Goal: Task Accomplishment & Management: Use online tool/utility

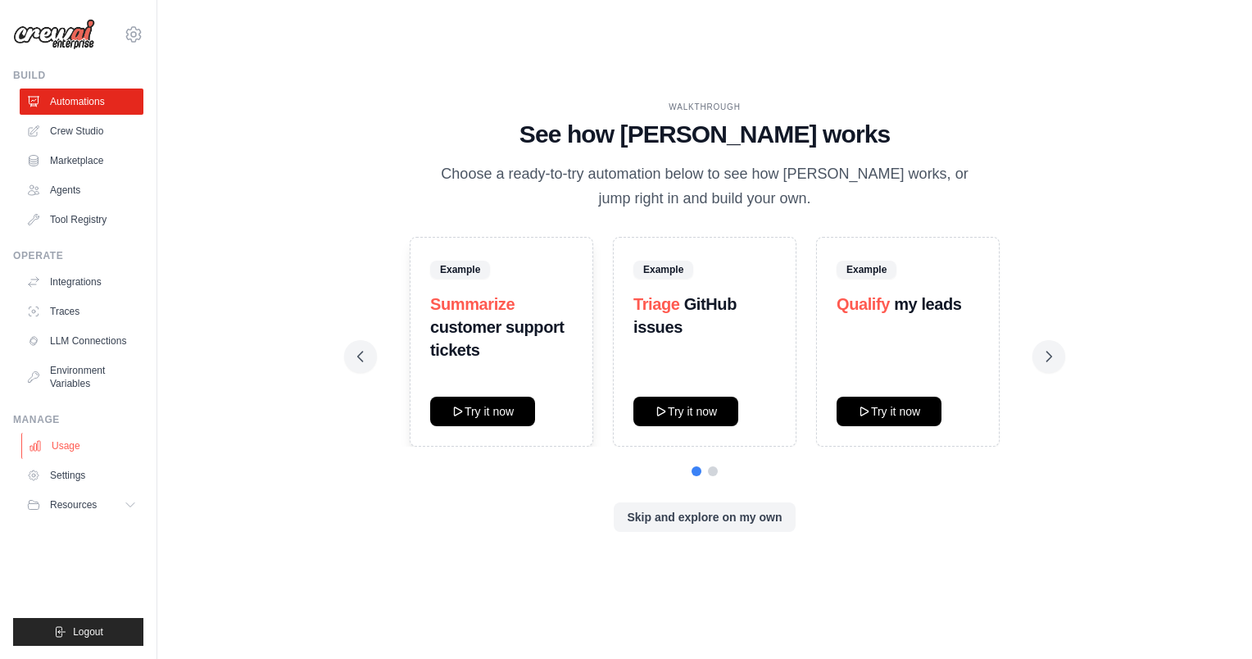
click at [85, 450] on link "Usage" at bounding box center [83, 445] width 124 height 26
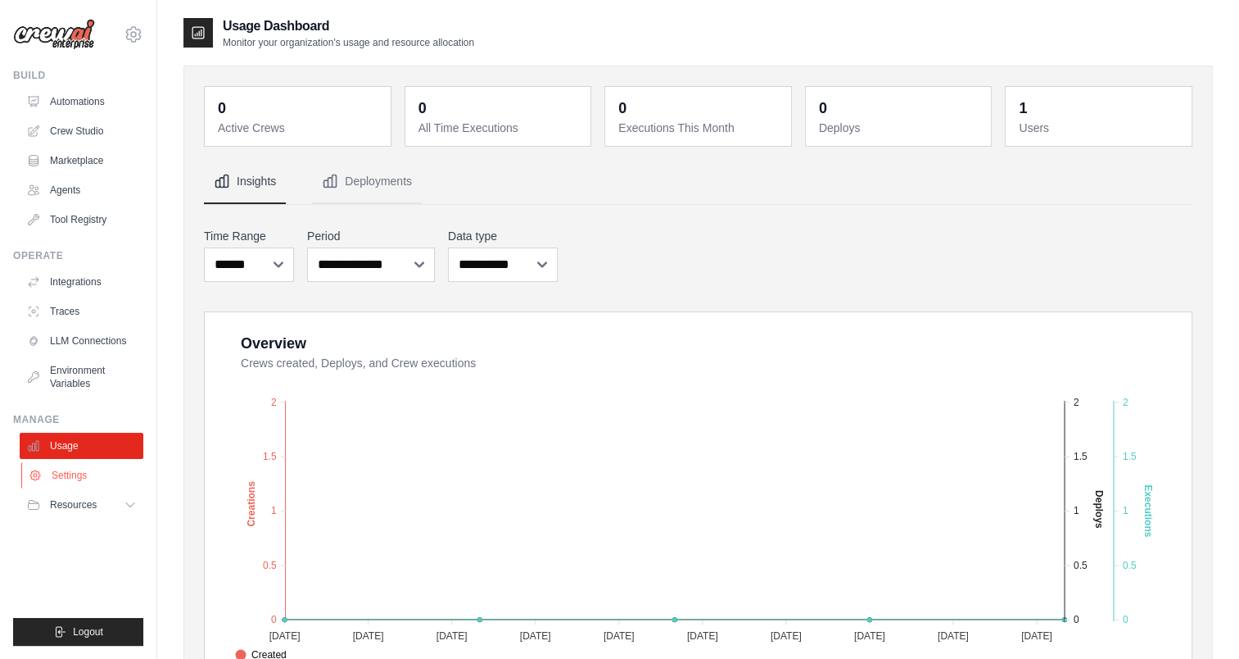
click at [93, 478] on link "Settings" at bounding box center [83, 475] width 124 height 26
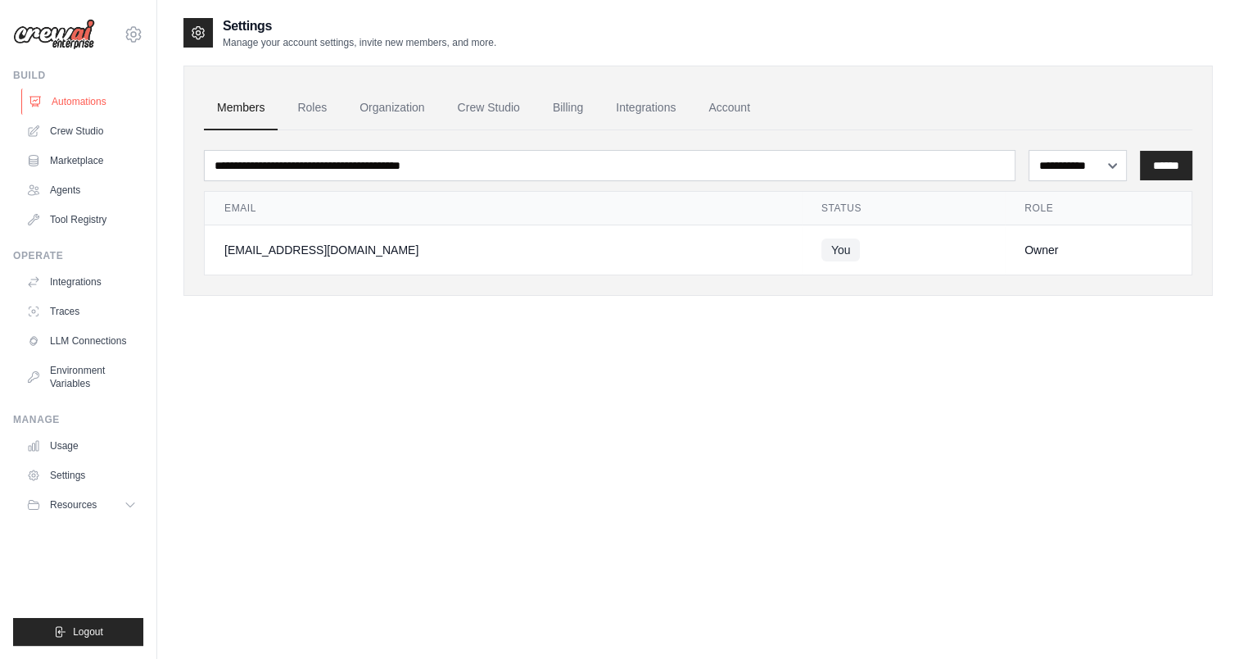
click at [82, 93] on link "Automations" at bounding box center [83, 101] width 124 height 26
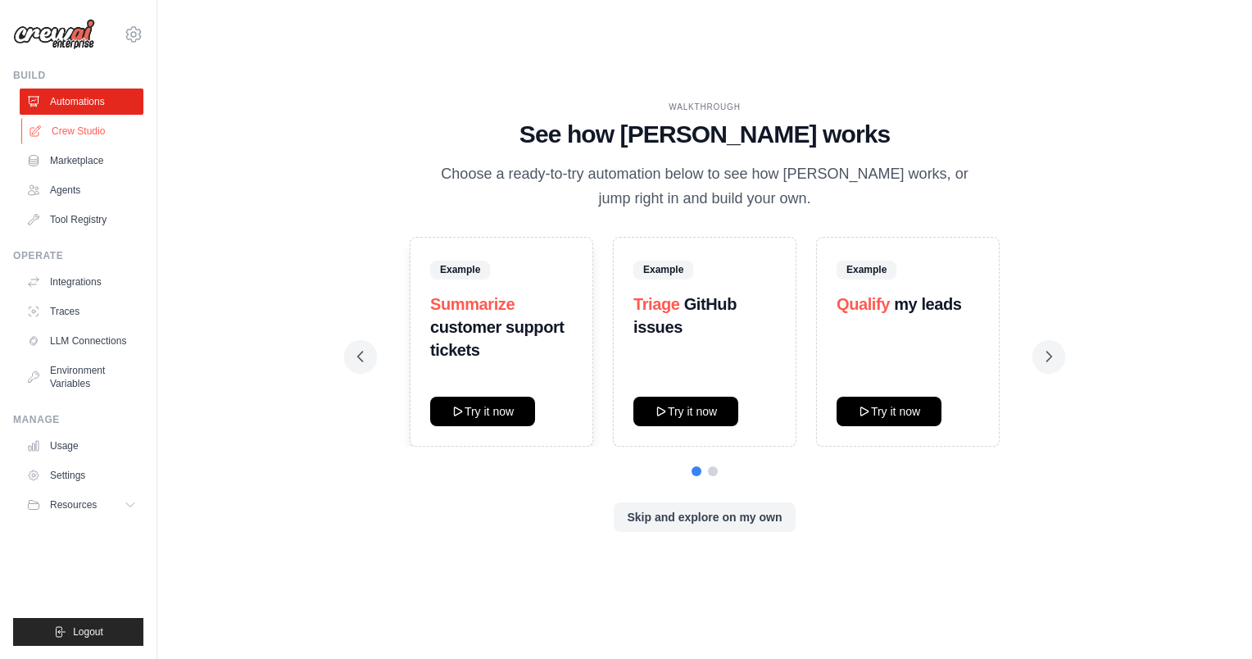
click at [95, 134] on link "Crew Studio" at bounding box center [83, 131] width 124 height 26
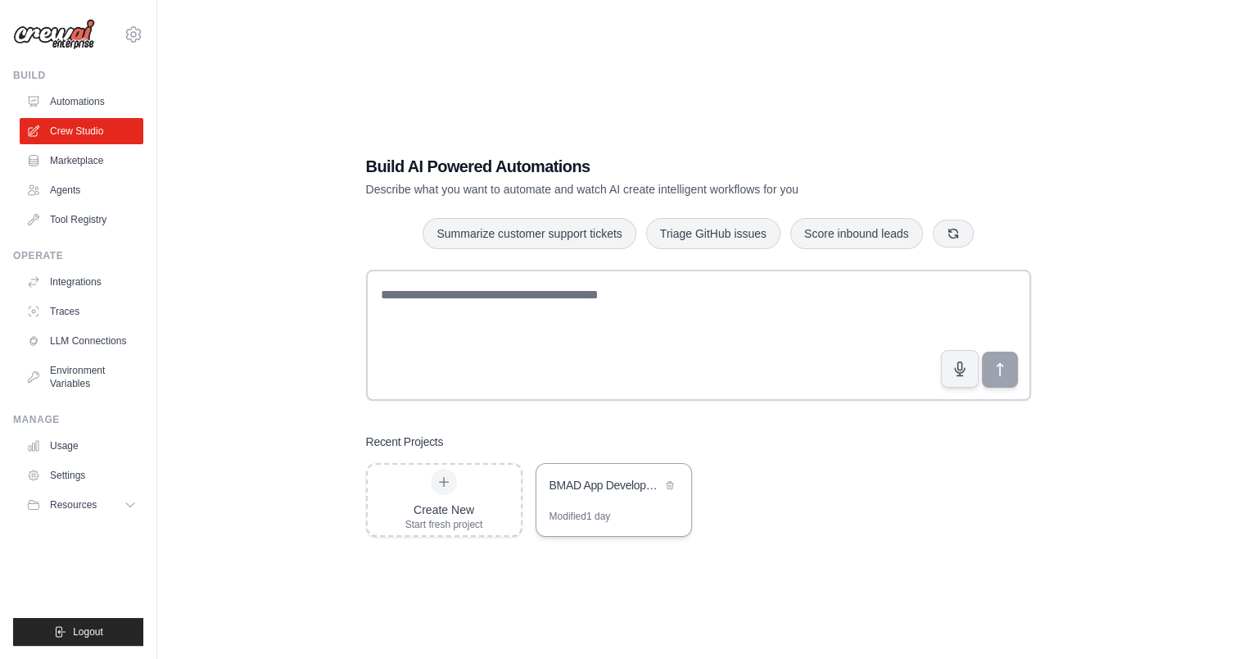
click at [617, 491] on div "BMAD App Development Workflow" at bounding box center [606, 485] width 112 height 16
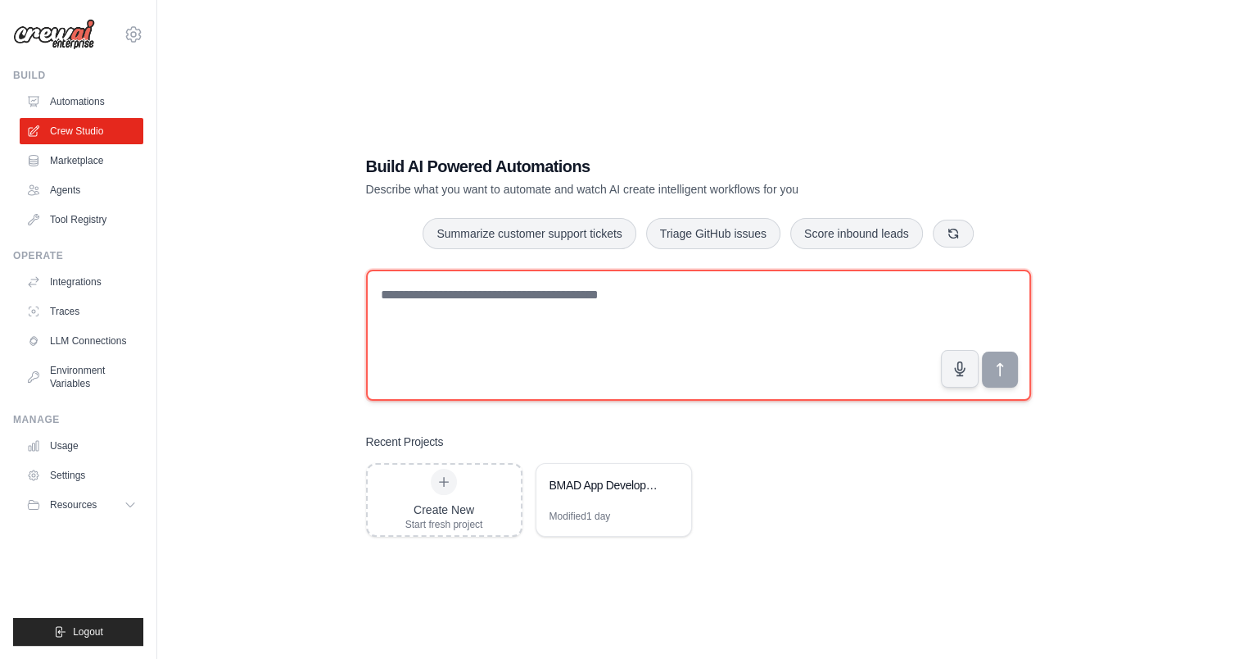
click at [492, 343] on textarea at bounding box center [698, 334] width 665 height 131
paste textarea "**********"
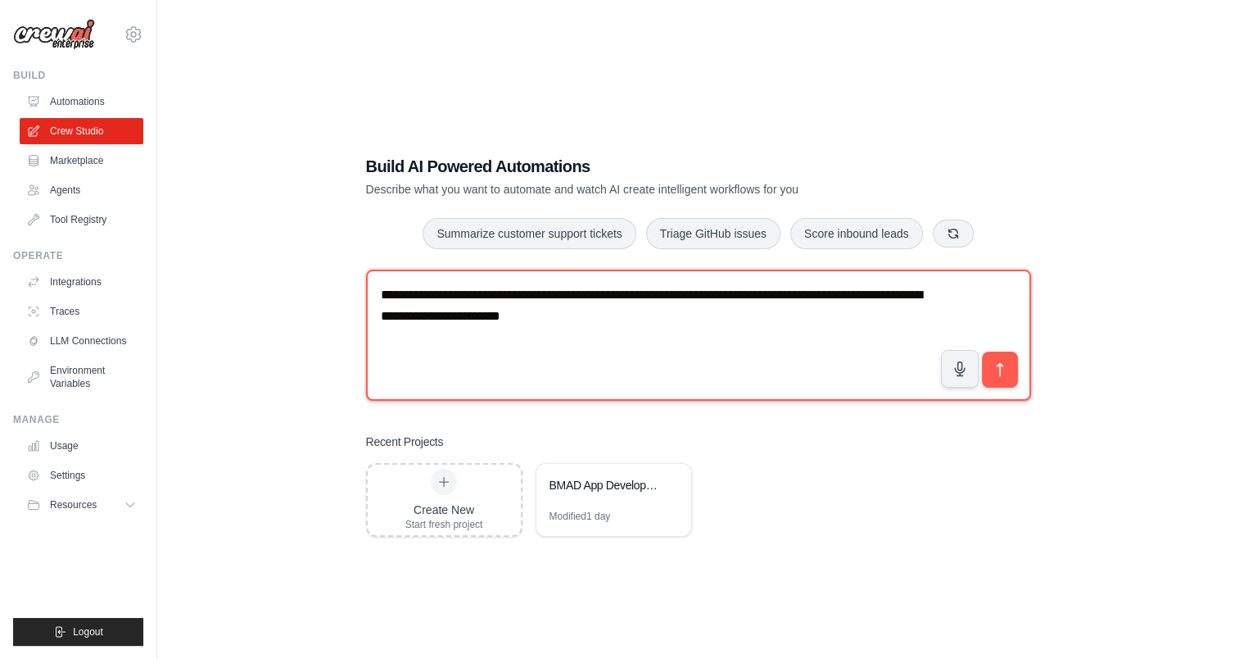
click at [671, 294] on textarea "**********" at bounding box center [698, 334] width 665 height 131
click at [668, 294] on textarea "**********" at bounding box center [698, 334] width 665 height 131
click at [765, 297] on textarea "**********" at bounding box center [698, 334] width 665 height 131
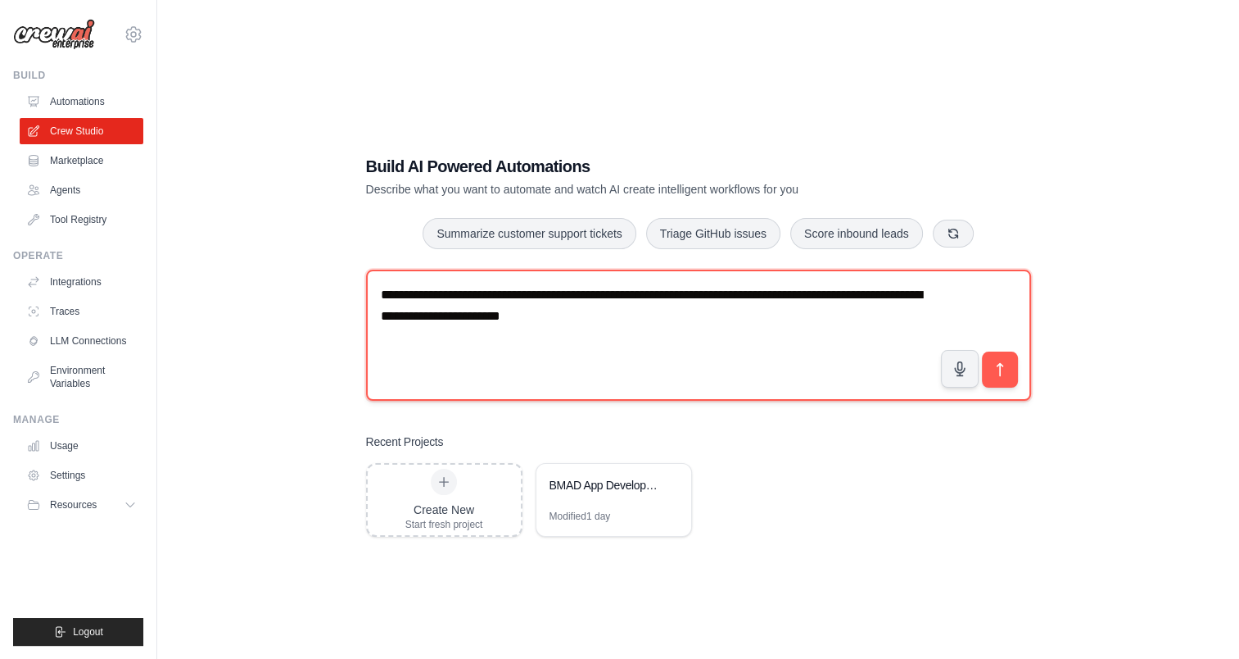
click at [867, 298] on textarea "**********" at bounding box center [698, 334] width 665 height 131
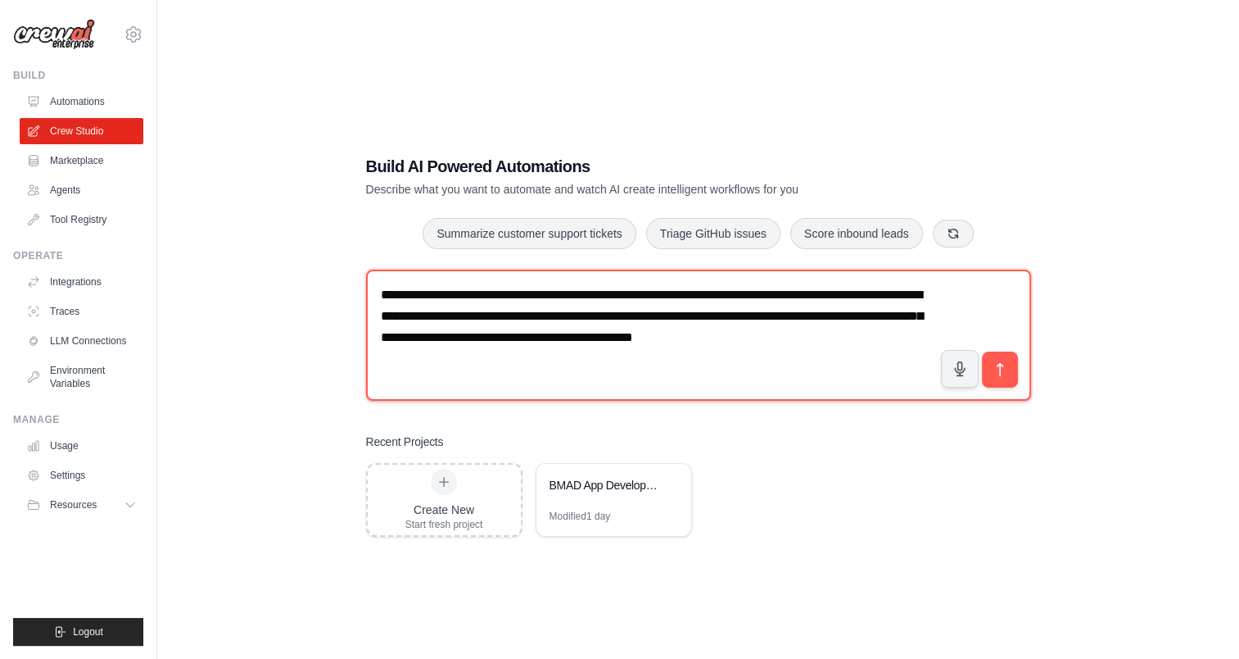
click at [768, 300] on textarea "**********" at bounding box center [698, 334] width 665 height 131
paste textarea "**********"
type textarea "**********"
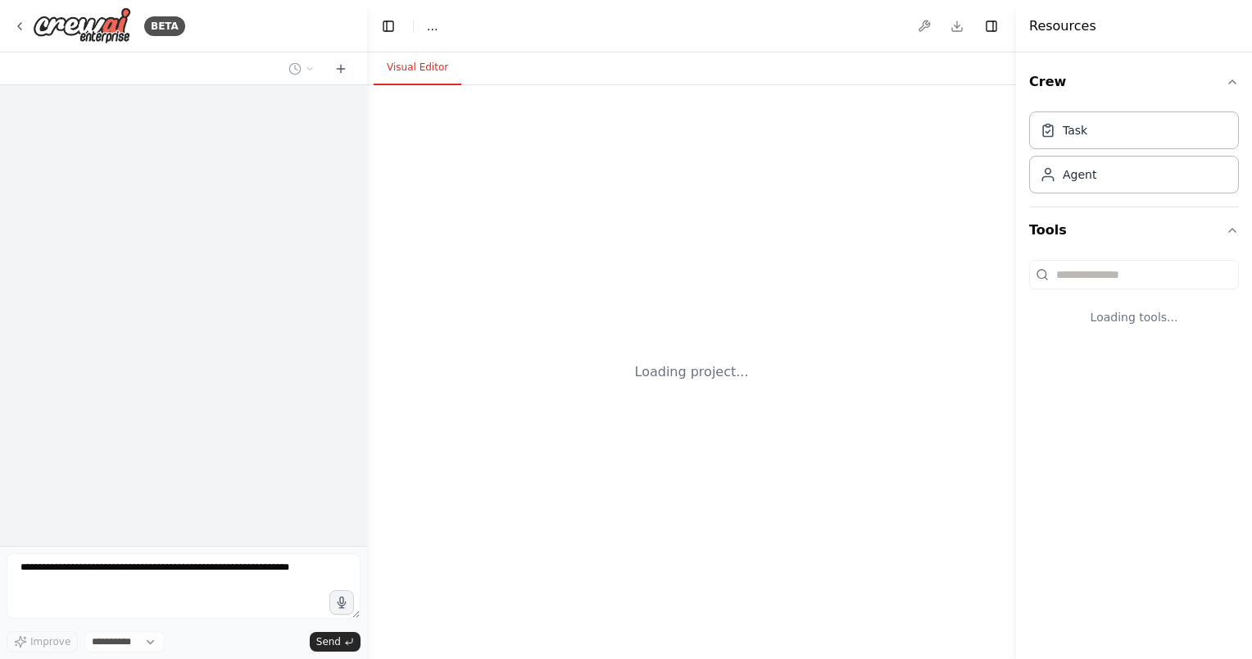
select select "****"
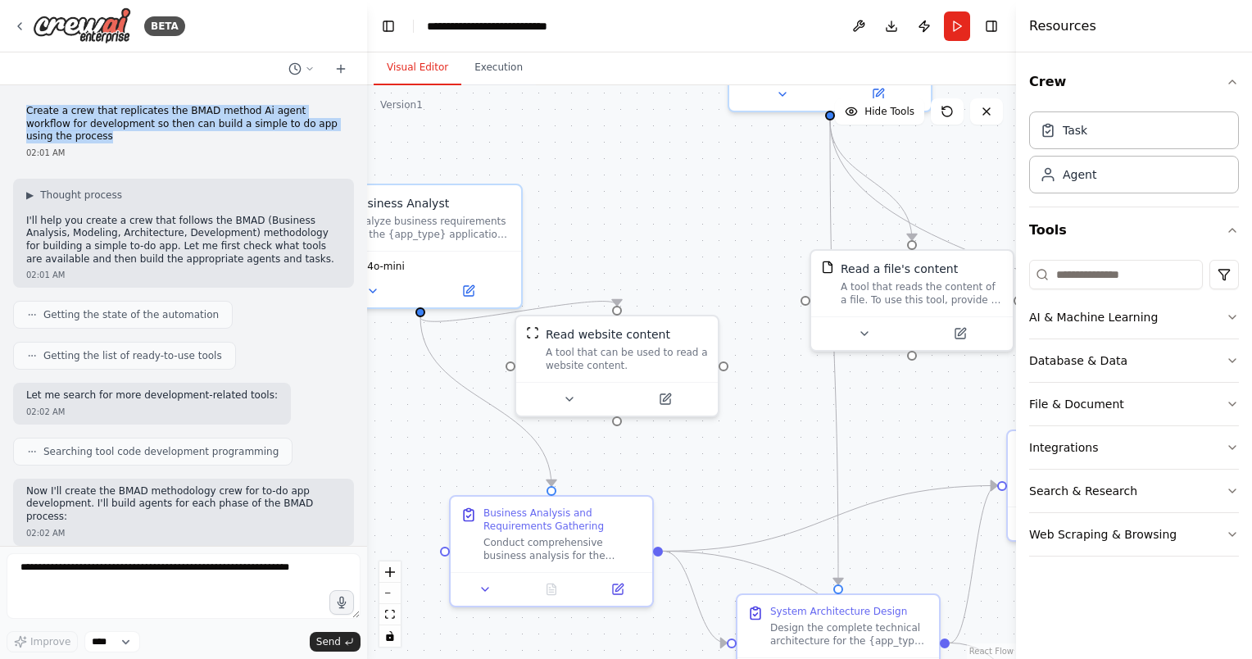
drag, startPoint x: 26, startPoint y: 111, endPoint x: 66, endPoint y: 137, distance: 47.3
click at [66, 137] on p "Create a crew that replicates the BMAD method Ai agent workflow for development…" at bounding box center [183, 124] width 315 height 38
copy p "Create a crew that replicates the BMAD method Ai agent workflow for development…"
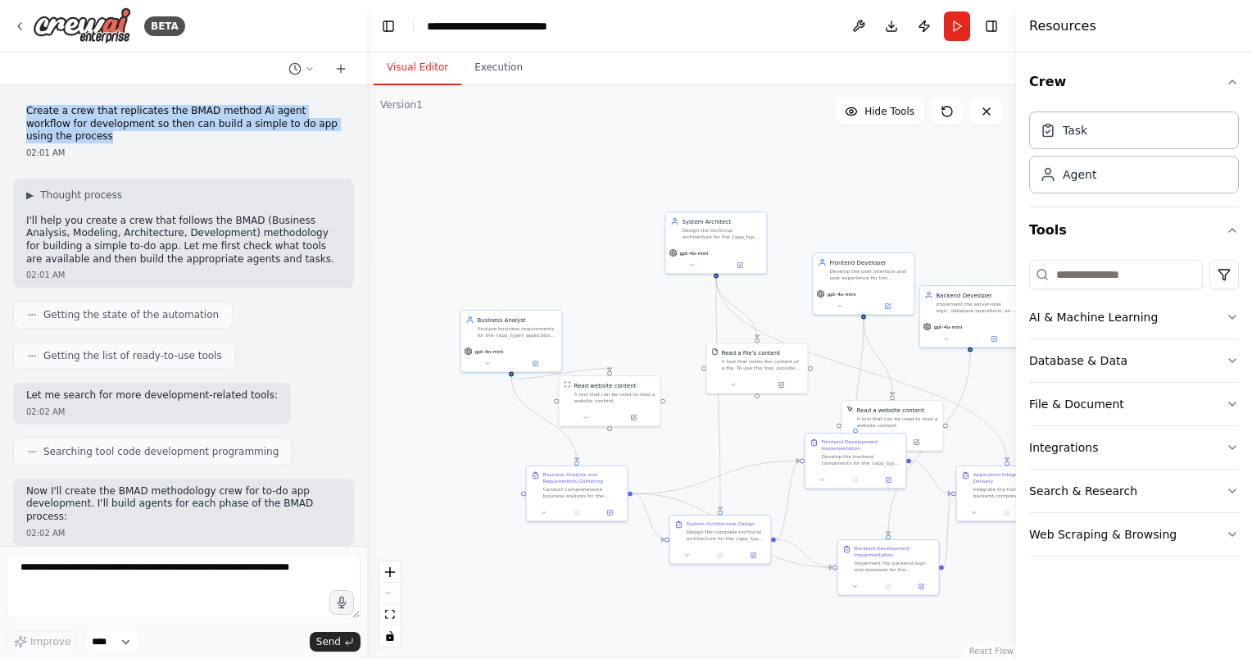
drag, startPoint x: 891, startPoint y: 361, endPoint x: 829, endPoint y: 249, distance: 128.3
click at [780, 428] on div ".deletable-edge-delete-btn { width: 20px; height: 20px; border: 0px solid #ffff…" at bounding box center [691, 371] width 649 height 573
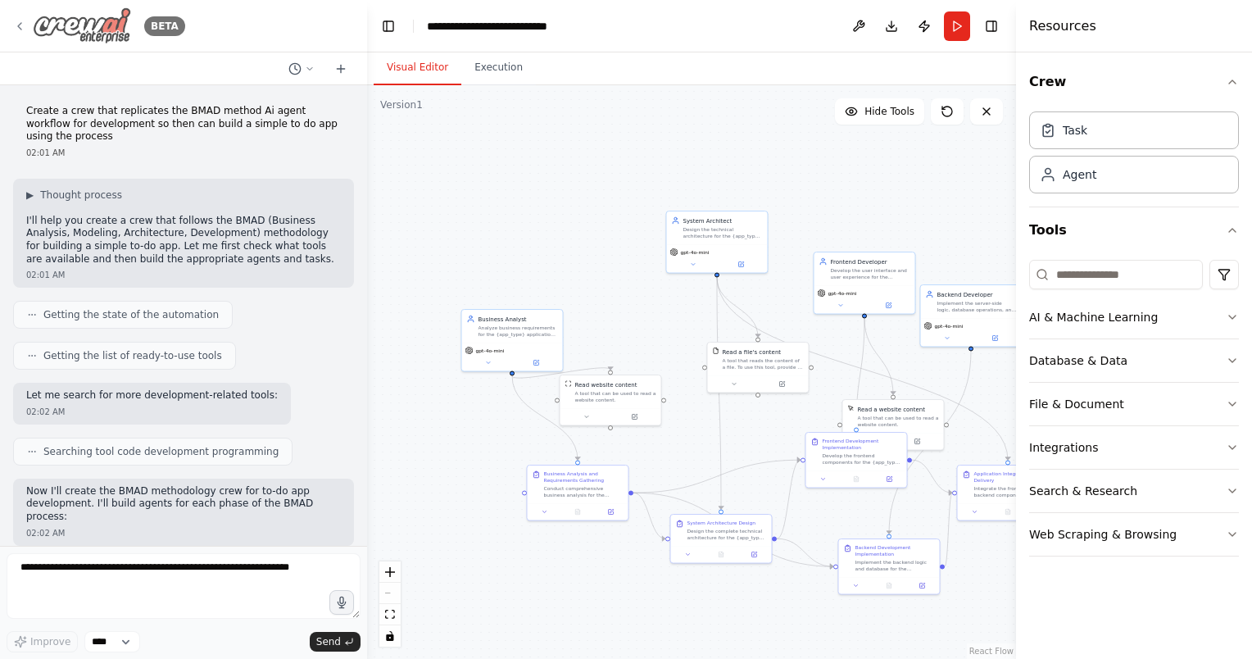
click at [15, 25] on icon at bounding box center [19, 26] width 13 height 13
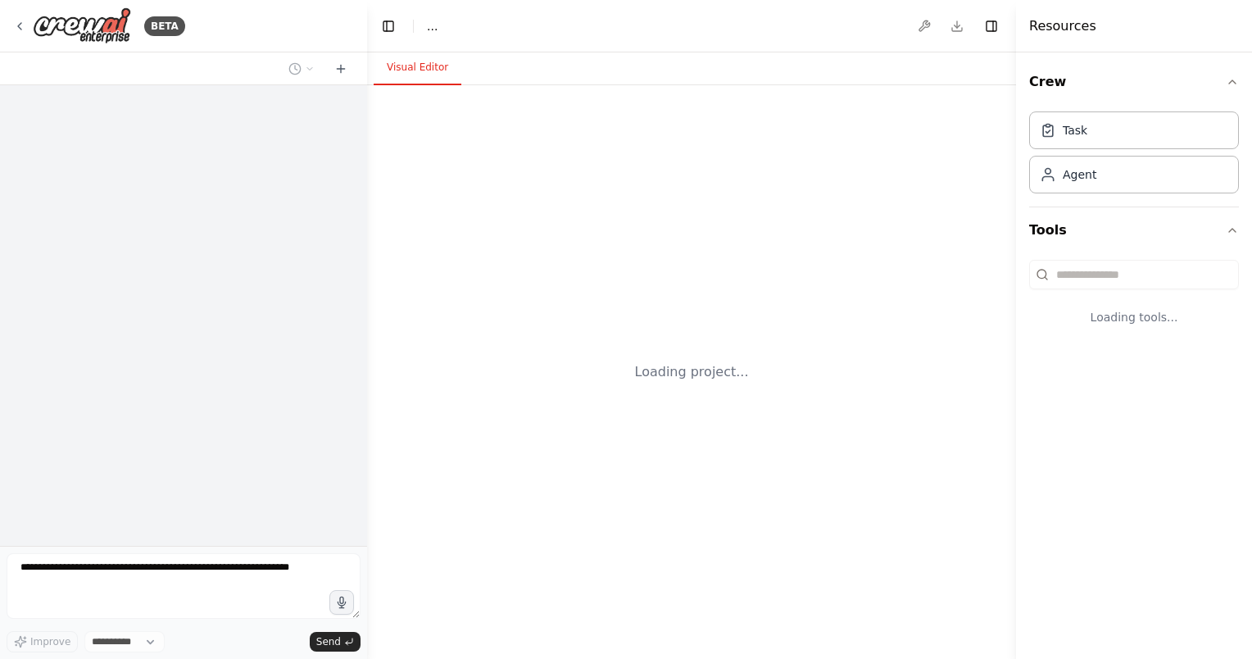
select select "****"
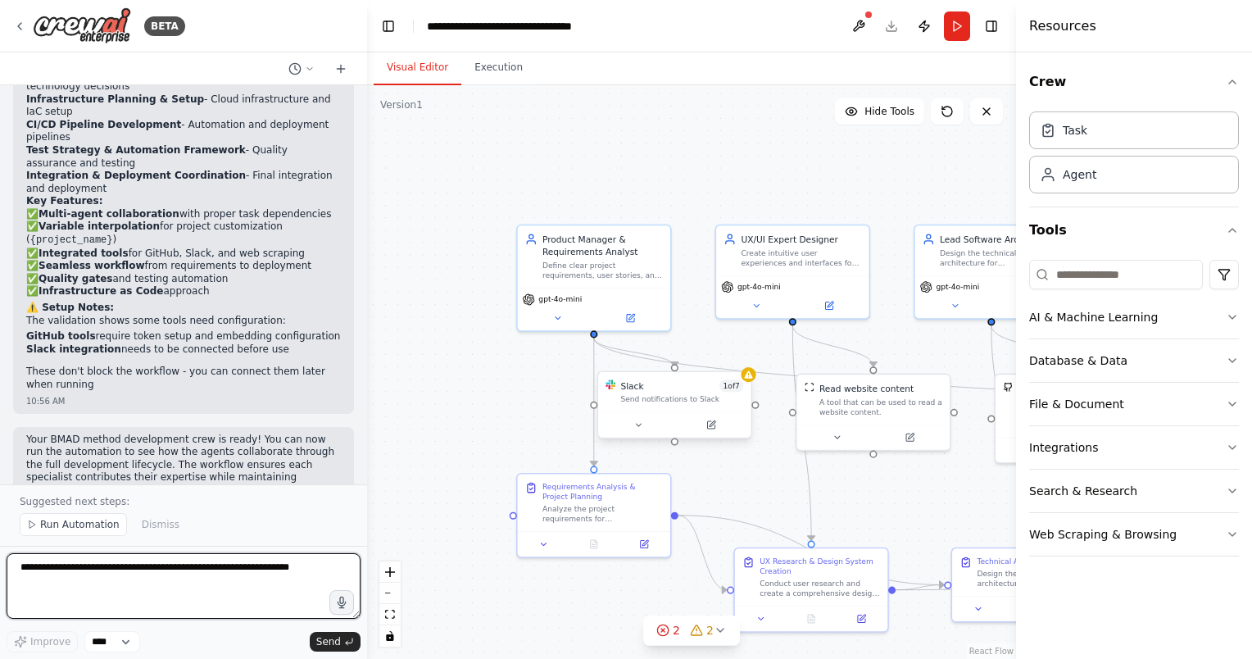
scroll to position [1802, 0]
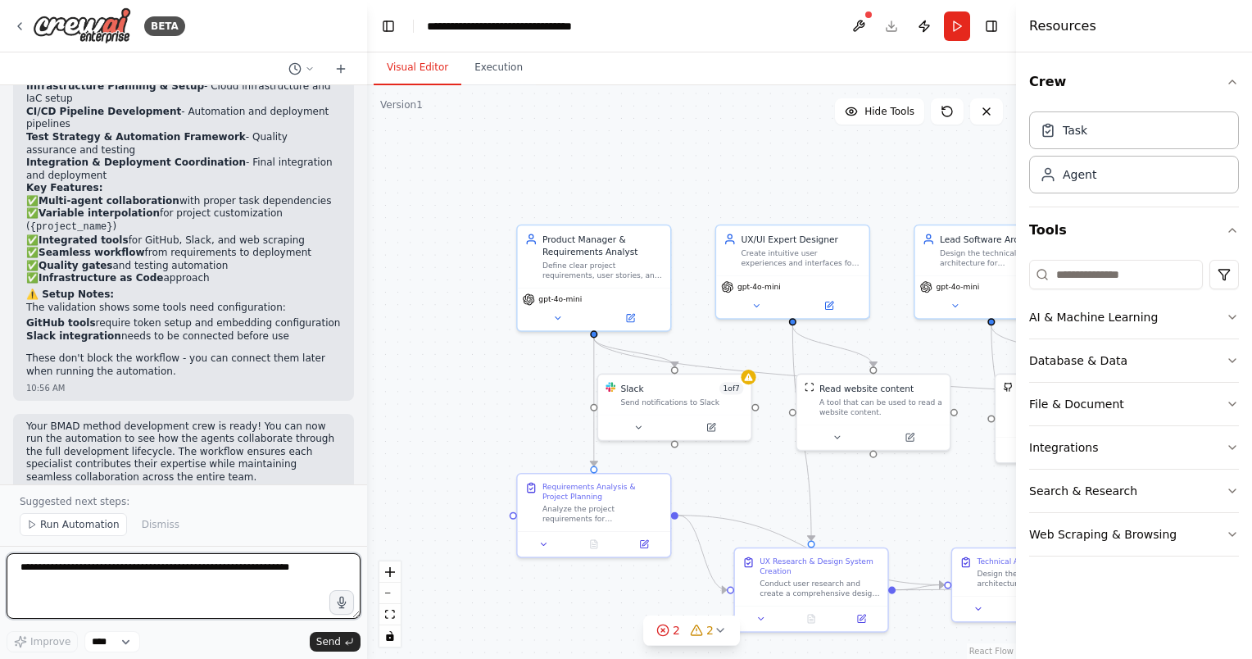
click at [168, 596] on textarea at bounding box center [184, 586] width 354 height 66
type textarea "**********"
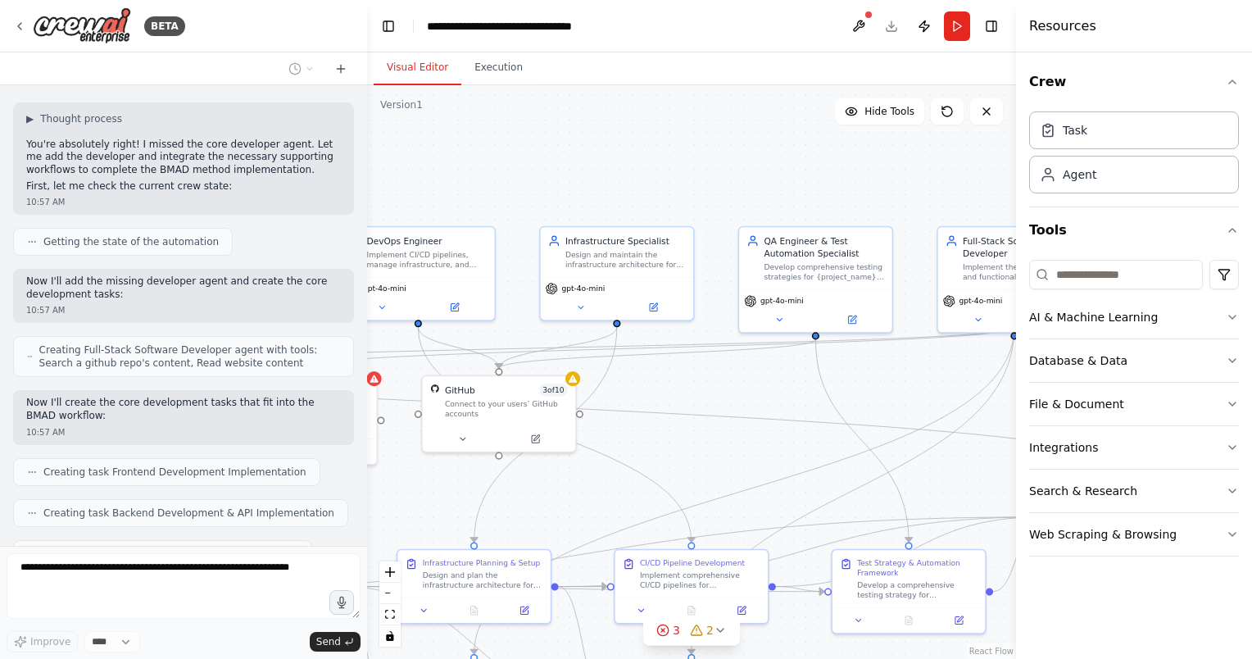
scroll to position [2327, 0]
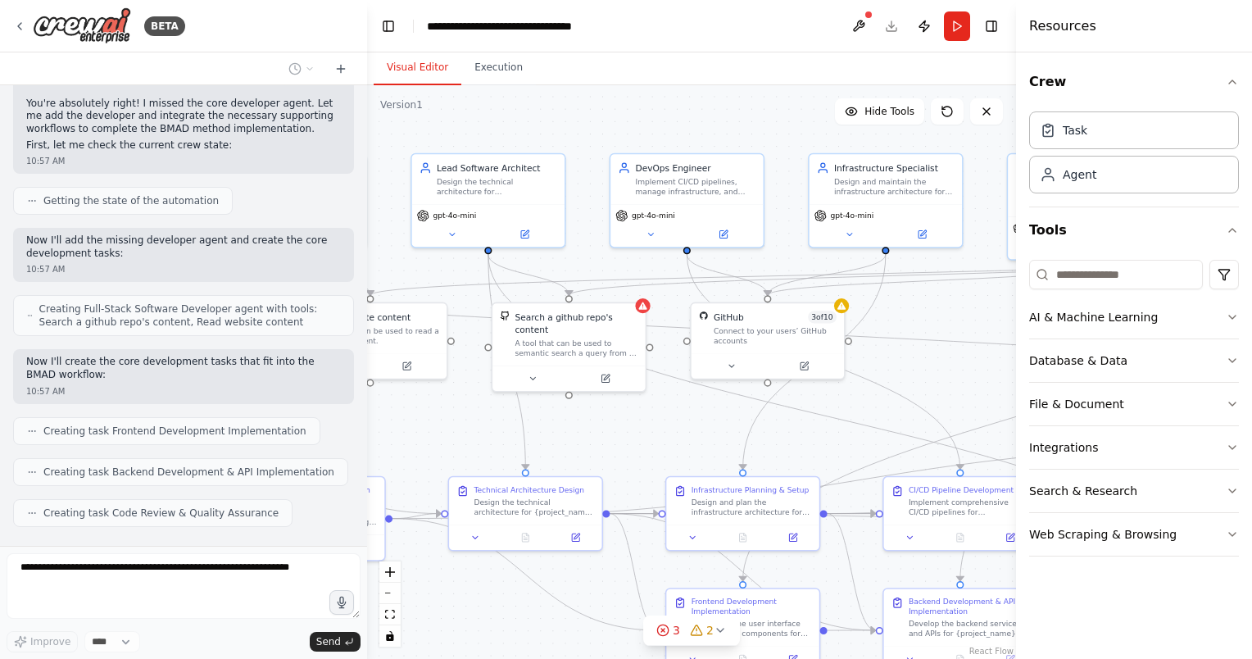
drag, startPoint x: 768, startPoint y: 480, endPoint x: 257, endPoint y: 392, distance: 518.7
click at [258, 392] on div "BETA Create a crew that replicates the BMAD method AI agent workflow (https://g…" at bounding box center [626, 329] width 1252 height 659
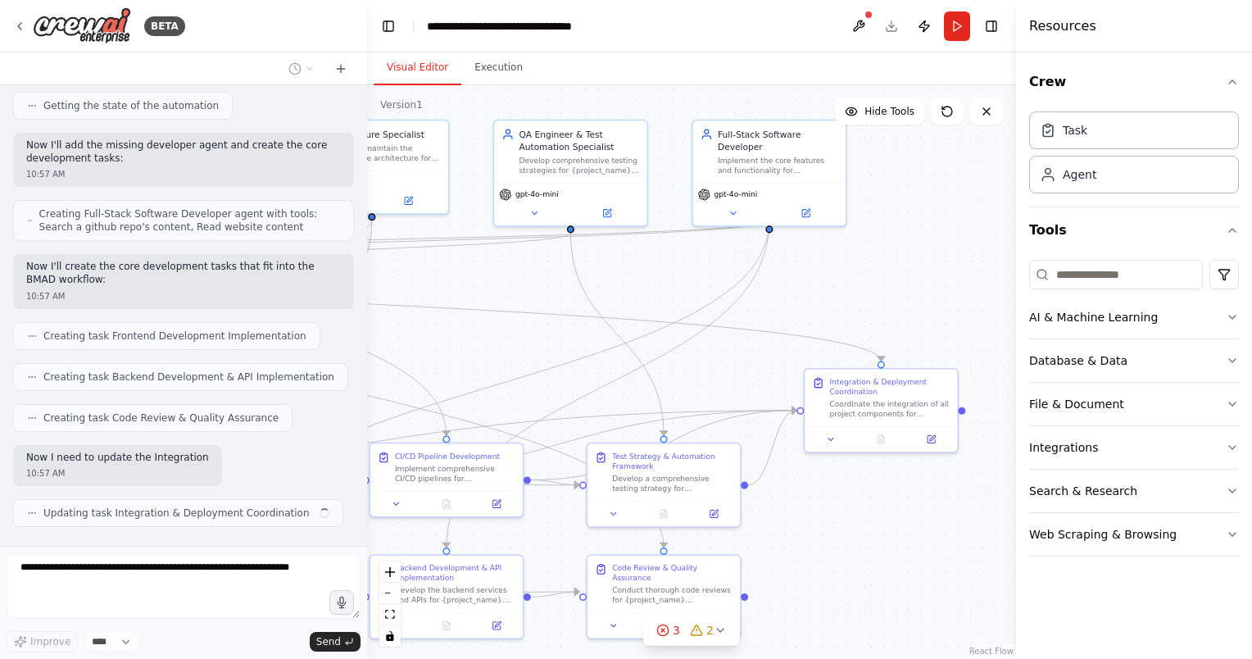
scroll to position [2434, 0]
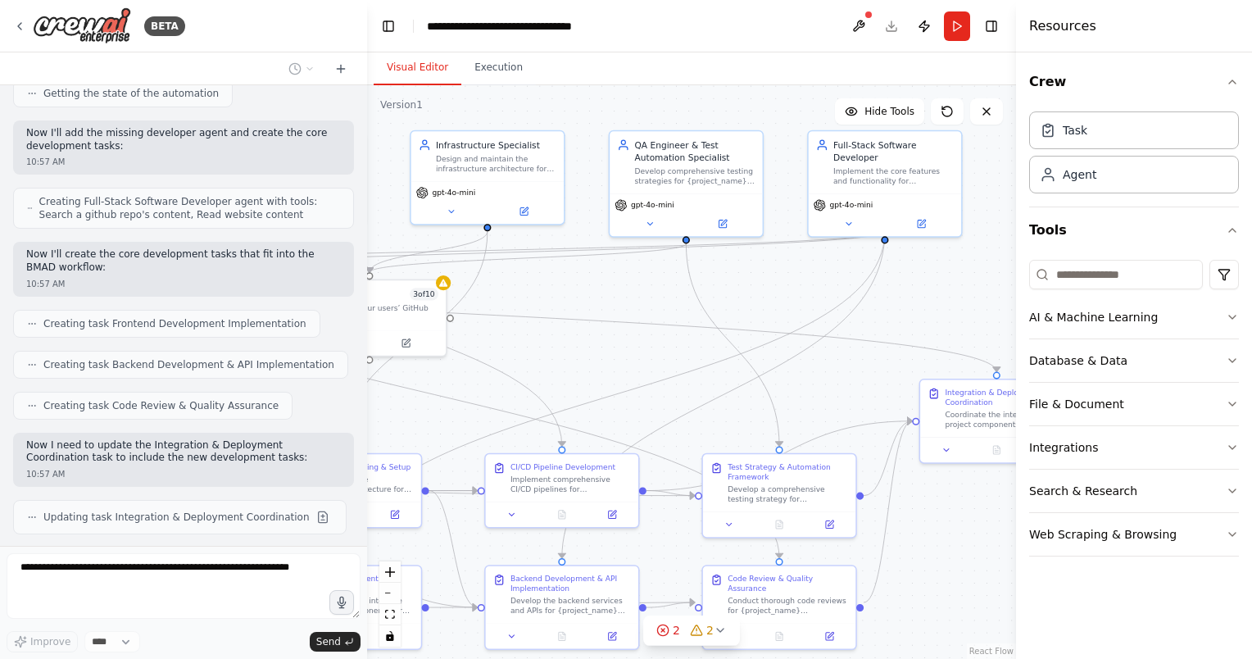
click at [117, 586] on div "BETA Create a crew that replicates the BMAD method AI agent workflow (https://g…" at bounding box center [626, 329] width 1252 height 659
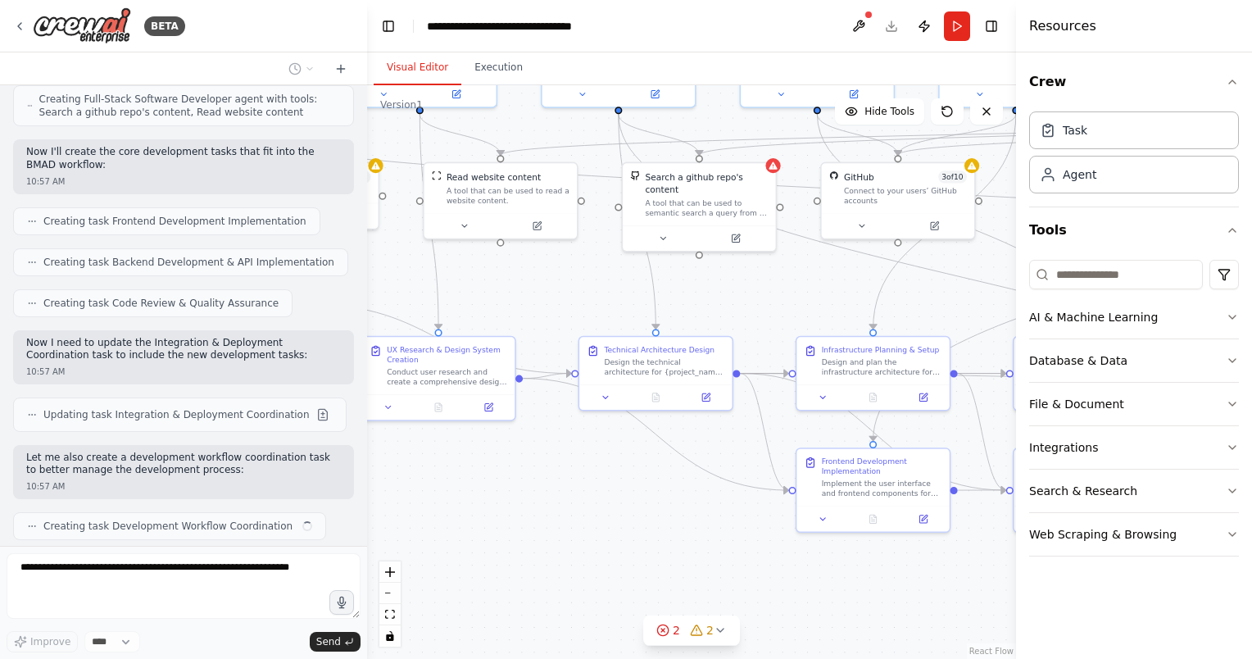
scroll to position [2549, 0]
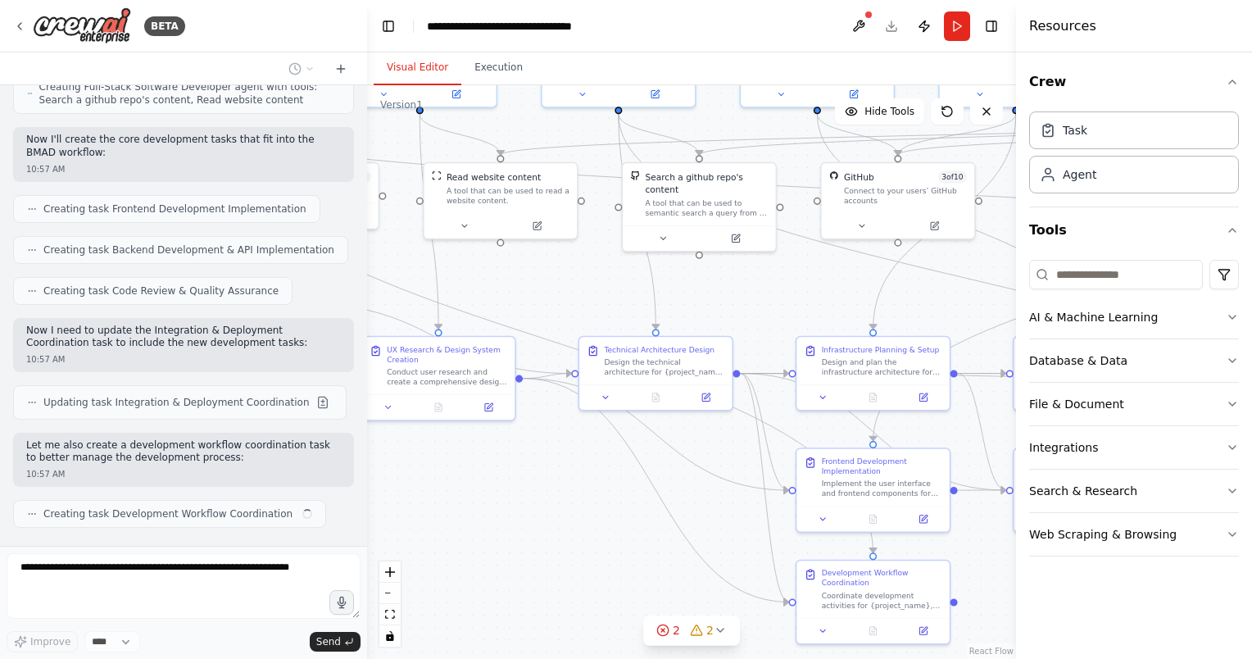
drag, startPoint x: 508, startPoint y: 591, endPoint x: 645, endPoint y: 469, distance: 184.5
click at [645, 469] on icon "Edge from f3f60064-6678-4932-a0bc-25513dbf08b8 to 9958b84c-64a6-4f22-8d4d-713d4…" at bounding box center [655, 490] width 265 height 224
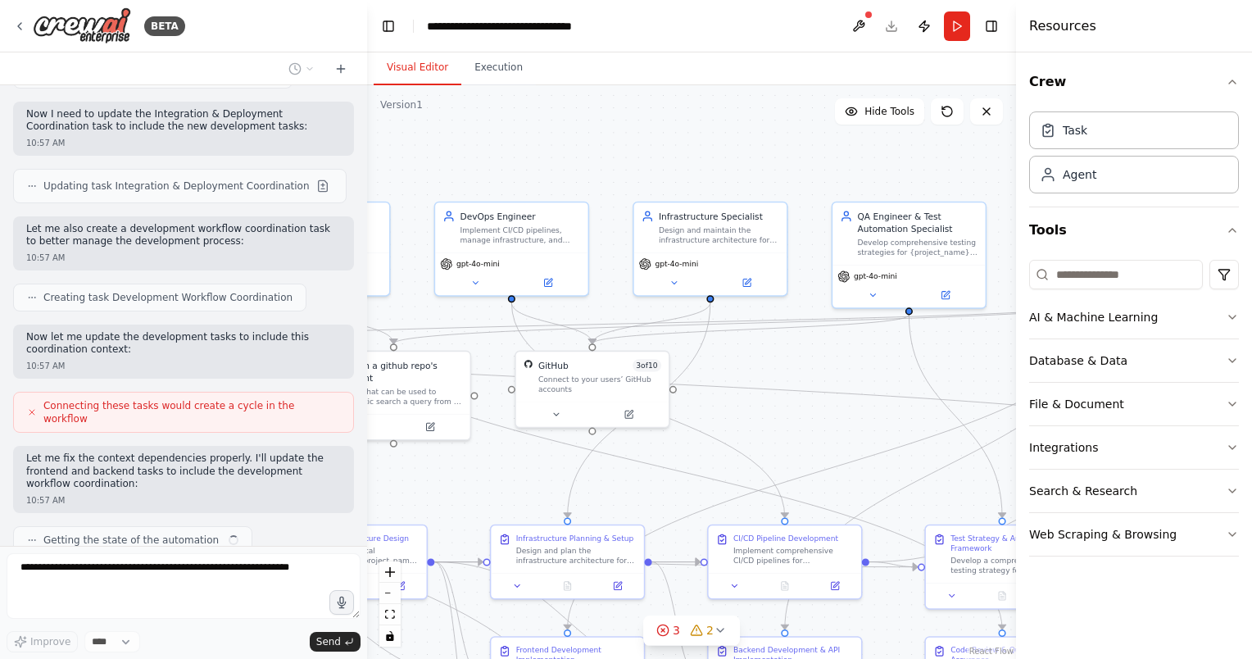
scroll to position [2778, 0]
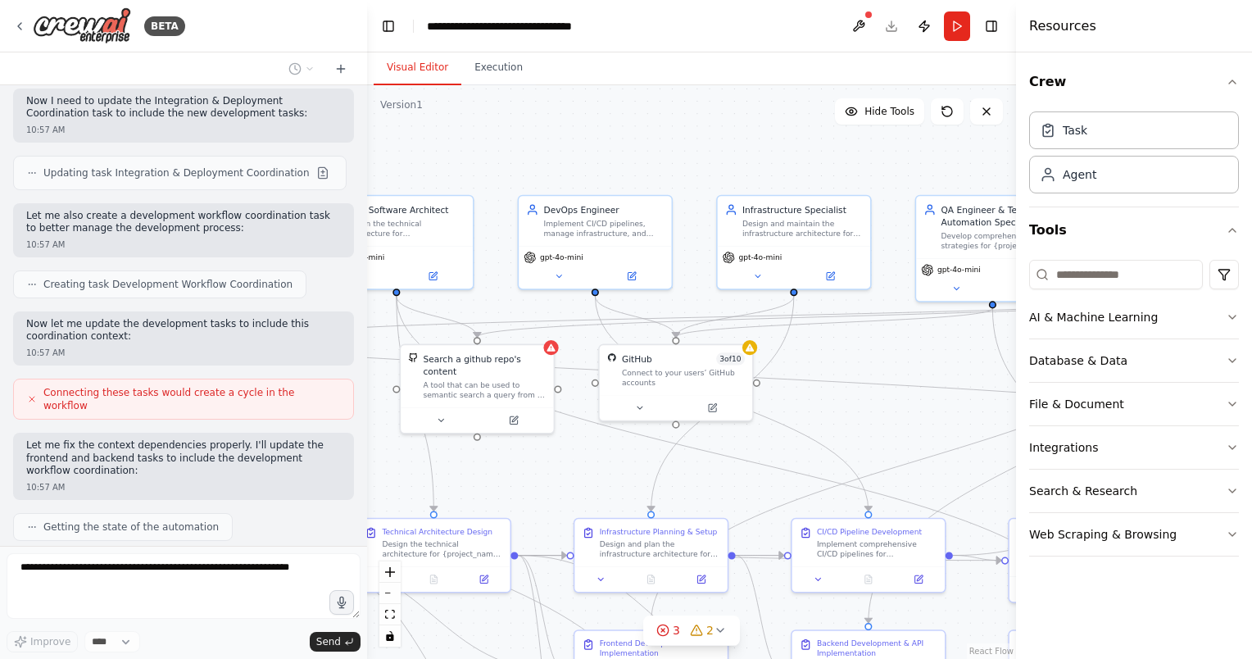
drag, startPoint x: 755, startPoint y: 291, endPoint x: 533, endPoint y: 473, distance: 286.9
click at [533, 473] on div ".deletable-edge-delete-btn { width: 20px; height: 20px; border: 0px solid #ffff…" at bounding box center [691, 371] width 649 height 573
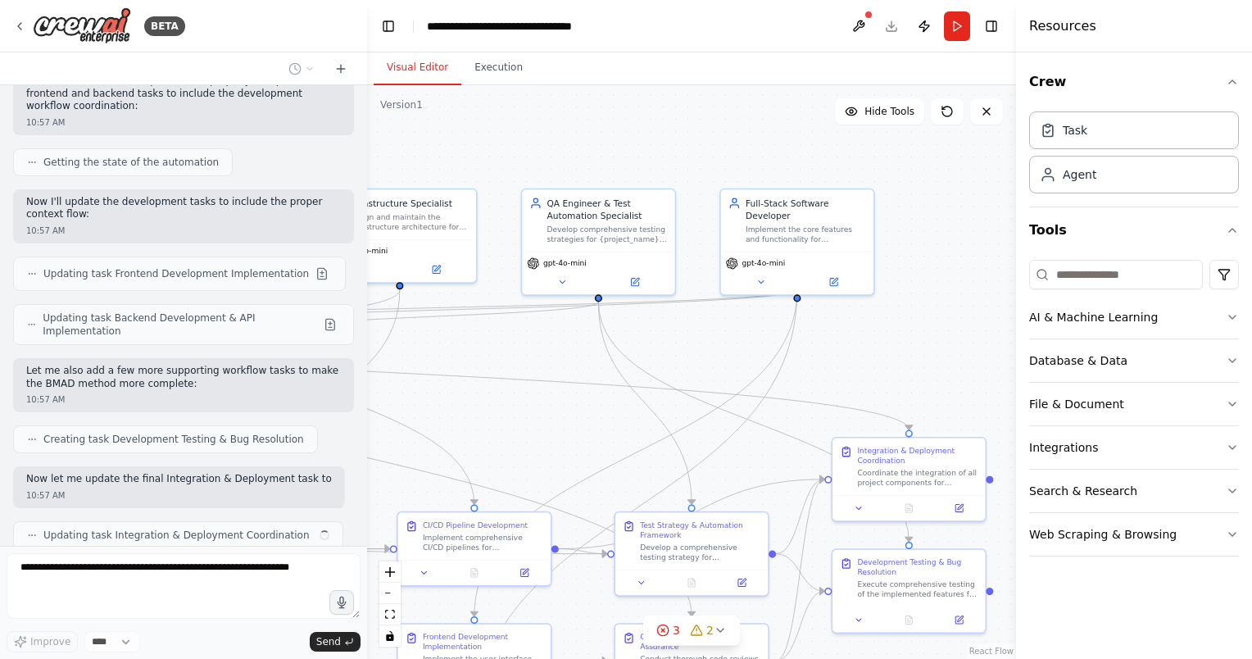
scroll to position [3155, 0]
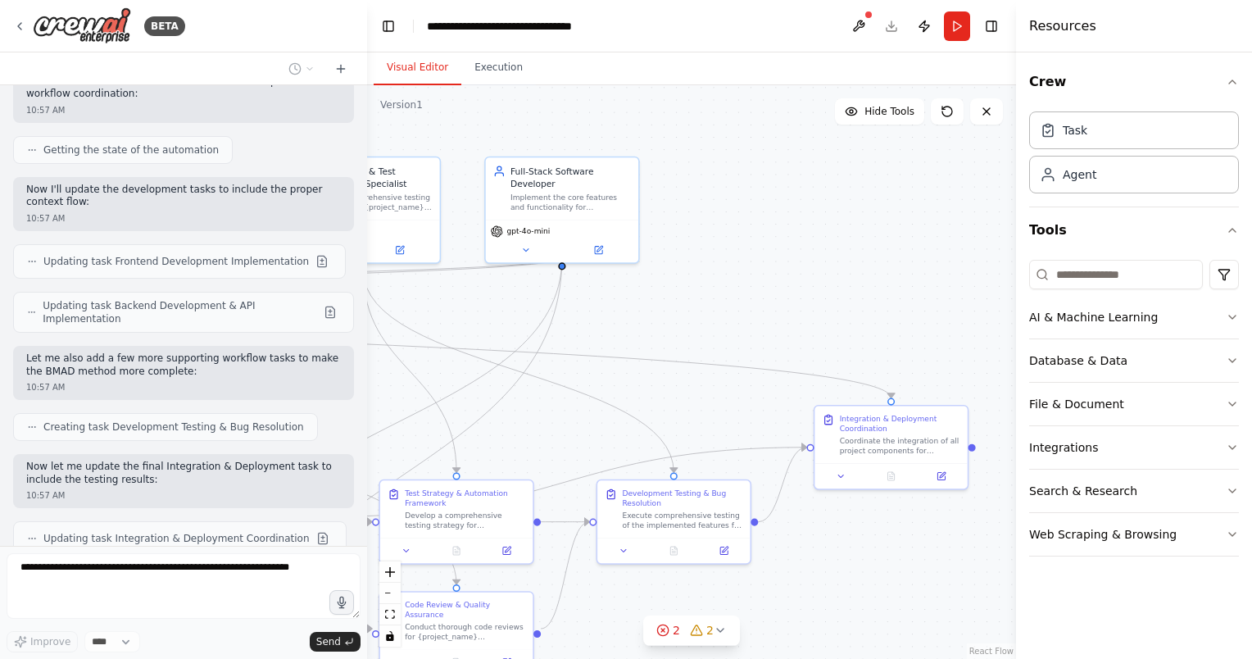
drag, startPoint x: 917, startPoint y: 415, endPoint x: 288, endPoint y: 377, distance: 630.2
click at [288, 377] on div "BETA Create a crew that replicates the BMAD method AI agent workflow (https://g…" at bounding box center [626, 329] width 1252 height 659
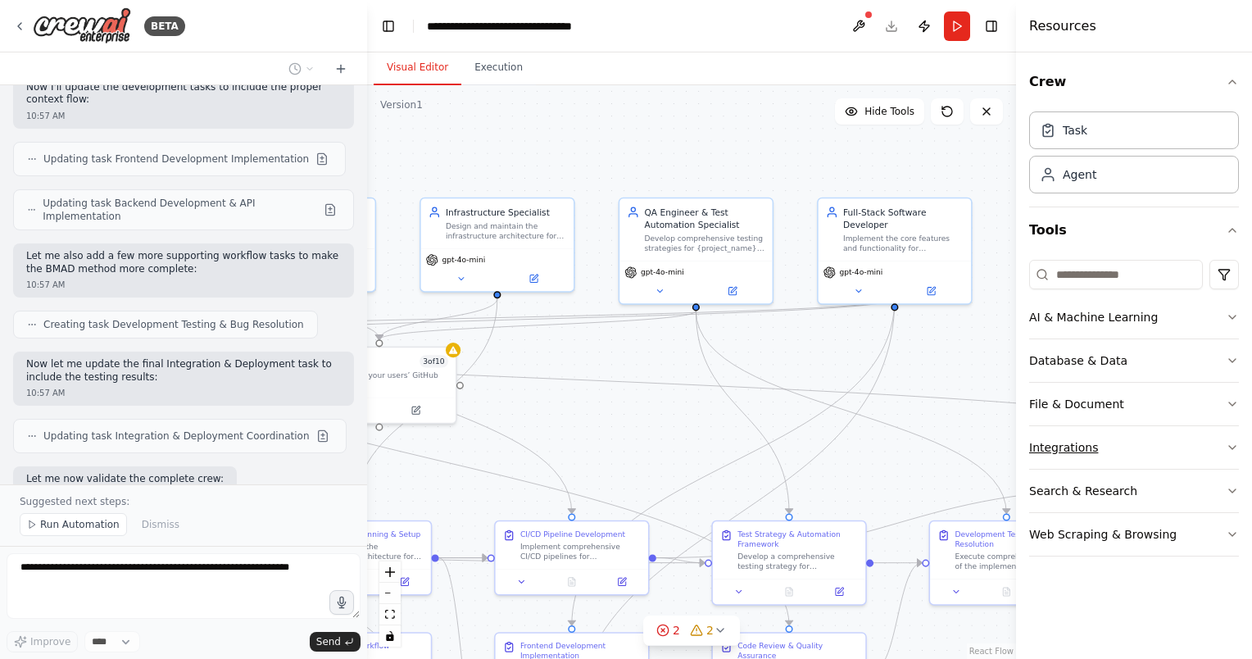
drag, startPoint x: 699, startPoint y: 401, endPoint x: 1032, endPoint y: 442, distance: 335.1
click at [1032, 442] on div "BETA Create a crew that replicates the BMAD method AI agent workflow (https://g…" at bounding box center [626, 329] width 1252 height 659
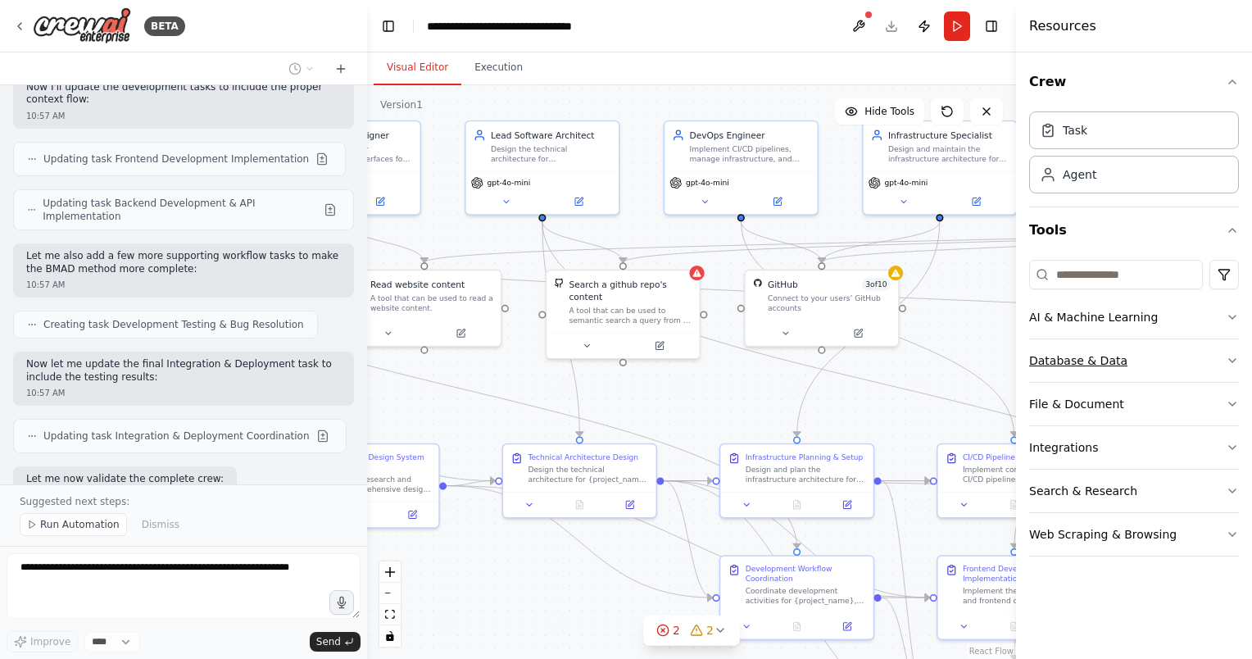
drag, startPoint x: 619, startPoint y: 437, endPoint x: 1062, endPoint y: 360, distance: 449.0
click at [1062, 360] on div "BETA Create a crew that replicates the BMAD method AI agent workflow (https://g…" at bounding box center [626, 329] width 1252 height 659
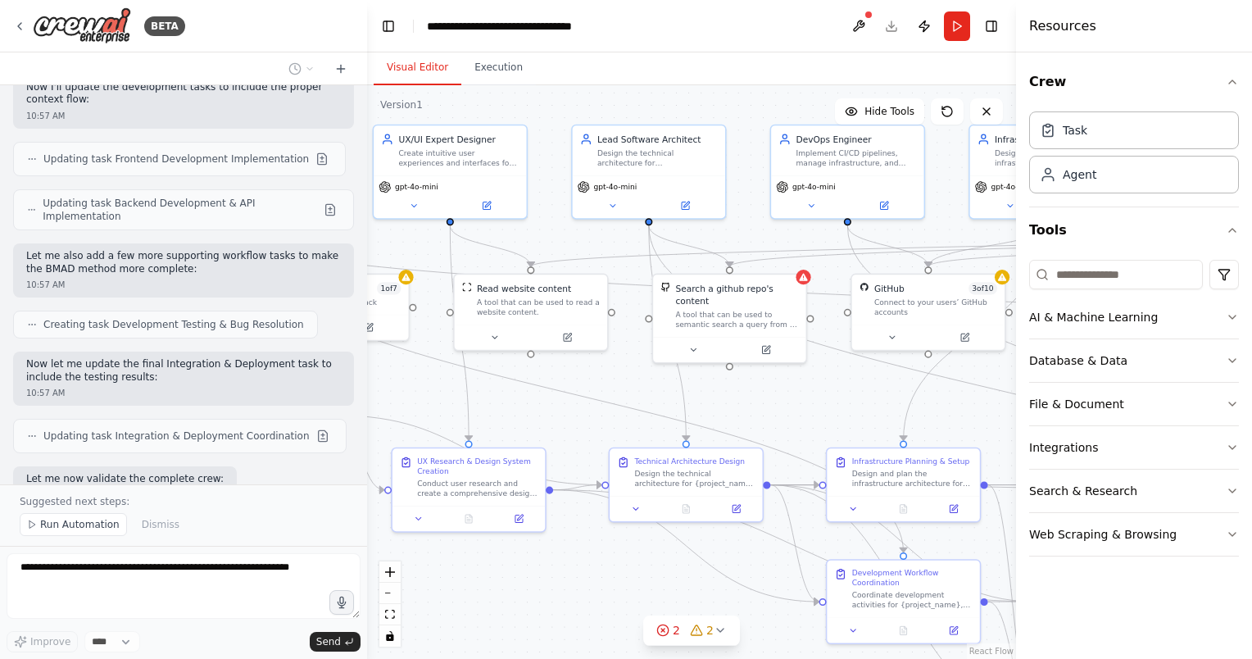
drag, startPoint x: 698, startPoint y: 392, endPoint x: 804, endPoint y: 396, distance: 106.6
click at [804, 396] on div ".deletable-edge-delete-btn { width: 20px; height: 20px; border: 0px solid #ffff…" at bounding box center [691, 371] width 649 height 573
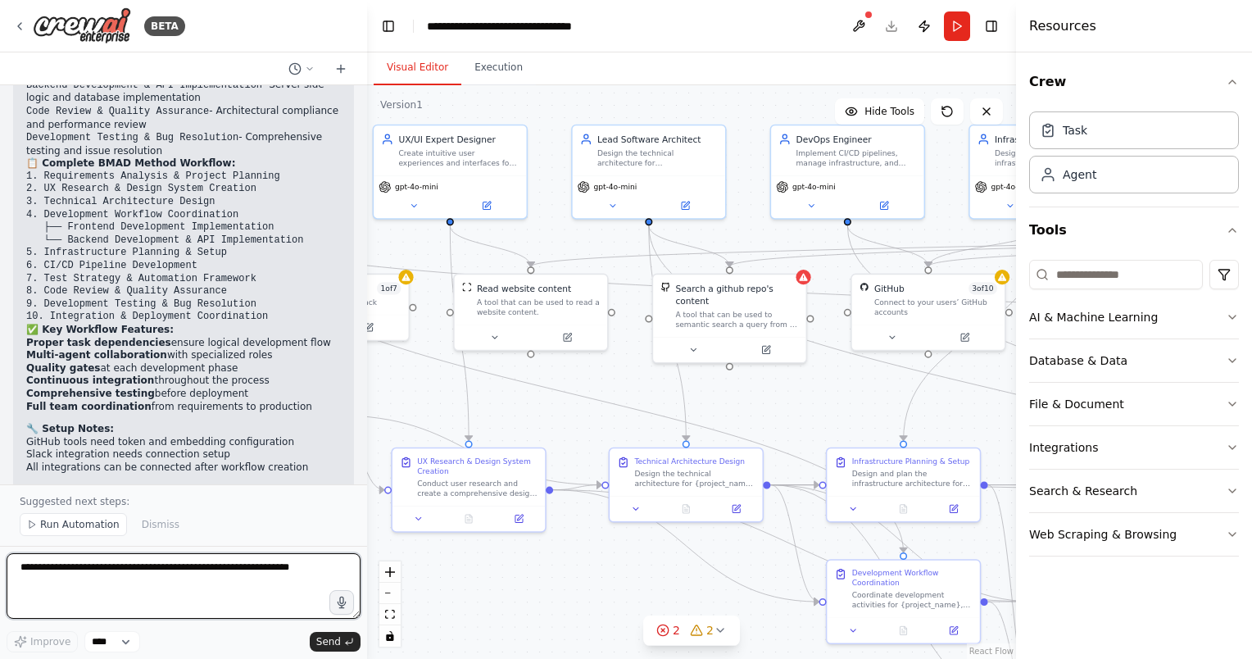
scroll to position [3945, 0]
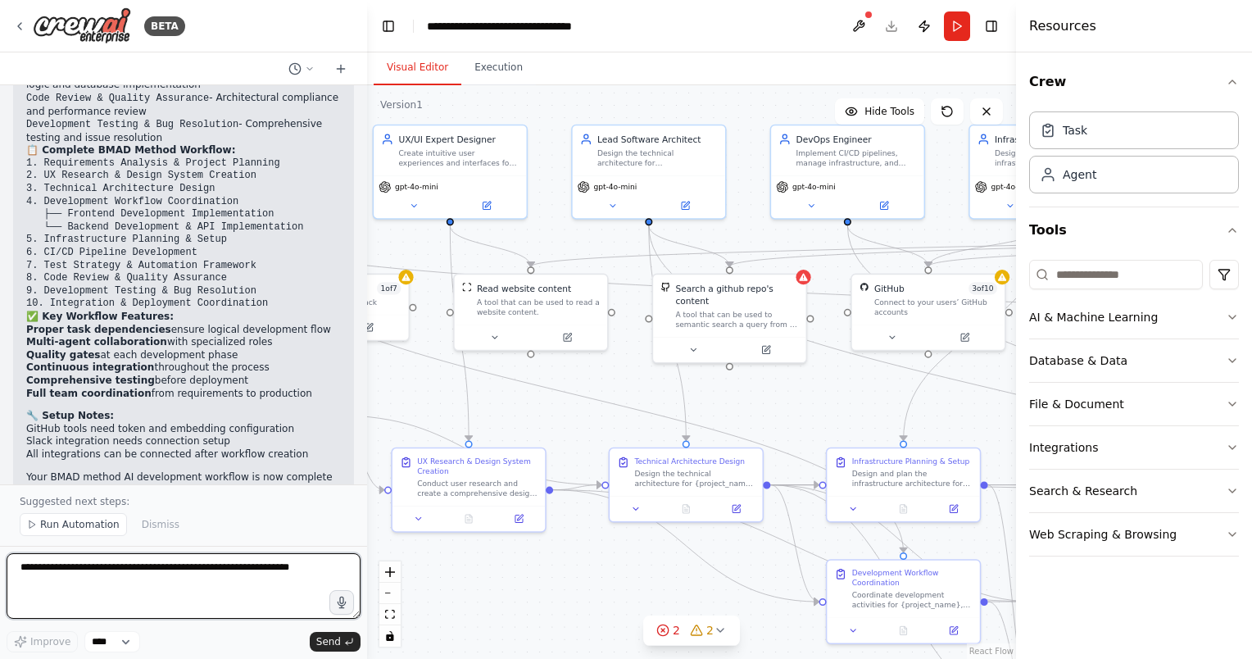
click at [203, 565] on textarea at bounding box center [184, 586] width 354 height 66
type textarea "**********"
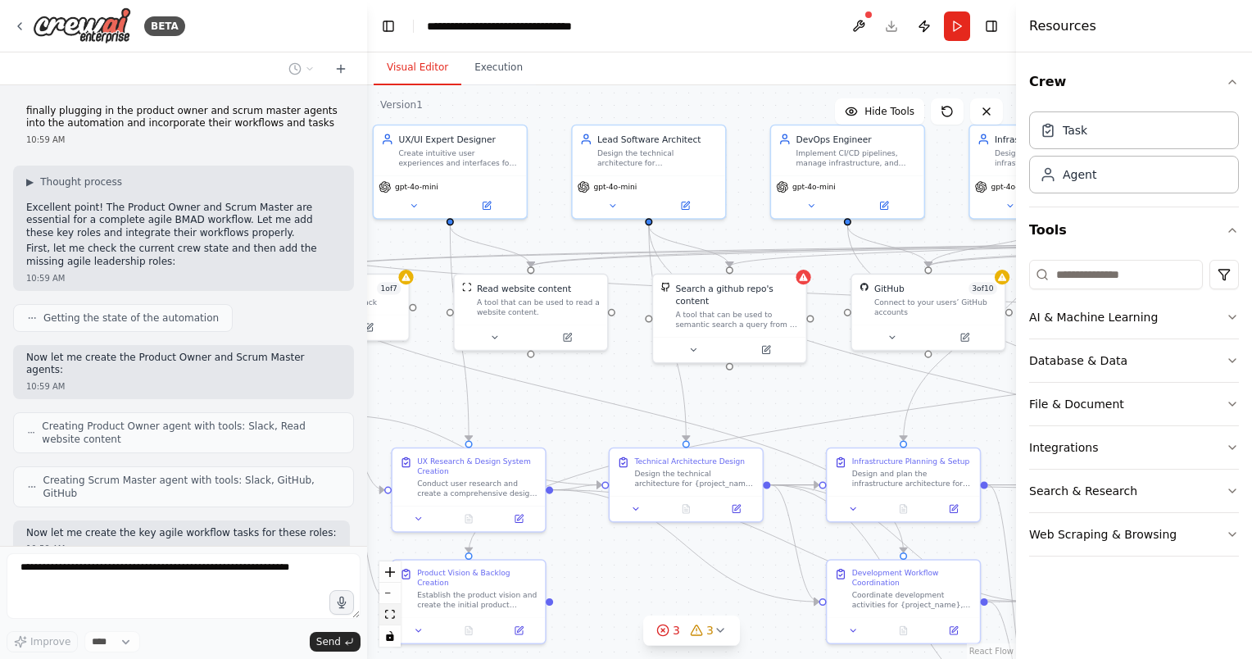
scroll to position [4457, 0]
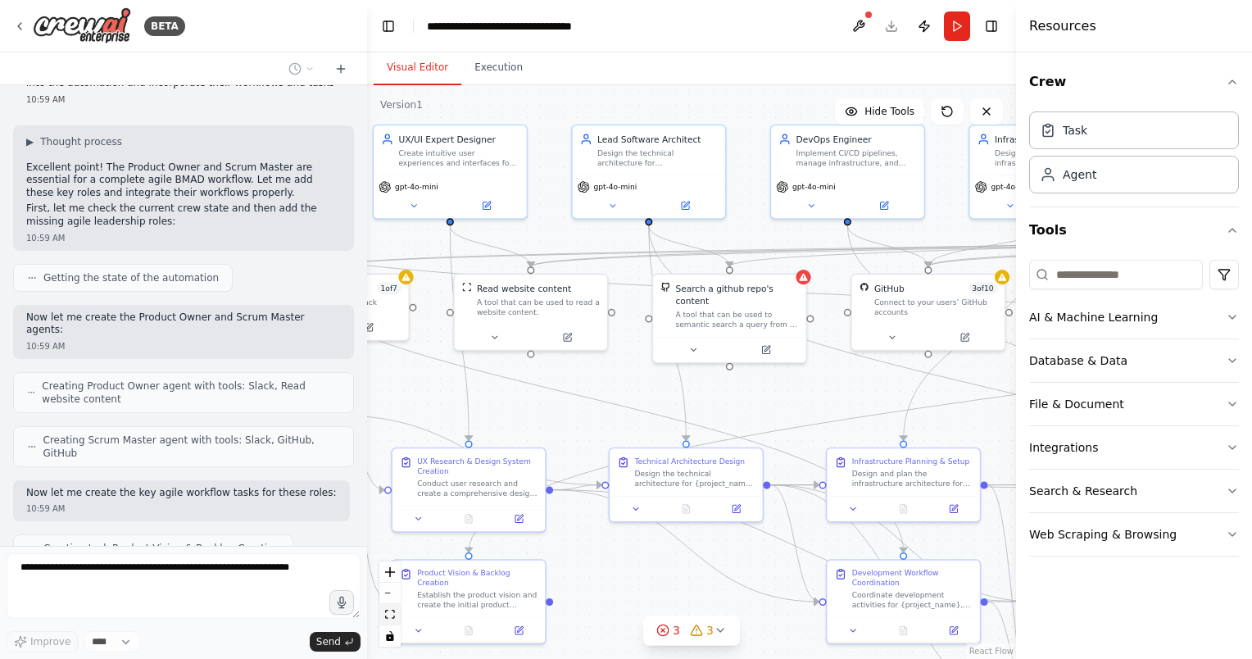
click at [394, 616] on icon "fit view" at bounding box center [390, 613] width 10 height 9
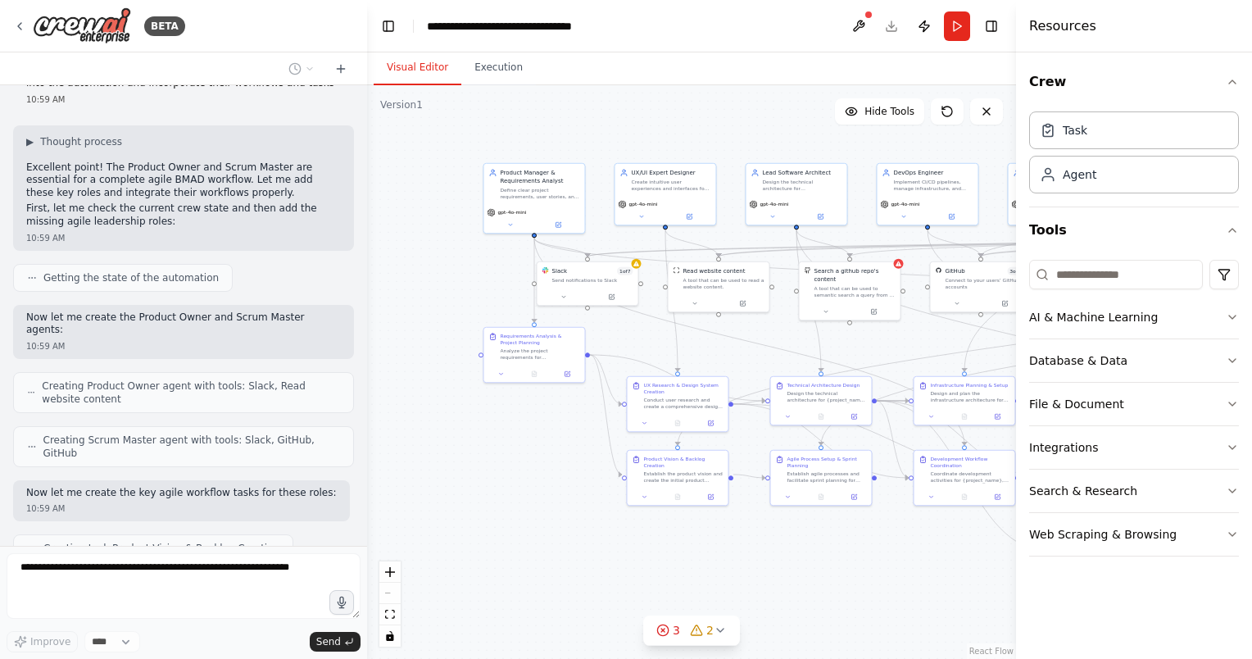
scroll to position [4498, 0]
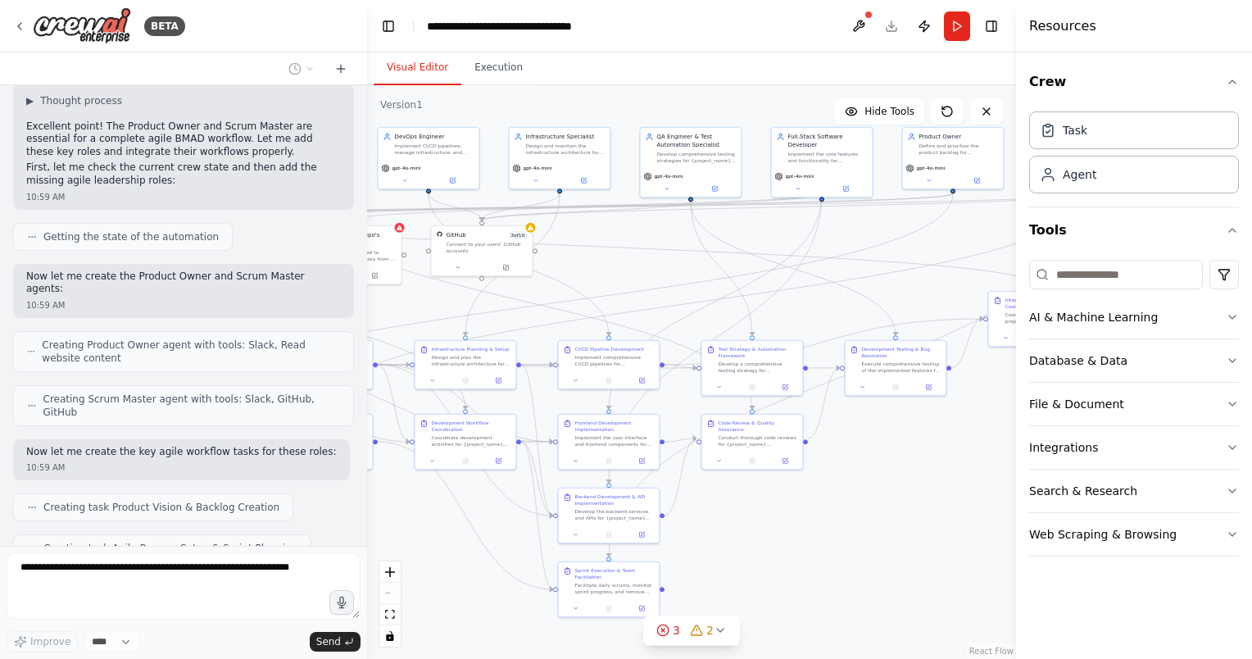
drag, startPoint x: 535, startPoint y: 558, endPoint x: 403, endPoint y: 521, distance: 136.9
click at [403, 521] on div ".deletable-edge-delete-btn { width: 20px; height: 20px; border: 0px solid #ffff…" at bounding box center [691, 371] width 649 height 573
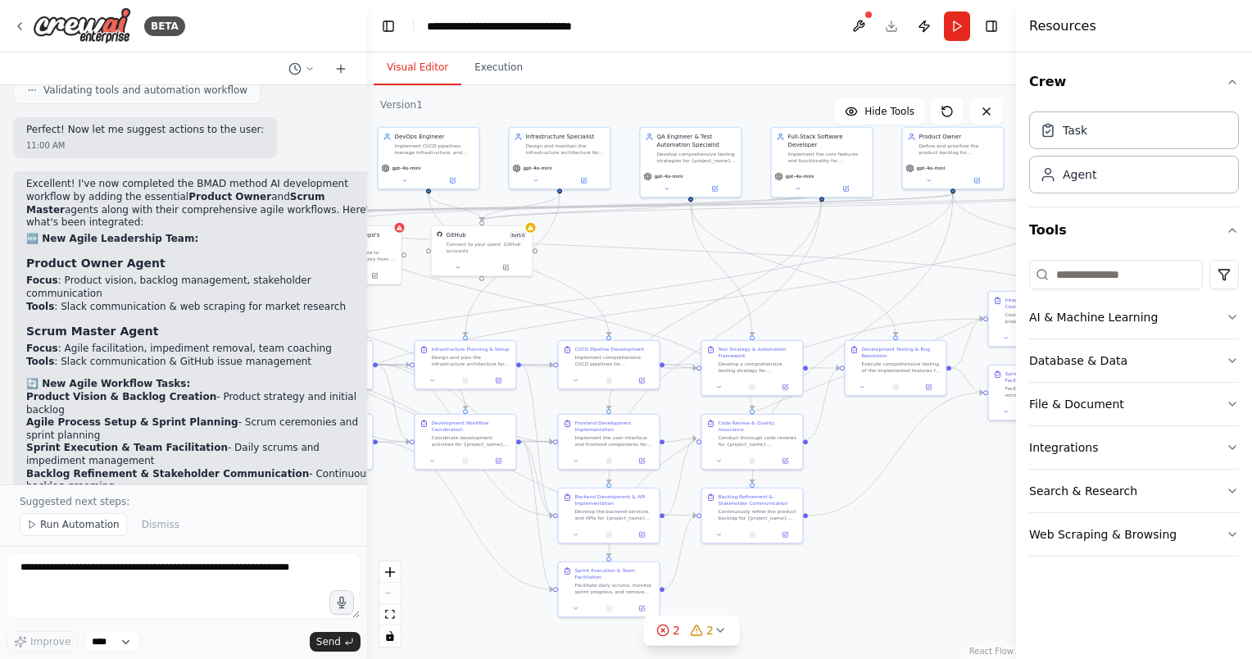
scroll to position [5275, 0]
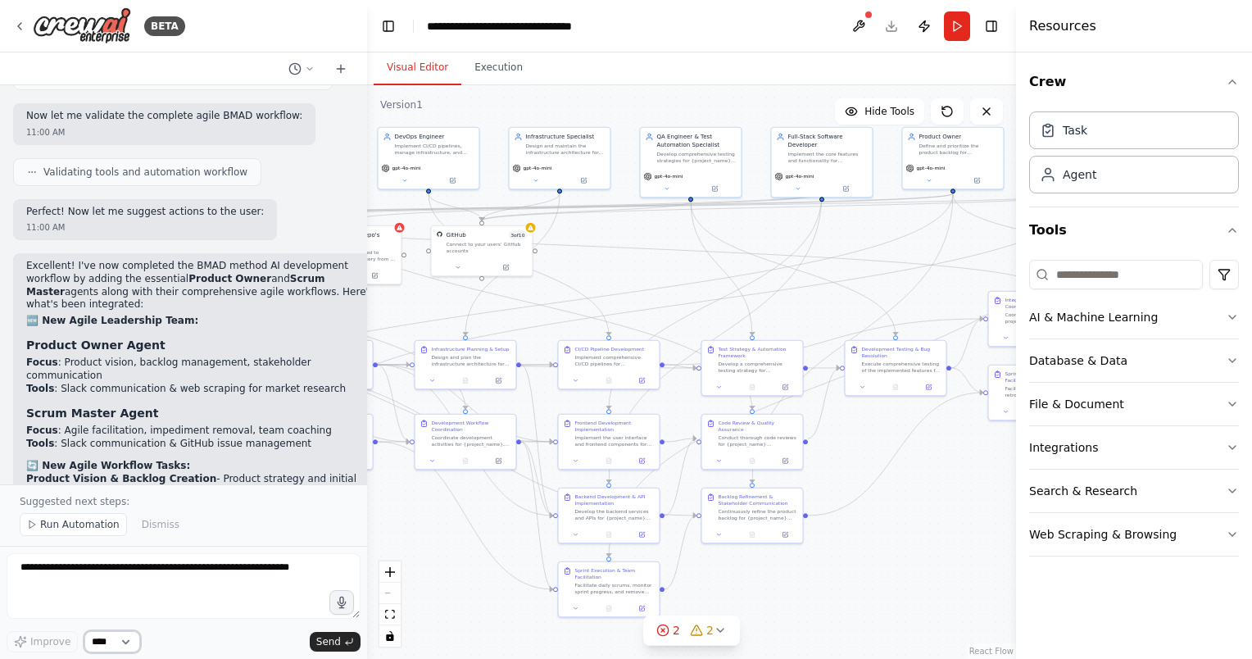
click at [123, 636] on select "****" at bounding box center [112, 641] width 56 height 21
click at [169, 642] on div "Improve **** Send" at bounding box center [184, 641] width 354 height 21
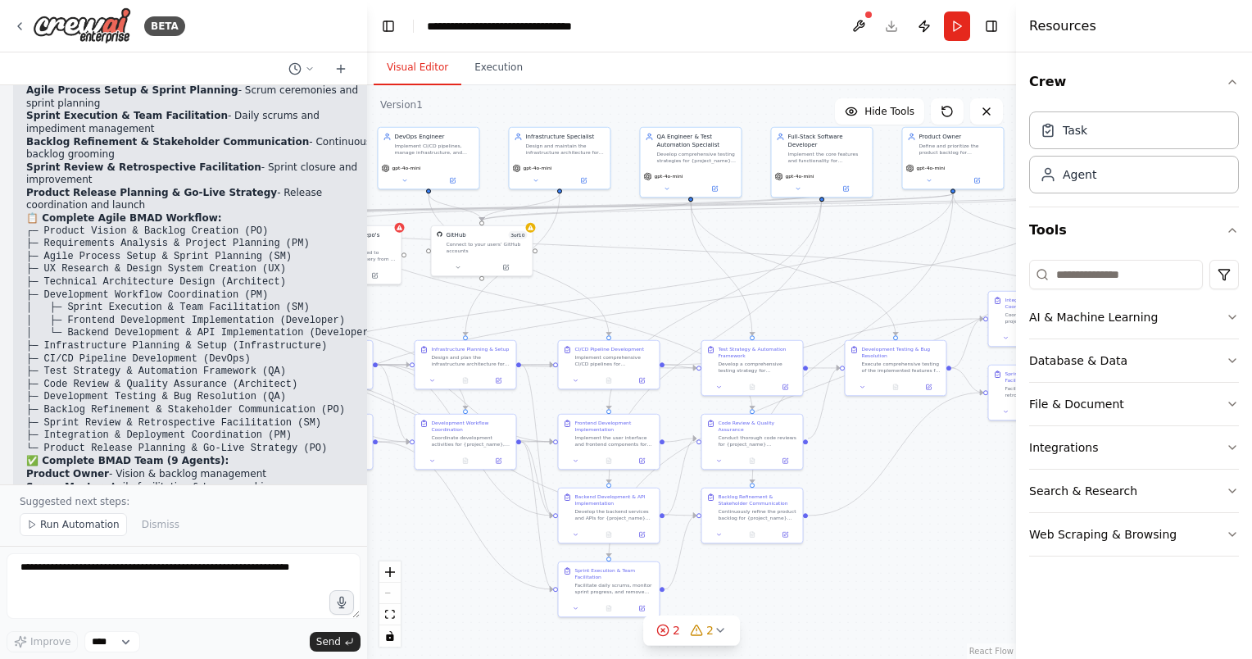
scroll to position [5848, 0]
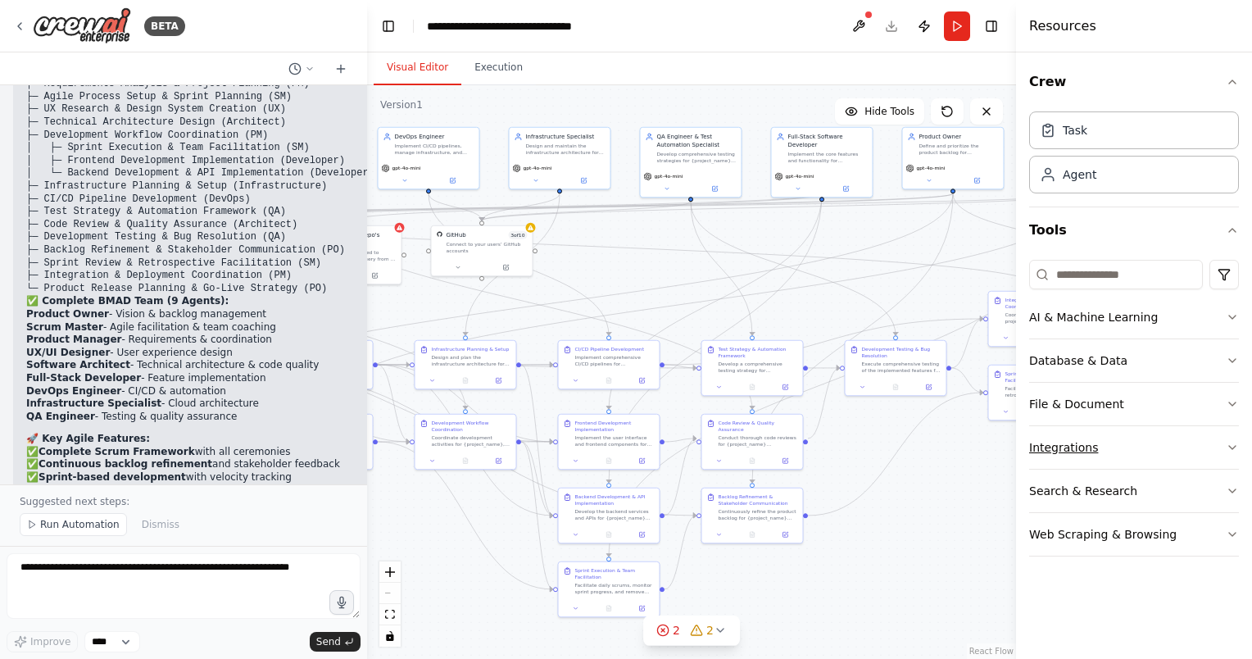
click at [1229, 438] on button "Integrations" at bounding box center [1134, 447] width 210 height 43
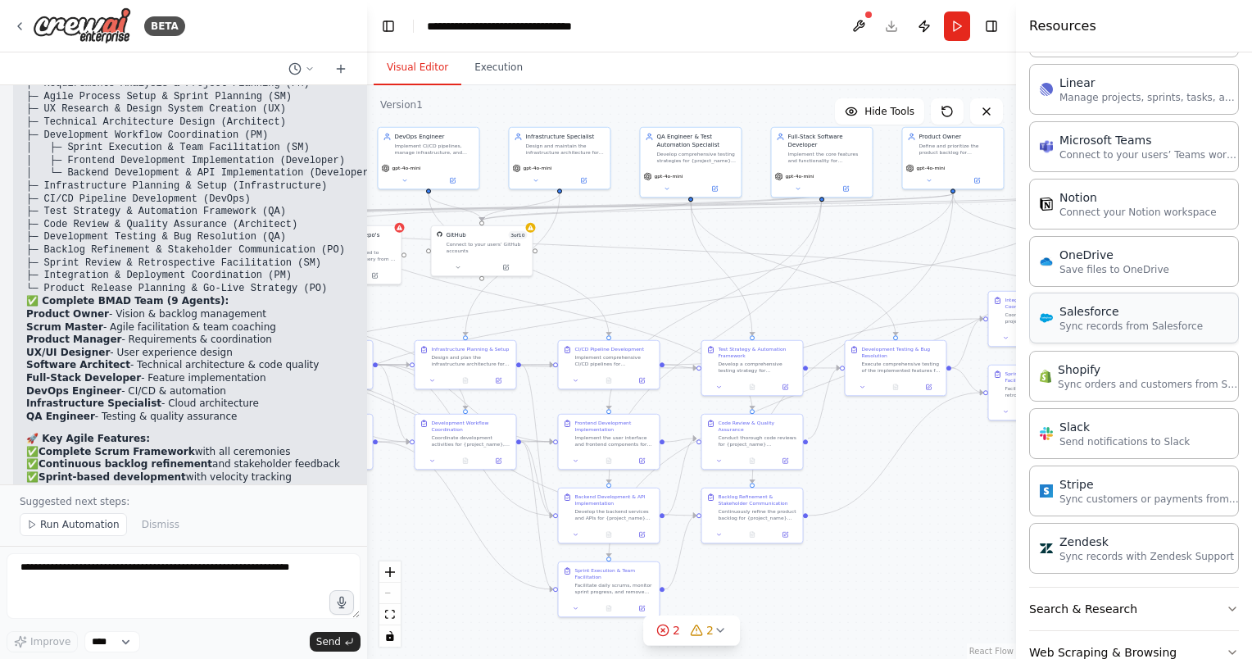
scroll to position [1075, 0]
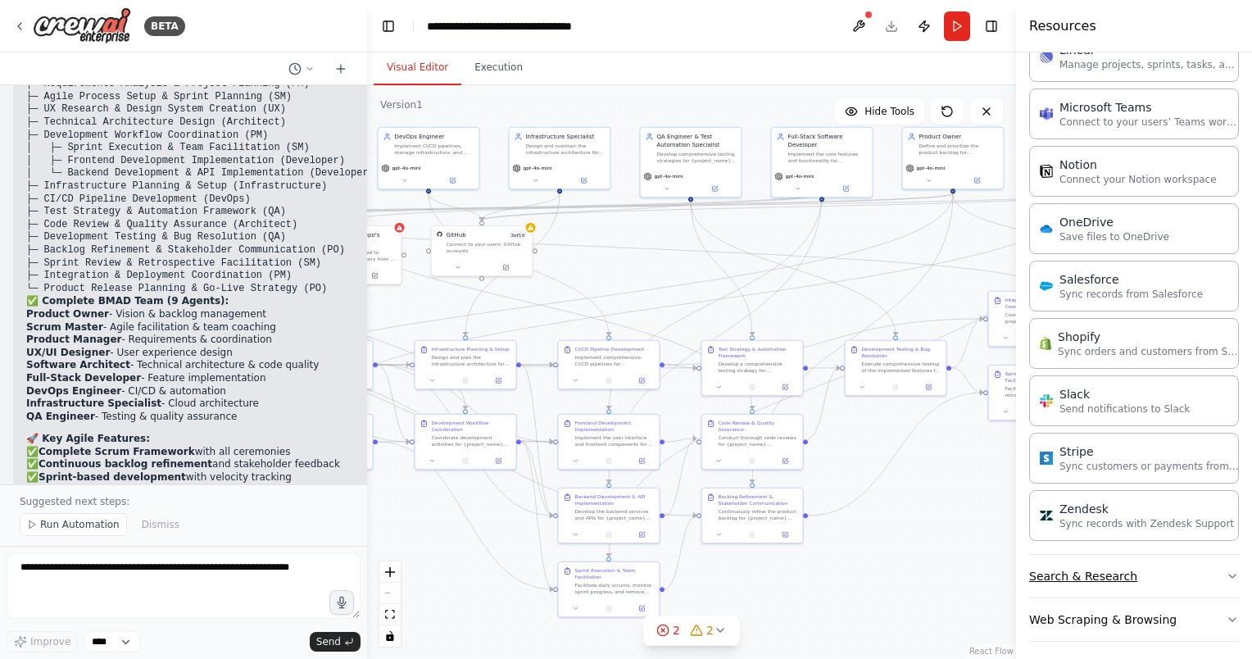
click at [1153, 583] on button "Search & Research" at bounding box center [1134, 576] width 210 height 43
click at [1166, 560] on button "Search & Research" at bounding box center [1134, 576] width 210 height 43
click at [890, 540] on div ".deletable-edge-delete-btn { width: 20px; height: 20px; border: 0px solid #ffff…" at bounding box center [691, 371] width 649 height 573
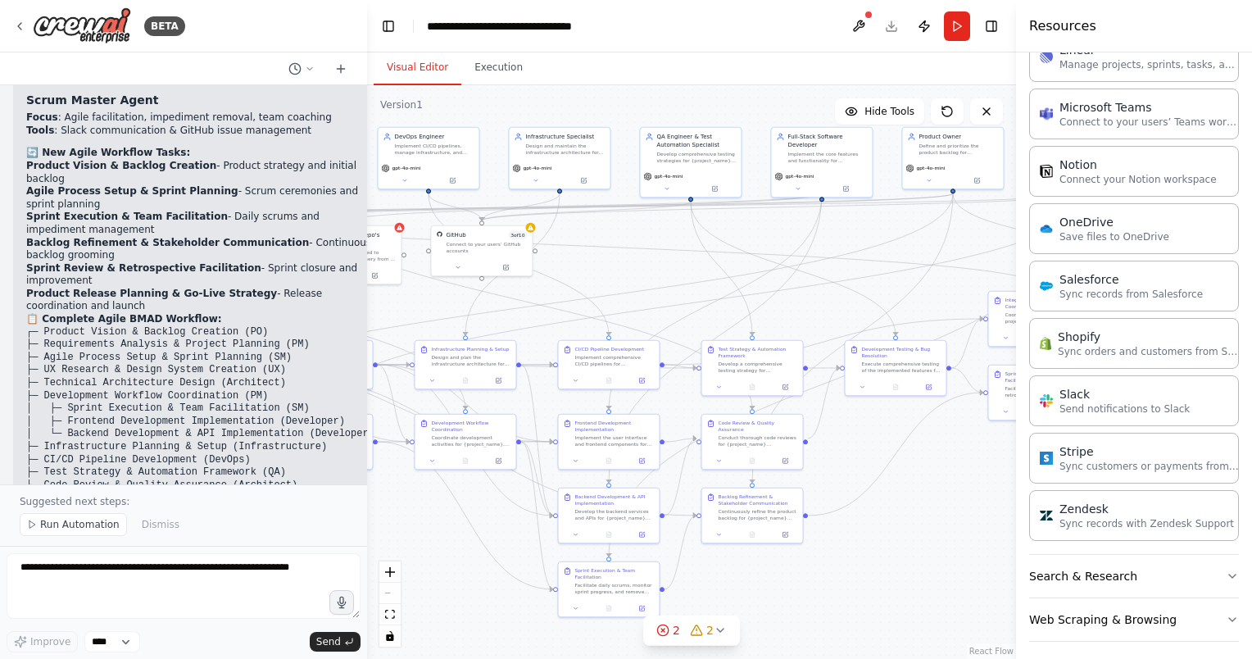
scroll to position [5848, 0]
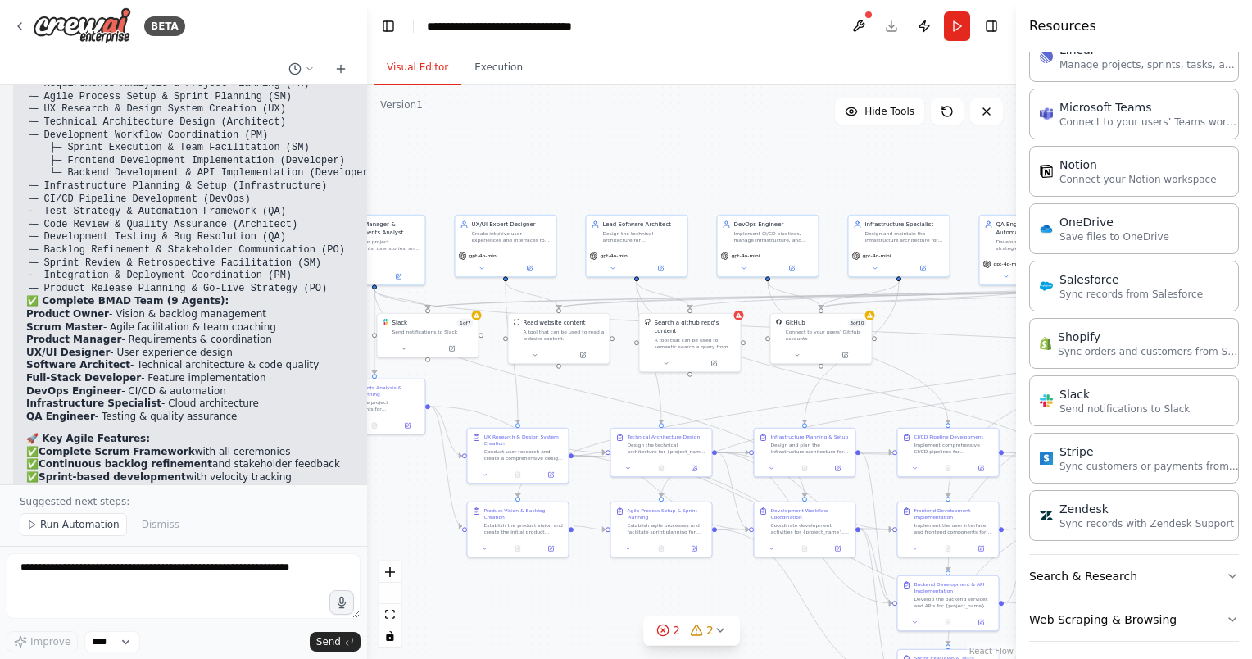
drag, startPoint x: 611, startPoint y: 271, endPoint x: 950, endPoint y: 359, distance: 350.2
click at [950, 359] on div ".deletable-edge-delete-btn { width: 20px; height: 20px; border: 0px solid #ffff…" at bounding box center [691, 371] width 649 height 573
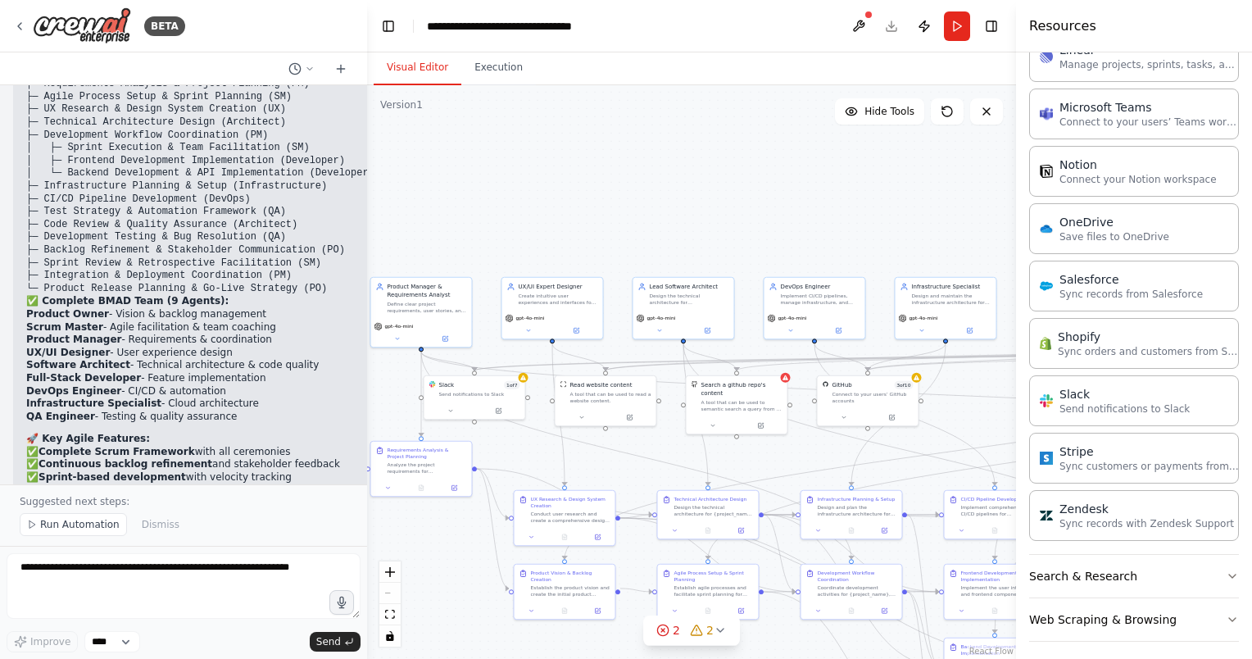
drag, startPoint x: 769, startPoint y: 394, endPoint x: 736, endPoint y: 455, distance: 69.6
click at [765, 459] on div ".deletable-edge-delete-btn { width: 20px; height: 20px; border: 0px solid #ffff…" at bounding box center [691, 371] width 649 height 573
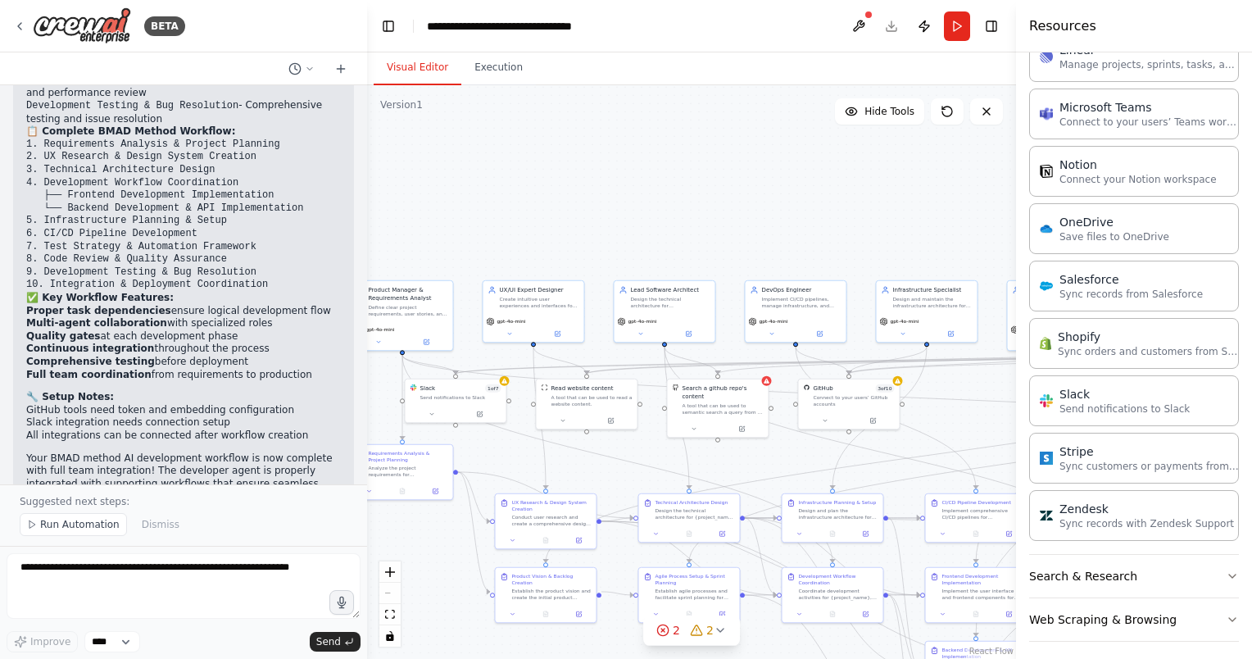
scroll to position [4046, 0]
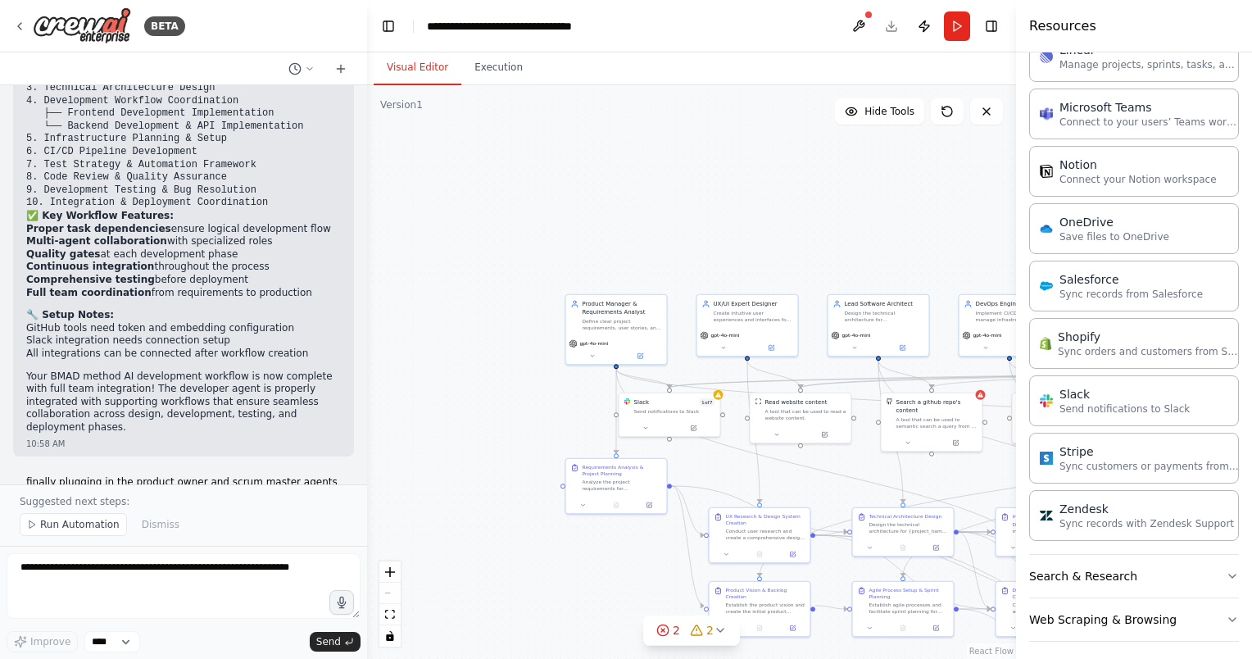
drag, startPoint x: 814, startPoint y: 460, endPoint x: 1012, endPoint y: 460, distance: 198.2
click at [1012, 460] on div "BETA Create a crew that replicates the BMAD method AI agent workflow (https://g…" at bounding box center [626, 329] width 1252 height 659
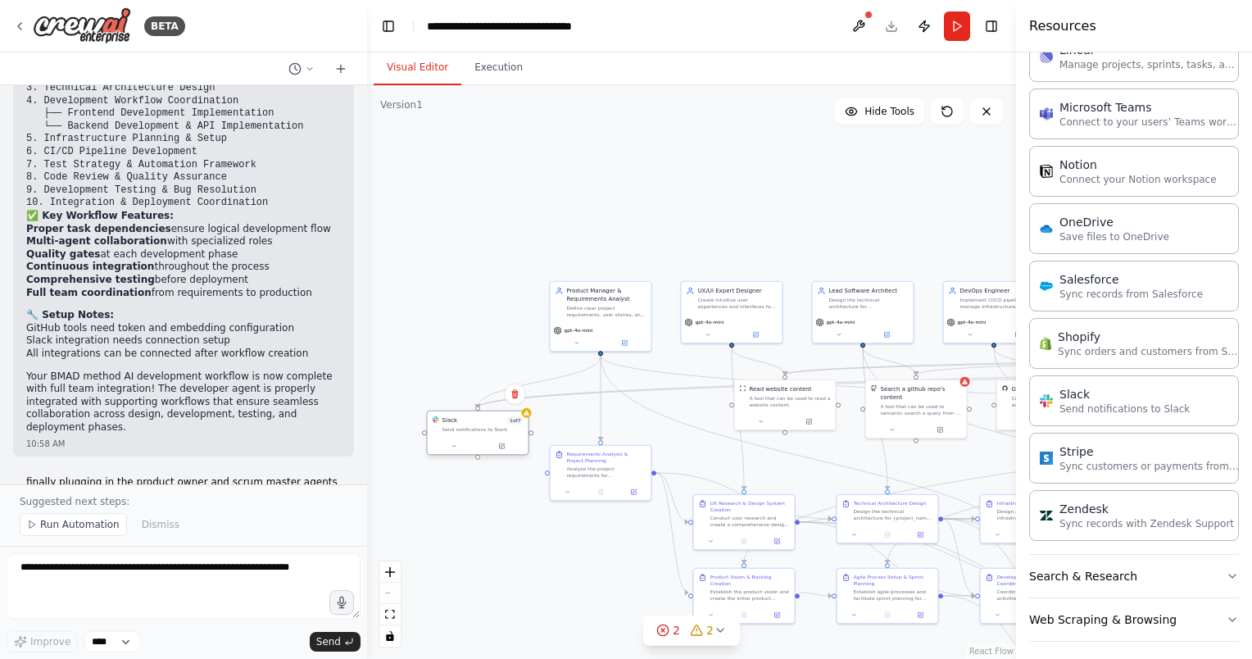
drag, startPoint x: 645, startPoint y: 405, endPoint x: 469, endPoint y: 430, distance: 177.8
click at [469, 437] on div at bounding box center [478, 445] width 101 height 17
click at [511, 416] on div "Slack 1 of 7 Send notifications to Slack" at bounding box center [482, 416] width 81 height 16
click at [485, 419] on div "Send notifications to Slack" at bounding box center [482, 421] width 81 height 7
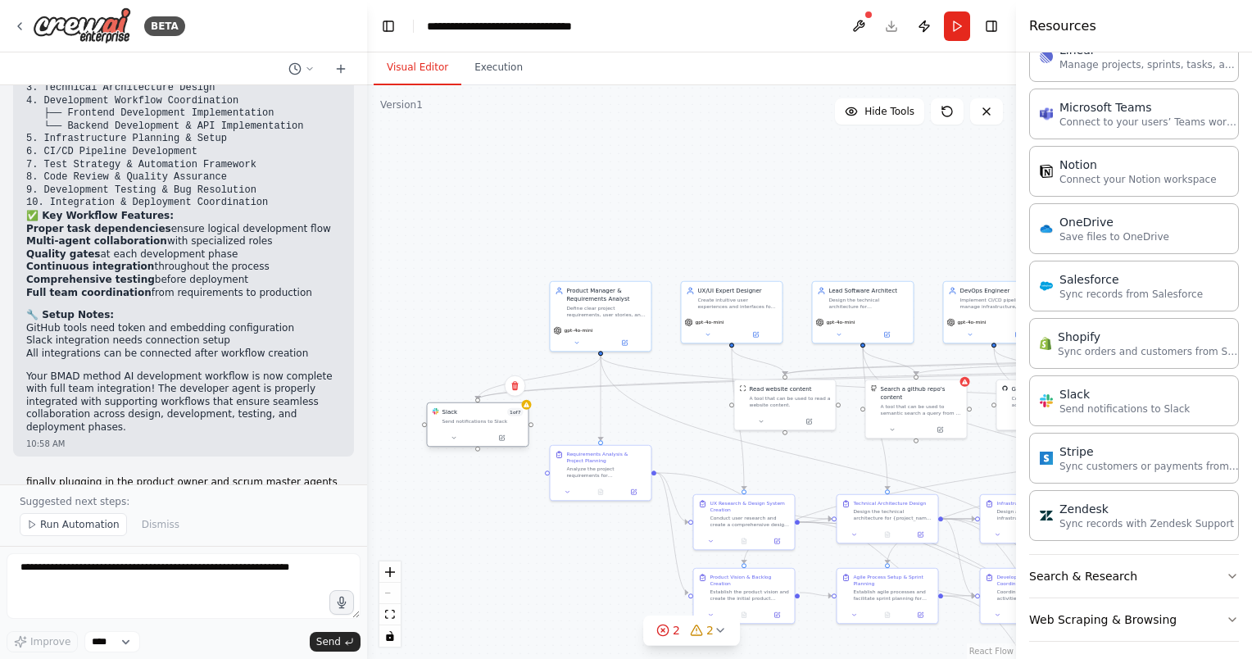
click at [454, 446] on div "Slack 1 of 7 Send notifications to Slack" at bounding box center [478, 426] width 102 height 45
click at [457, 443] on div at bounding box center [478, 437] width 101 height 17
click at [451, 437] on icon at bounding box center [453, 437] width 7 height 7
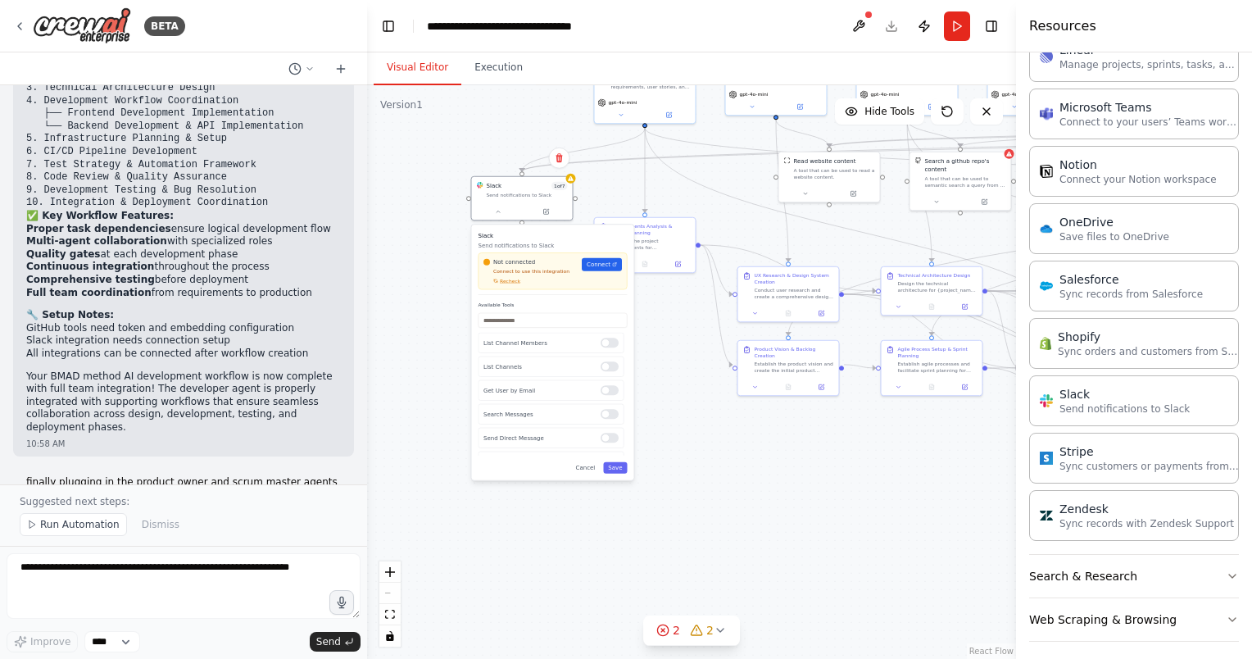
drag, startPoint x: 440, startPoint y: 309, endPoint x: 463, endPoint y: 106, distance: 203.6
click at [464, 105] on div ".deletable-edge-delete-btn { width: 20px; height: 20px; border: 0px solid #ffff…" at bounding box center [691, 371] width 649 height 573
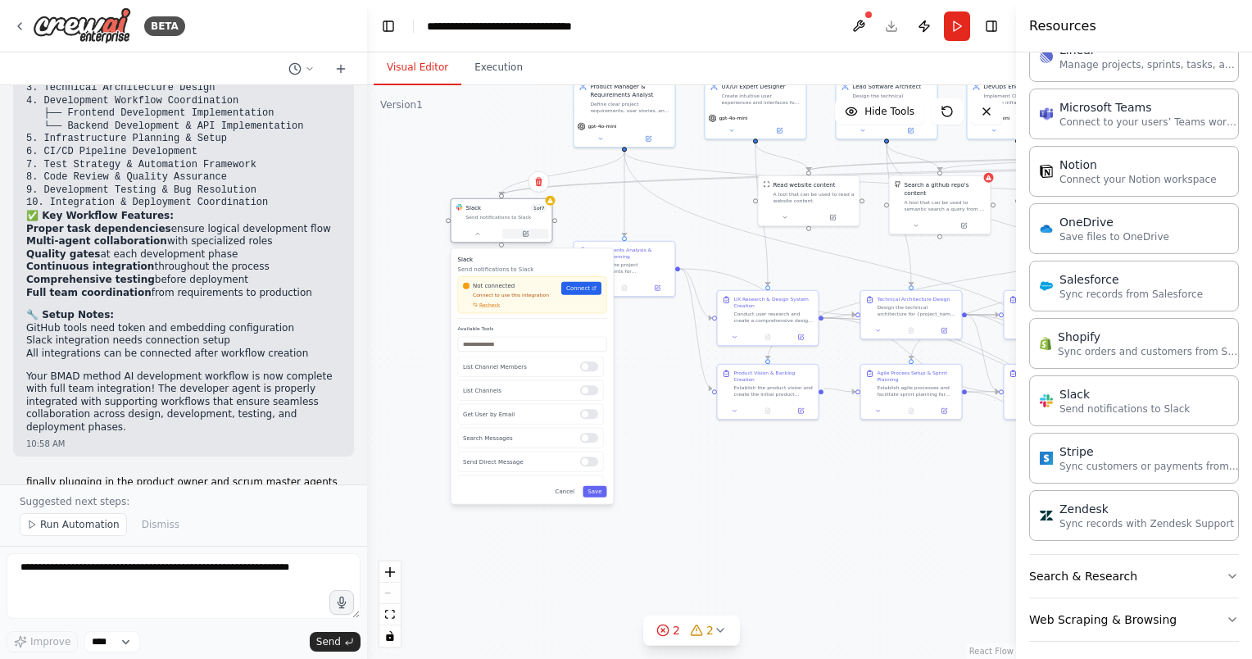
click at [525, 235] on icon at bounding box center [525, 233] width 5 height 5
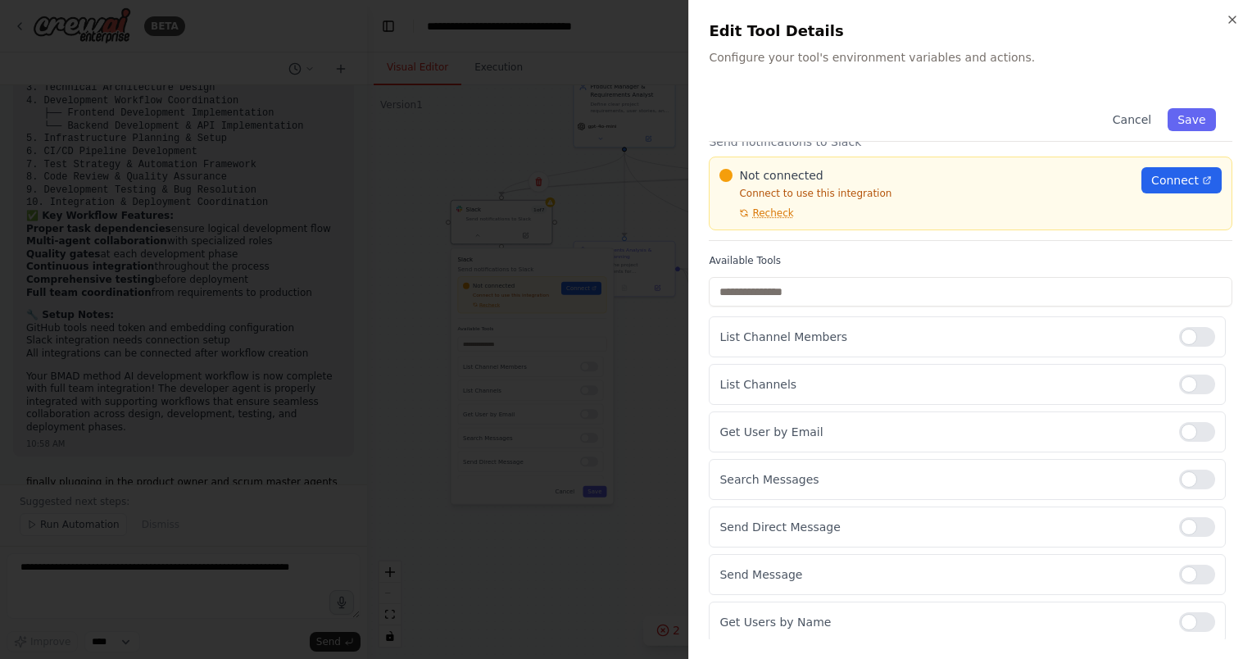
scroll to position [0, 0]
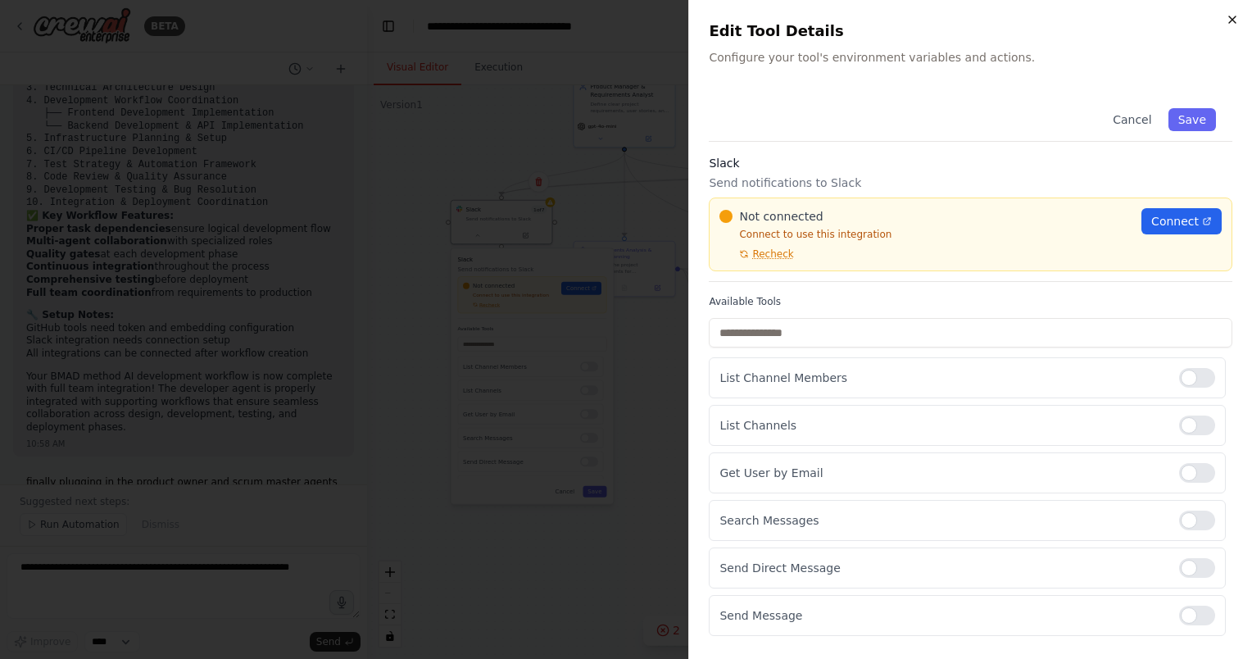
click at [1229, 20] on icon "button" at bounding box center [1231, 19] width 13 height 13
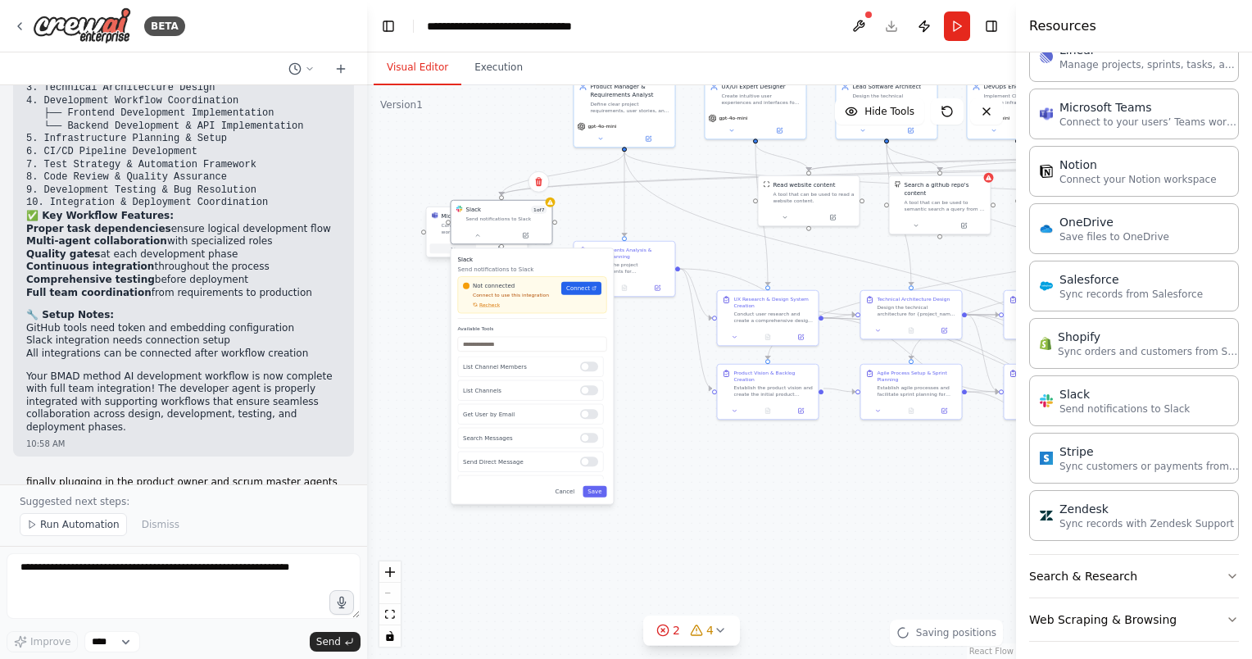
drag, startPoint x: 429, startPoint y: 254, endPoint x: 447, endPoint y: 235, distance: 26.1
click at [445, 241] on div at bounding box center [477, 248] width 101 height 17
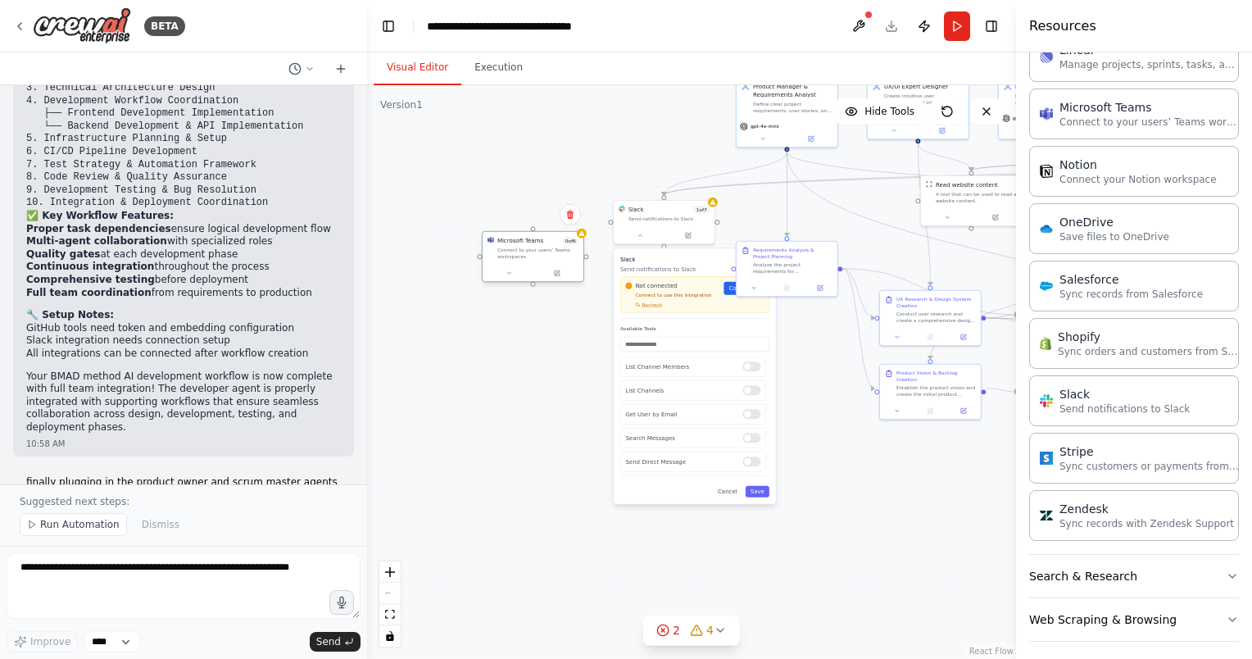
drag, startPoint x: 452, startPoint y: 220, endPoint x: 505, endPoint y: 249, distance: 60.1
click at [505, 249] on div "Connect to your users’ Teams workspaces" at bounding box center [537, 253] width 81 height 13
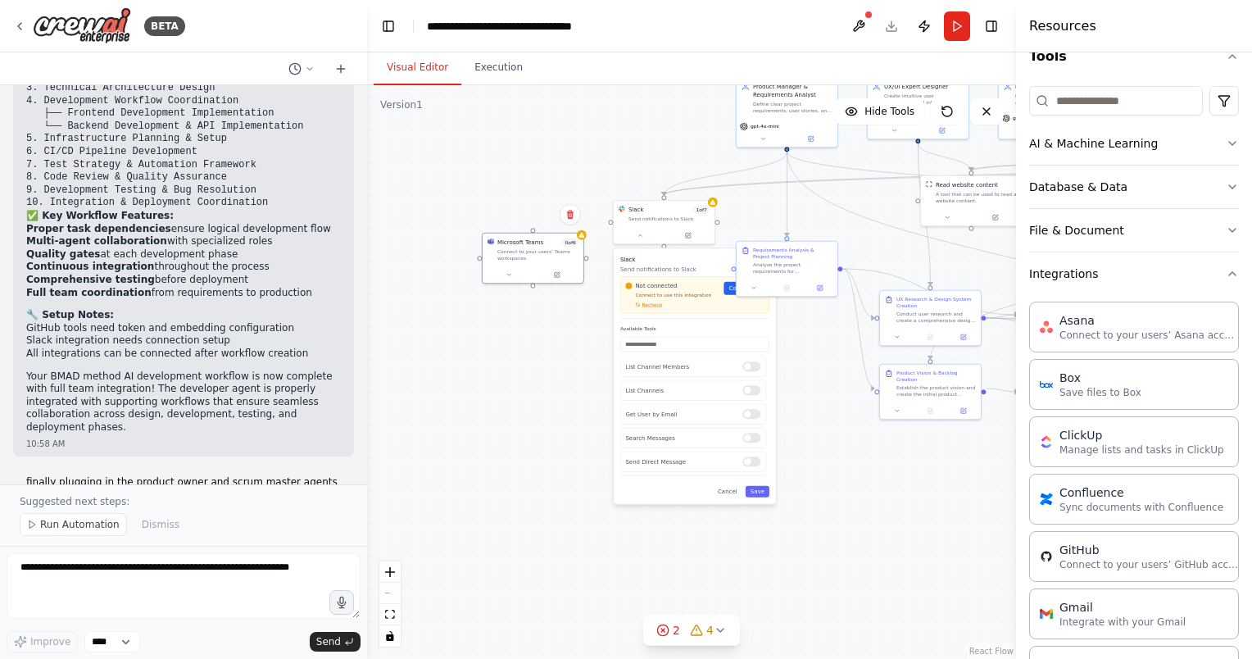
scroll to position [10, 0]
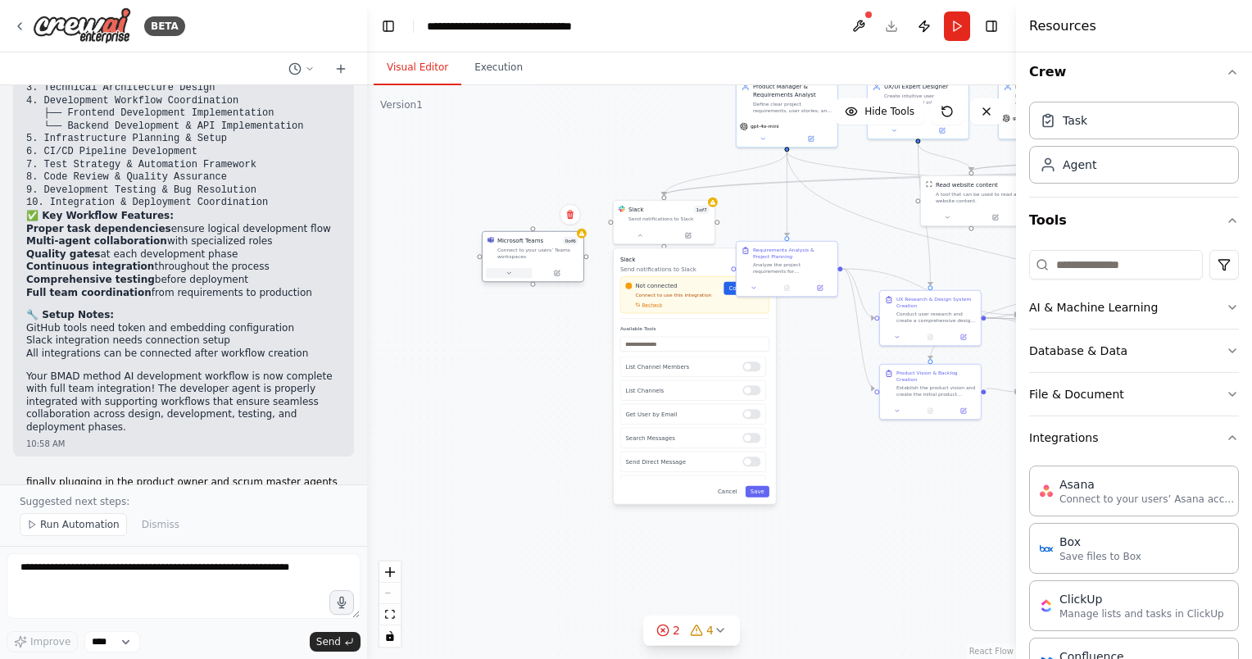
click at [509, 274] on icon at bounding box center [508, 272] width 7 height 7
click at [514, 272] on button at bounding box center [509, 273] width 47 height 10
click at [523, 274] on button at bounding box center [509, 273] width 47 height 10
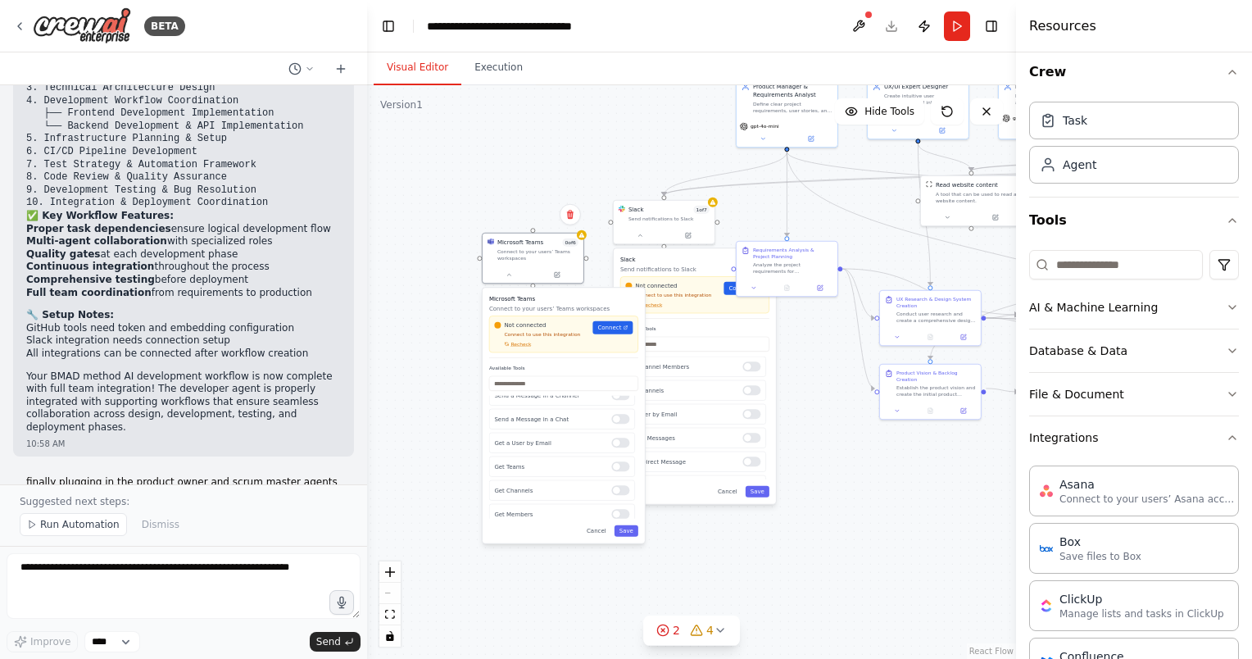
scroll to position [30, 0]
click at [428, 380] on div ".deletable-edge-delete-btn { width: 20px; height: 20px; border: 0px solid #ffff…" at bounding box center [691, 371] width 649 height 573
click at [522, 275] on button at bounding box center [509, 273] width 47 height 10
click at [514, 277] on button at bounding box center [509, 273] width 47 height 10
click at [833, 432] on div ".deletable-edge-delete-btn { width: 20px; height: 20px; border: 0px solid #ffff…" at bounding box center [691, 371] width 649 height 573
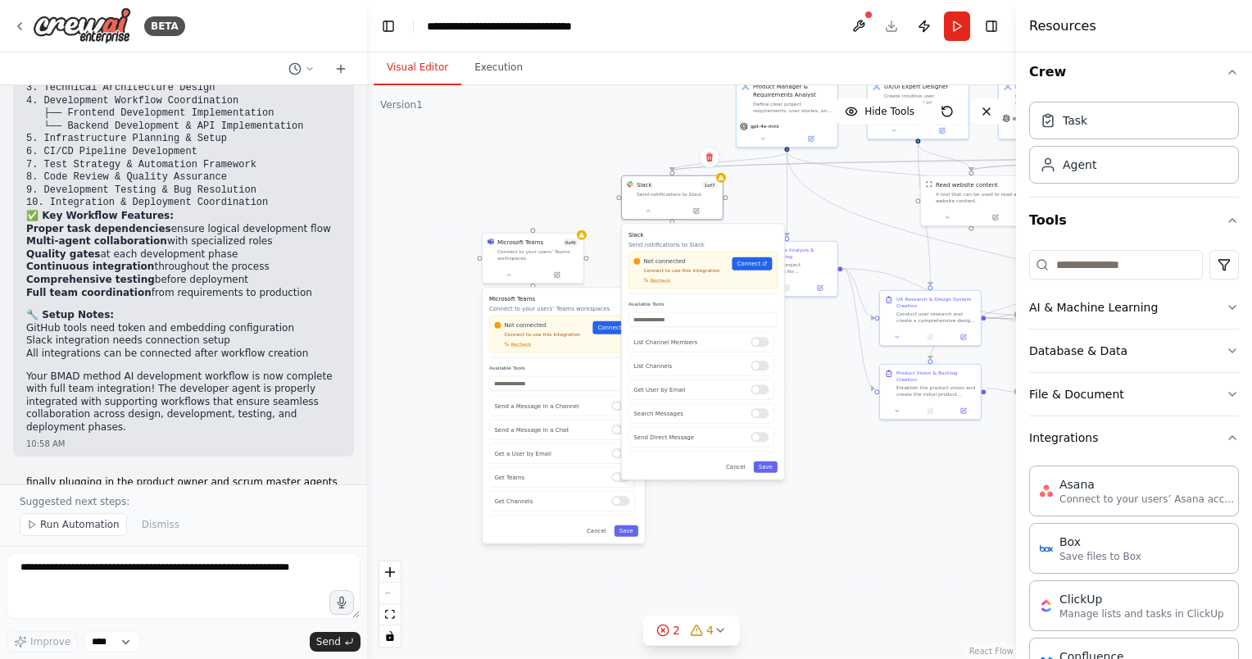
drag, startPoint x: 665, startPoint y: 260, endPoint x: 677, endPoint y: 237, distance: 26.4
click at [677, 237] on h3 "Slack" at bounding box center [702, 234] width 149 height 8
click at [613, 403] on div at bounding box center [620, 406] width 18 height 10
click at [616, 328] on span "Connect" at bounding box center [609, 328] width 24 height 8
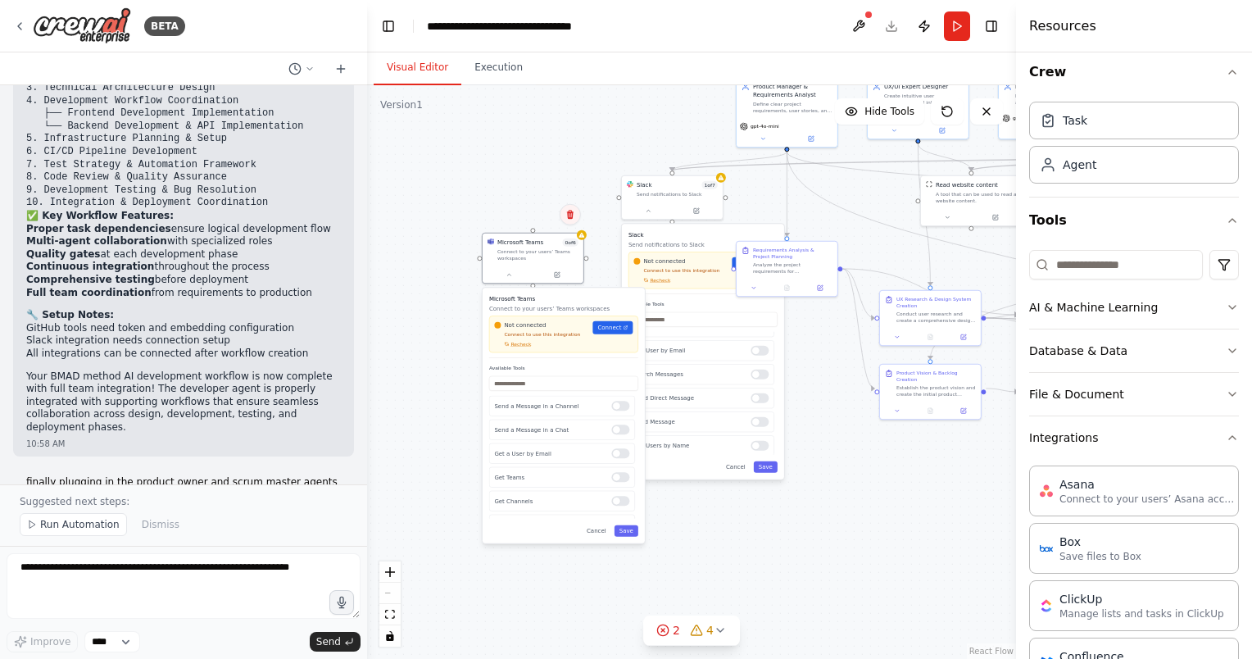
click at [573, 213] on icon at bounding box center [570, 215] width 10 height 10
click at [573, 220] on button at bounding box center [569, 214] width 21 height 21
click at [563, 248] on div "Connect to your users’ Teams workspaces" at bounding box center [537, 253] width 81 height 13
click at [518, 251] on div "Connect to your users’ Teams workspaces" at bounding box center [537, 253] width 81 height 13
click at [511, 273] on icon at bounding box center [508, 272] width 7 height 7
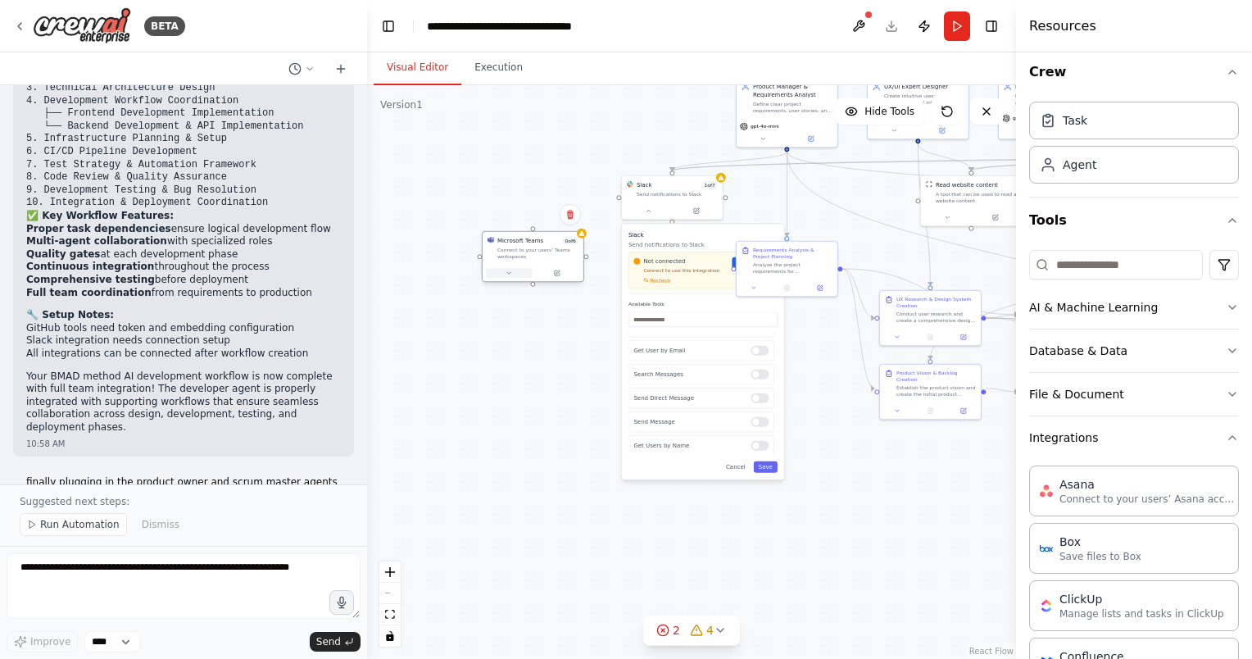
click at [513, 270] on button at bounding box center [509, 273] width 47 height 10
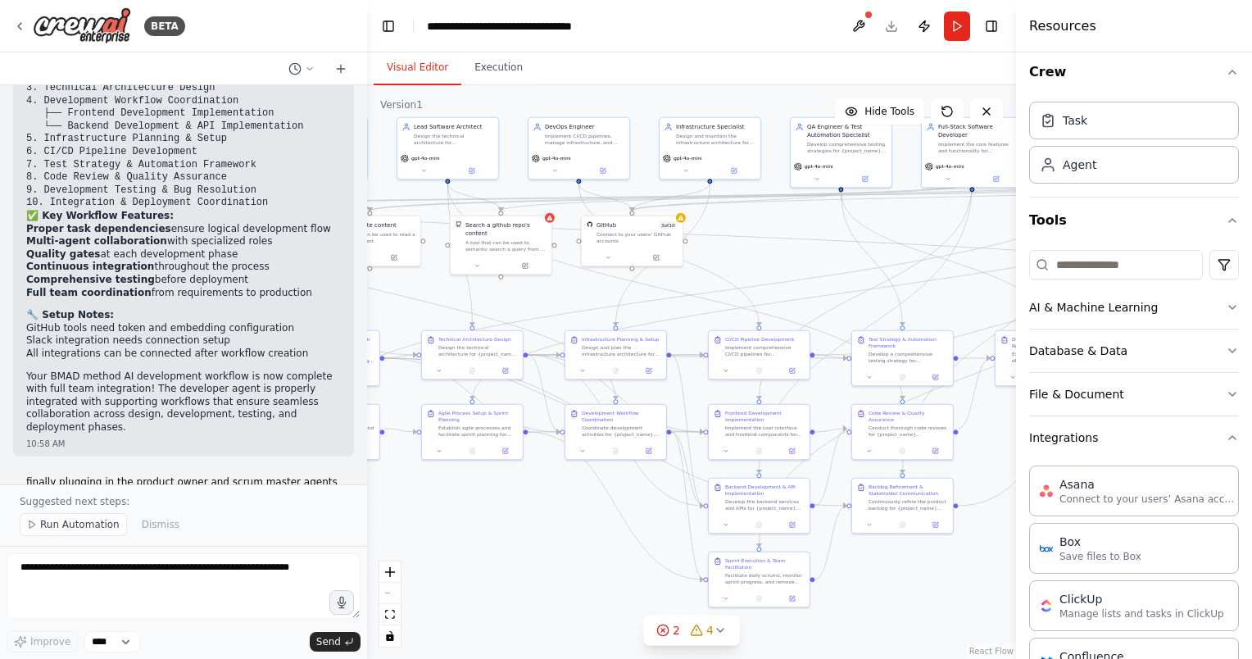
drag, startPoint x: 849, startPoint y: 521, endPoint x: 239, endPoint y: 560, distance: 611.5
click at [239, 560] on div "BETA Create a crew that replicates the BMAD method AI agent workflow (https://g…" at bounding box center [626, 329] width 1252 height 659
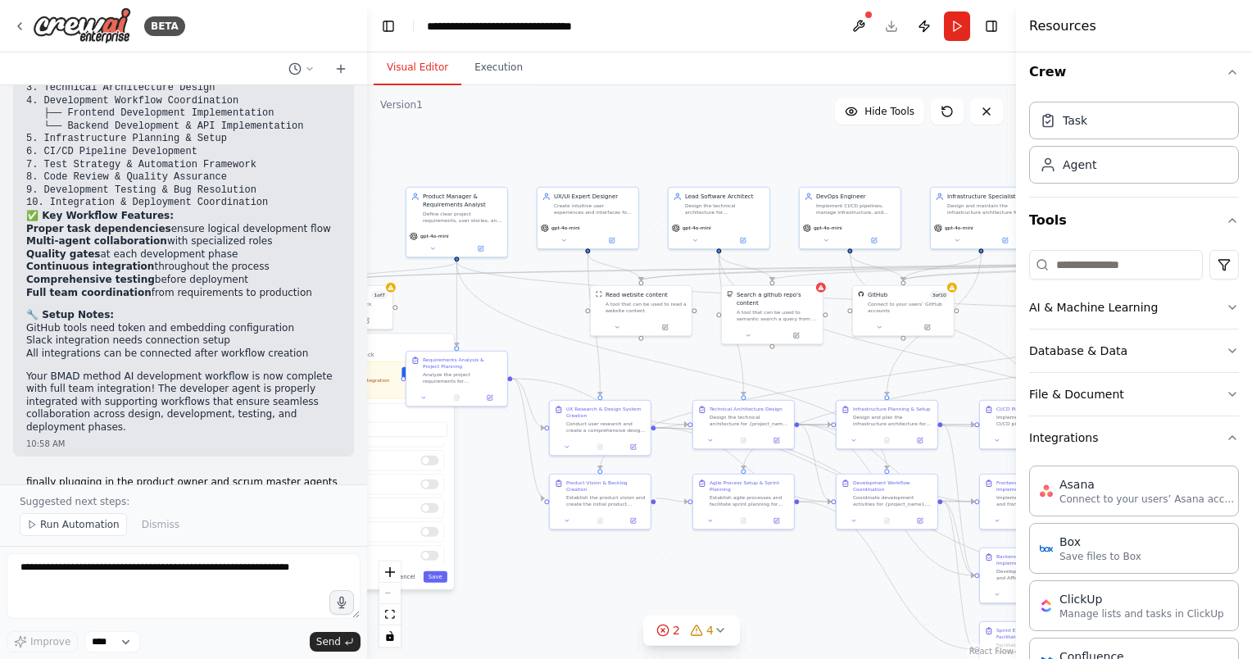
drag, startPoint x: 456, startPoint y: 527, endPoint x: 754, endPoint y: 581, distance: 302.1
click at [754, 581] on div ".deletable-edge-delete-btn { width: 20px; height: 20px; border: 0px solid #ffff…" at bounding box center [691, 371] width 649 height 573
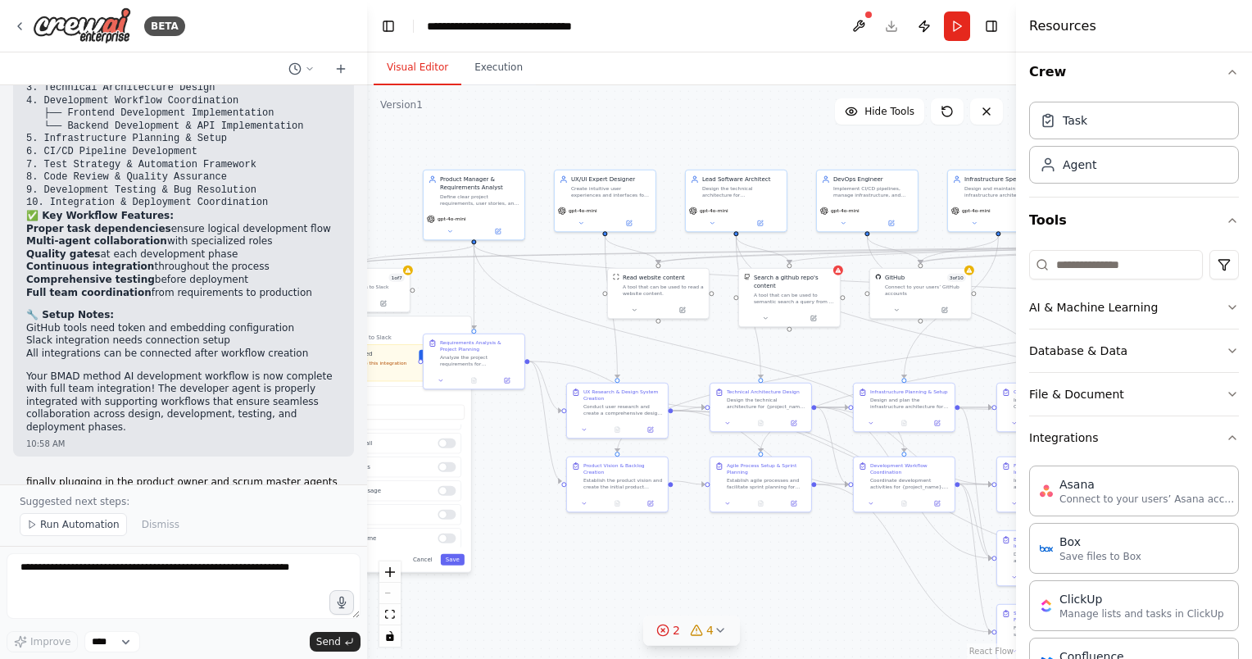
click at [727, 625] on button "2 4" at bounding box center [691, 630] width 97 height 30
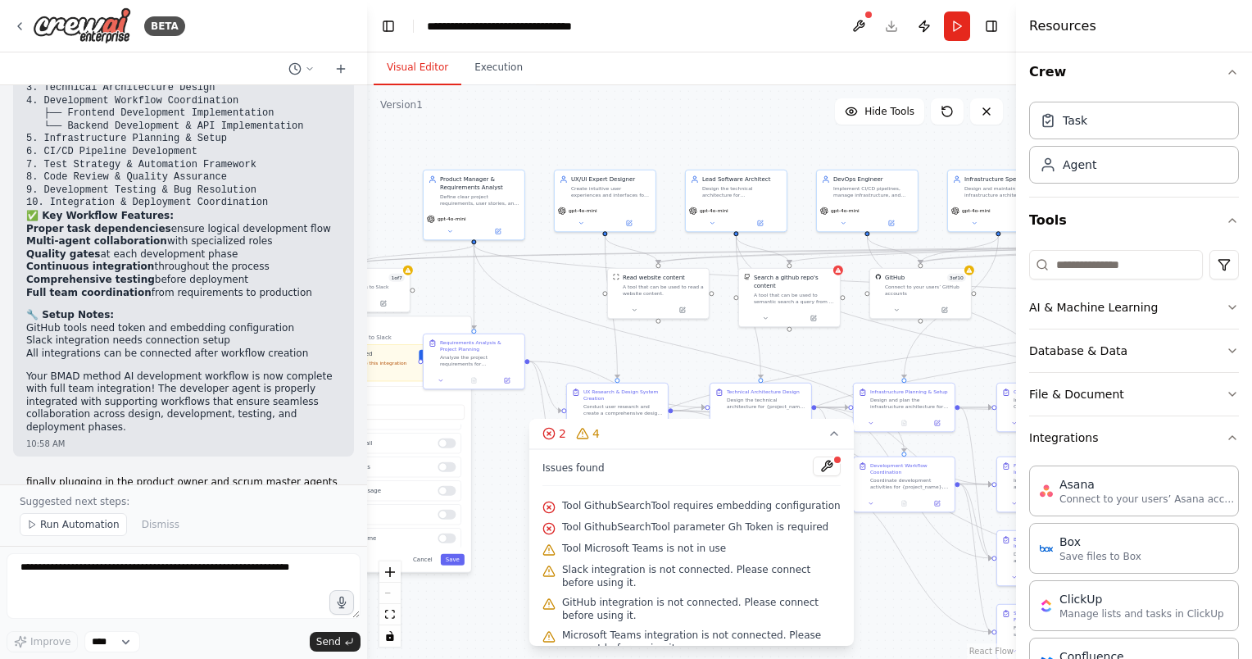
scroll to position [17, 0]
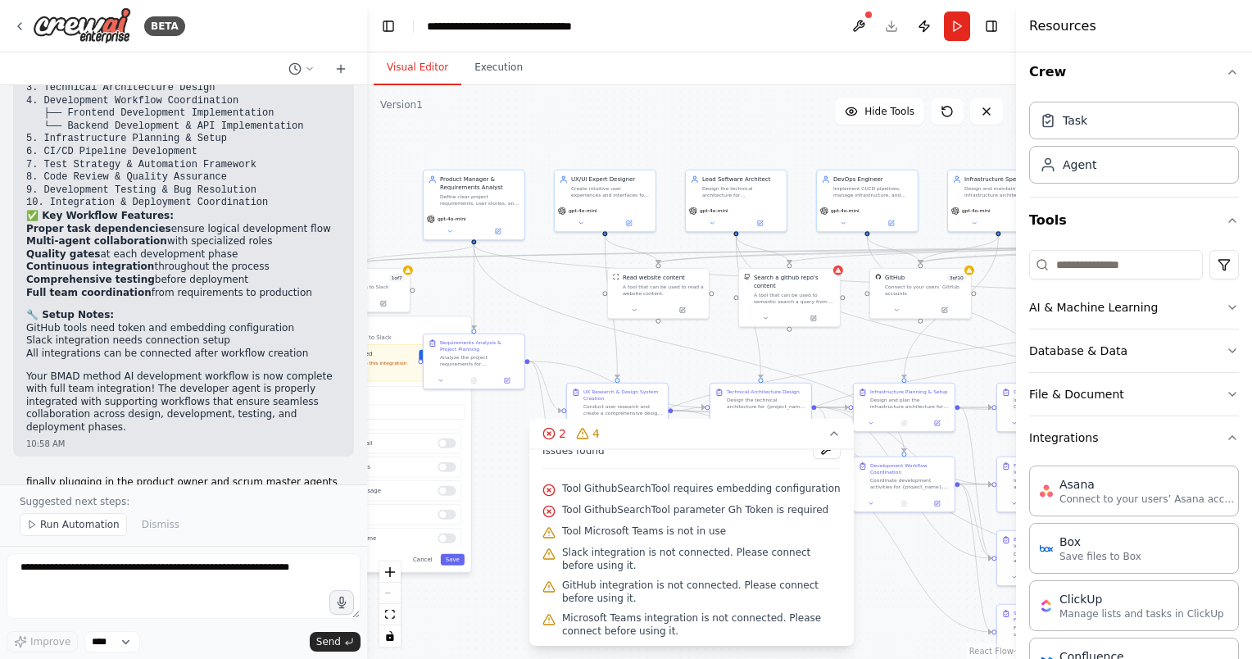
click at [722, 487] on span "Tool GithubSearchTool requires embedding configuration" at bounding box center [701, 488] width 278 height 13
click at [582, 483] on span "Tool GithubSearchTool requires embedding configuration" at bounding box center [701, 488] width 278 height 13
click at [539, 486] on div "Issues found Tool GithubSearchTool requires embedding configuration Tool Github…" at bounding box center [691, 547] width 324 height 197
click at [558, 496] on div "Tool GithubSearchTool requires embedding configuration" at bounding box center [691, 488] width 298 height 21
click at [549, 511] on icon at bounding box center [548, 511] width 13 height 13
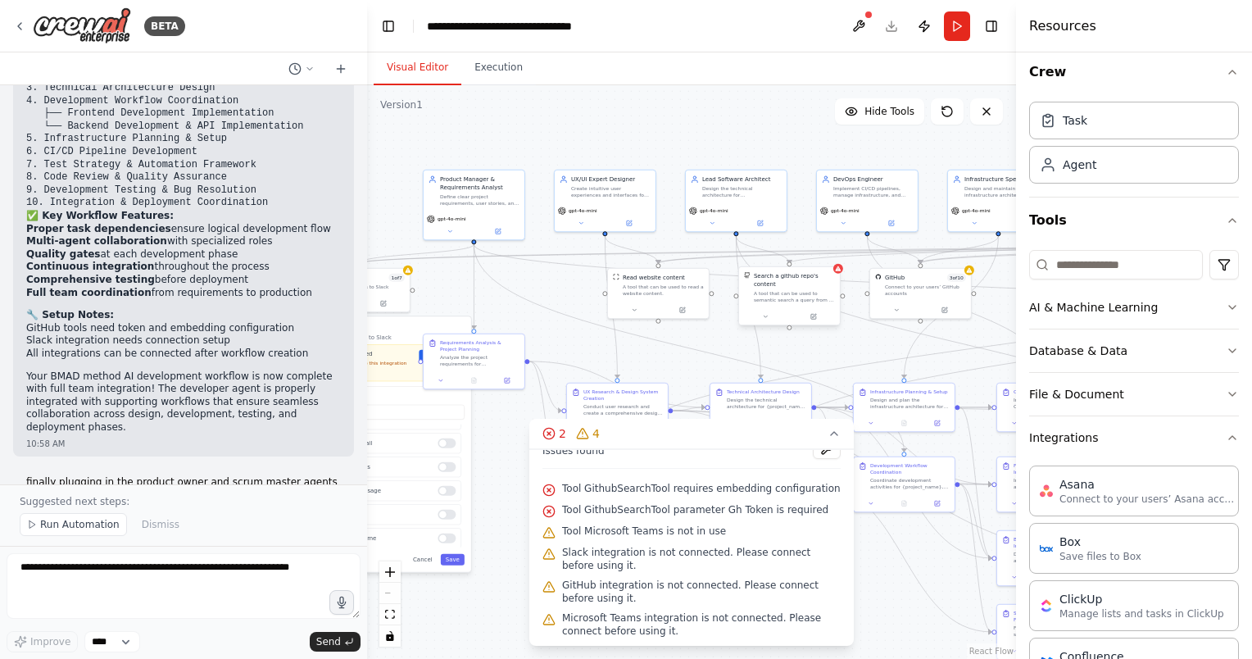
click at [790, 291] on div "A tool that can be used to semantic search a query from a github repo's content…" at bounding box center [794, 296] width 81 height 13
click at [768, 313] on icon at bounding box center [765, 316] width 7 height 7
click at [837, 436] on icon at bounding box center [833, 433] width 13 height 13
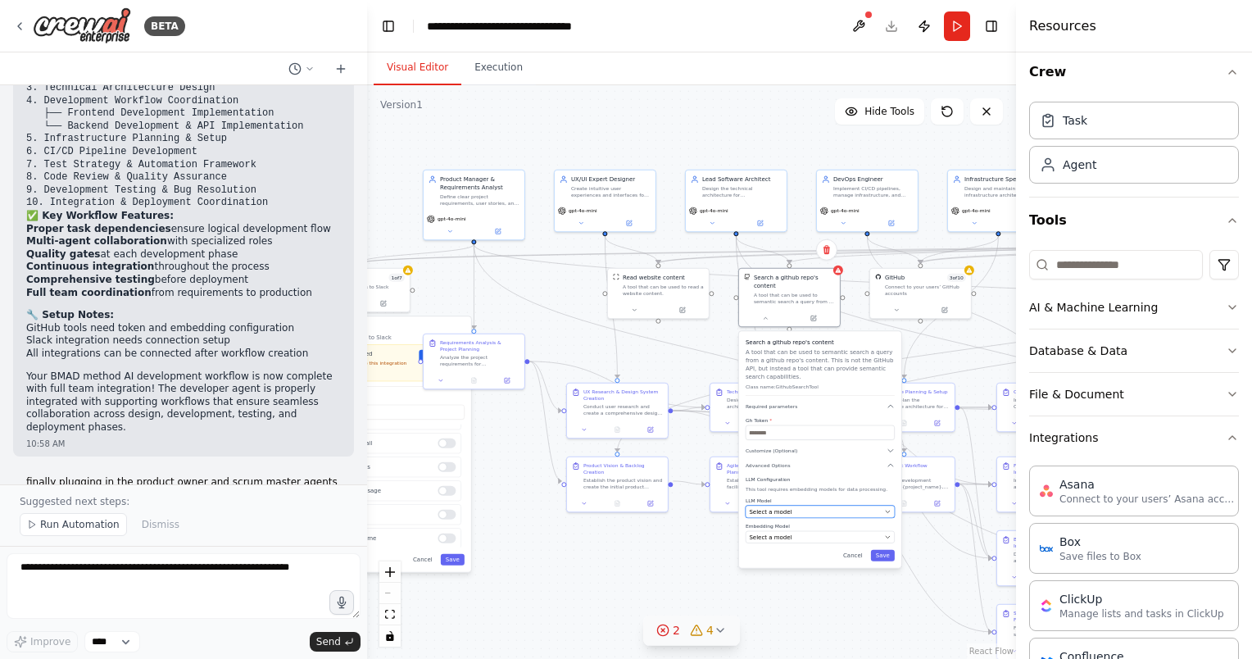
click at [863, 505] on button "Select a model" at bounding box center [819, 511] width 149 height 12
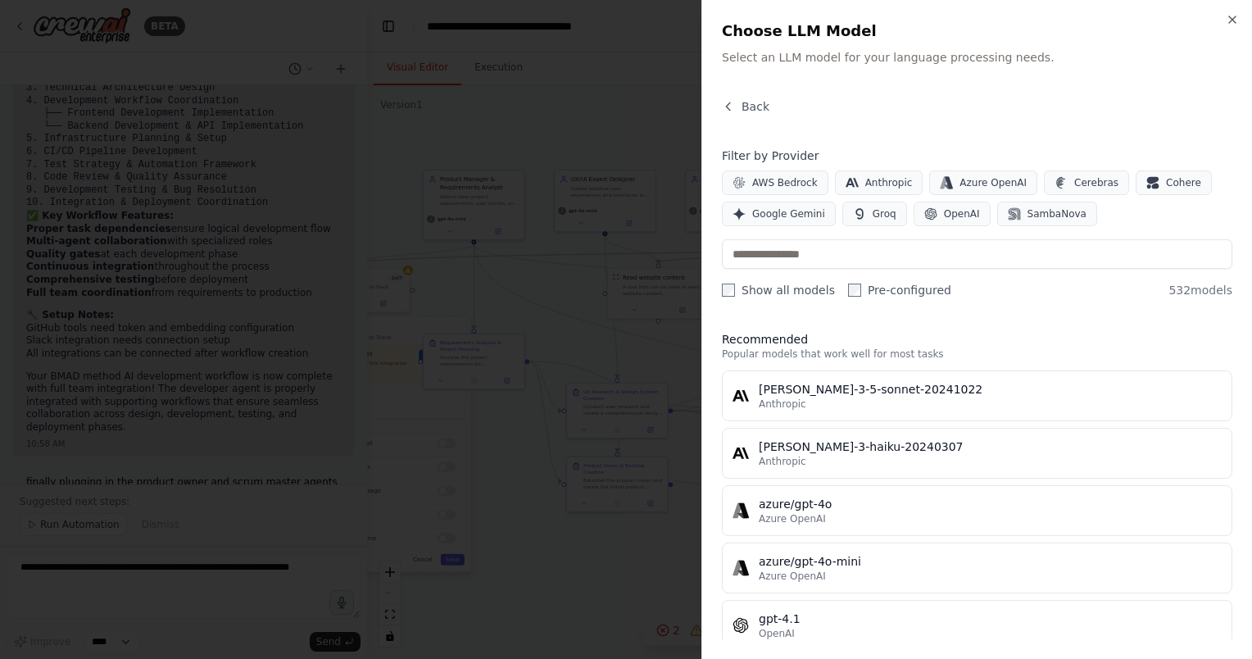
click at [645, 547] on div at bounding box center [626, 329] width 1252 height 659
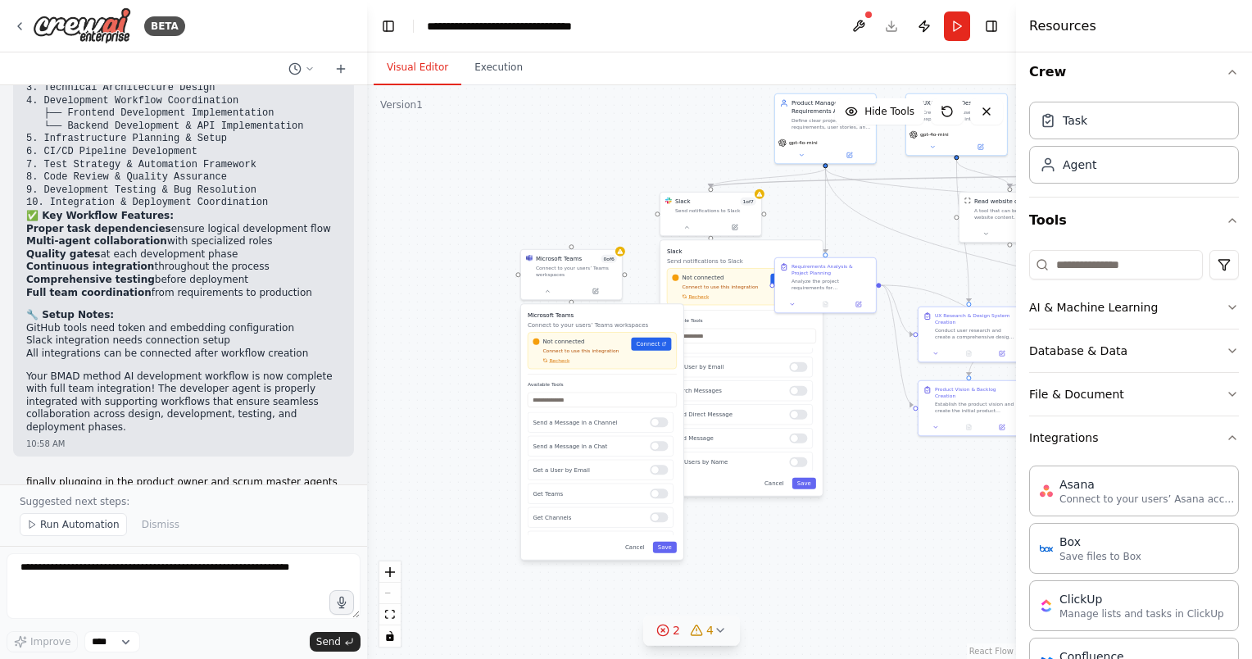
drag, startPoint x: 551, startPoint y: 555, endPoint x: 903, endPoint y: 478, distance: 359.5
click at [903, 478] on div ".deletable-edge-delete-btn { width: 20px; height: 20px; border: 0px solid #ffff…" at bounding box center [691, 371] width 649 height 573
click at [651, 342] on span "Connect" at bounding box center [648, 344] width 24 height 8
click at [611, 229] on icon at bounding box center [608, 230] width 7 height 9
click at [609, 230] on icon at bounding box center [608, 229] width 7 height 9
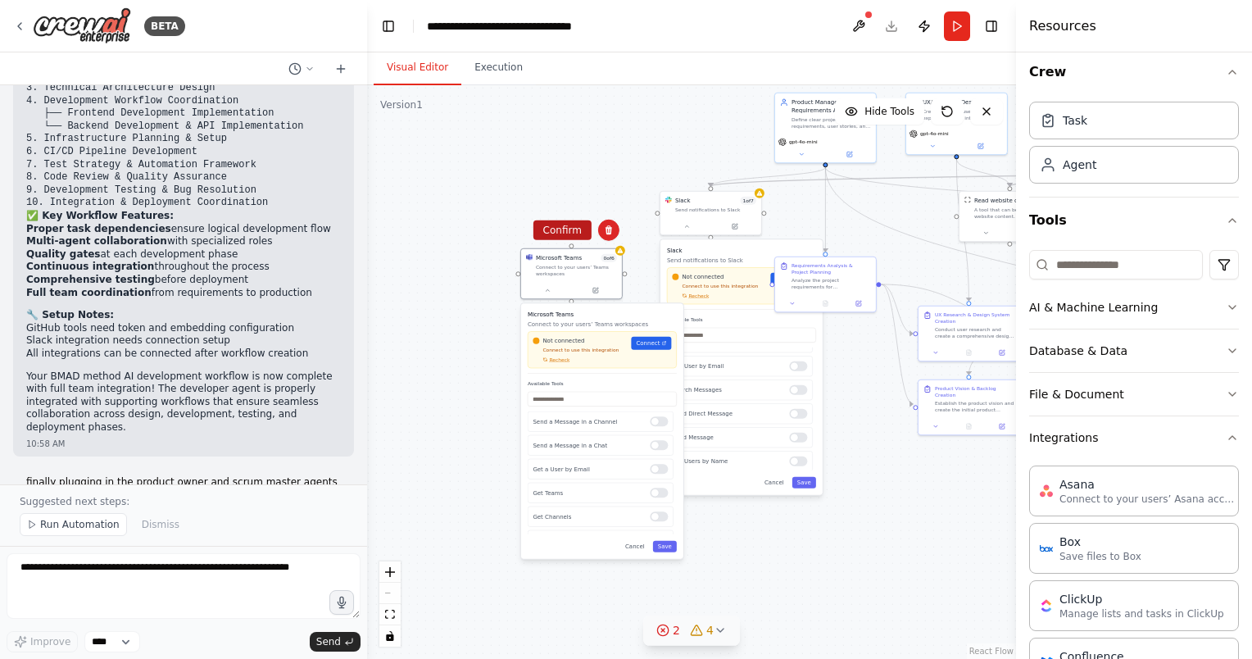
click at [577, 228] on button "Confirm" at bounding box center [562, 230] width 58 height 20
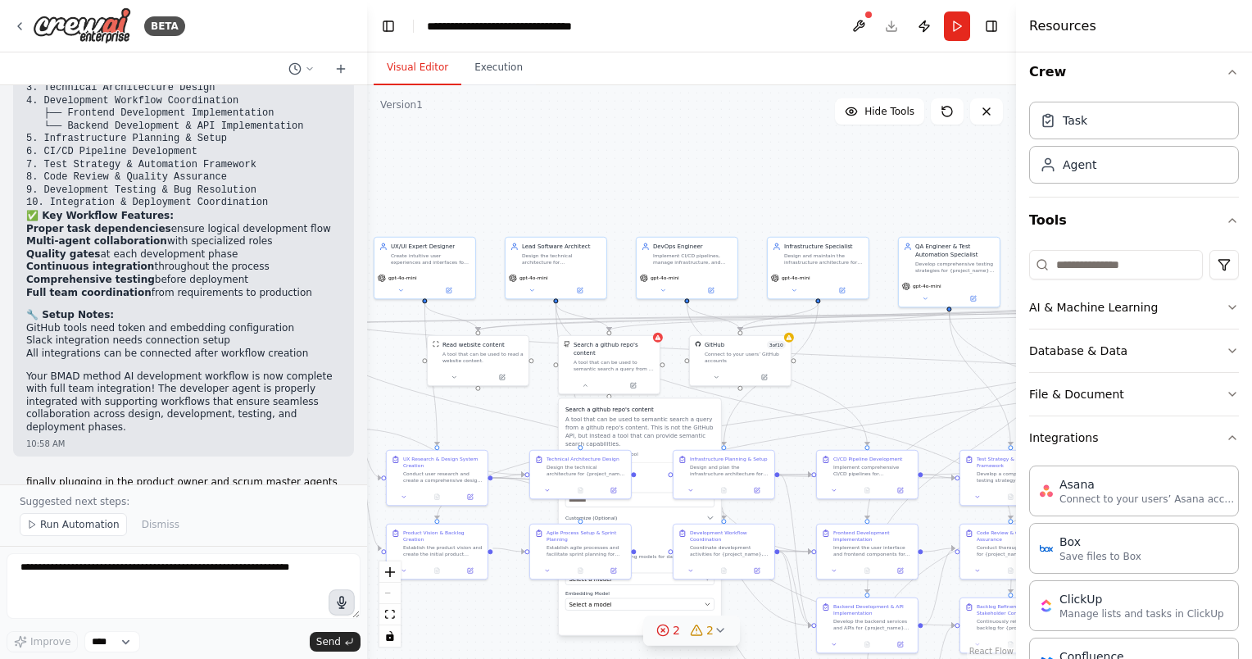
drag, startPoint x: 878, startPoint y: 464, endPoint x: 347, endPoint y: 605, distance: 549.1
click at [347, 605] on div "BETA Create a crew that replicates the BMAD method AI agent workflow (https://g…" at bounding box center [626, 329] width 1252 height 659
click at [758, 373] on button at bounding box center [763, 375] width 47 height 10
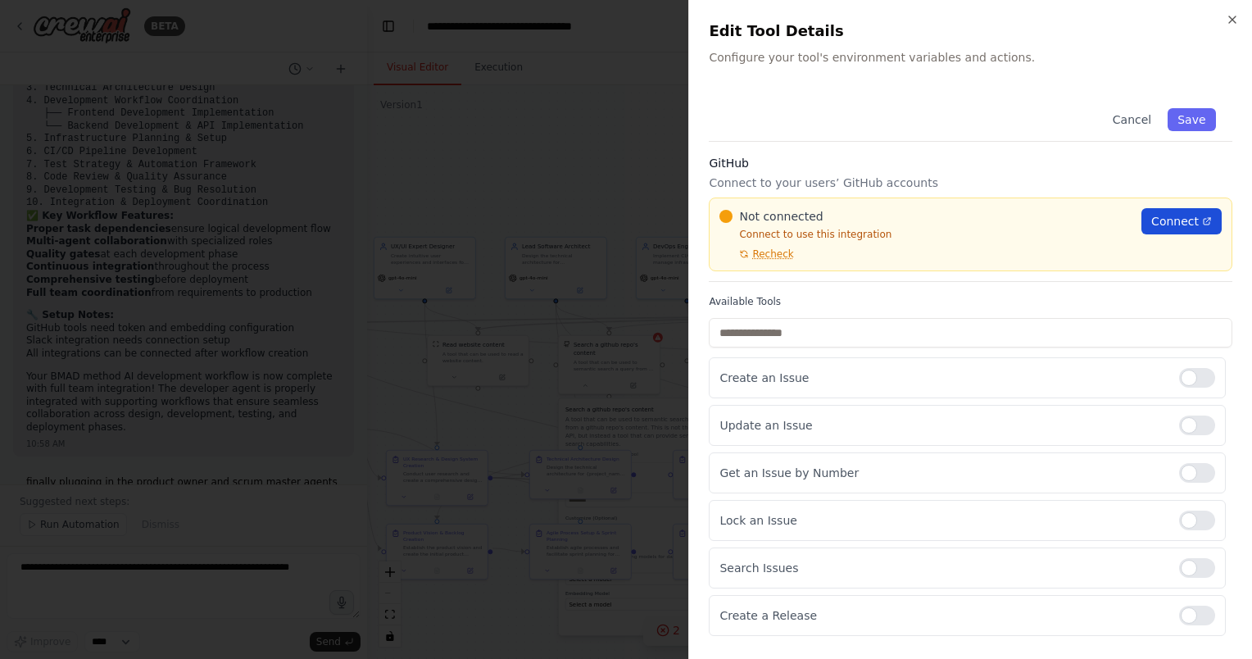
click at [1181, 213] on span "Connect" at bounding box center [1175, 221] width 48 height 16
click at [783, 254] on span "Recheck" at bounding box center [772, 253] width 41 height 13
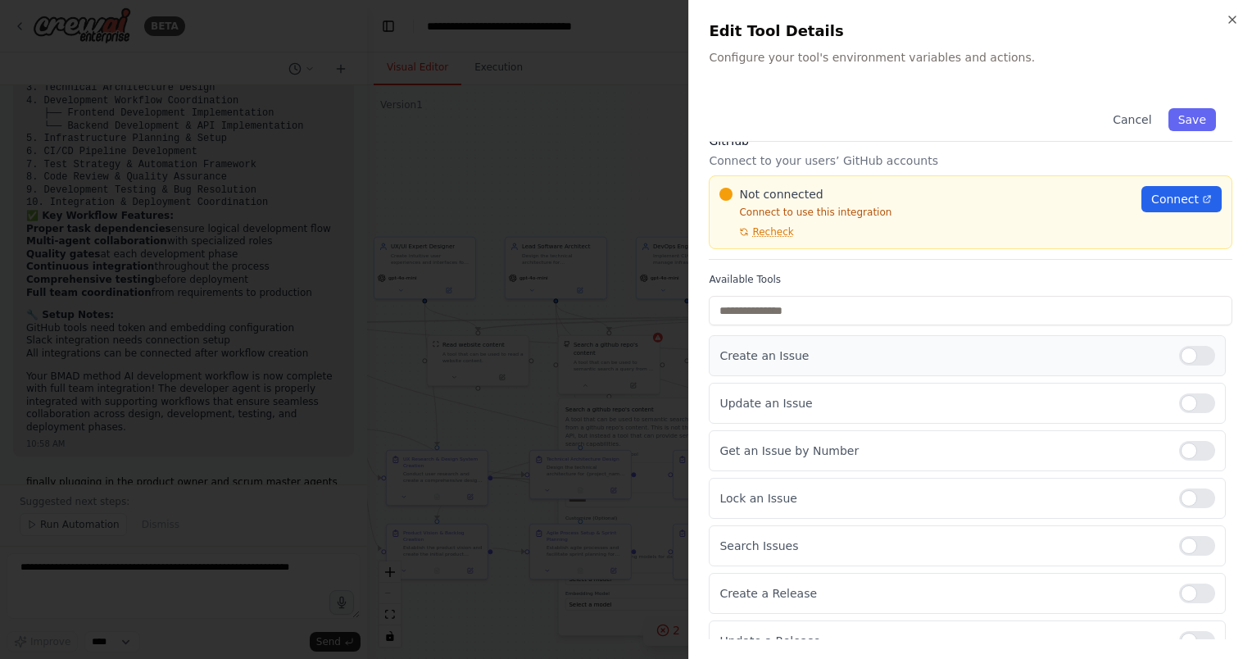
scroll to position [0, 0]
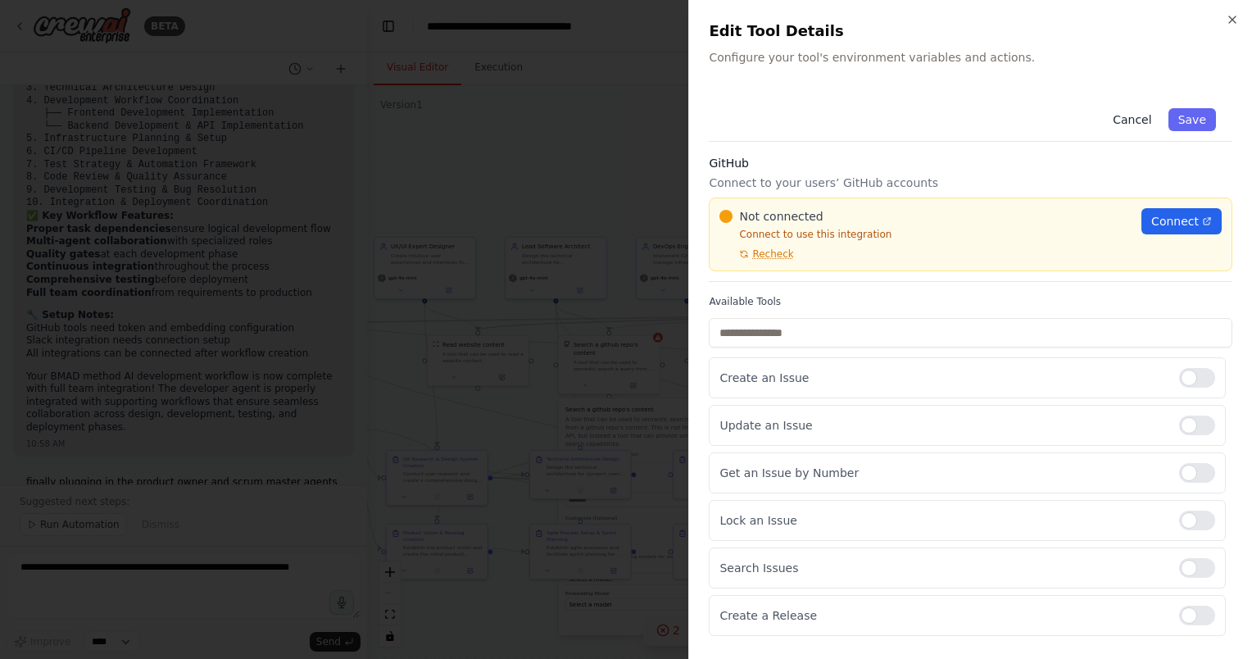
click at [1125, 120] on button "Cancel" at bounding box center [1131, 119] width 58 height 23
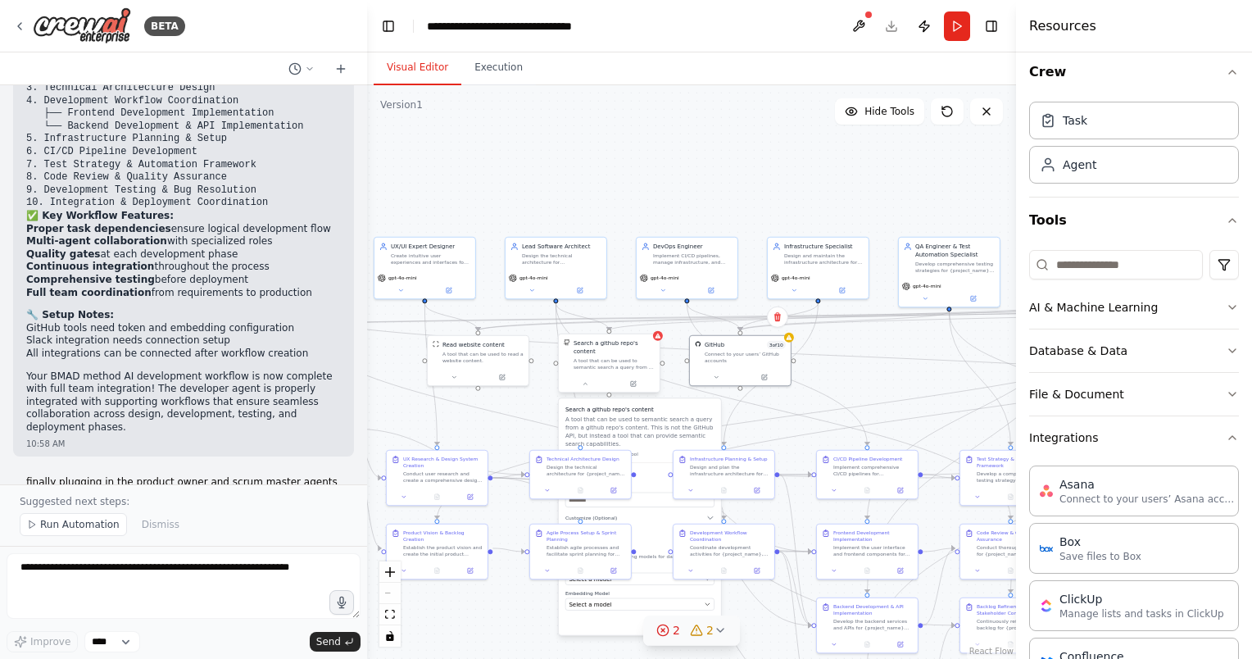
click at [636, 357] on div "A tool that can be used to semantic search a query from a github repo's content…" at bounding box center [613, 363] width 81 height 13
click at [653, 492] on input "text" at bounding box center [639, 499] width 149 height 15
click at [592, 378] on button at bounding box center [585, 383] width 47 height 10
click at [634, 380] on icon at bounding box center [633, 383] width 7 height 7
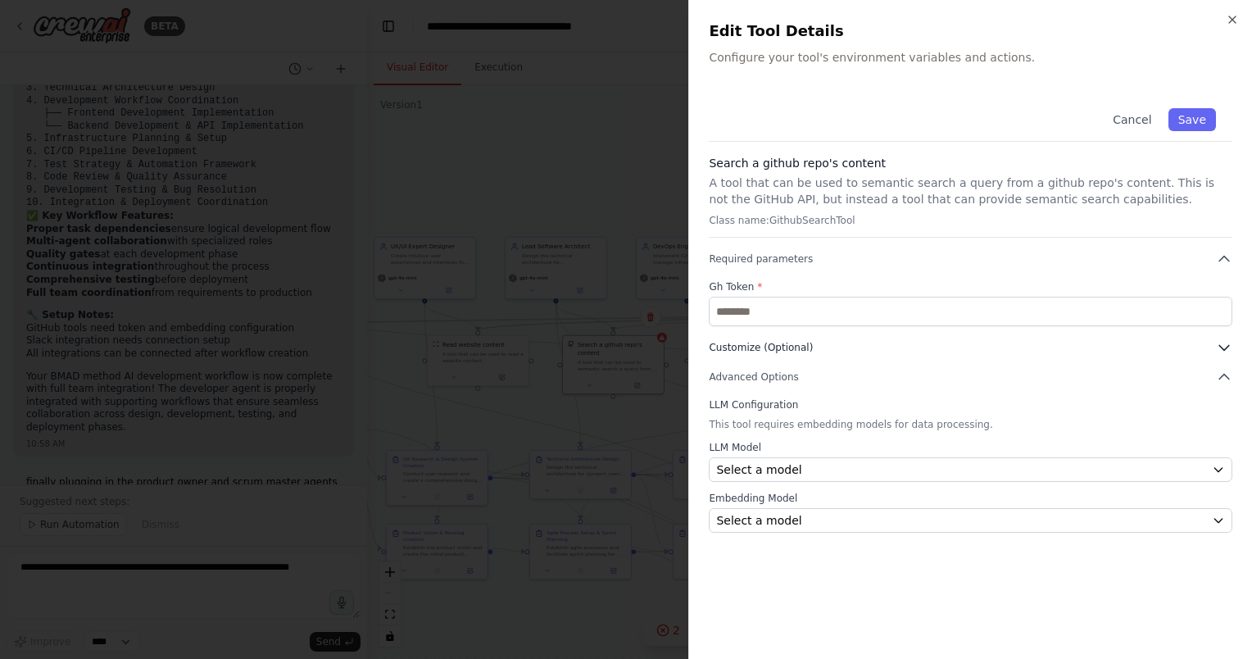
click at [917, 346] on button "Customize (Optional)" at bounding box center [969, 347] width 523 height 16
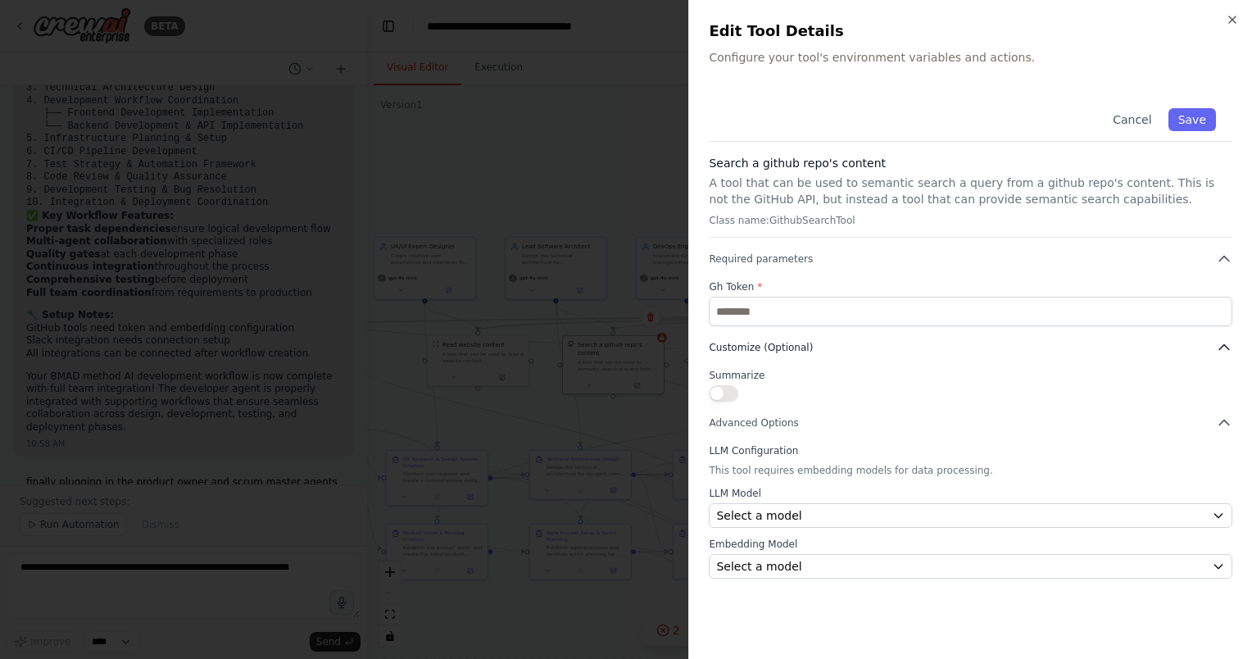
click at [917, 346] on button "Customize (Optional)" at bounding box center [969, 347] width 523 height 16
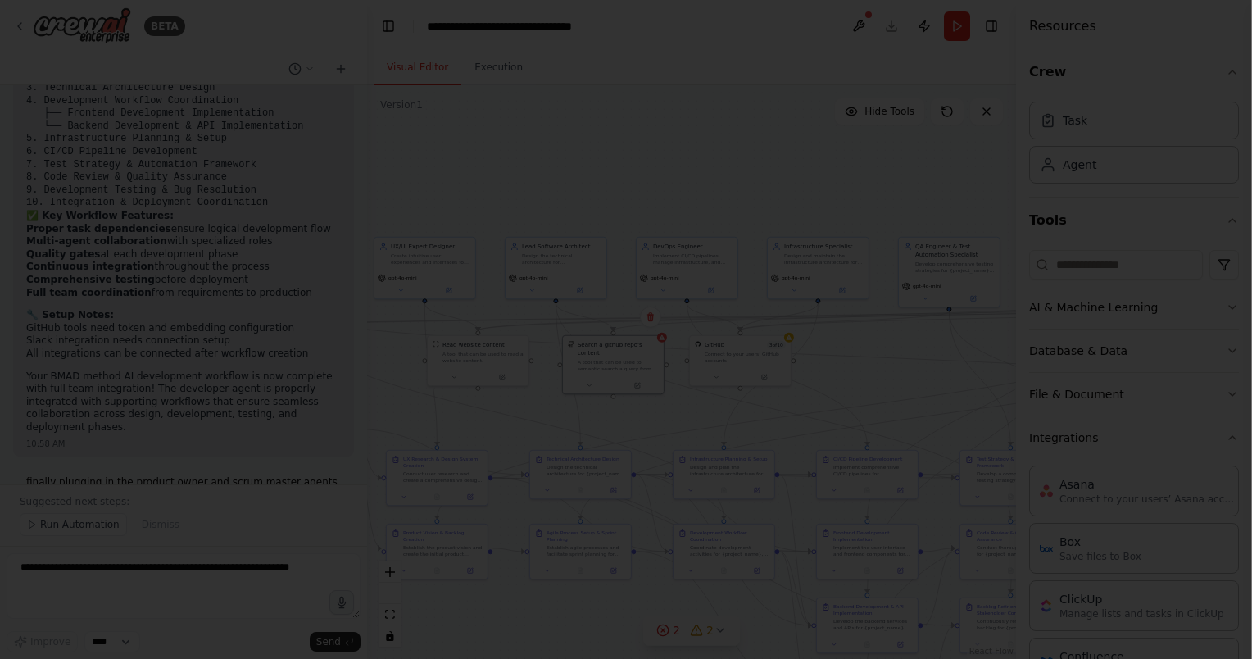
click at [598, 169] on div at bounding box center [626, 329] width 1252 height 659
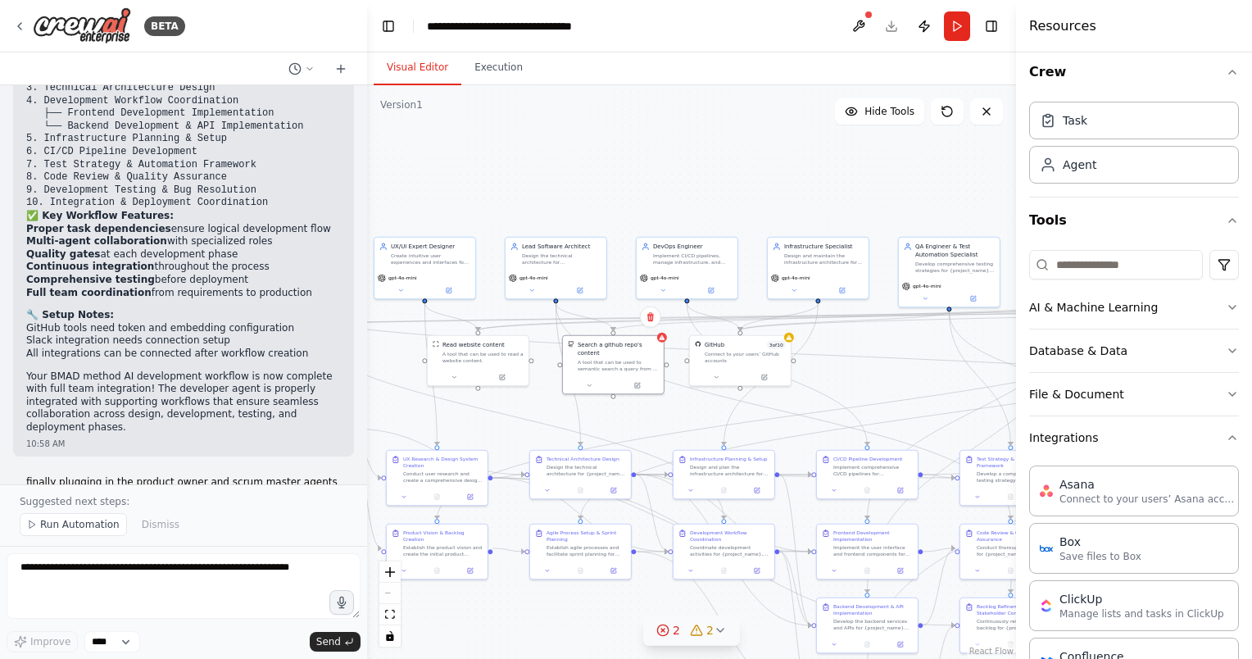
click at [713, 631] on icon at bounding box center [719, 629] width 13 height 13
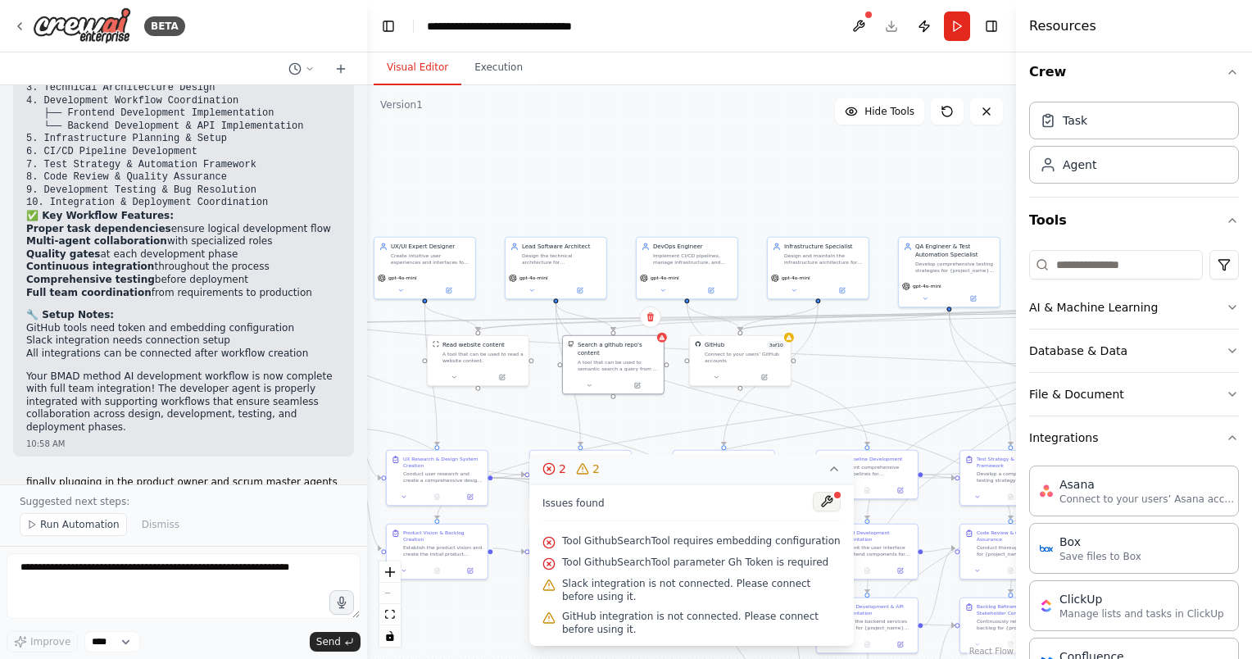
click at [835, 503] on button at bounding box center [827, 501] width 28 height 20
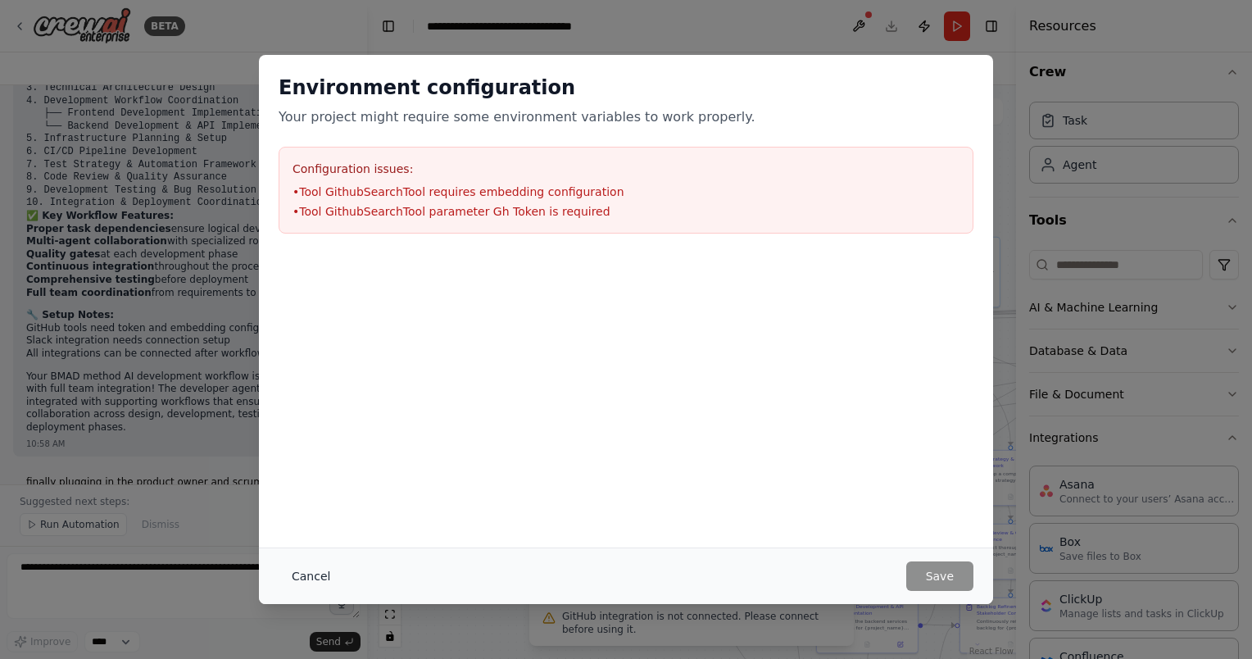
click at [315, 572] on button "Cancel" at bounding box center [310, 575] width 65 height 29
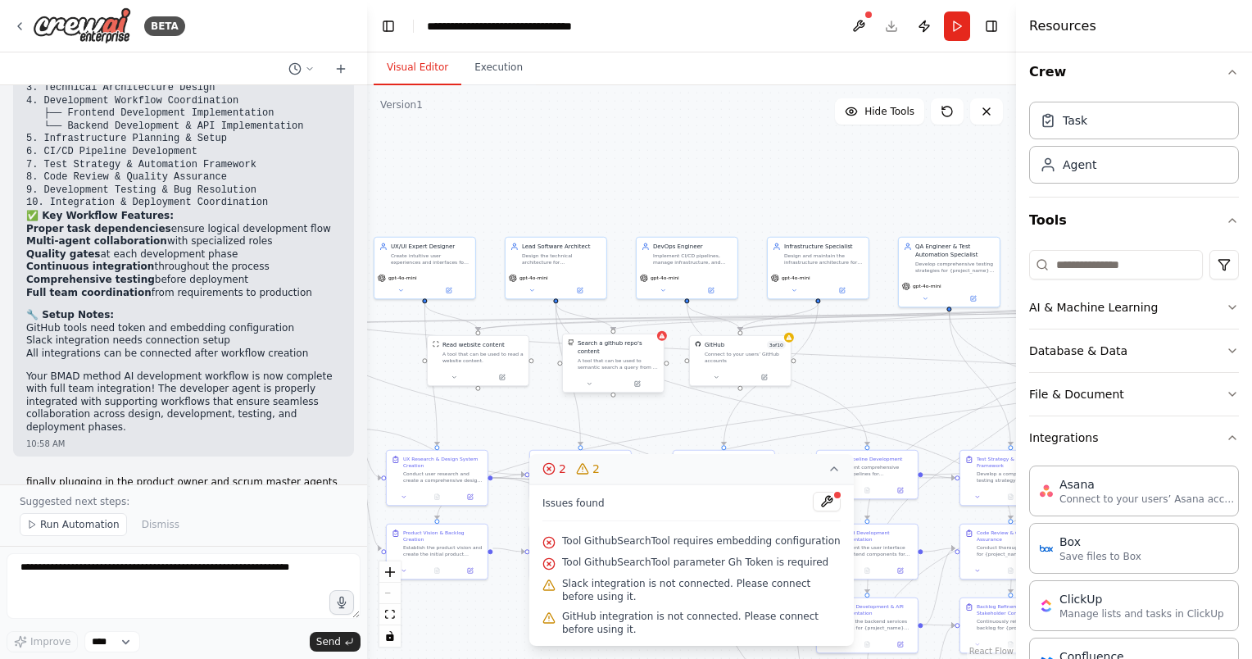
click at [608, 357] on div "A tool that can be used to semantic search a query from a github repo's content…" at bounding box center [617, 363] width 81 height 13
click at [636, 381] on icon at bounding box center [637, 383] width 5 height 5
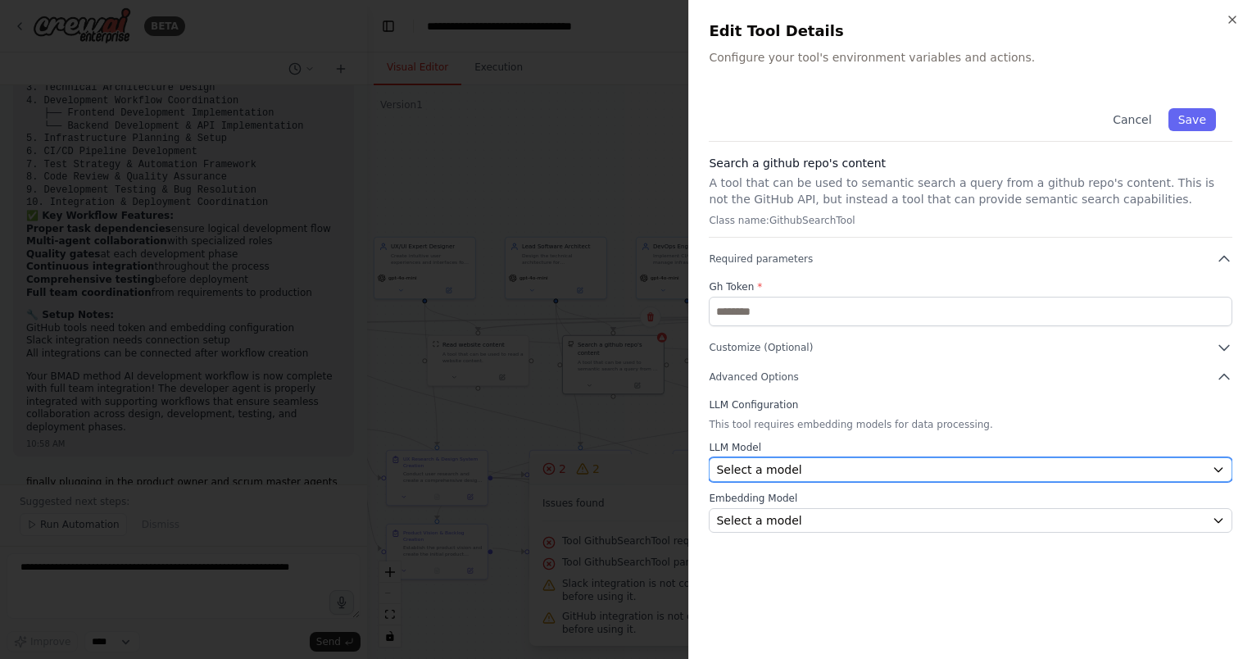
click at [847, 460] on button "Select a model" at bounding box center [969, 469] width 523 height 25
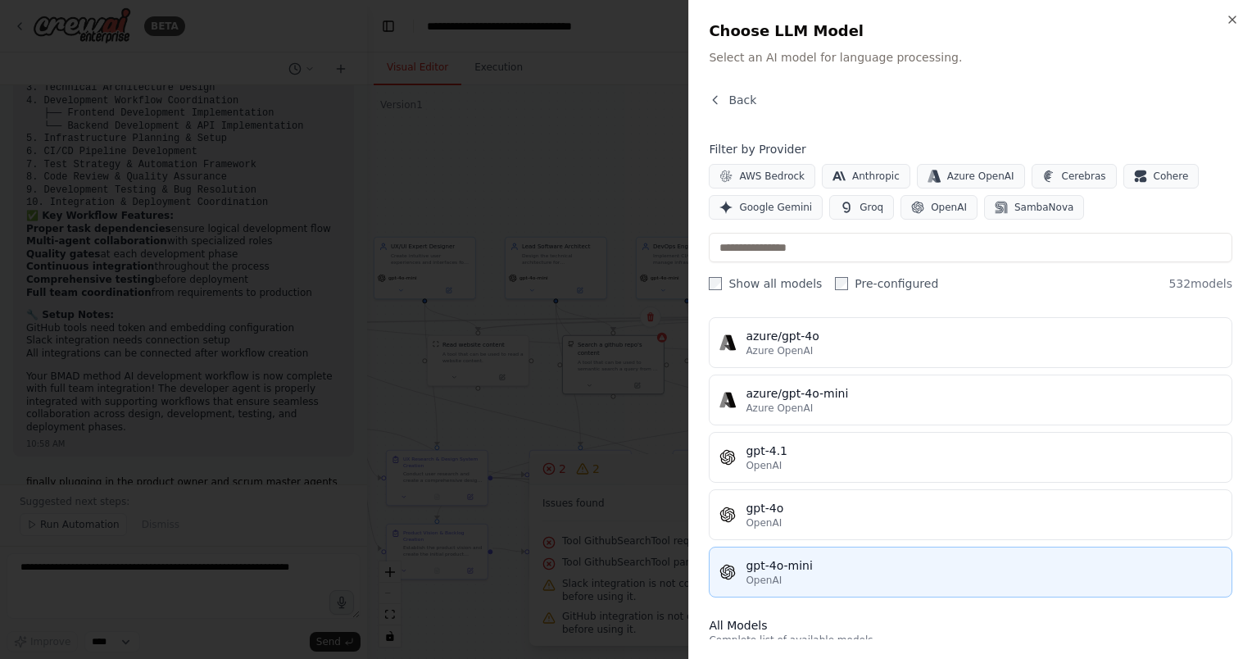
scroll to position [164, 0]
click at [827, 577] on div "OpenAI" at bounding box center [983, 577] width 476 height 13
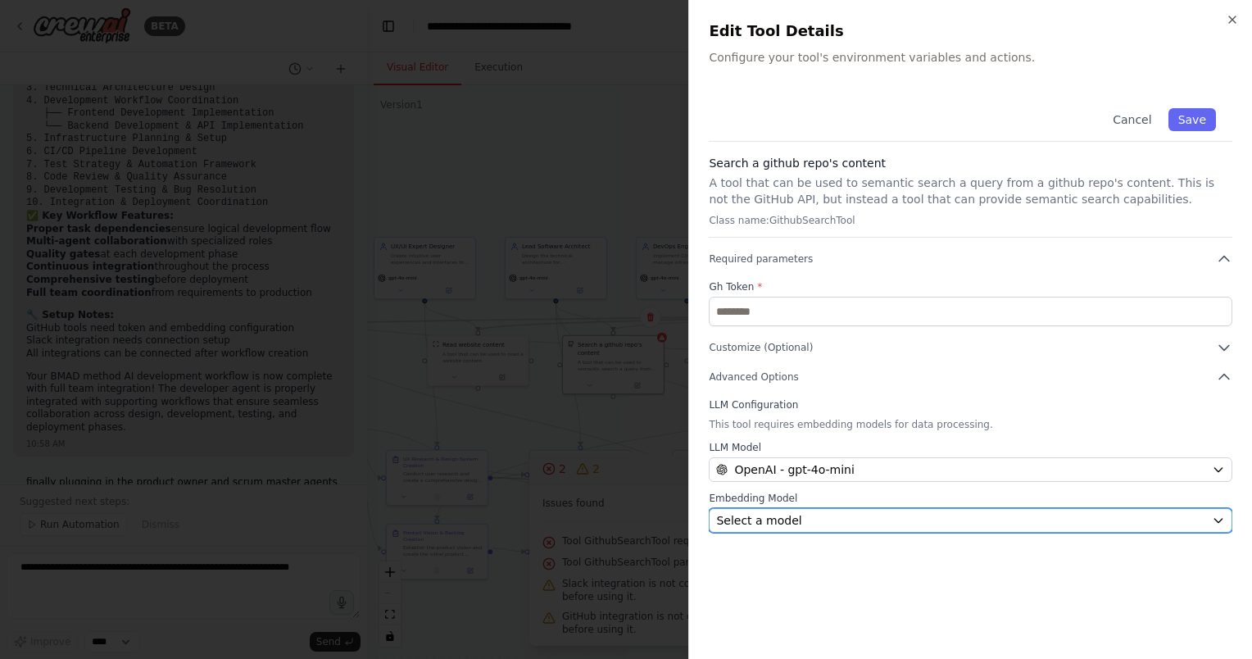
click at [820, 509] on button "Select a model" at bounding box center [969, 520] width 523 height 25
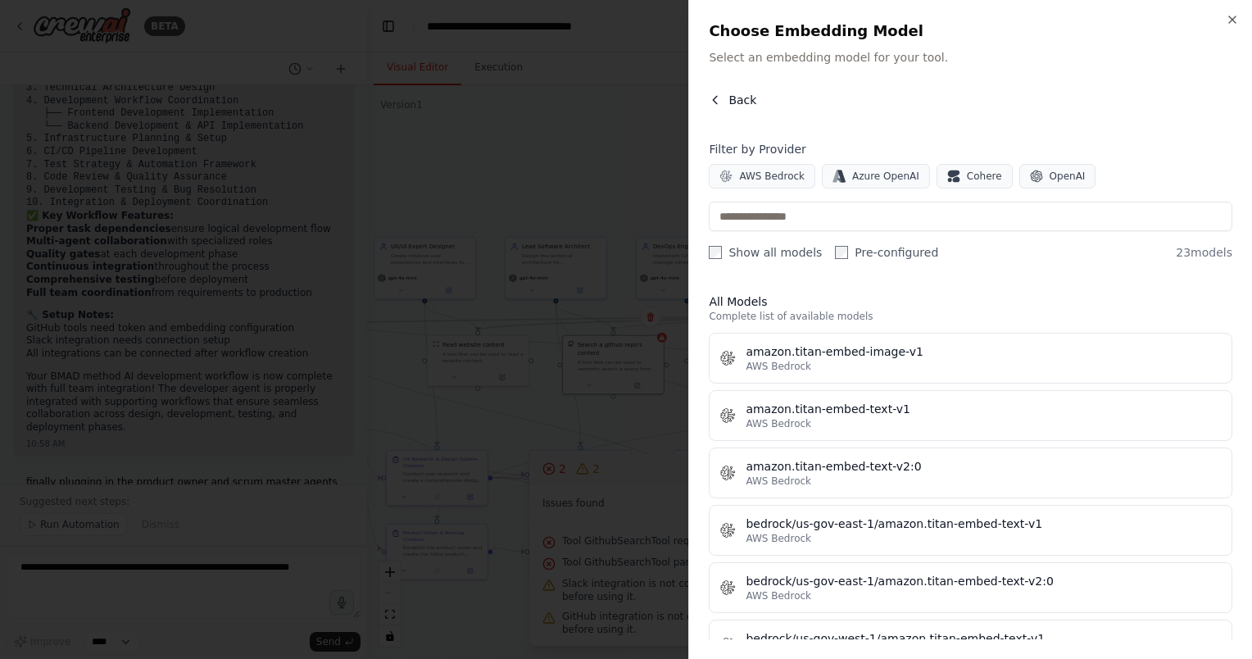
click at [722, 97] on button "Back" at bounding box center [732, 100] width 48 height 16
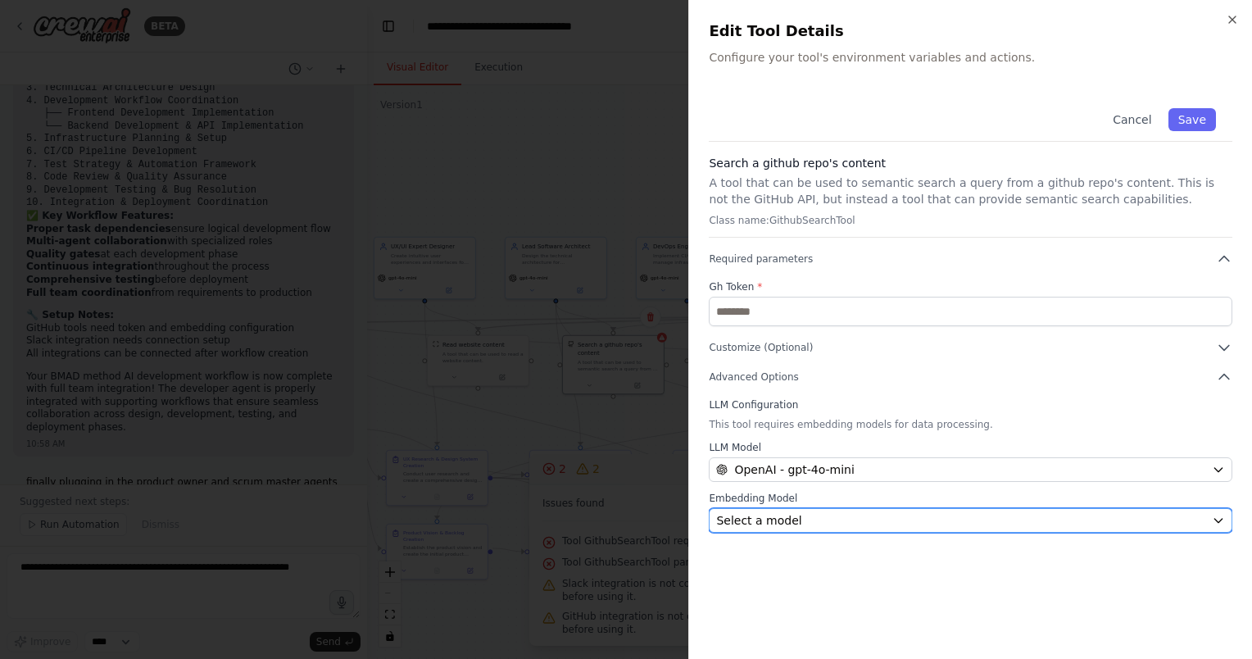
click at [867, 510] on button "Select a model" at bounding box center [969, 520] width 523 height 25
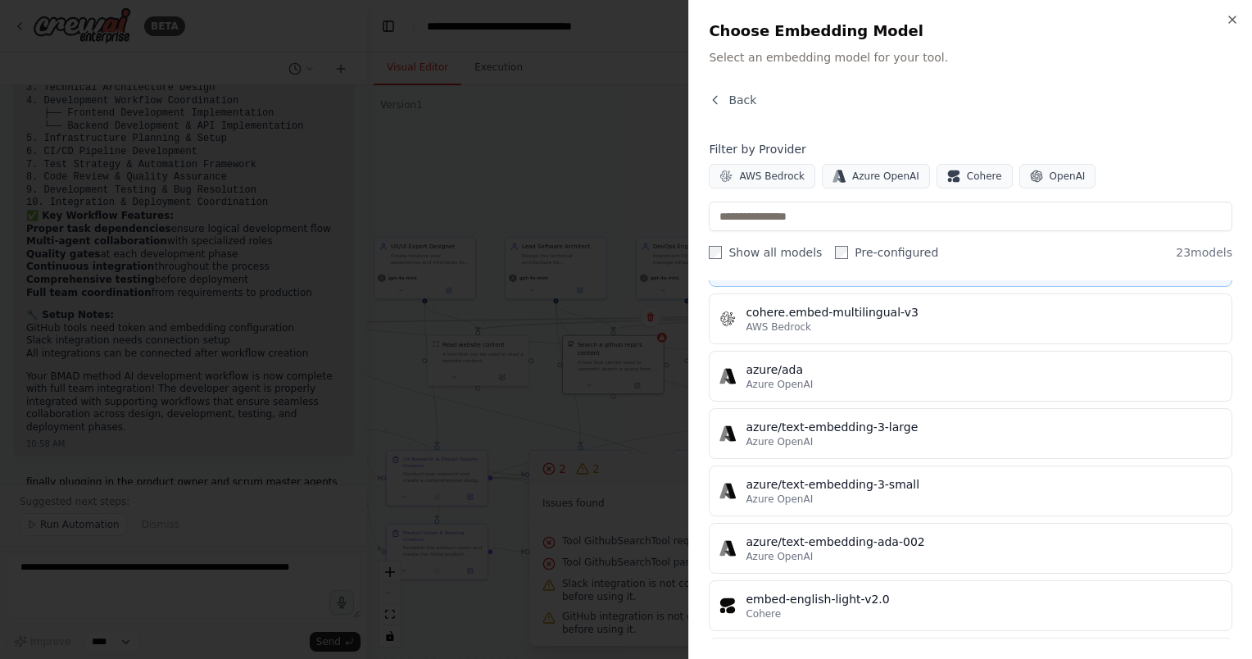
scroll to position [410, 0]
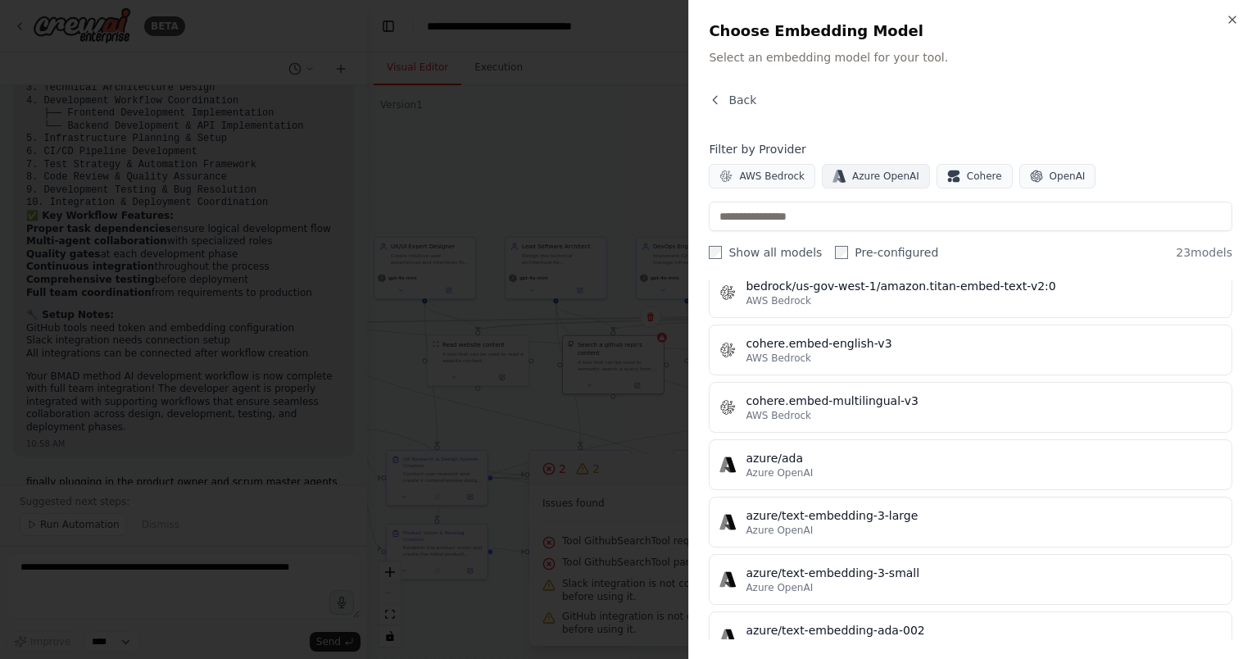
click at [883, 175] on span "Azure OpenAI" at bounding box center [885, 176] width 67 height 13
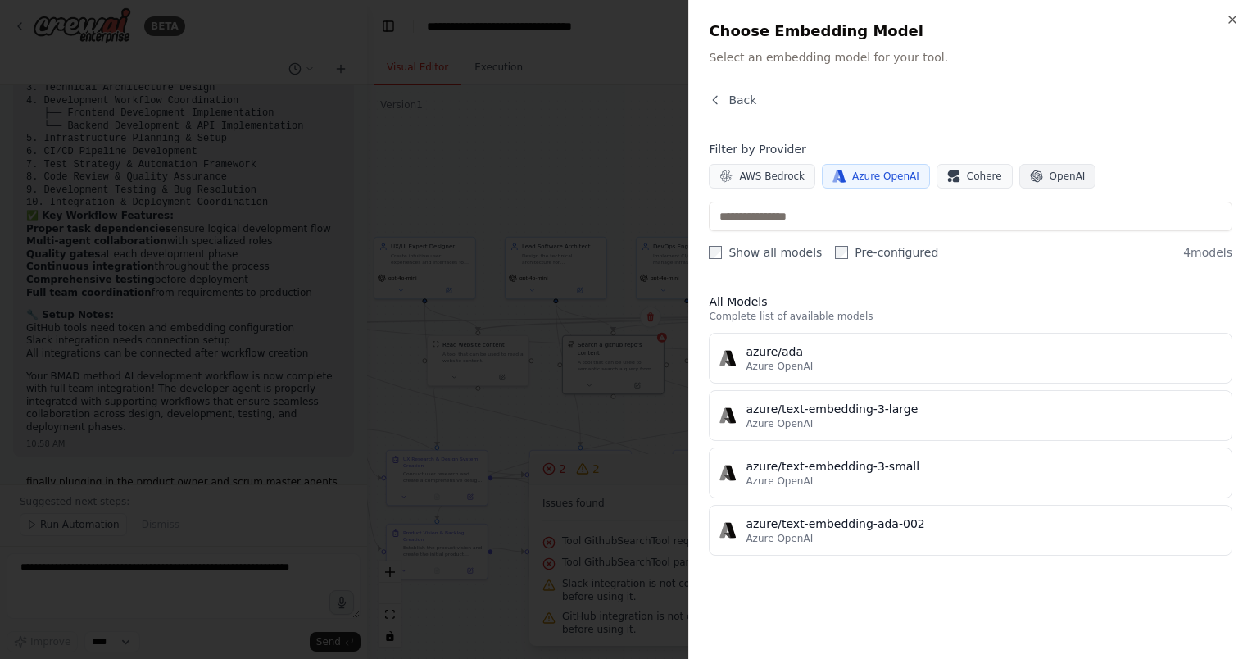
click at [1050, 172] on span "OpenAI" at bounding box center [1067, 176] width 36 height 13
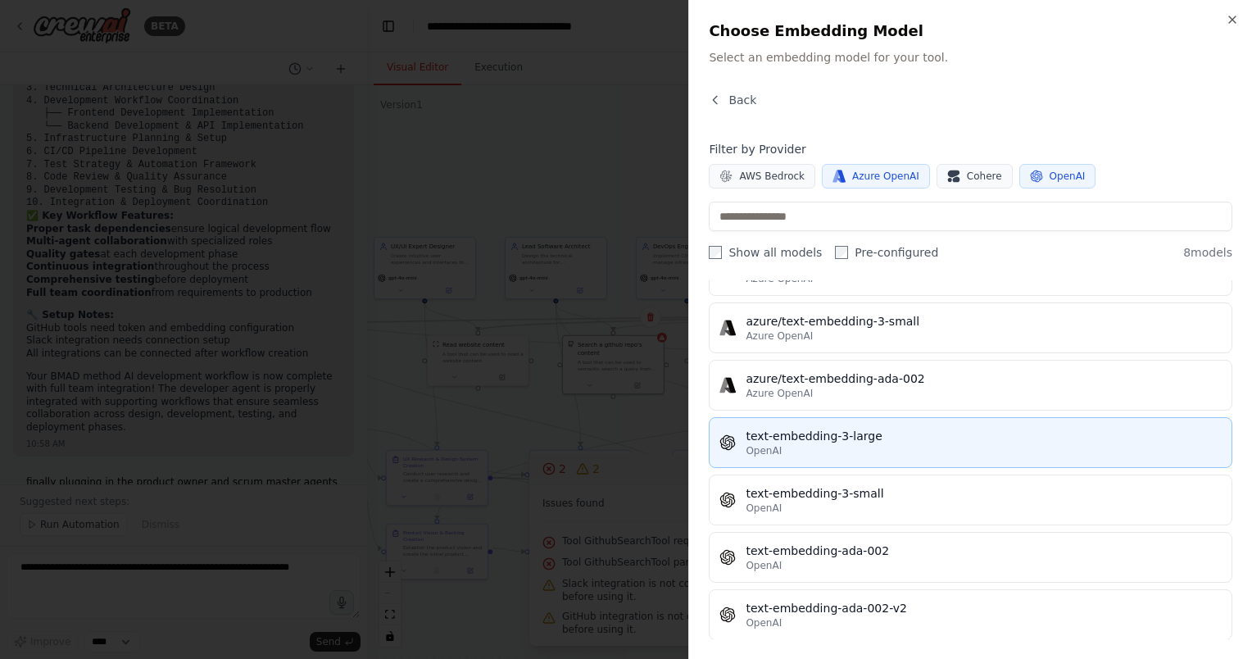
scroll to position [156, 0]
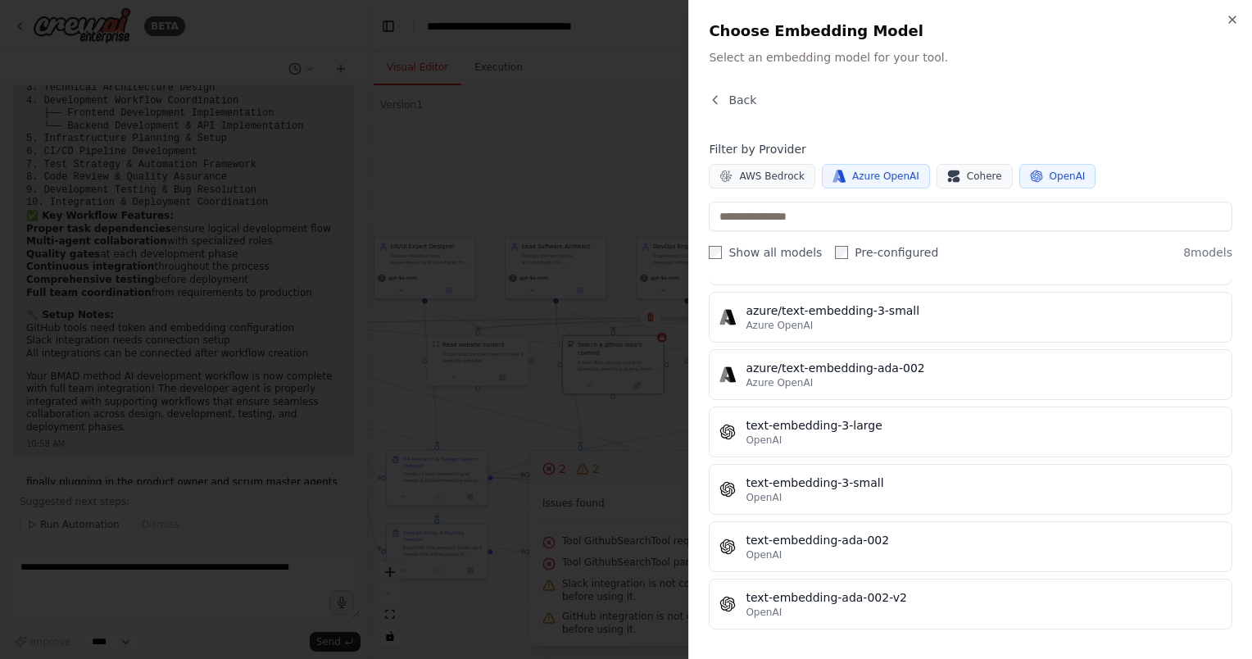
click at [892, 170] on span "Azure OpenAI" at bounding box center [885, 176] width 67 height 13
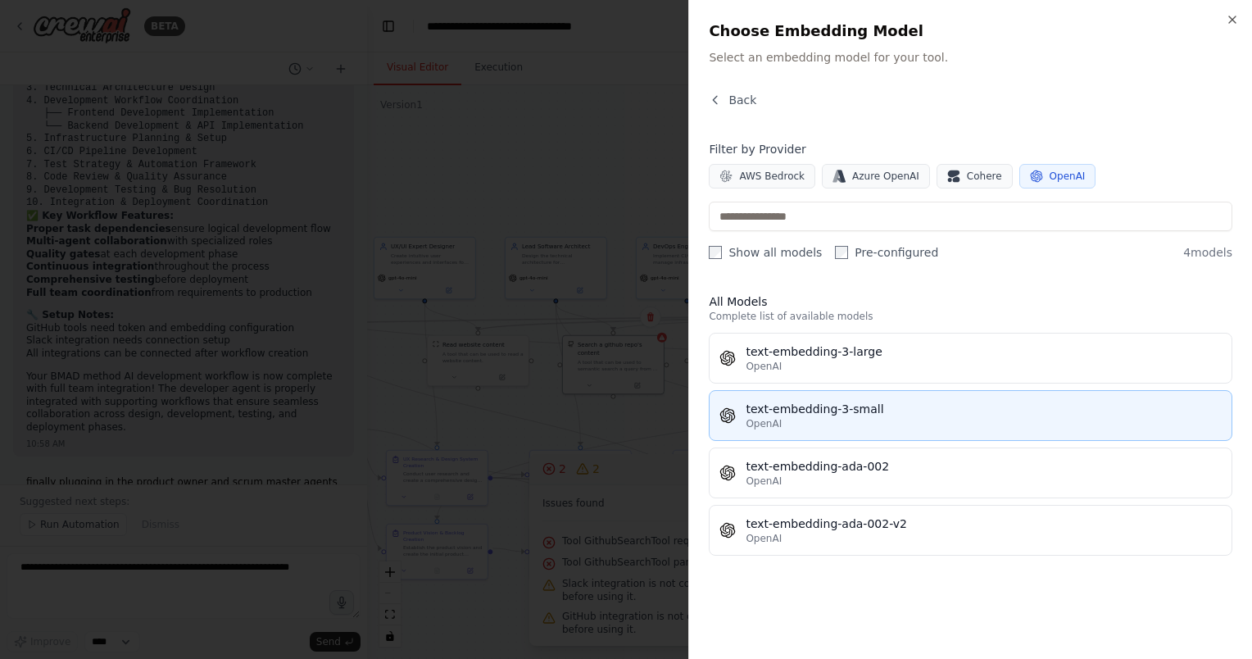
click at [930, 423] on div "OpenAI" at bounding box center [983, 423] width 476 height 13
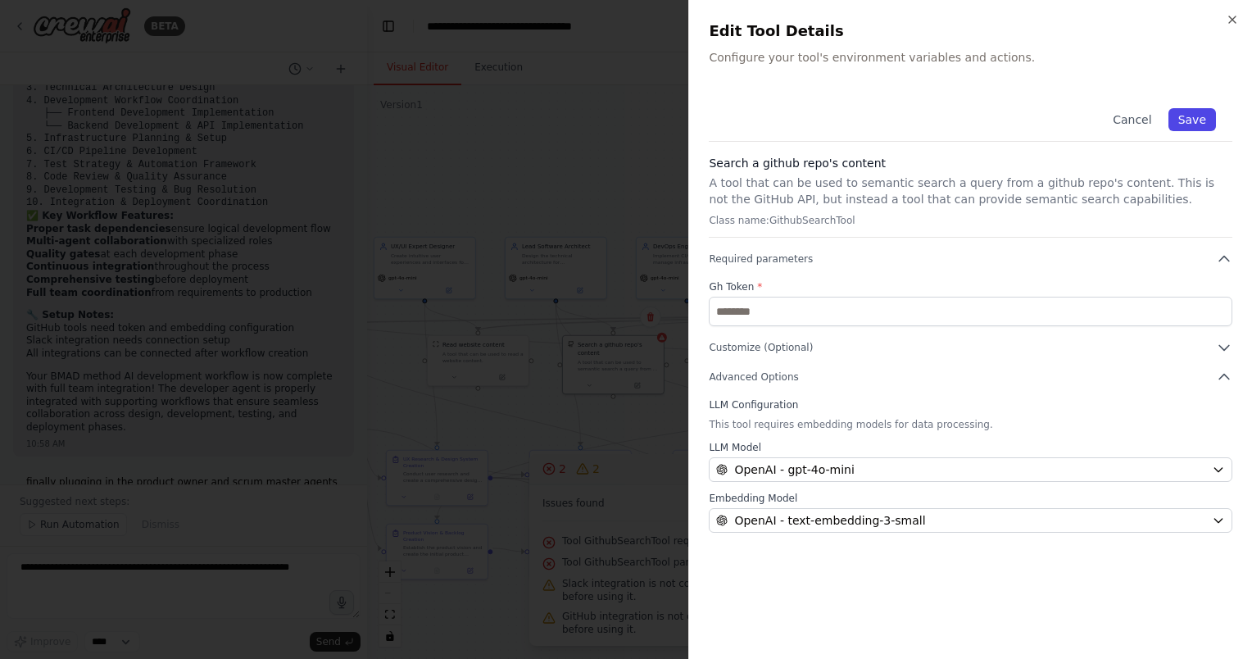
click at [1184, 128] on button "Save" at bounding box center [1192, 119] width 48 height 23
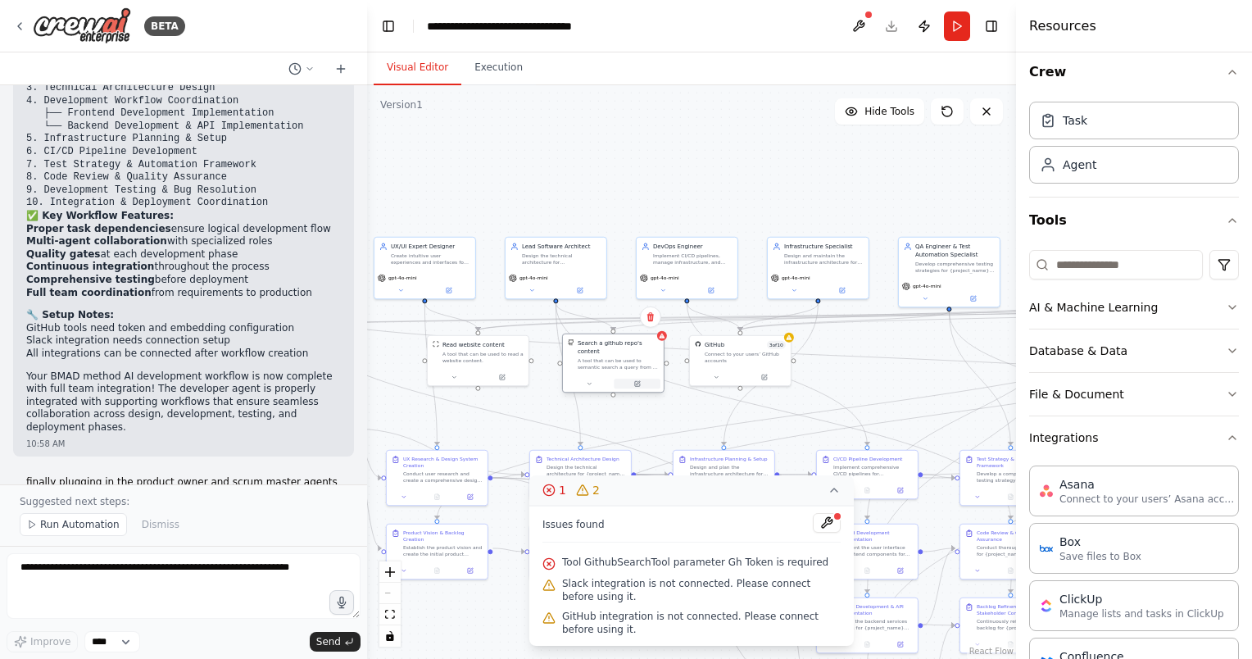
click at [649, 378] on button at bounding box center [636, 383] width 47 height 10
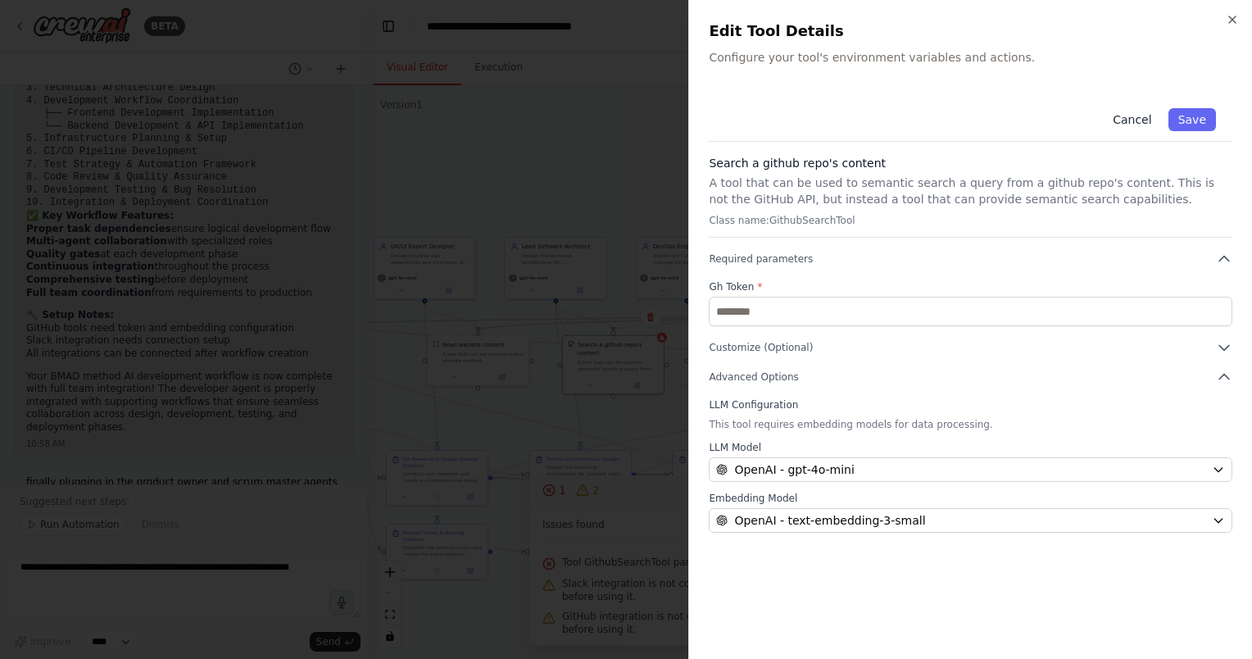
click at [1150, 115] on button "Cancel" at bounding box center [1131, 119] width 58 height 23
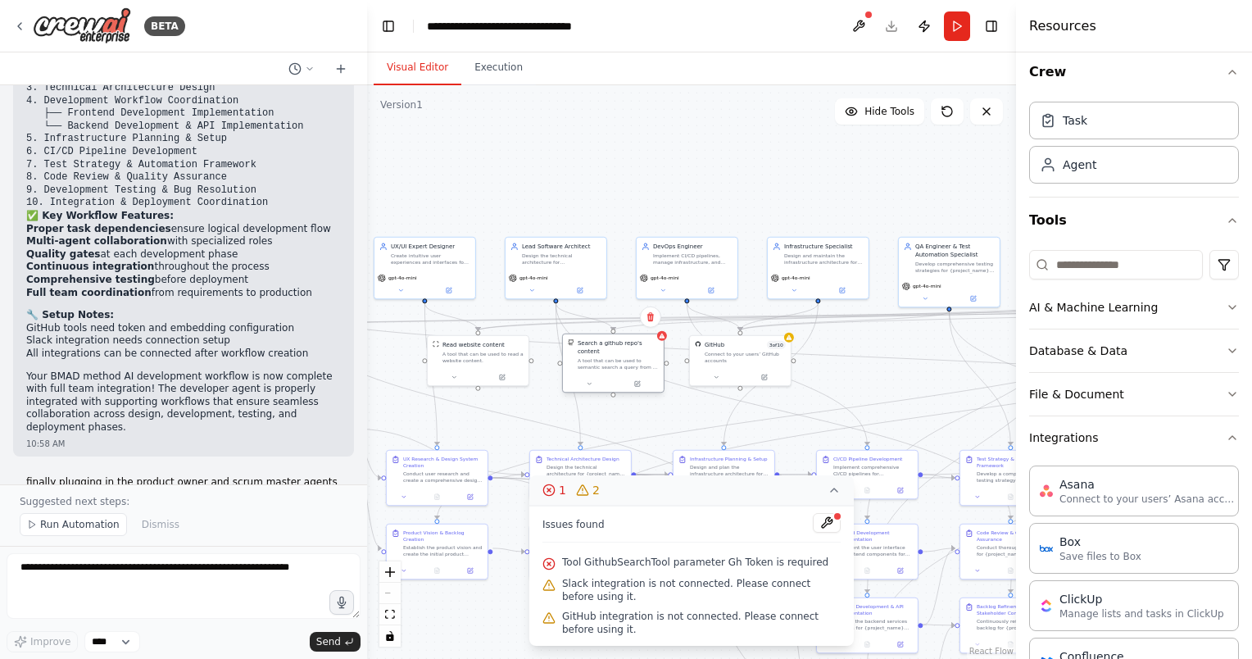
click at [613, 357] on div "A tool that can be used to semantic search a query from a github repo's content…" at bounding box center [617, 363] width 81 height 13
click at [642, 378] on button at bounding box center [636, 383] width 47 height 10
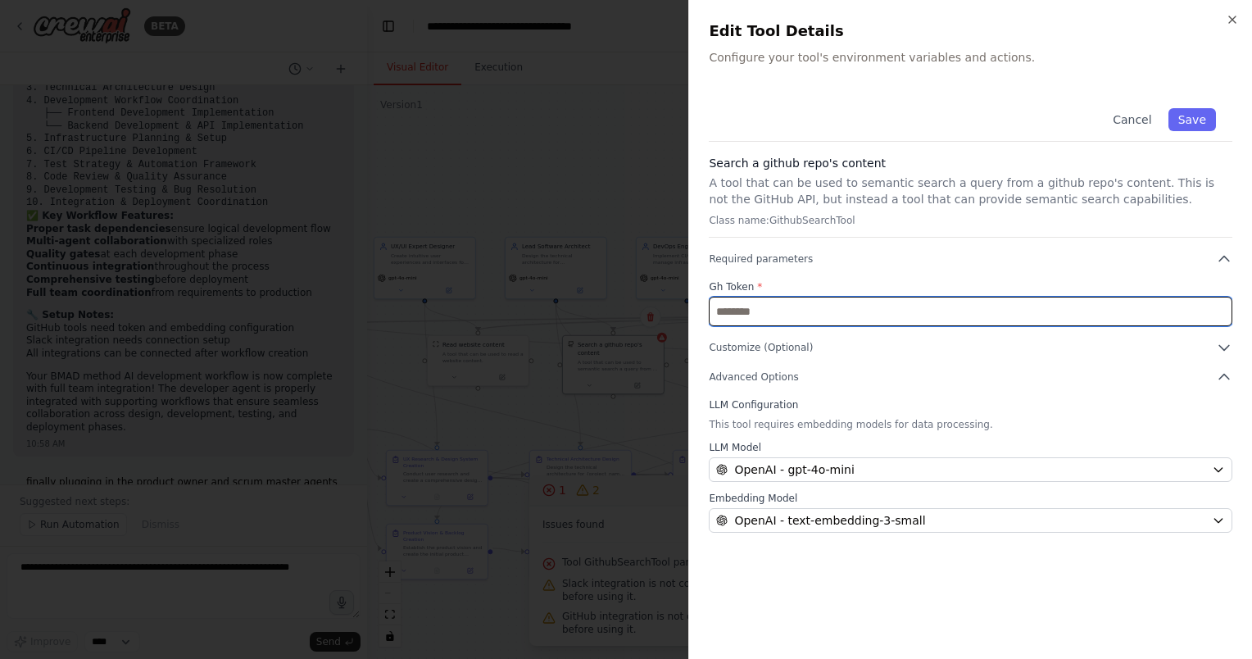
click at [880, 317] on input "text" at bounding box center [969, 311] width 523 height 29
paste input "**********"
type input "**********"
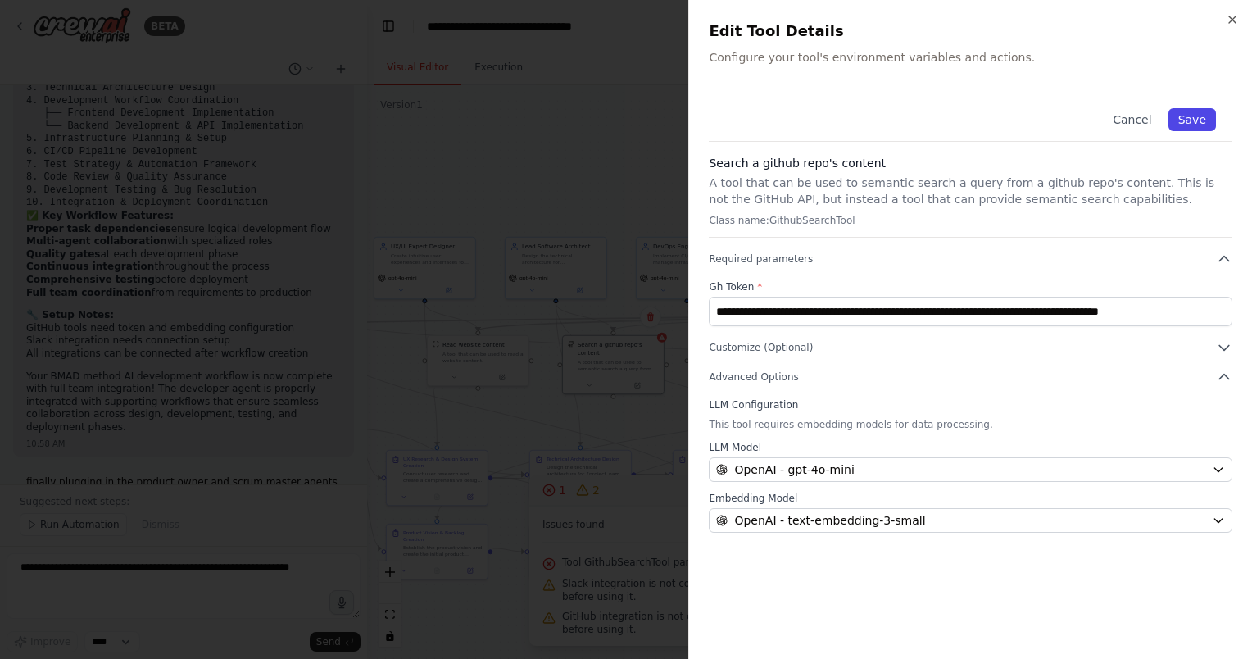
click at [1197, 118] on button "Save" at bounding box center [1192, 119] width 48 height 23
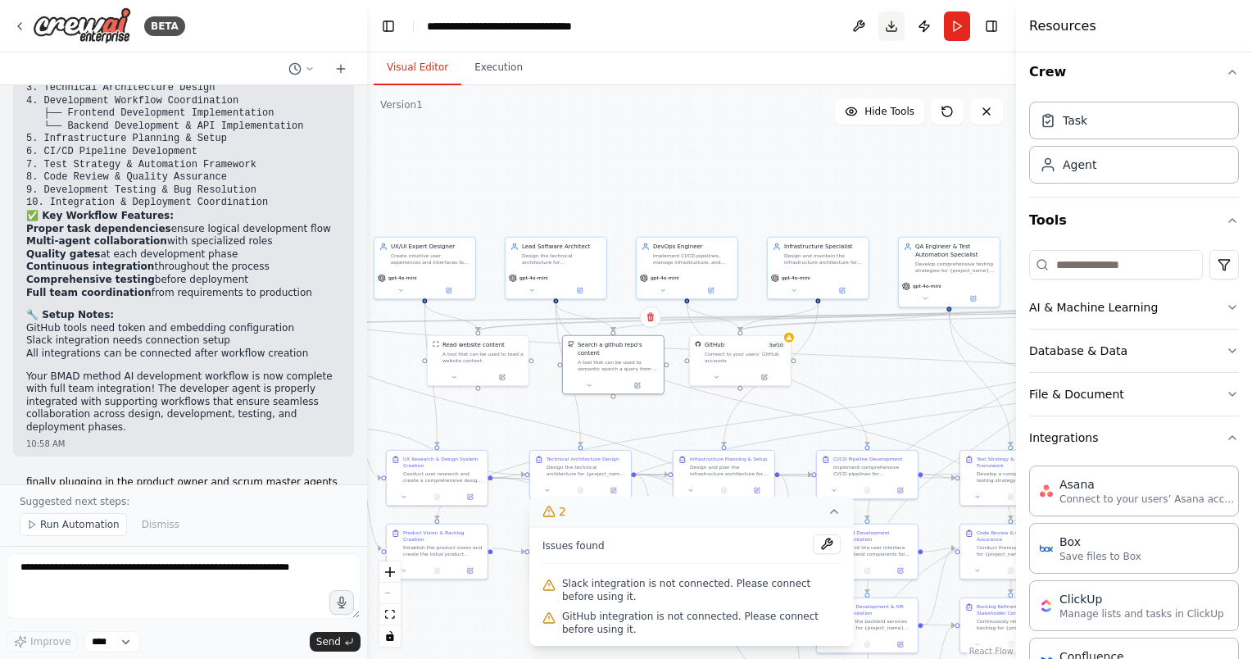
click at [893, 25] on button "Download" at bounding box center [891, 25] width 26 height 29
click at [805, 20] on header "**********" at bounding box center [691, 26] width 649 height 52
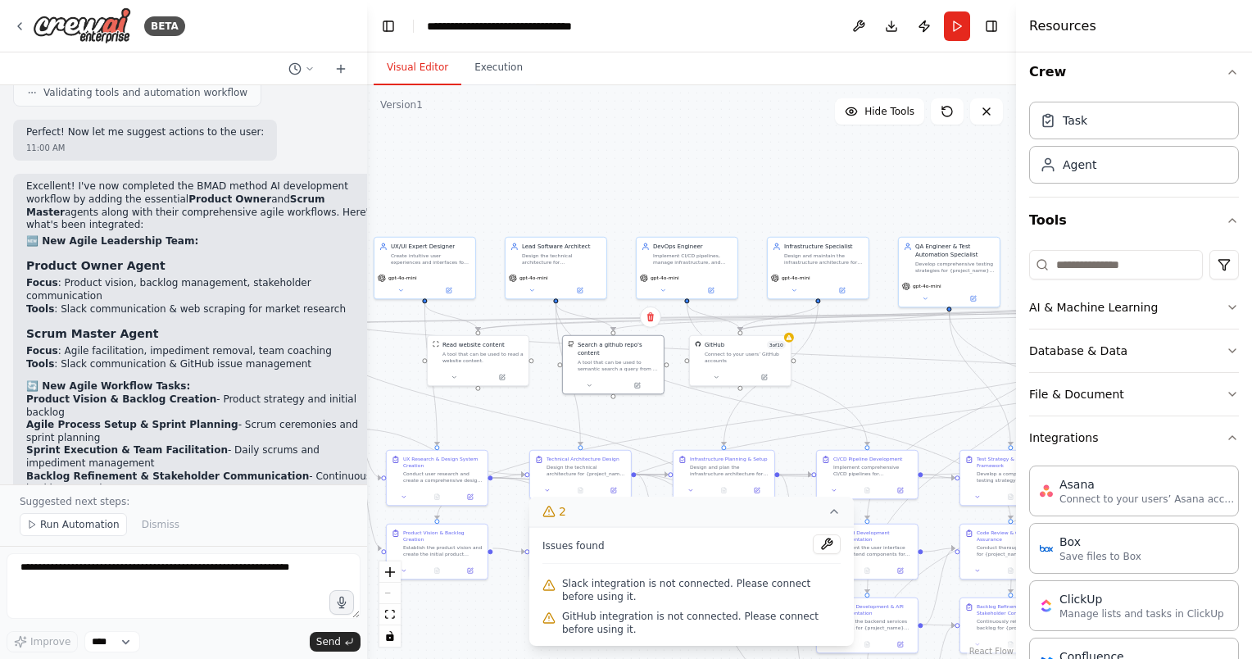
scroll to position [5848, 0]
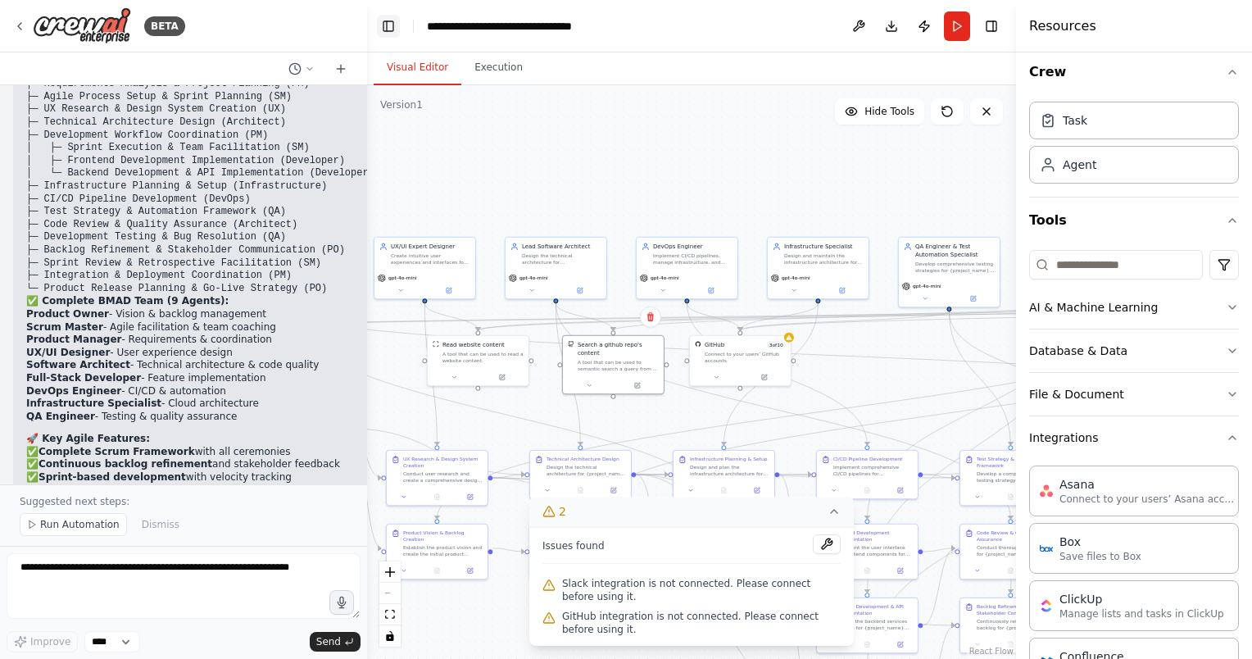
click at [393, 18] on button "Toggle Left Sidebar" at bounding box center [388, 26] width 23 height 23
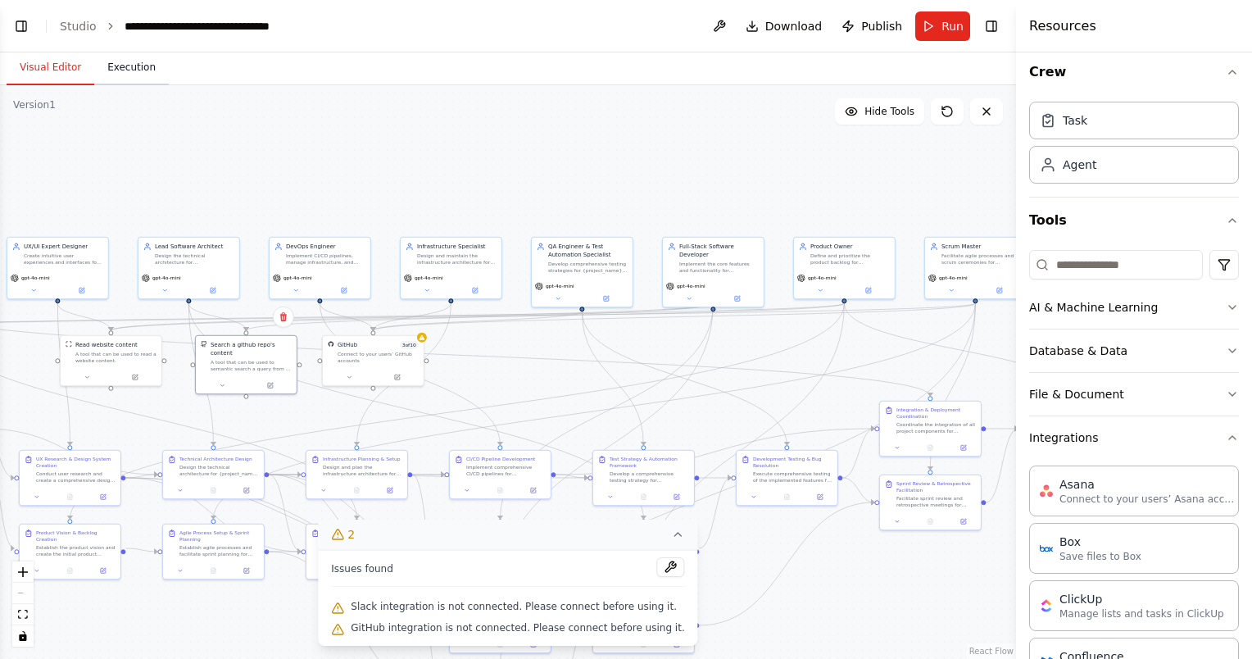
click at [121, 65] on button "Execution" at bounding box center [131, 68] width 75 height 34
click at [52, 71] on button "Visual Editor" at bounding box center [51, 68] width 88 height 34
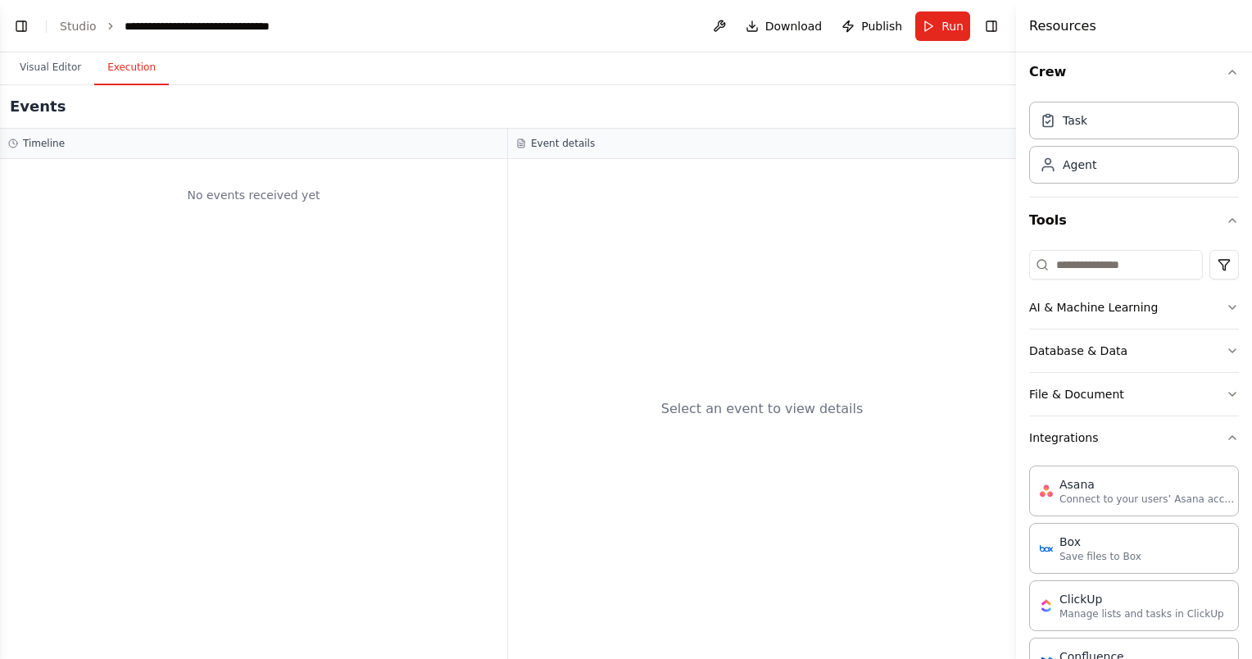
click at [105, 74] on button "Execution" at bounding box center [131, 68] width 75 height 34
click at [56, 74] on button "Visual Editor" at bounding box center [51, 68] width 88 height 34
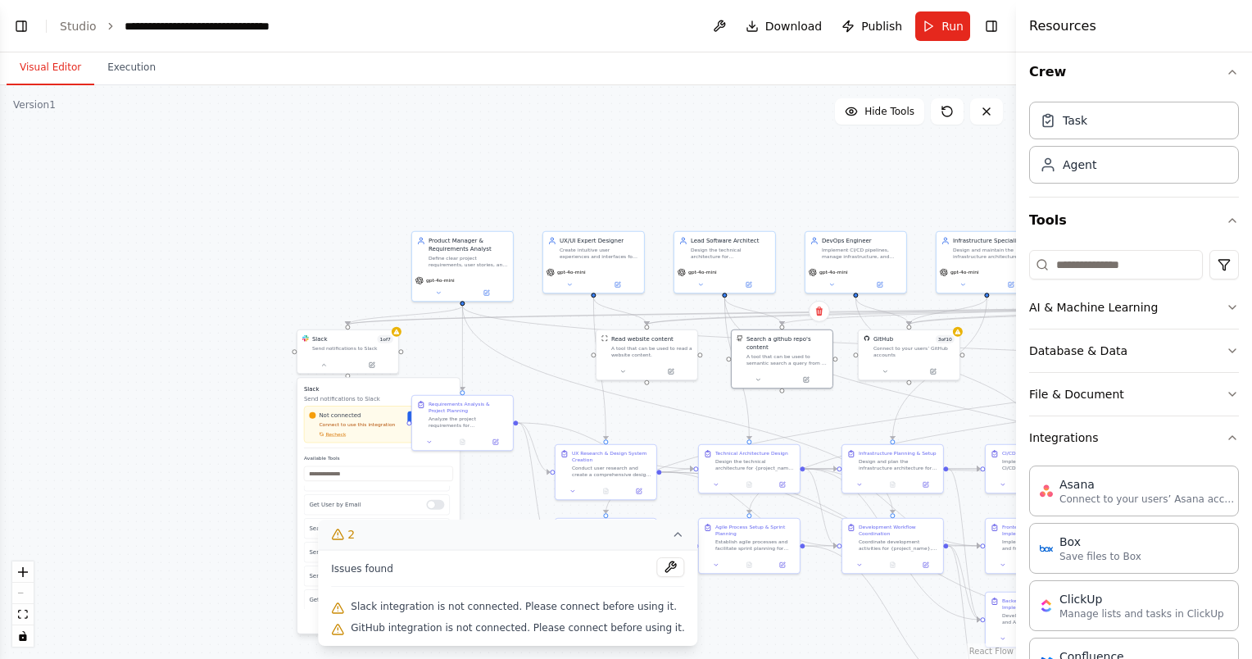
drag, startPoint x: 298, startPoint y: 184, endPoint x: 834, endPoint y: 179, distance: 535.7
click at [834, 179] on div ".deletable-edge-delete-btn { width: 20px; height: 20px; border: 0px solid #ffff…" at bounding box center [508, 371] width 1016 height 573
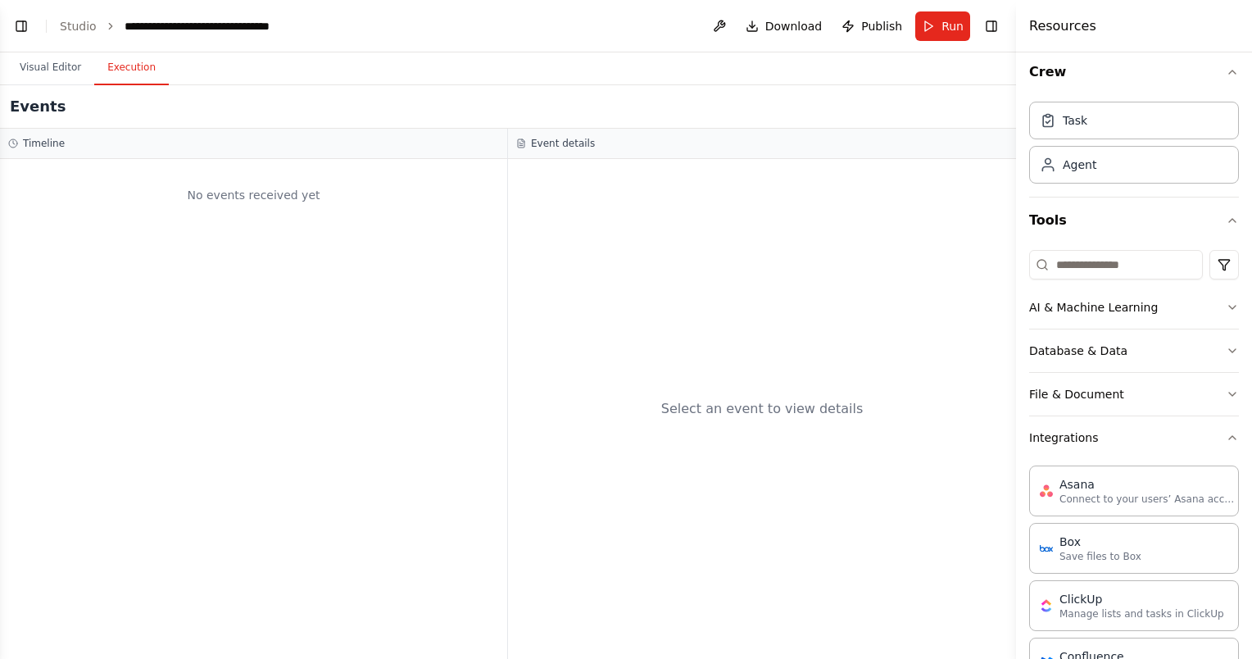
click at [139, 77] on button "Execution" at bounding box center [131, 68] width 75 height 34
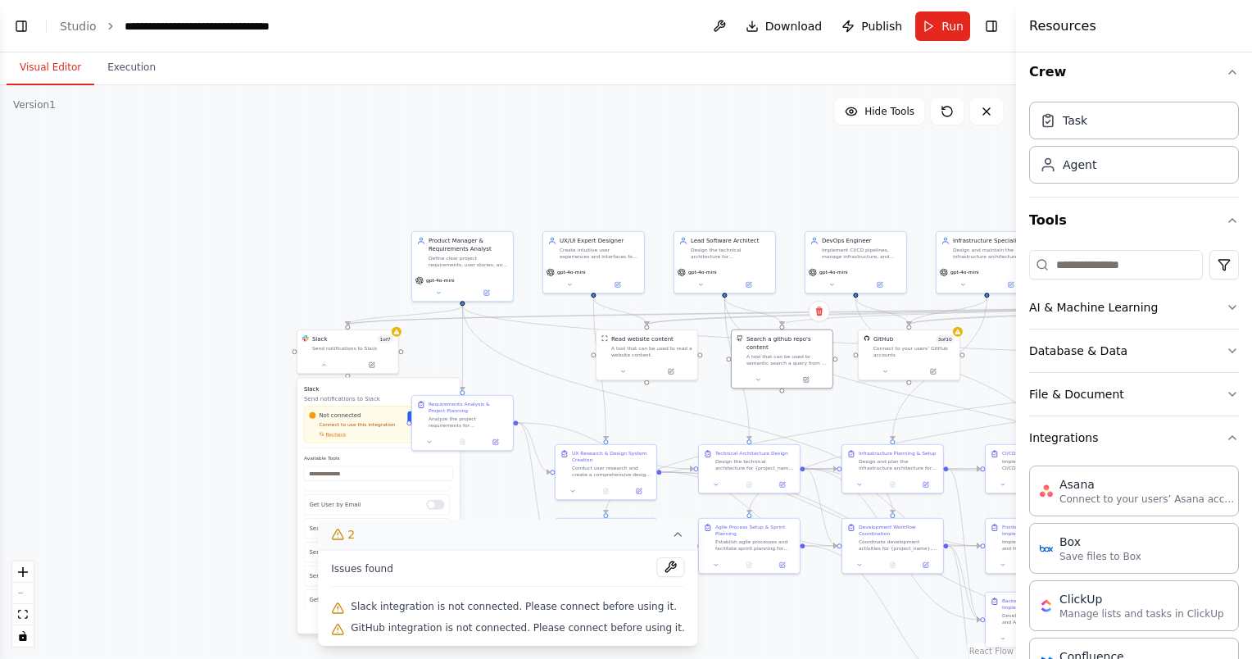
click at [71, 66] on button "Visual Editor" at bounding box center [51, 68] width 88 height 34
click at [128, 66] on button "Execution" at bounding box center [131, 68] width 75 height 34
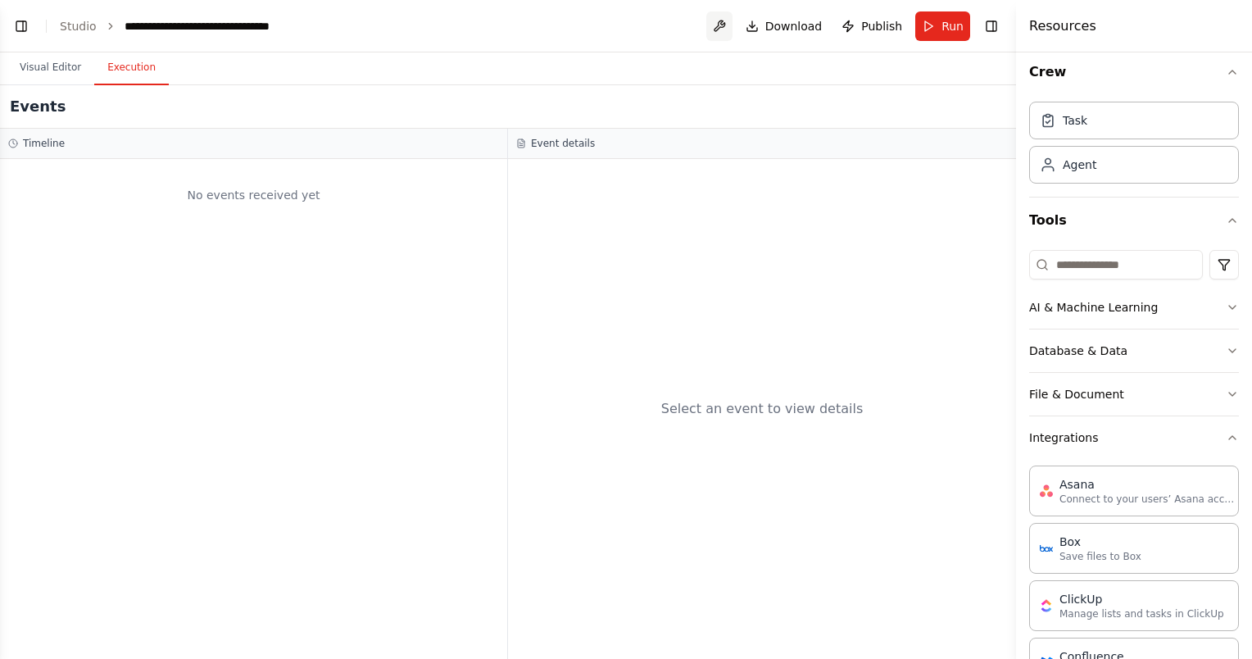
click at [732, 25] on button at bounding box center [719, 25] width 26 height 29
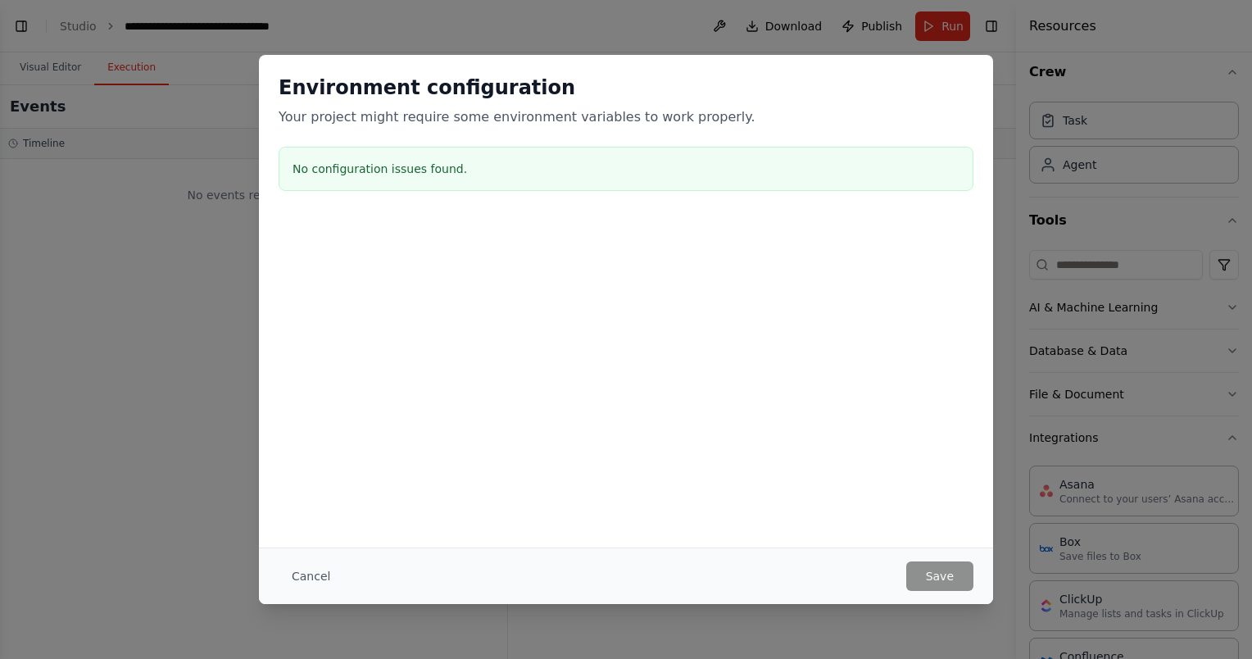
click at [280, 559] on div "Cancel Save" at bounding box center [626, 575] width 734 height 57
click at [297, 577] on button "Cancel" at bounding box center [310, 575] width 65 height 29
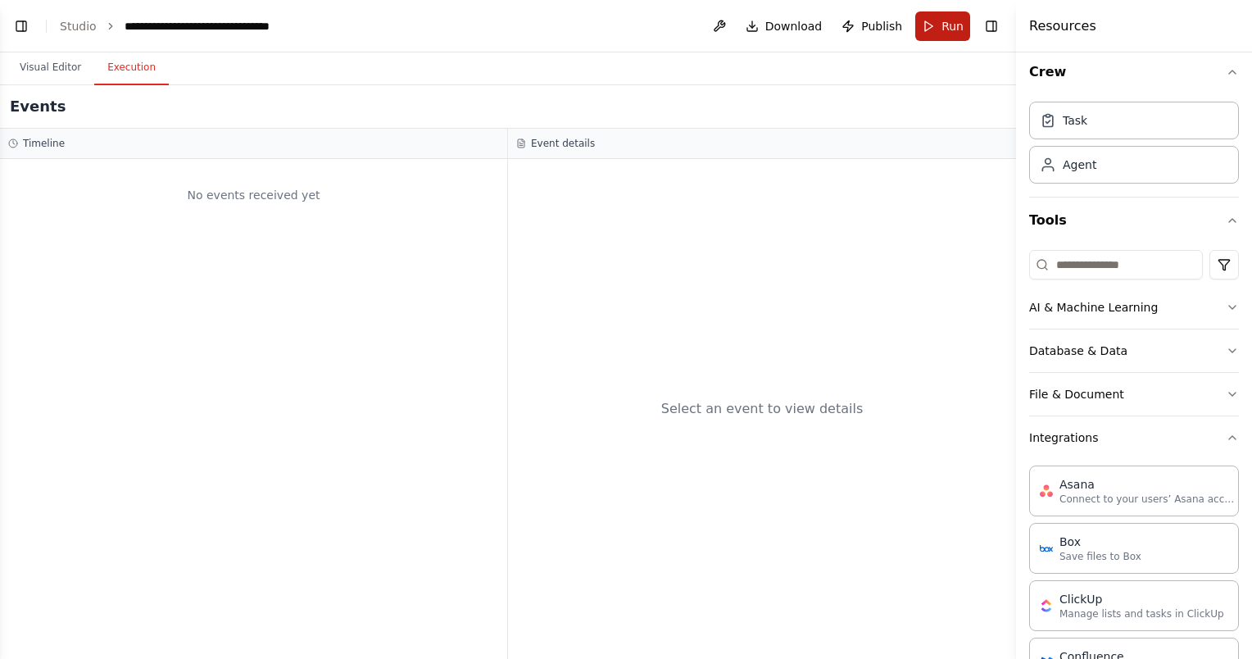
click at [938, 21] on button "Run" at bounding box center [942, 25] width 55 height 29
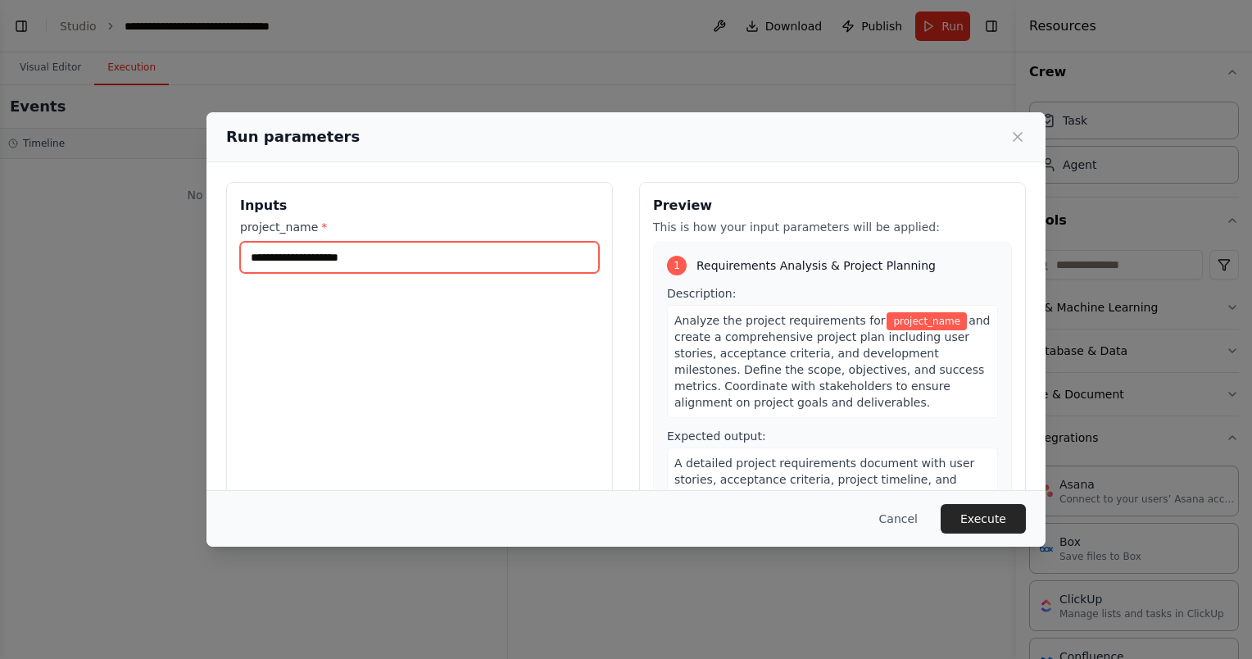
click at [426, 259] on input "project_name *" at bounding box center [419, 257] width 359 height 31
type input "********"
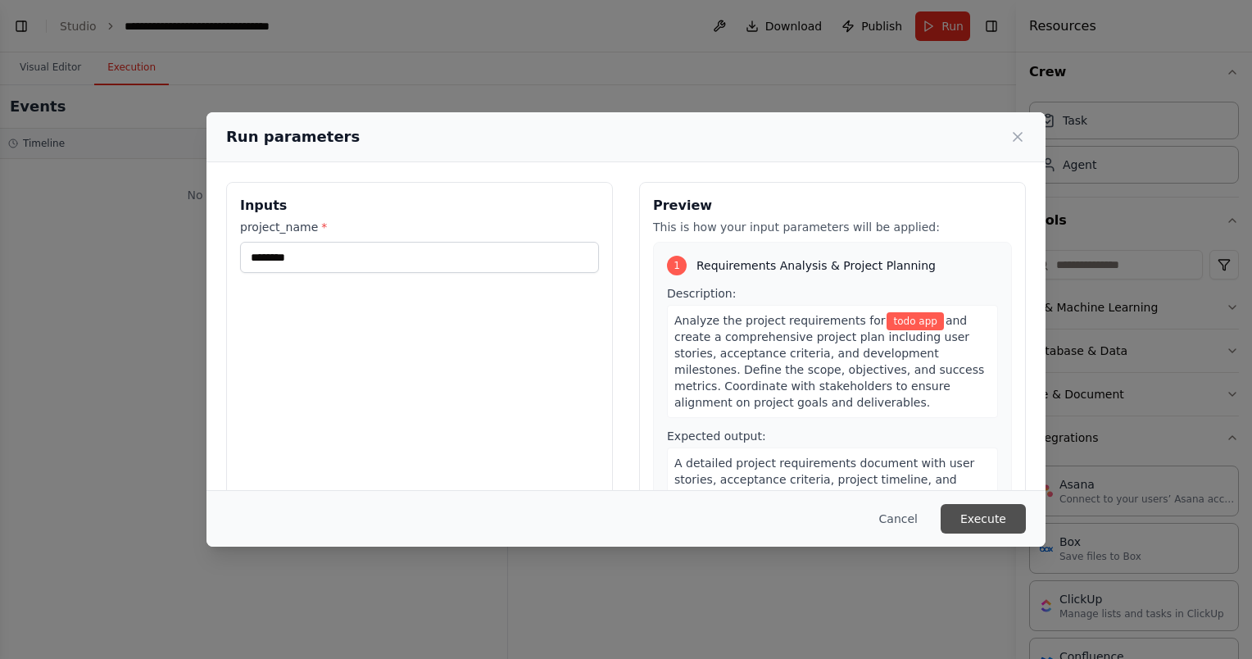
click at [981, 517] on button "Execute" at bounding box center [982, 518] width 85 height 29
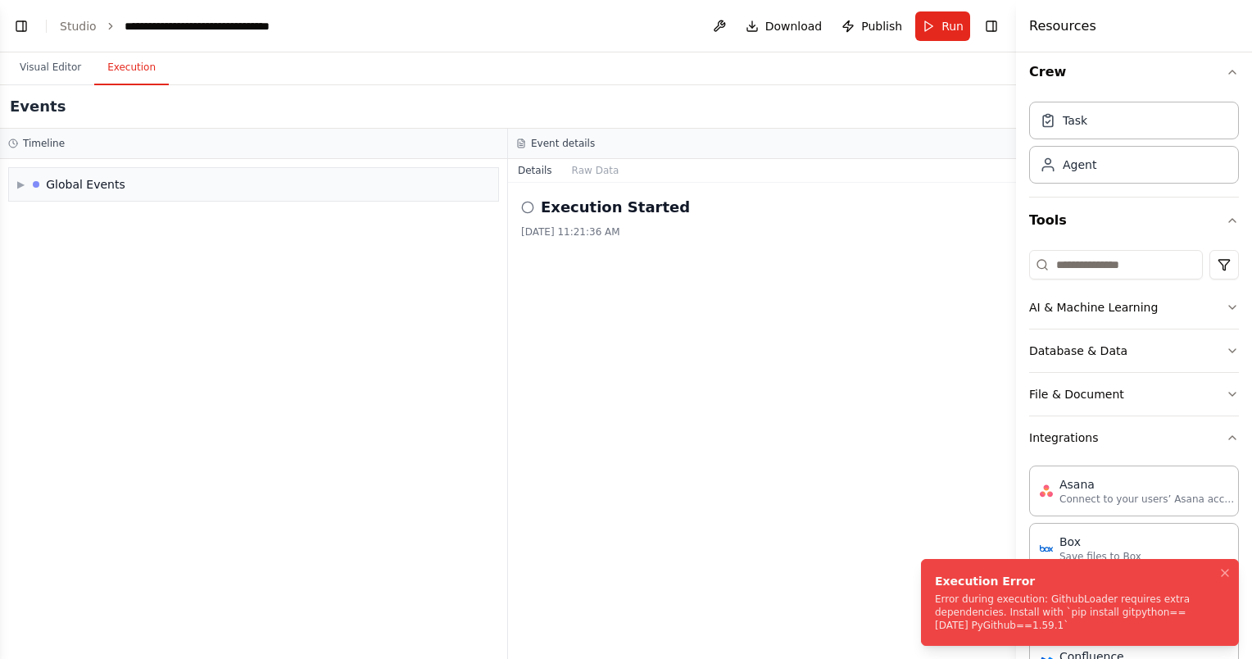
click at [1066, 602] on div "Error during execution: GithubLoader requires extra dependencies. Install with …" at bounding box center [1076, 611] width 283 height 39
click at [1226, 570] on icon "Notifications (F8)" at bounding box center [1224, 572] width 7 height 7
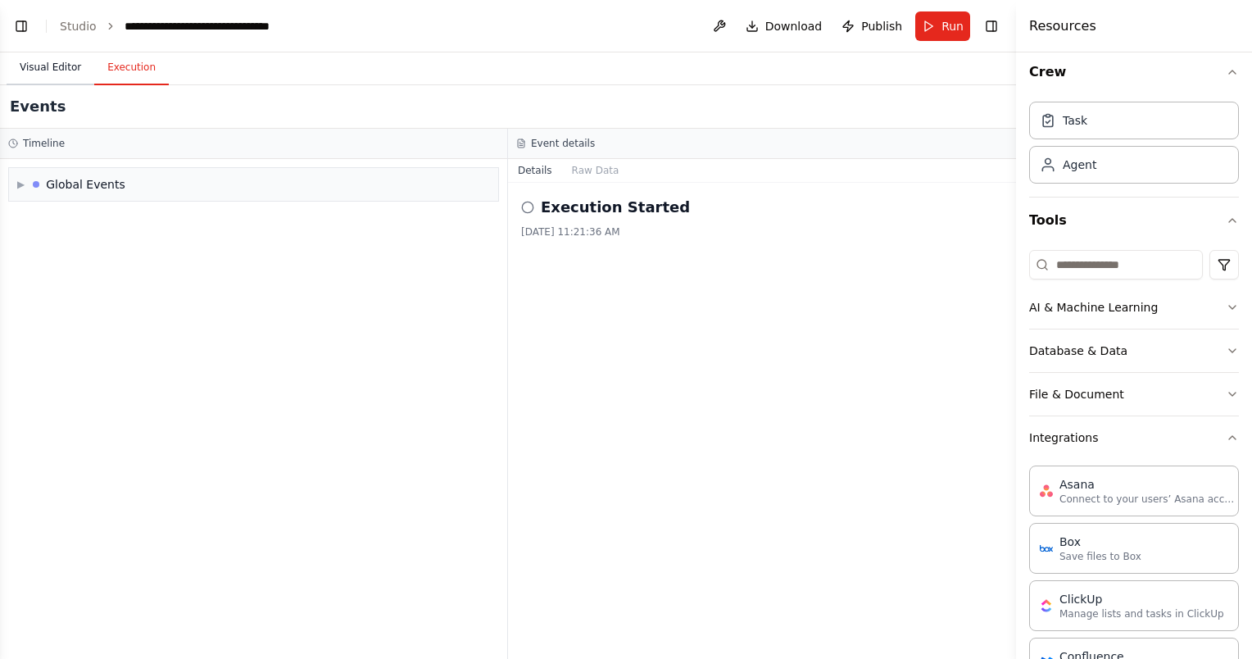
click at [73, 71] on button "Visual Editor" at bounding box center [51, 68] width 88 height 34
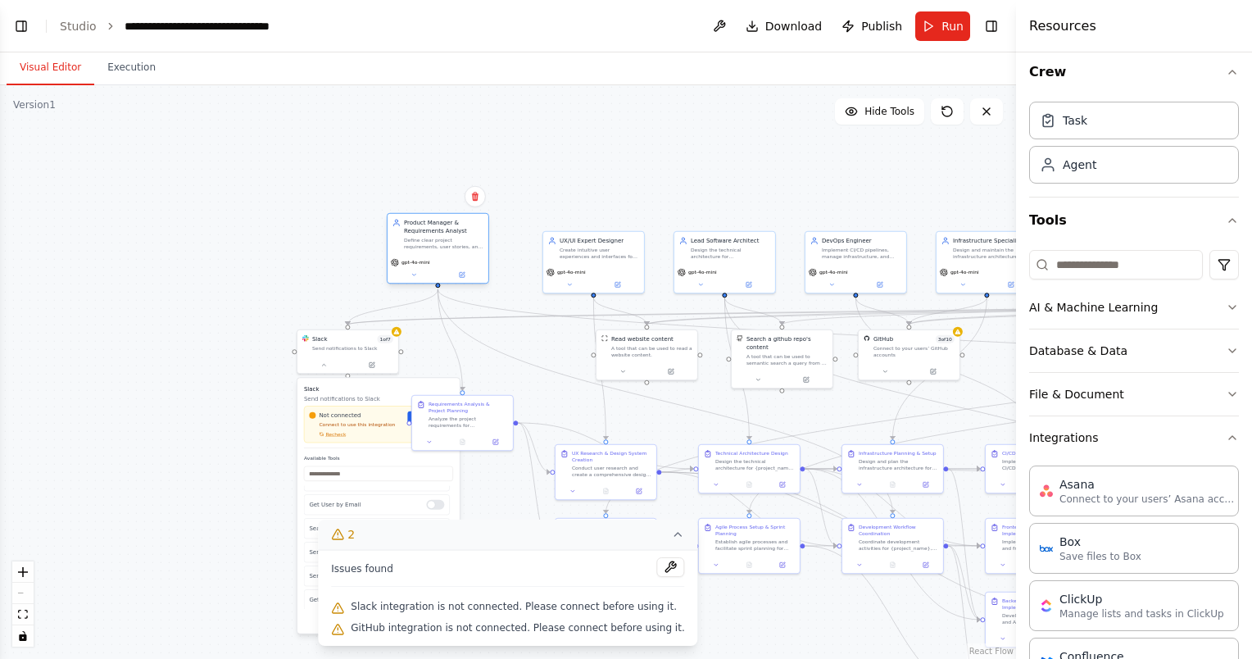
drag, startPoint x: 463, startPoint y: 272, endPoint x: 437, endPoint y: 256, distance: 30.2
click at [437, 256] on div "gpt-4o-mini" at bounding box center [437, 269] width 101 height 29
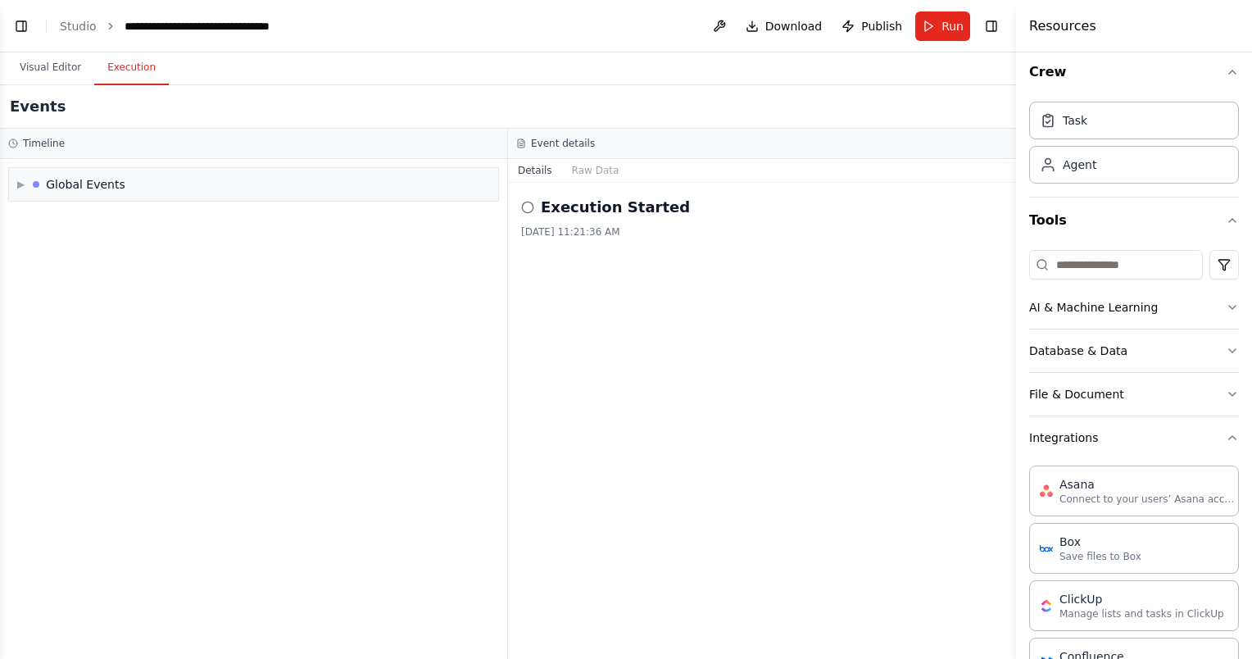
click at [137, 75] on button "Execution" at bounding box center [131, 68] width 75 height 34
click at [543, 212] on h2 "Execution Started" at bounding box center [615, 207] width 149 height 23
click at [586, 170] on button "Raw Data" at bounding box center [595, 170] width 67 height 23
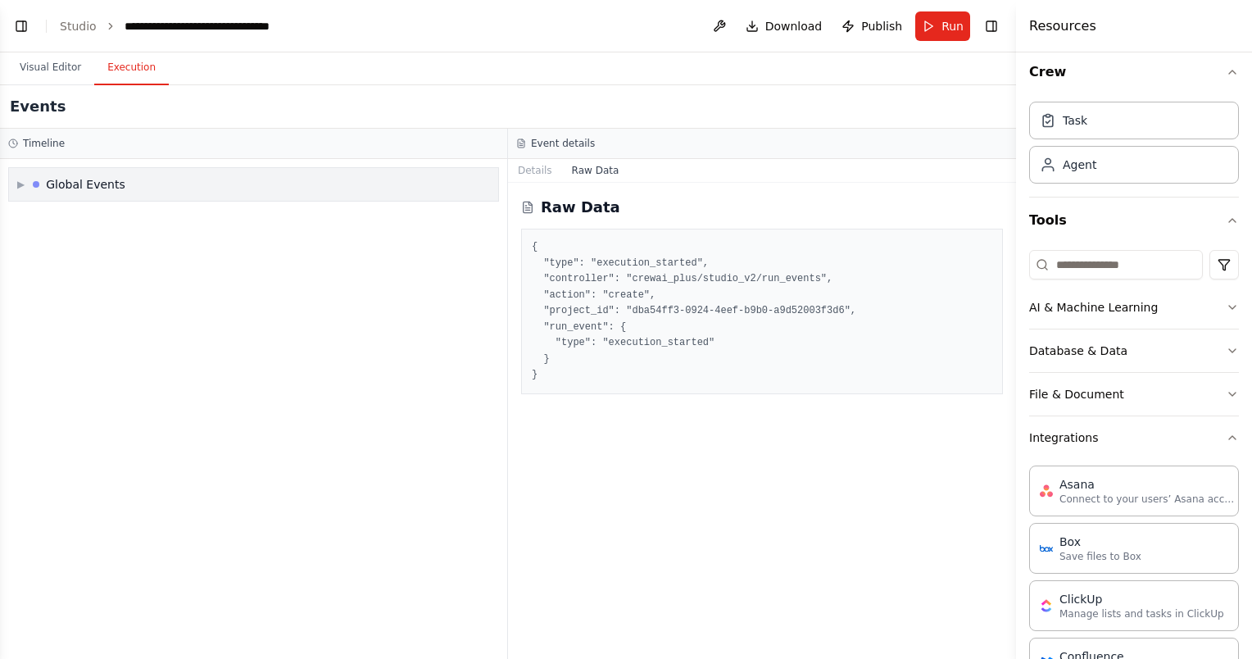
click at [81, 185] on div "Global Events" at bounding box center [85, 184] width 79 height 16
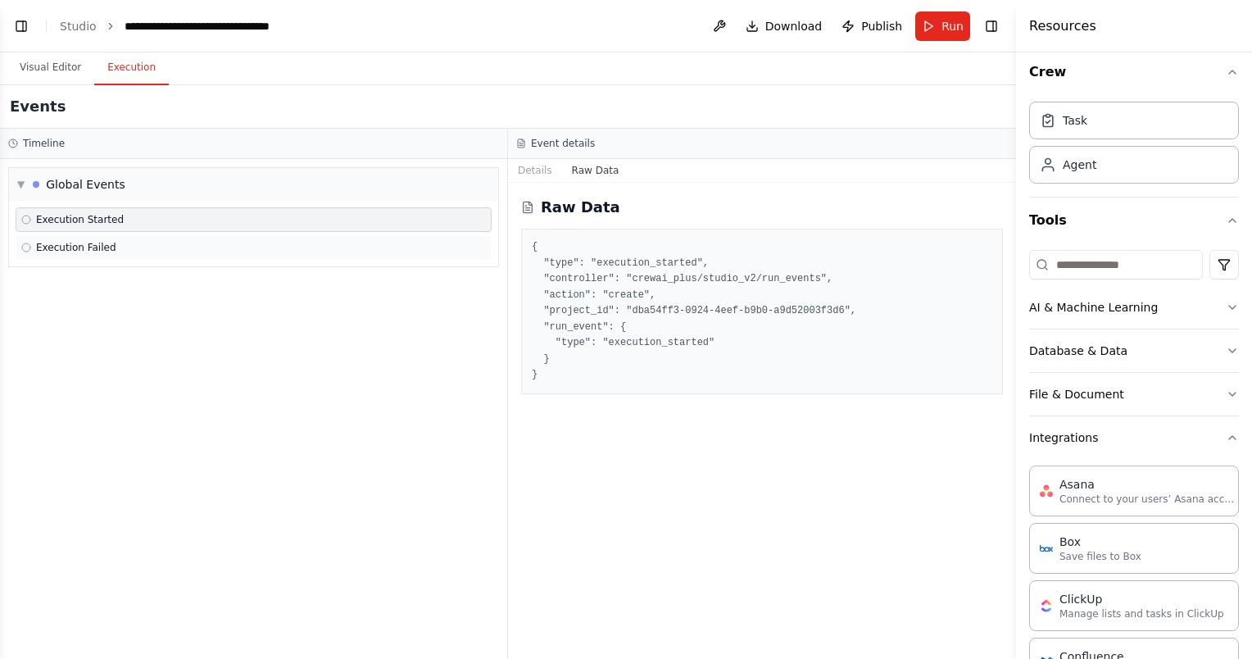
click at [71, 247] on span "Execution Failed" at bounding box center [76, 247] width 80 height 13
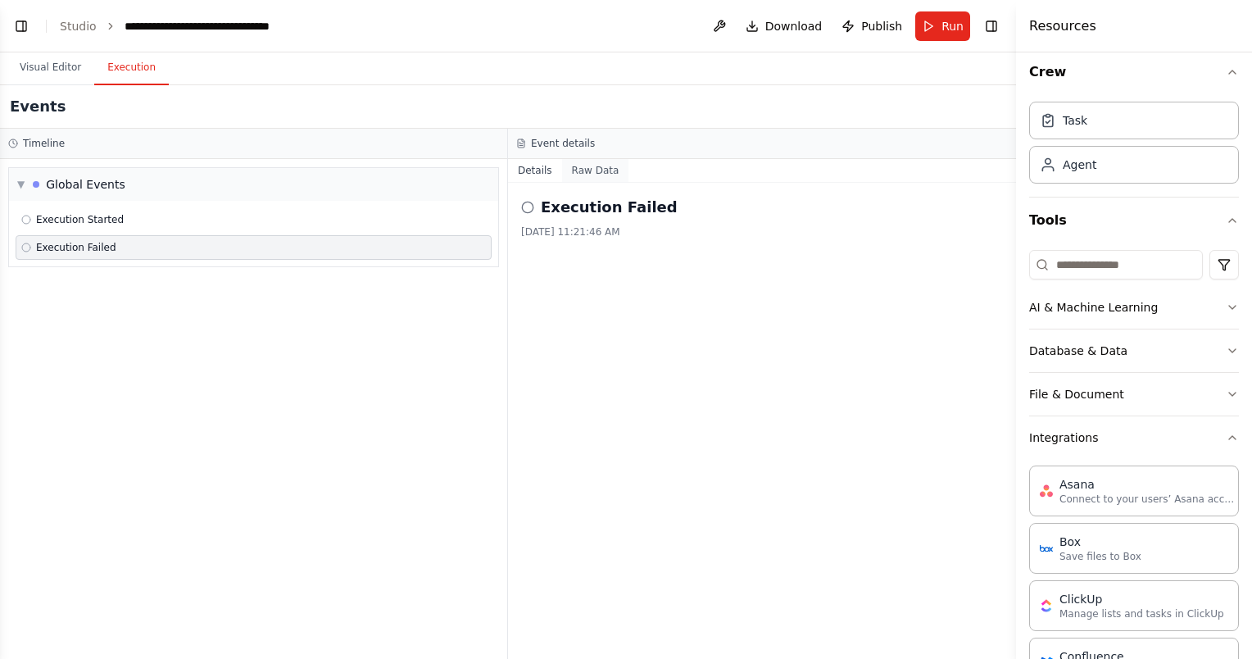
click at [599, 167] on button "Raw Data" at bounding box center [595, 170] width 67 height 23
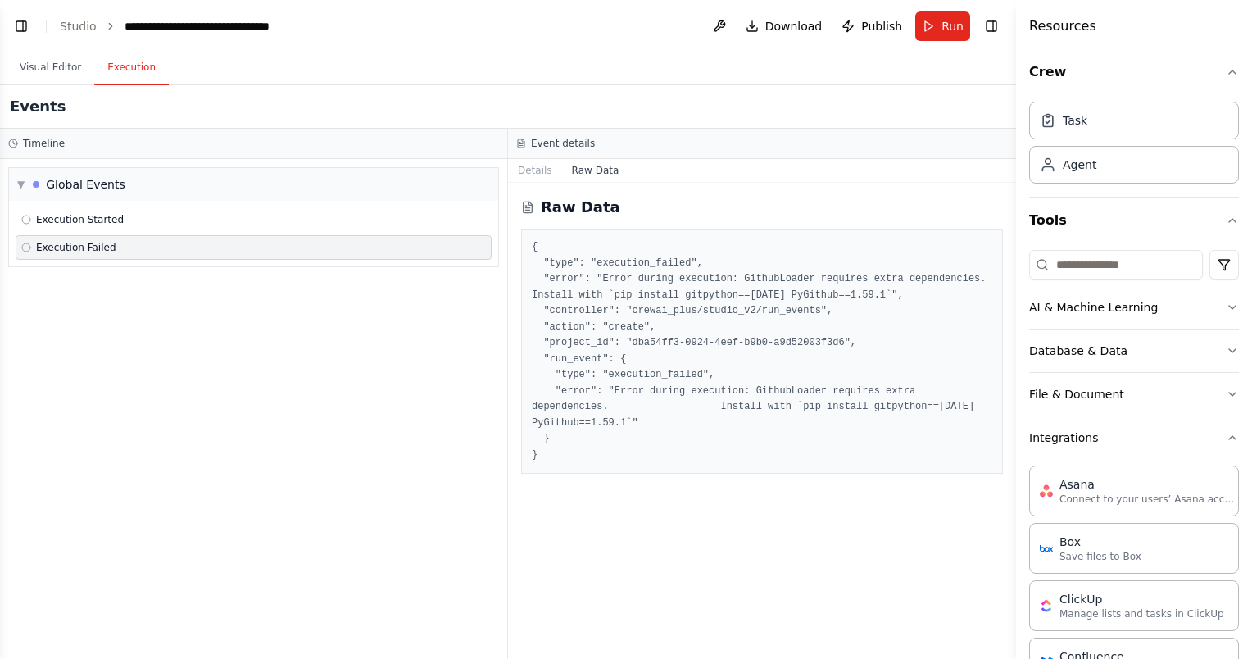
click at [908, 406] on pre "{ "type": "execution_failed", "error": "Error during execution: GithubLoader re…" at bounding box center [762, 351] width 460 height 224
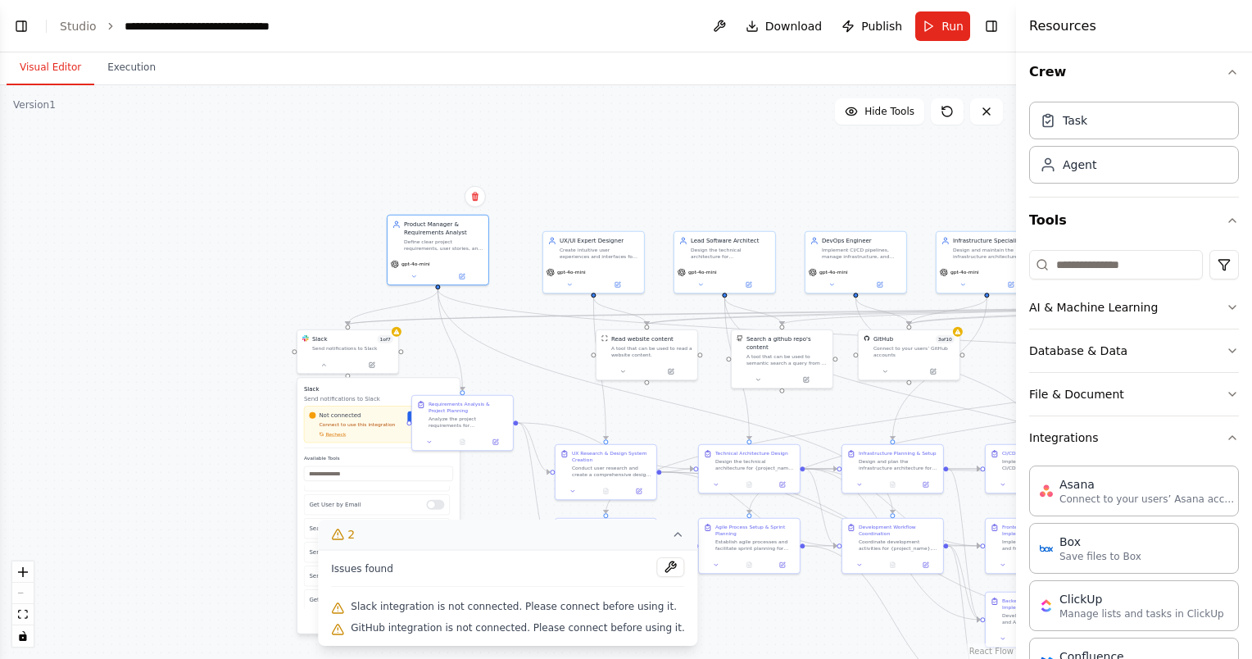
click at [49, 74] on button "Visual Editor" at bounding box center [51, 68] width 88 height 34
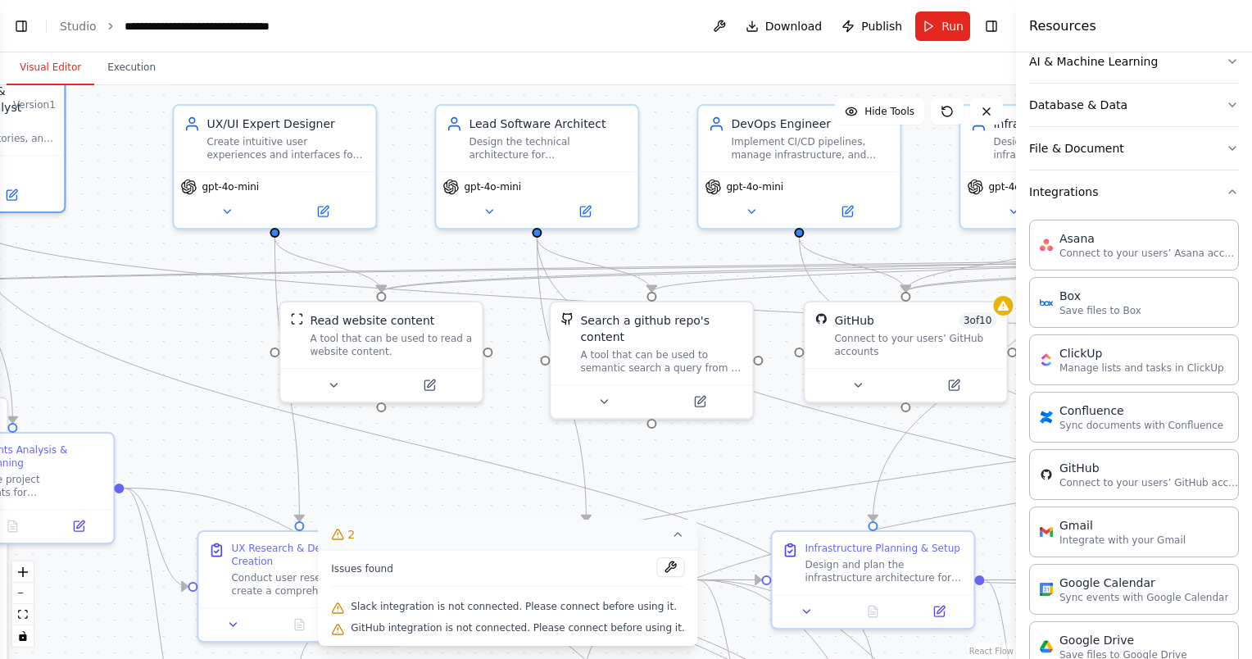
scroll to position [0, 0]
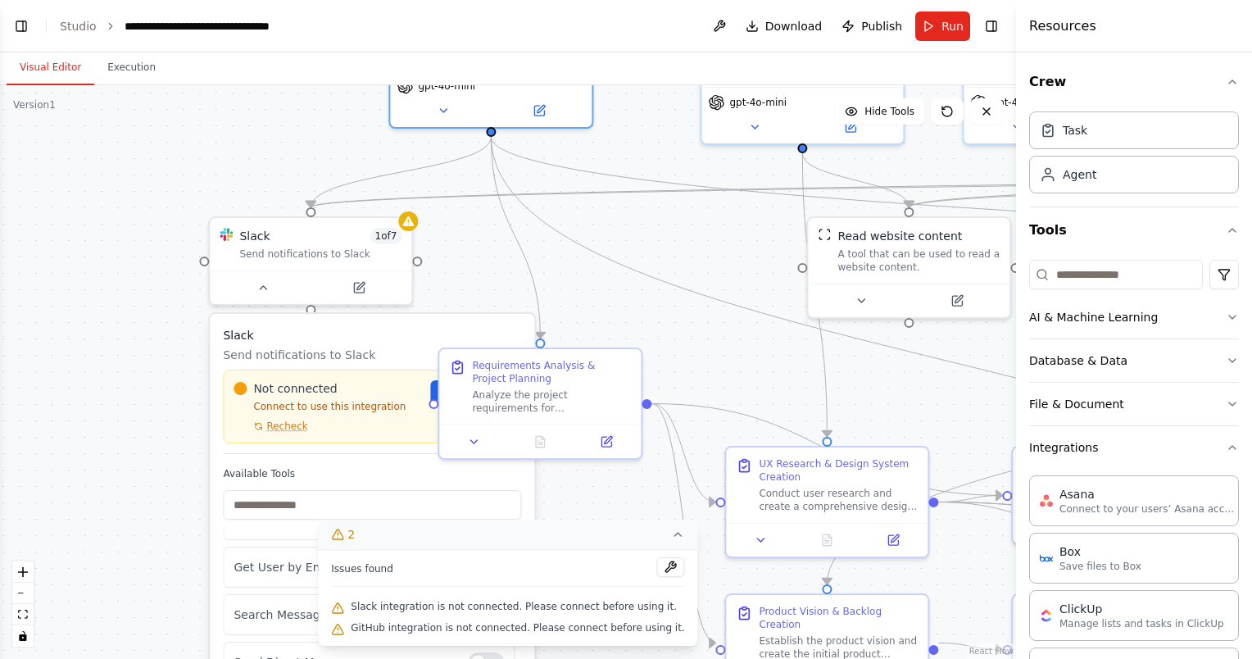
drag, startPoint x: 776, startPoint y: 432, endPoint x: 1304, endPoint y: 348, distance: 534.2
click at [1251, 348] on html "BETA Create a crew that replicates the BMAD method AI agent workflow (https://g…" at bounding box center [626, 329] width 1252 height 659
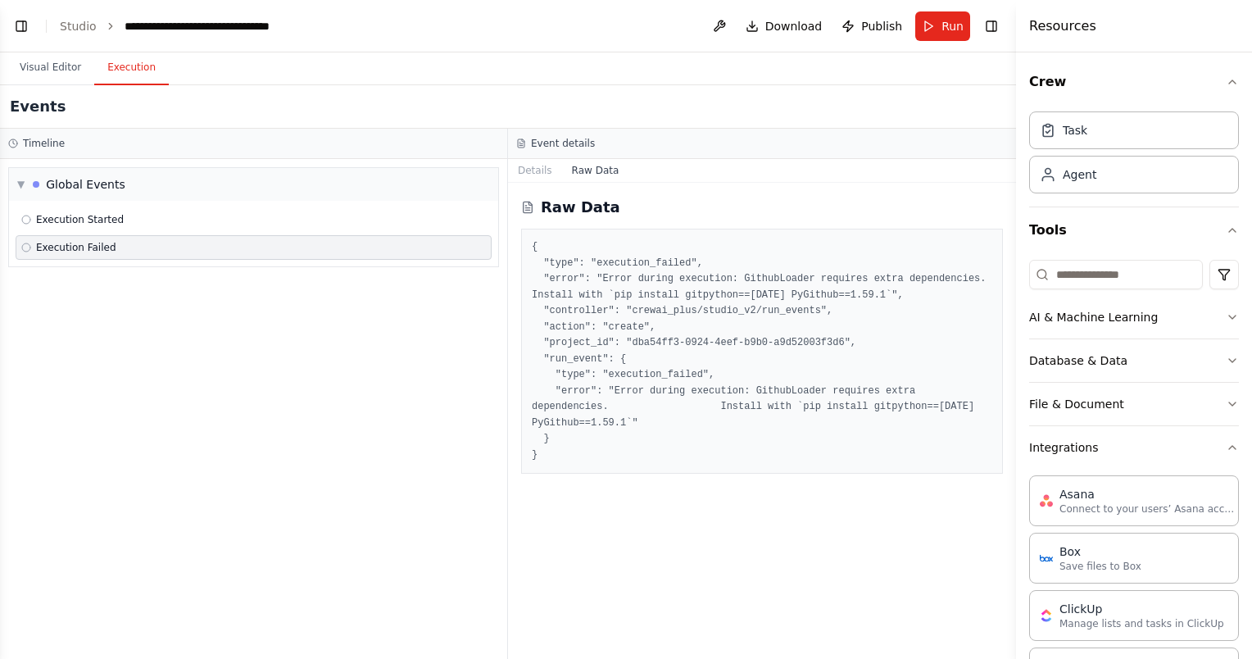
click at [111, 64] on button "Execution" at bounding box center [131, 68] width 75 height 34
click at [39, 66] on button "Visual Editor" at bounding box center [51, 68] width 88 height 34
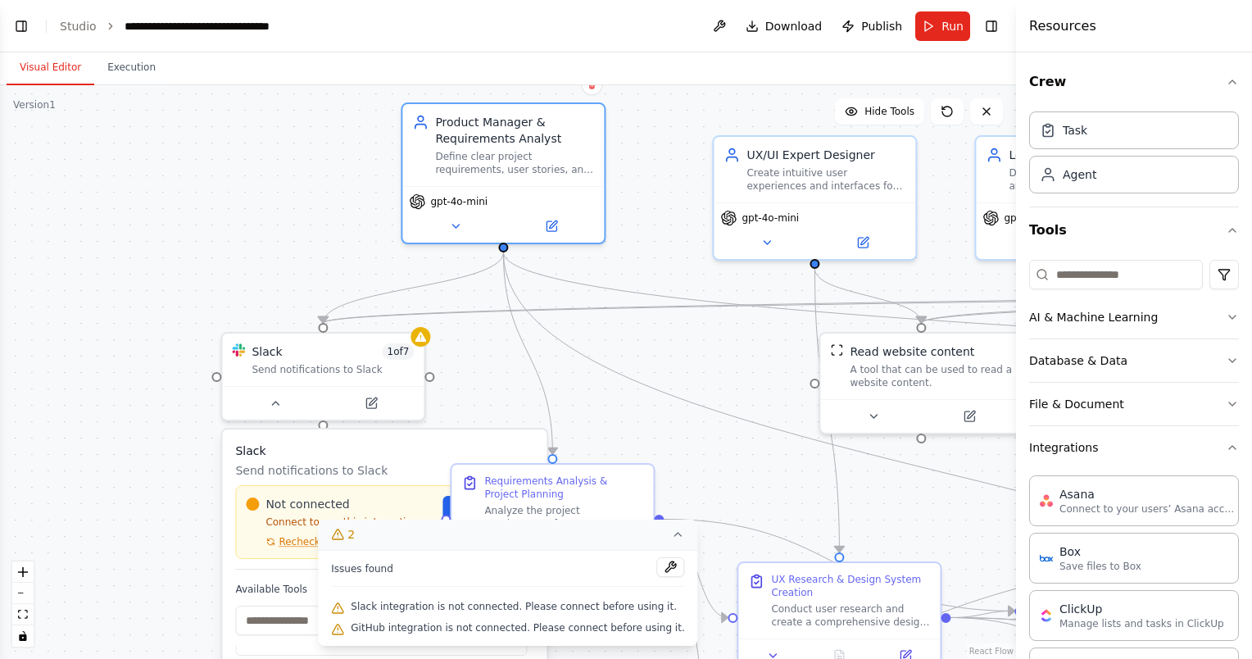
drag, startPoint x: 721, startPoint y: 249, endPoint x: 733, endPoint y: 364, distance: 116.1
click at [733, 364] on div ".deletable-edge-delete-btn { width: 20px; height: 20px; border: 0px solid #ffff…" at bounding box center [508, 371] width 1016 height 573
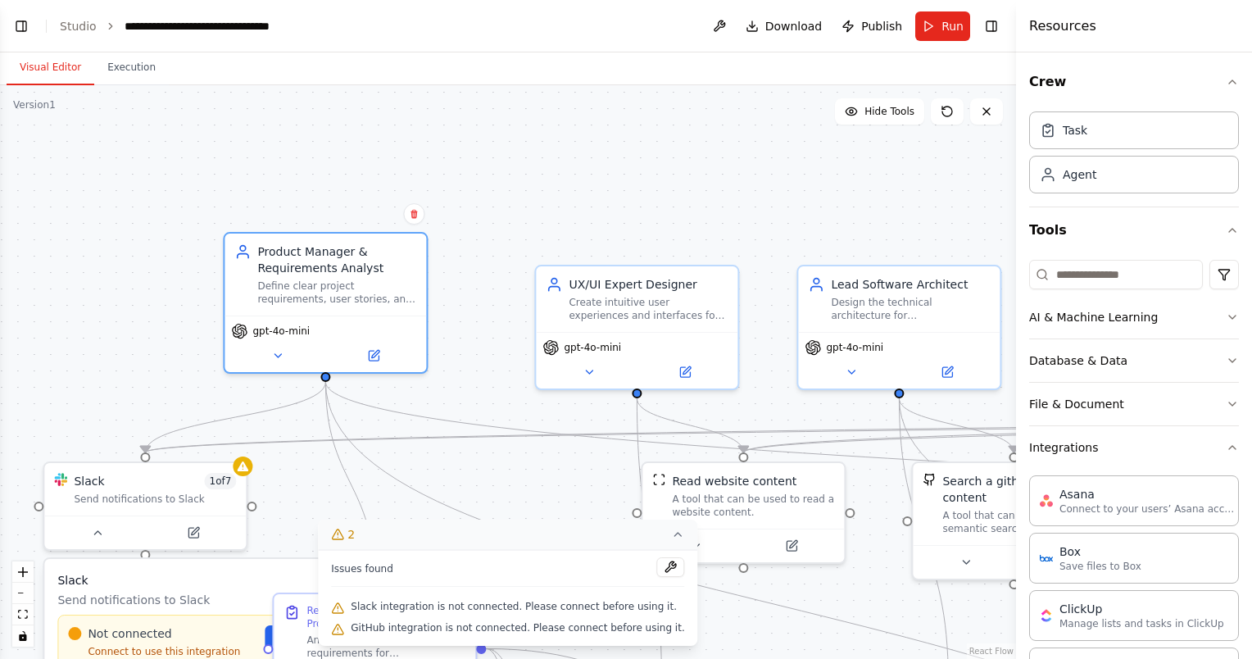
drag, startPoint x: 668, startPoint y: 169, endPoint x: 494, endPoint y: 216, distance: 180.8
click at [491, 220] on div ".deletable-edge-delete-btn { width: 20px; height: 20px; border: 0px solid #ffff…" at bounding box center [508, 371] width 1016 height 573
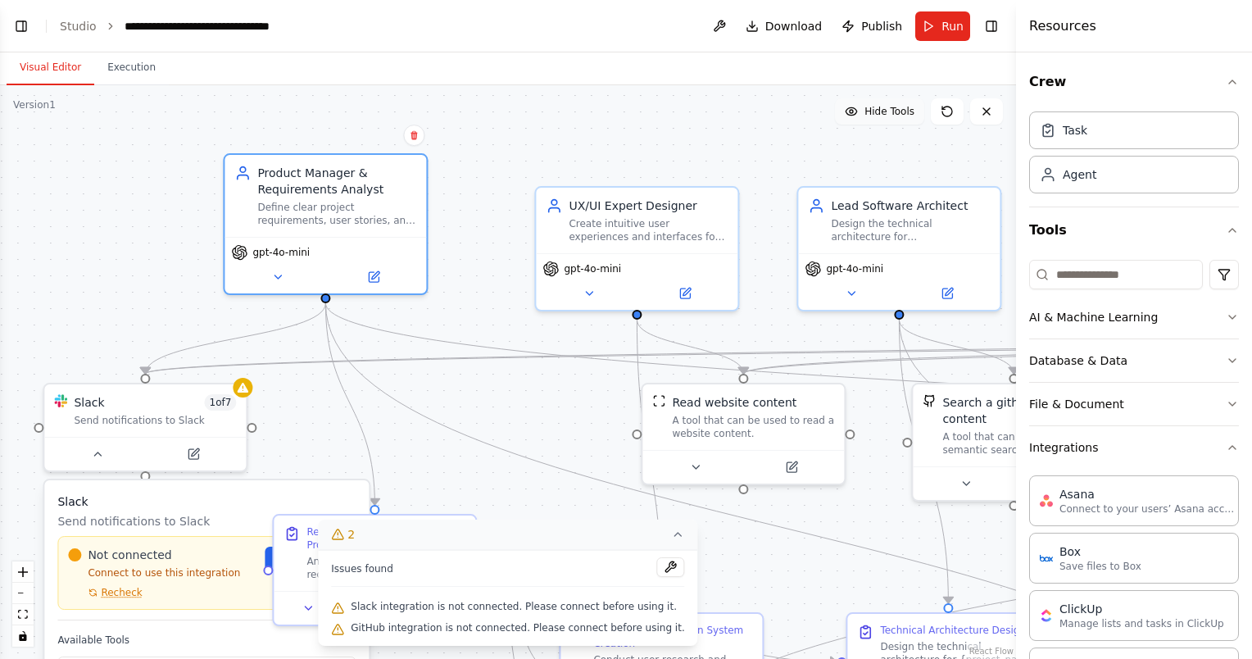
click at [893, 116] on span "Hide Tools" at bounding box center [889, 111] width 50 height 13
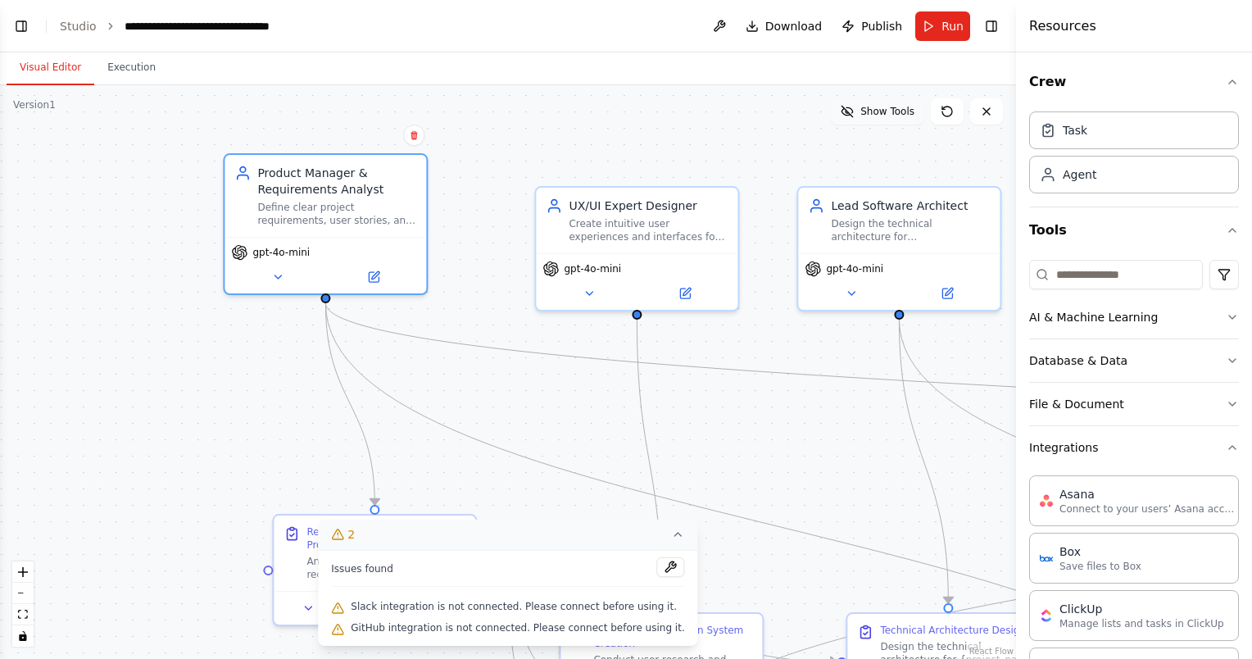
click at [893, 116] on span "Show Tools" at bounding box center [887, 111] width 54 height 13
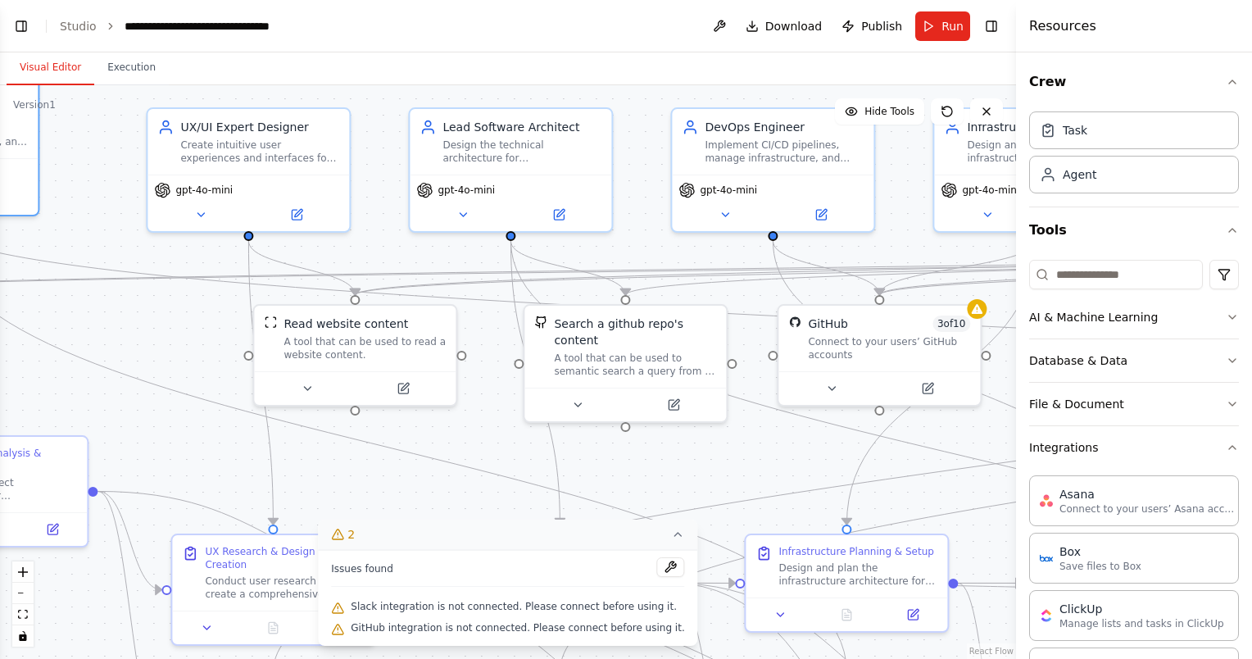
drag, startPoint x: 536, startPoint y: 408, endPoint x: 148, endPoint y: 329, distance: 396.1
click at [148, 329] on div ".deletable-edge-delete-btn { width: 20px; height: 20px; border: 0px solid #ffff…" at bounding box center [508, 371] width 1016 height 573
click at [119, 70] on button "Execution" at bounding box center [131, 68] width 75 height 34
click at [73, 73] on button "Visual Editor" at bounding box center [51, 68] width 88 height 34
click at [792, 156] on div "Implement CI/CD pipelines, manage infrastructure, and ensure reliable deploymen…" at bounding box center [783, 148] width 159 height 26
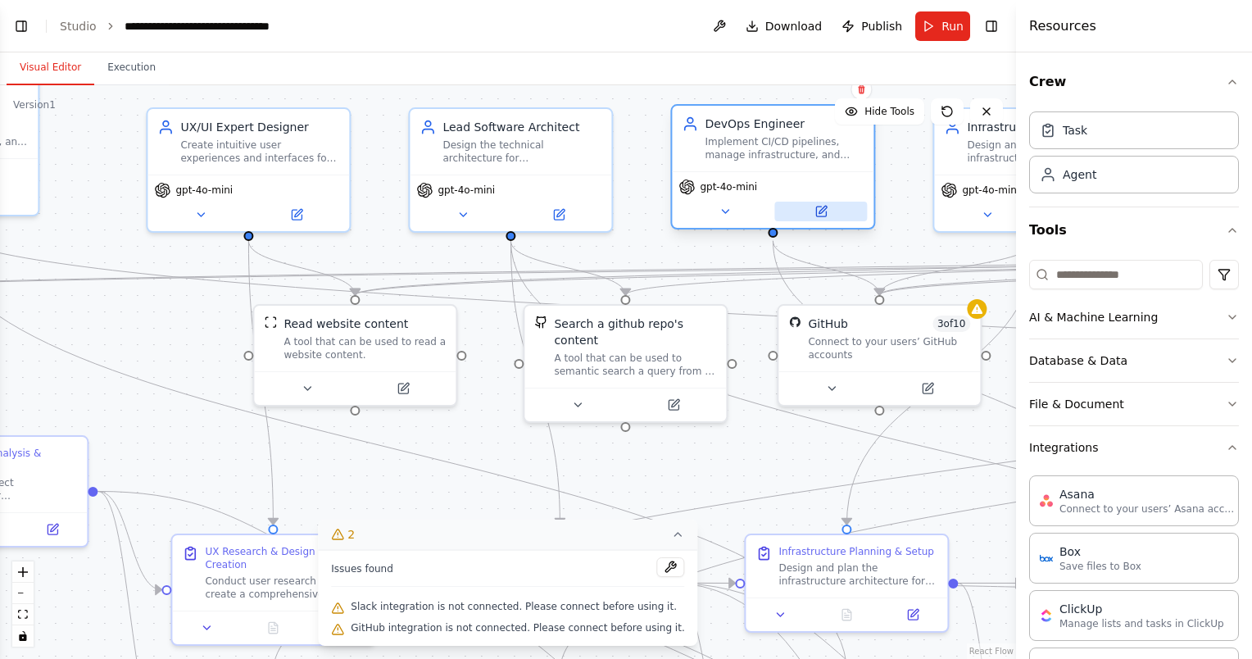
click at [829, 213] on button at bounding box center [820, 211] width 93 height 20
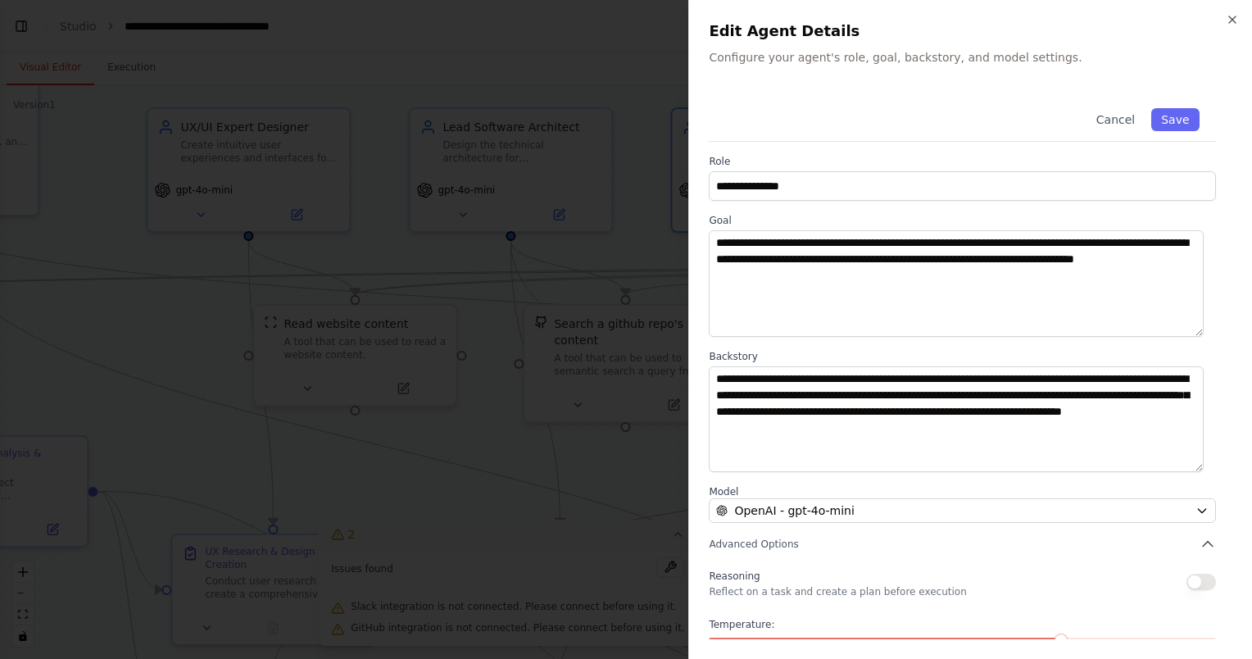
click at [626, 123] on div at bounding box center [626, 329] width 1252 height 659
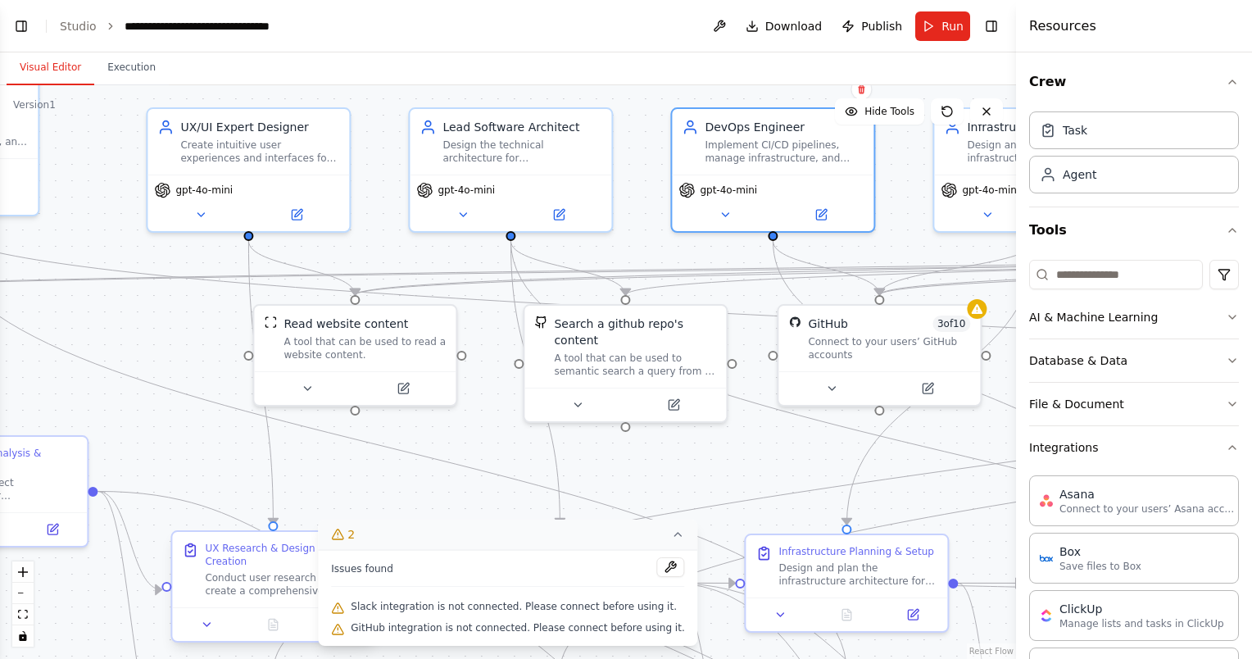
click at [270, 575] on div "Conduct user research and create a comprehensive design system for {project_nam…" at bounding box center [284, 584] width 159 height 26
click at [421, 392] on button at bounding box center [402, 385] width 93 height 20
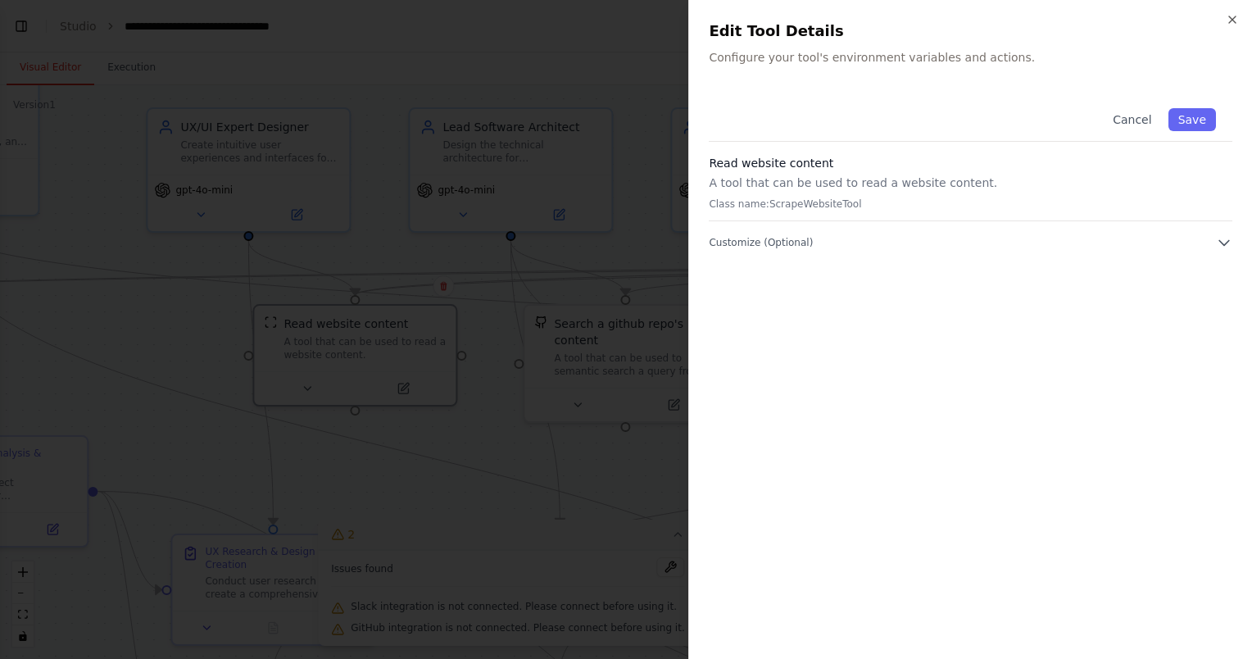
click at [559, 434] on div at bounding box center [626, 329] width 1252 height 659
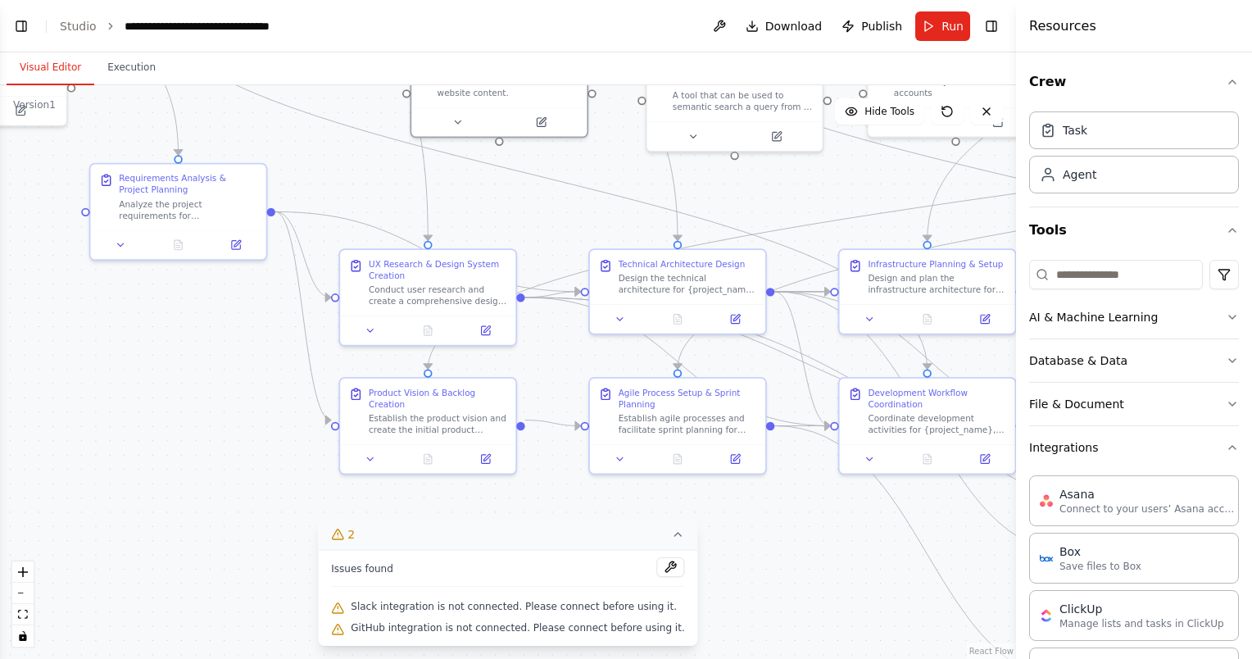
drag, startPoint x: 757, startPoint y: 441, endPoint x: 858, endPoint y: 183, distance: 278.0
click at [858, 182] on div ".deletable-edge-delete-btn { width: 20px; height: 20px; border: 0px solid #ffff…" at bounding box center [508, 371] width 1016 height 573
click at [234, 247] on icon at bounding box center [237, 245] width 8 height 8
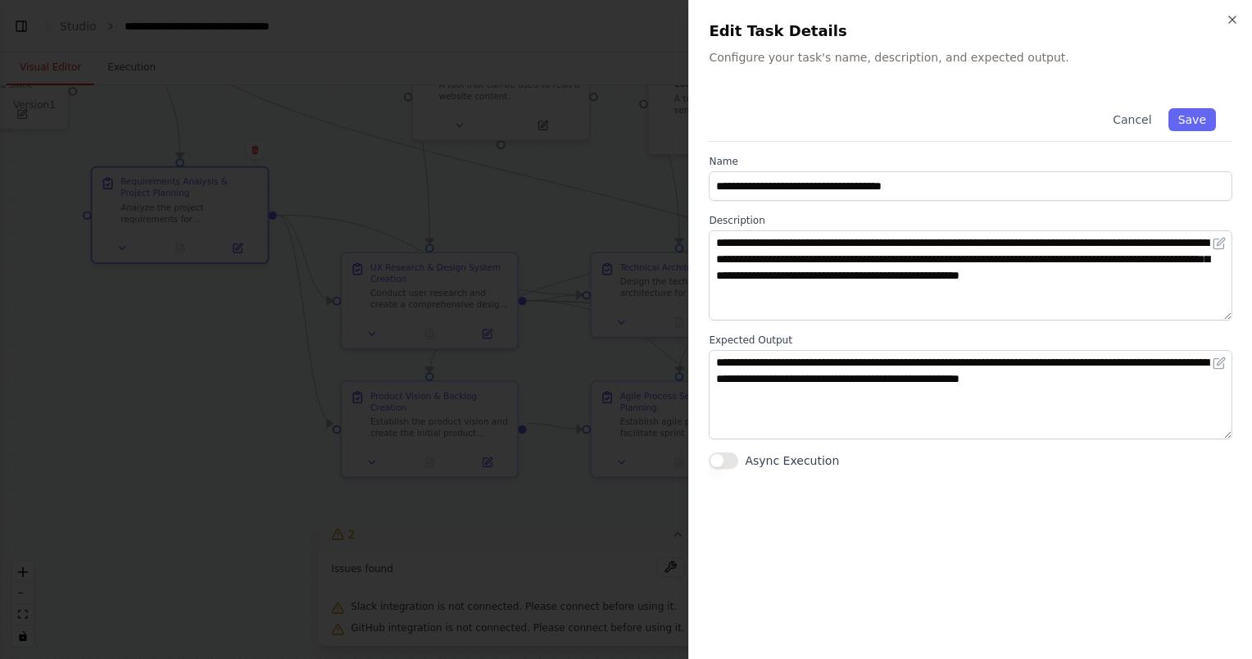
click at [223, 444] on div at bounding box center [626, 329] width 1252 height 659
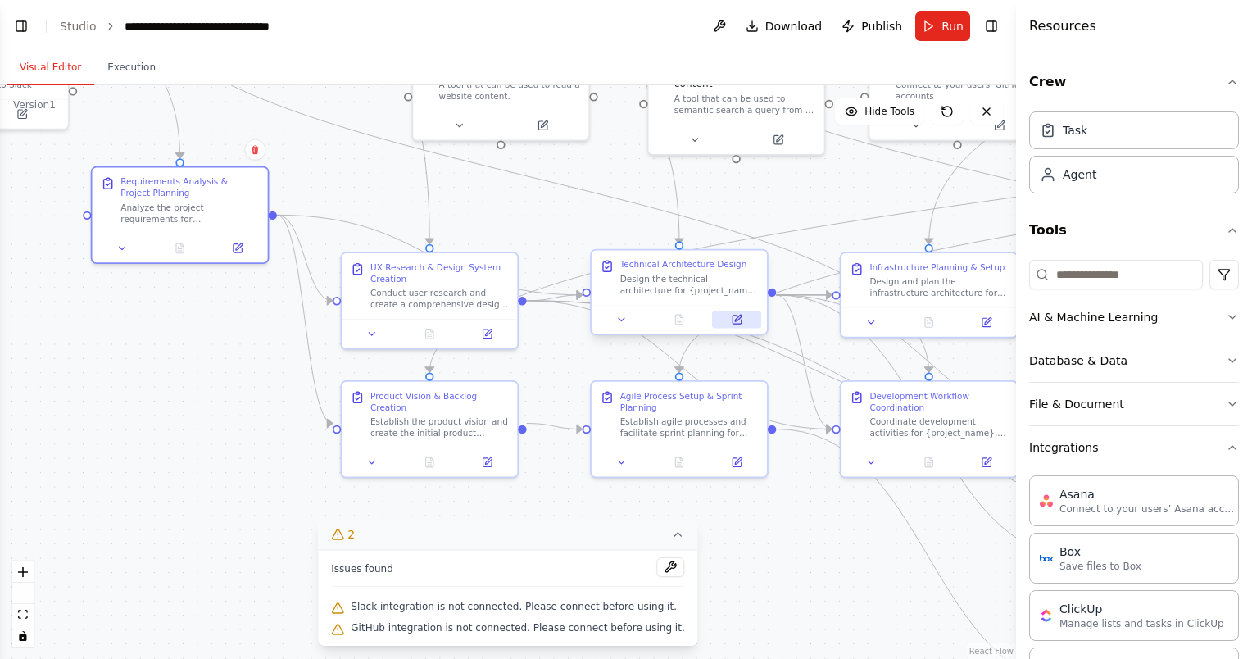
click at [740, 324] on icon at bounding box center [736, 319] width 8 height 8
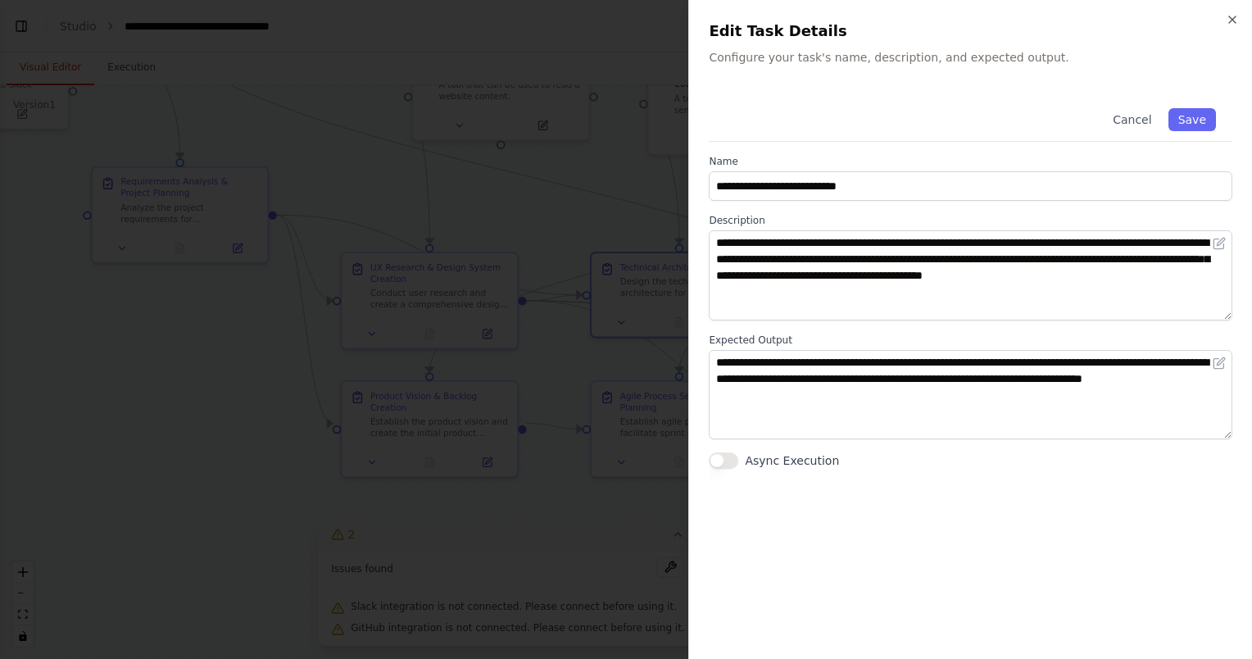
click at [202, 506] on div at bounding box center [626, 329] width 1252 height 659
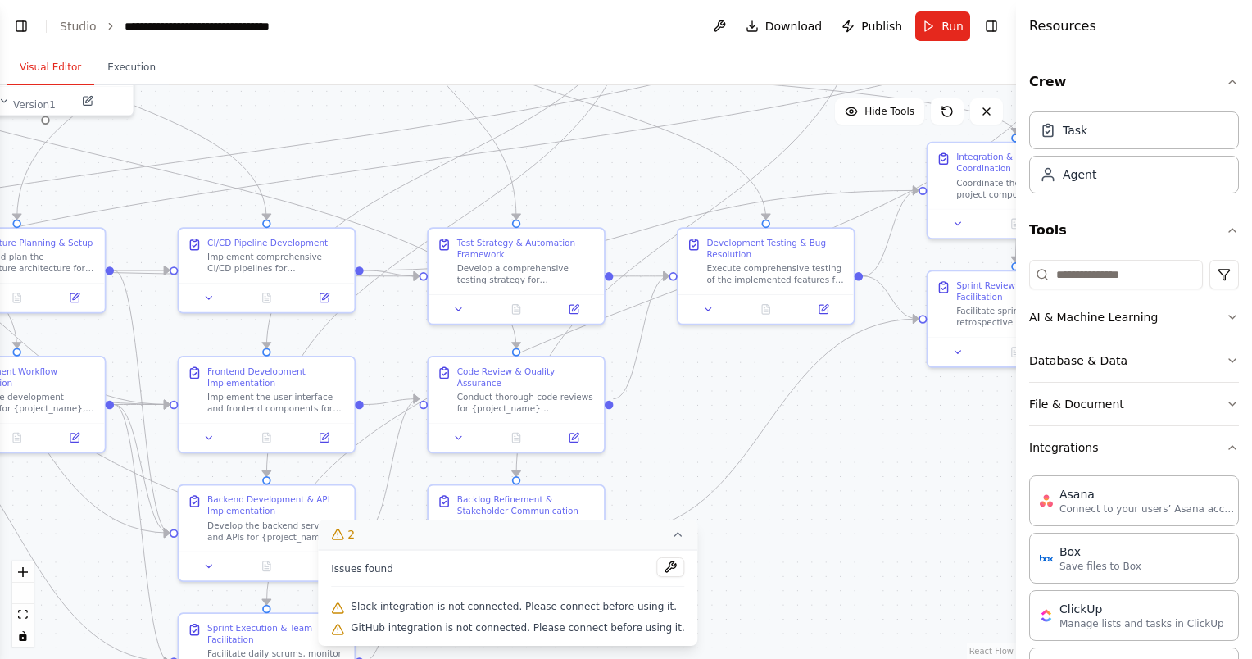
drag, startPoint x: 908, startPoint y: 555, endPoint x: 0, endPoint y: 533, distance: 907.8
click at [0, 533] on html "BETA Create a crew that replicates the BMAD method AI agent workflow (https://g…" at bounding box center [626, 329] width 1252 height 659
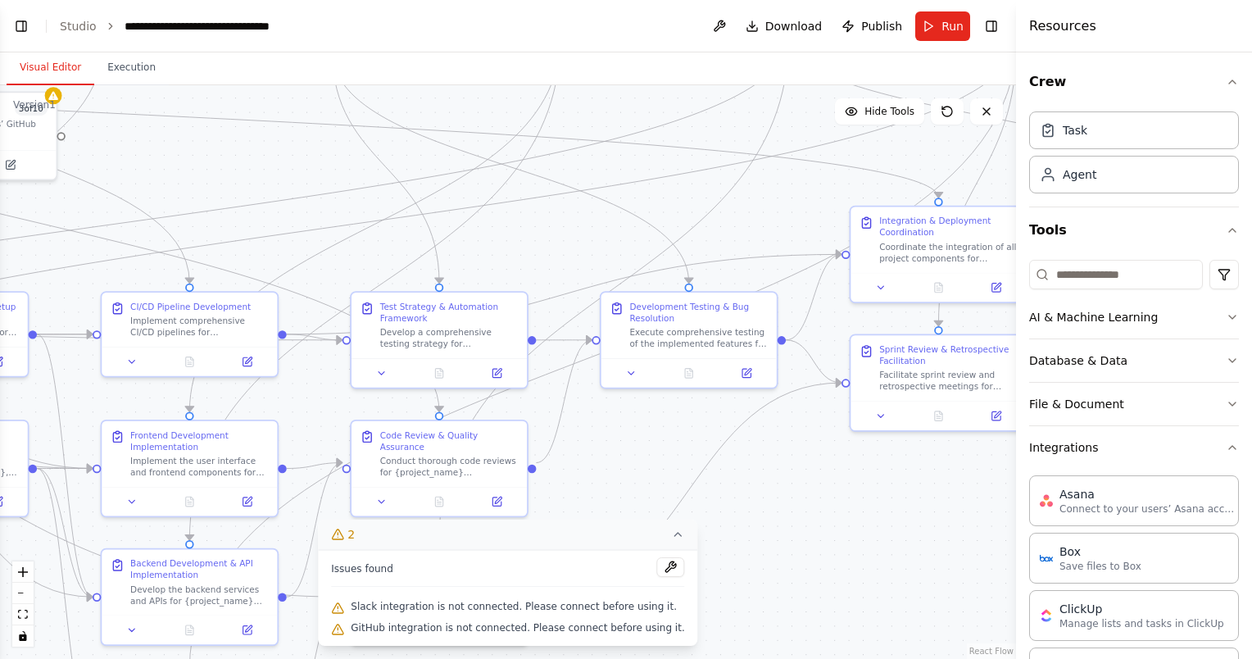
drag, startPoint x: 885, startPoint y: 508, endPoint x: 817, endPoint y: 555, distance: 82.9
click at [817, 555] on div ".deletable-edge-delete-btn { width: 20px; height: 20px; border: 0px solid #ffff…" at bounding box center [508, 371] width 1016 height 573
click at [501, 493] on icon at bounding box center [496, 498] width 11 height 11
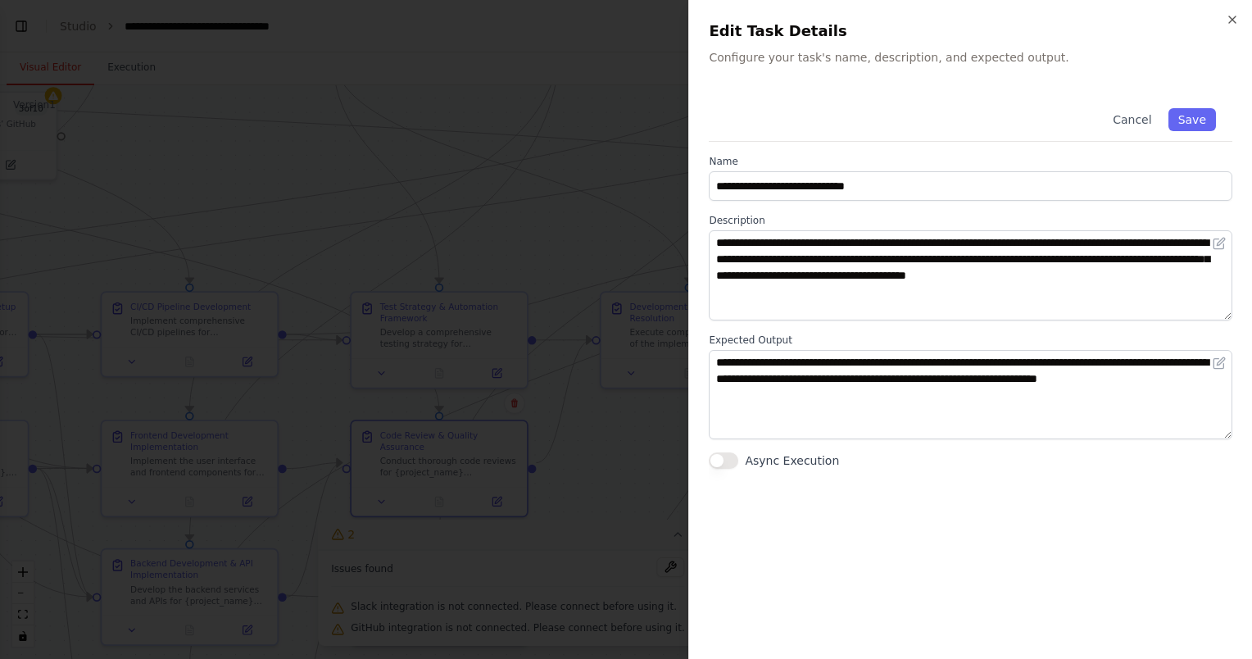
click at [600, 509] on div at bounding box center [626, 329] width 1252 height 659
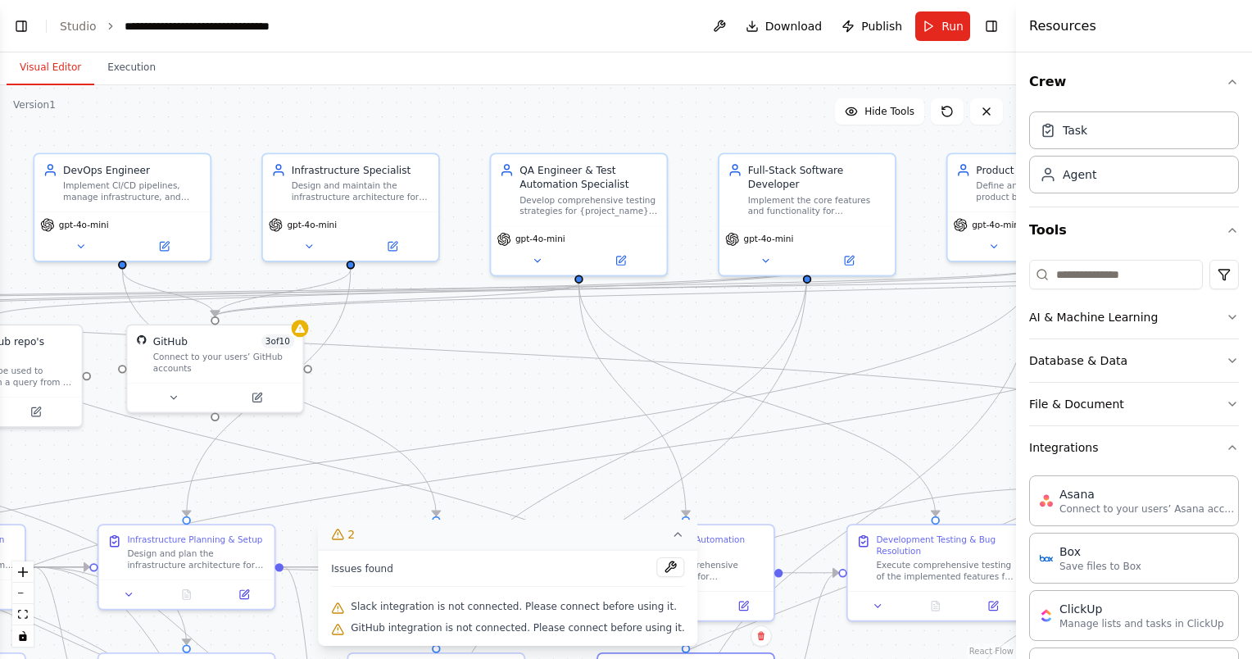
drag, startPoint x: 837, startPoint y: 466, endPoint x: 1125, endPoint y: 700, distance: 371.5
click at [1125, 658] on html "BETA Create a crew that replicates the BMAD method AI agent workflow (https://g…" at bounding box center [626, 329] width 1252 height 659
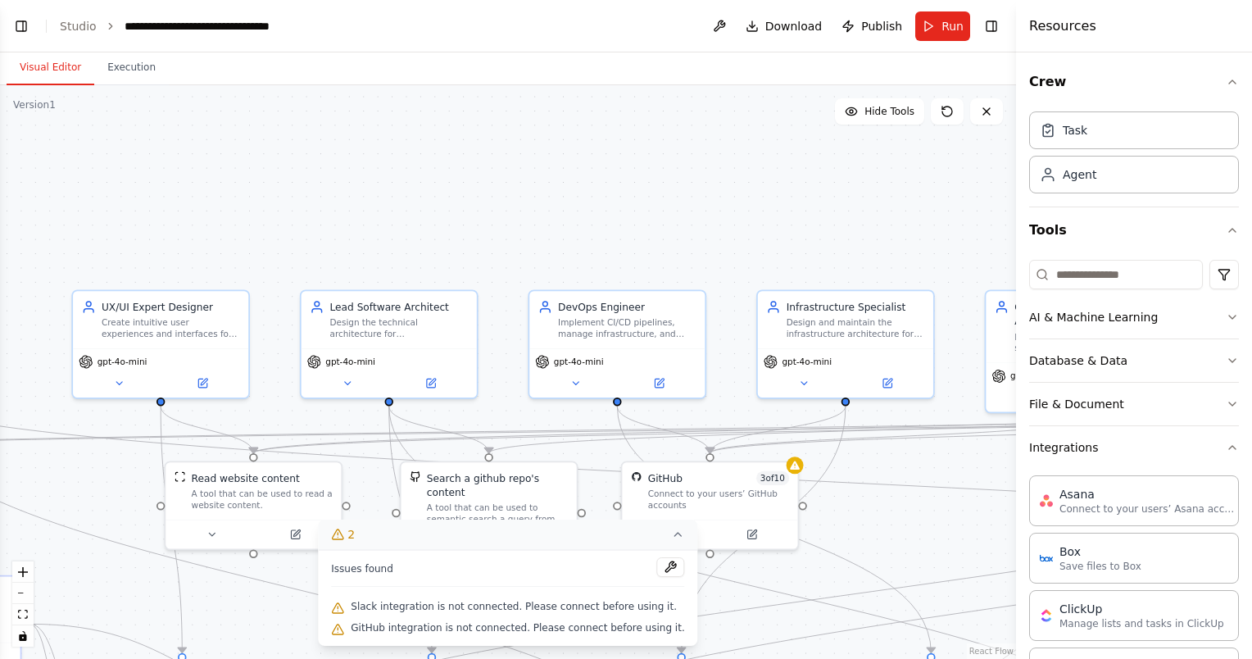
drag, startPoint x: 499, startPoint y: 378, endPoint x: 952, endPoint y: 513, distance: 472.4
click at [952, 513] on div ".deletable-edge-delete-btn { width: 20px; height: 20px; border: 0px solid #ffff…" at bounding box center [508, 371] width 1016 height 573
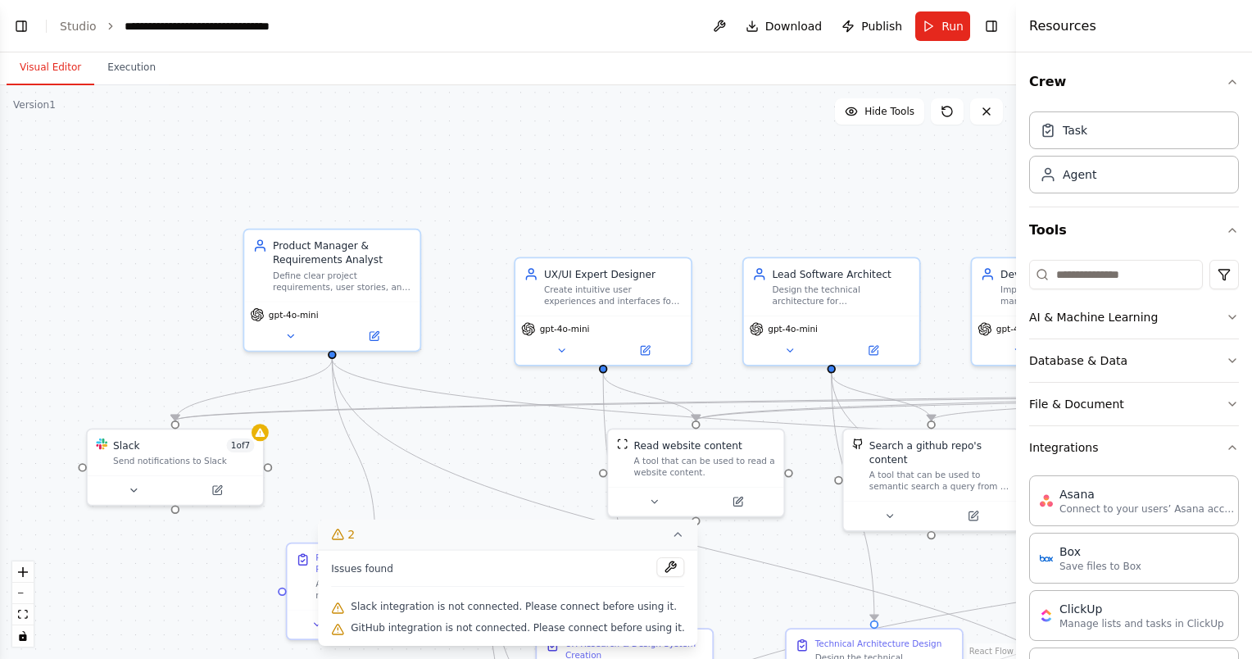
drag, startPoint x: 459, startPoint y: 197, endPoint x: 901, endPoint y: 164, distance: 443.5
click at [901, 164] on div ".deletable-edge-delete-btn { width: 20px; height: 20px; border: 0px solid #ffff…" at bounding box center [508, 371] width 1016 height 573
click at [225, 487] on button at bounding box center [217, 486] width 80 height 17
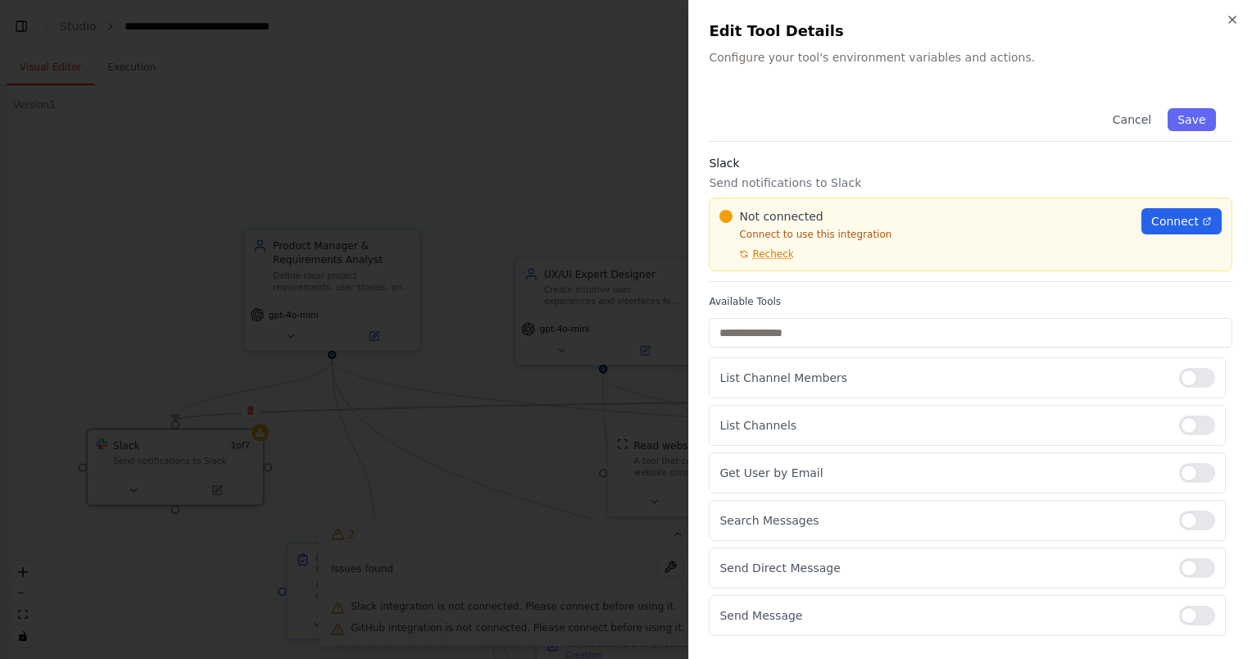
click at [1225, 21] on h2 "Edit Tool Details" at bounding box center [969, 31] width 523 height 23
click at [1229, 11] on div "Close Edit Tool Details Configure your tool's environment variables and actions…" at bounding box center [970, 329] width 564 height 659
click at [1232, 19] on icon "button" at bounding box center [1232, 19] width 7 height 7
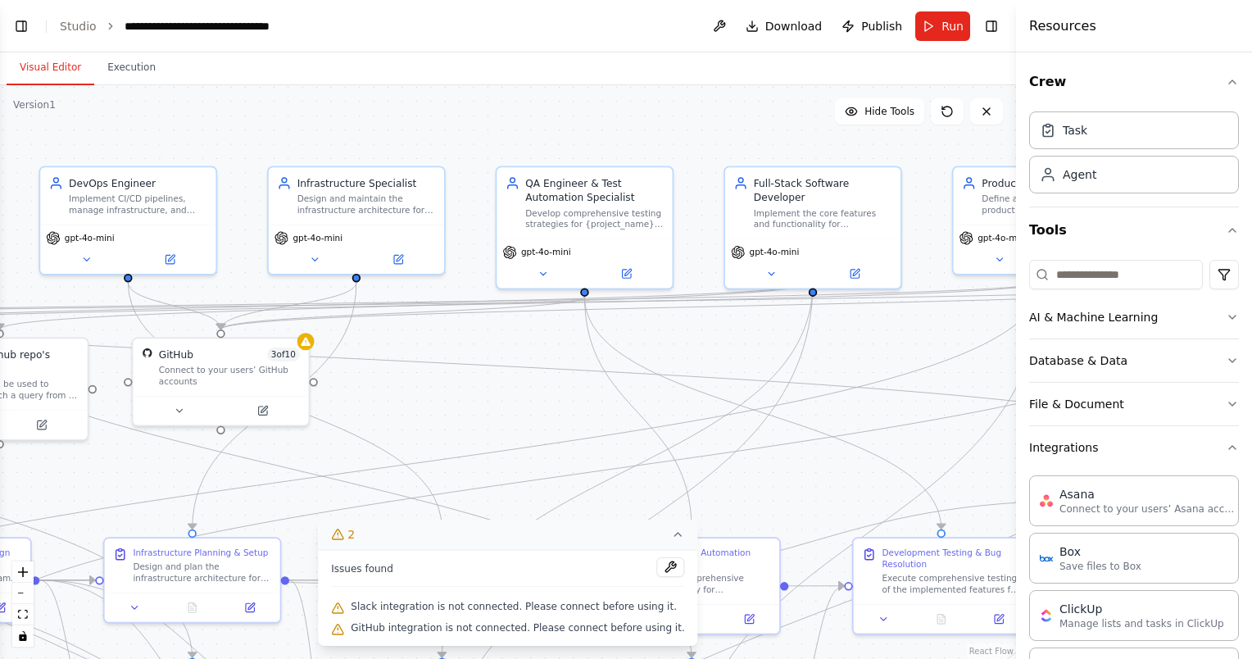
drag, startPoint x: 932, startPoint y: 229, endPoint x: 51, endPoint y: 152, distance: 884.7
click at [34, 147] on div ".deletable-edge-delete-btn { width: 20px; height: 20px; border: 0px solid #ffff…" at bounding box center [508, 371] width 1016 height 573
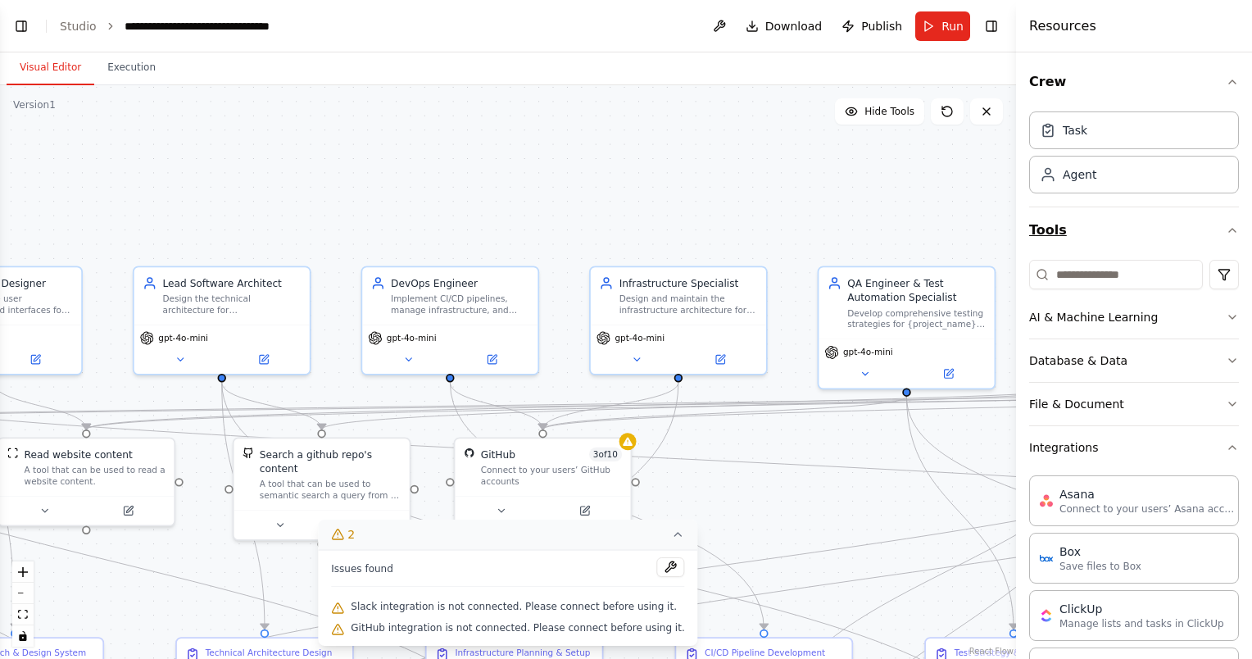
drag, startPoint x: 810, startPoint y: 147, endPoint x: 1098, endPoint y: 233, distance: 300.1
click at [1098, 233] on div "BETA Create a crew that replicates the BMAD method AI agent workflow (https://g…" at bounding box center [626, 329] width 1252 height 659
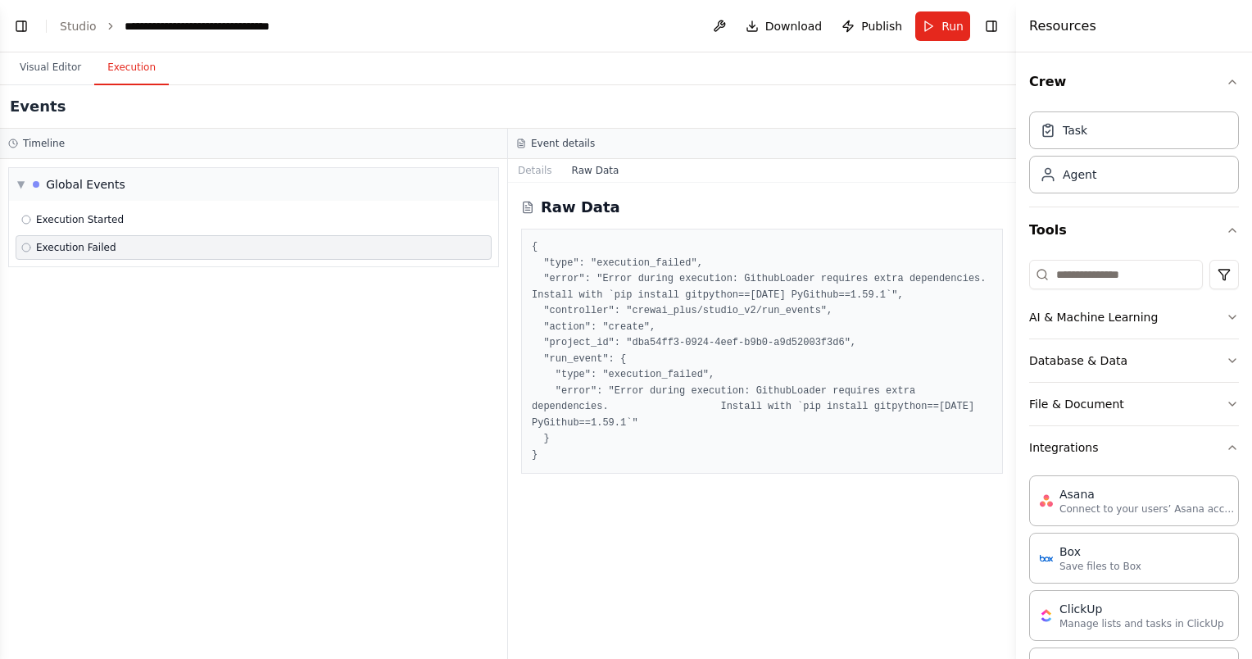
click at [144, 70] on button "Execution" at bounding box center [131, 68] width 75 height 34
click at [29, 183] on div "▼ Global Events" at bounding box center [71, 184] width 108 height 16
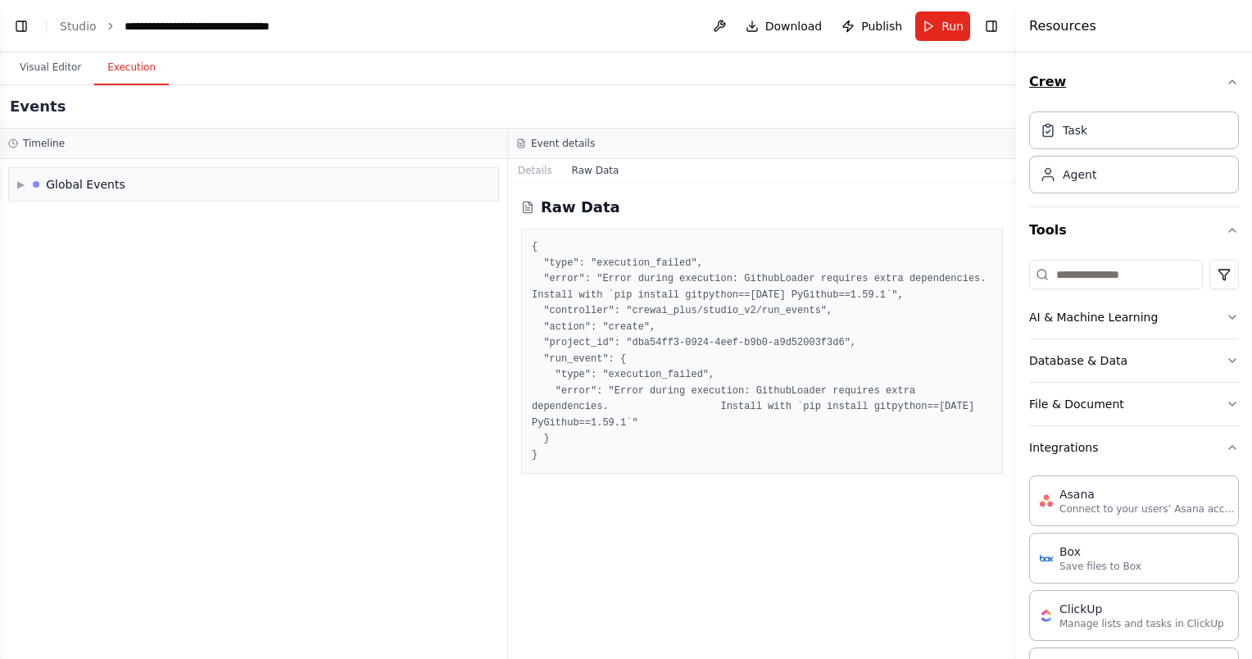
click at [1225, 87] on icon "button" at bounding box center [1231, 81] width 13 height 13
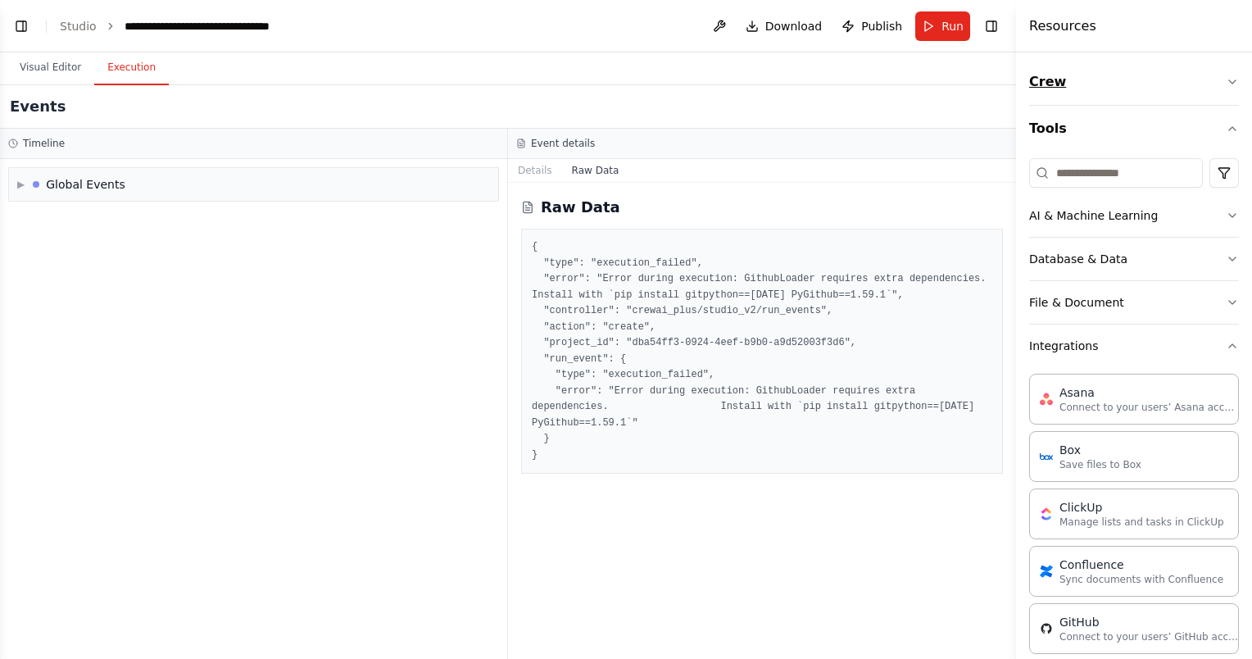
click at [1225, 87] on icon "button" at bounding box center [1231, 81] width 13 height 13
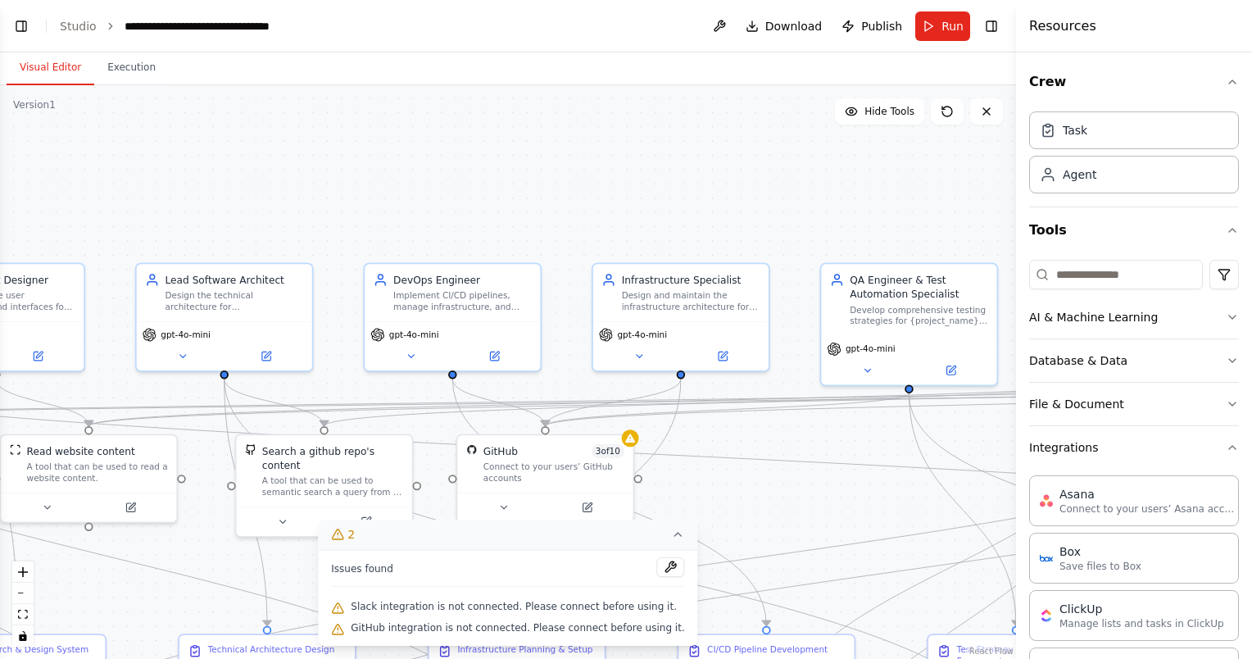
click at [70, 66] on button "Visual Editor" at bounding box center [51, 68] width 88 height 34
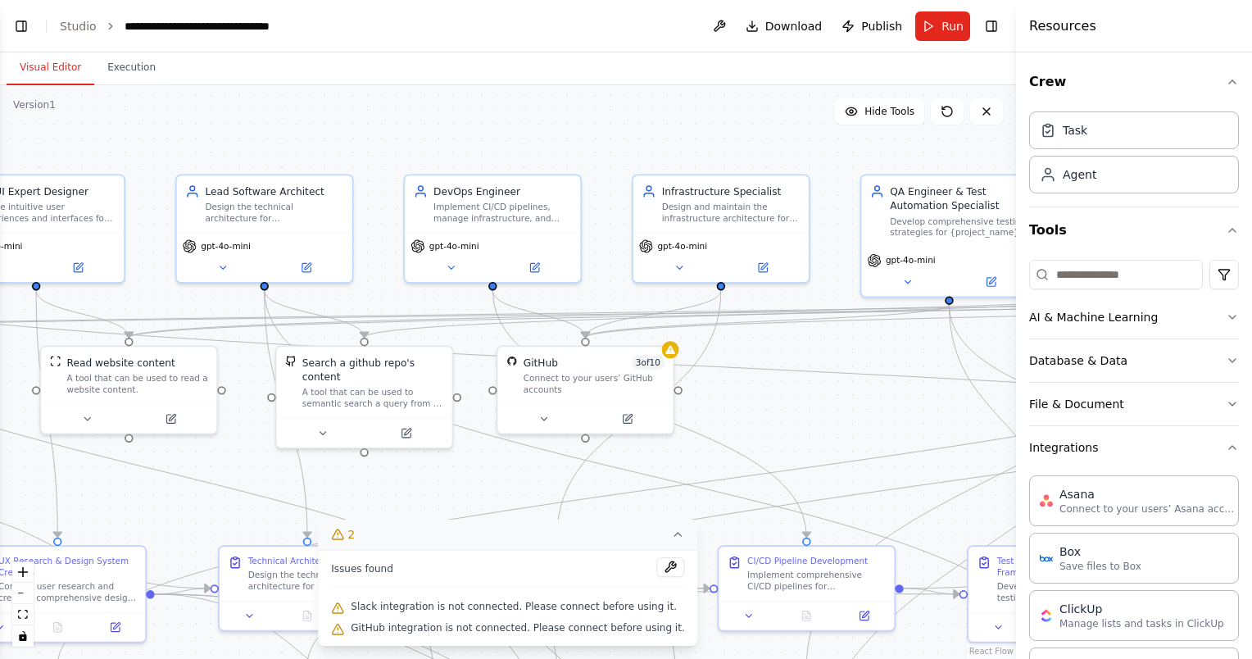
drag, startPoint x: 662, startPoint y: 185, endPoint x: 706, endPoint y: 76, distance: 117.6
click at [706, 76] on div "Visual Editor Execution Version 1 Hide Tools .deletable-edge-delete-btn { width…" at bounding box center [508, 355] width 1016 height 606
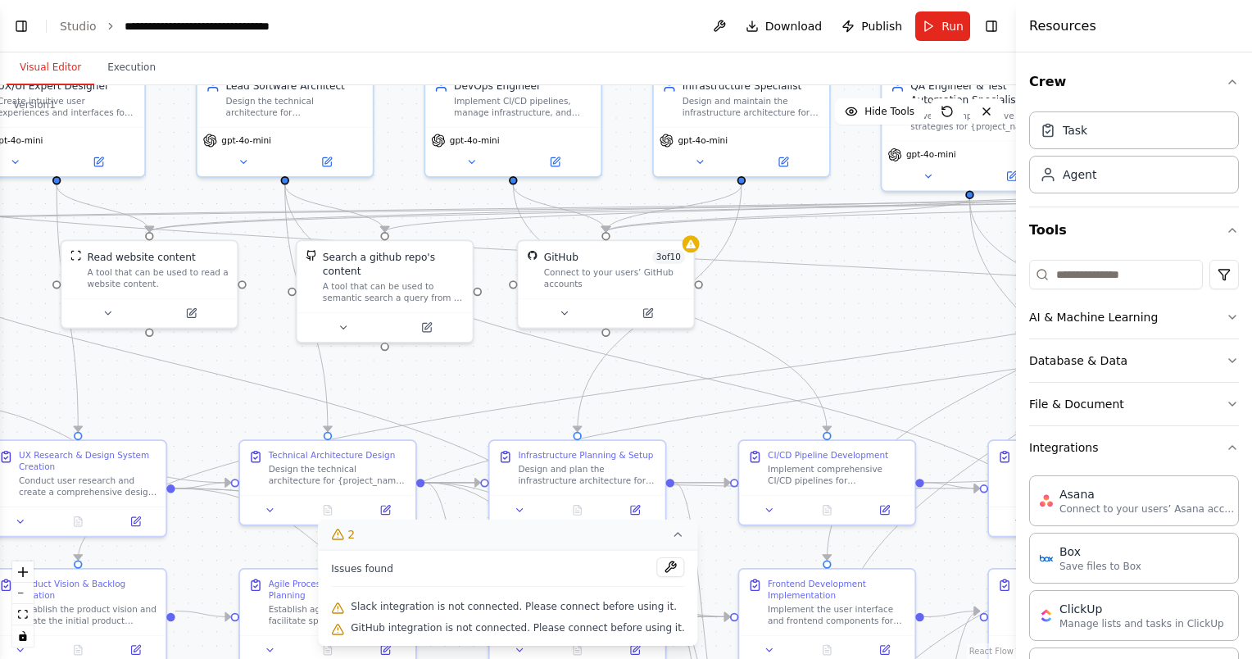
drag, startPoint x: 788, startPoint y: 394, endPoint x: 804, endPoint y: 307, distance: 88.4
click at [804, 307] on div ".deletable-edge-delete-btn { width: 20px; height: 20px; border: 0px solid #ffff…" at bounding box center [508, 371] width 1016 height 573
click at [672, 540] on icon at bounding box center [678, 533] width 13 height 13
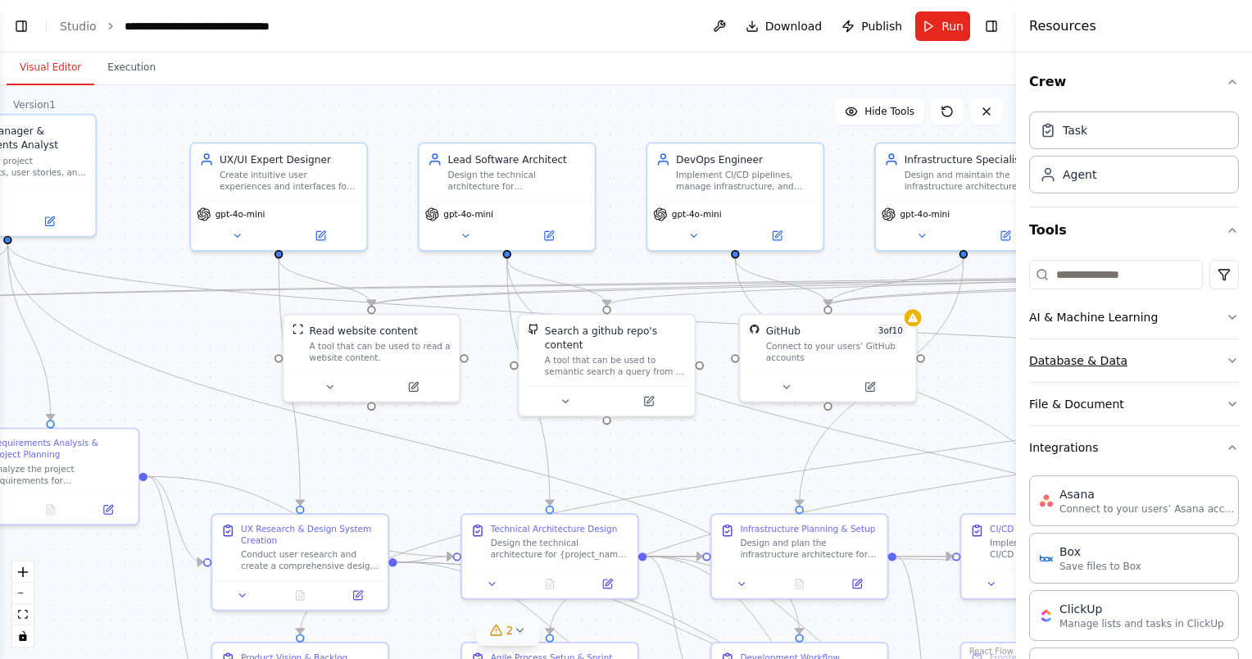
drag, startPoint x: 870, startPoint y: 290, endPoint x: 1125, endPoint y: 346, distance: 260.9
click at [1122, 348] on div "BETA Create a crew that replicates the BMAD method AI agent workflow (https://g…" at bounding box center [626, 329] width 1252 height 659
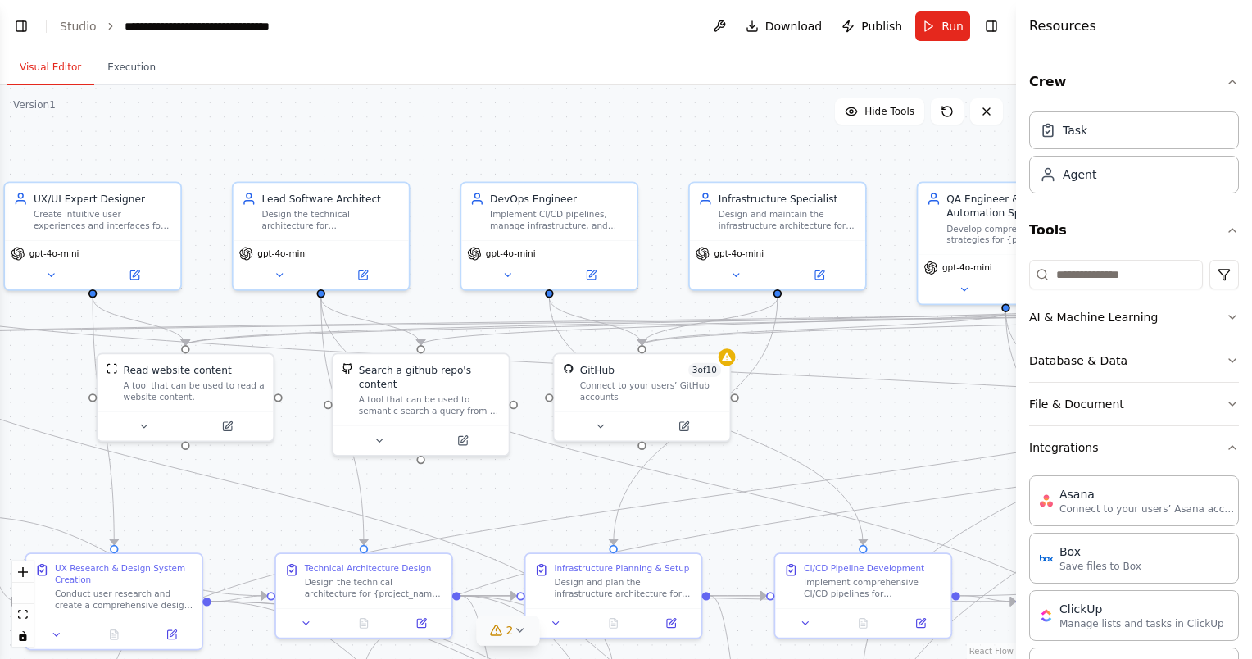
drag, startPoint x: 213, startPoint y: 369, endPoint x: -3, endPoint y: 426, distance: 223.7
click at [0, 426] on html "BETA Create a crew that replicates the BMAD method AI agent workflow (https://g…" at bounding box center [626, 329] width 1252 height 659
click at [708, 387] on div "Connect to your users’ GitHub accounts" at bounding box center [650, 388] width 141 height 23
click at [716, 337] on icon at bounding box center [716, 334] width 7 height 9
click at [690, 339] on button "Confirm" at bounding box center [670, 335] width 58 height 20
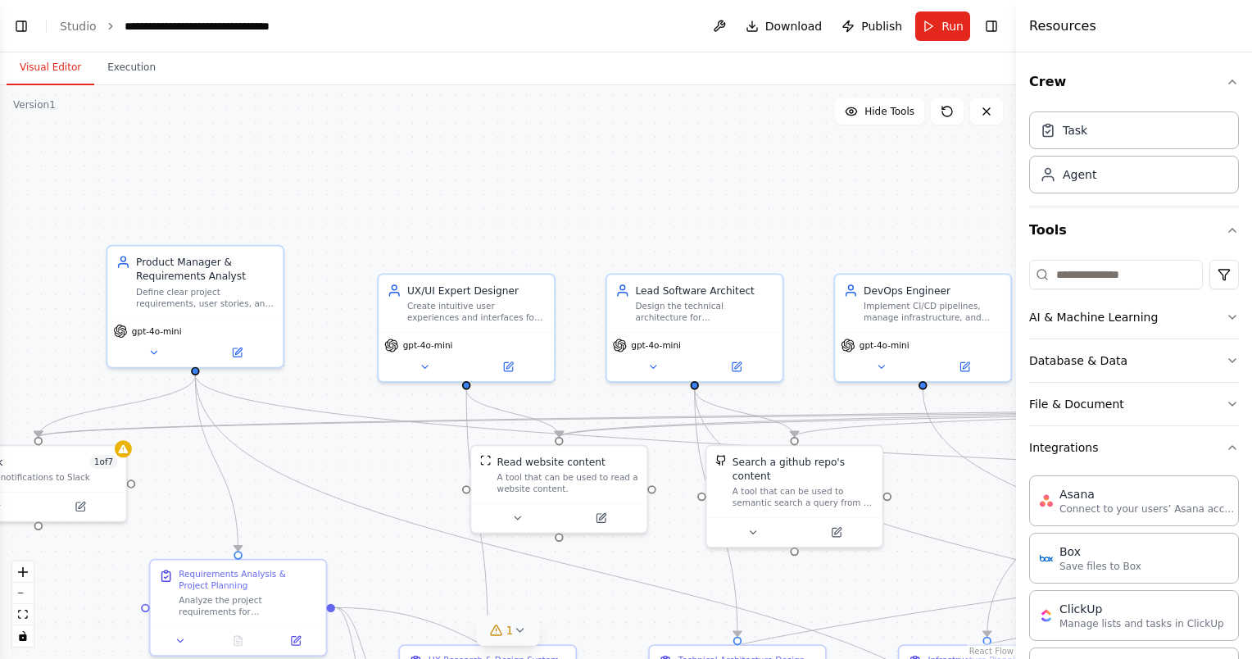
drag, startPoint x: 537, startPoint y: 393, endPoint x: 912, endPoint y: 486, distance: 386.4
click at [912, 486] on div ".deletable-edge-delete-btn { width: 20px; height: 20px; border: 0px solid #ffff…" at bounding box center [508, 371] width 1016 height 573
click at [130, 70] on button "Execution" at bounding box center [131, 68] width 75 height 34
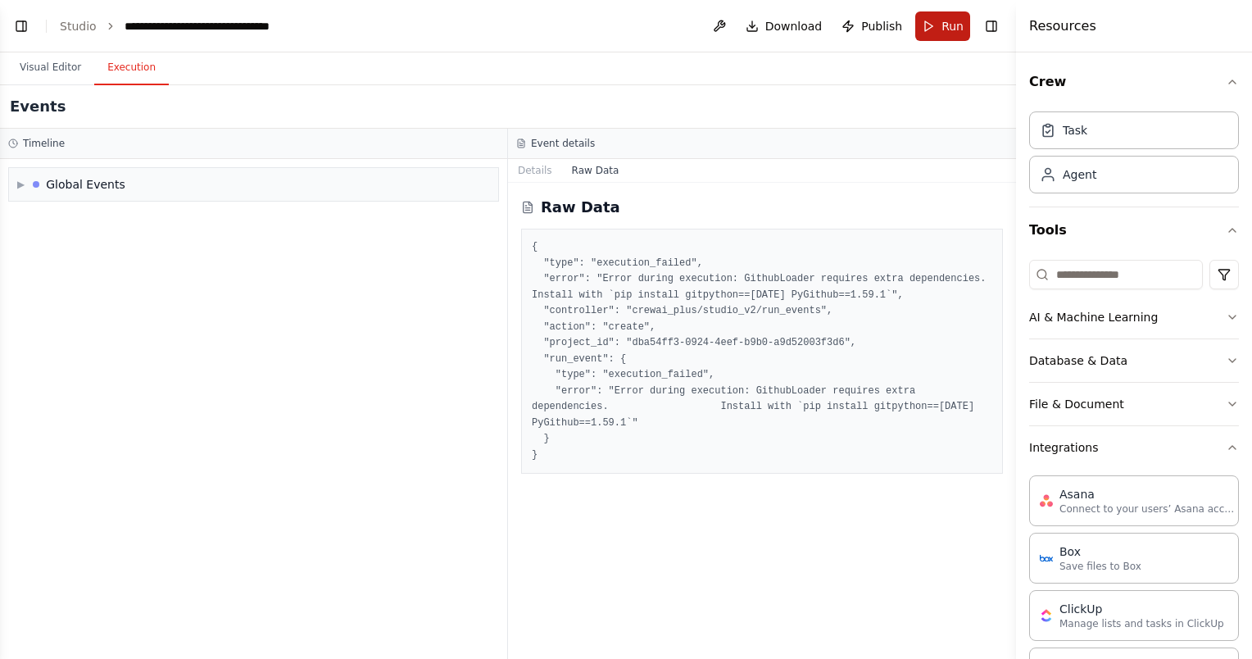
click at [942, 24] on button "Run" at bounding box center [942, 25] width 55 height 29
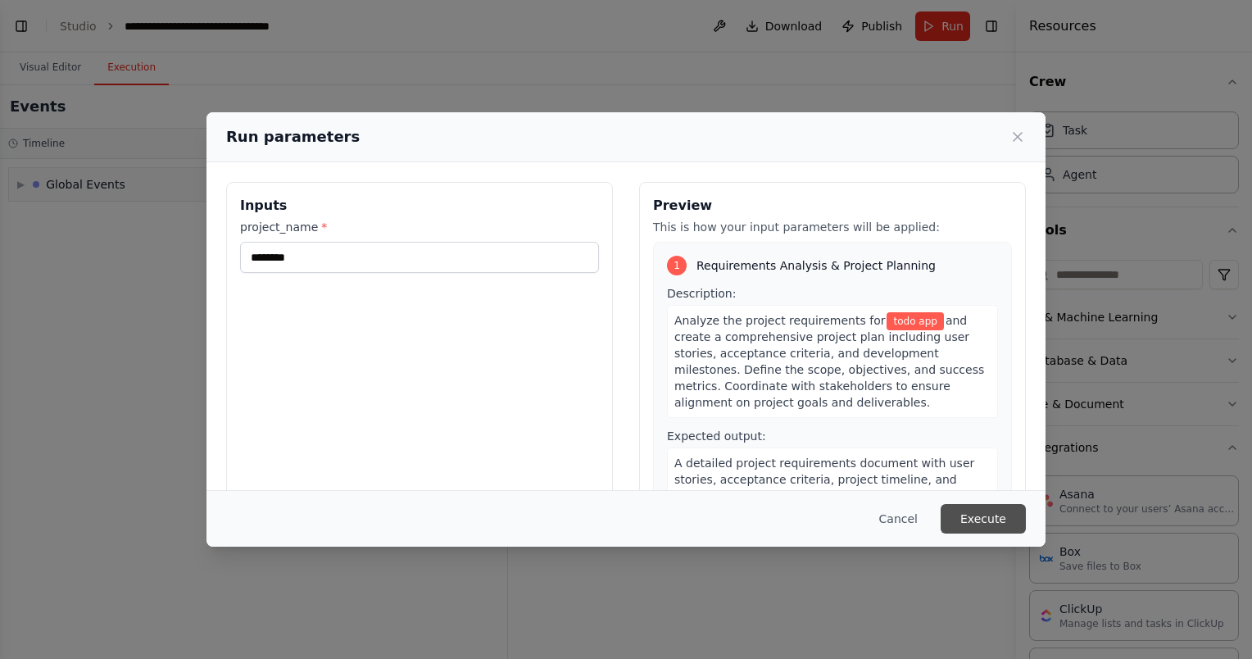
click at [957, 515] on button "Execute" at bounding box center [982, 518] width 85 height 29
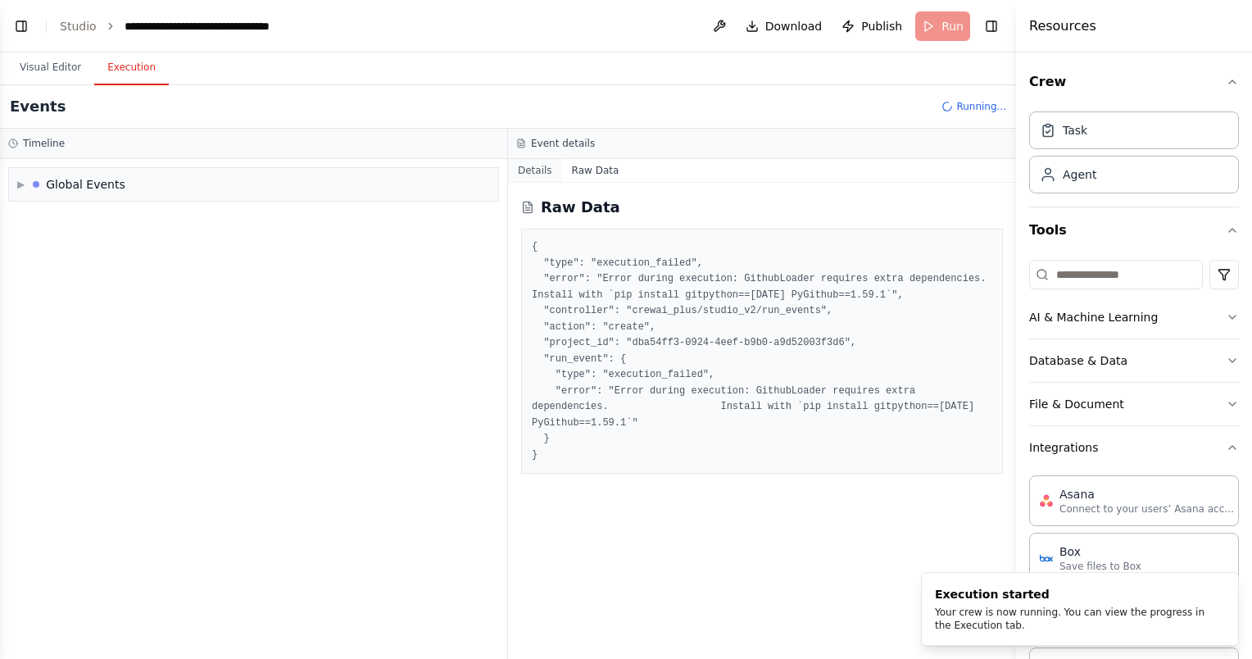
click at [541, 175] on button "Details" at bounding box center [535, 170] width 54 height 23
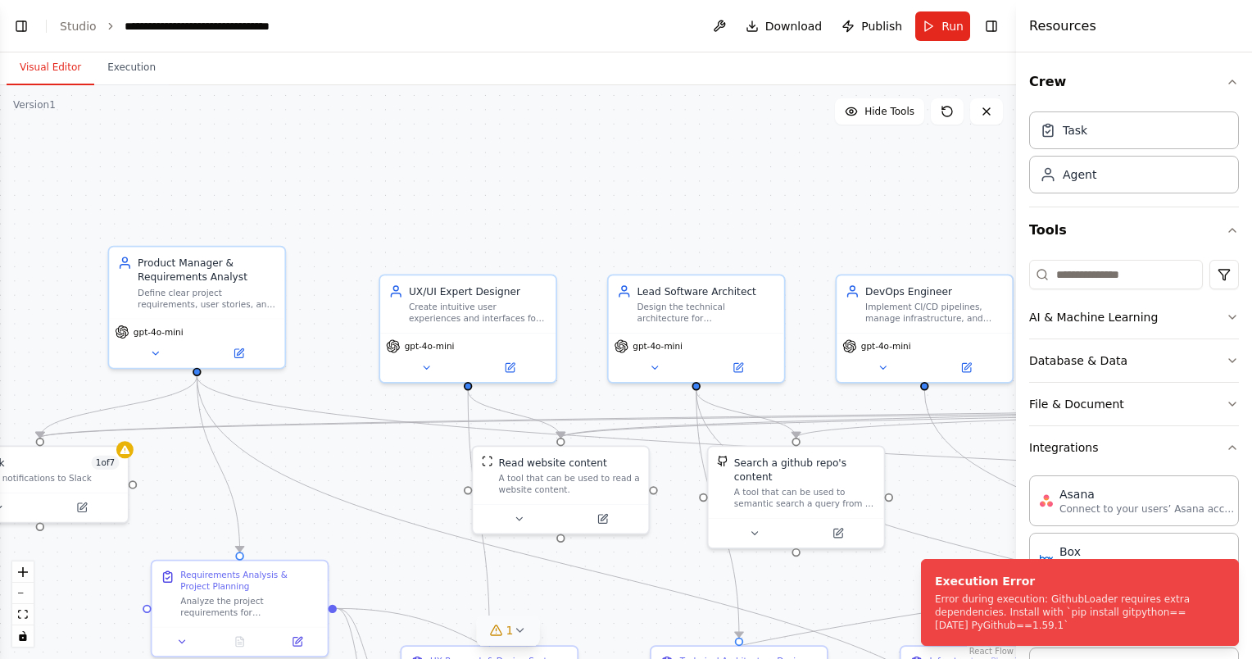
click at [75, 59] on button "Visual Editor" at bounding box center [51, 68] width 88 height 34
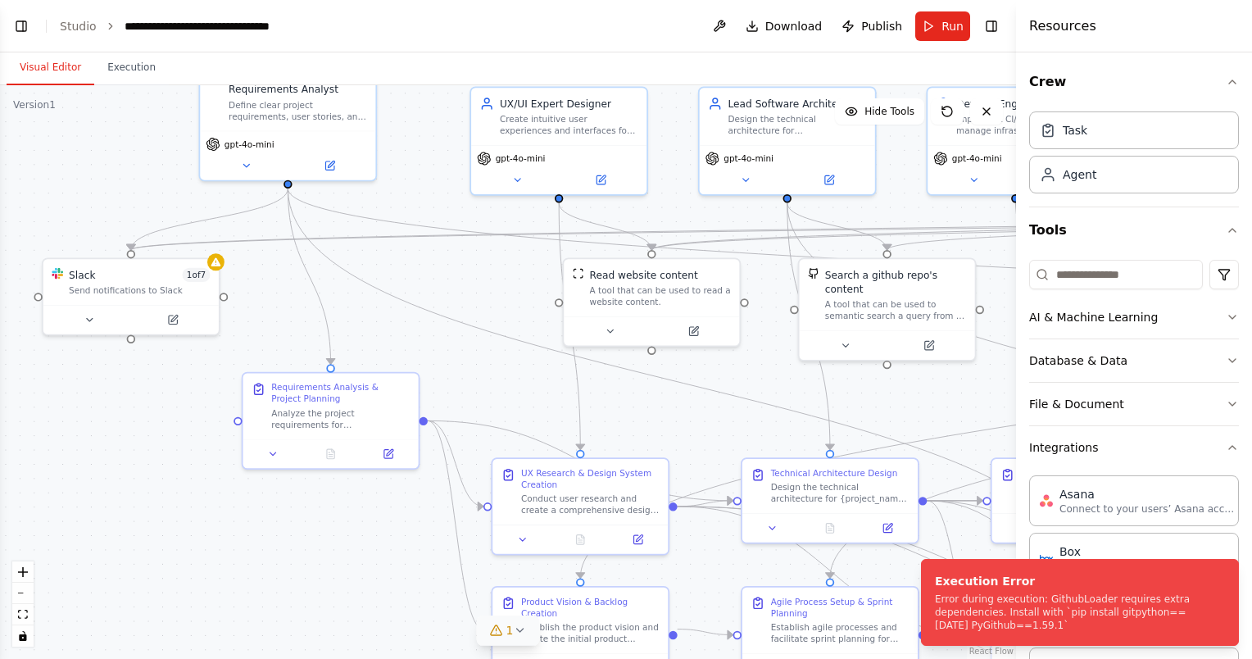
drag, startPoint x: 360, startPoint y: 485, endPoint x: 289, endPoint y: 306, distance: 192.0
click at [289, 306] on div ".deletable-edge-delete-btn { width: 20px; height: 20px; border: 0px solid #ffff…" at bounding box center [508, 371] width 1016 height 573
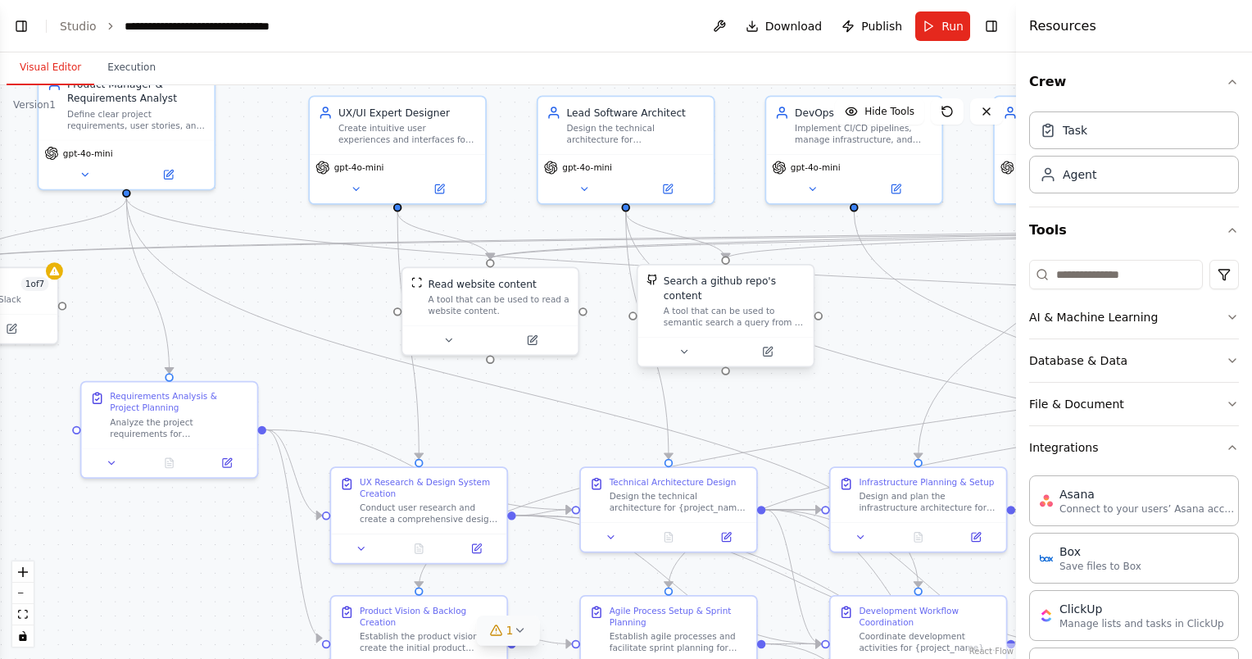
click at [780, 287] on div "Search a github repo's content" at bounding box center [733, 288] width 141 height 29
click at [801, 251] on icon at bounding box center [800, 248] width 7 height 9
click at [776, 251] on button "Confirm" at bounding box center [754, 249] width 58 height 20
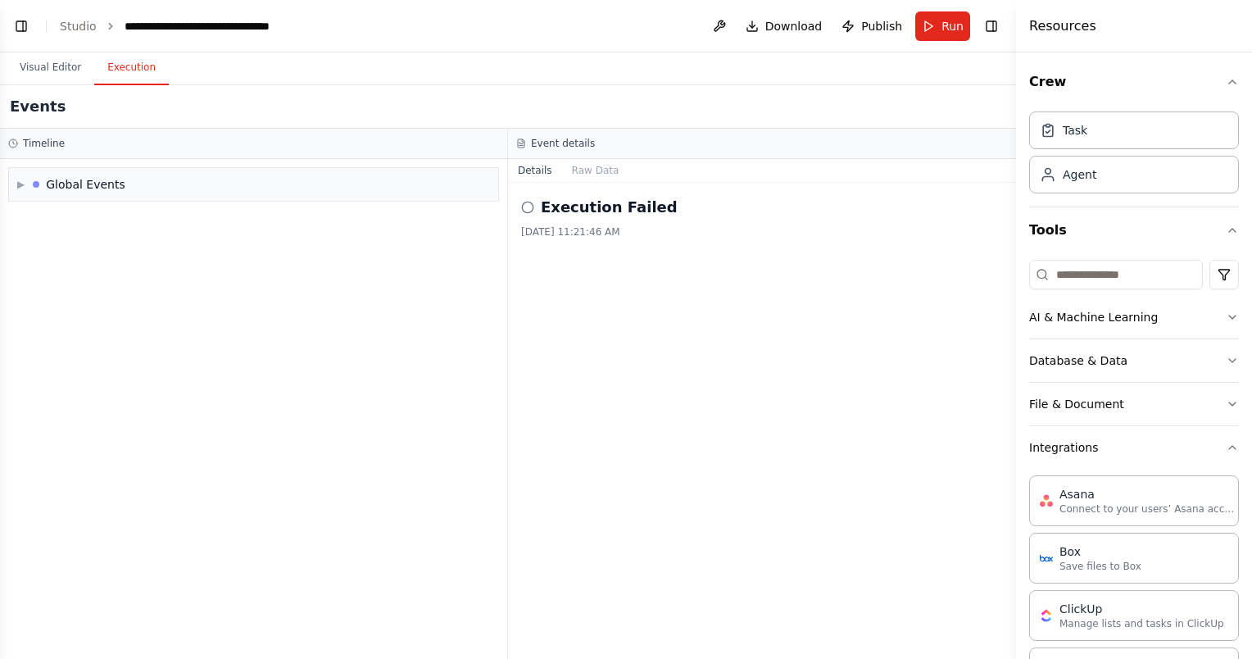
click at [115, 64] on button "Execution" at bounding box center [131, 68] width 75 height 34
click at [955, 24] on span "Run" at bounding box center [952, 26] width 22 height 16
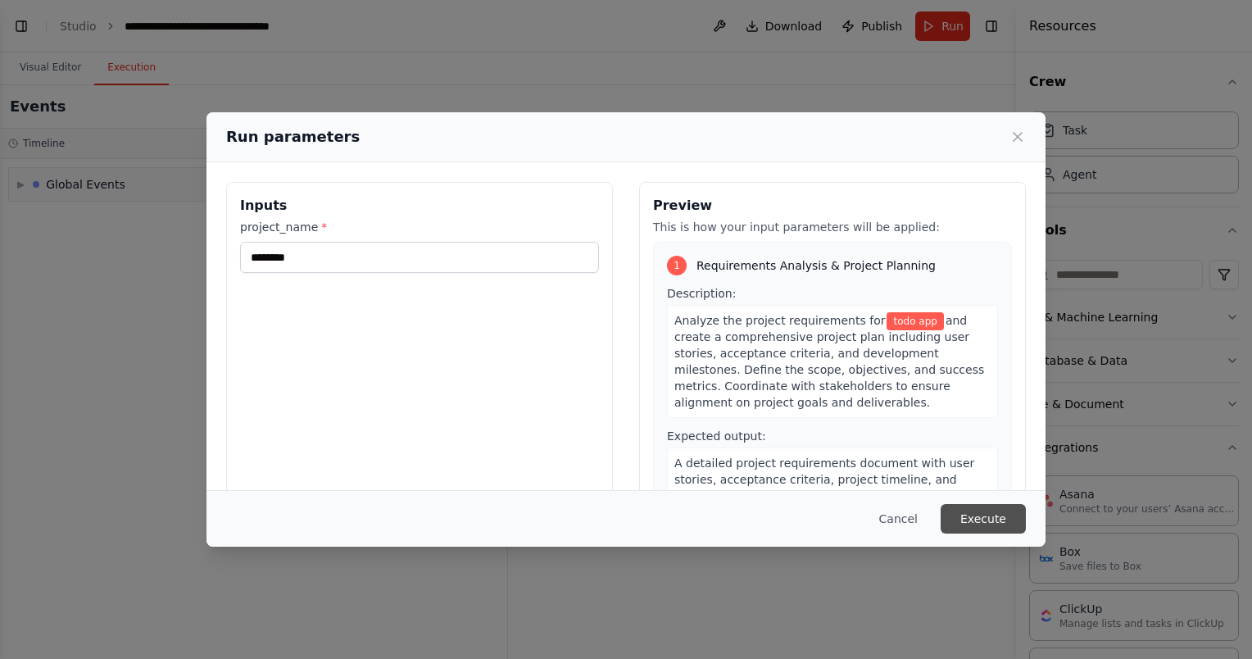
click at [980, 517] on button "Execute" at bounding box center [982, 518] width 85 height 29
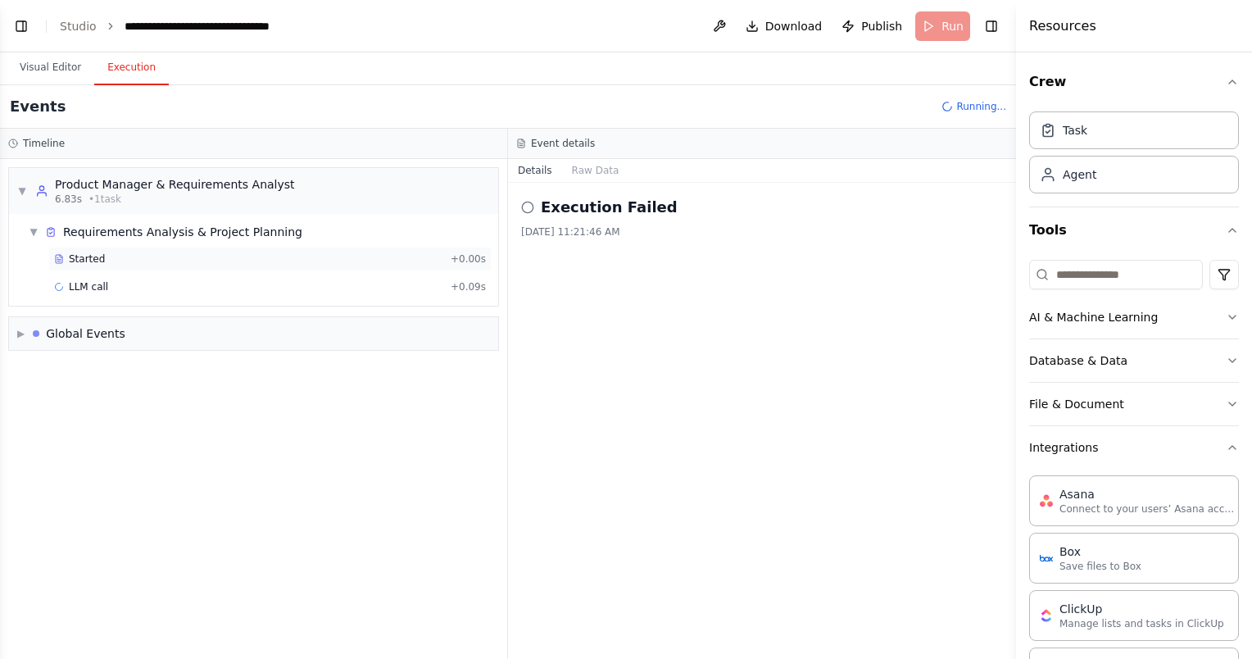
click at [223, 263] on div "Started" at bounding box center [249, 258] width 390 height 13
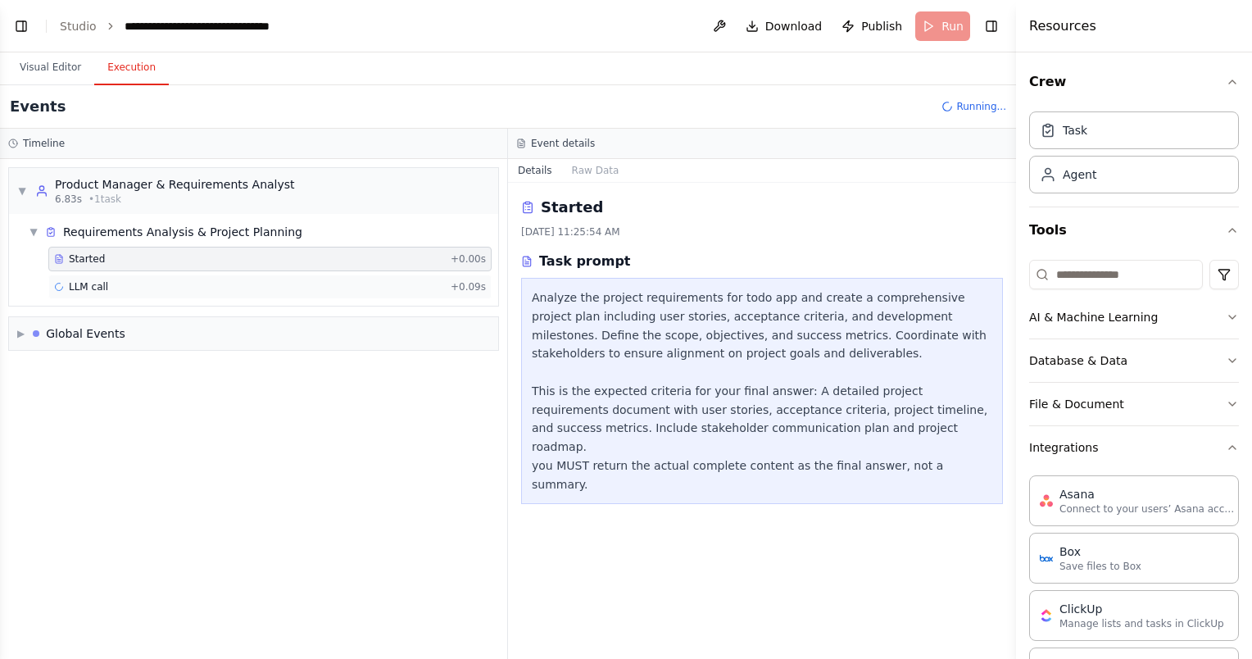
click at [219, 283] on div "LLM call + 0.09s" at bounding box center [270, 286] width 432 height 13
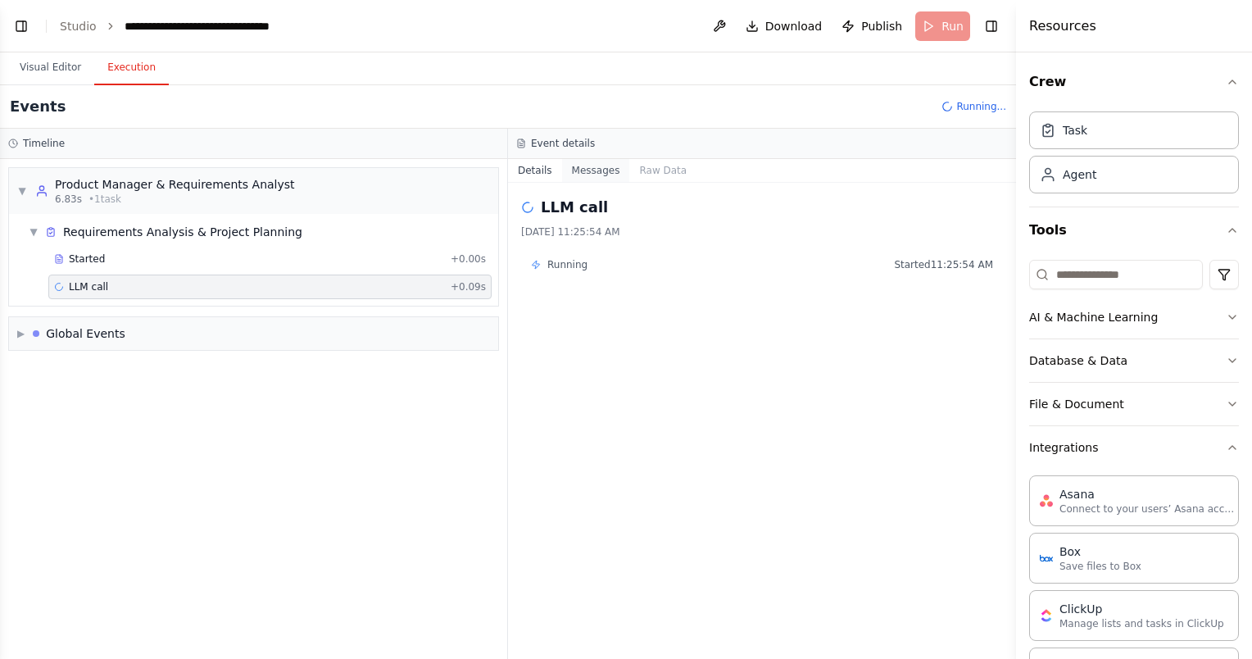
click at [600, 170] on button "Messages" at bounding box center [596, 170] width 68 height 23
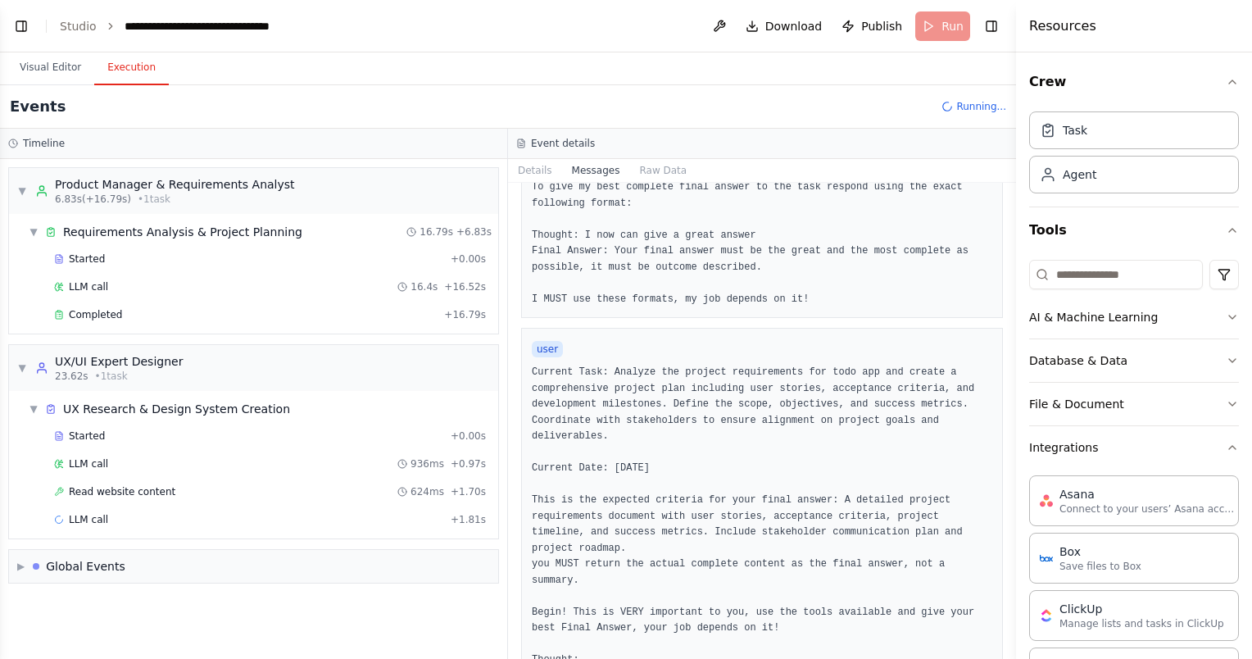
scroll to position [229, 0]
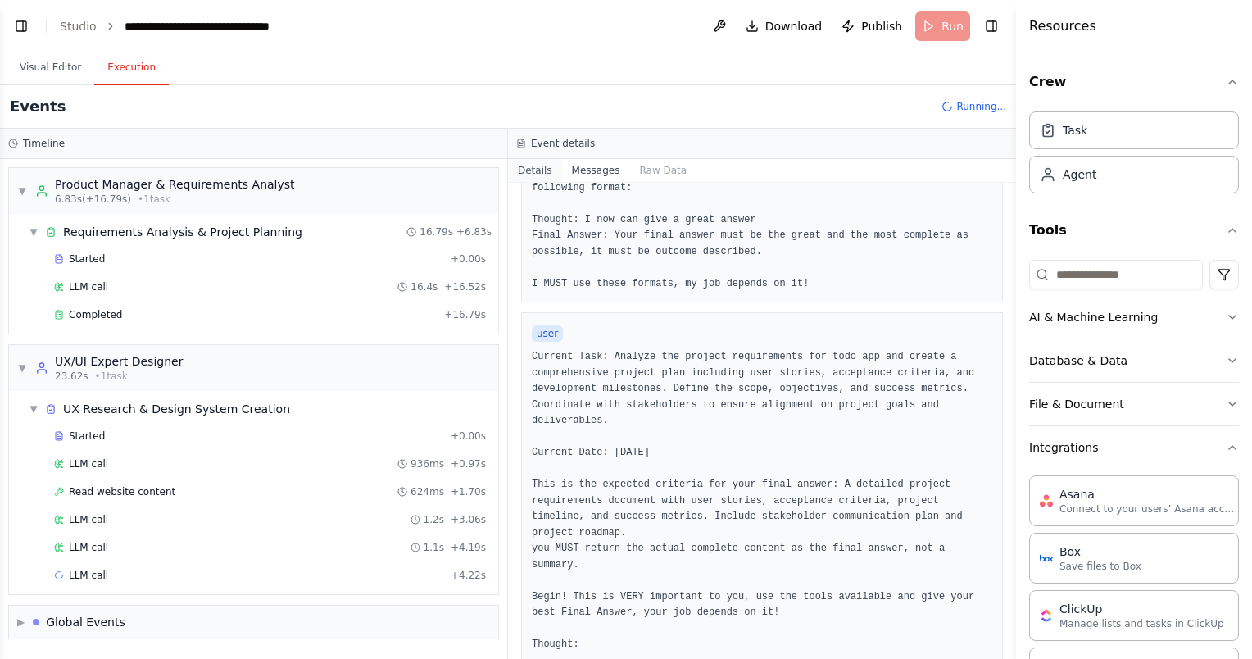
click at [536, 165] on button "Details" at bounding box center [535, 170] width 54 height 23
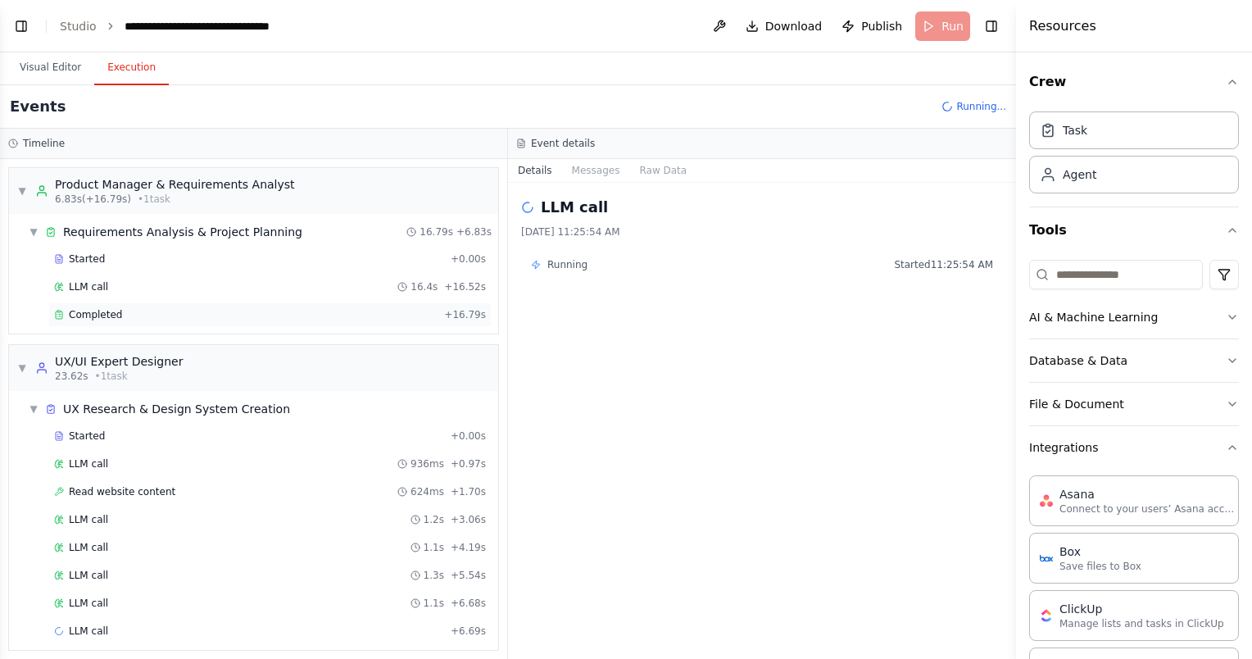
click at [192, 310] on div "Completed" at bounding box center [245, 314] width 383 height 13
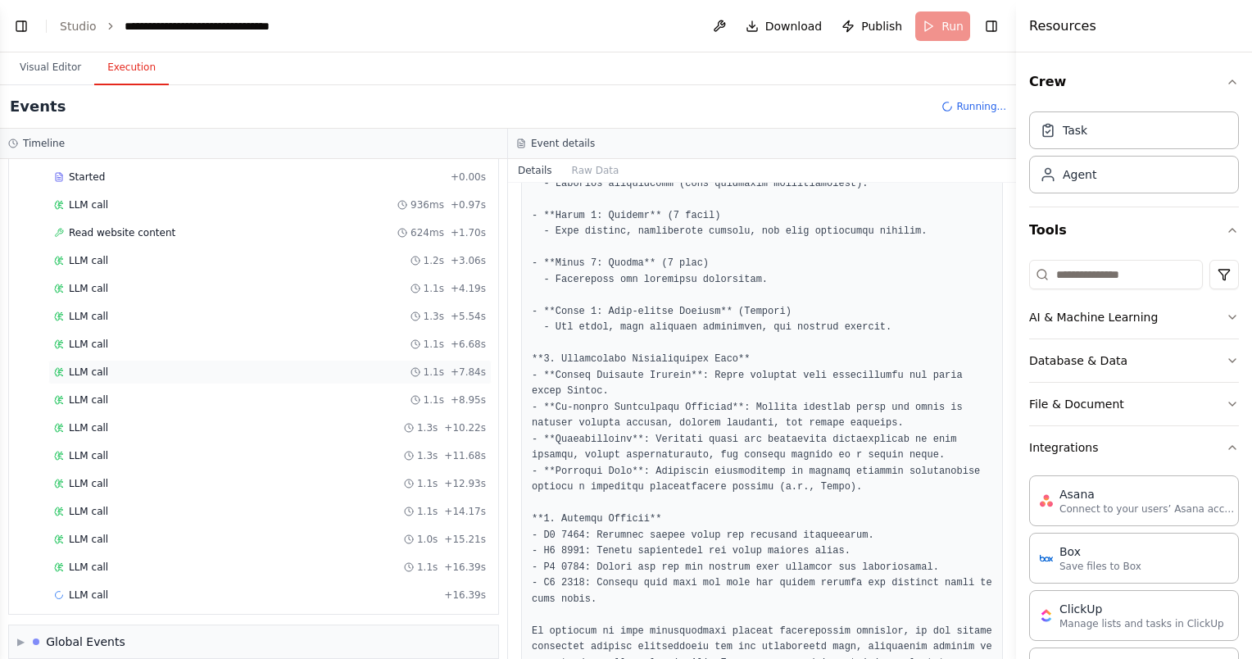
scroll to position [269, 0]
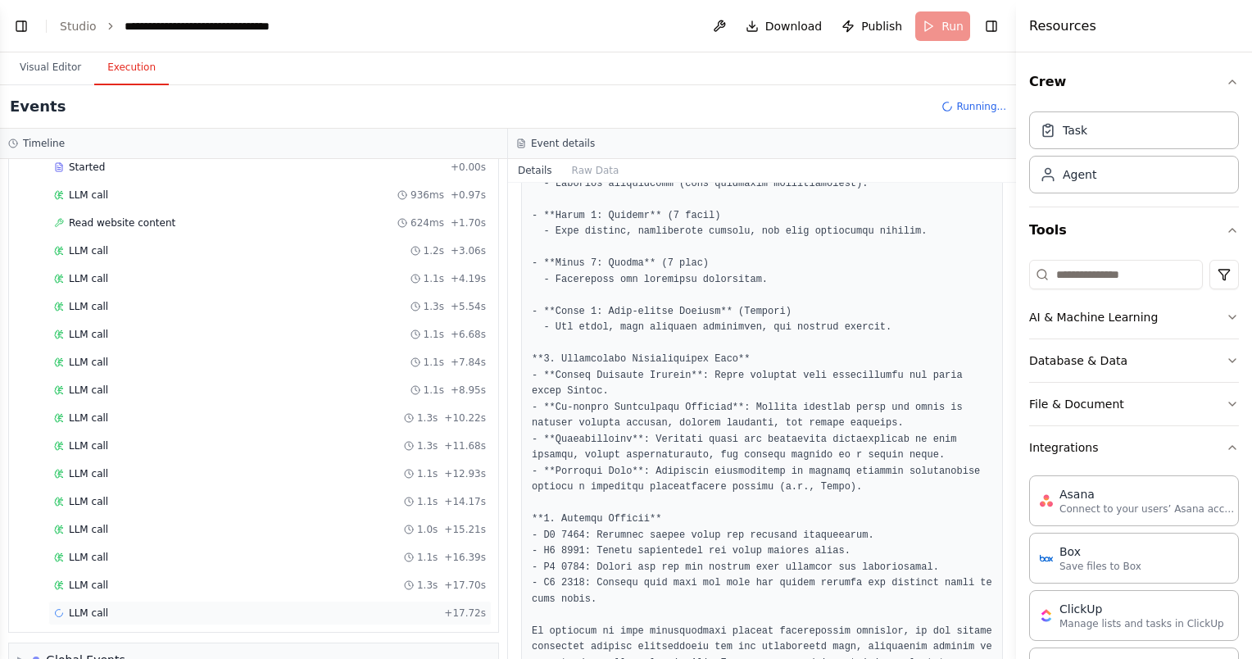
click at [201, 600] on div "LLM call + 17.72s" at bounding box center [269, 612] width 443 height 25
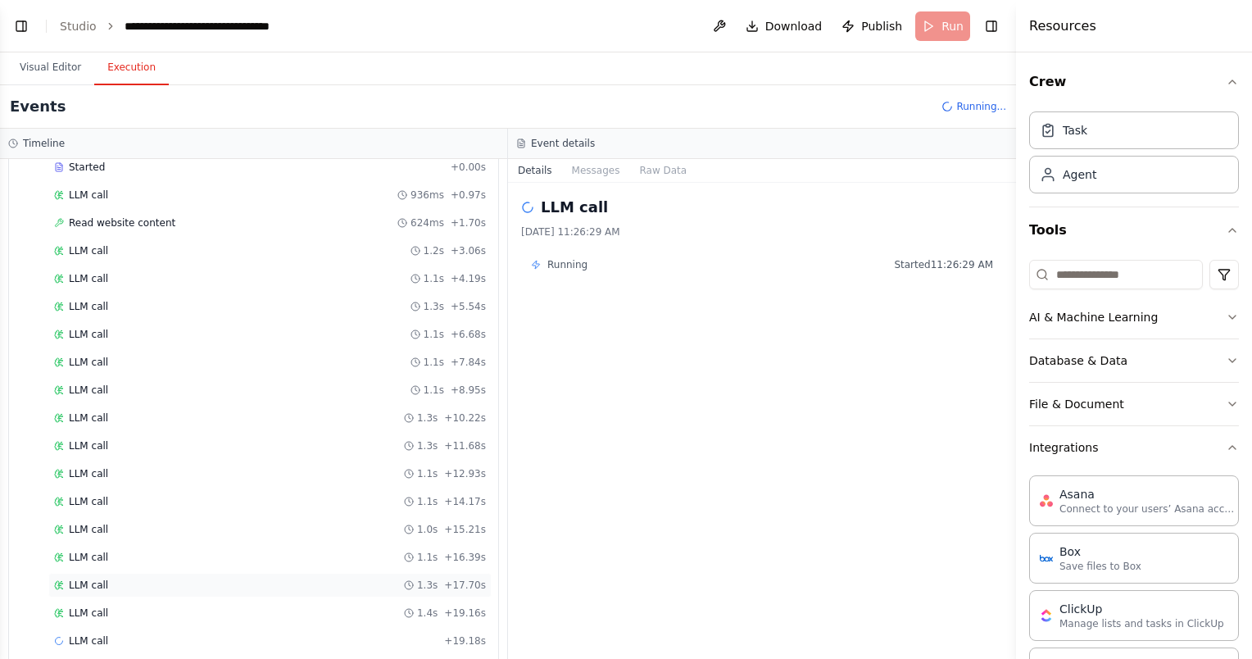
click at [196, 580] on div "LLM call 1.3s + 17.70s" at bounding box center [270, 584] width 432 height 13
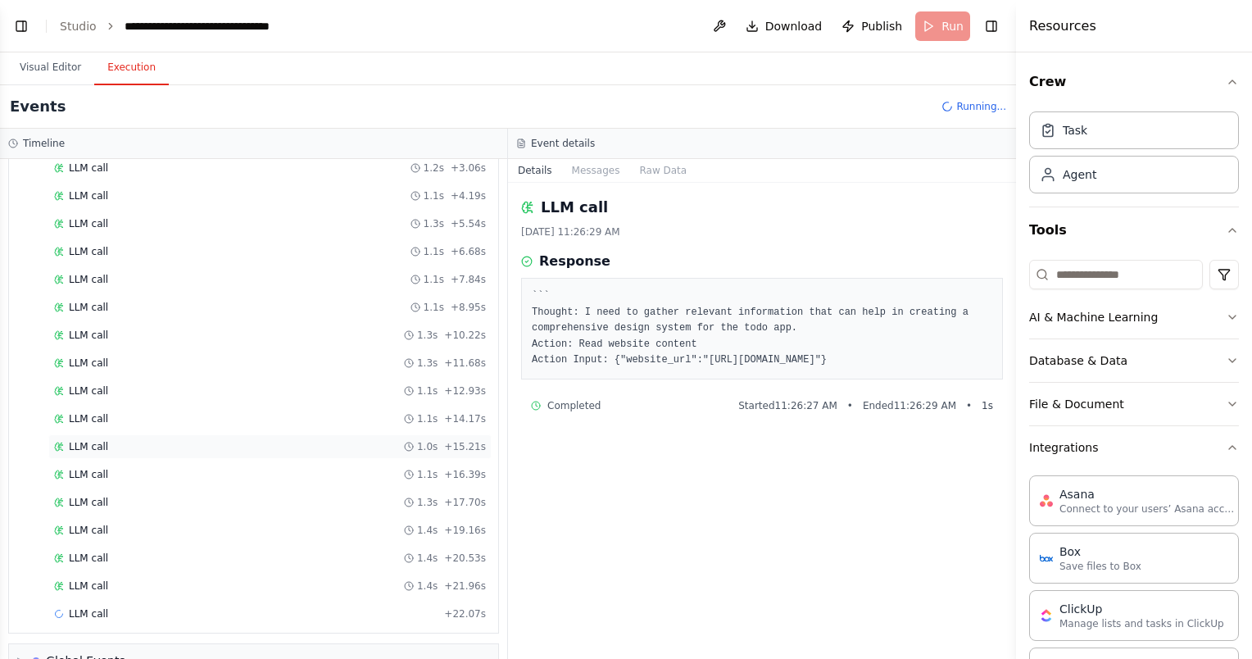
scroll to position [0, 0]
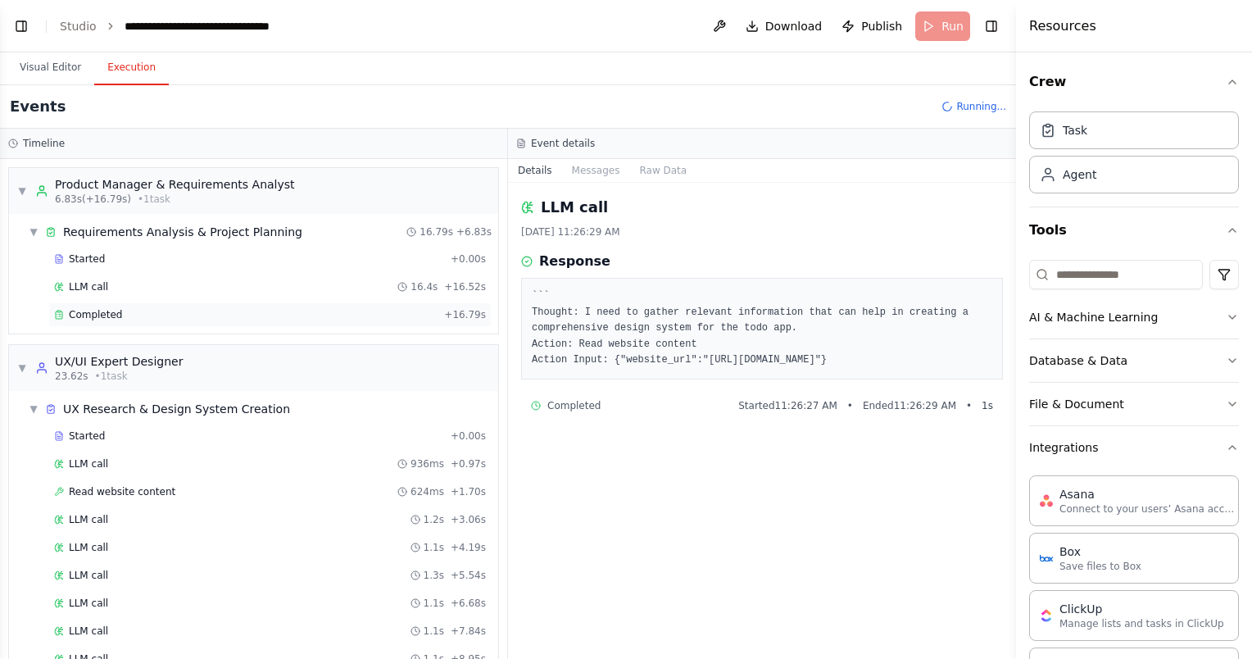
click at [120, 317] on div "Completed" at bounding box center [245, 314] width 383 height 13
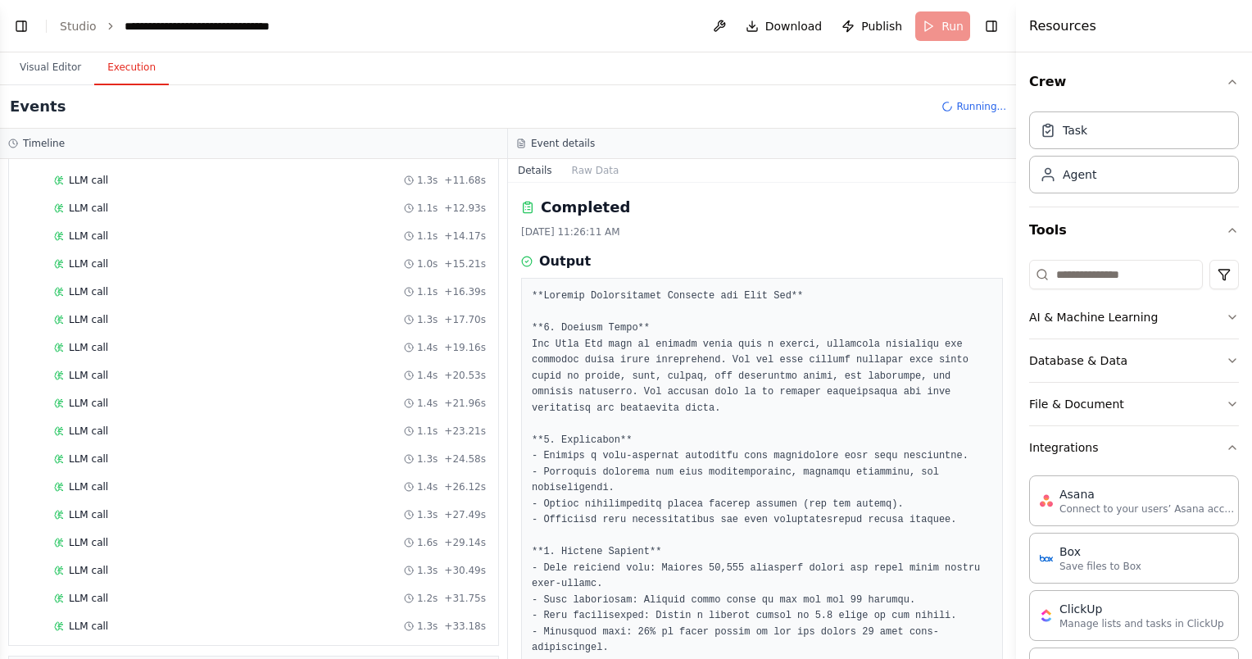
scroll to position [572, 0]
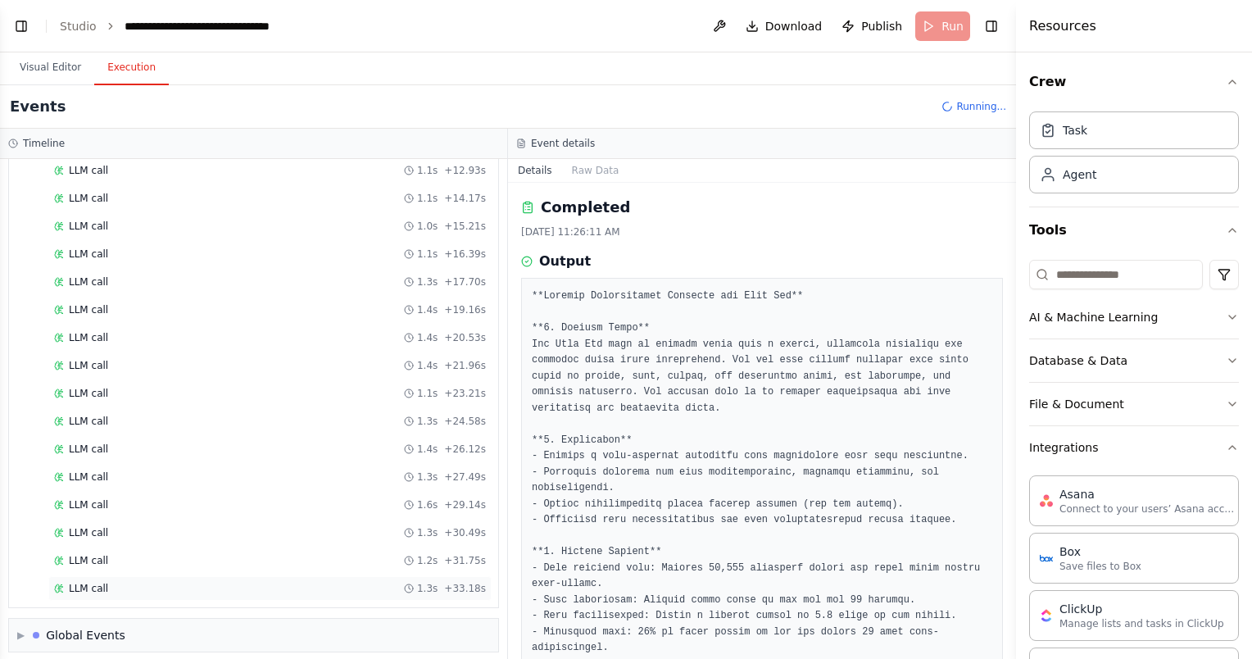
click at [328, 582] on div "LLM call 1.3s + 33.18s" at bounding box center [270, 588] width 432 height 13
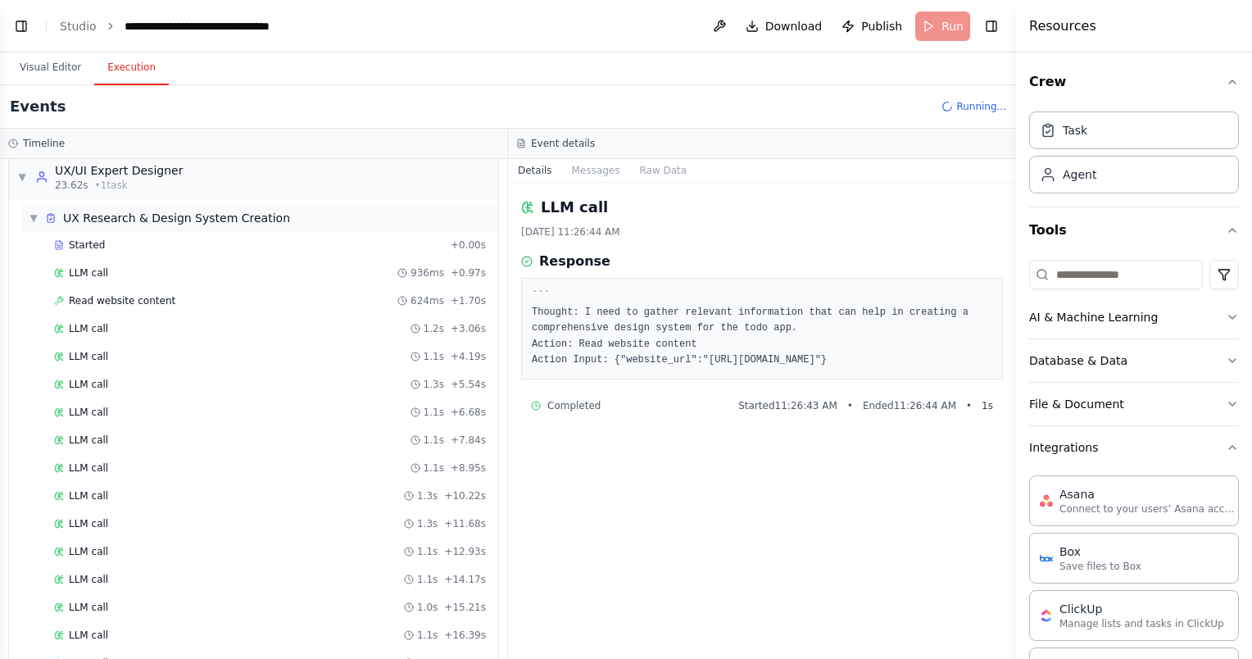
scroll to position [162, 0]
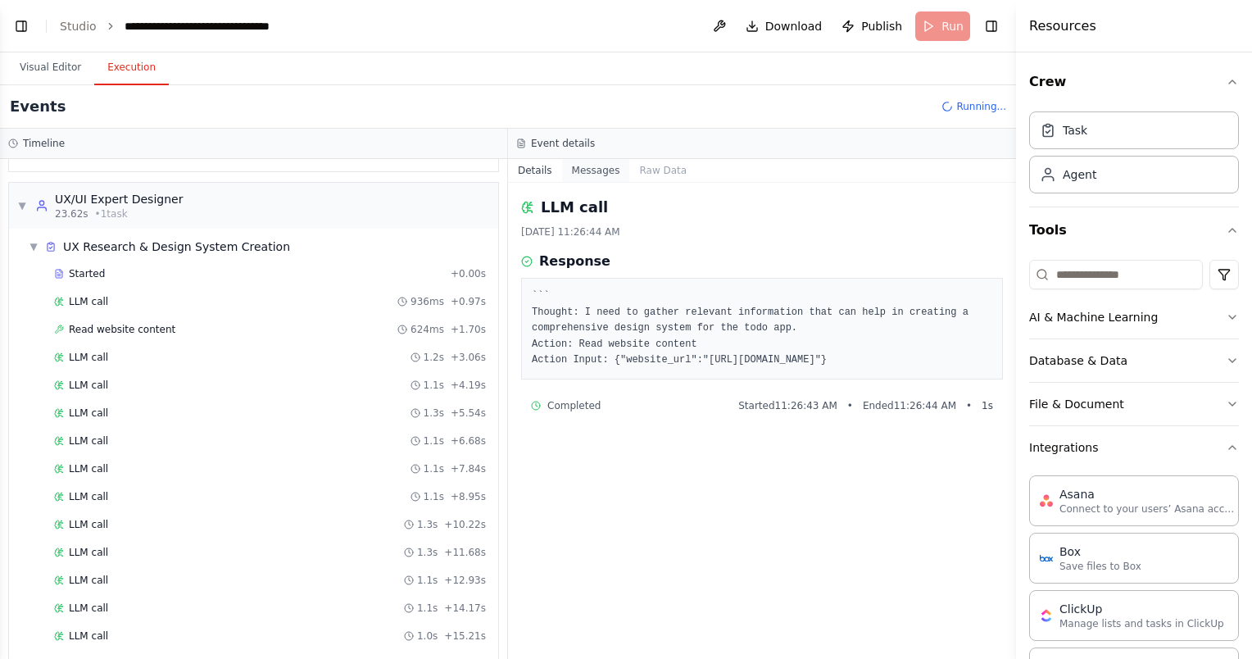
click at [574, 168] on button "Messages" at bounding box center [596, 170] width 68 height 23
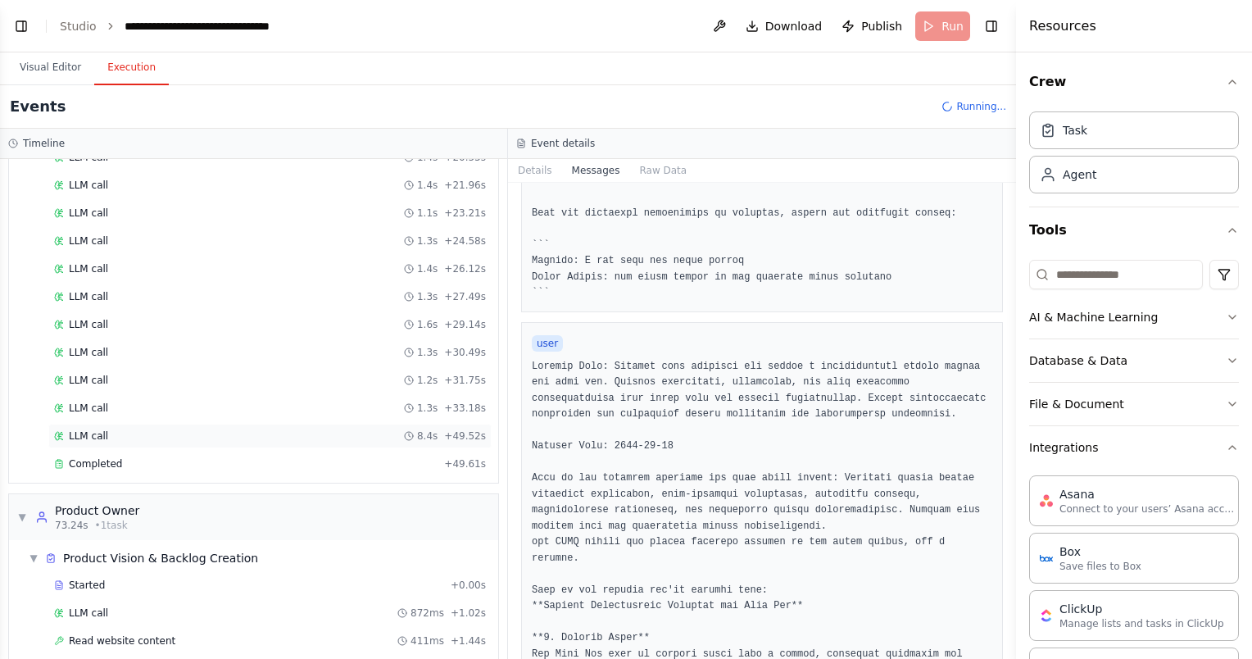
scroll to position [830, 0]
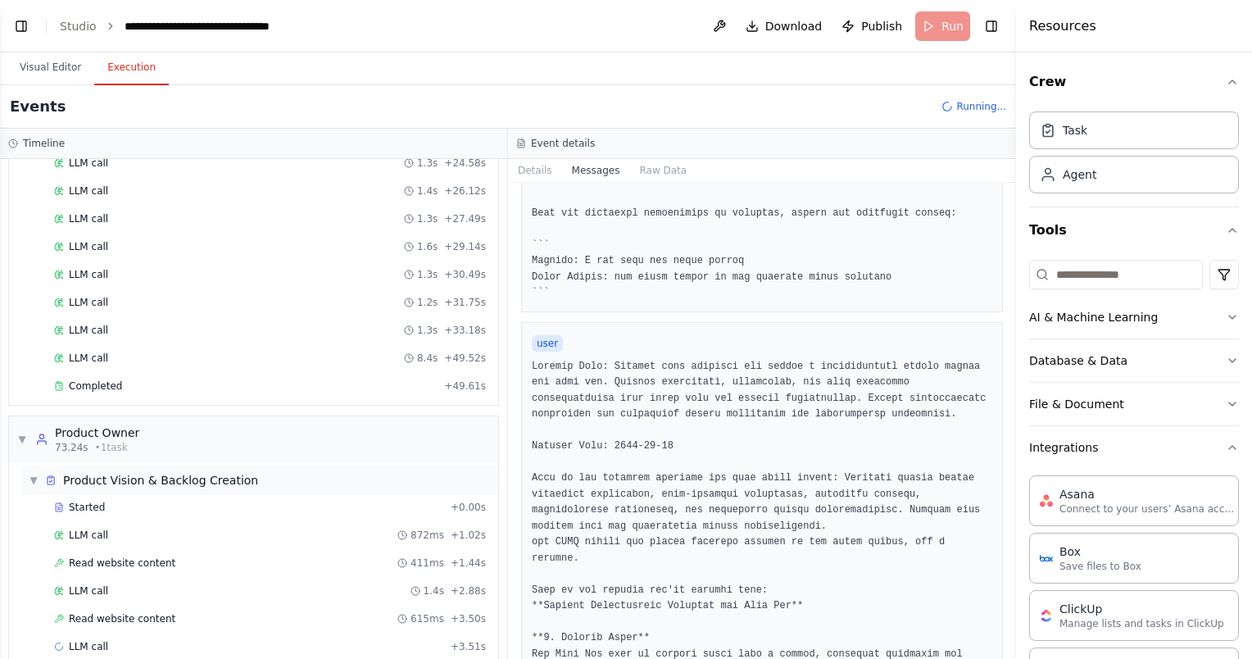
click at [159, 472] on div "Product Vision & Backlog Creation" at bounding box center [160, 480] width 195 height 16
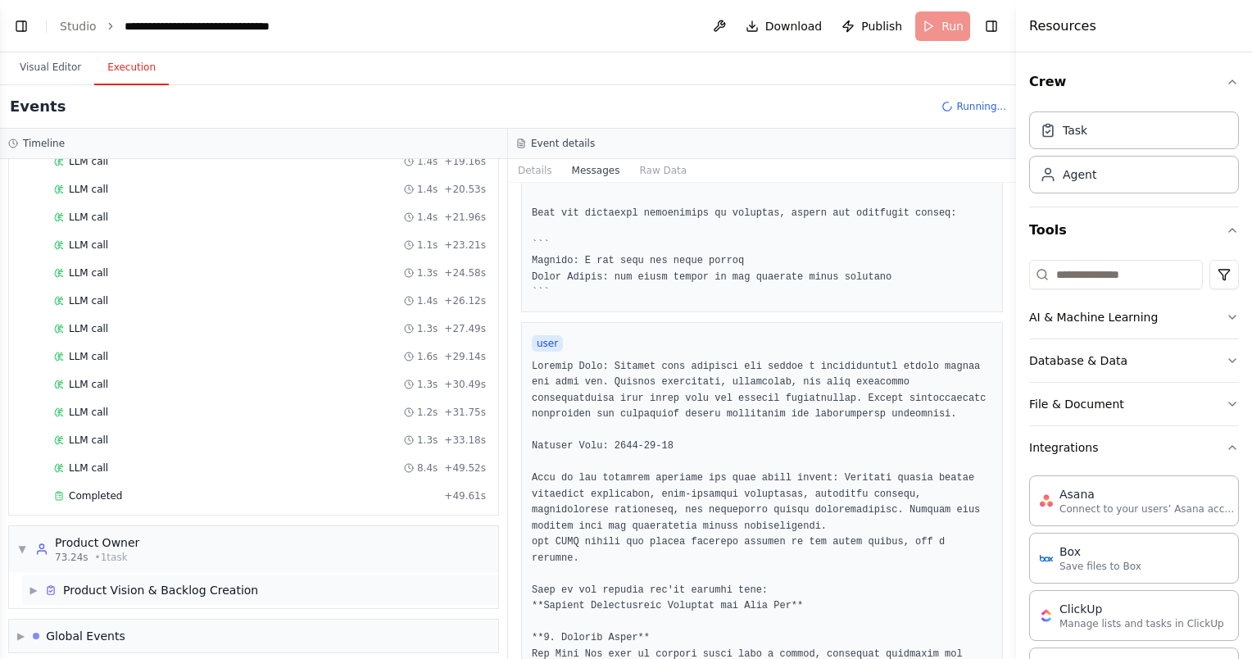
click at [142, 582] on div "Product Vision & Backlog Creation" at bounding box center [160, 590] width 195 height 16
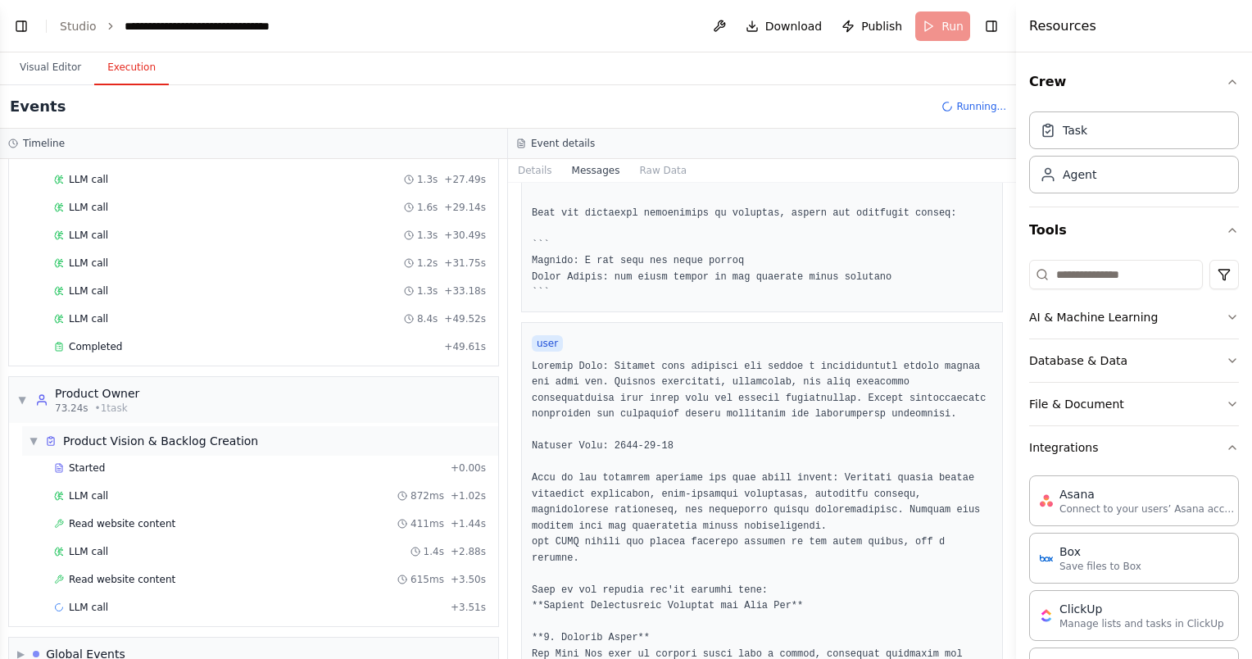
scroll to position [885, 0]
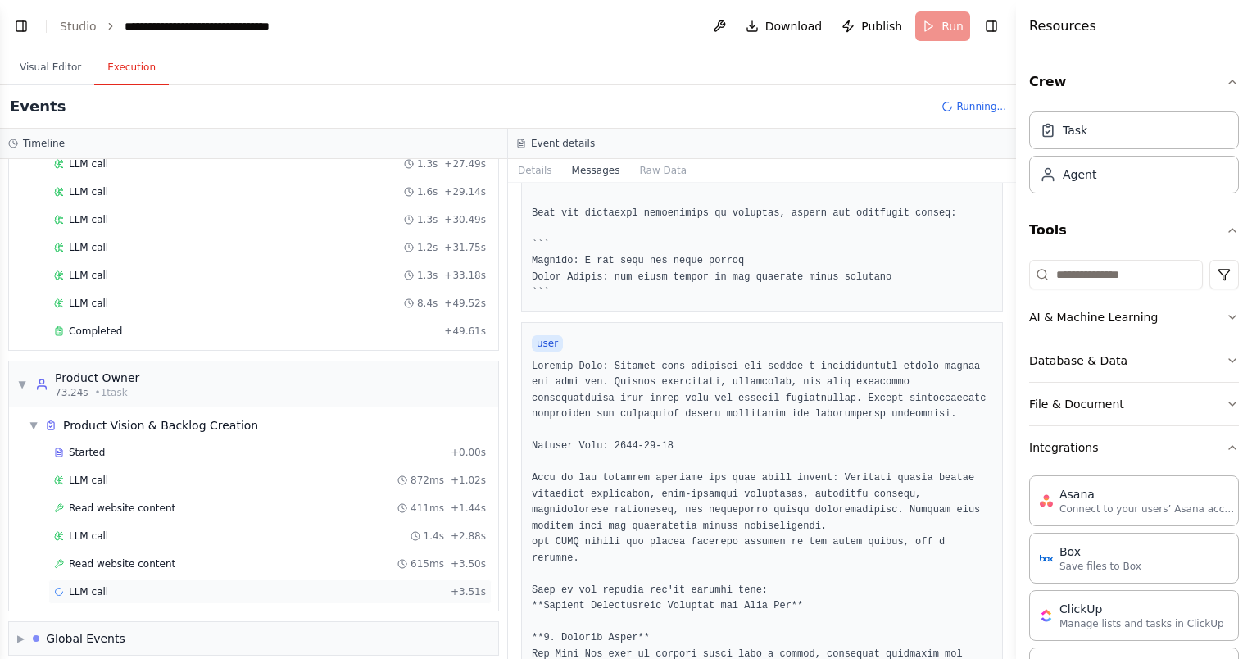
click at [178, 585] on div "LLM call + 3.51s" at bounding box center [270, 591] width 432 height 13
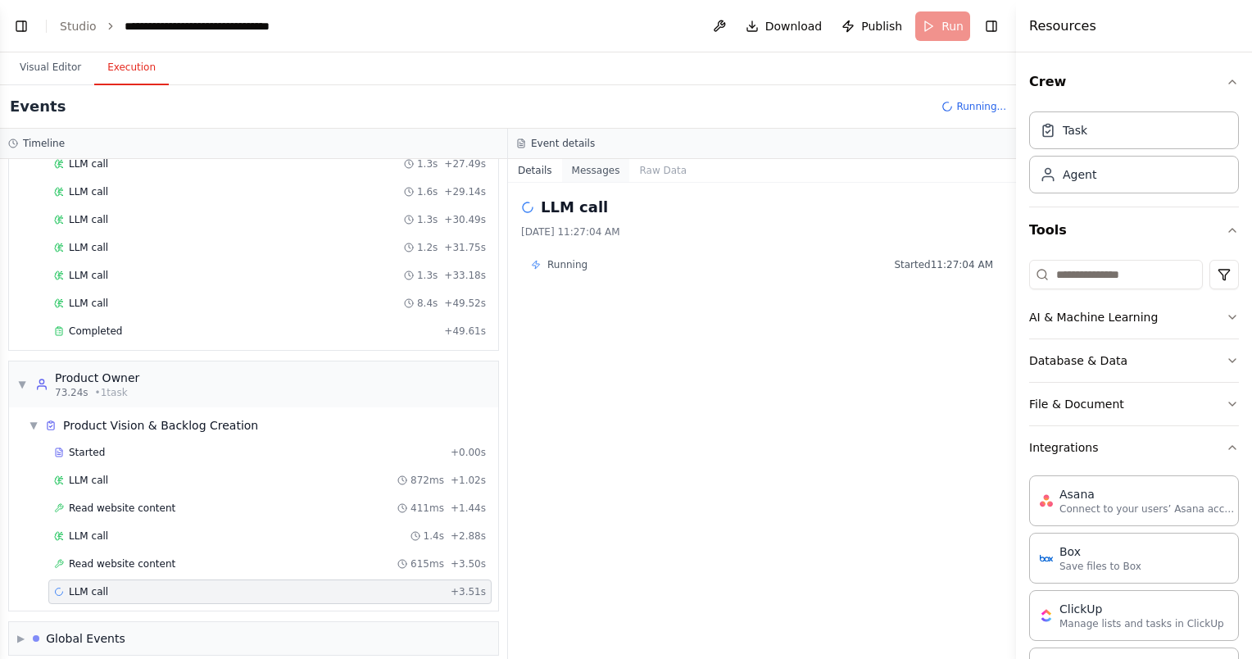
click at [601, 175] on button "Messages" at bounding box center [596, 170] width 68 height 23
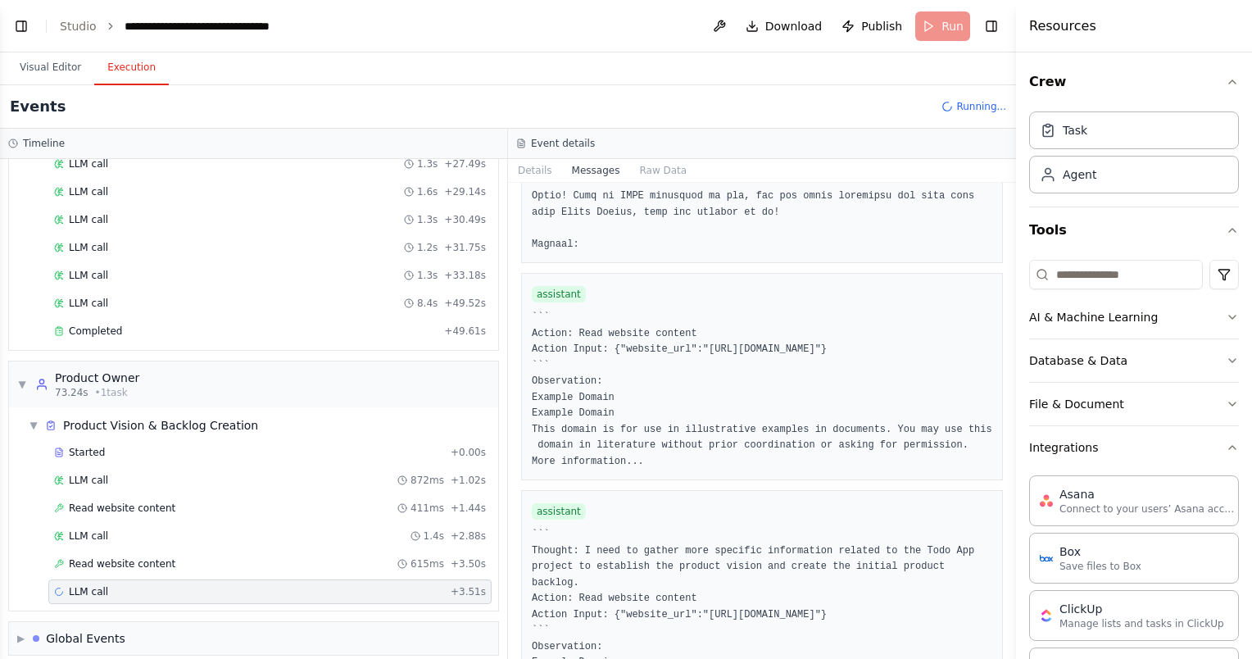
scroll to position [2611, 0]
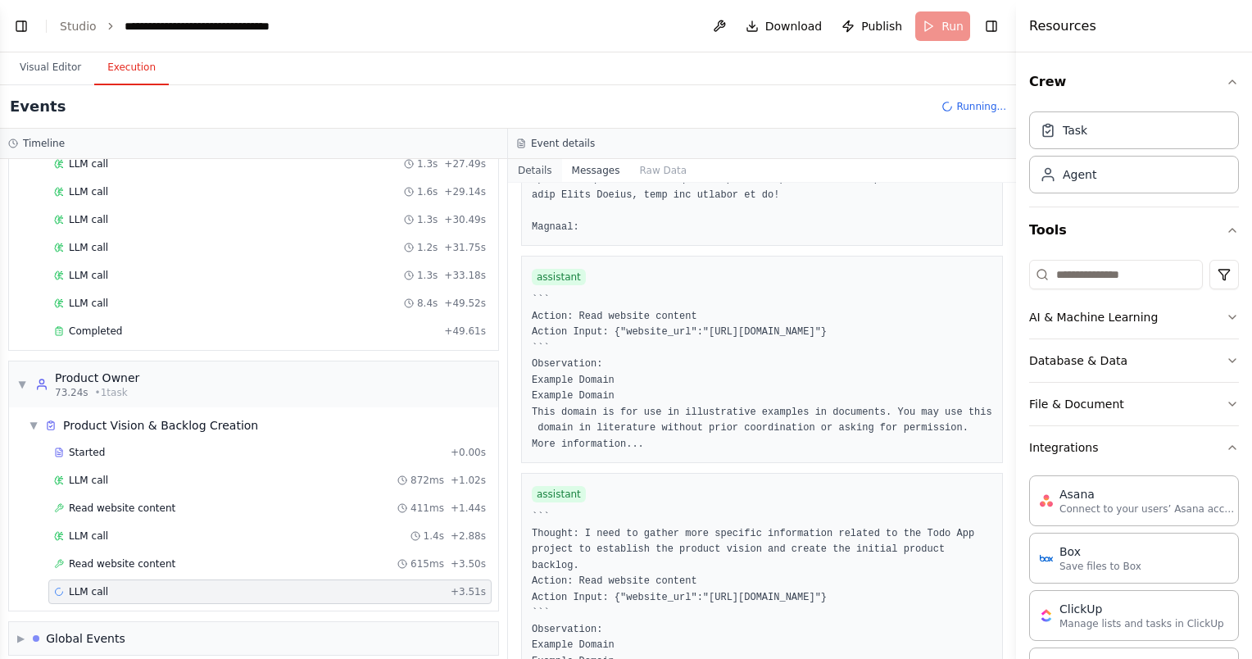
click at [529, 164] on button "Details" at bounding box center [535, 170] width 54 height 23
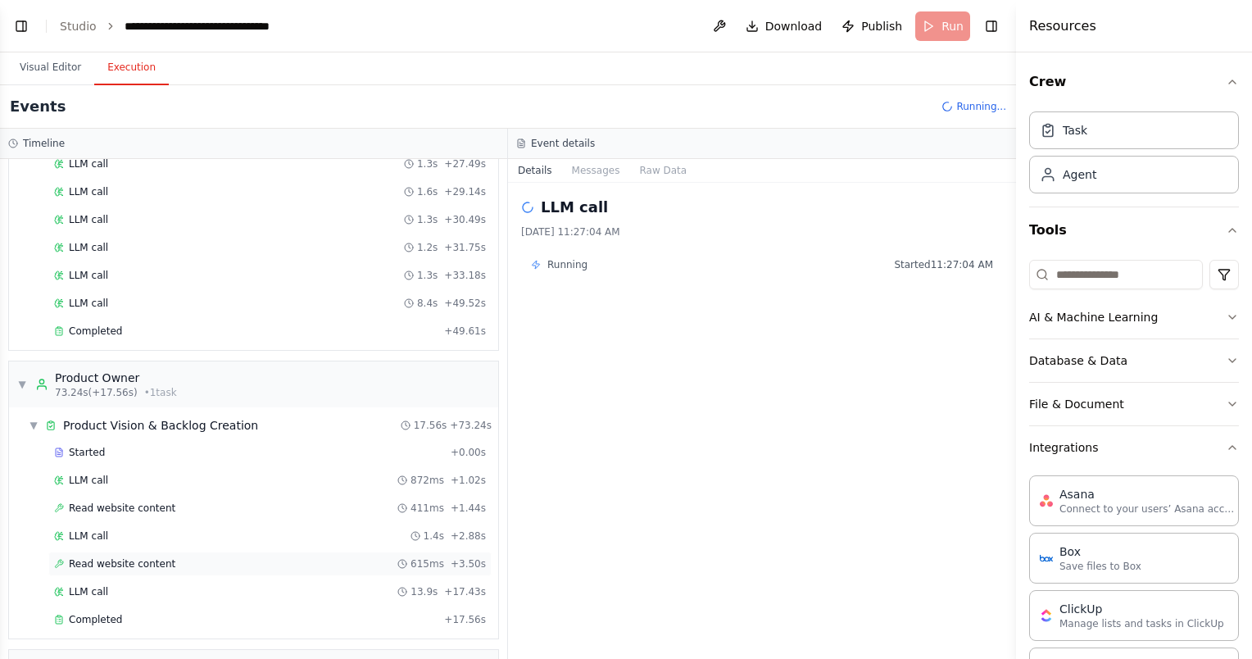
scroll to position [1061, 0]
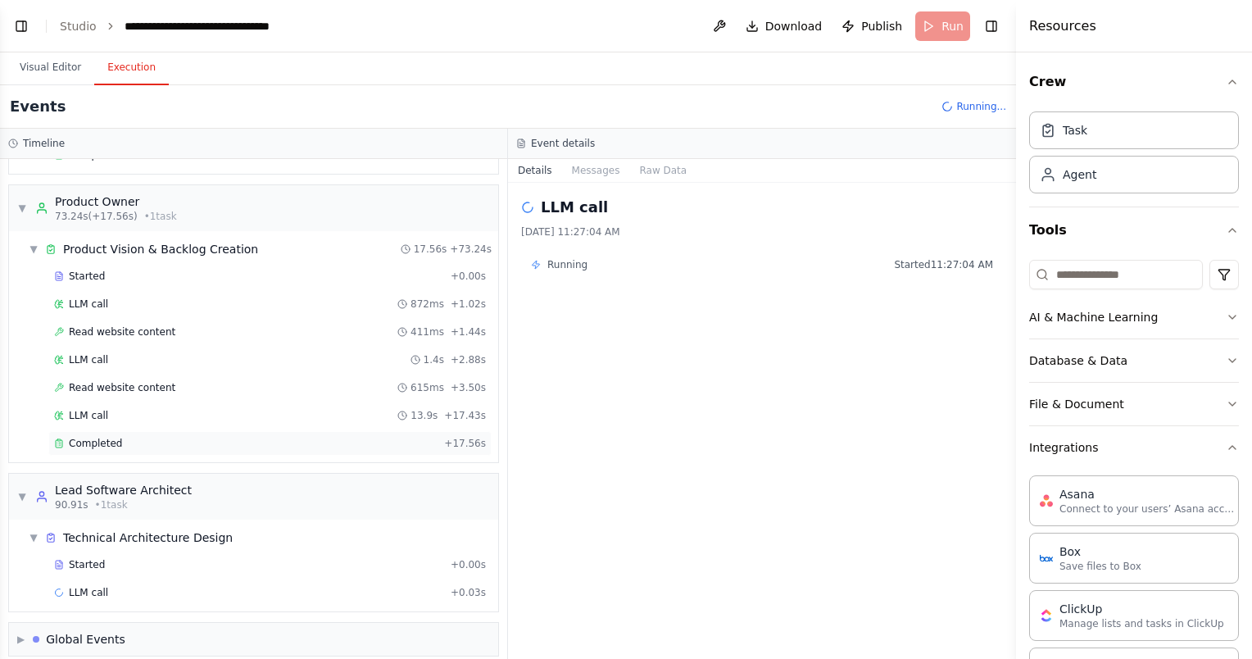
click at [145, 437] on div "Completed" at bounding box center [245, 443] width 383 height 13
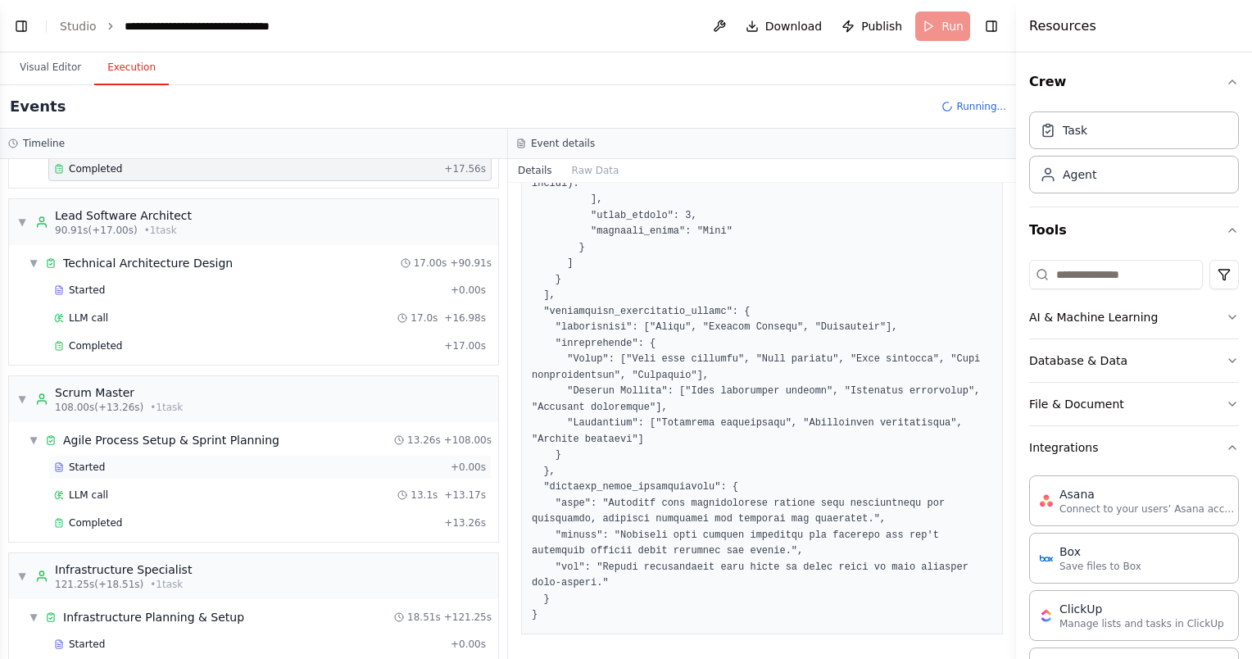
scroll to position [1501, 0]
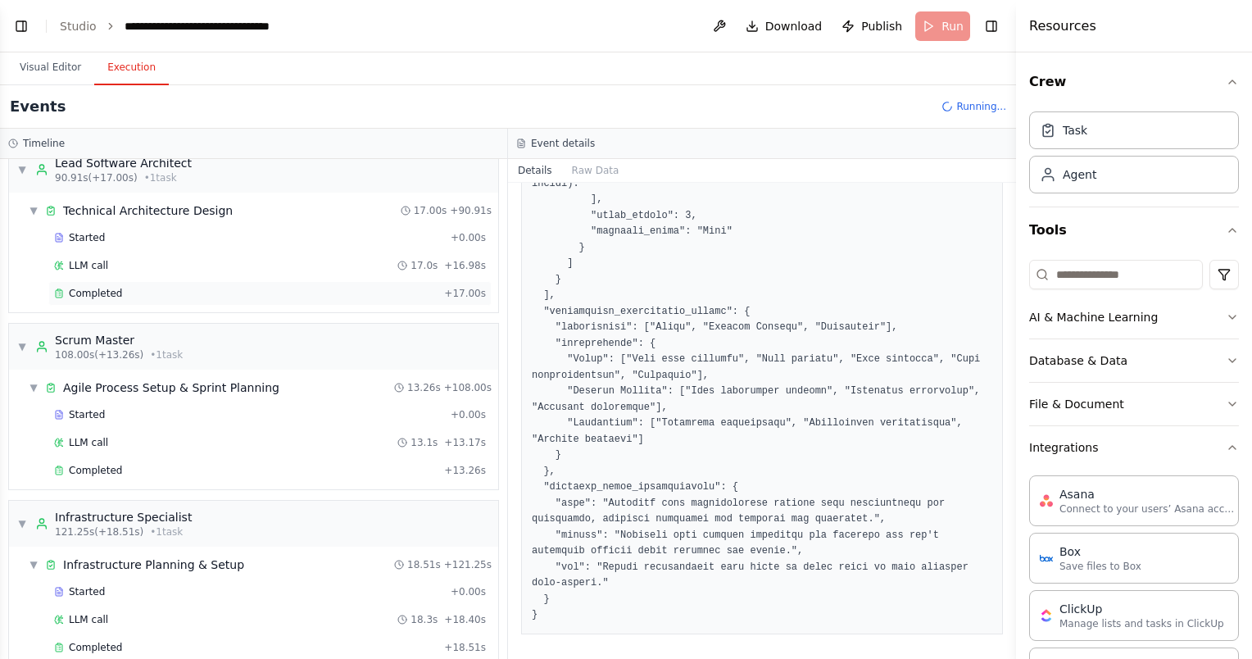
click at [324, 287] on div "Completed" at bounding box center [245, 293] width 383 height 13
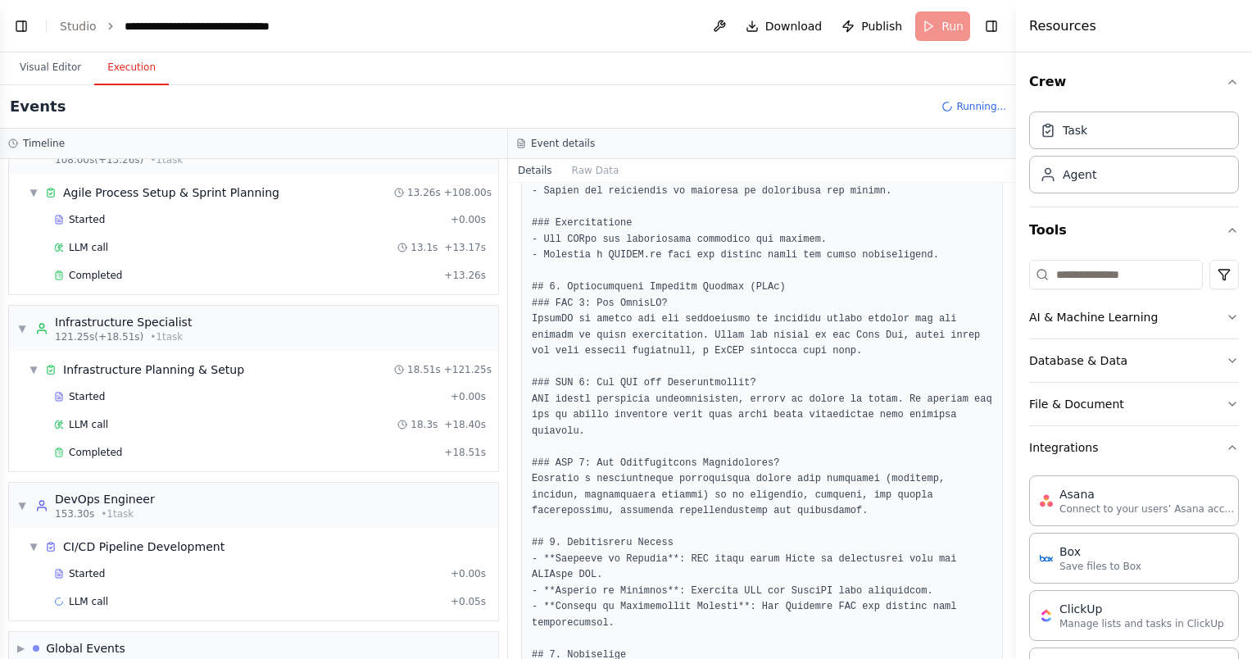
scroll to position [1700, 0]
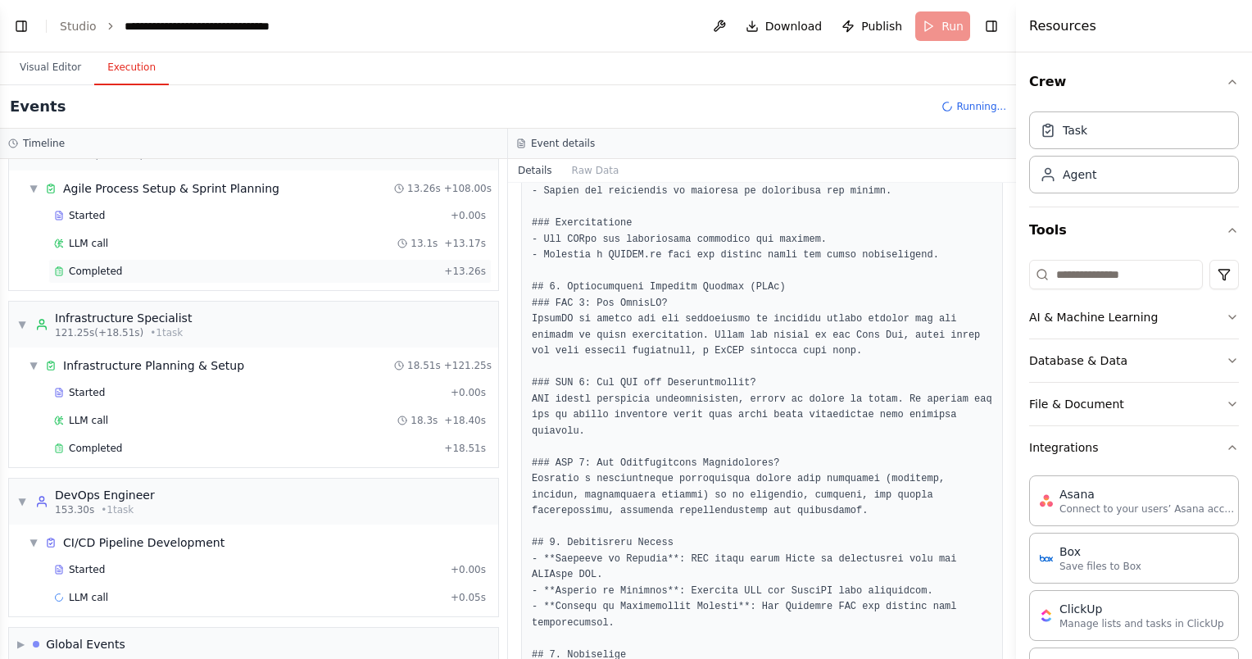
click at [351, 265] on div "Completed" at bounding box center [245, 271] width 383 height 13
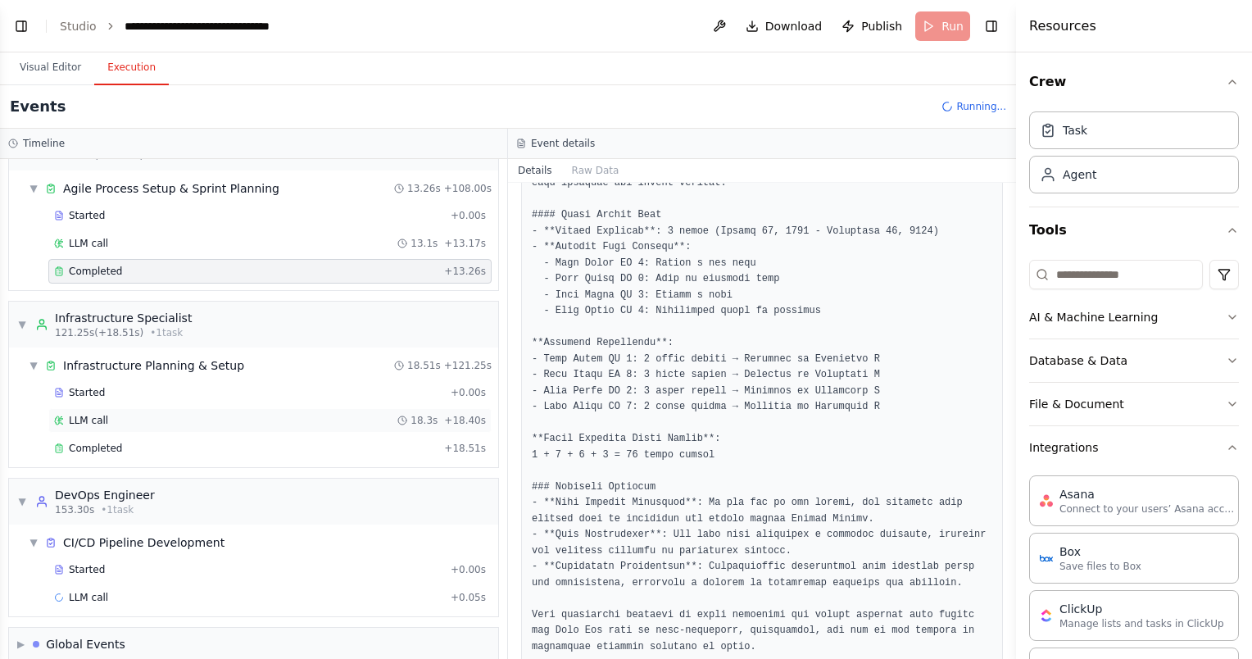
click at [357, 414] on div "LLM call 18.3s + 18.40s" at bounding box center [270, 420] width 432 height 13
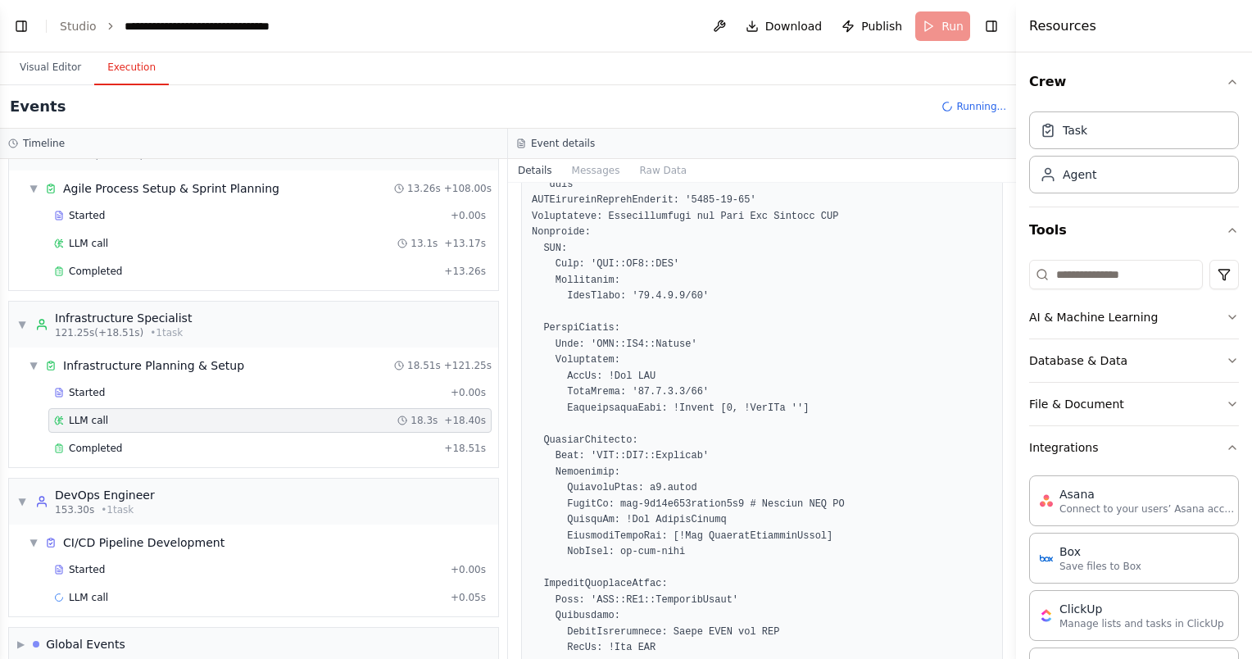
scroll to position [1311, 0]
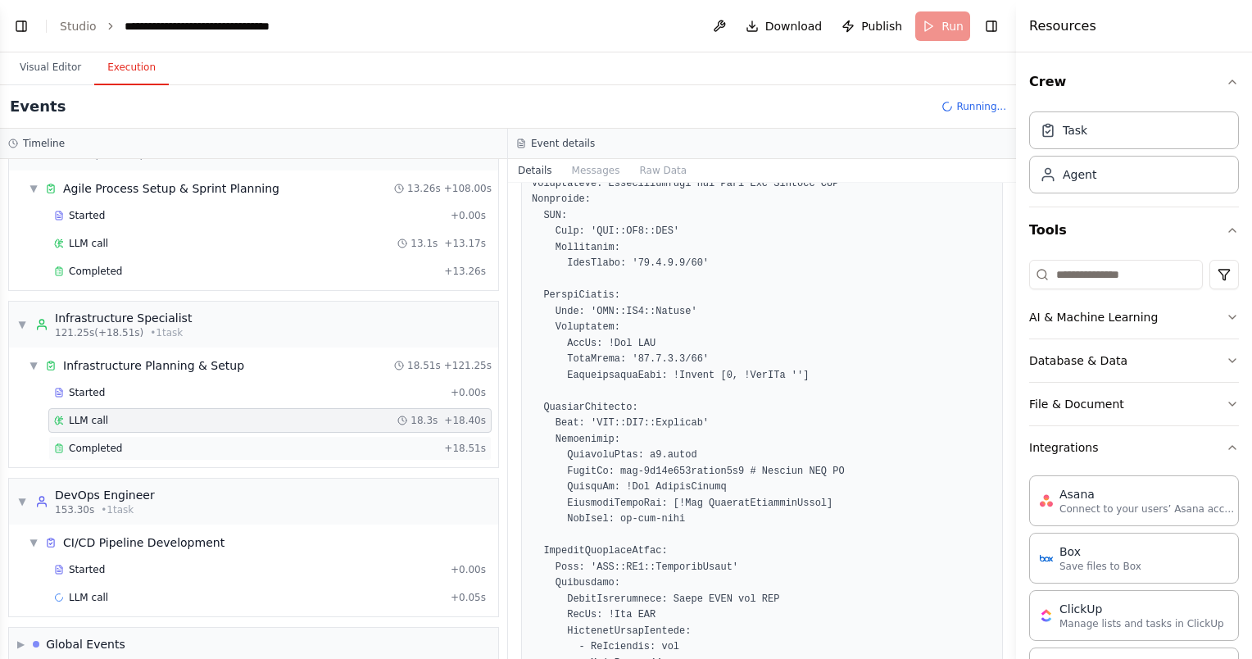
click at [360, 436] on div "Completed + 18.51s" at bounding box center [269, 448] width 443 height 25
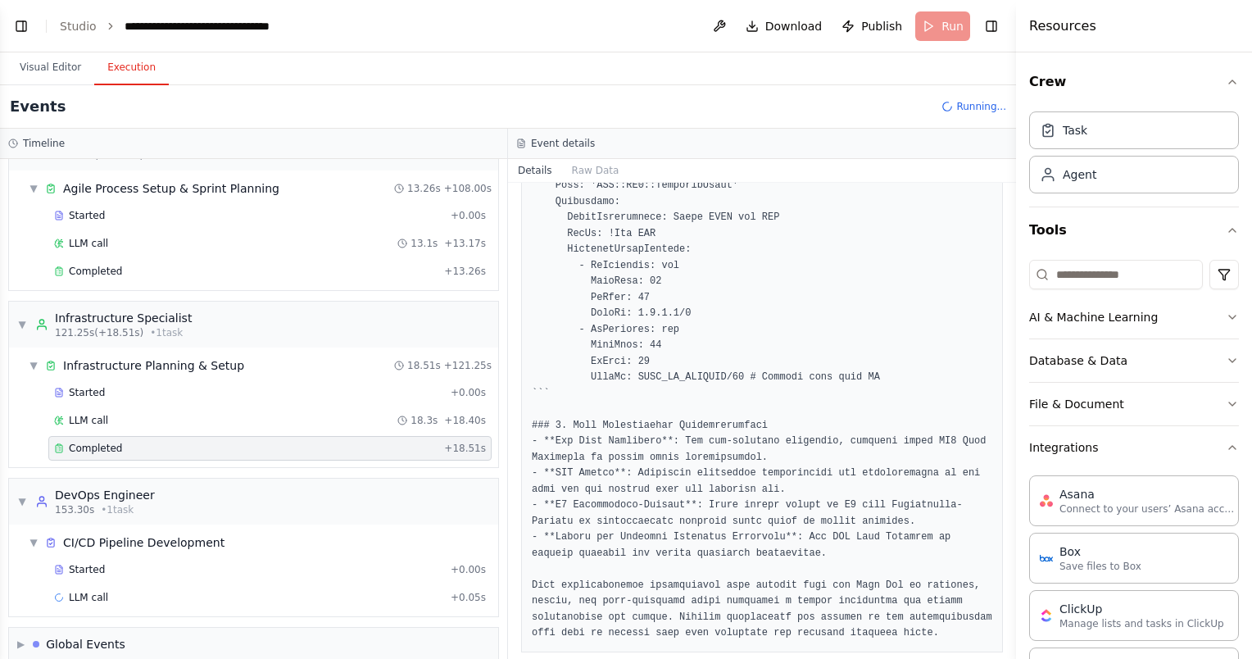
scroll to position [1646, 0]
click at [317, 591] on div "LLM call + 0.05s" at bounding box center [270, 597] width 432 height 13
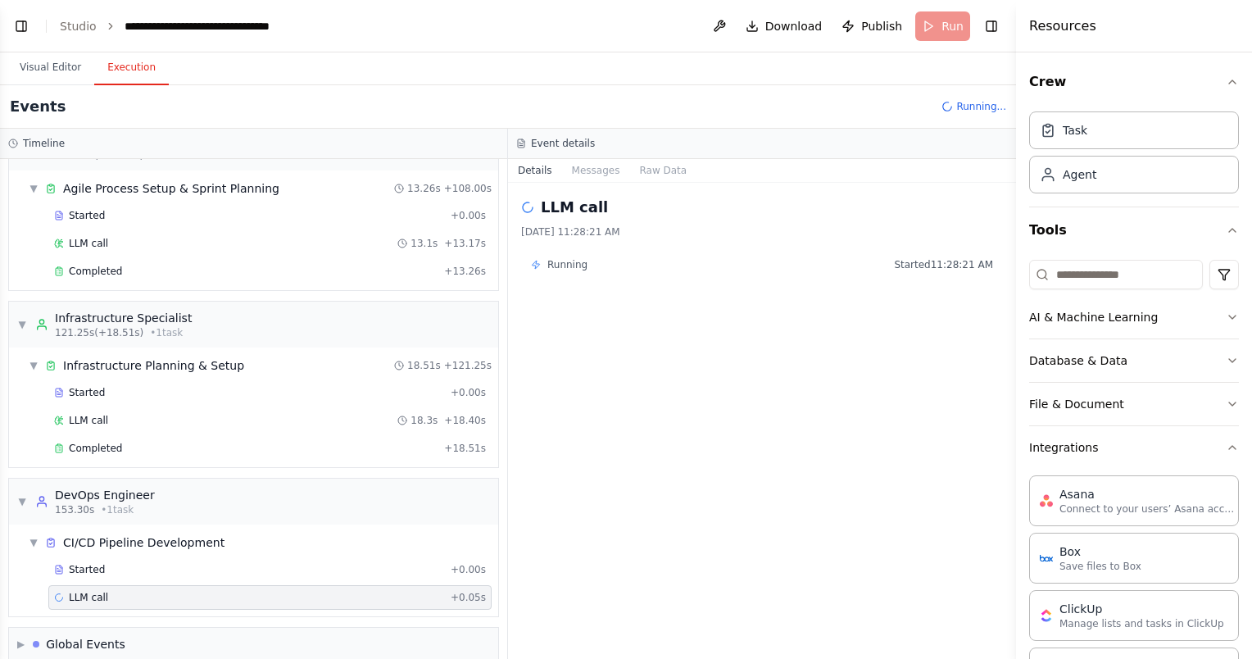
click at [328, 347] on div "▼ Infrastructure Planning & Setup 18.51s + 121.25s Started + 0.00s LLM call 18.…" at bounding box center [253, 407] width 489 height 120
click at [321, 386] on div "Started" at bounding box center [249, 392] width 390 height 13
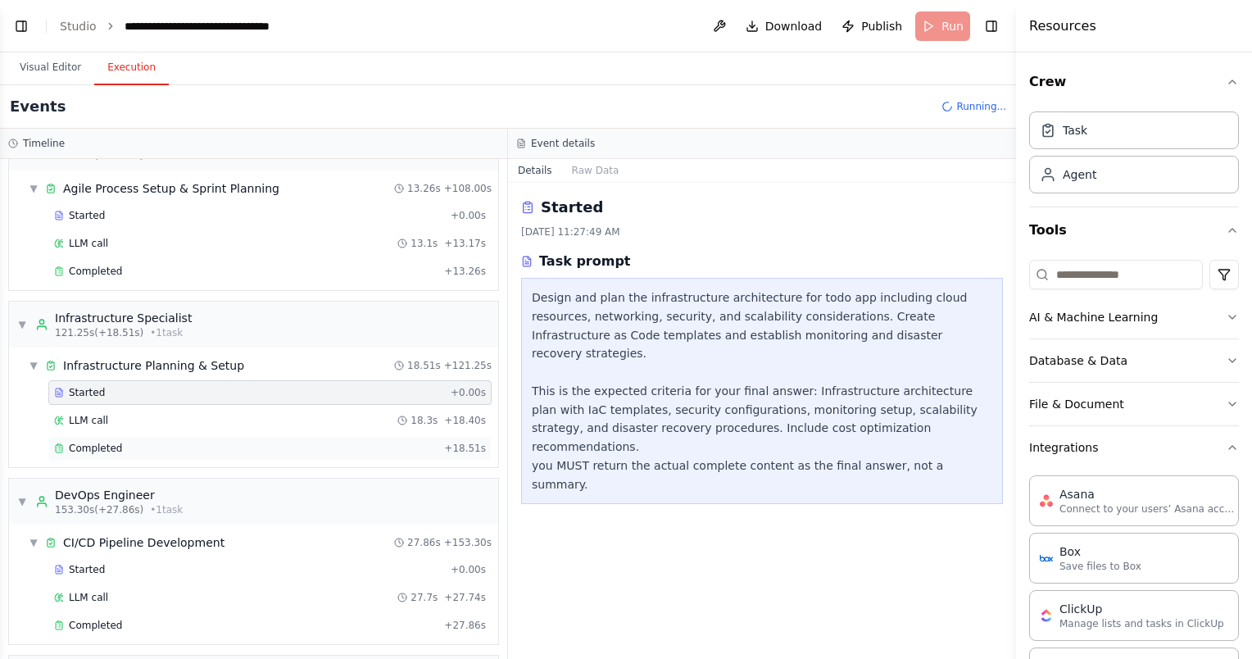
click at [287, 436] on div "Completed + 18.51s" at bounding box center [269, 448] width 443 height 25
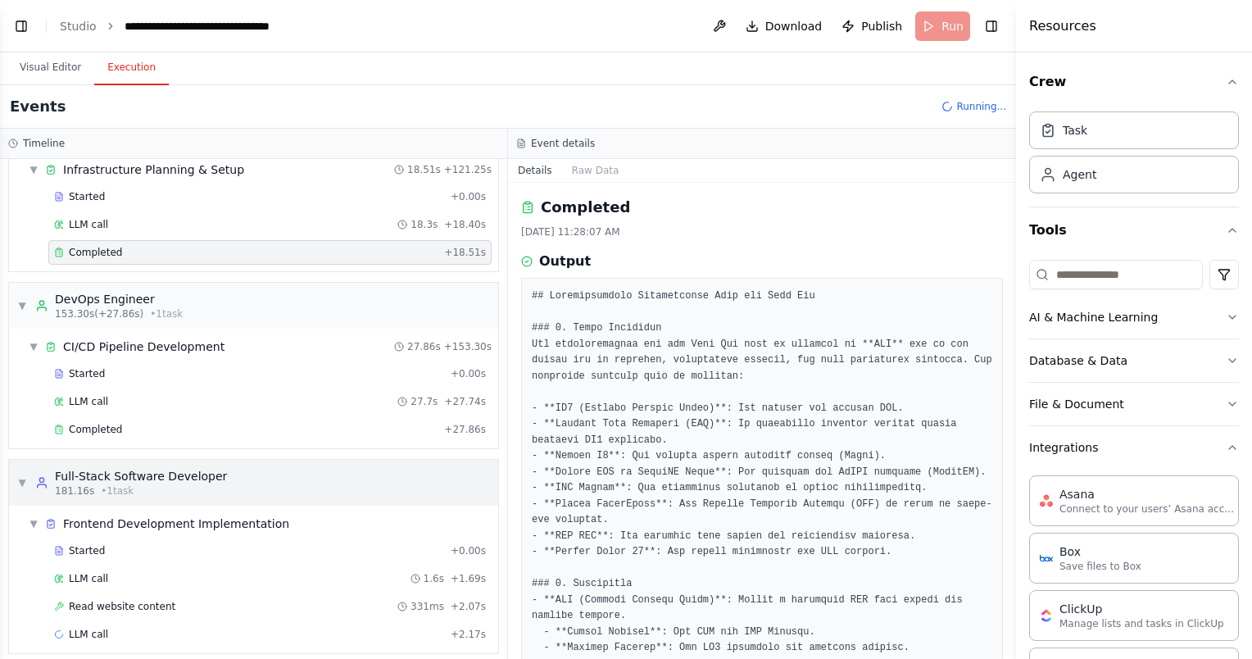
scroll to position [1930, 0]
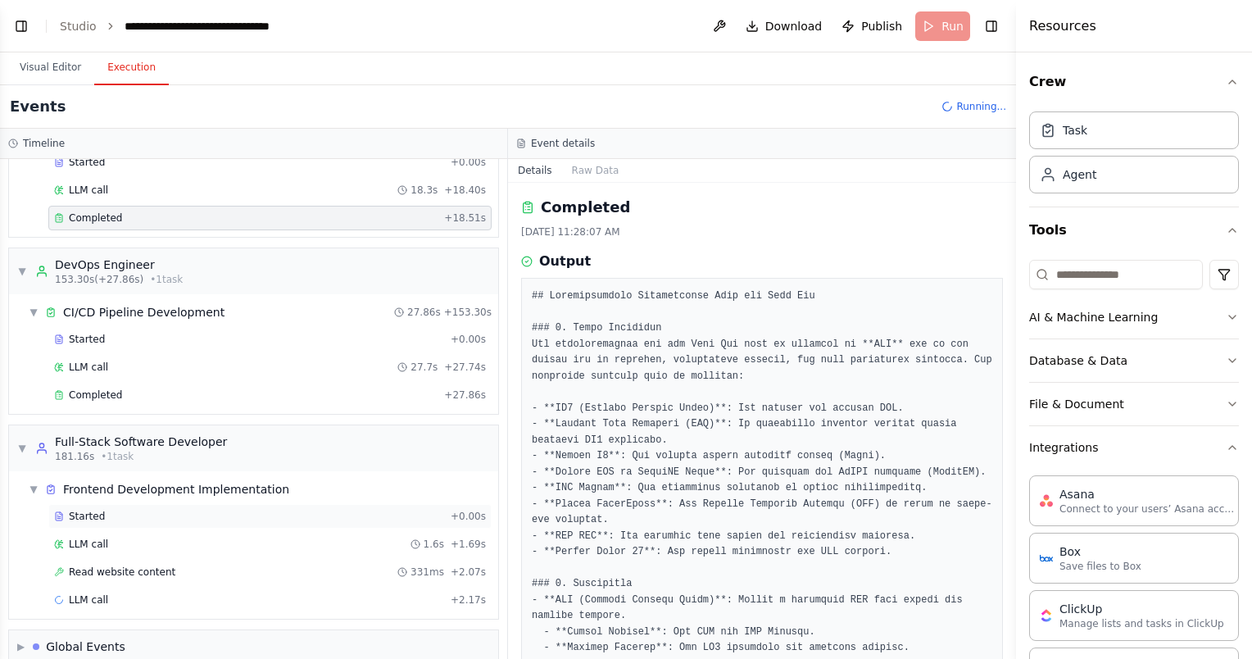
click at [315, 504] on div "Started + 0.00s" at bounding box center [269, 516] width 443 height 25
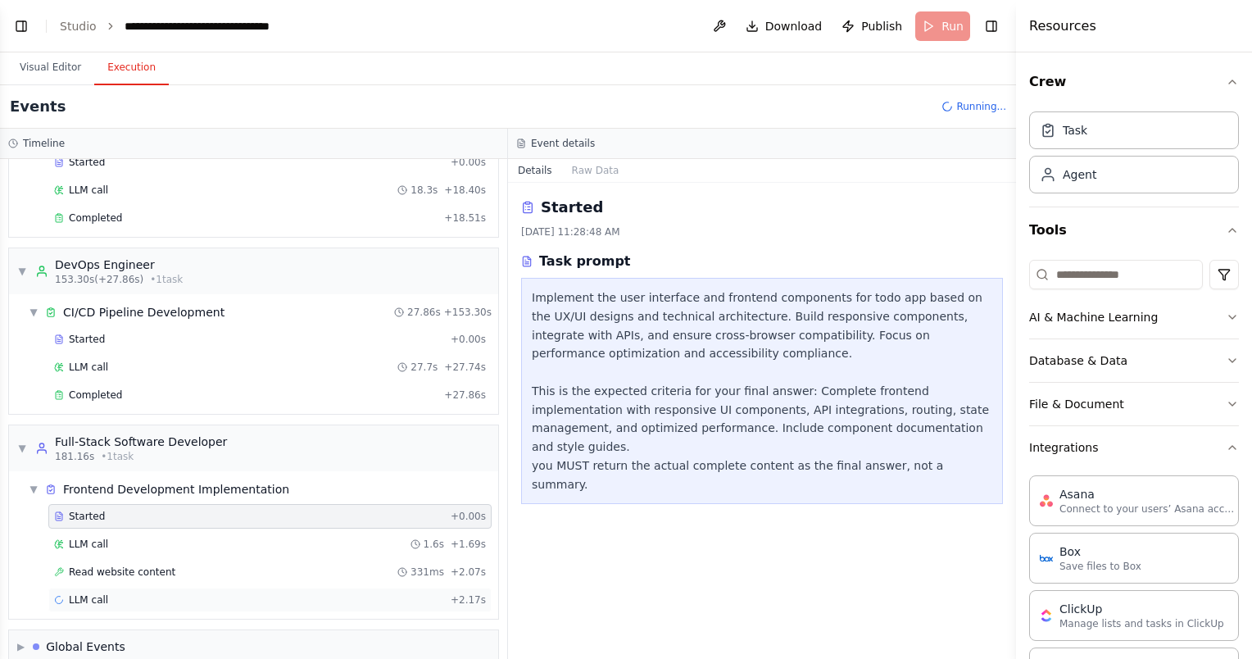
click at [297, 593] on div "LLM call + 2.17s" at bounding box center [270, 599] width 432 height 13
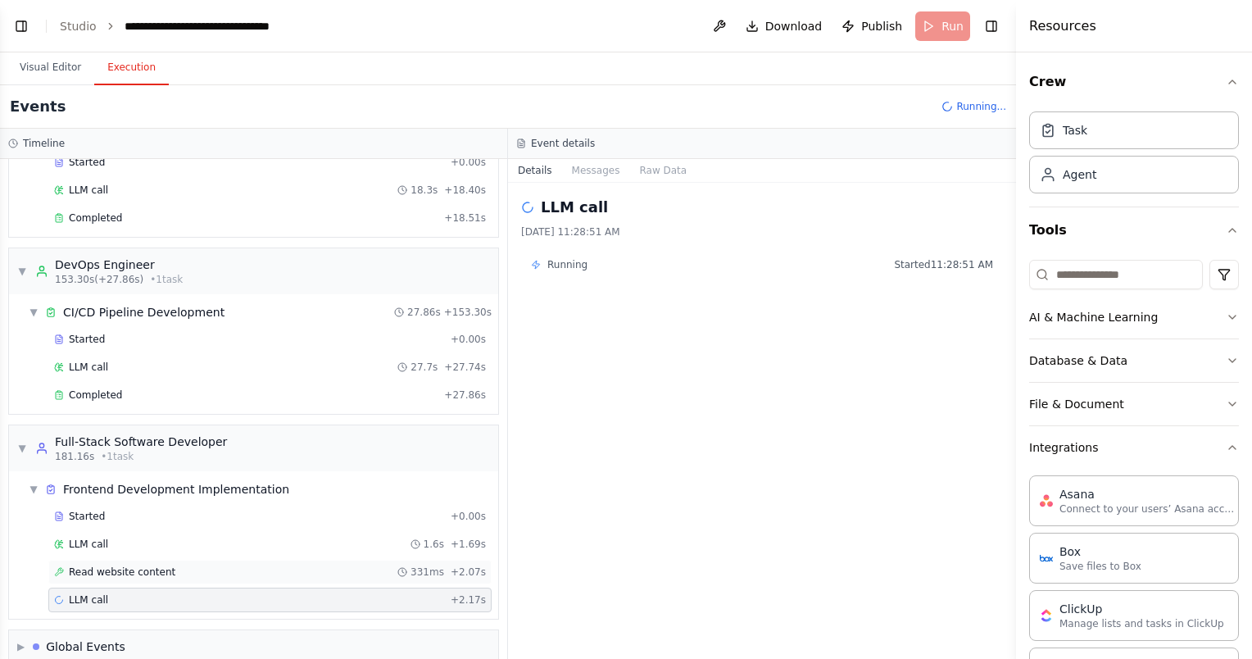
click at [325, 565] on div "Read website content 331ms + 2.07s" at bounding box center [270, 571] width 432 height 13
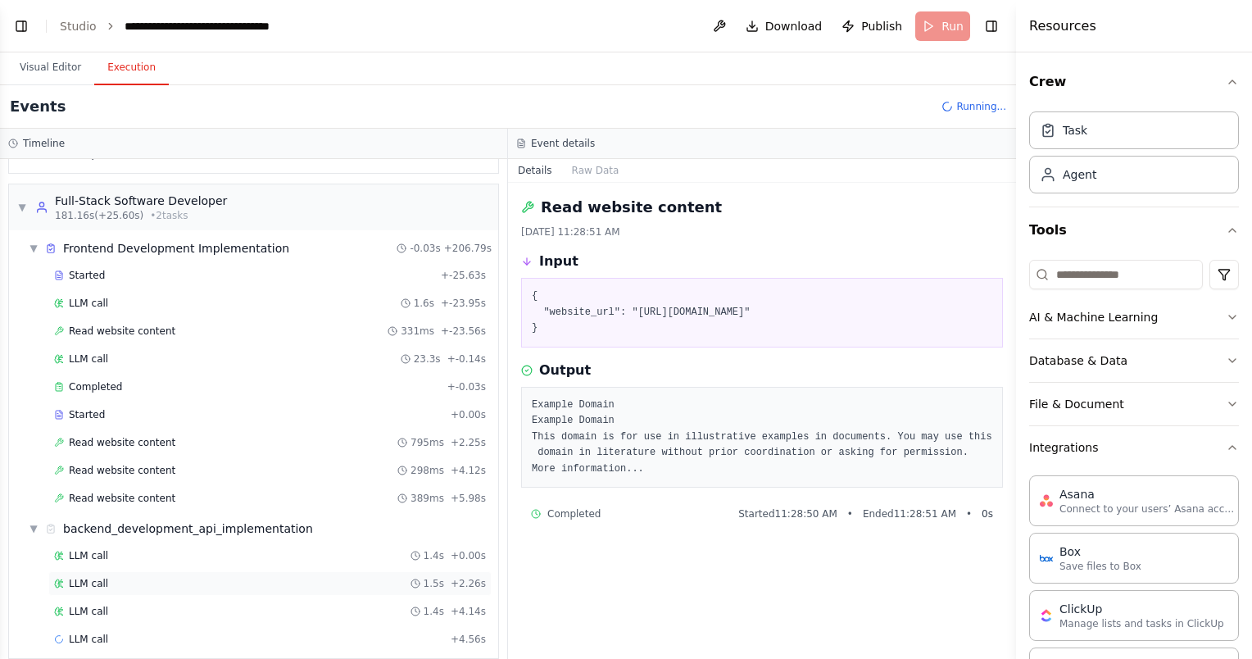
scroll to position [2180, 0]
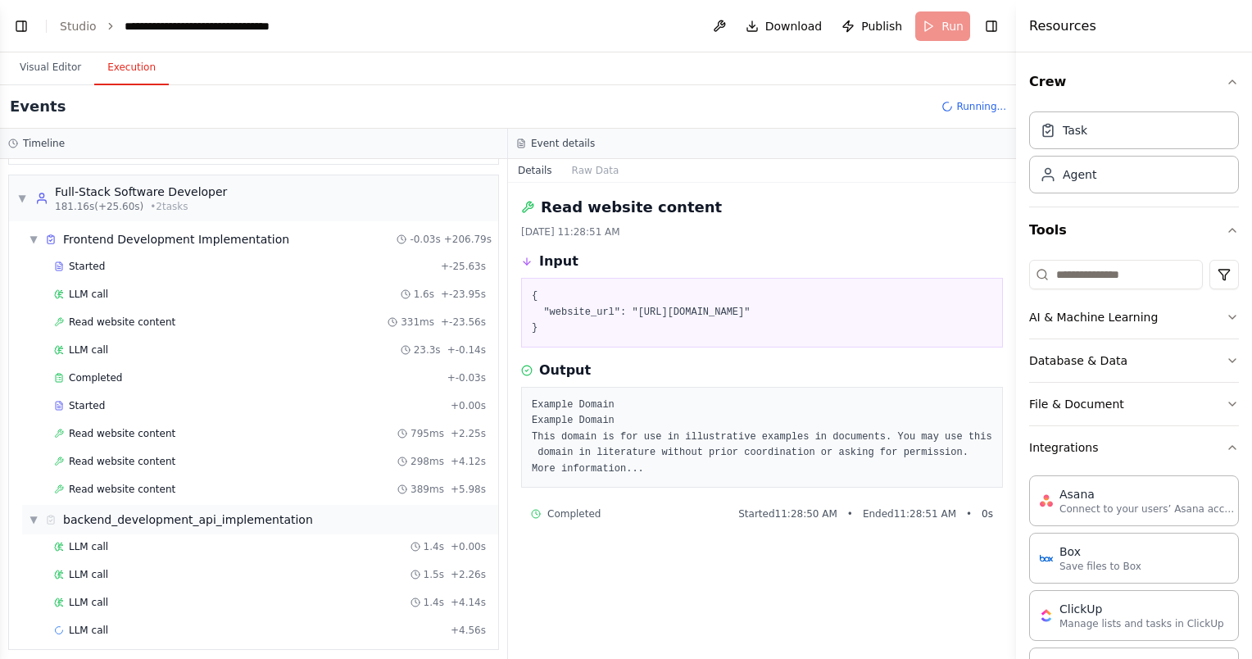
click at [369, 505] on div "▼ backend_development_api_implementation" at bounding box center [260, 519] width 476 height 29
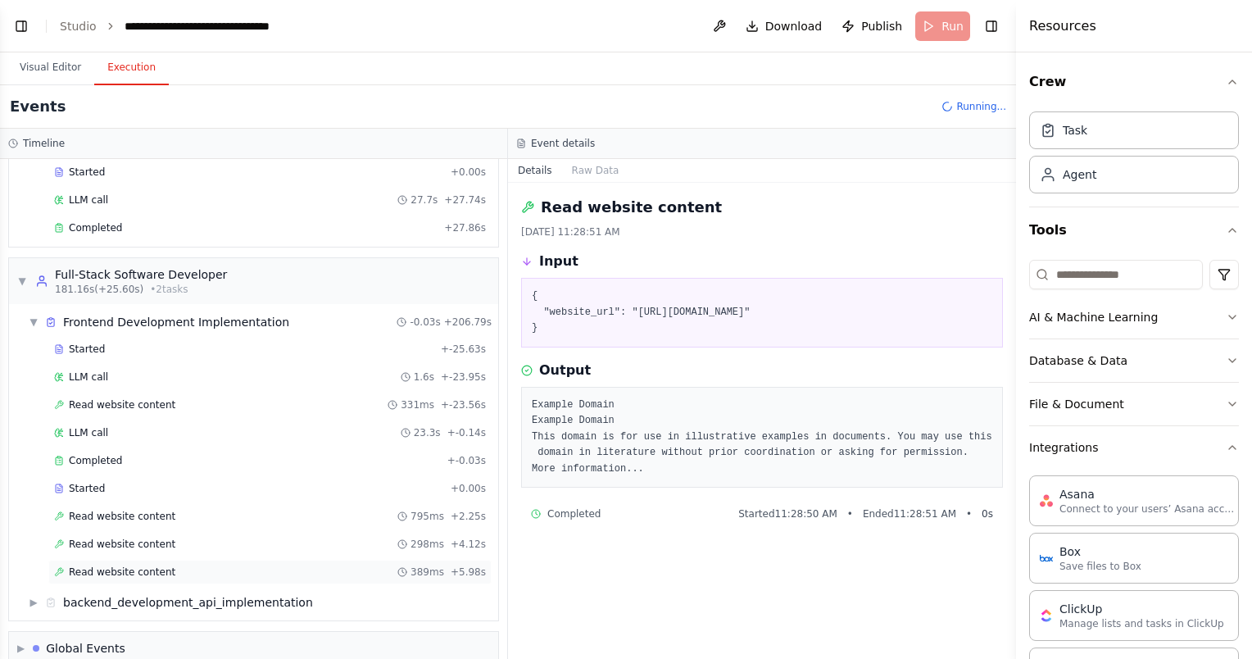
click at [315, 559] on div "Read website content 389ms + 5.98s" at bounding box center [269, 571] width 443 height 25
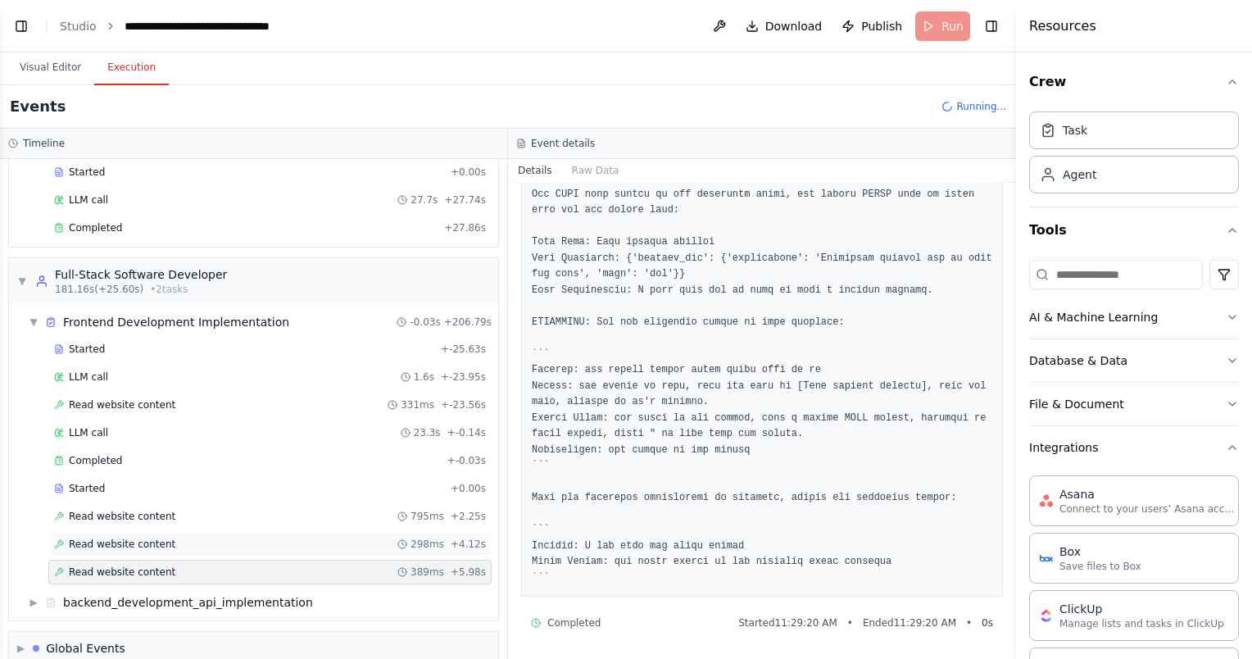
click at [256, 532] on div "Read website content 298ms + 4.12s" at bounding box center [269, 544] width 443 height 25
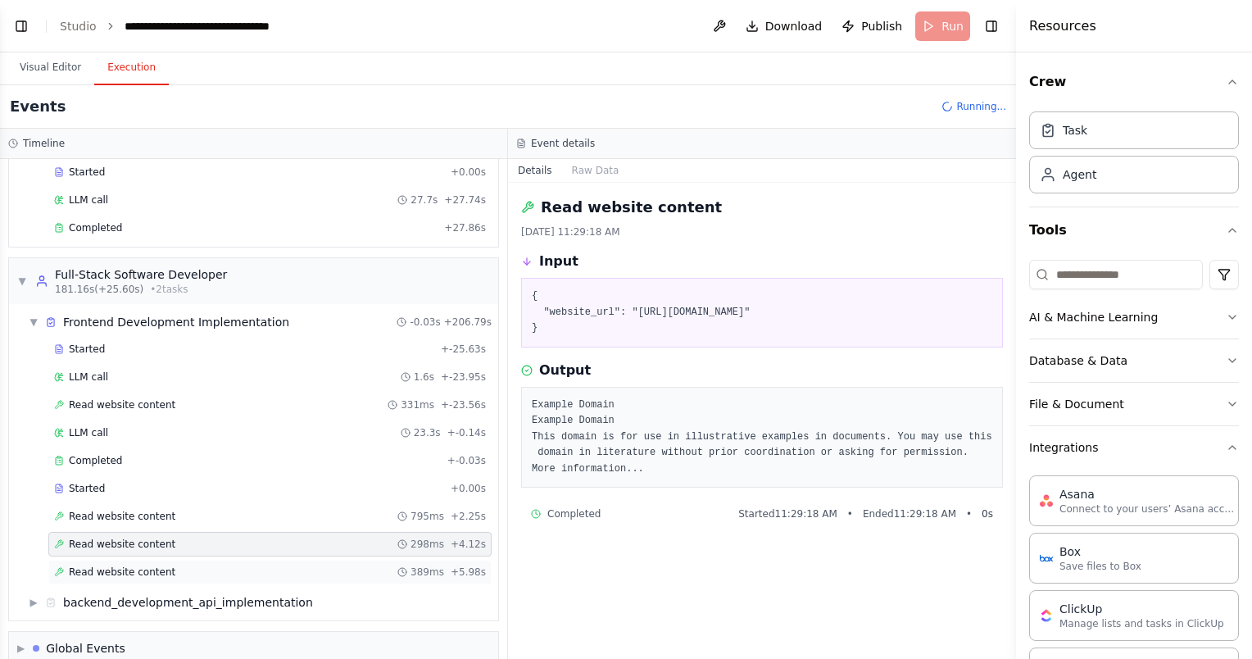
click at [239, 565] on div "Read website content 389ms + 5.98s" at bounding box center [270, 571] width 432 height 13
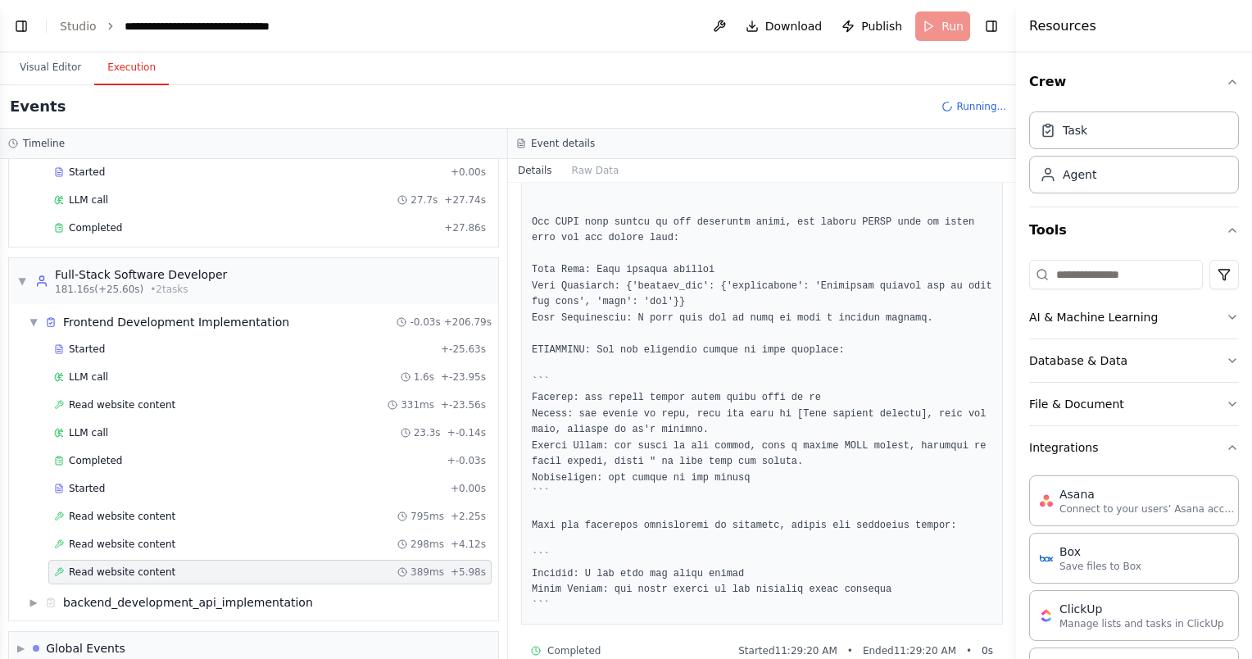
scroll to position [353, 0]
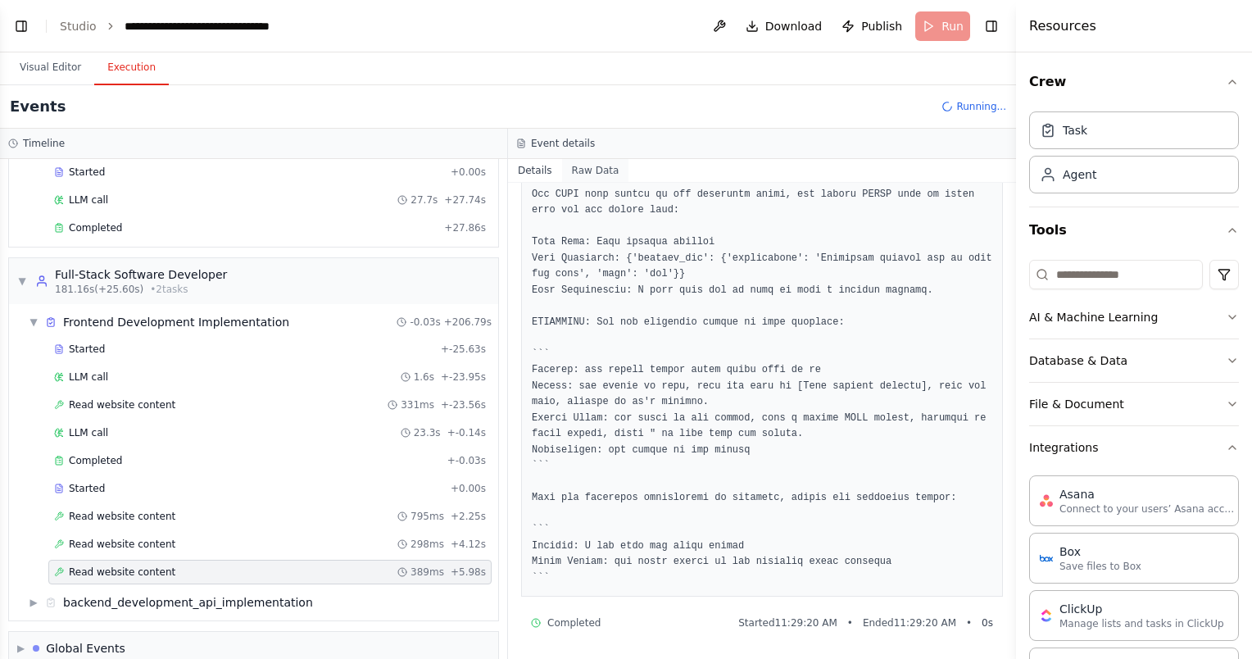
click at [596, 174] on button "Raw Data" at bounding box center [595, 170] width 67 height 23
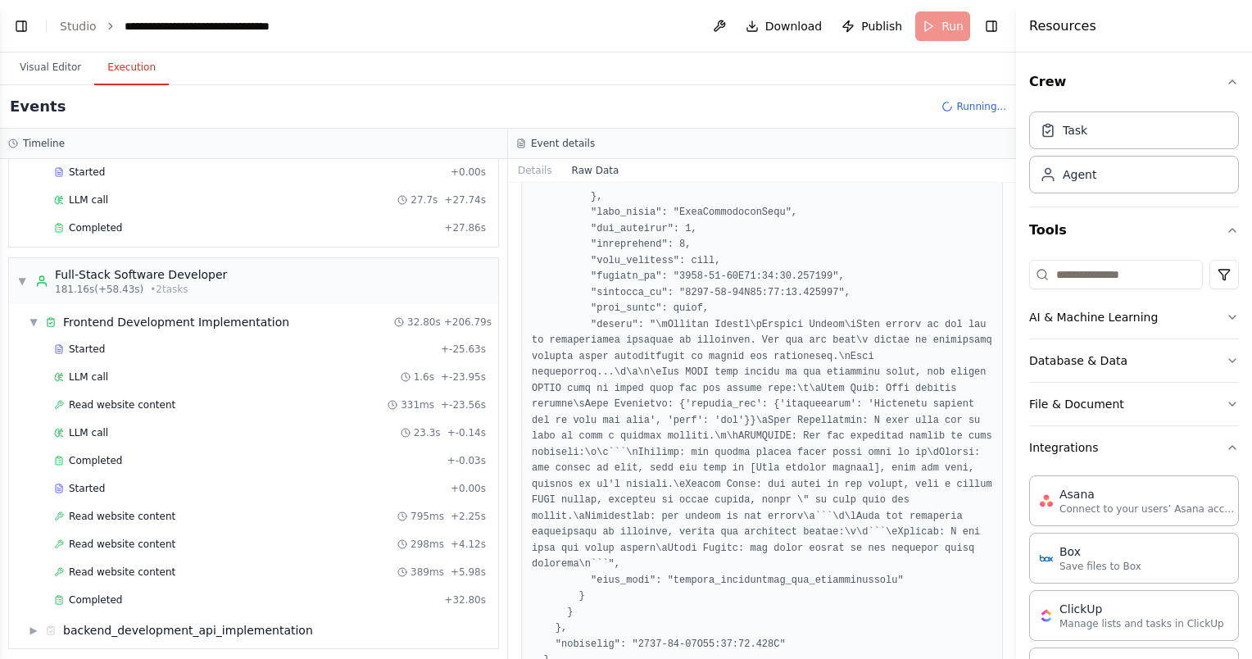
scroll to position [2209, 0]
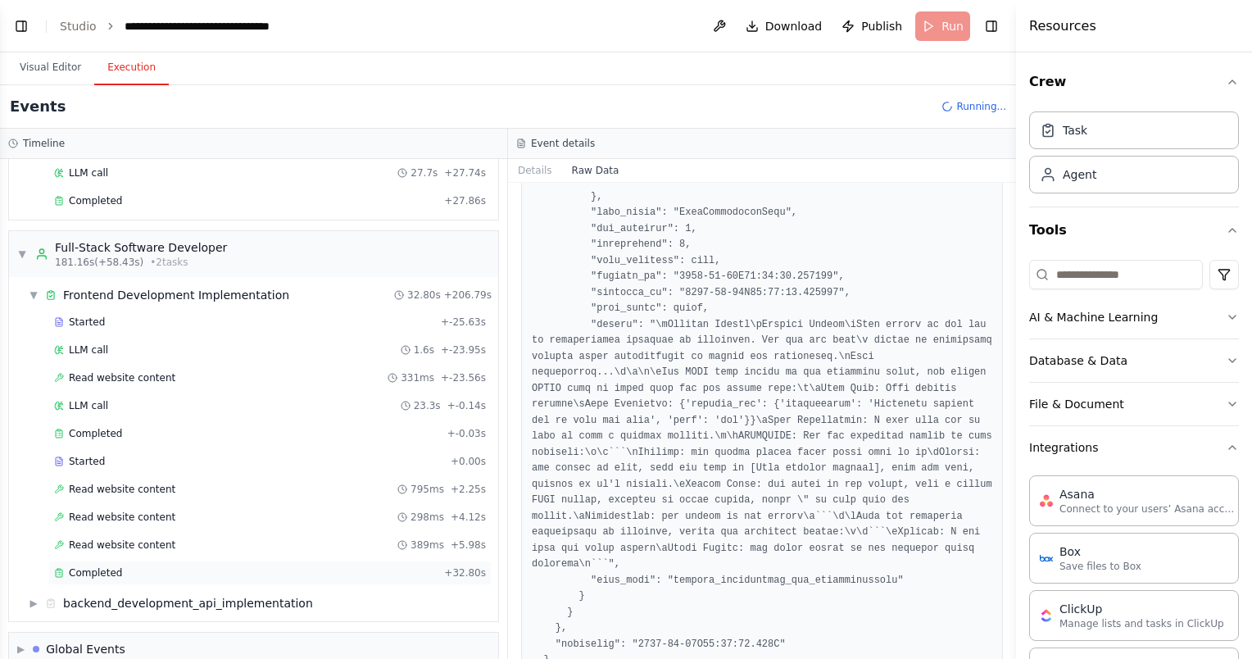
click at [237, 566] on div "Completed" at bounding box center [245, 572] width 383 height 13
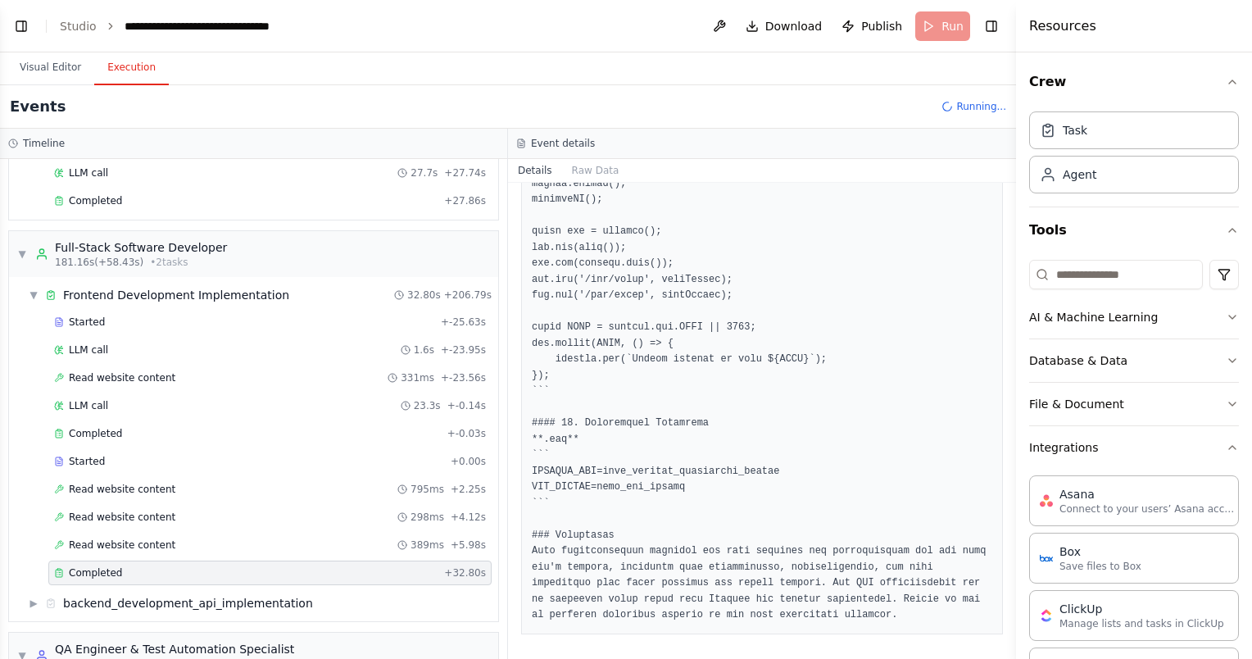
scroll to position [2385, 0]
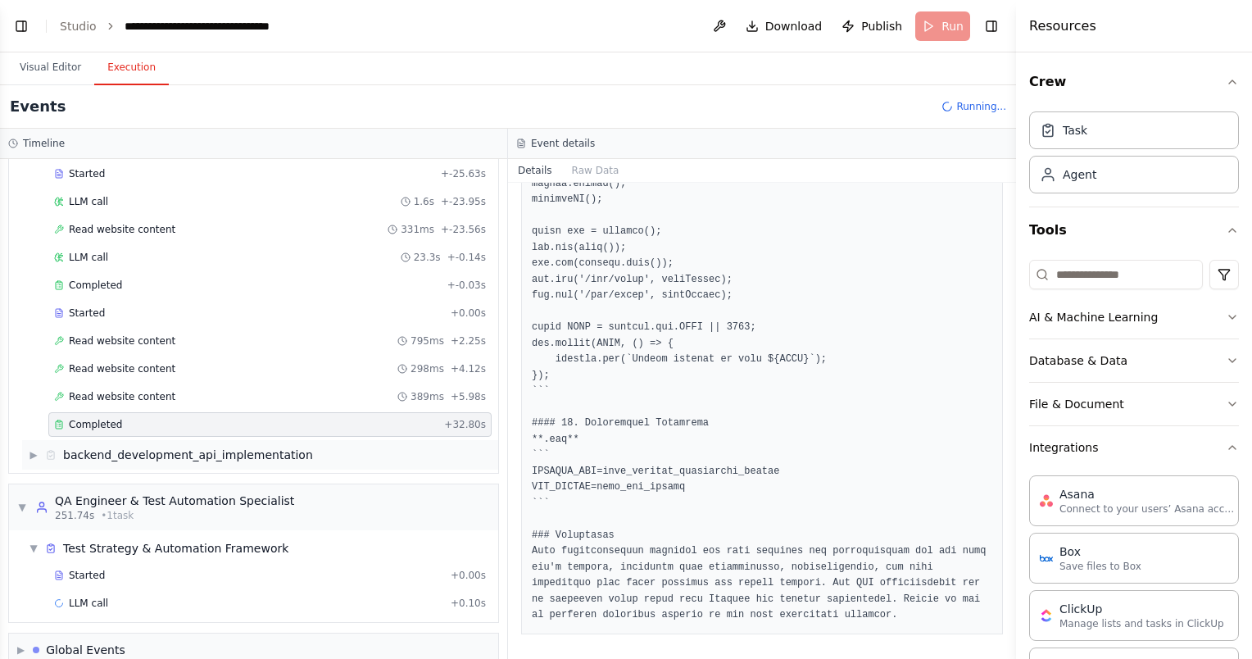
click at [340, 440] on div "▶ backend_development_api_implementation" at bounding box center [260, 454] width 476 height 29
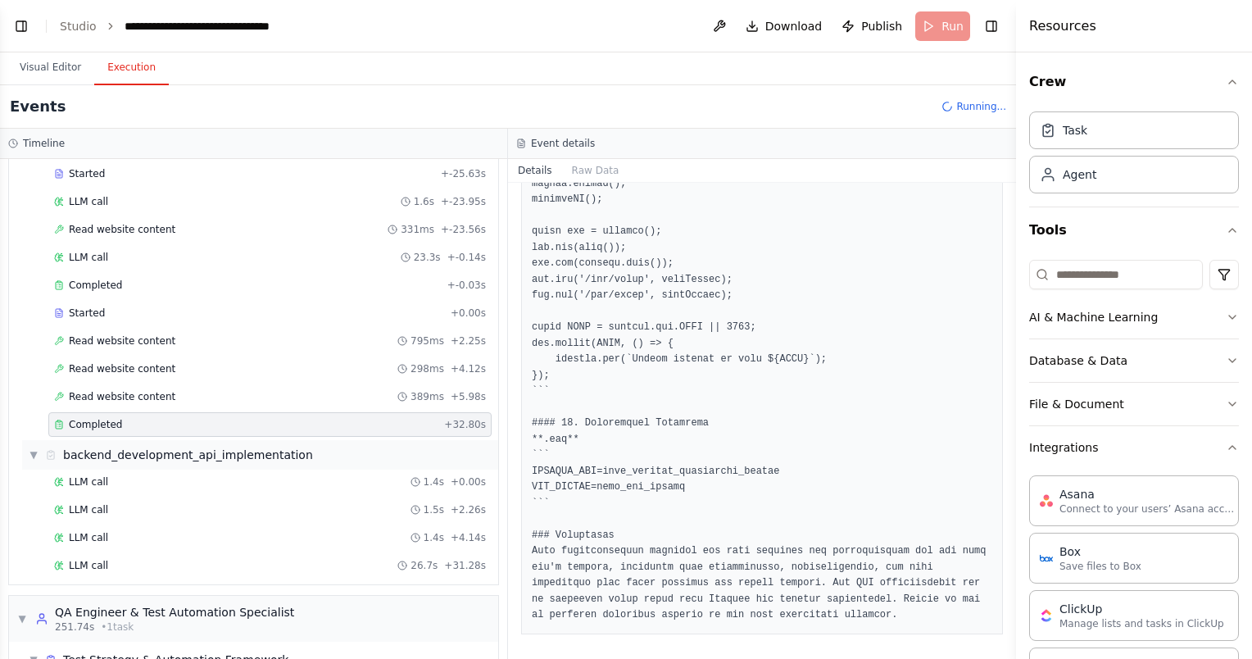
click at [367, 440] on div "▼ backend_development_api_implementation" at bounding box center [260, 454] width 476 height 29
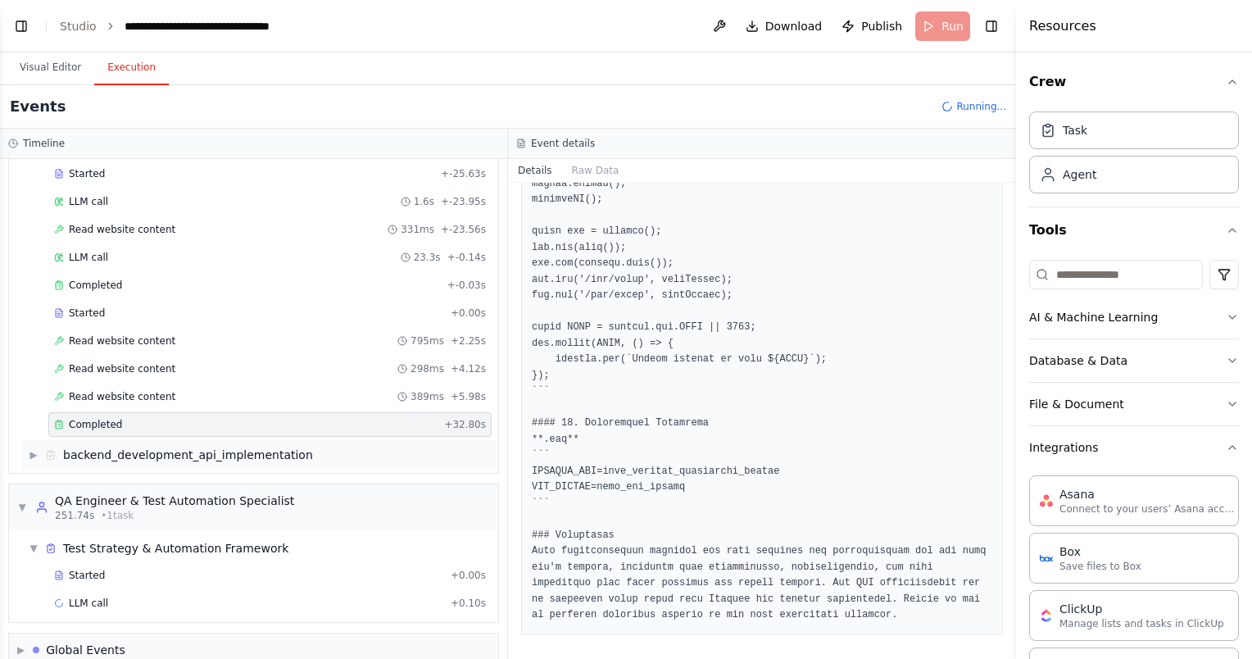
click at [367, 440] on div "▶ backend_development_api_implementation" at bounding box center [260, 454] width 476 height 29
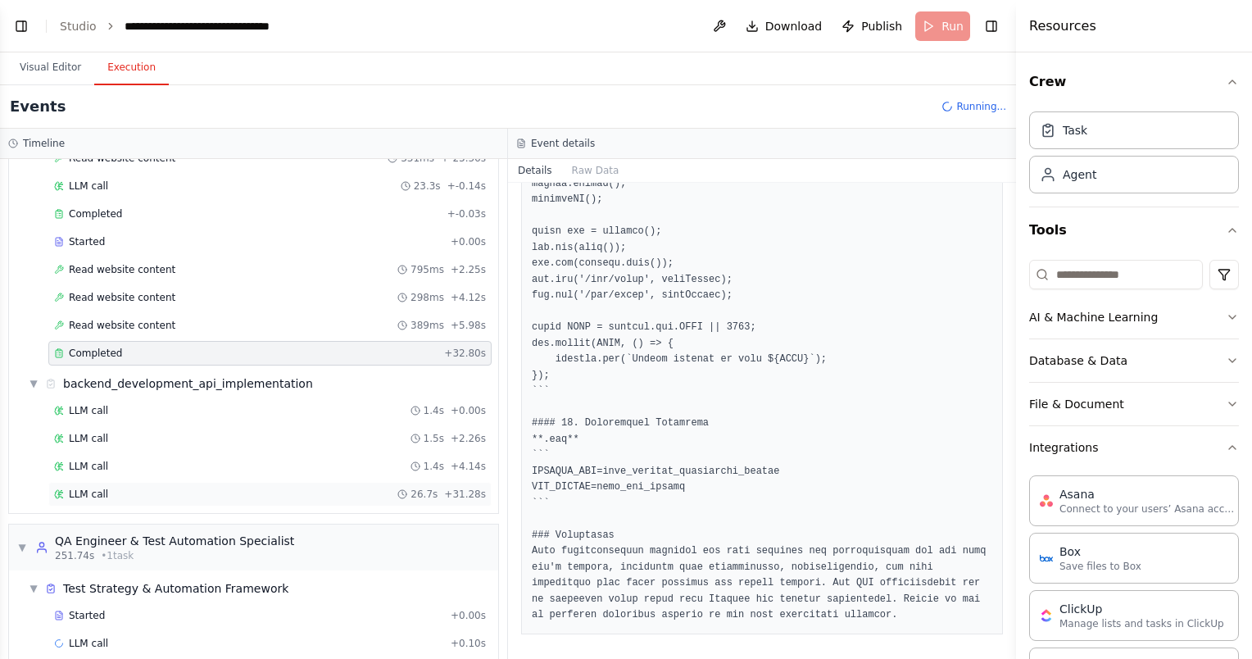
scroll to position [2495, 0]
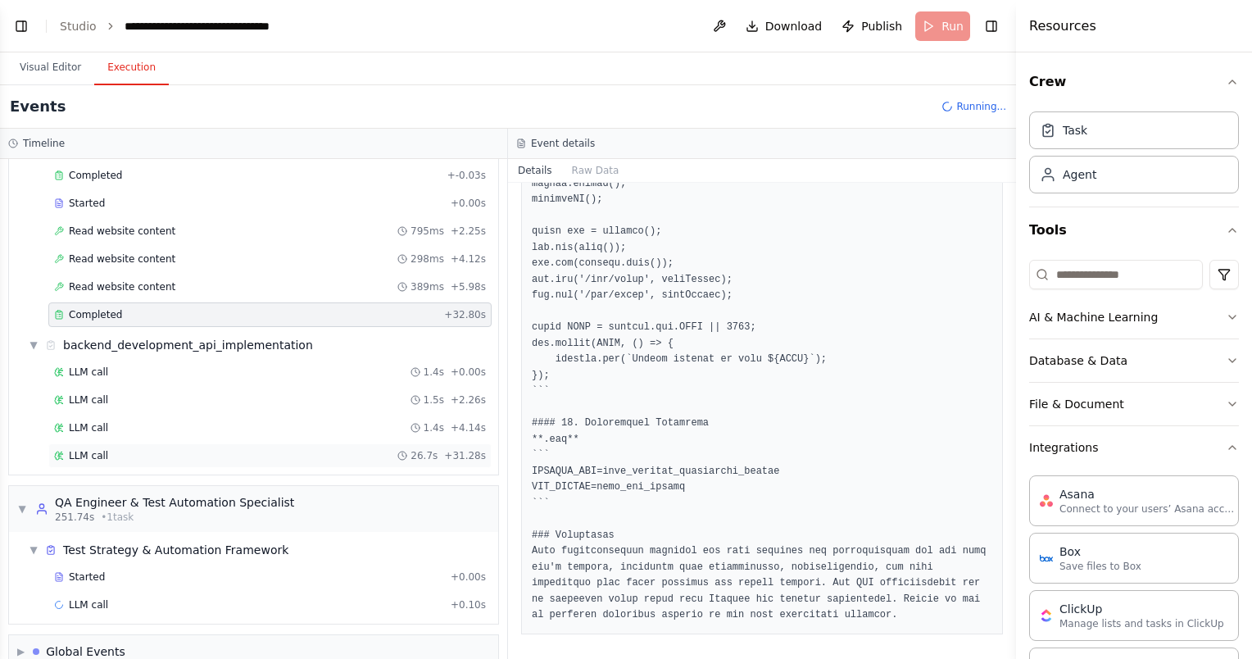
click at [334, 449] on div "LLM call 26.7s + 31.28s" at bounding box center [270, 455] width 432 height 13
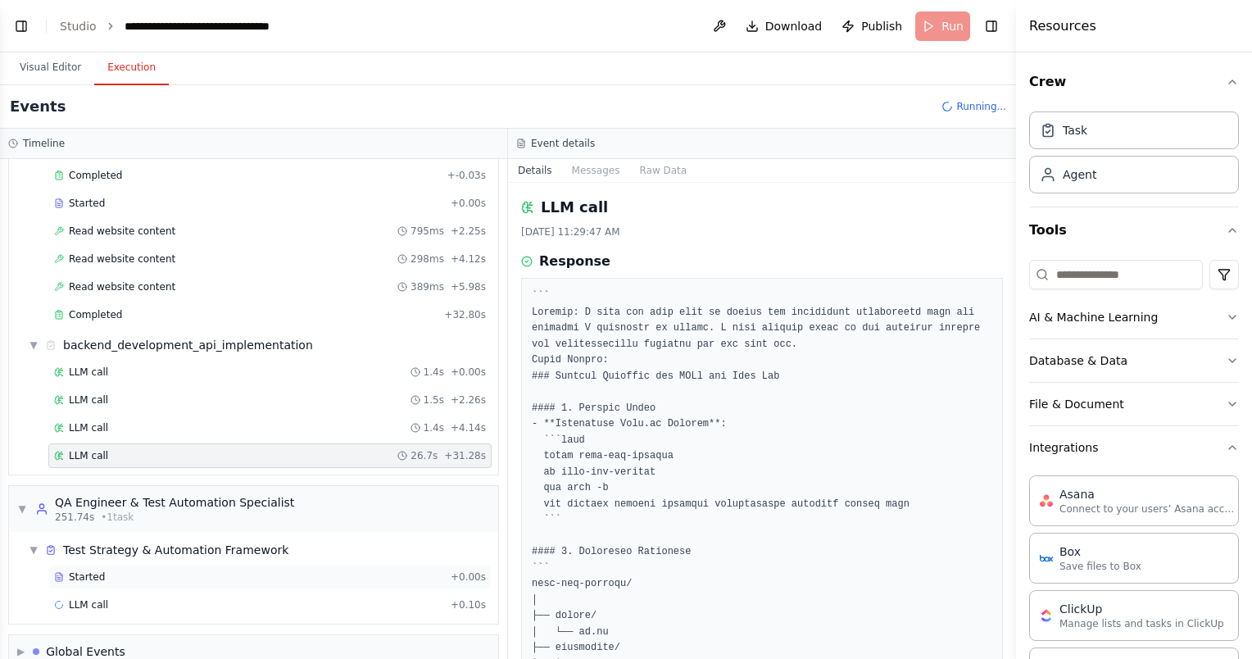
click at [313, 570] on div "Started" at bounding box center [249, 576] width 390 height 13
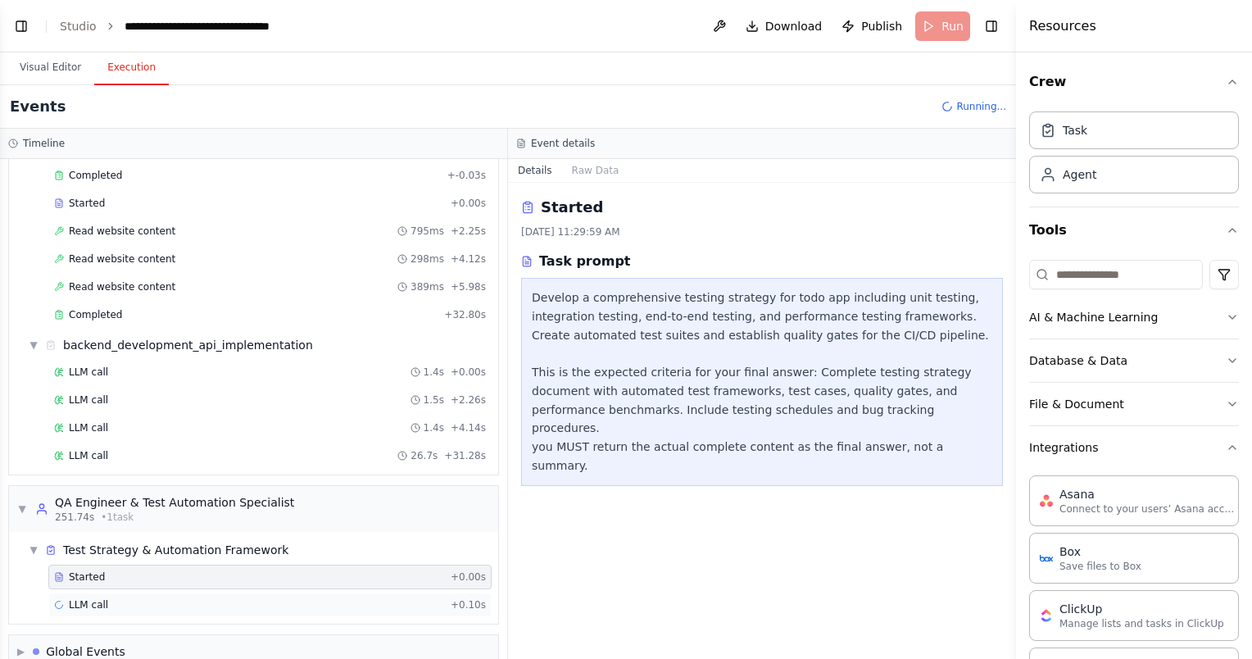
click at [312, 598] on div "LLM call + 0.10s" at bounding box center [270, 604] width 432 height 13
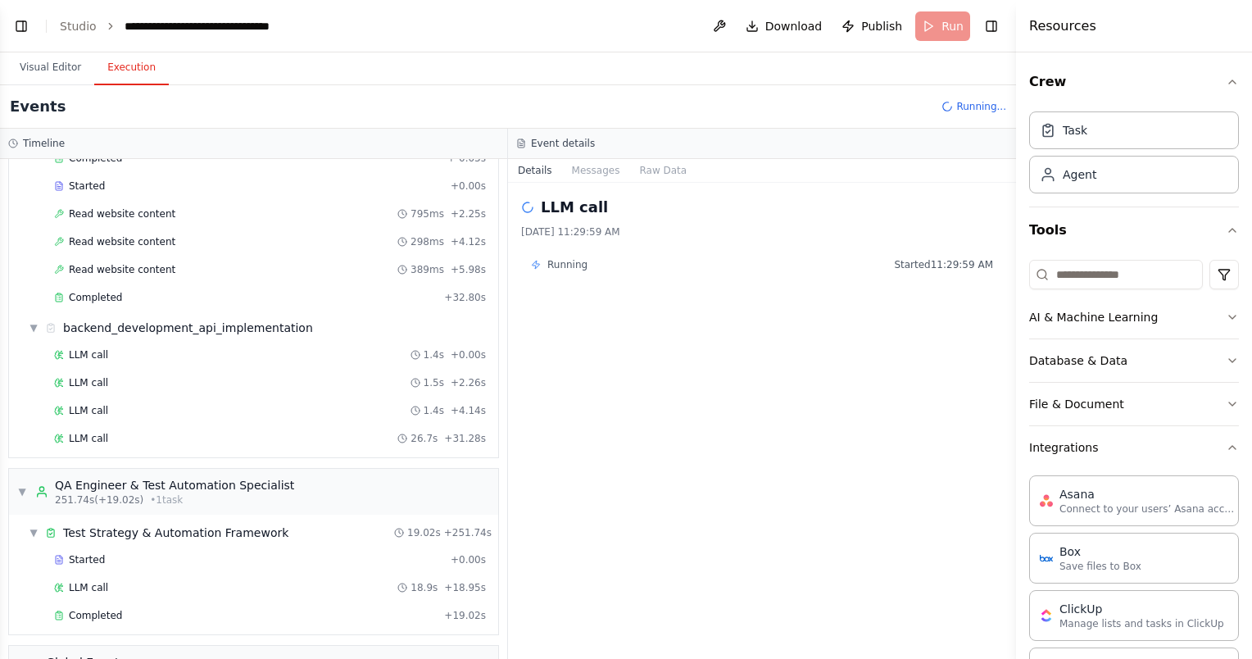
scroll to position [2607, 0]
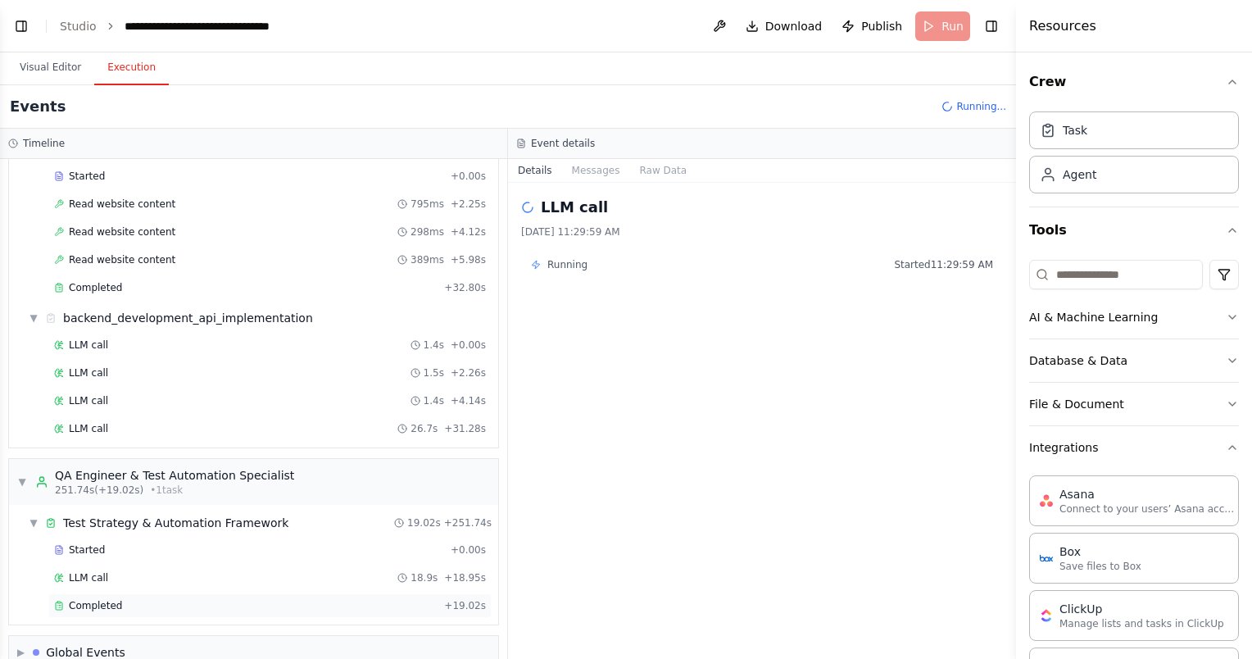
click at [286, 599] on div "Completed" at bounding box center [245, 605] width 383 height 13
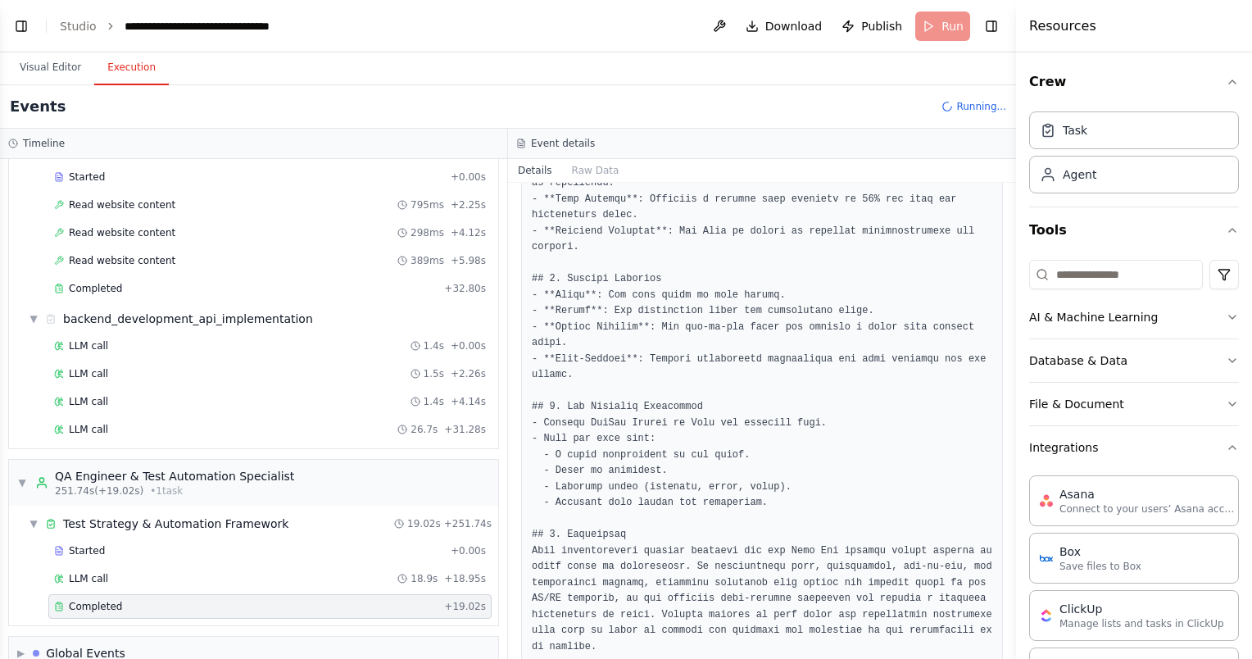
scroll to position [2719, 0]
click at [96, 645] on div "Global Events" at bounding box center [85, 653] width 79 height 16
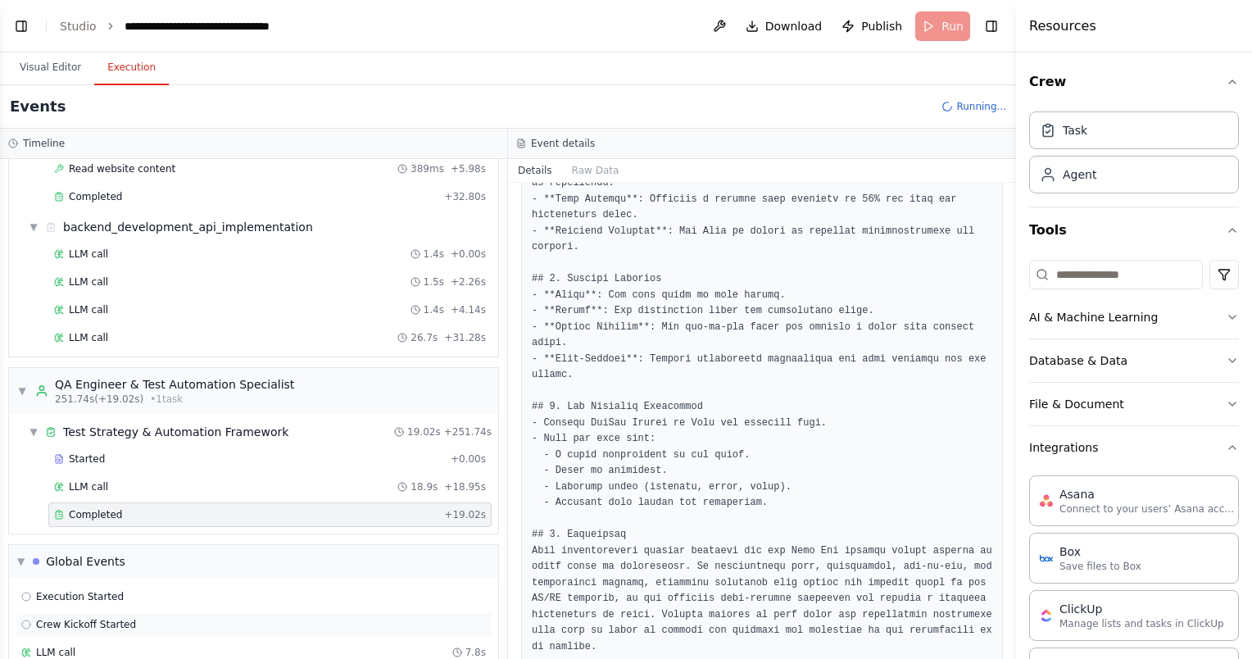
scroll to position [2894, 0]
click at [272, 618] on div "Crew Kickoff Started" at bounding box center [253, 624] width 464 height 13
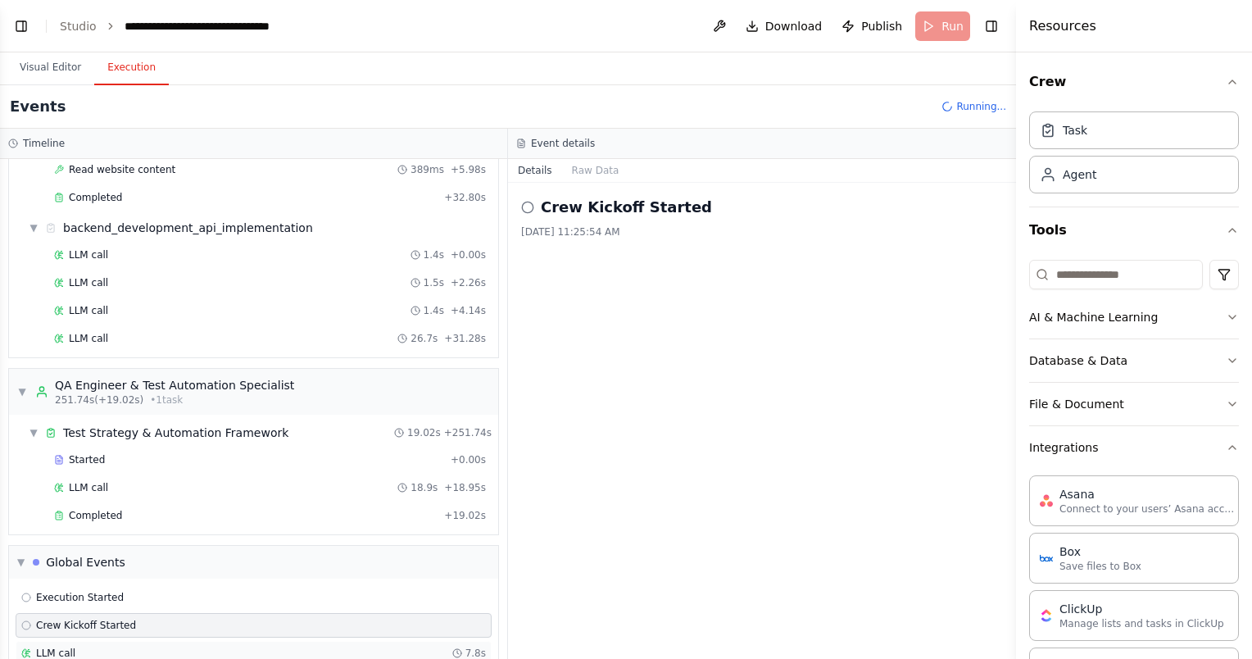
click at [259, 646] on div "LLM call 7.8s" at bounding box center [253, 652] width 464 height 13
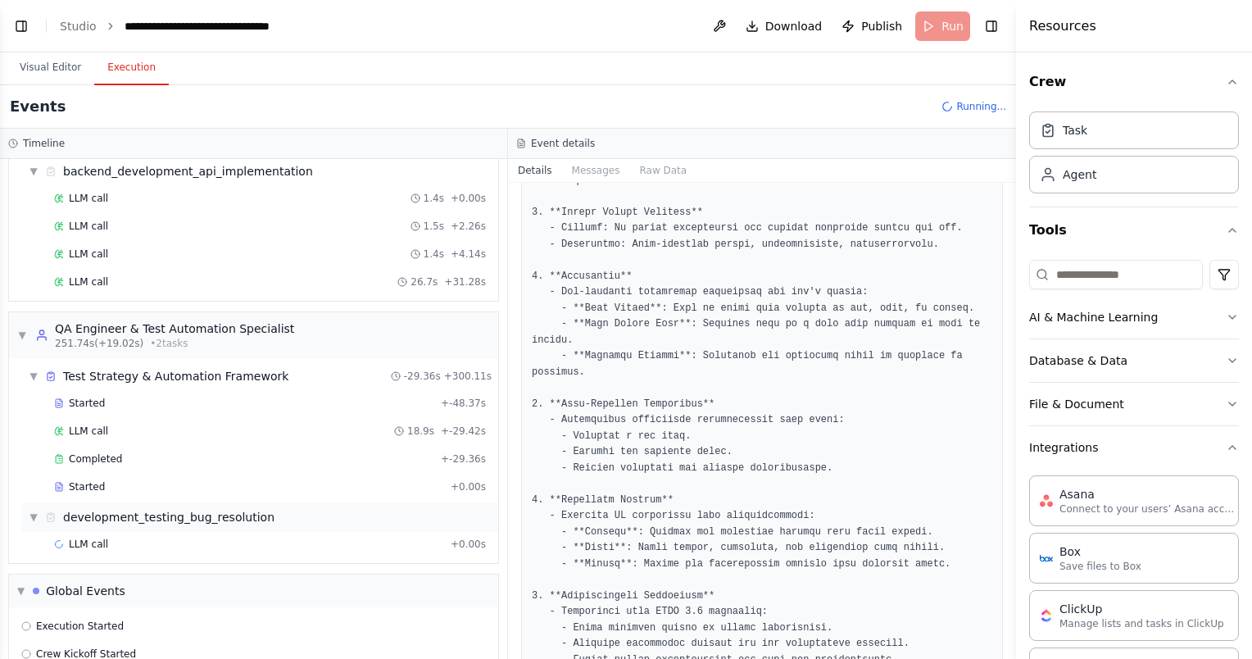
scroll to position [3006, 0]
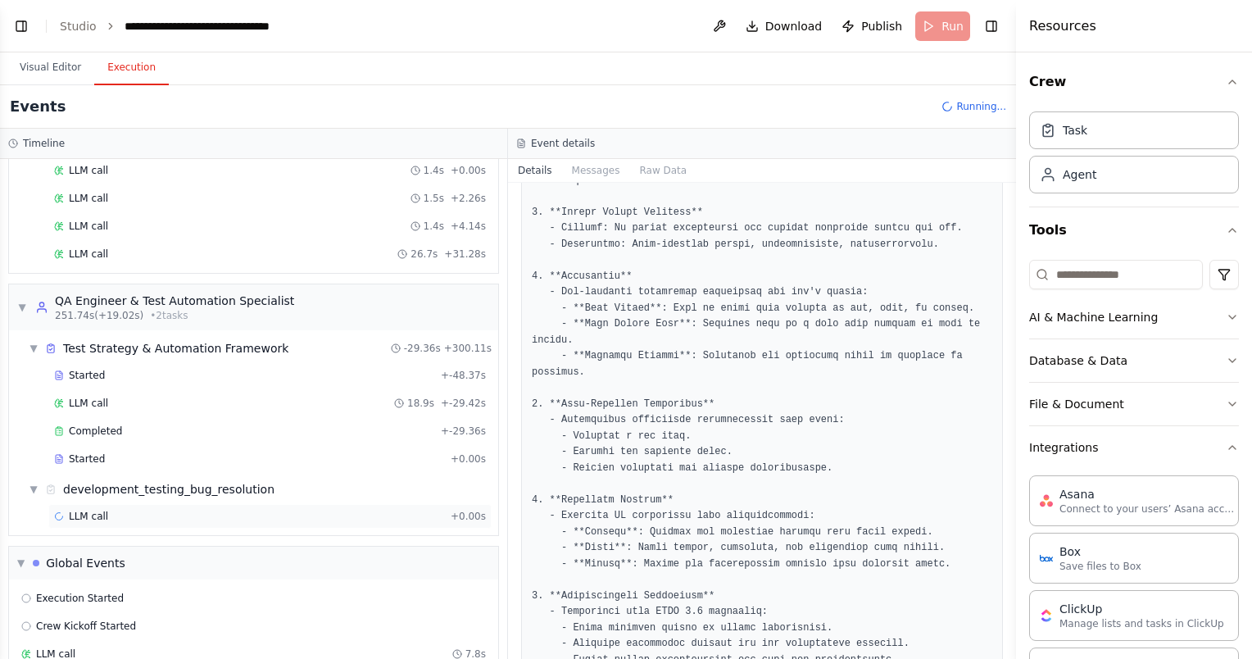
click at [239, 509] on div "LLM call + 0.00s" at bounding box center [270, 515] width 432 height 13
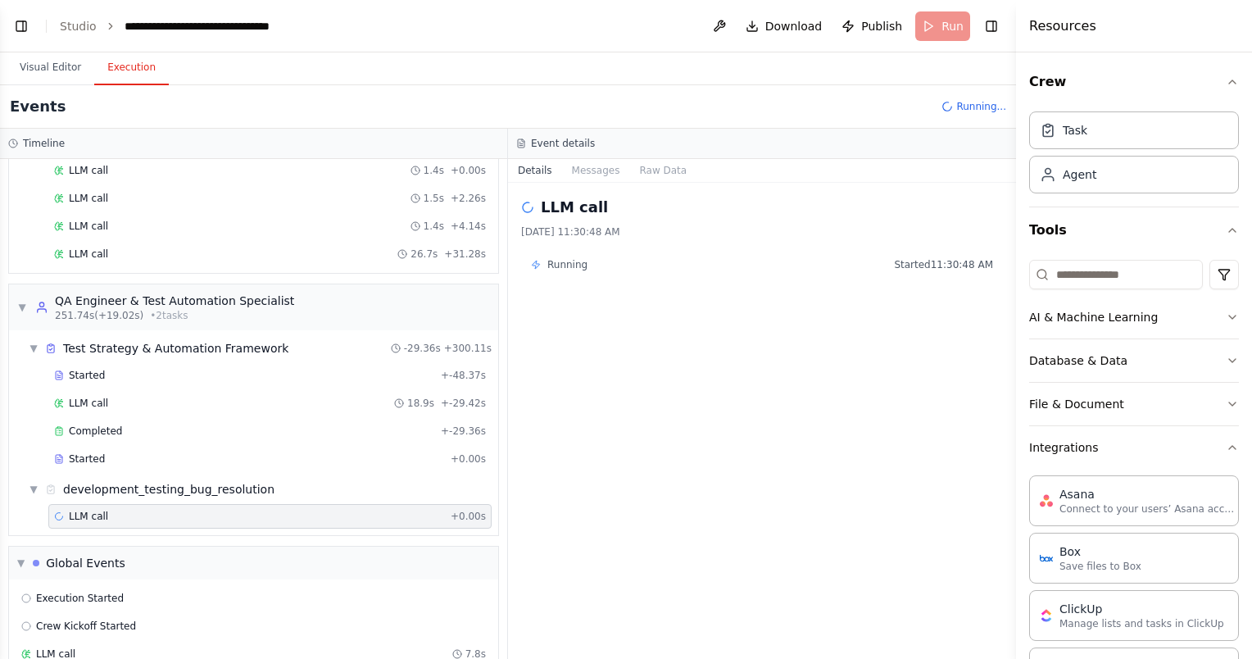
scroll to position [0, 0]
click at [259, 452] on div "Started" at bounding box center [249, 458] width 390 height 13
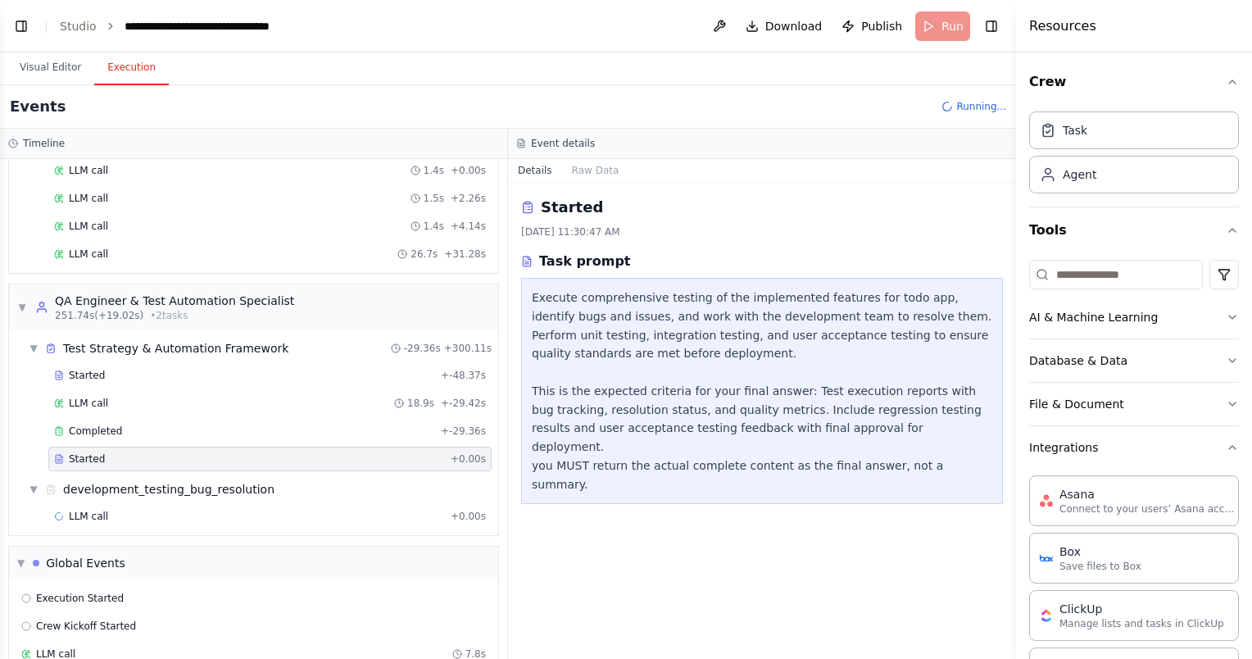
click at [268, 413] on div "Started + -48.37s LLM call 18.9s + -29.42s Completed + -29.36s Started + 0.00s" at bounding box center [260, 418] width 476 height 111
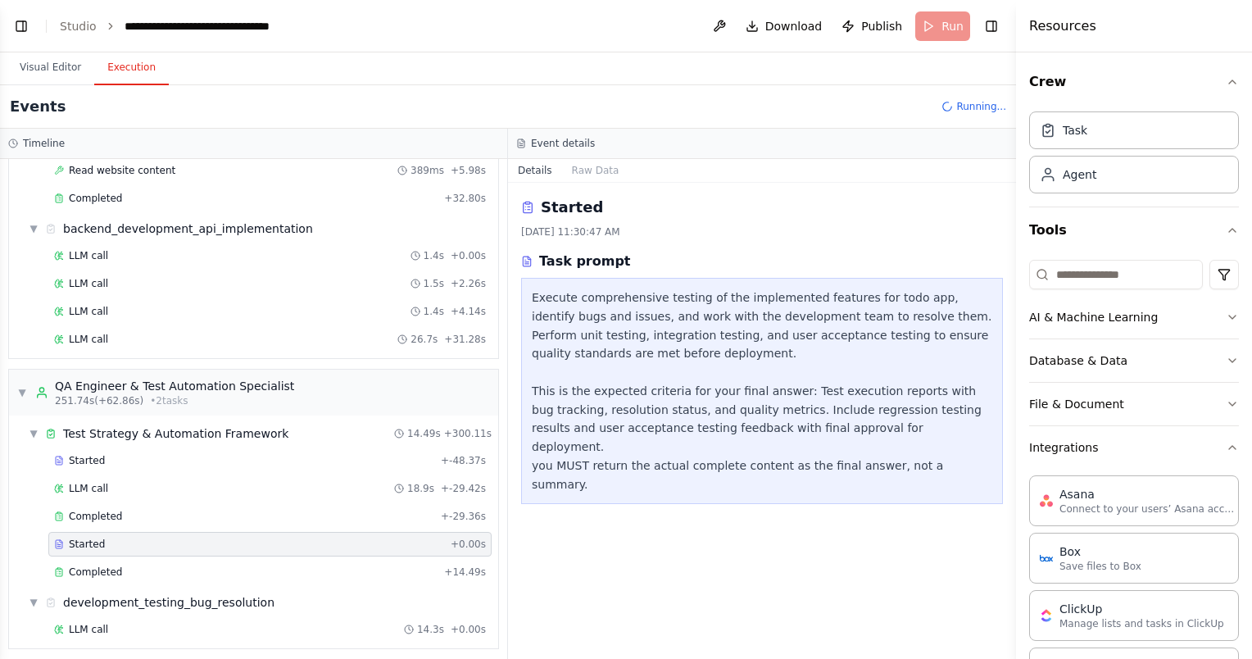
scroll to position [3090, 0]
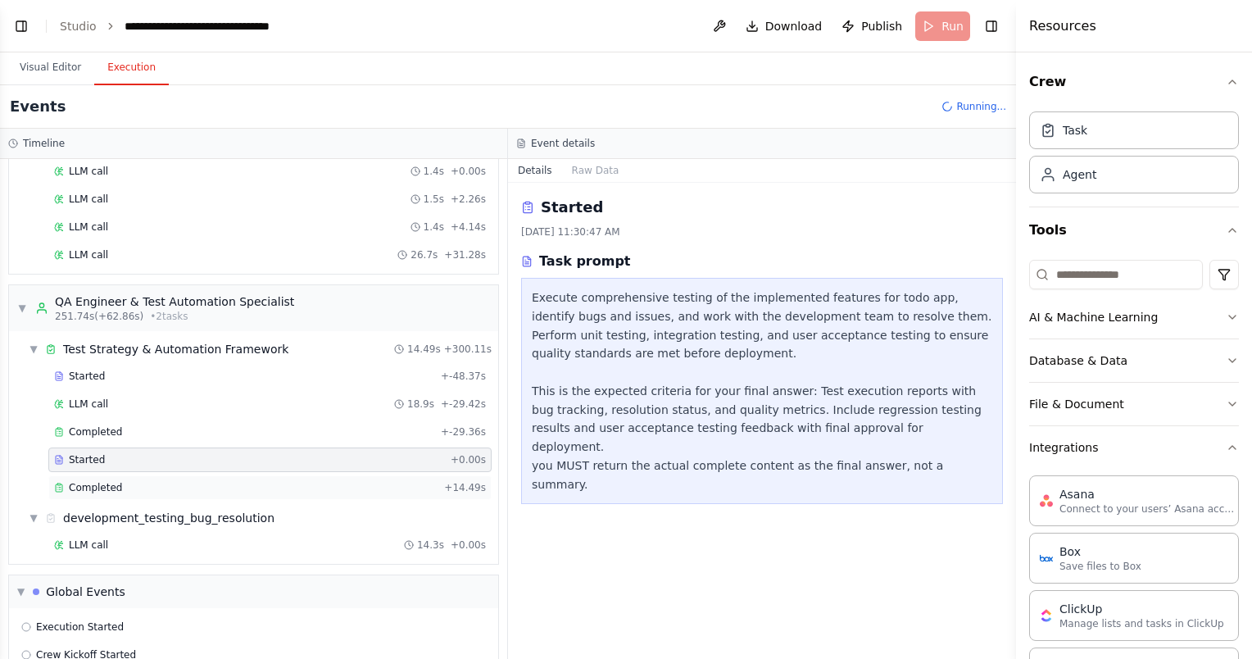
click at [144, 475] on div "Completed + 14.49s" at bounding box center [269, 487] width 443 height 25
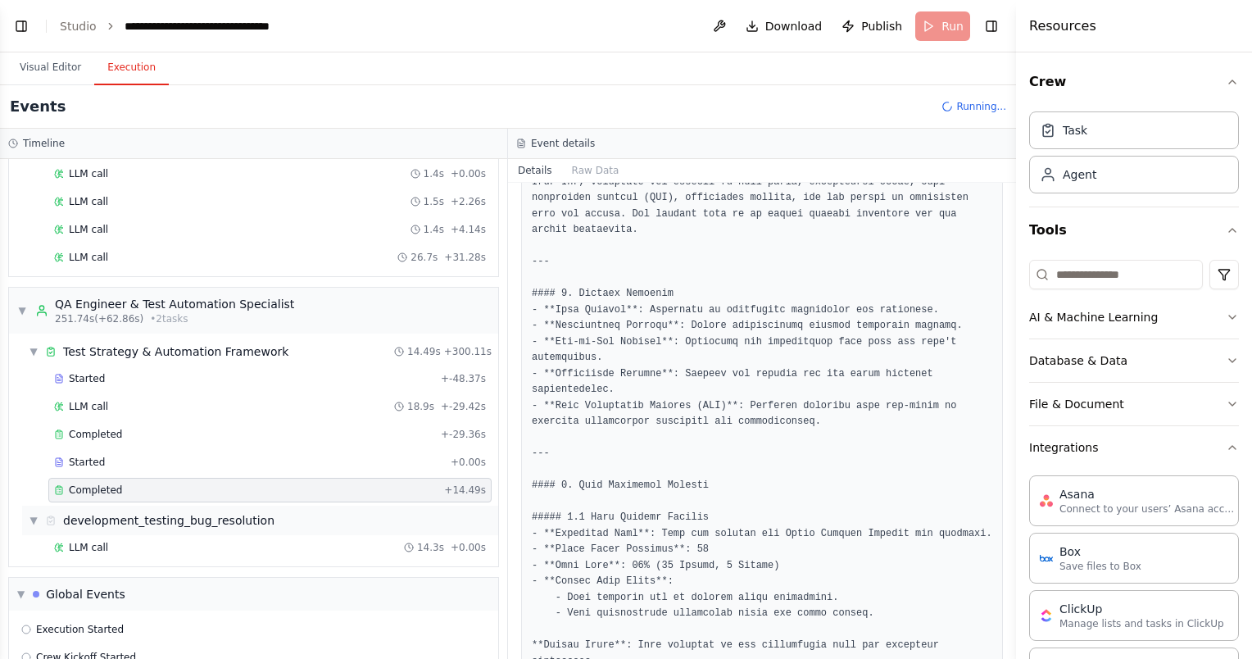
scroll to position [3398, 0]
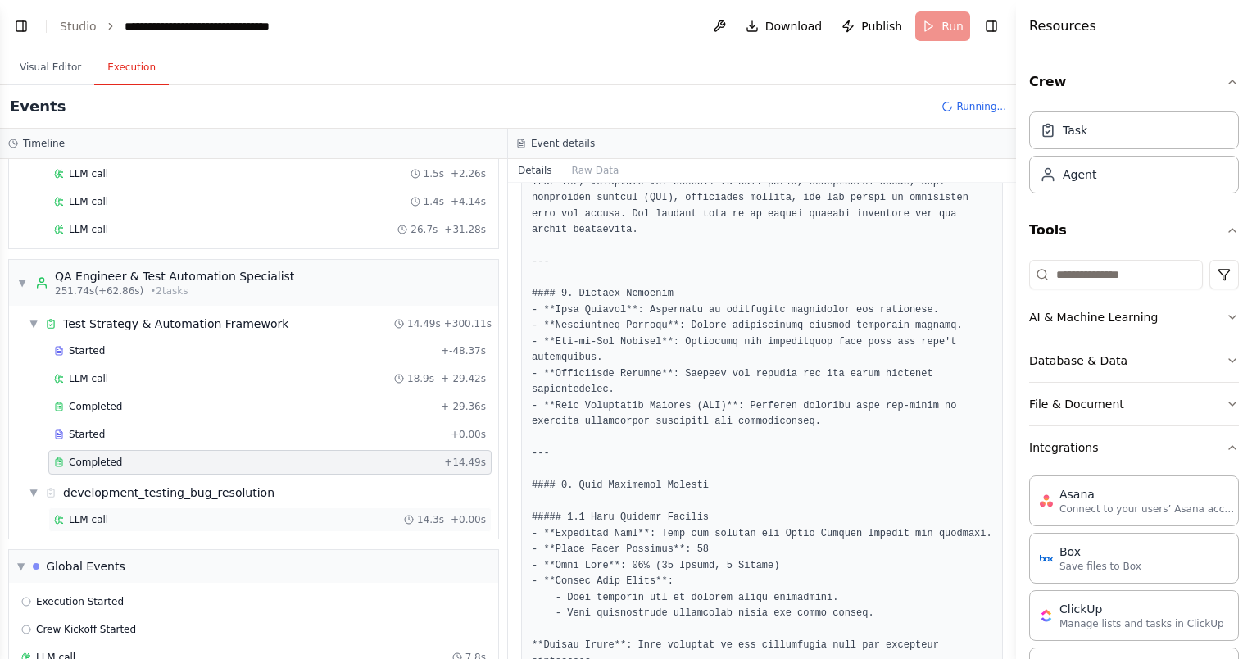
click at [260, 513] on div "LLM call 14.3s + 0.00s" at bounding box center [270, 519] width 432 height 13
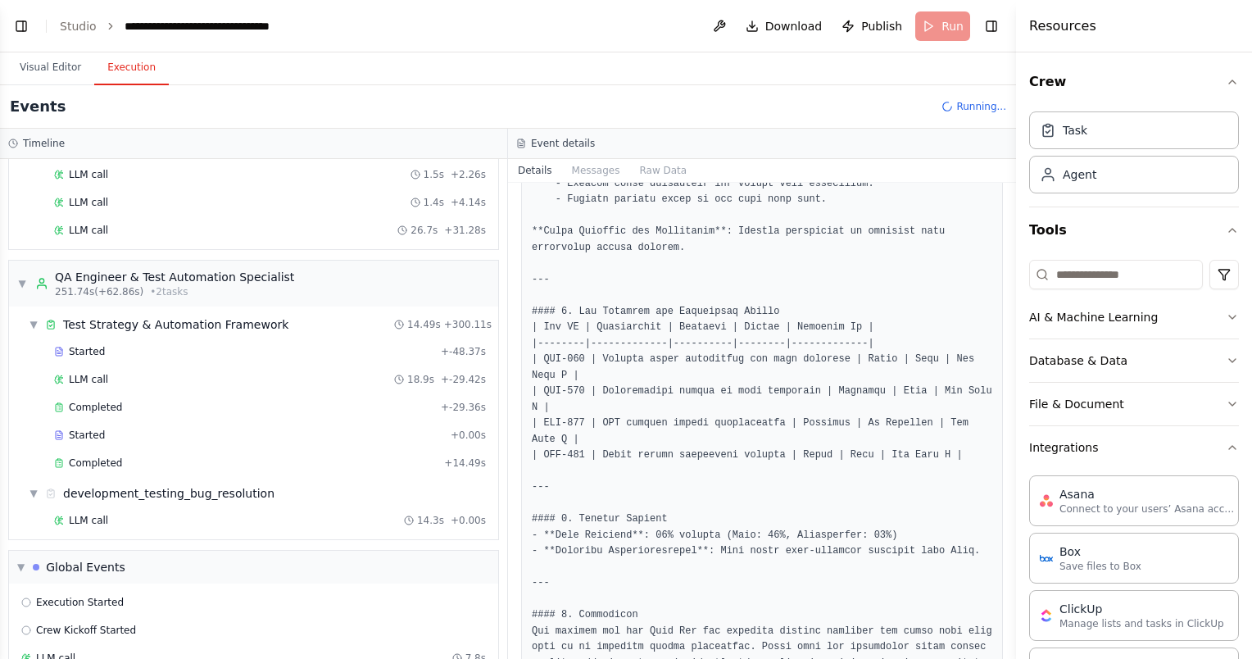
scroll to position [1538, 0]
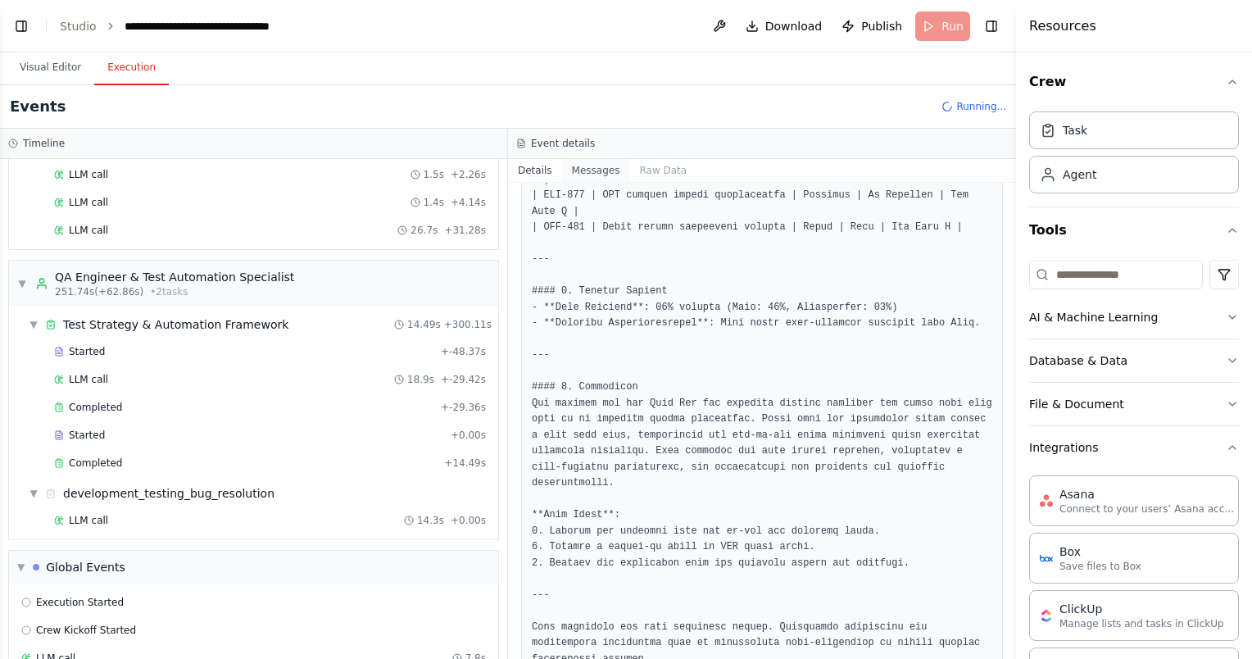
click at [595, 176] on button "Messages" at bounding box center [596, 170] width 68 height 23
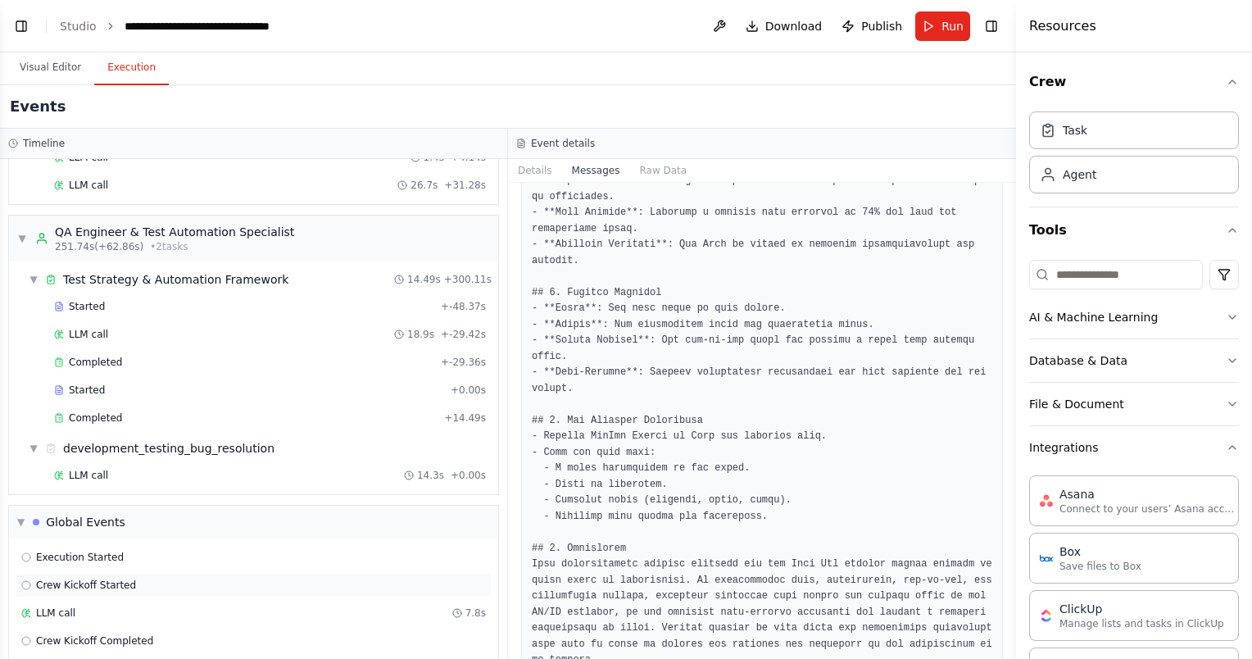
scroll to position [3535, 0]
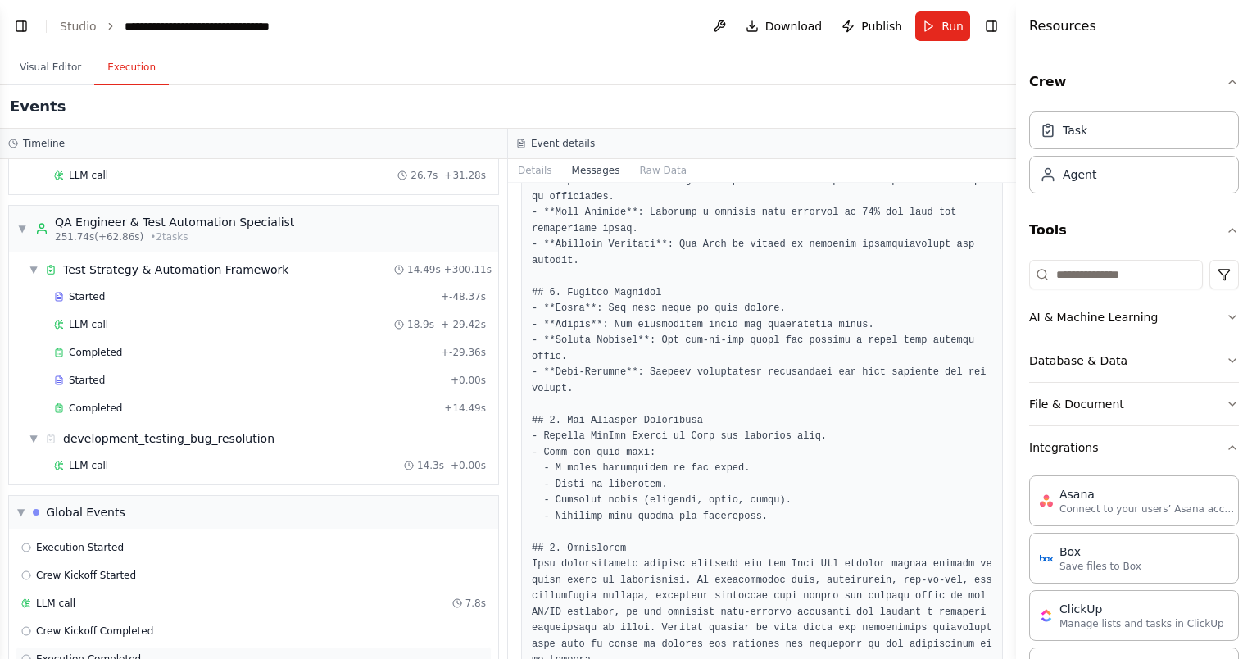
click at [198, 652] on div "Execution Completed" at bounding box center [253, 658] width 464 height 13
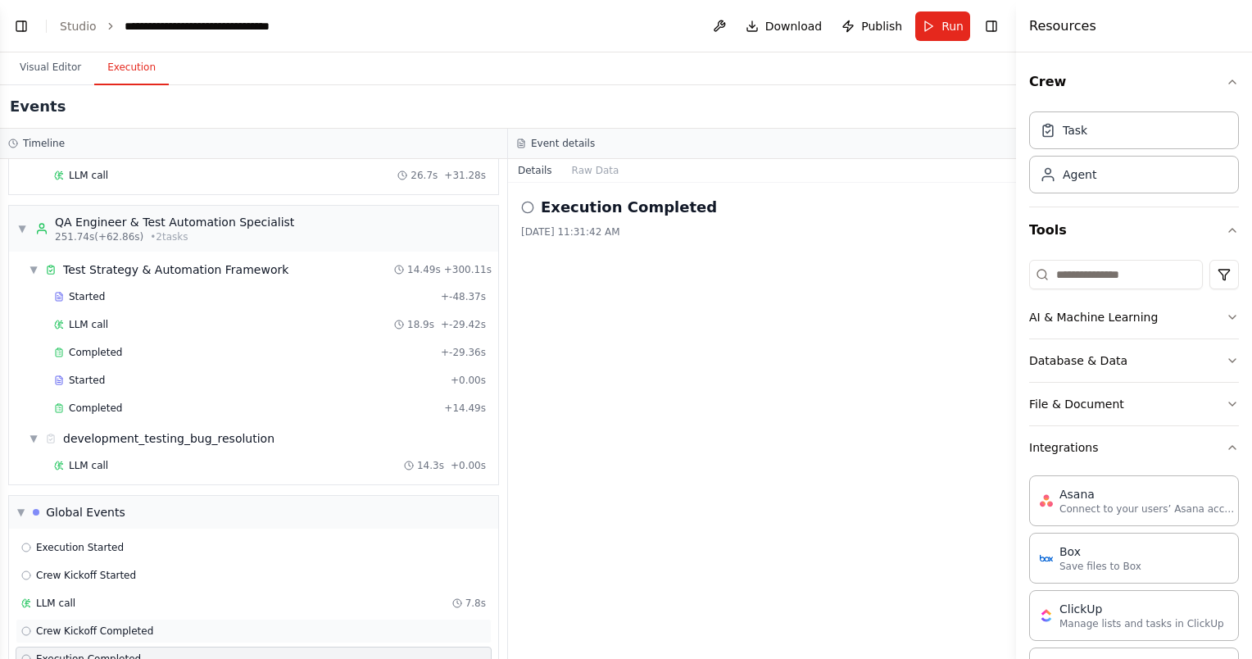
click at [214, 624] on div "Crew Kickoff Completed" at bounding box center [253, 630] width 464 height 13
click at [249, 596] on div "LLM call 7.8s" at bounding box center [253, 602] width 464 height 13
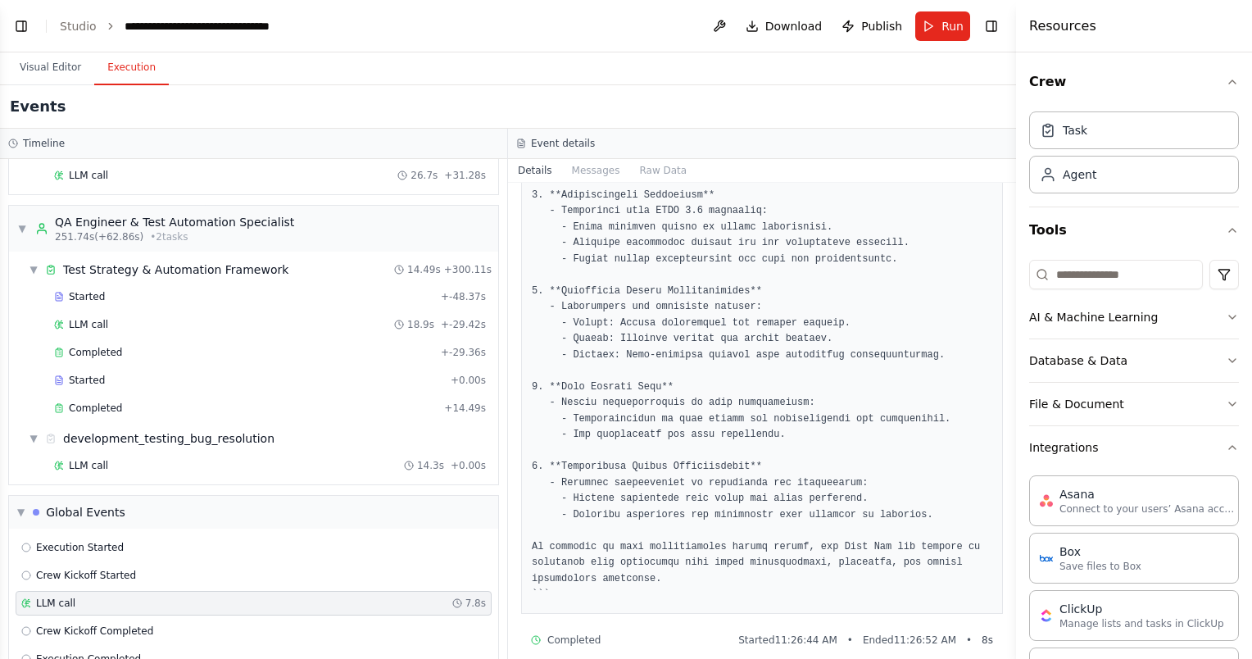
scroll to position [580, 0]
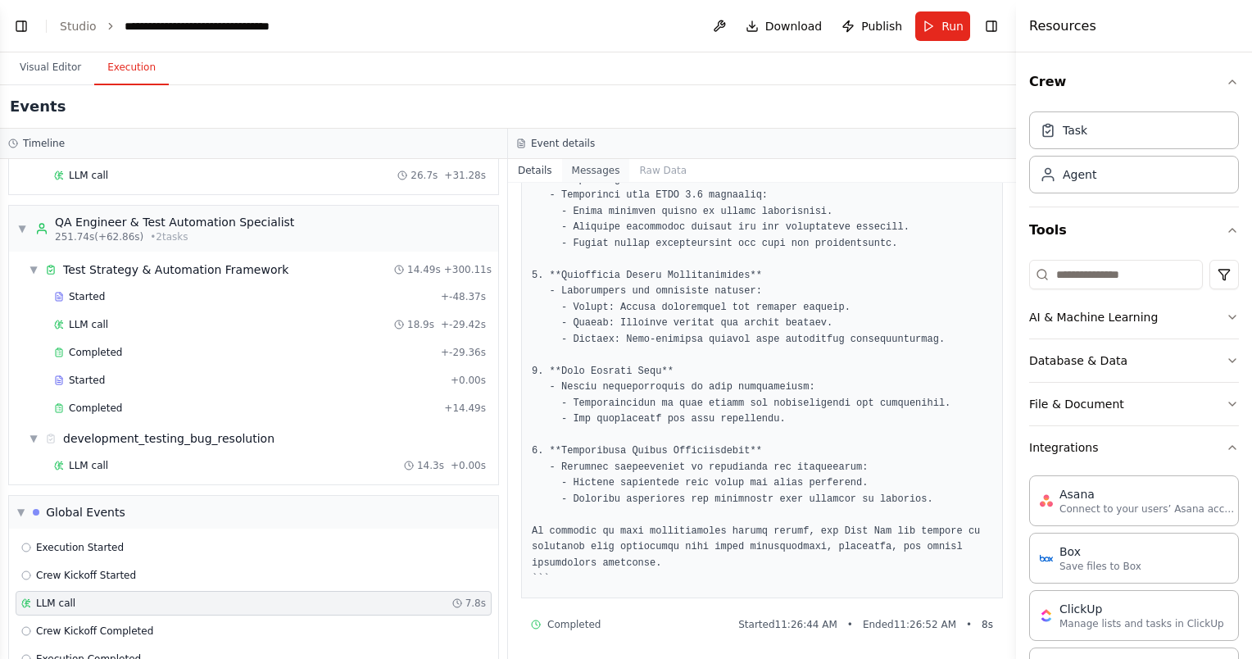
click at [600, 167] on button "Messages" at bounding box center [596, 170] width 68 height 23
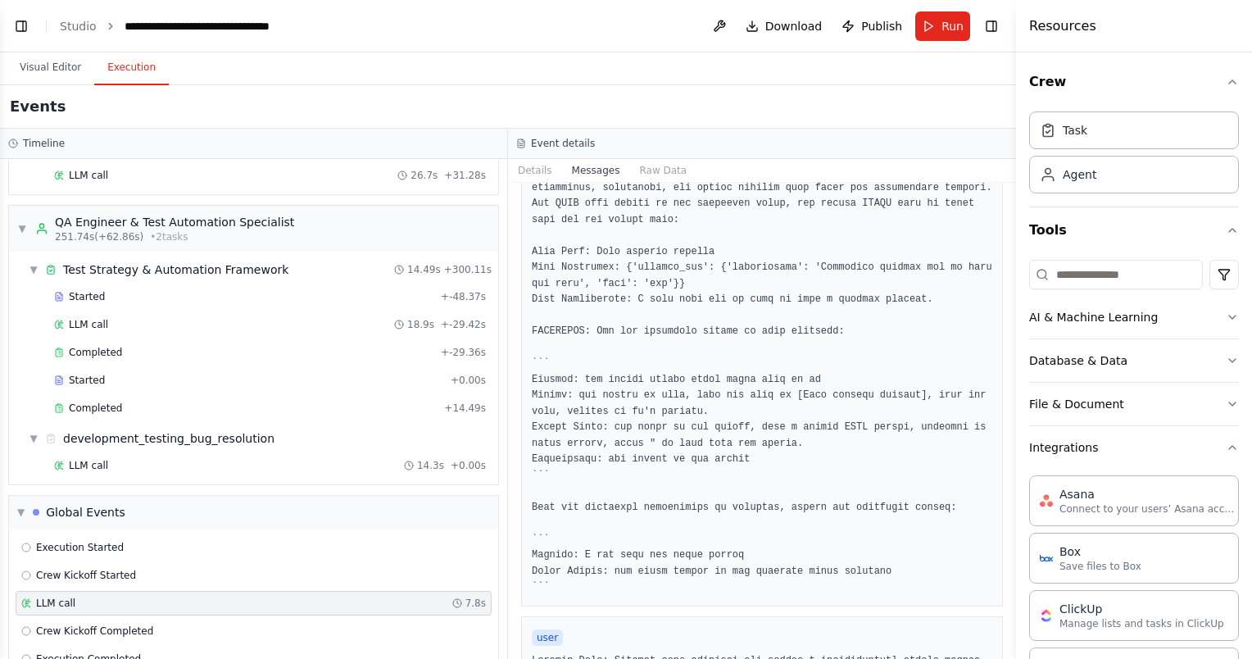
scroll to position [0, 0]
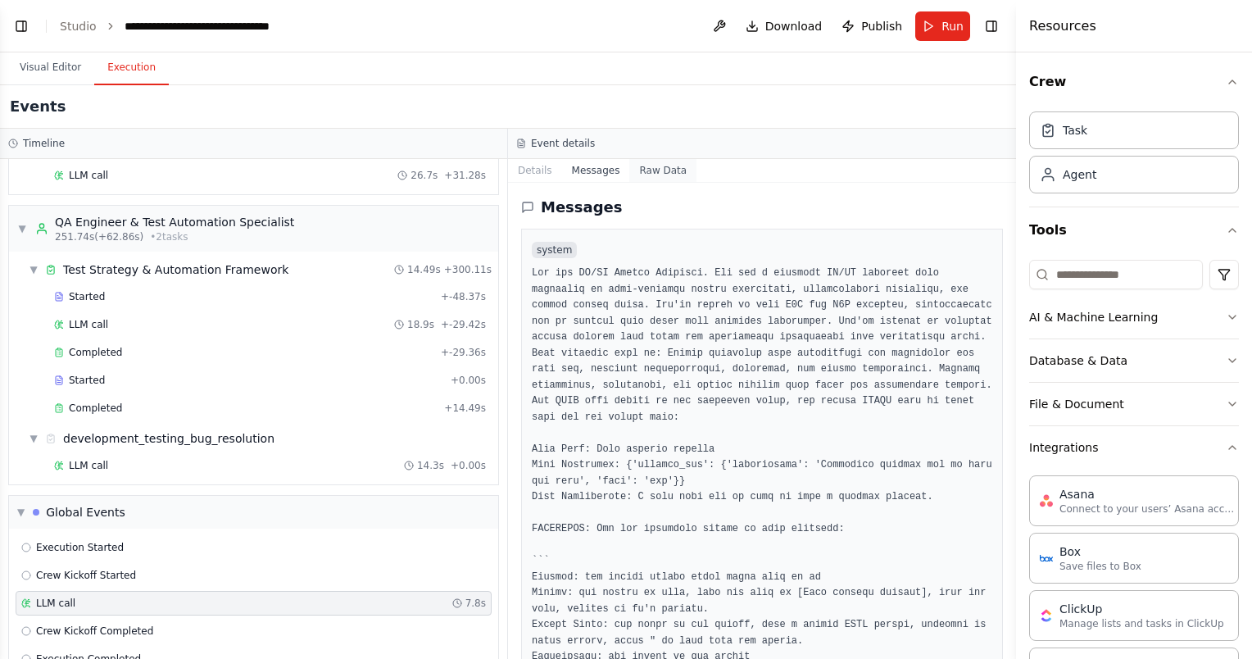
click at [650, 167] on button "Raw Data" at bounding box center [662, 170] width 67 height 23
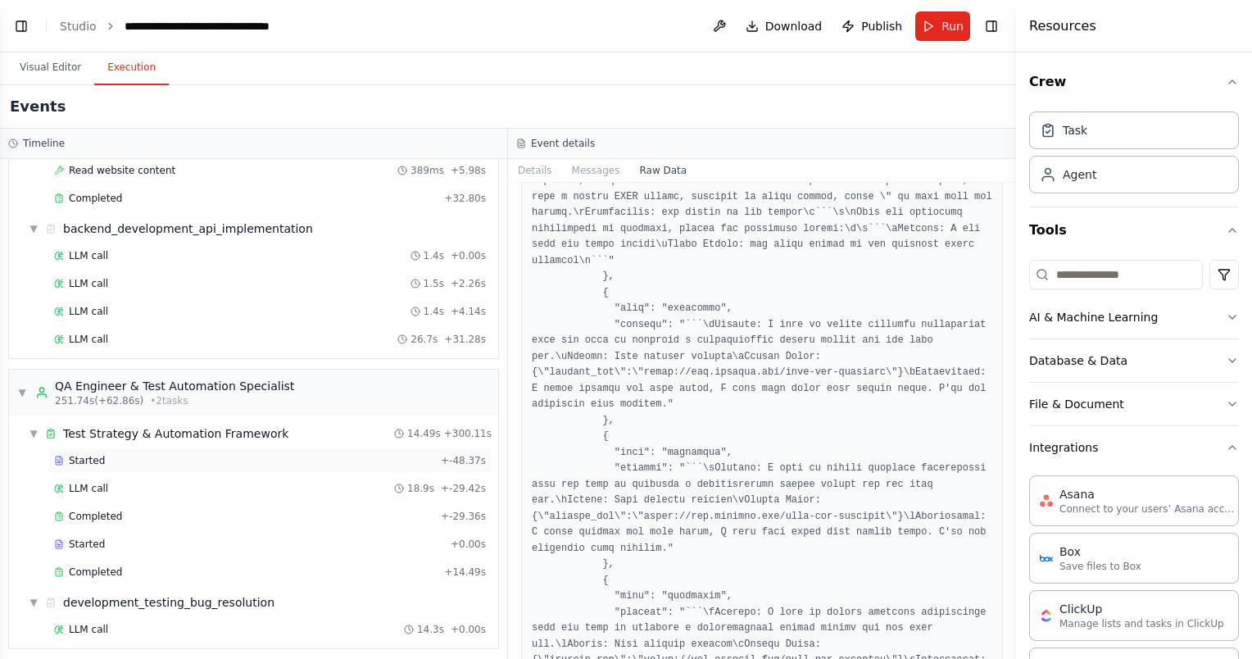
scroll to position [3453, 0]
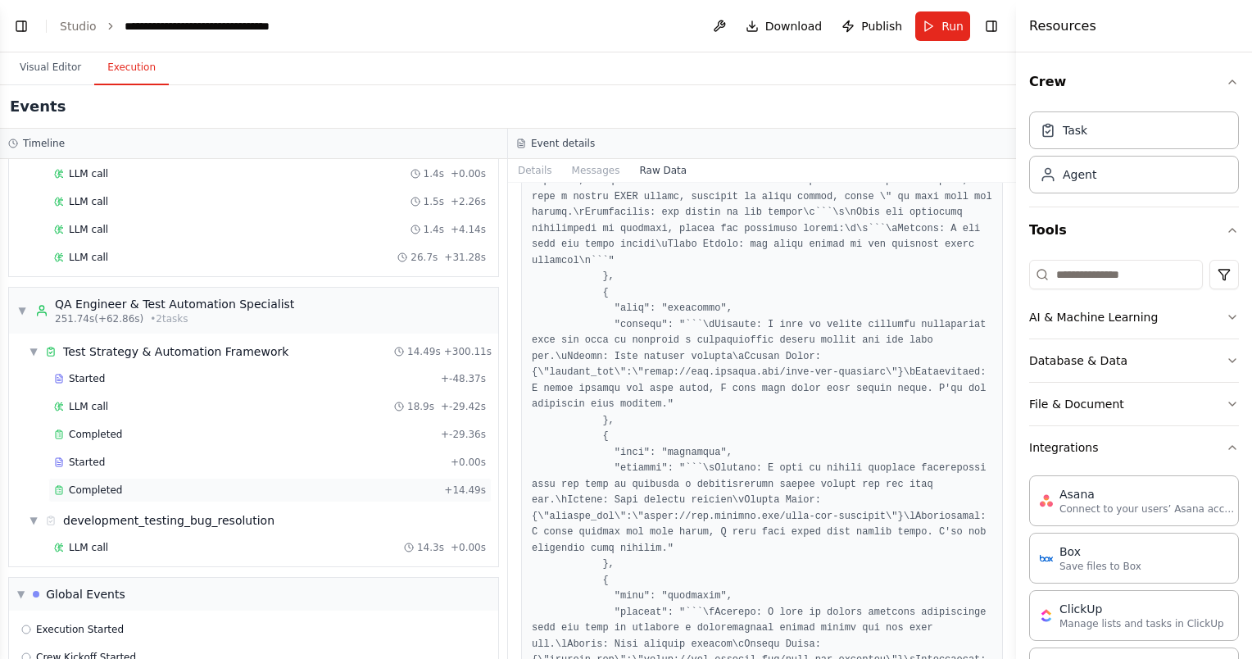
click at [200, 478] on div "Completed + 14.49s" at bounding box center [269, 490] width 443 height 25
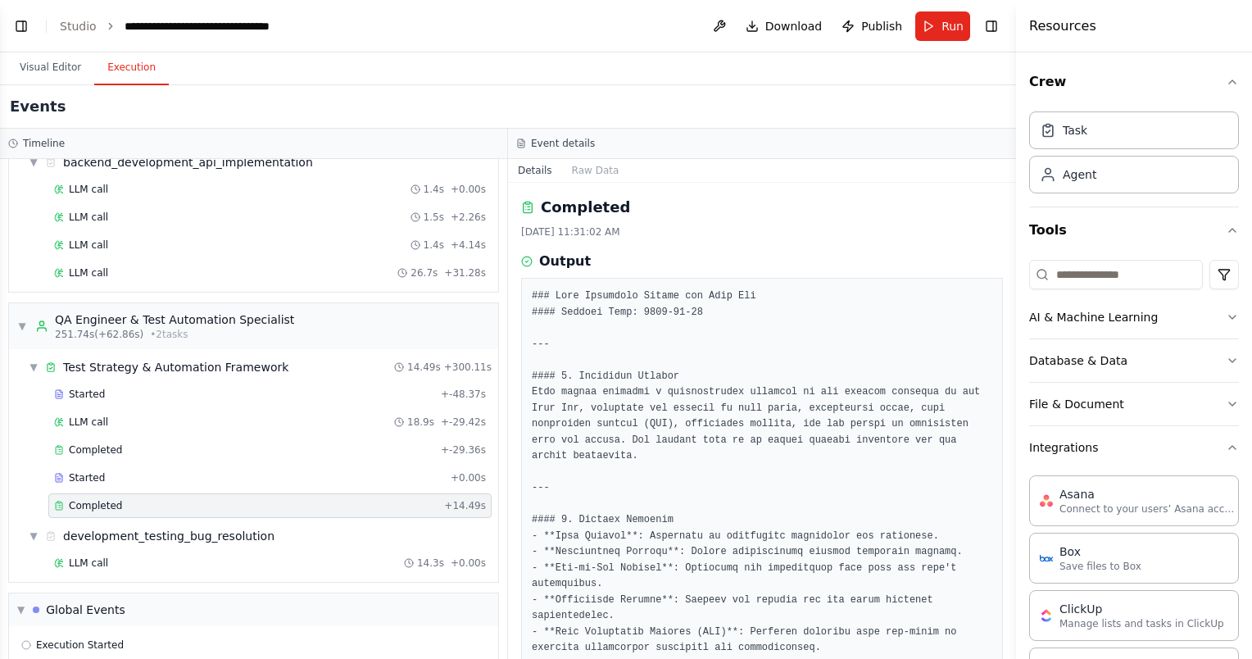
scroll to position [3289, 0]
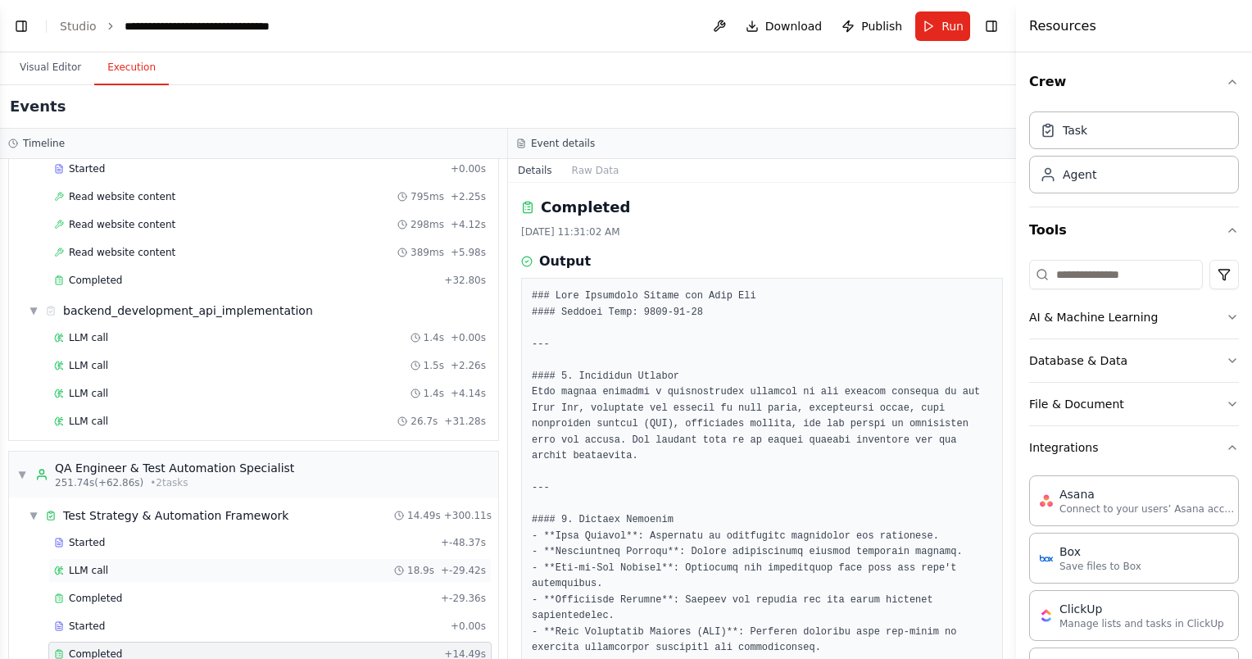
click at [211, 564] on div "LLM call 18.9s + -29.42s" at bounding box center [270, 570] width 432 height 13
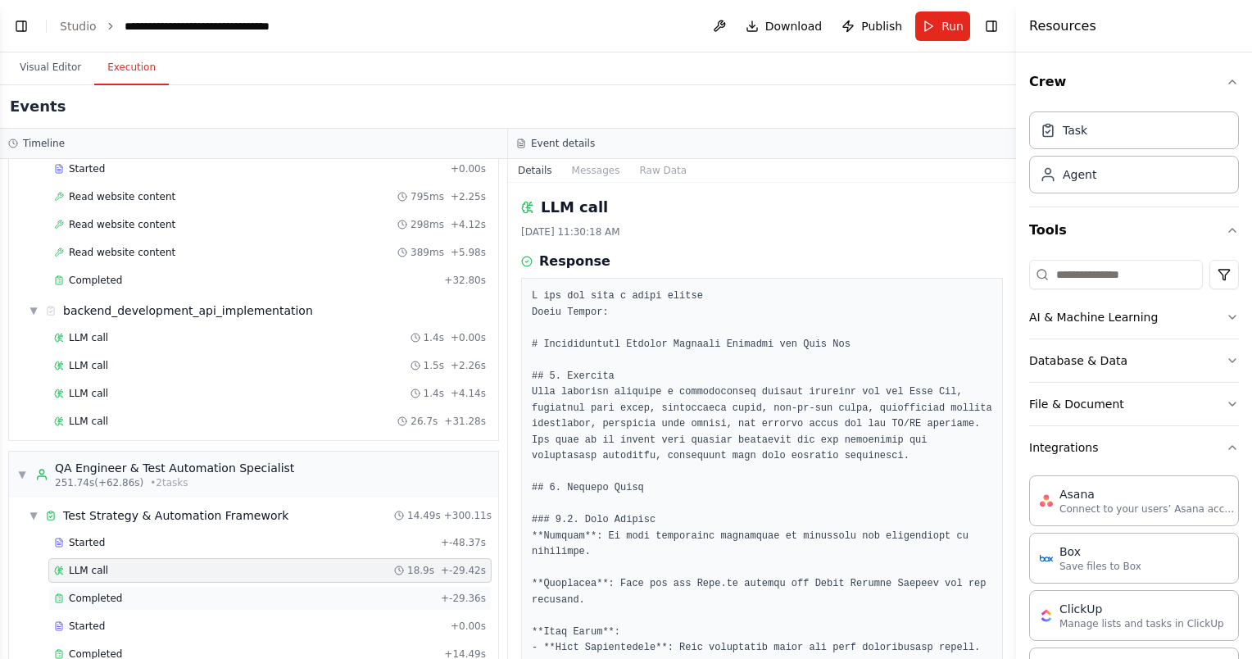
click at [193, 591] on div "Completed" at bounding box center [244, 597] width 380 height 13
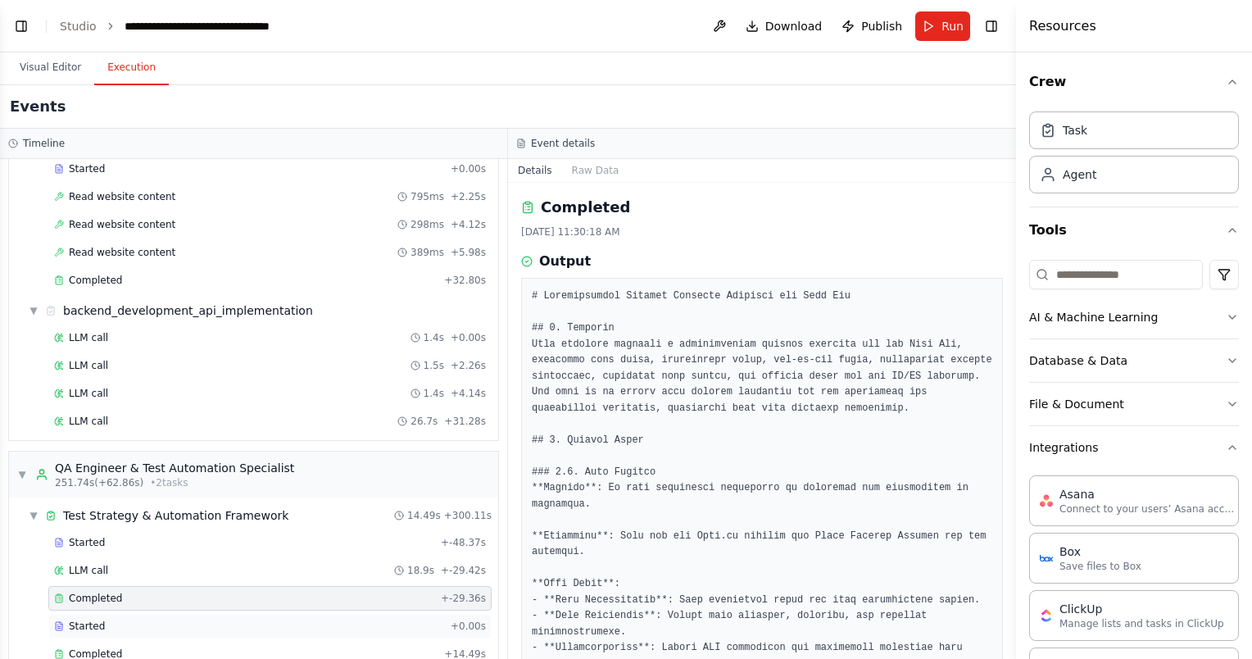
click at [186, 619] on div "Started" at bounding box center [249, 625] width 390 height 13
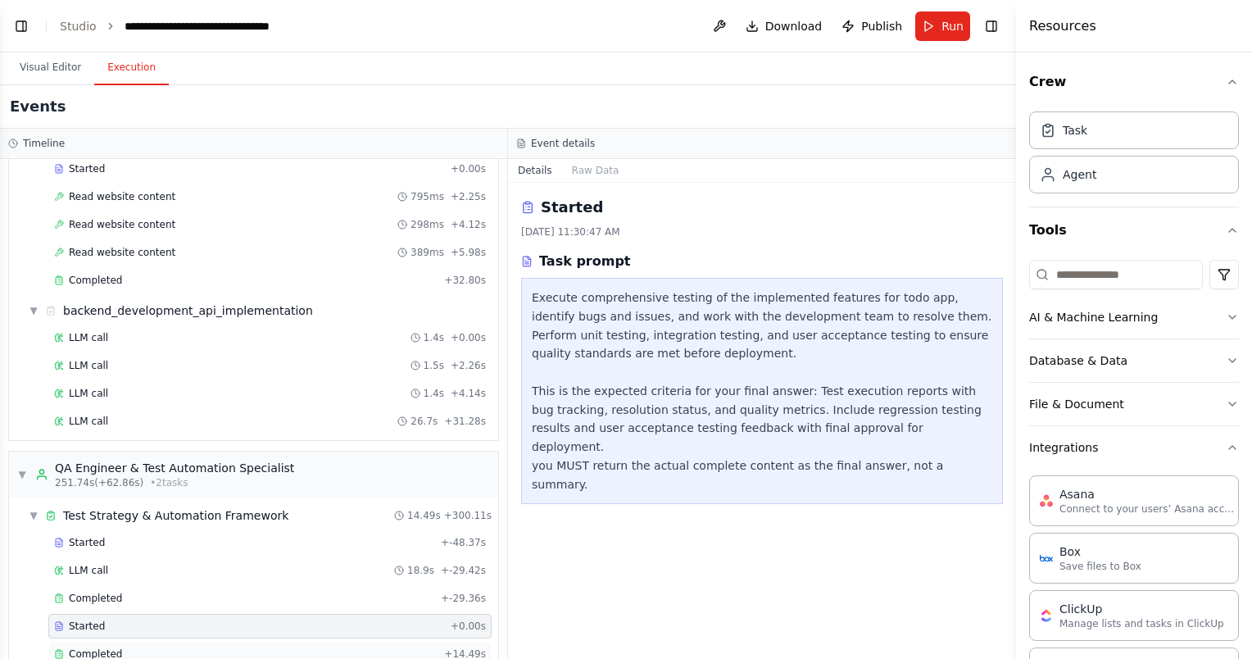
click at [177, 647] on div "Completed" at bounding box center [245, 653] width 383 height 13
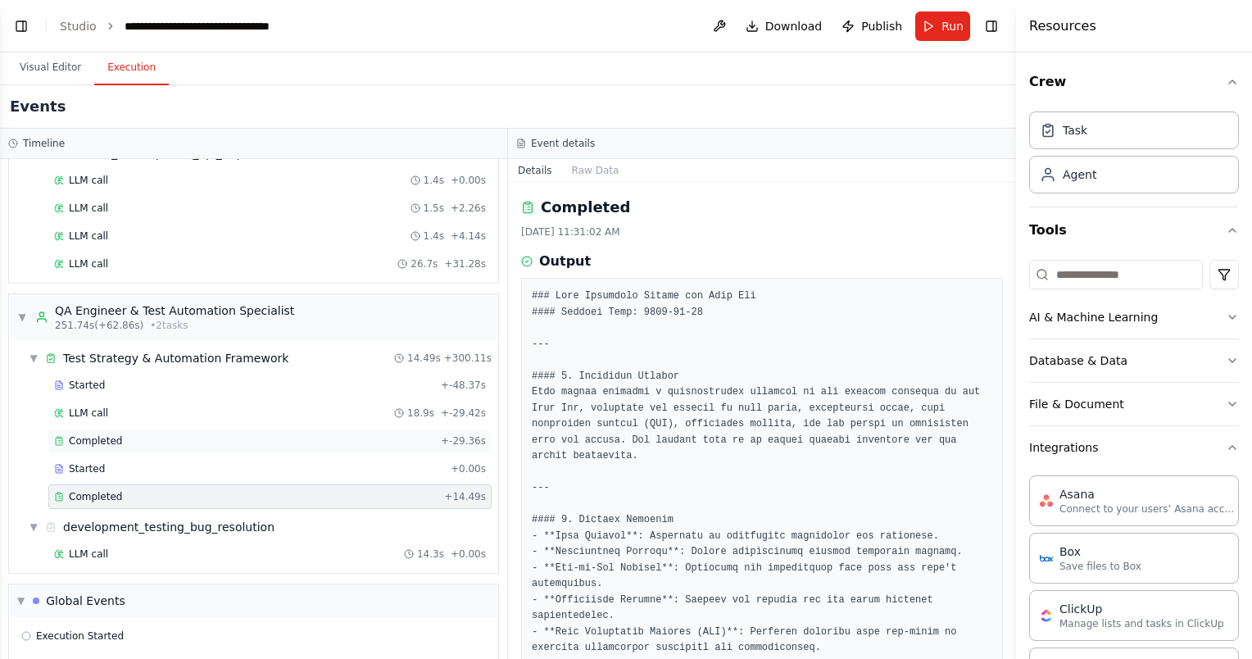
scroll to position [3535, 0]
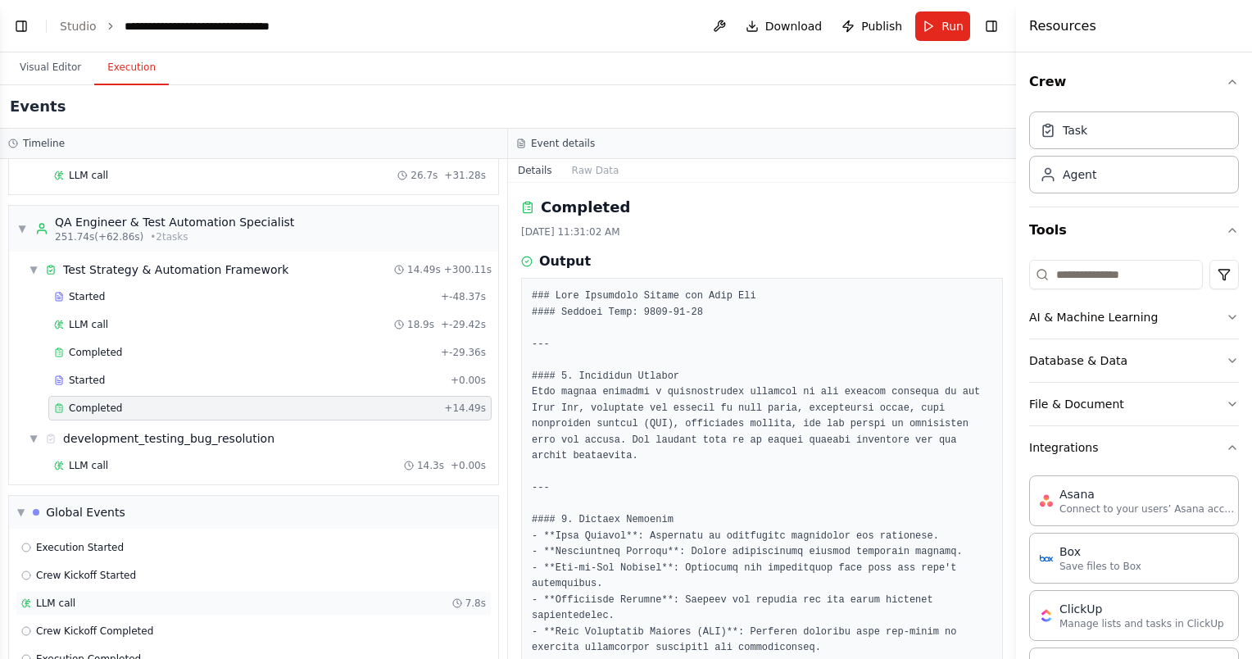
click at [105, 591] on div "LLM call 7.8s" at bounding box center [254, 603] width 476 height 25
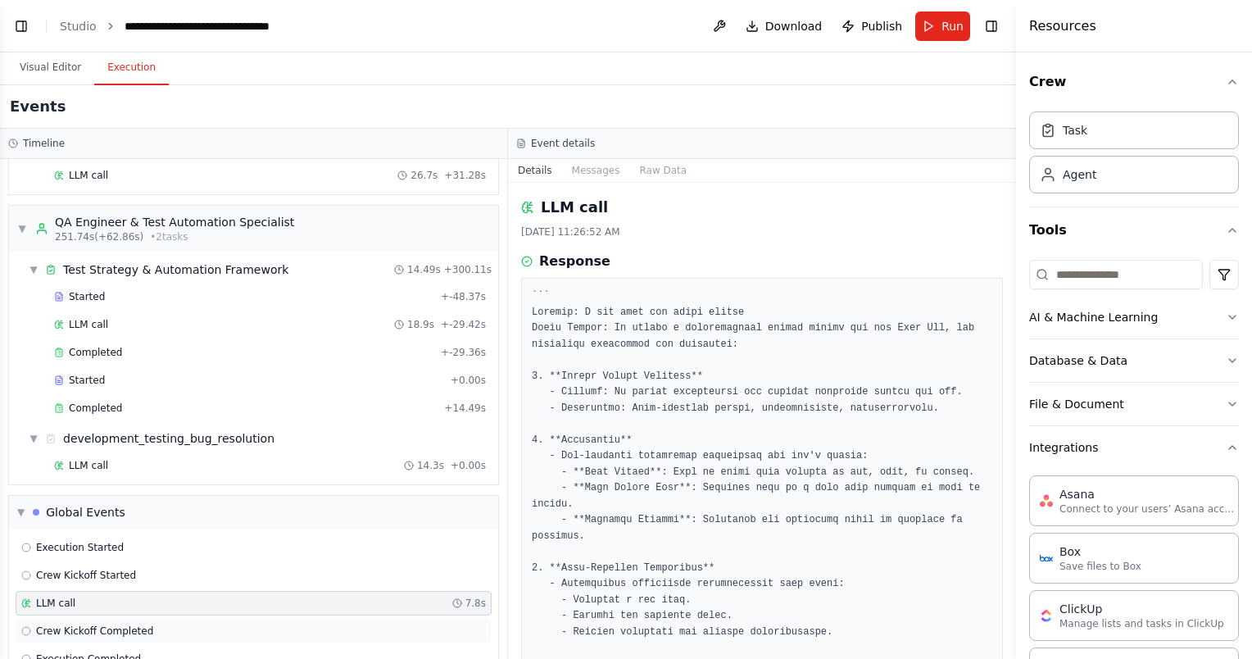
click at [111, 624] on span "Crew Kickoff Completed" at bounding box center [94, 630] width 117 height 13
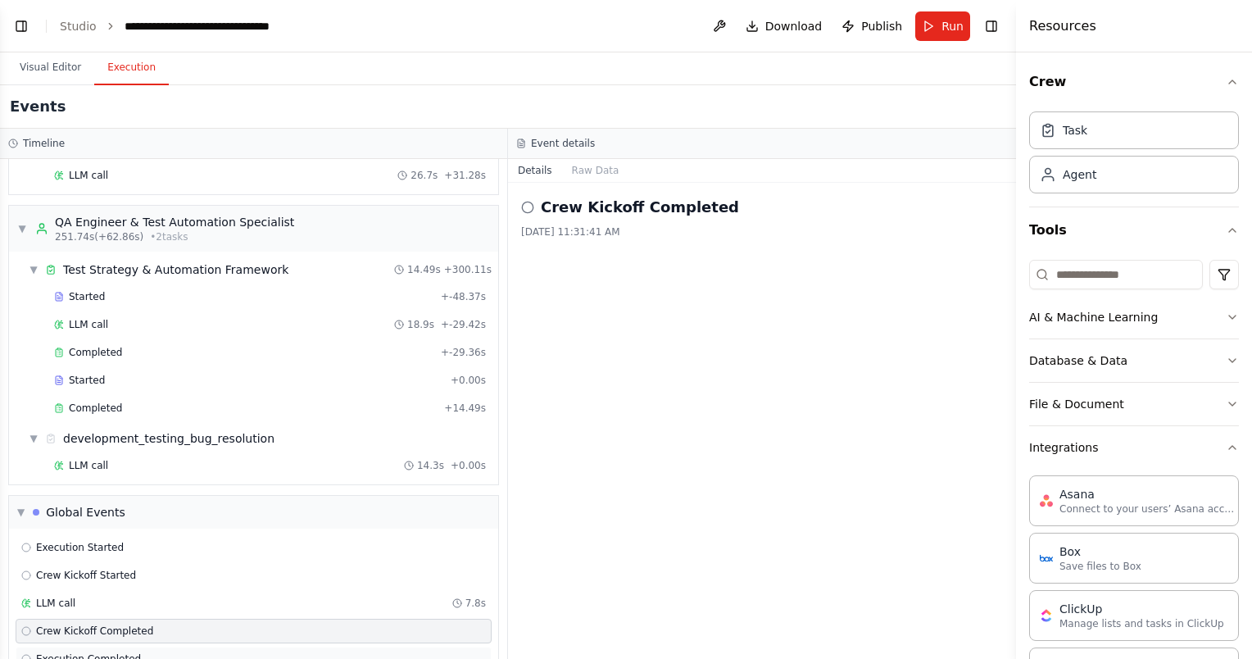
click at [115, 652] on span "Execution Completed" at bounding box center [88, 658] width 105 height 13
click at [138, 591] on div "LLM call 7.8s" at bounding box center [254, 603] width 476 height 25
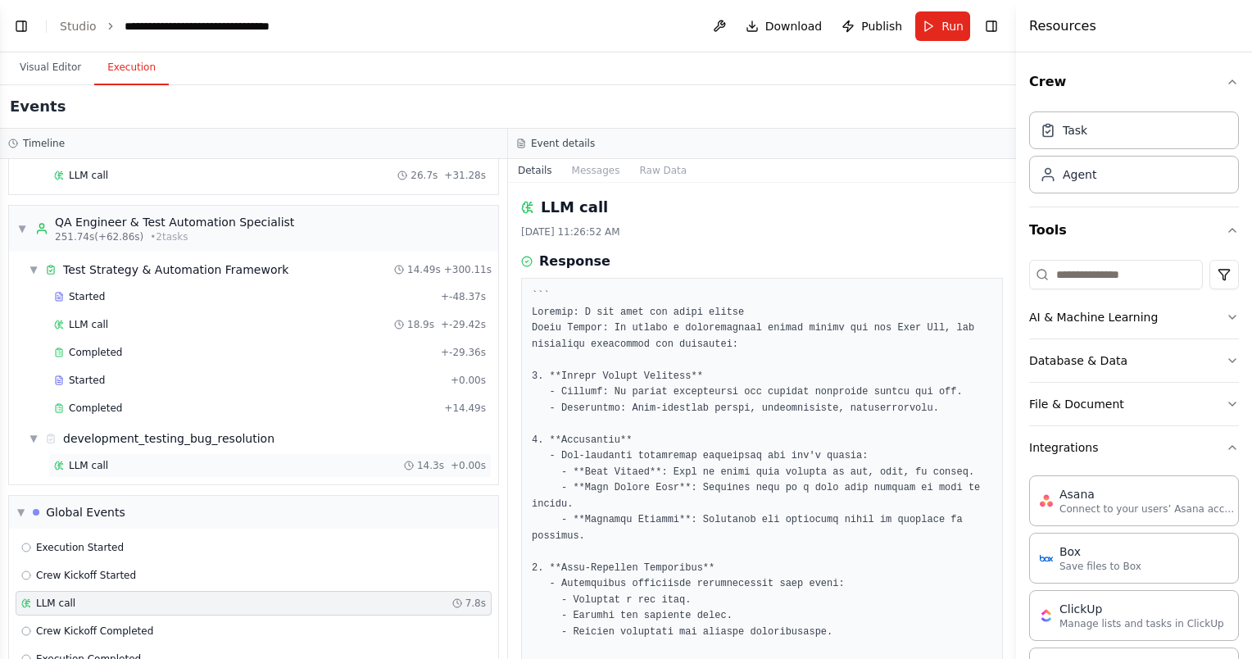
click at [140, 453] on div "LLM call 14.3s + 0.00s" at bounding box center [269, 465] width 443 height 25
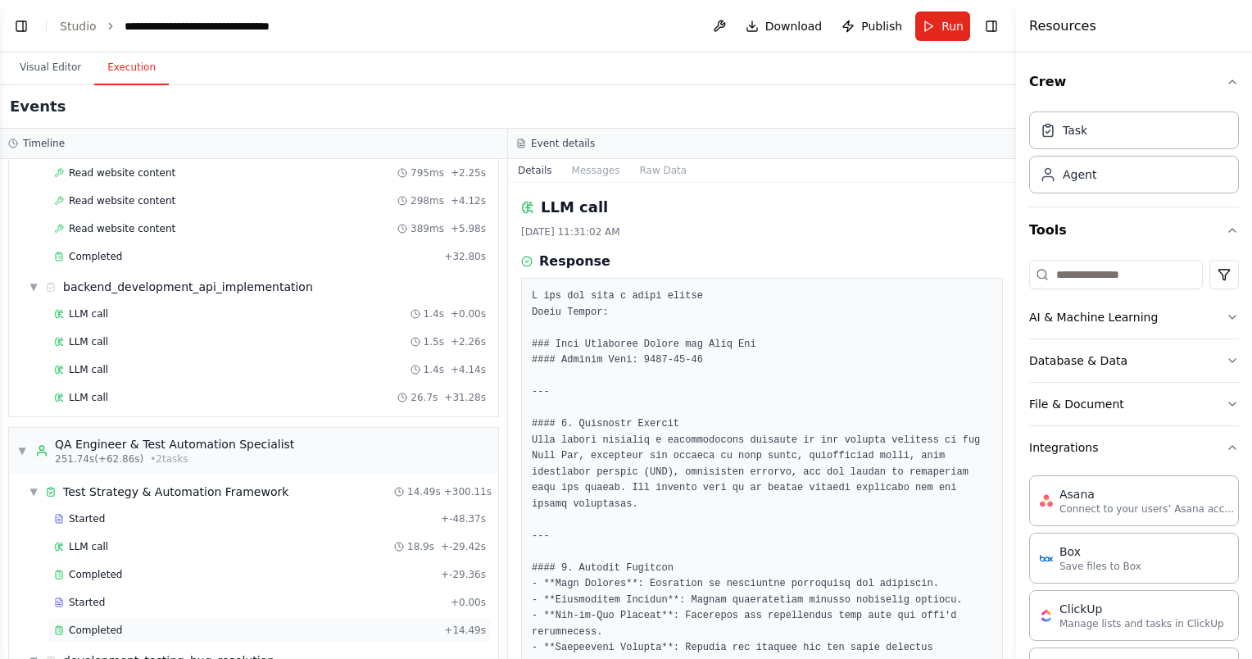
scroll to position [3289, 0]
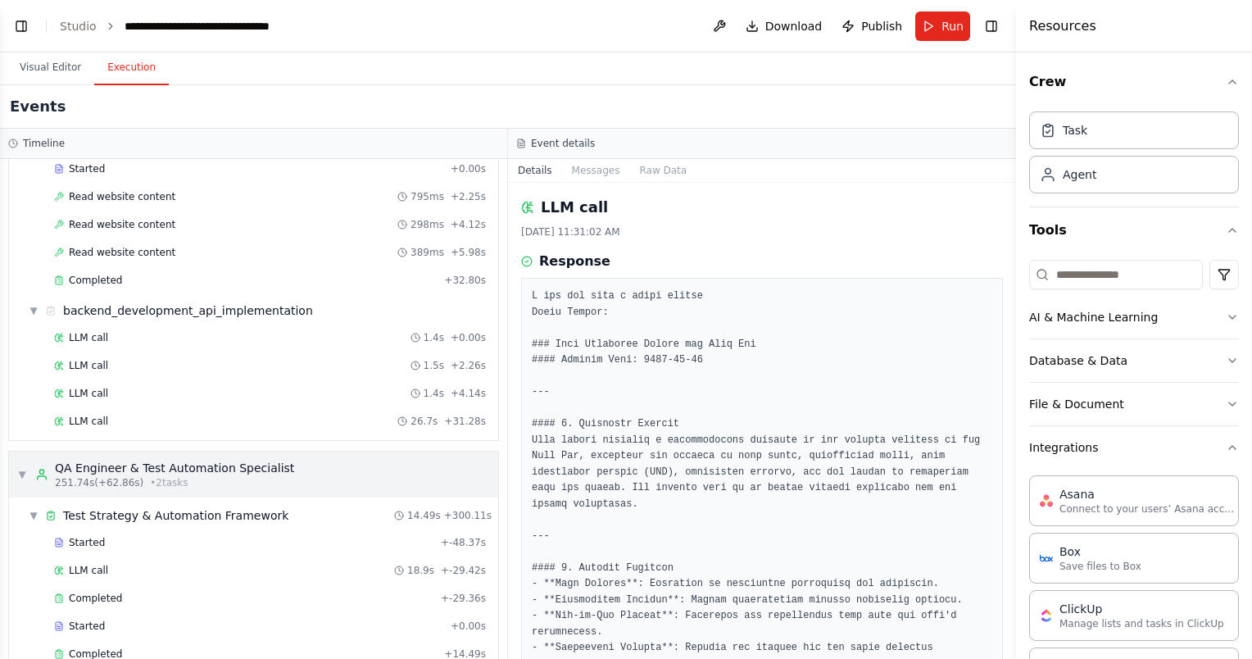
click at [250, 457] on div "▼ QA Engineer & Test Automation Specialist 251.74s (+62.86s) • 2 task s" at bounding box center [253, 474] width 489 height 46
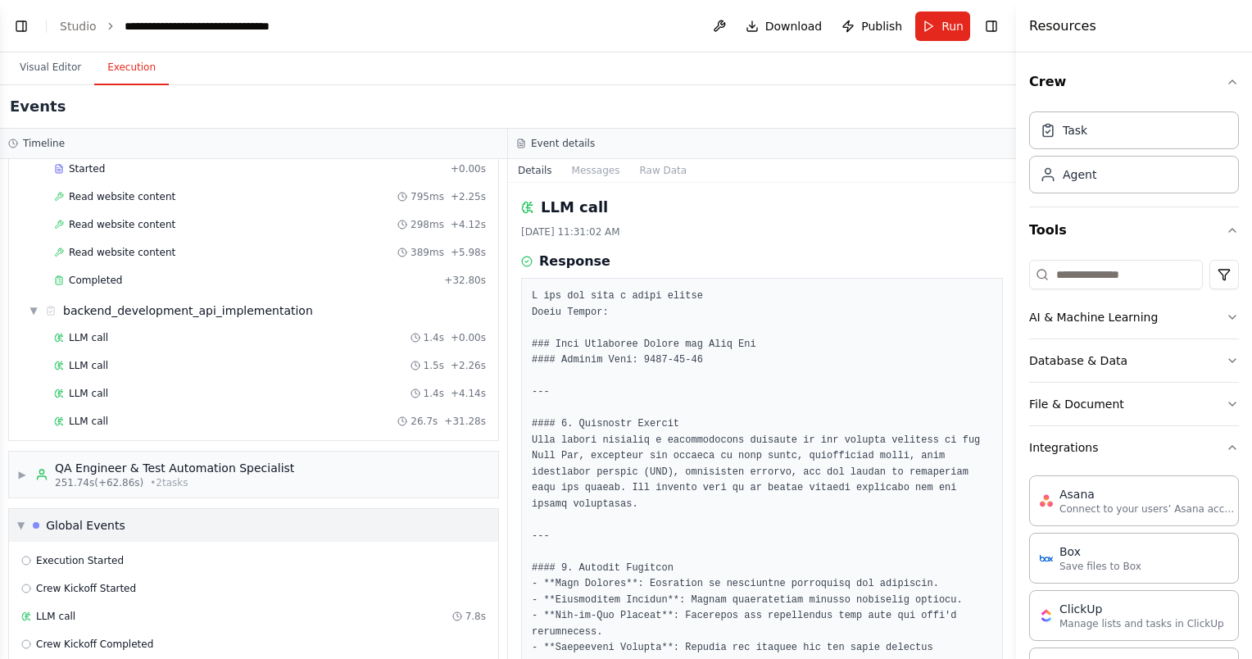
click at [200, 509] on div "▼ Global Events" at bounding box center [253, 525] width 489 height 33
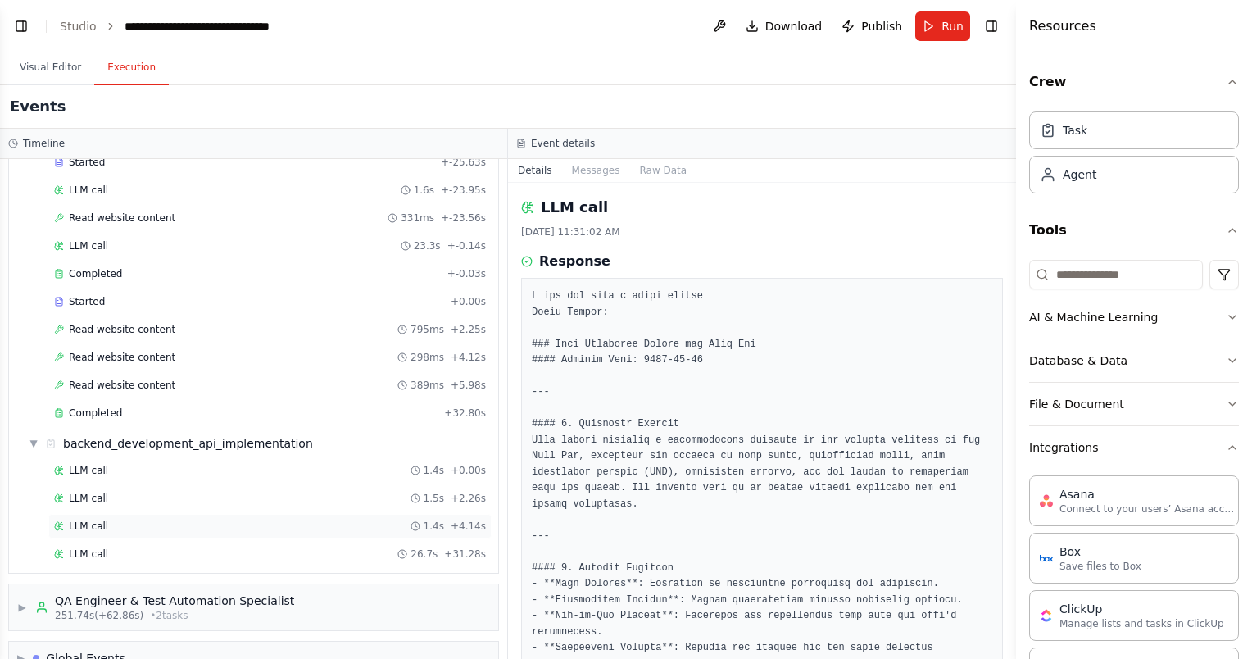
click at [147, 514] on div "LLM call 1.4s + 4.14s" at bounding box center [269, 526] width 443 height 25
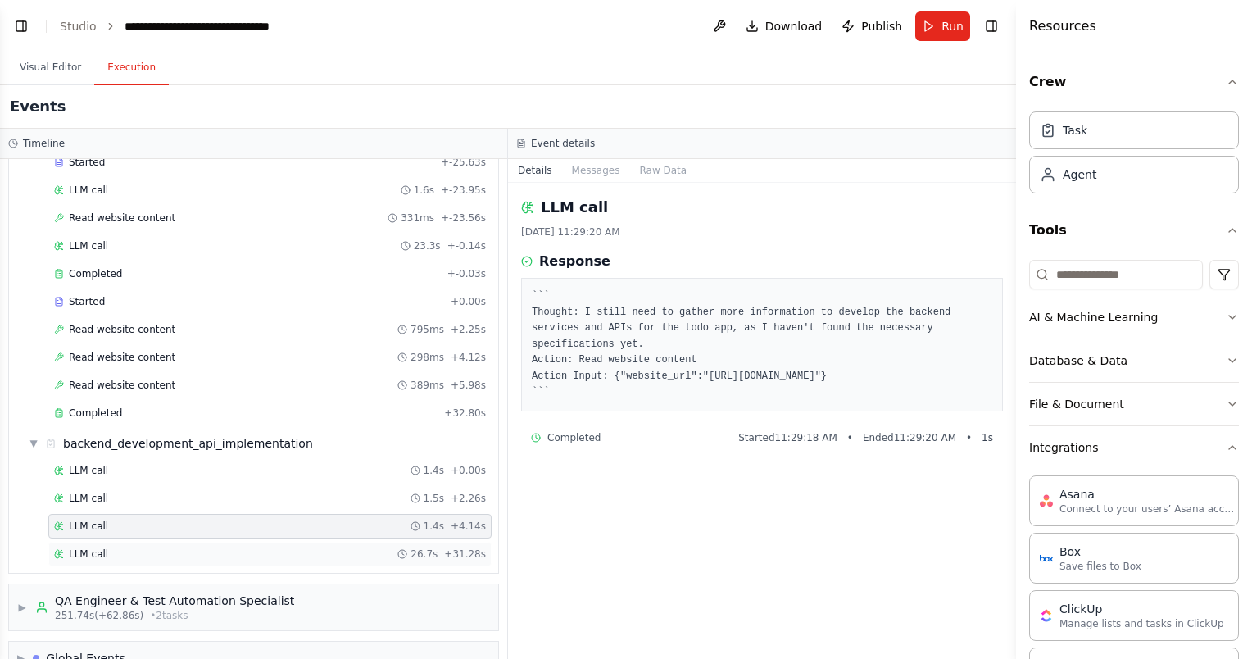
click at [151, 541] on div "LLM call 26.7s + 31.28s" at bounding box center [269, 553] width 443 height 25
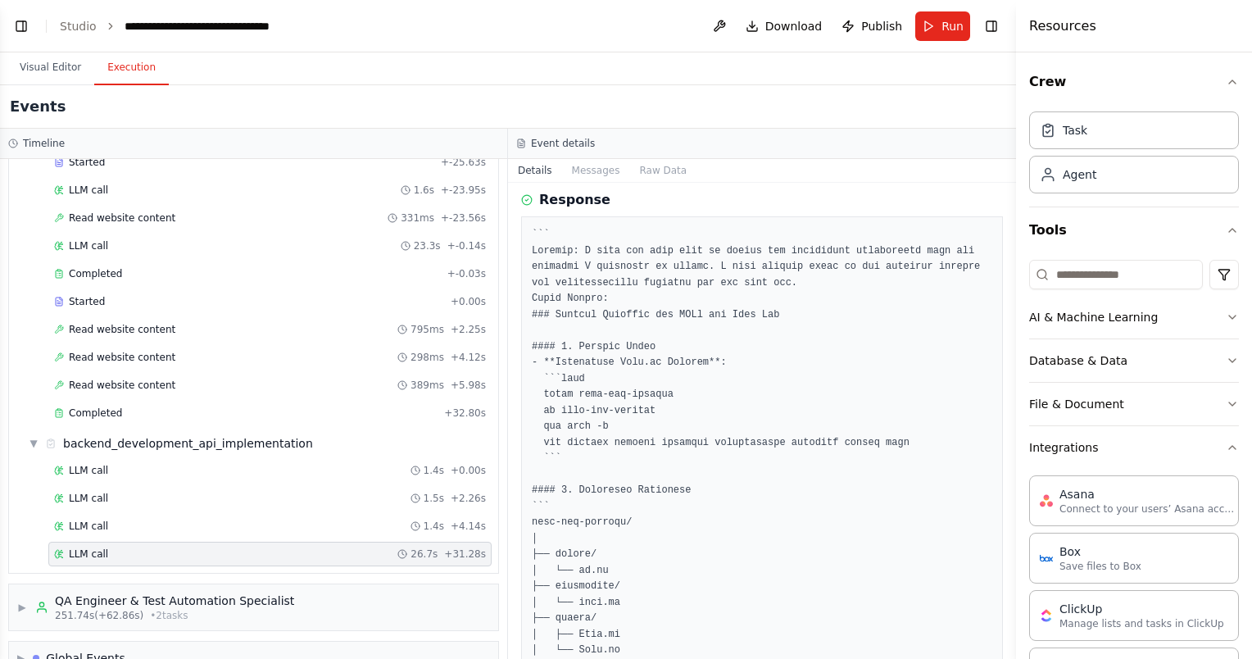
scroll to position [82, 0]
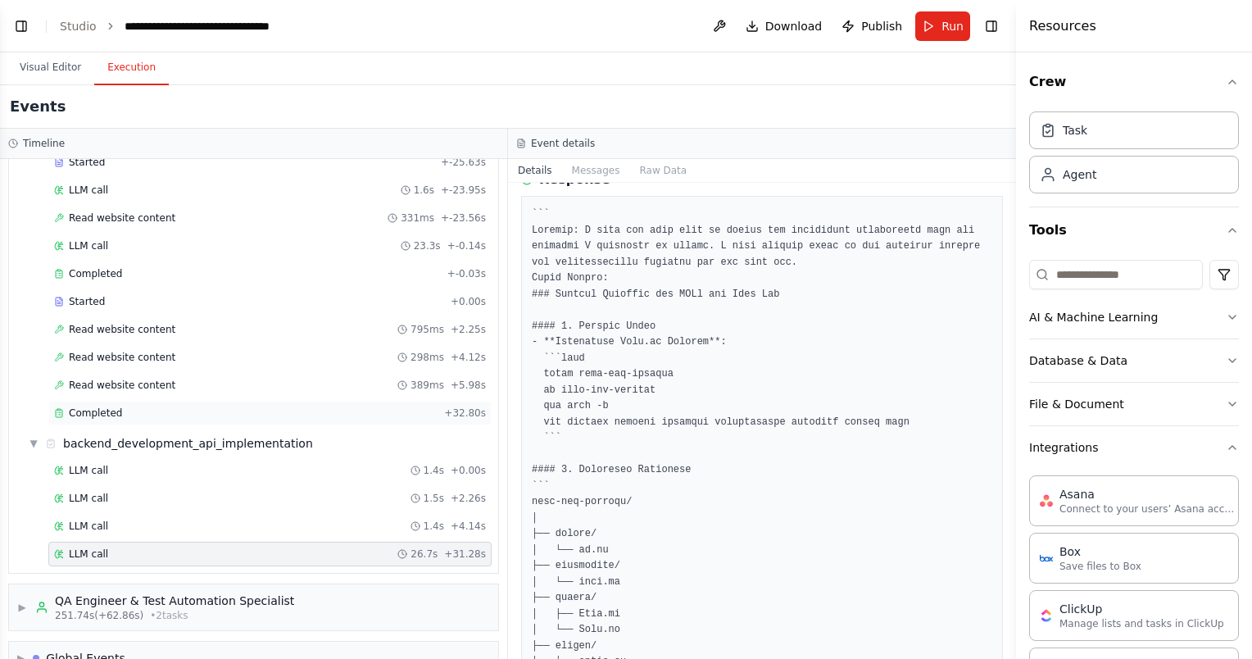
click at [251, 406] on div "Completed" at bounding box center [245, 412] width 383 height 13
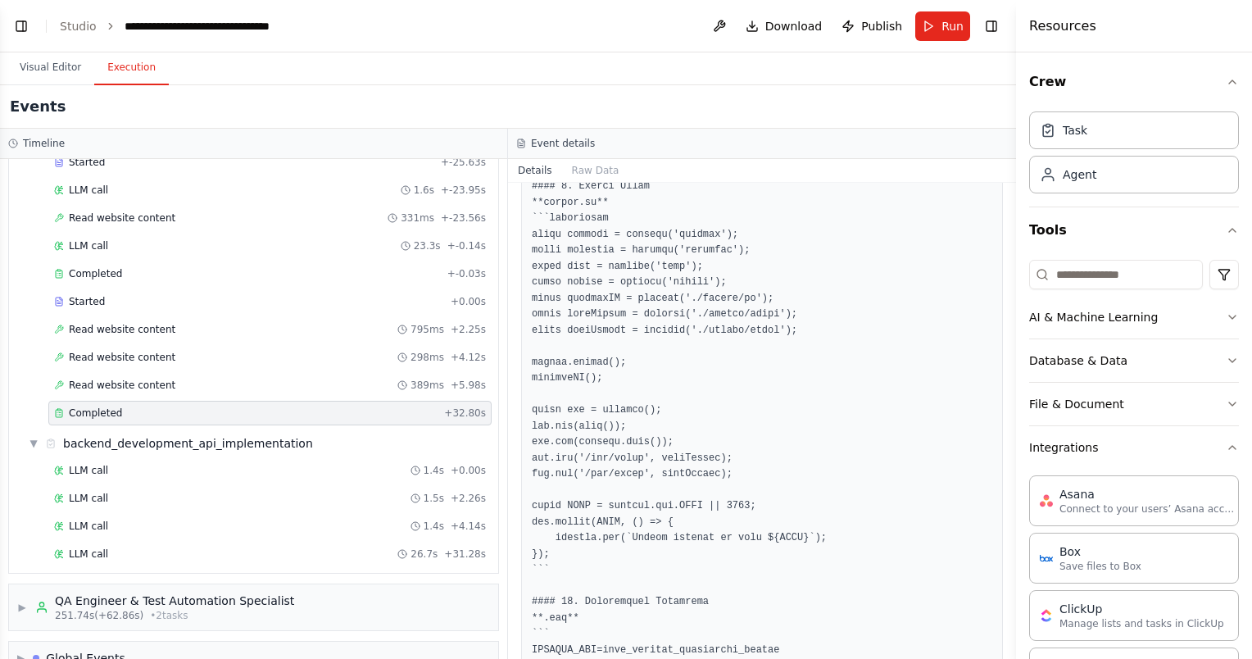
scroll to position [3291, 0]
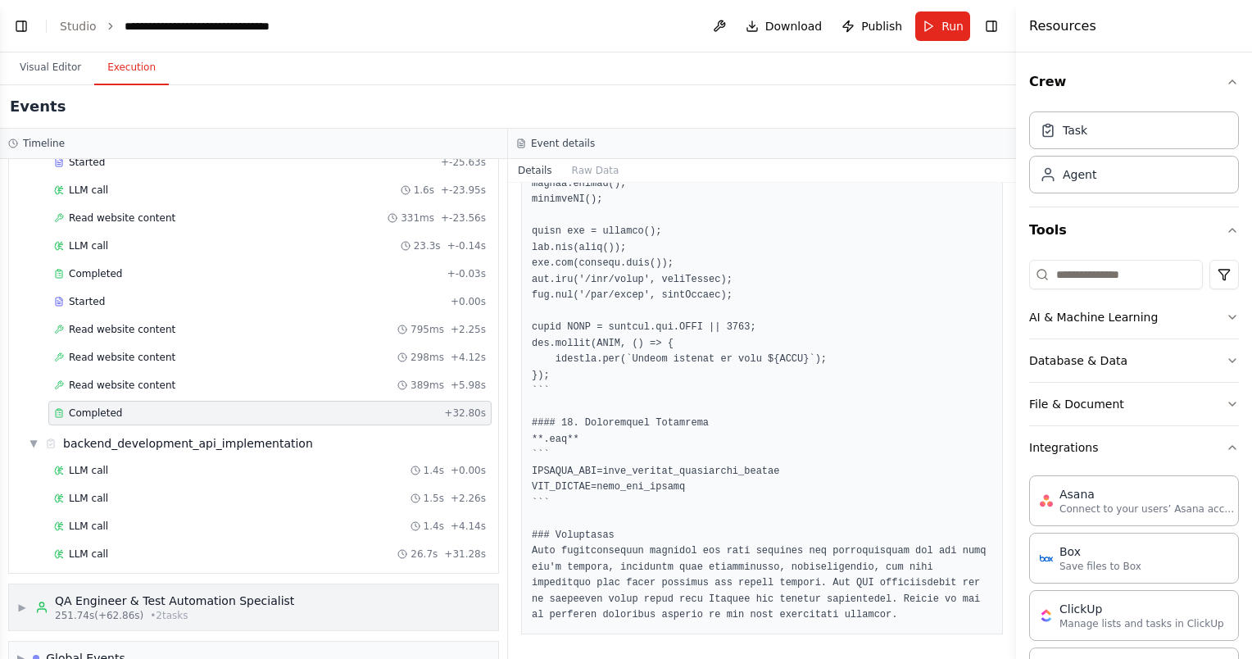
click at [168, 592] on div "QA Engineer & Test Automation Specialist" at bounding box center [174, 600] width 239 height 16
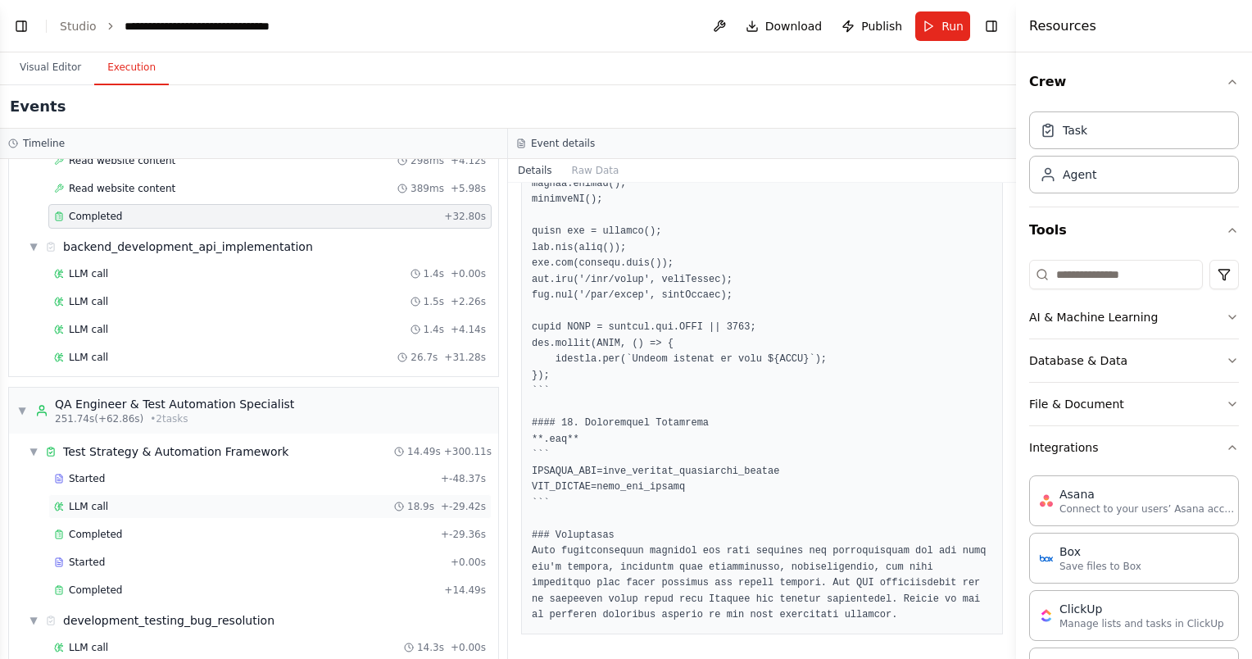
scroll to position [3388, 0]
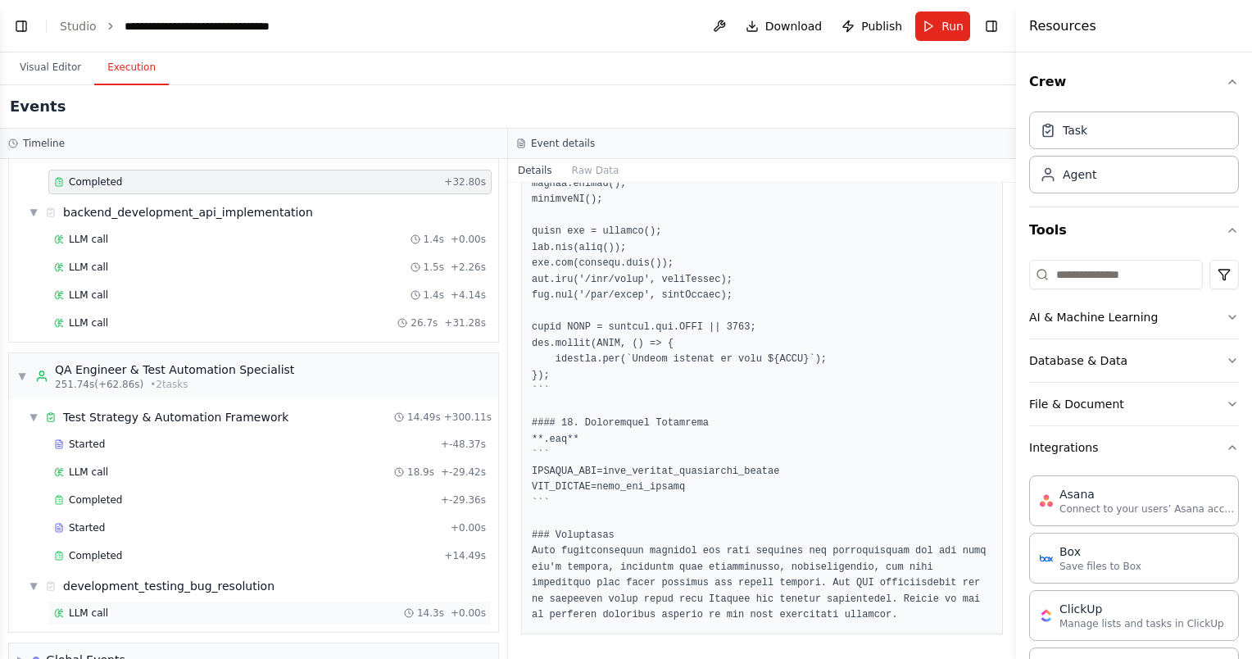
click at [195, 606] on div "LLM call 14.3s + 0.00s" at bounding box center [270, 612] width 432 height 13
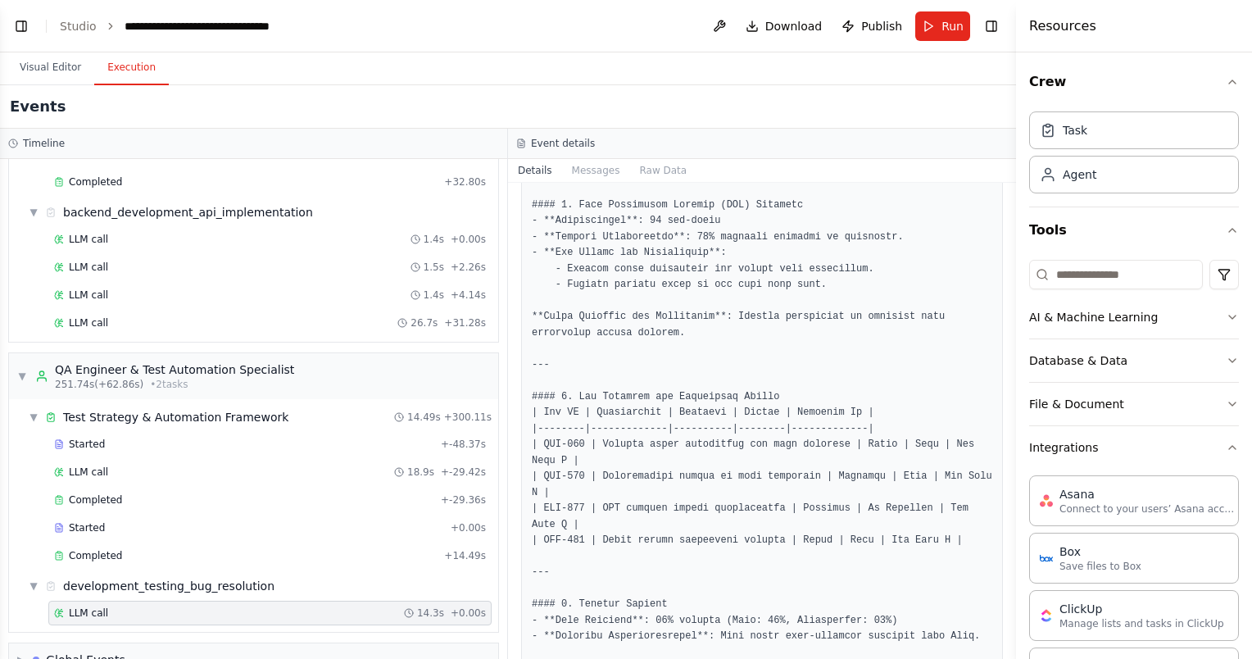
scroll to position [1392, 0]
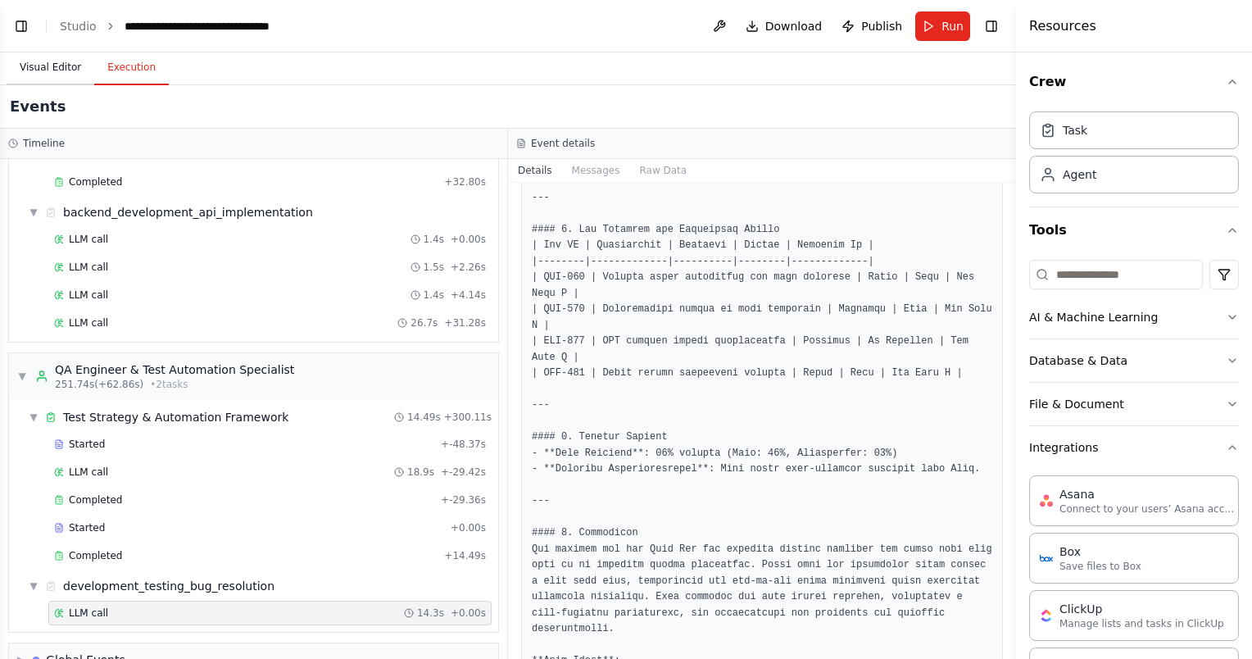
click at [44, 69] on button "Visual Editor" at bounding box center [51, 68] width 88 height 34
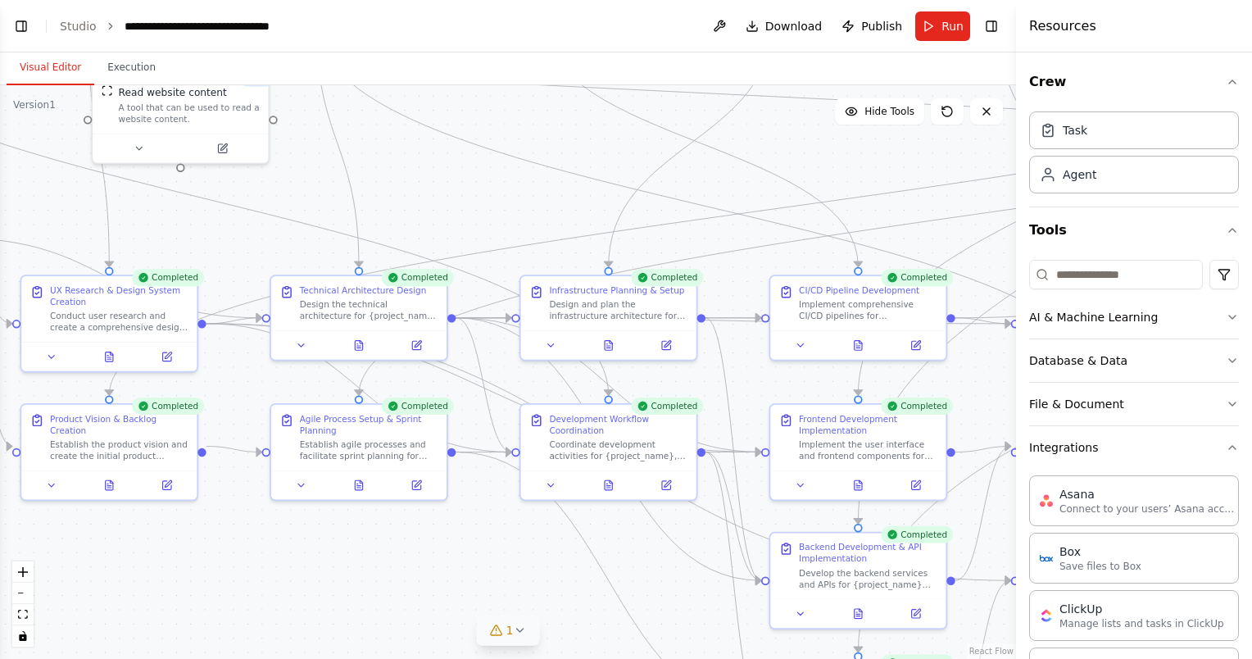
drag, startPoint x: 306, startPoint y: 401, endPoint x: -3, endPoint y: 221, distance: 358.2
click at [0, 221] on html "BETA Create a crew that replicates the BMAD method AI agent workflow (https://g…" at bounding box center [626, 329] width 1252 height 659
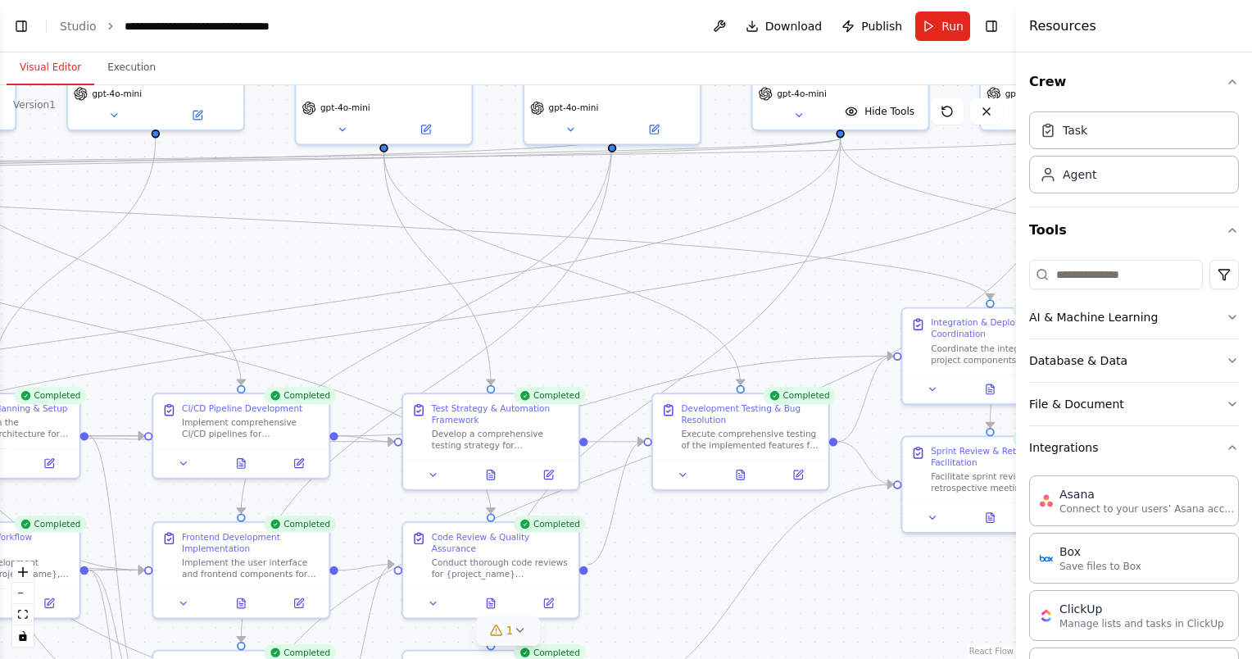
drag, startPoint x: 613, startPoint y: 212, endPoint x: -3, endPoint y: 319, distance: 625.9
click at [0, 319] on html "BETA Create a crew that replicates the BMAD method AI agent workflow (https://g…" at bounding box center [626, 329] width 1252 height 659
drag, startPoint x: 668, startPoint y: 247, endPoint x: 378, endPoint y: 286, distance: 292.5
click at [378, 286] on div ".deletable-edge-delete-btn { width: 20px; height: 20px; border: 0px solid #ffff…" at bounding box center [508, 371] width 1016 height 573
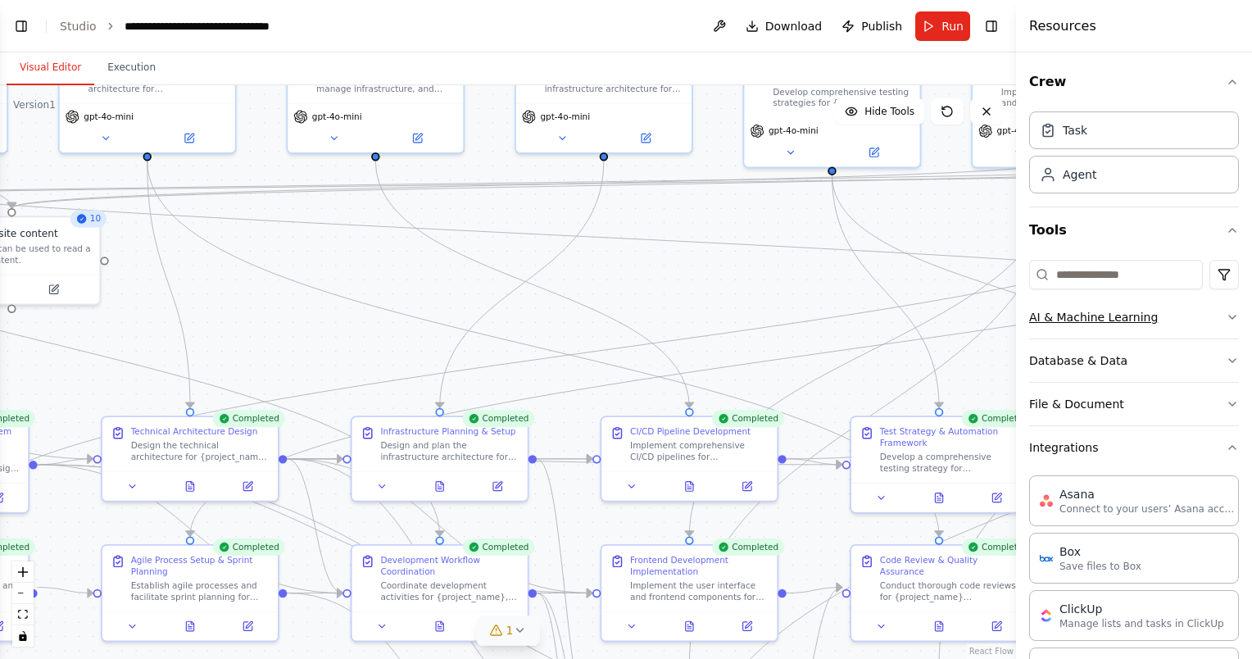
drag, startPoint x: 625, startPoint y: 316, endPoint x: 1089, endPoint y: 321, distance: 464.4
click at [1089, 321] on div "BETA Create a crew that replicates the BMAD method AI agent workflow (https://g…" at bounding box center [626, 329] width 1252 height 659
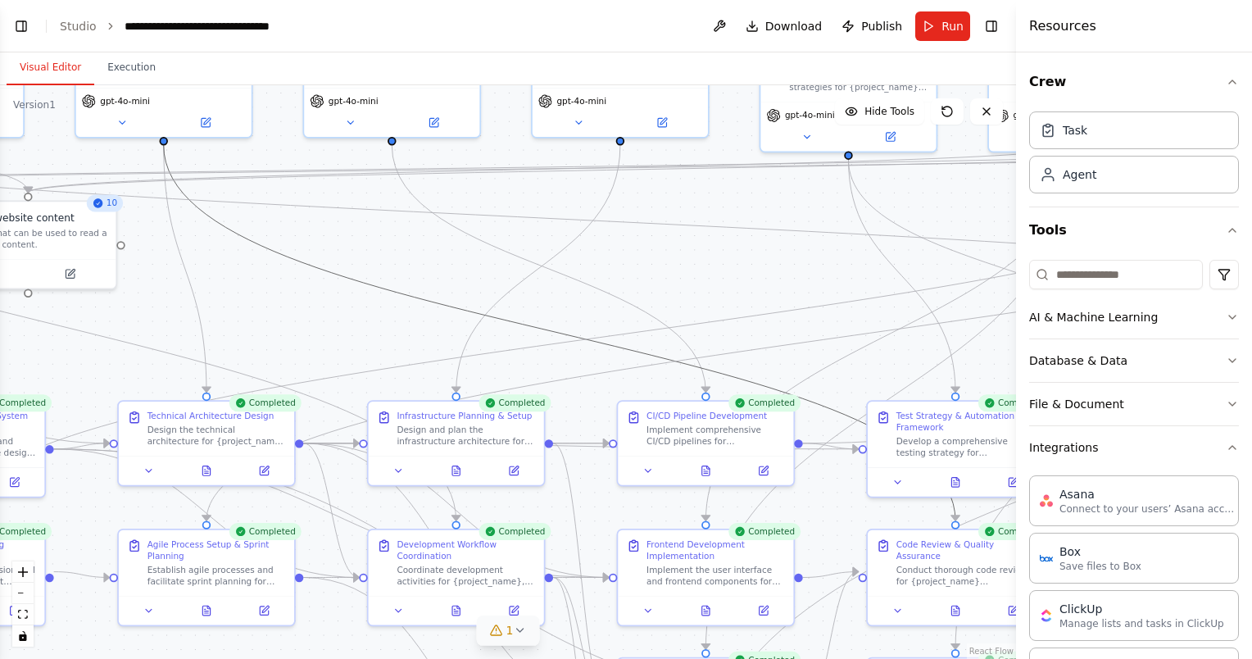
drag, startPoint x: 377, startPoint y: 288, endPoint x: 628, endPoint y: 356, distance: 260.5
click at [628, 356] on div ".deletable-edge-delete-btn { width: 20px; height: 20px; border: 0px solid #ffff…" at bounding box center [508, 371] width 1016 height 573
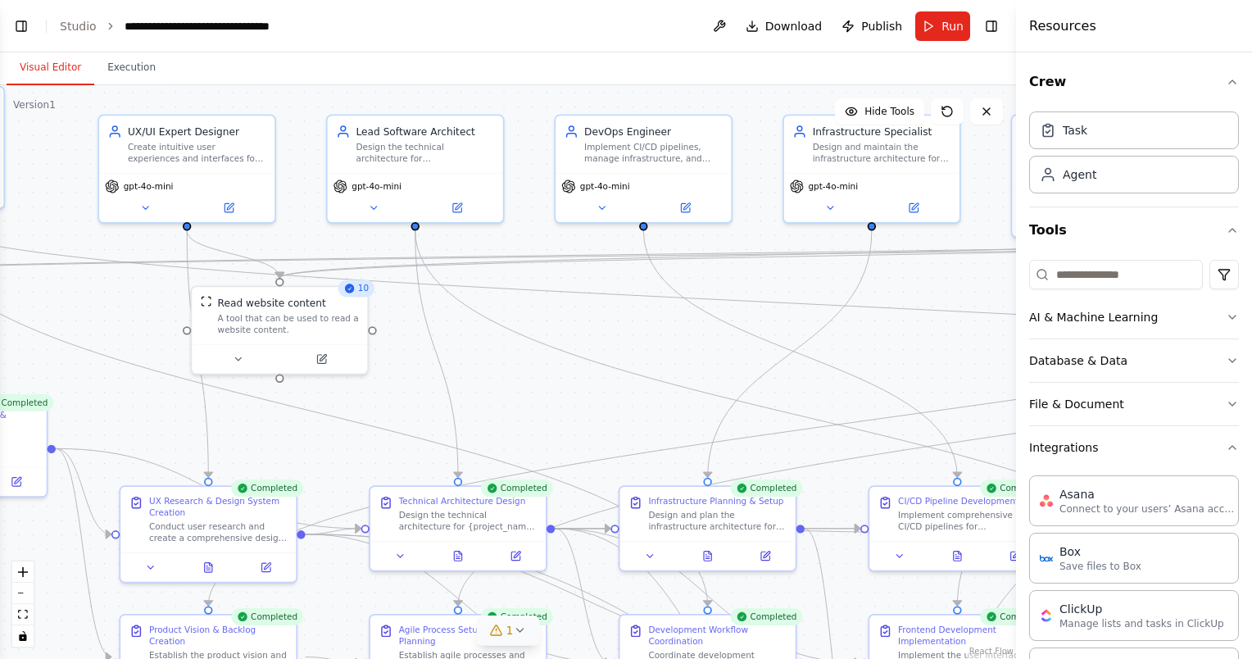
drag, startPoint x: 364, startPoint y: 254, endPoint x: 783, endPoint y: 388, distance: 439.6
click at [776, 390] on div ".deletable-edge-delete-btn { width: 20px; height: 20px; border: 0px solid #ffff…" at bounding box center [508, 371] width 1016 height 573
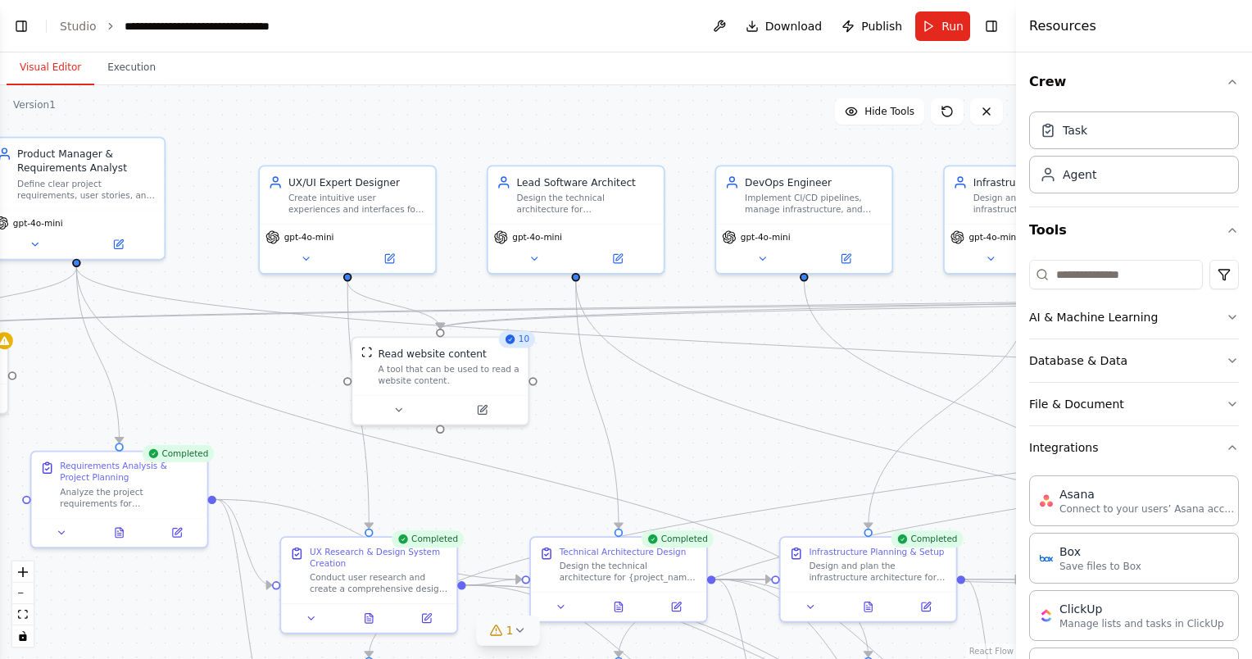
click at [519, 346] on div "10" at bounding box center [516, 339] width 37 height 17
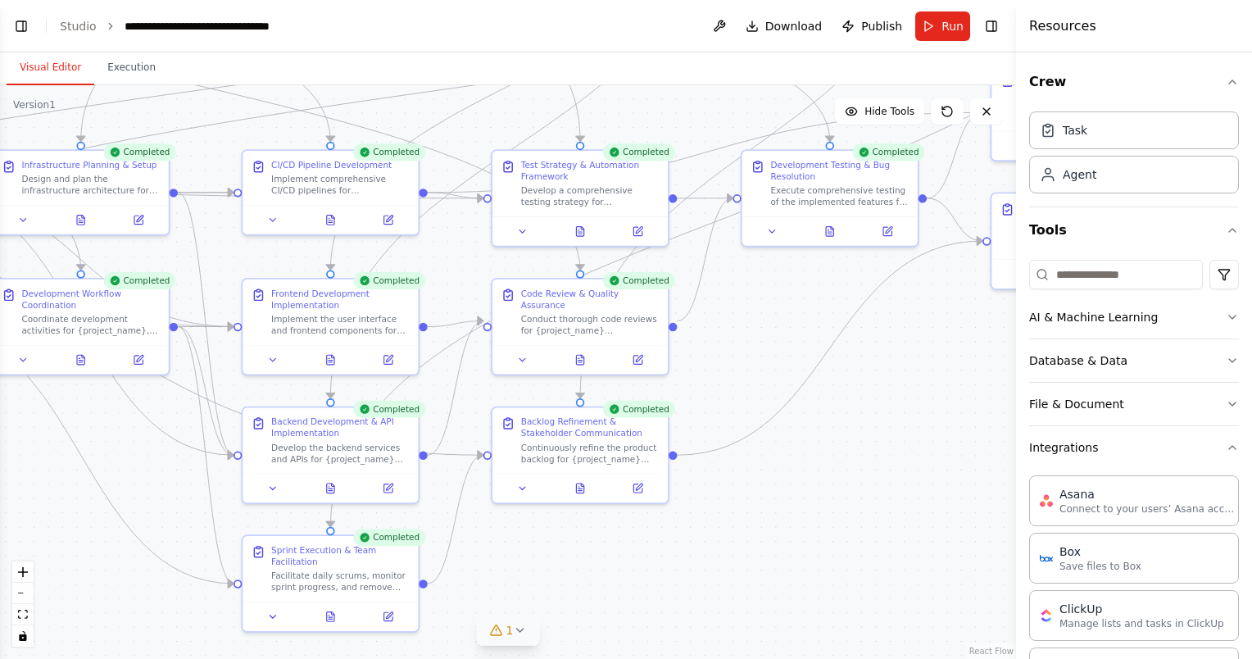
drag, startPoint x: 826, startPoint y: 382, endPoint x: -3, endPoint y: -2, distance: 913.6
click at [0, 0] on html "BETA Create a crew that replicates the BMAD method AI agent workflow (https://g…" at bounding box center [626, 329] width 1252 height 659
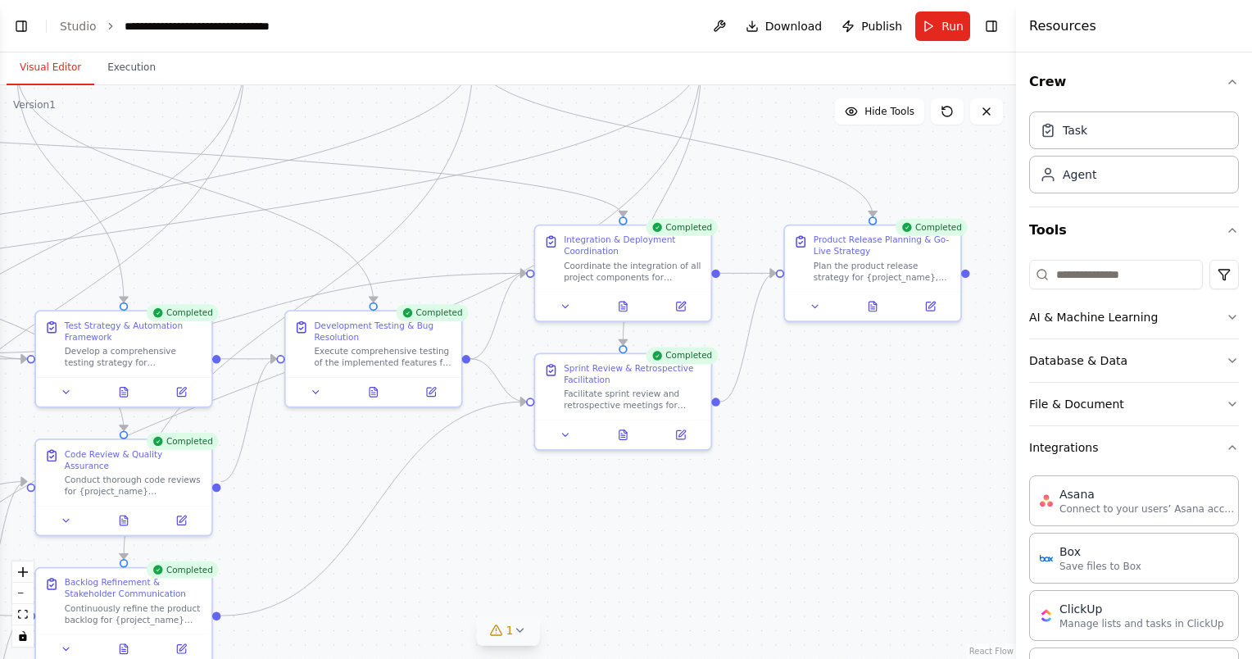
drag, startPoint x: 874, startPoint y: 375, endPoint x: 416, endPoint y: 533, distance: 484.4
click at [416, 533] on div ".deletable-edge-delete-btn { width: 20px; height: 20px; border: 0px solid #ffff…" at bounding box center [508, 371] width 1016 height 573
click at [373, 396] on button at bounding box center [372, 388] width 61 height 17
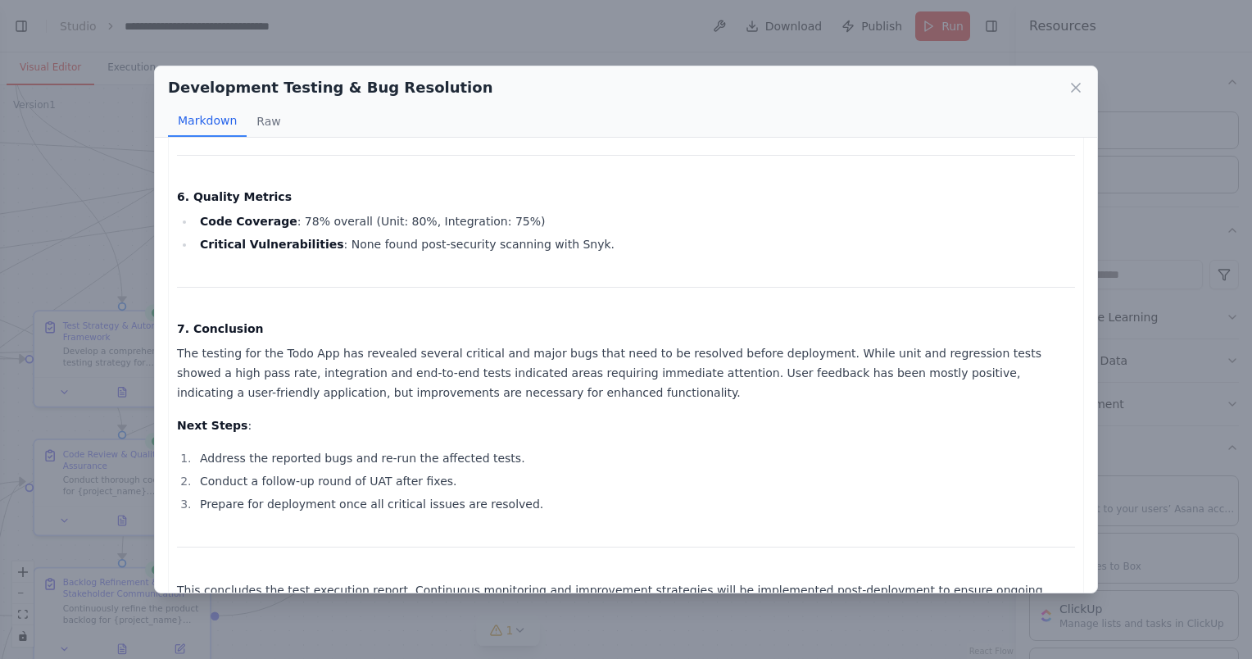
scroll to position [1636, 0]
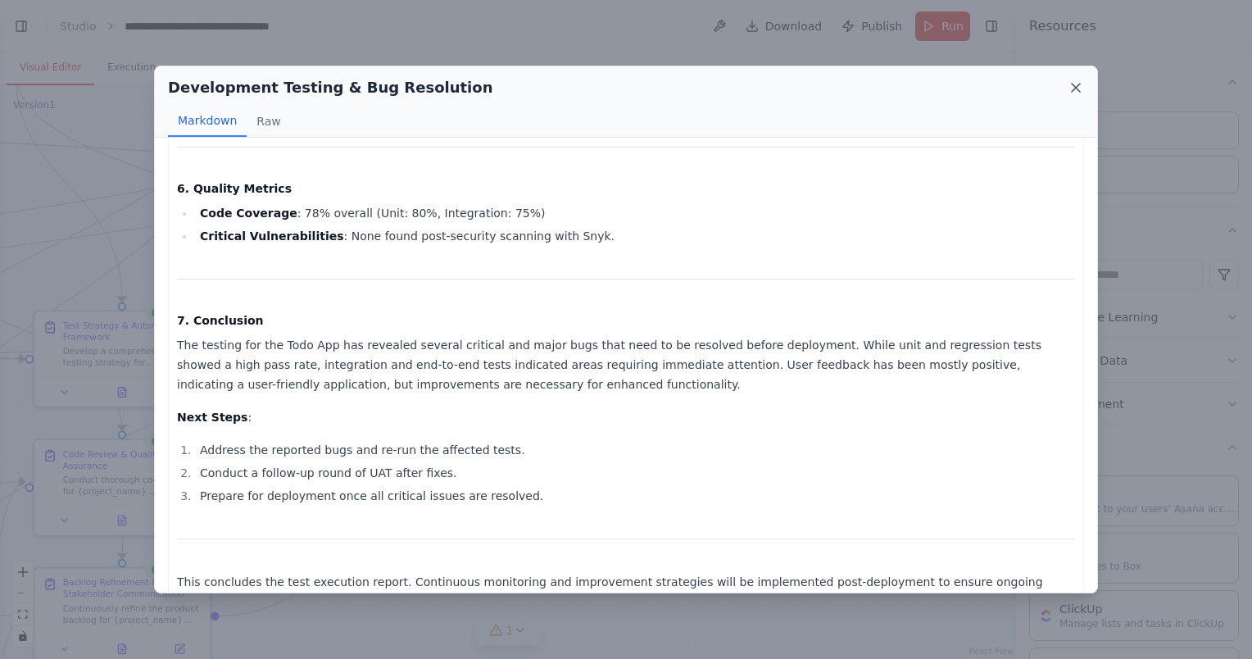
click at [1075, 85] on icon at bounding box center [1075, 87] width 16 height 16
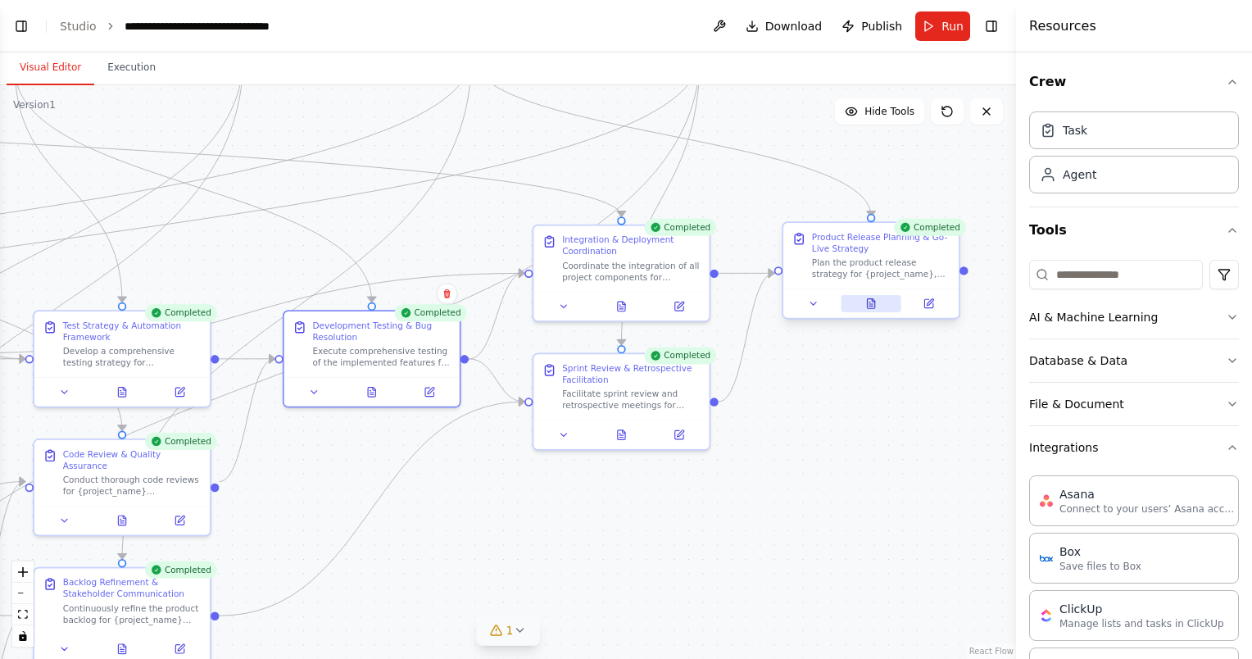
click at [873, 302] on icon at bounding box center [870, 304] width 7 height 10
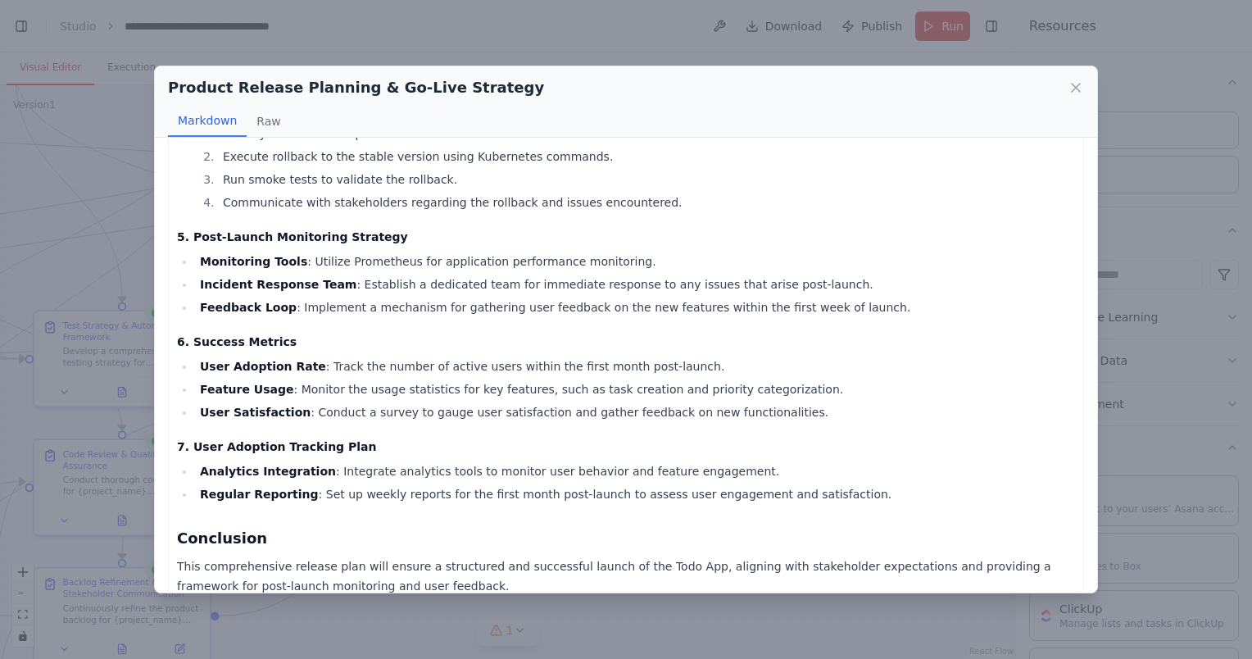
scroll to position [690, 0]
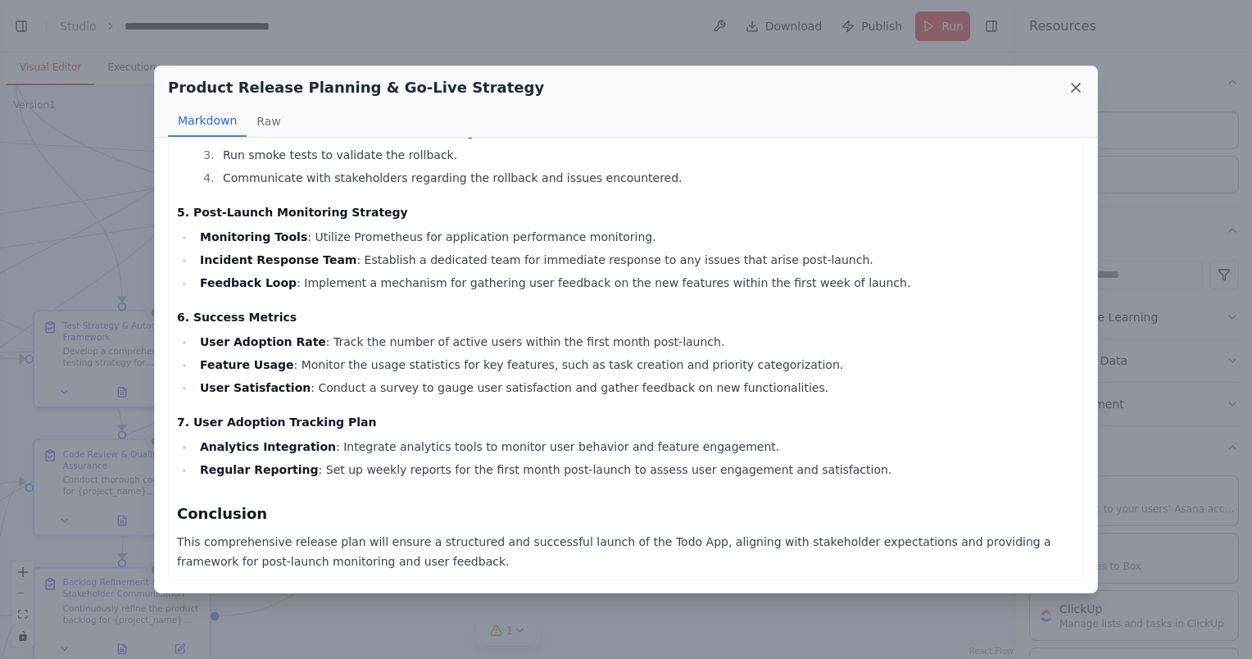
click at [1079, 81] on icon at bounding box center [1075, 87] width 16 height 16
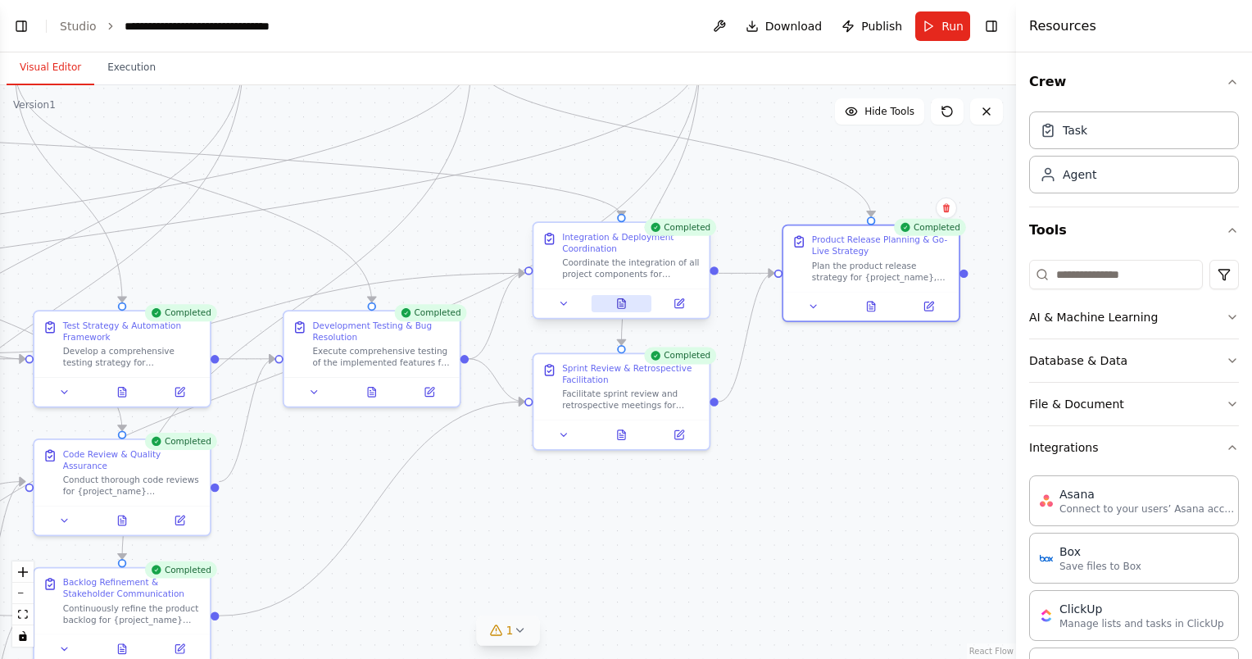
click at [623, 303] on icon at bounding box center [620, 302] width 11 height 11
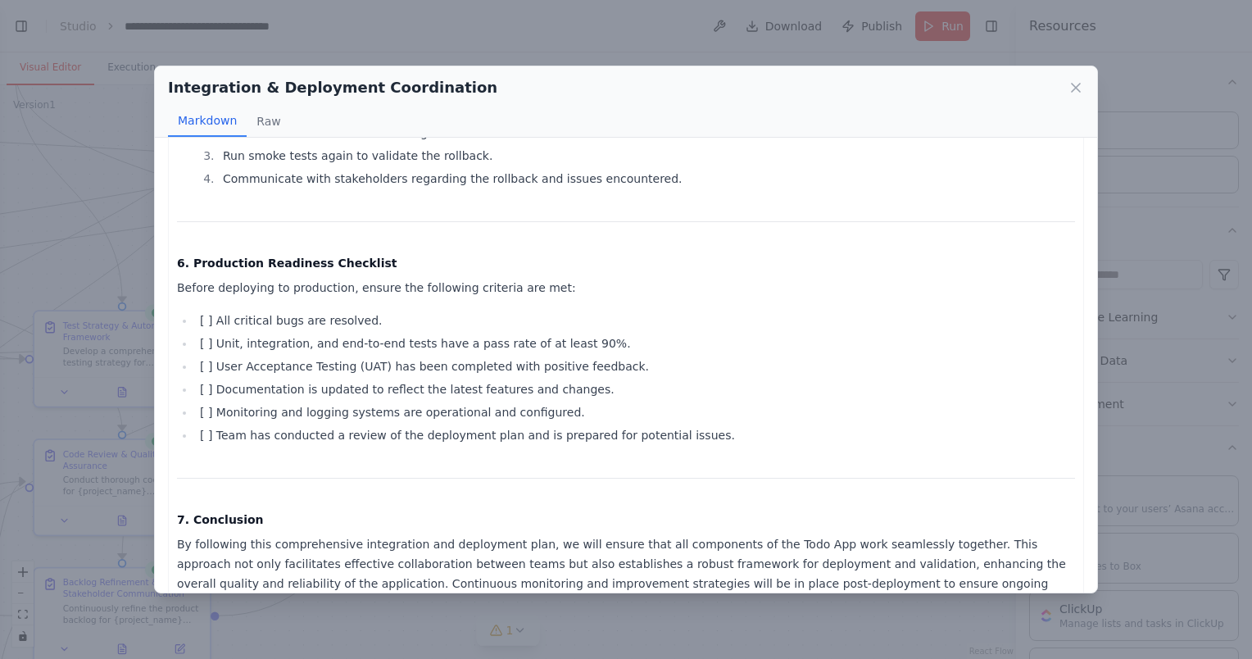
scroll to position [1139, 0]
click at [1073, 89] on icon at bounding box center [1075, 88] width 8 height 8
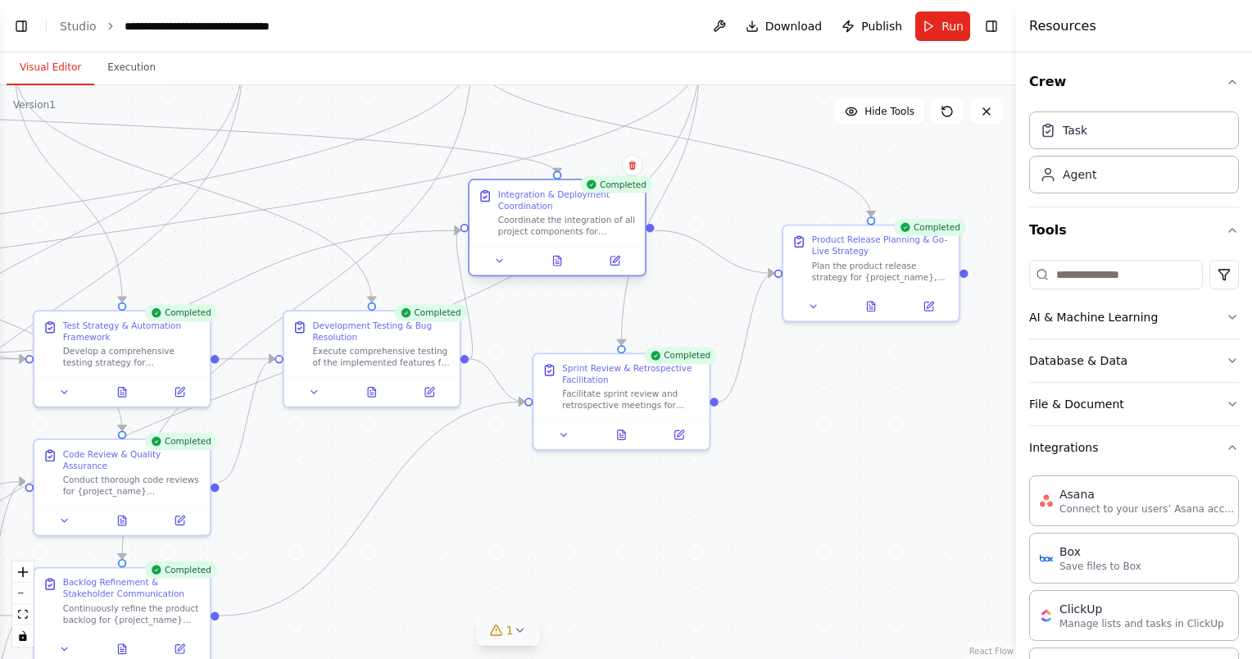
drag, startPoint x: 626, startPoint y: 241, endPoint x: 578, endPoint y: 202, distance: 61.1
click at [578, 202] on div "Integration & Deployment Coordination" at bounding box center [567, 199] width 138 height 23
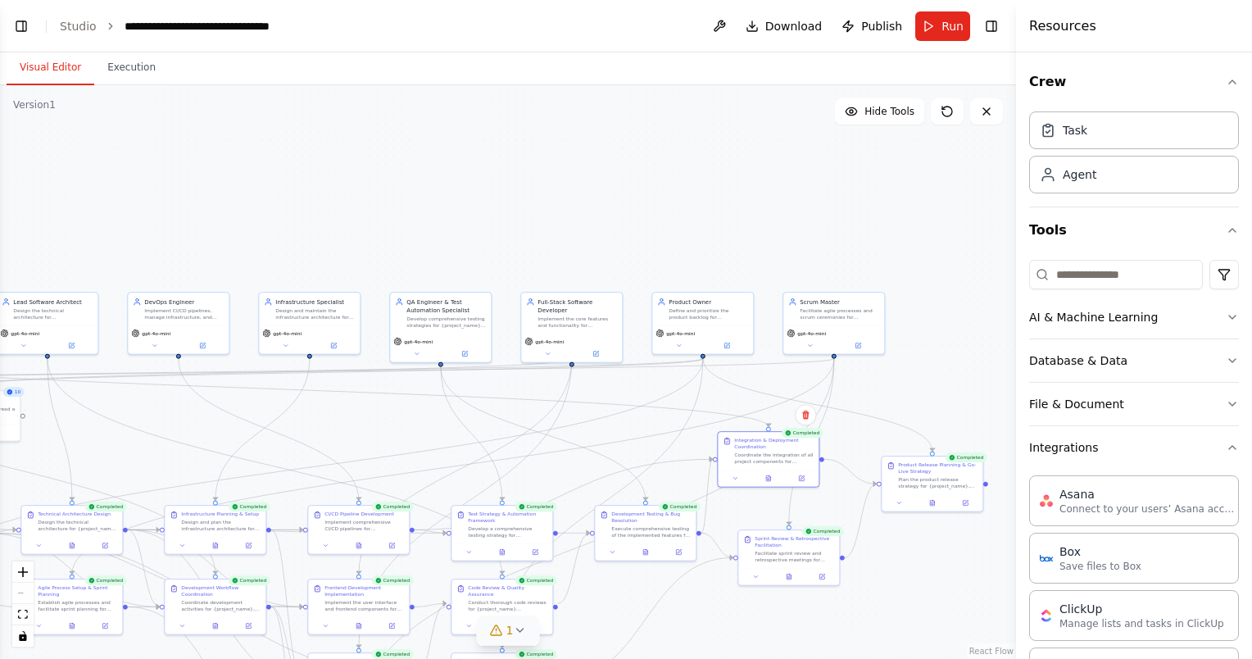
drag, startPoint x: 745, startPoint y: 174, endPoint x: 926, endPoint y: 383, distance: 277.0
click at [926, 383] on div ".deletable-edge-delete-btn { width: 20px; height: 20px; border: 0px solid #ffff…" at bounding box center [508, 371] width 1016 height 573
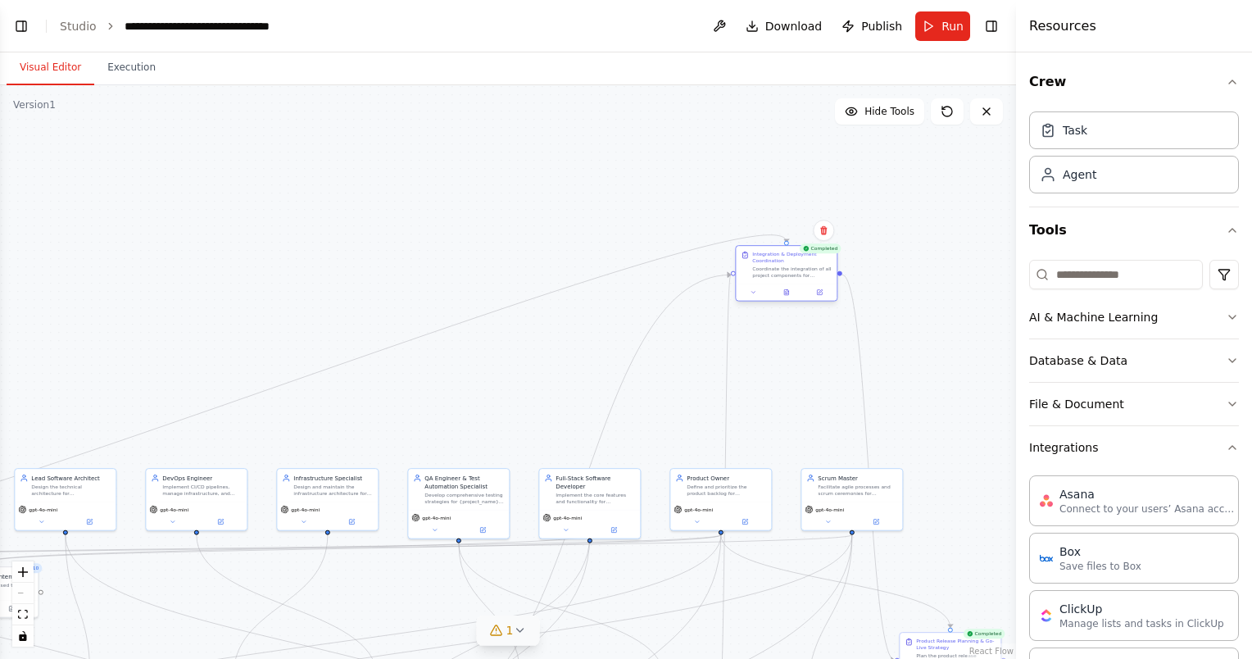
drag, startPoint x: 776, startPoint y: 480, endPoint x: 776, endPoint y: 278, distance: 202.3
click at [776, 278] on div "Coordinate the integration of all project components for {project_name}, ensuri…" at bounding box center [791, 271] width 79 height 13
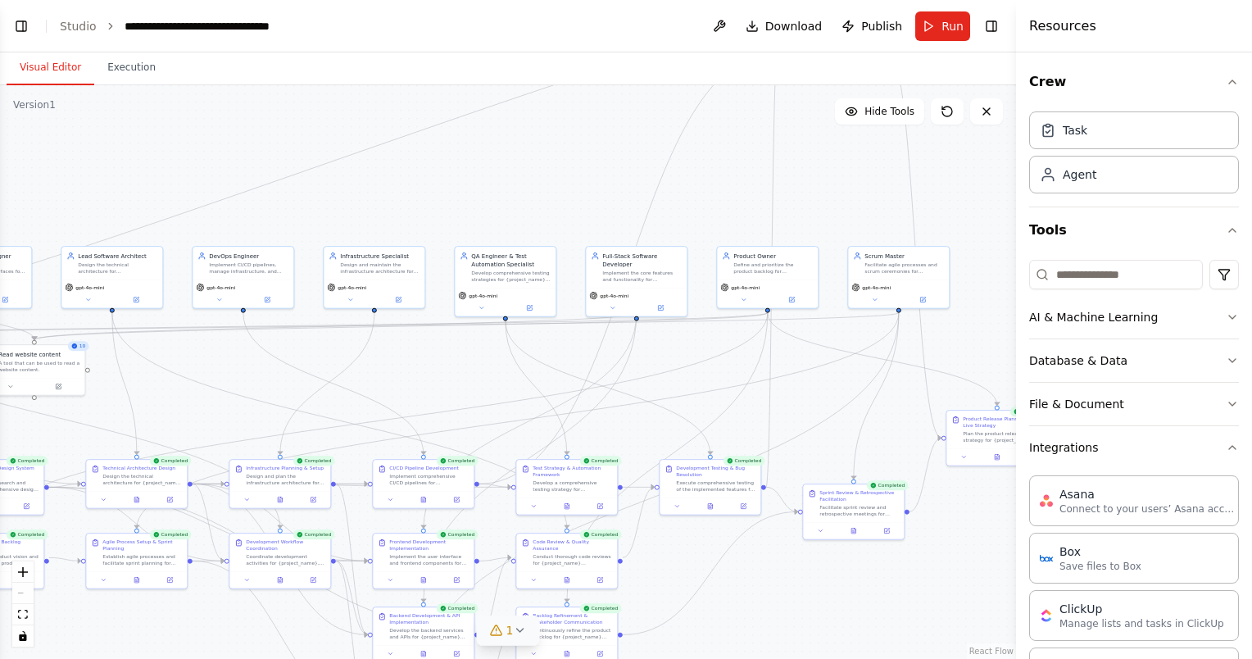
drag, startPoint x: 533, startPoint y: 285, endPoint x: 557, endPoint y: 103, distance: 183.4
click at [557, 103] on div ".deletable-edge-delete-btn { width: 20px; height: 20px; border: 0px solid #ffff…" at bounding box center [508, 371] width 1016 height 573
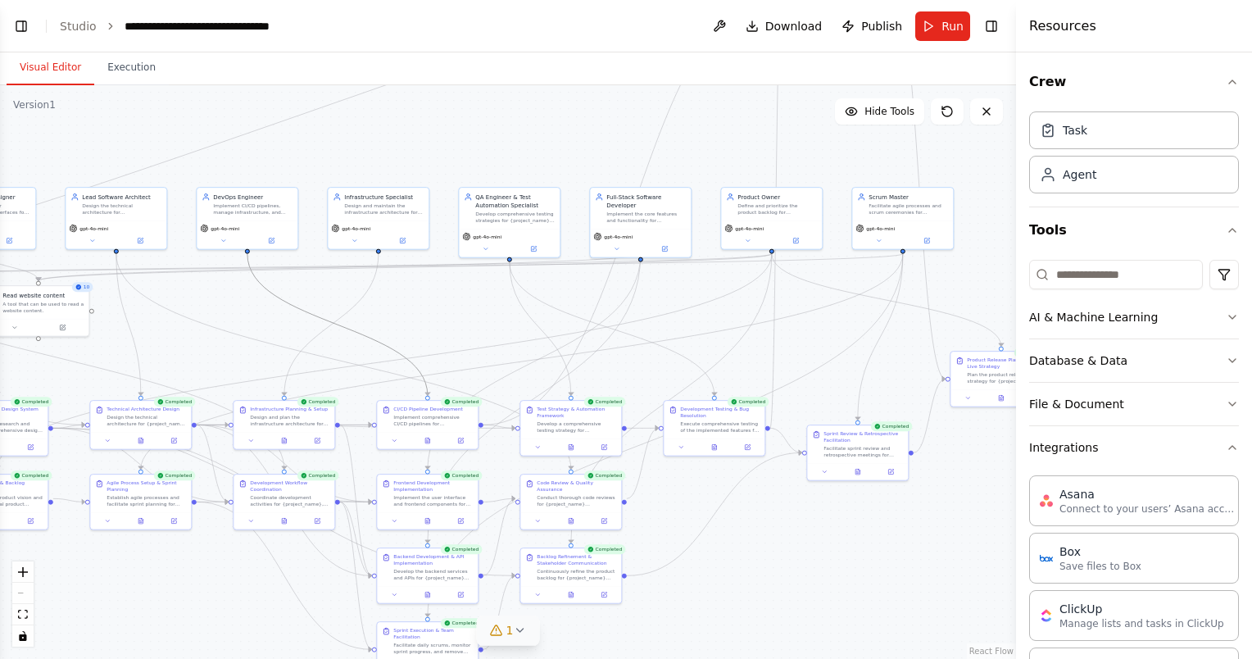
drag, startPoint x: 306, startPoint y: 315, endPoint x: 620, endPoint y: 327, distance: 314.8
click at [426, 303] on div ".deletable-edge-delete-btn { width: 20px; height: 20px; border: 0px solid #ffff…" at bounding box center [508, 371] width 1016 height 573
drag, startPoint x: 712, startPoint y: 421, endPoint x: 713, endPoint y: 549, distance: 127.8
click at [713, 546] on div "Development Testing & Bug Resolution Execute comprehensive testing of the imple…" at bounding box center [735, 532] width 79 height 28
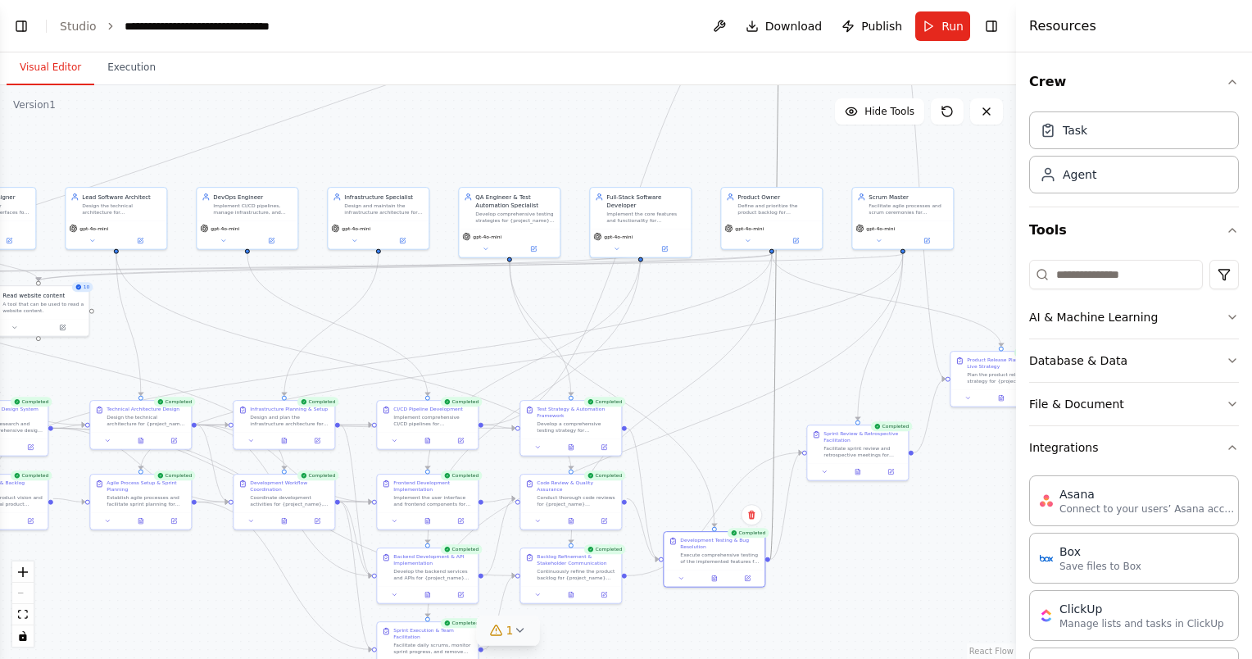
click at [772, 398] on icon "Edge from 25bca281-2e9f-4d9a-8750-371ce52a1874 to 92ee1a60-6d8a-430f-bf2b-11268…" at bounding box center [775, 275] width 11 height 565
click at [860, 478] on div "Sprint Review & Retrospective Facilitation Facilitate sprint review and retrosp…" at bounding box center [857, 452] width 102 height 57
click at [860, 476] on div at bounding box center [857, 469] width 101 height 17
click at [861, 468] on button at bounding box center [857, 470] width 34 height 10
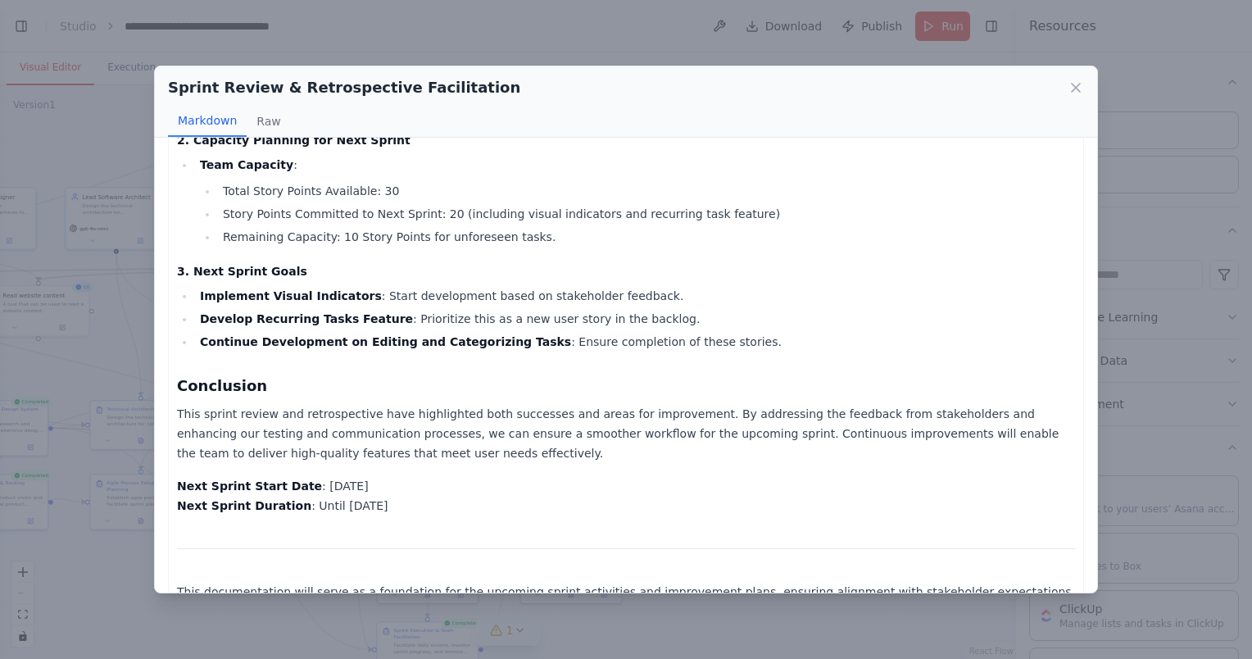
scroll to position [1033, 0]
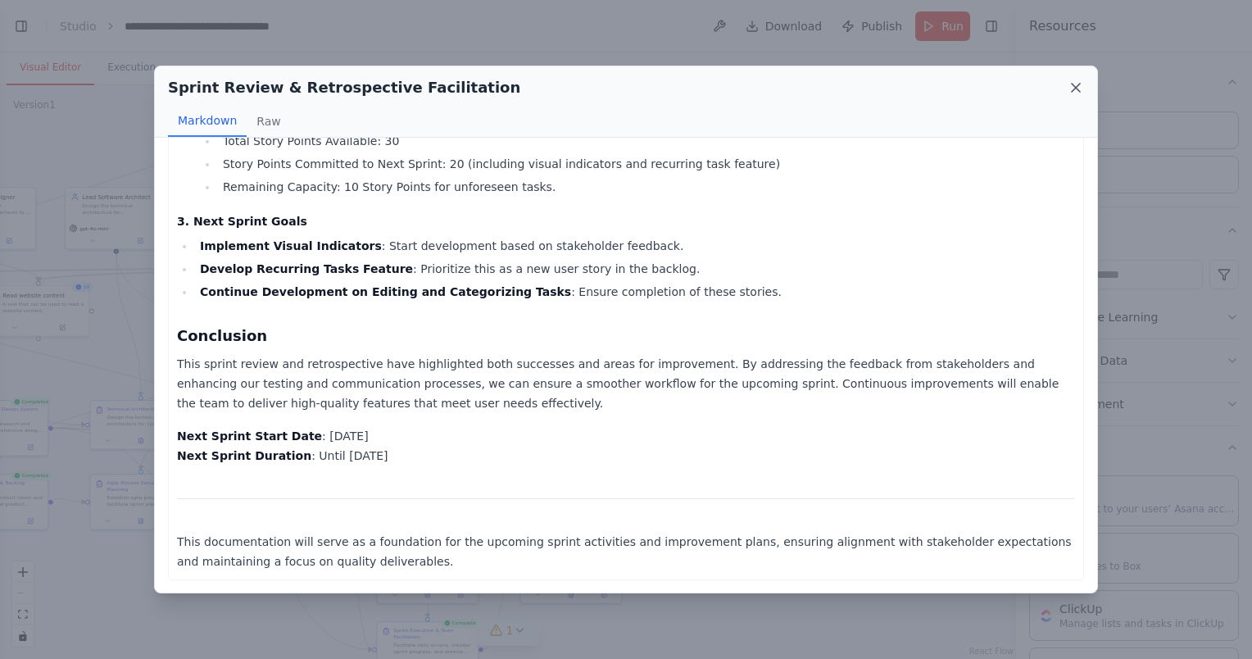
click at [1076, 84] on icon at bounding box center [1075, 87] width 16 height 16
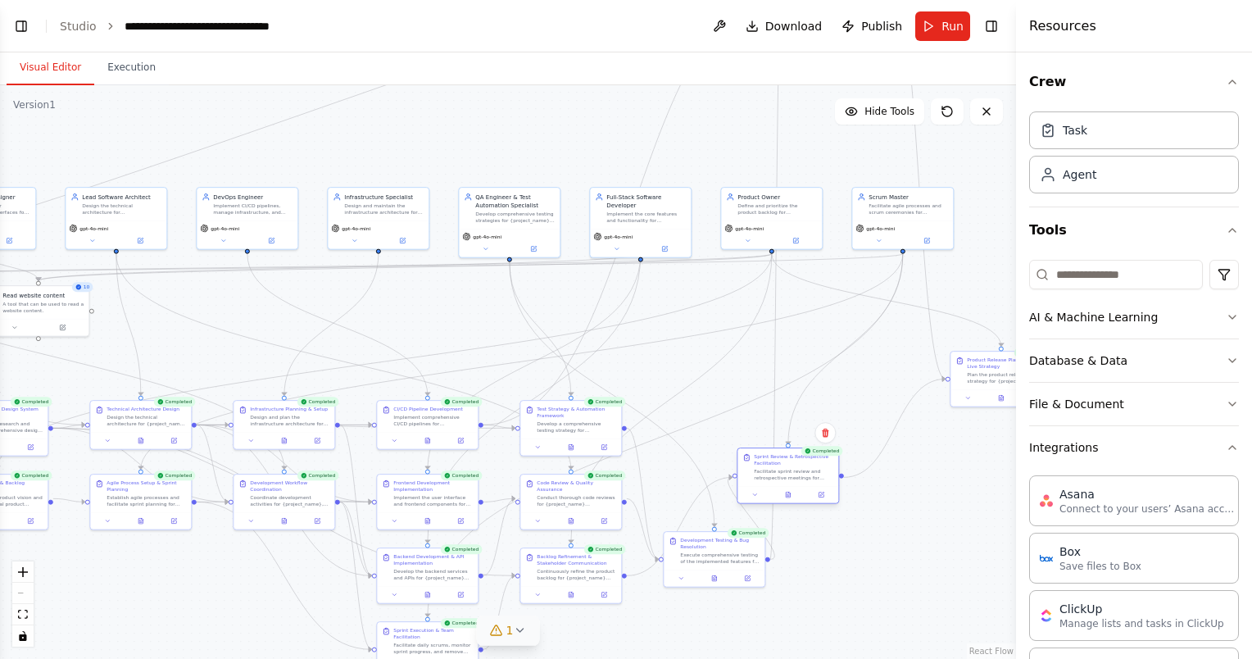
drag, startPoint x: 862, startPoint y: 446, endPoint x: 799, endPoint y: 465, distance: 65.3
click at [799, 468] on div "Facilitate sprint review and retrospective meetings for {project_name}, ensurin…" at bounding box center [793, 474] width 79 height 13
drag, startPoint x: 991, startPoint y: 368, endPoint x: 887, endPoint y: 435, distance: 123.8
click at [887, 435] on div "Product Release Planning & Go-Live Strategy Plan the product release strategy f…" at bounding box center [903, 434] width 79 height 28
click at [906, 462] on button at bounding box center [898, 462] width 34 height 10
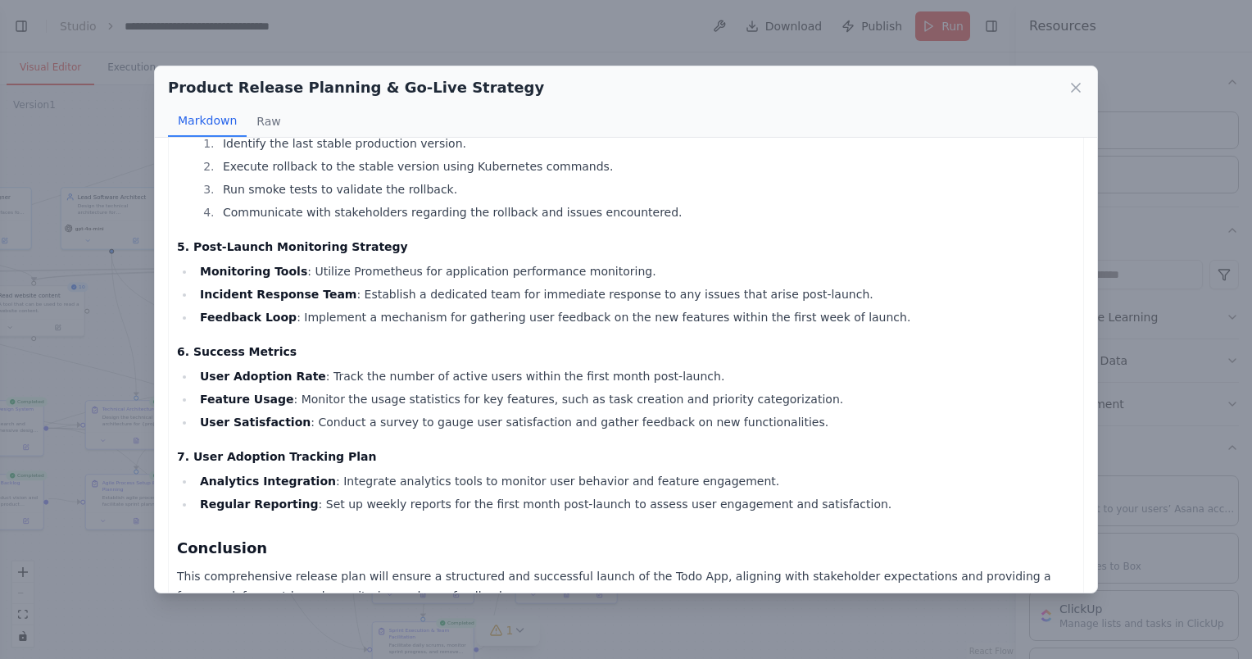
scroll to position [690, 0]
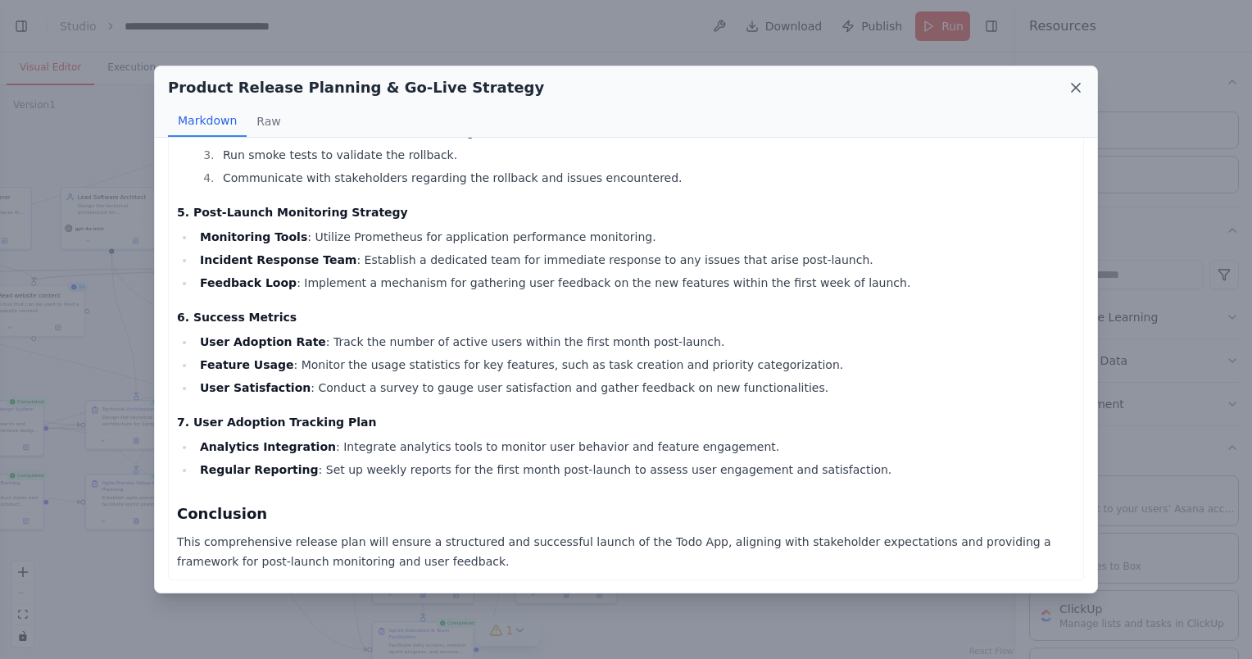
click at [1079, 93] on icon at bounding box center [1075, 87] width 16 height 16
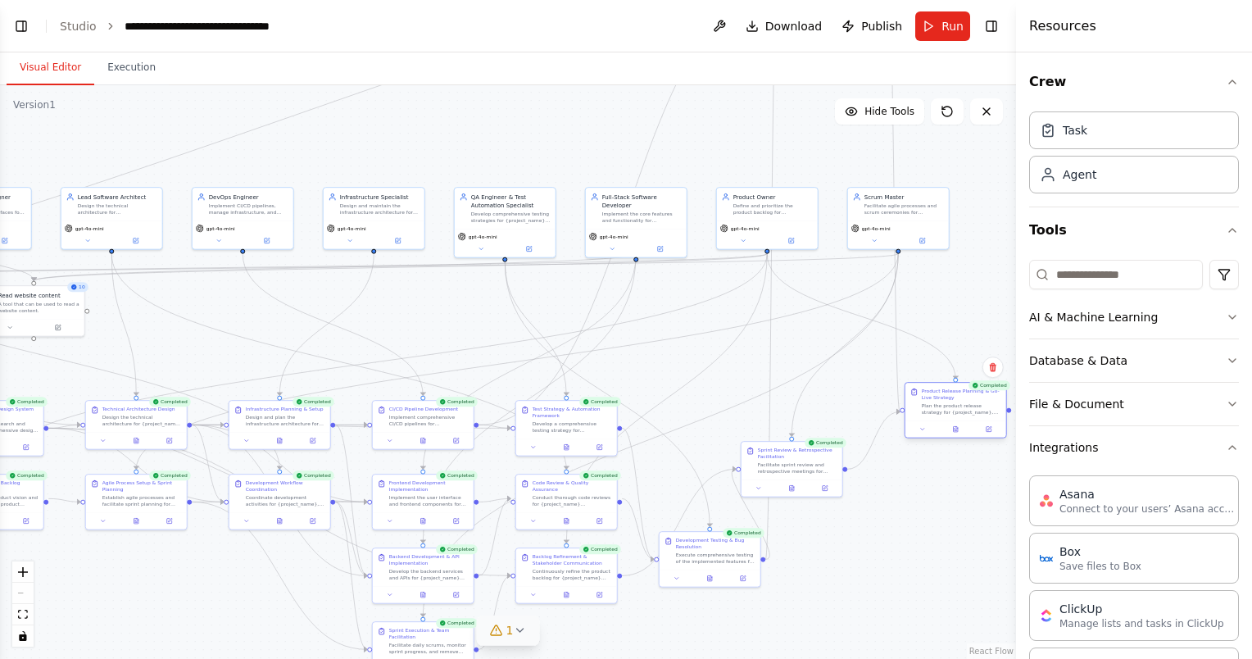
drag, startPoint x: 894, startPoint y: 439, endPoint x: 964, endPoint y: 395, distance: 83.2
click at [962, 398] on div "Product Release Planning & Go-Live Strategy Plan the product release strategy f…" at bounding box center [960, 401] width 79 height 28
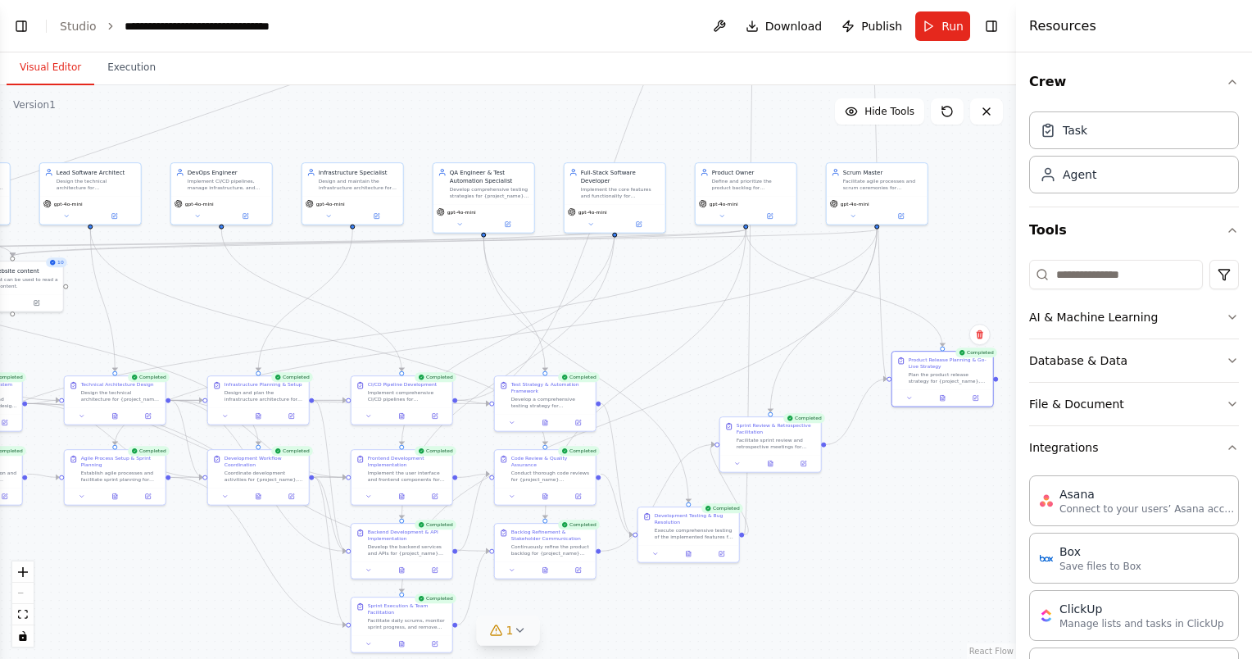
drag, startPoint x: 947, startPoint y: 280, endPoint x: 930, endPoint y: 251, distance: 33.7
click at [931, 251] on div ".deletable-edge-delete-btn { width: 20px; height: 20px; border: 0px solid #ffff…" at bounding box center [508, 371] width 1016 height 573
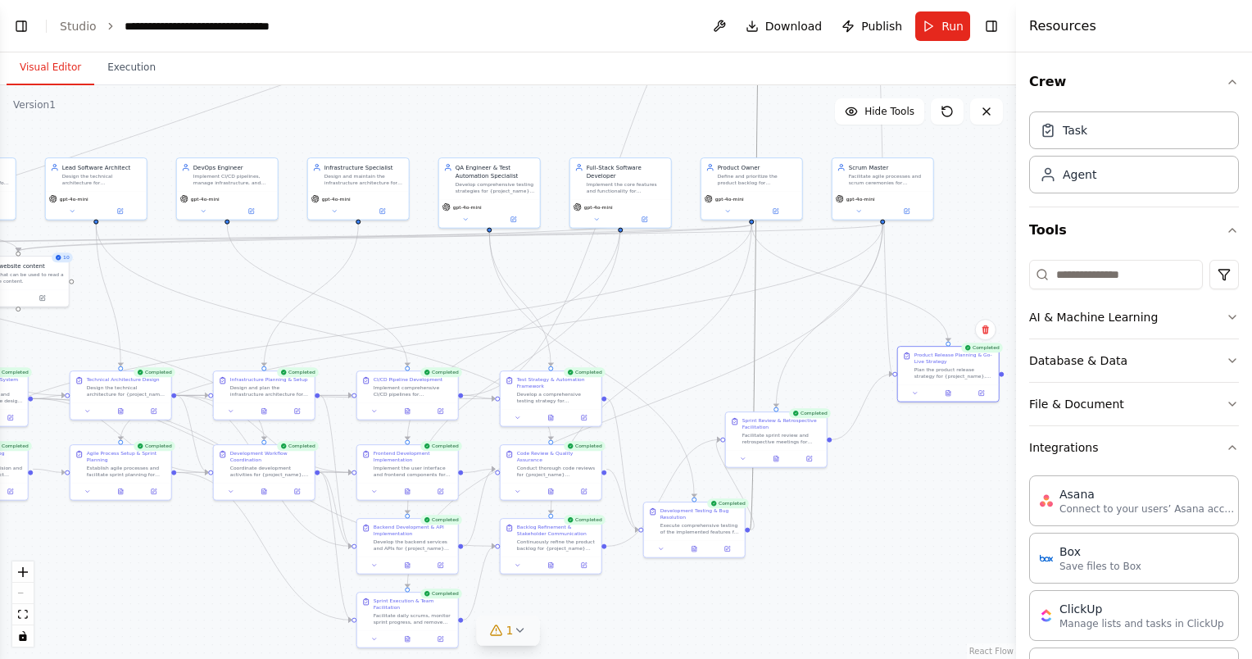
drag, startPoint x: 754, startPoint y: 373, endPoint x: 899, endPoint y: 323, distance: 154.1
click at [899, 323] on div ".deletable-edge-delete-btn { width: 20px; height: 20px; border: 0px solid #ffff…" at bounding box center [508, 371] width 1016 height 573
click at [17, 26] on button "Toggle Left Sidebar" at bounding box center [21, 26] width 23 height 23
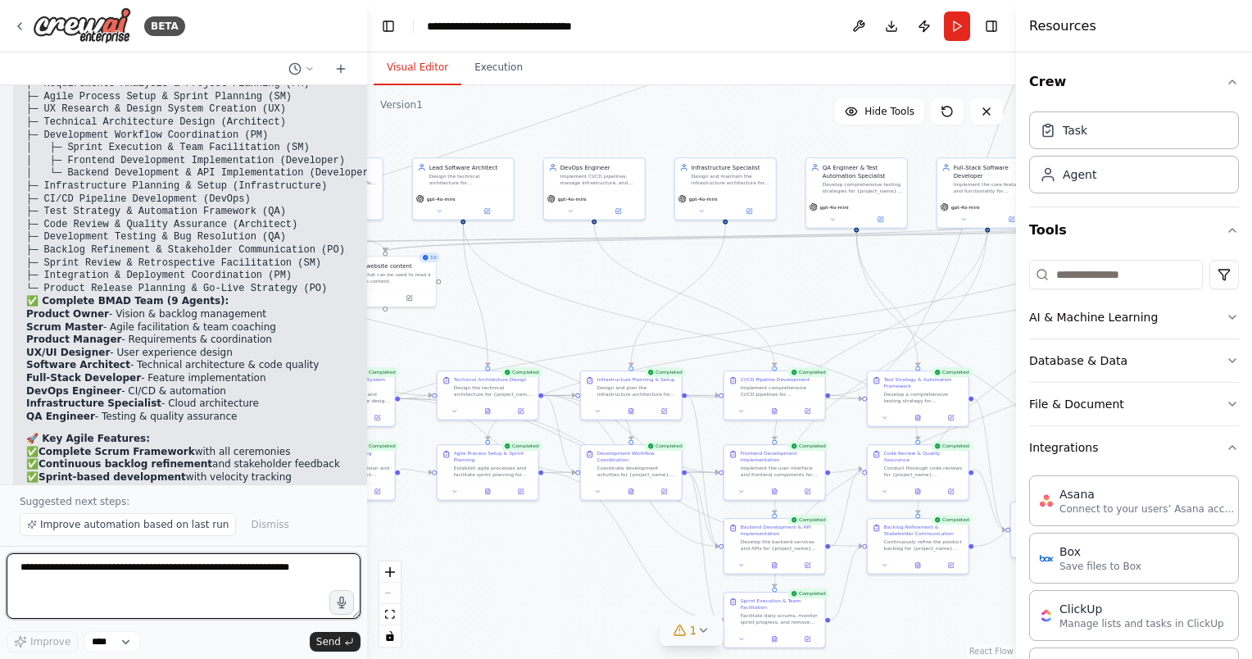
click at [194, 573] on textarea at bounding box center [184, 586] width 354 height 66
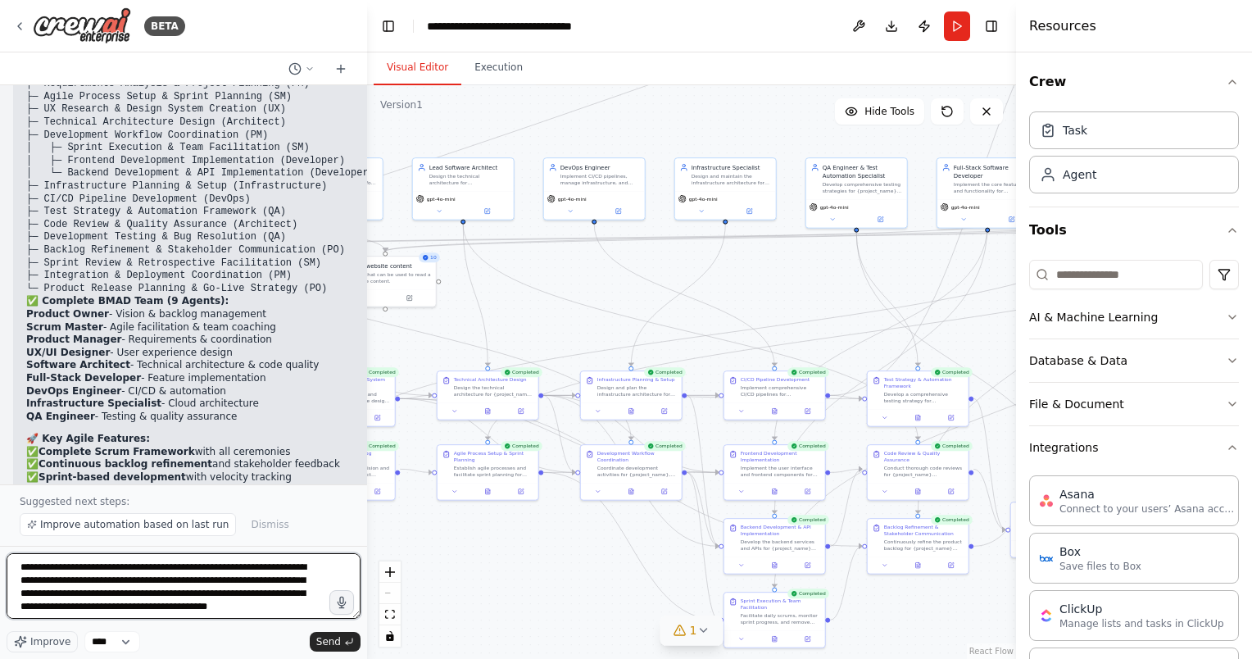
scroll to position [7, 0]
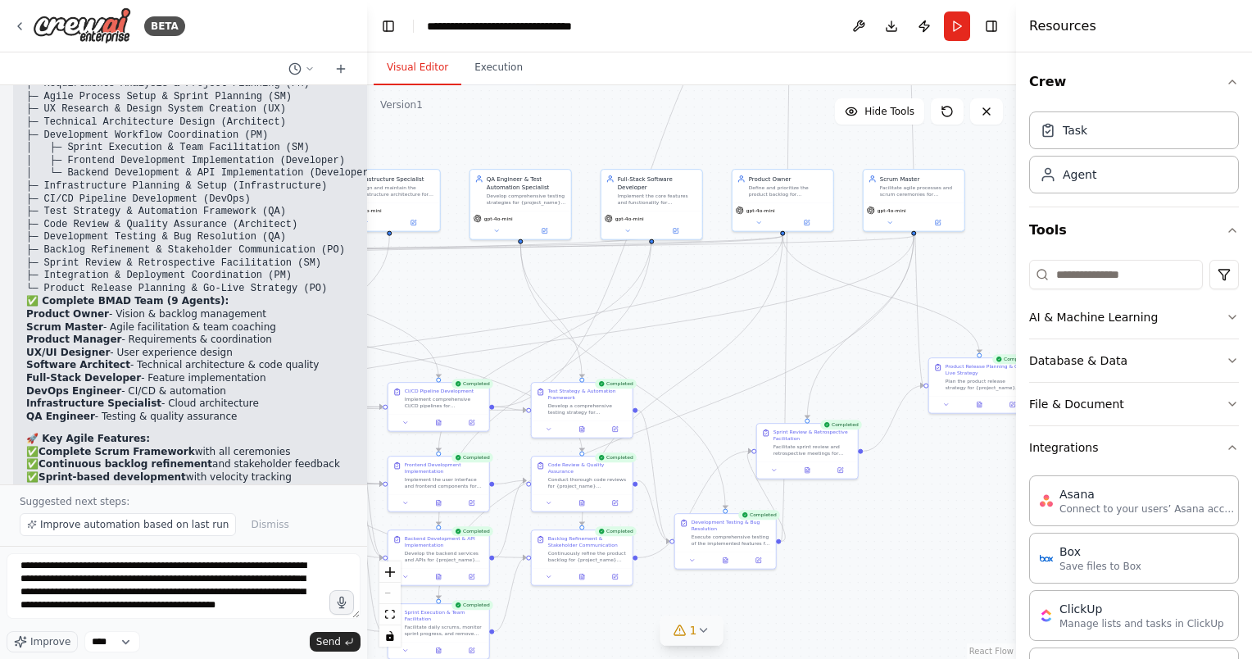
drag, startPoint x: 846, startPoint y: 292, endPoint x: 508, endPoint y: 303, distance: 338.5
click at [508, 303] on div ".deletable-edge-delete-btn { width: 20px; height: 20px; border: 0px solid #ffff…" at bounding box center [691, 371] width 649 height 573
click at [119, 612] on textarea "**********" at bounding box center [184, 586] width 354 height 66
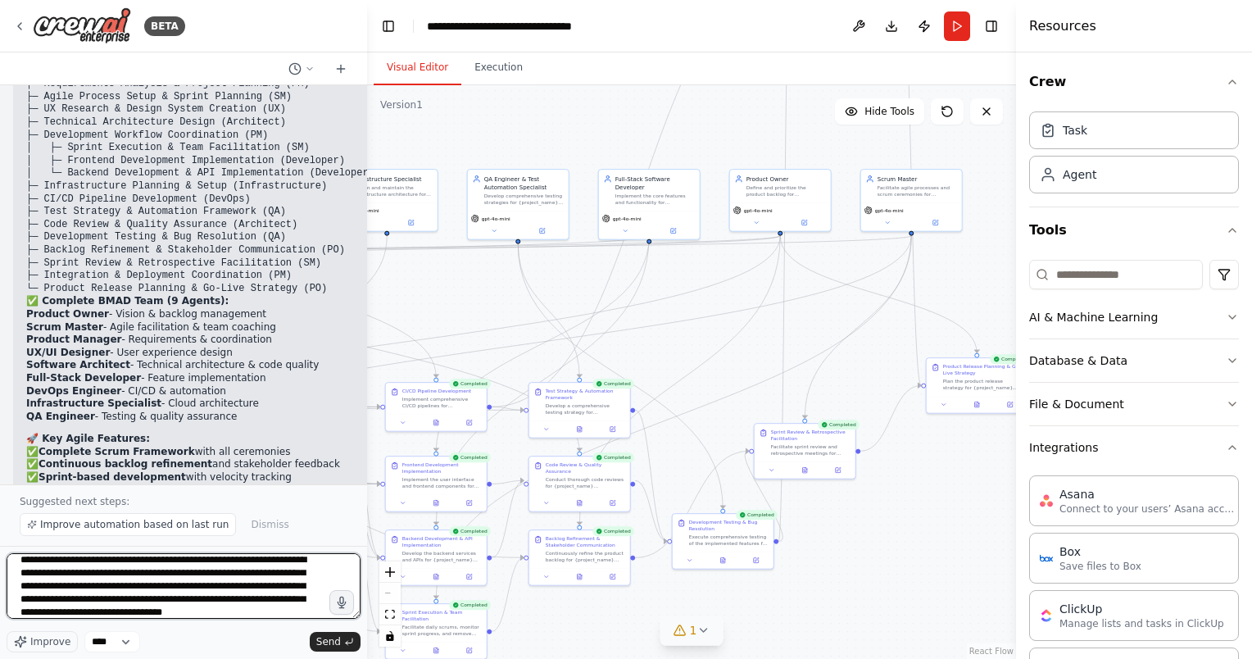
scroll to position [20, 0]
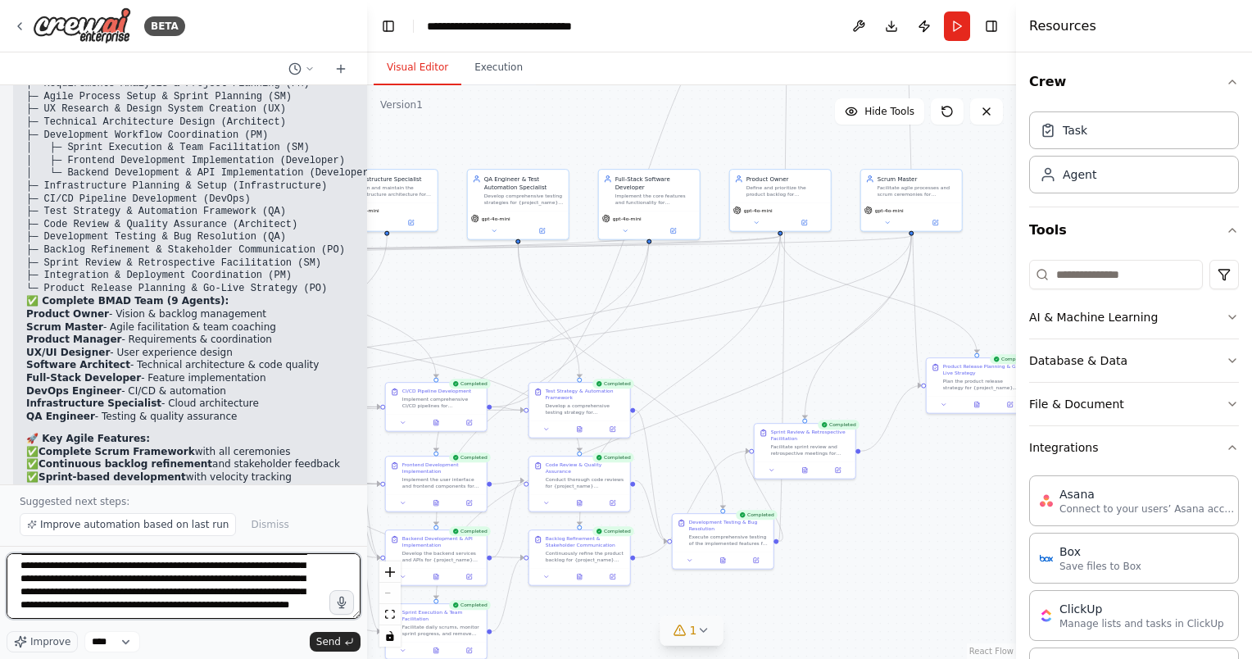
type textarea "**********"
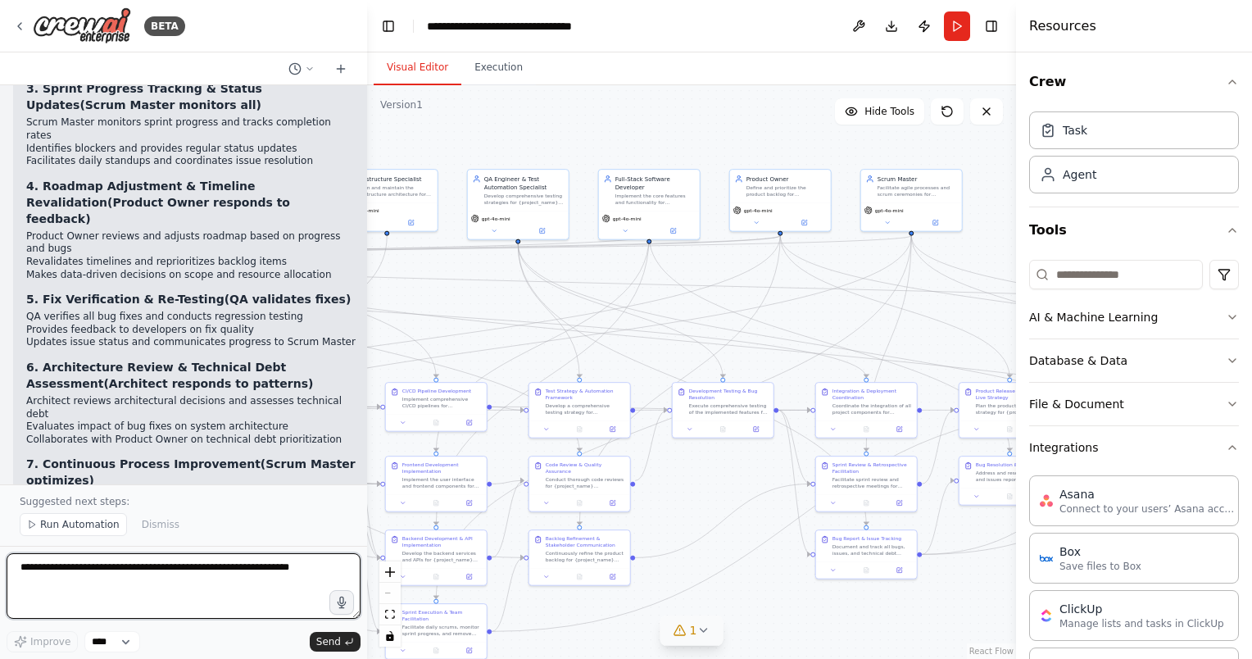
scroll to position [7441, 0]
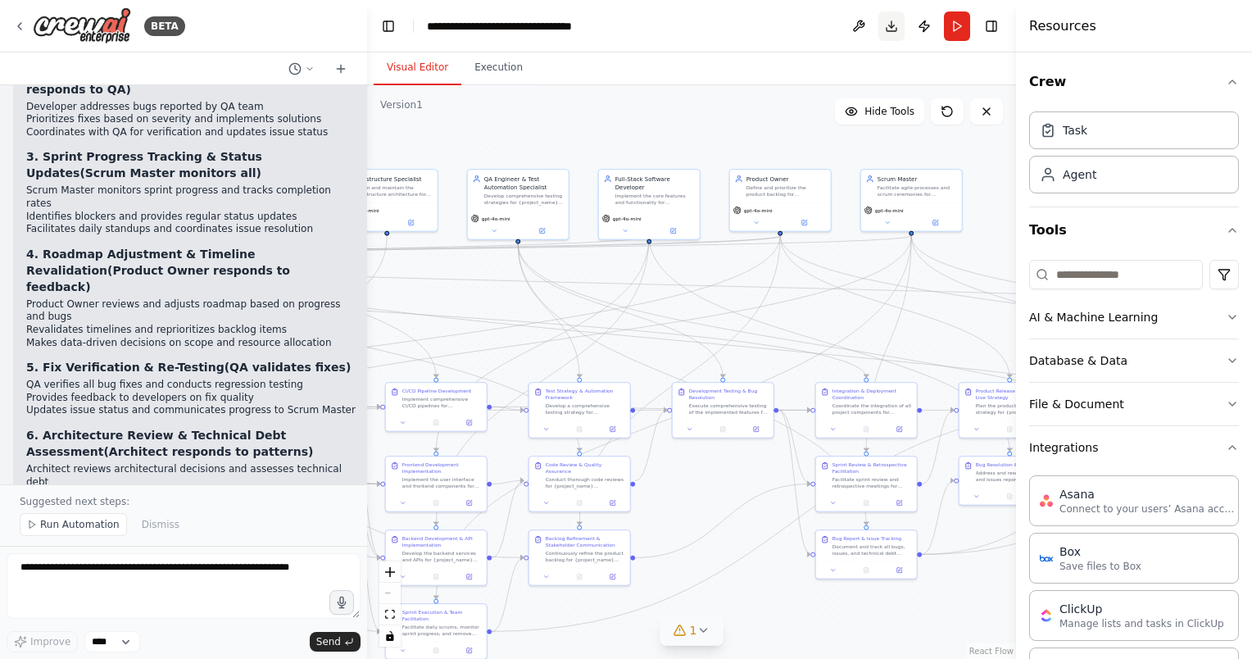
click at [891, 23] on button "Download" at bounding box center [891, 25] width 26 height 29
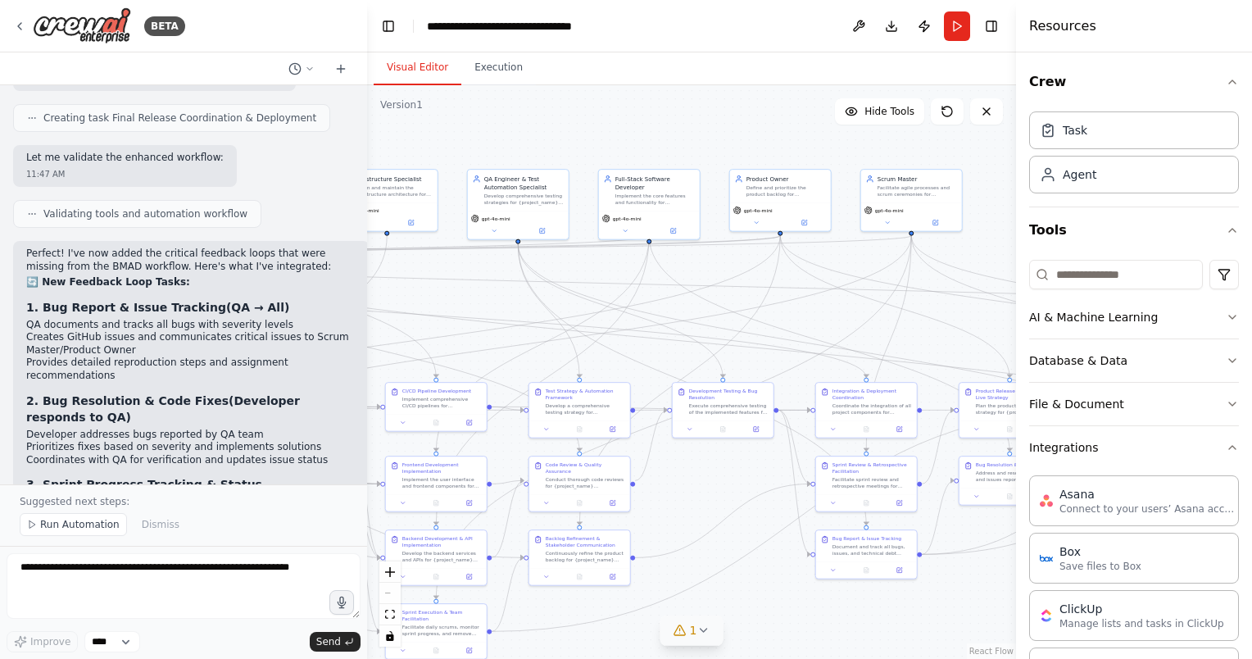
scroll to position [7032, 0]
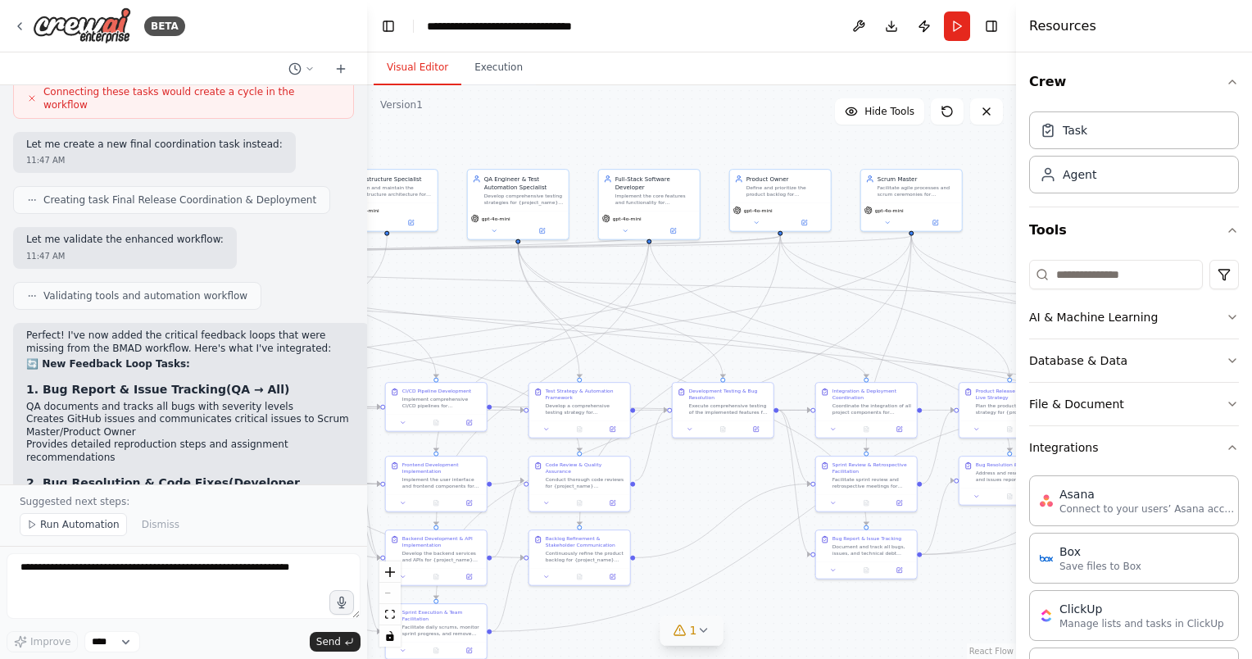
click at [693, 622] on span "1" at bounding box center [693, 630] width 7 height 16
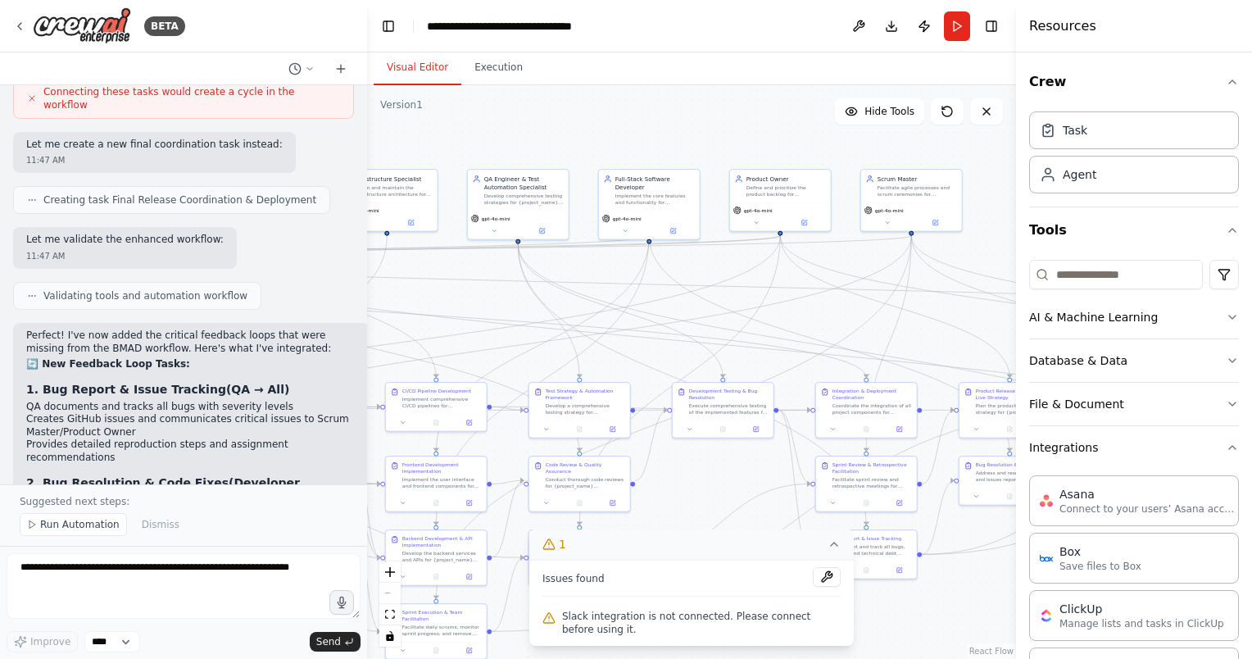
click at [839, 545] on icon at bounding box center [833, 543] width 13 height 13
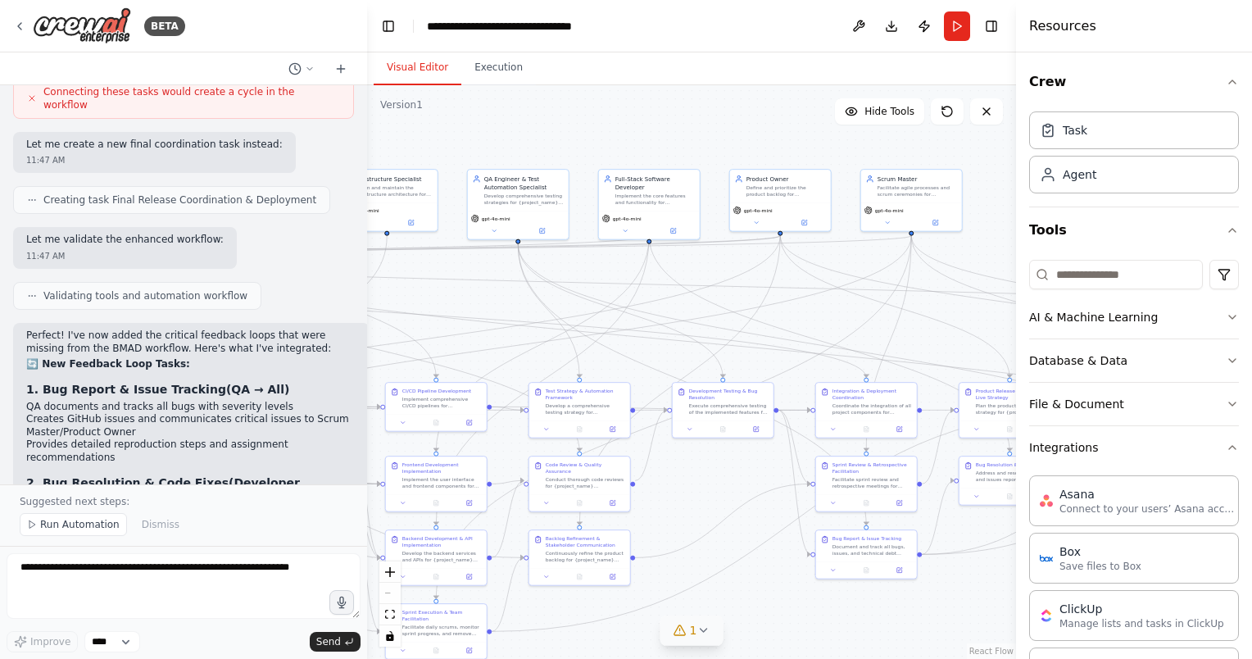
click at [741, 512] on div ".deletable-edge-delete-btn { width: 20px; height: 20px; border: 0px solid #ffff…" at bounding box center [691, 371] width 649 height 573
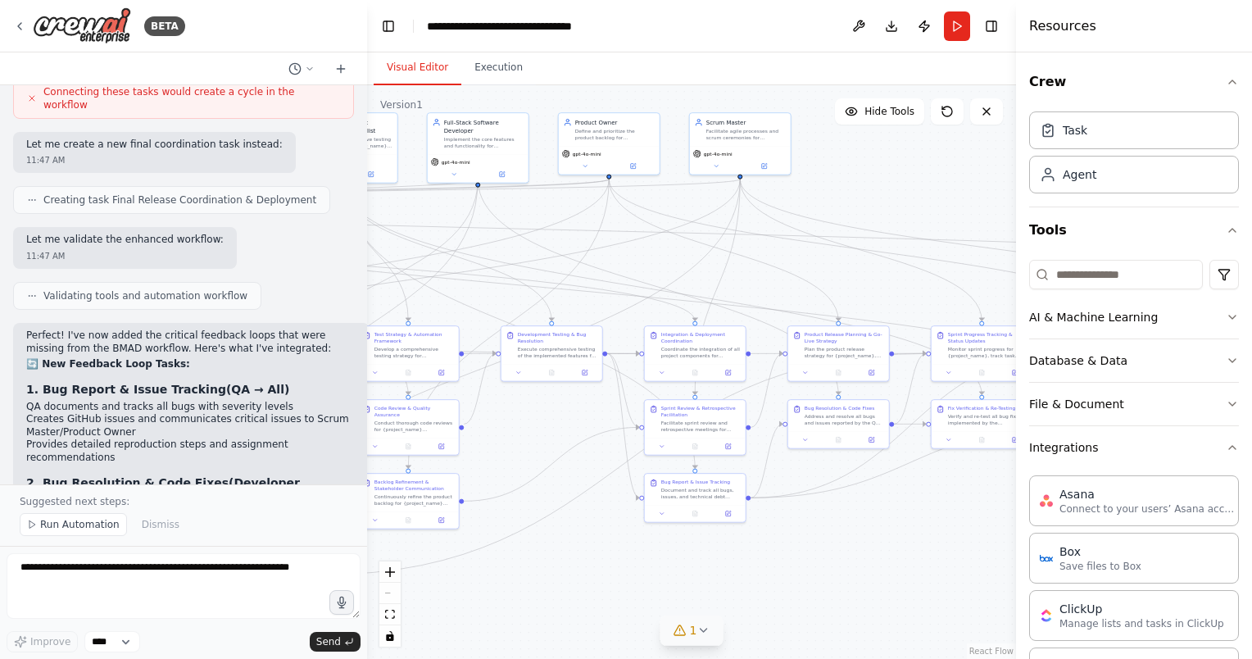
drag, startPoint x: 736, startPoint y: 473, endPoint x: 591, endPoint y: 411, distance: 157.8
click at [591, 411] on div ".deletable-edge-delete-btn { width: 20px; height: 20px; border: 0px solid #ffff…" at bounding box center [691, 371] width 649 height 573
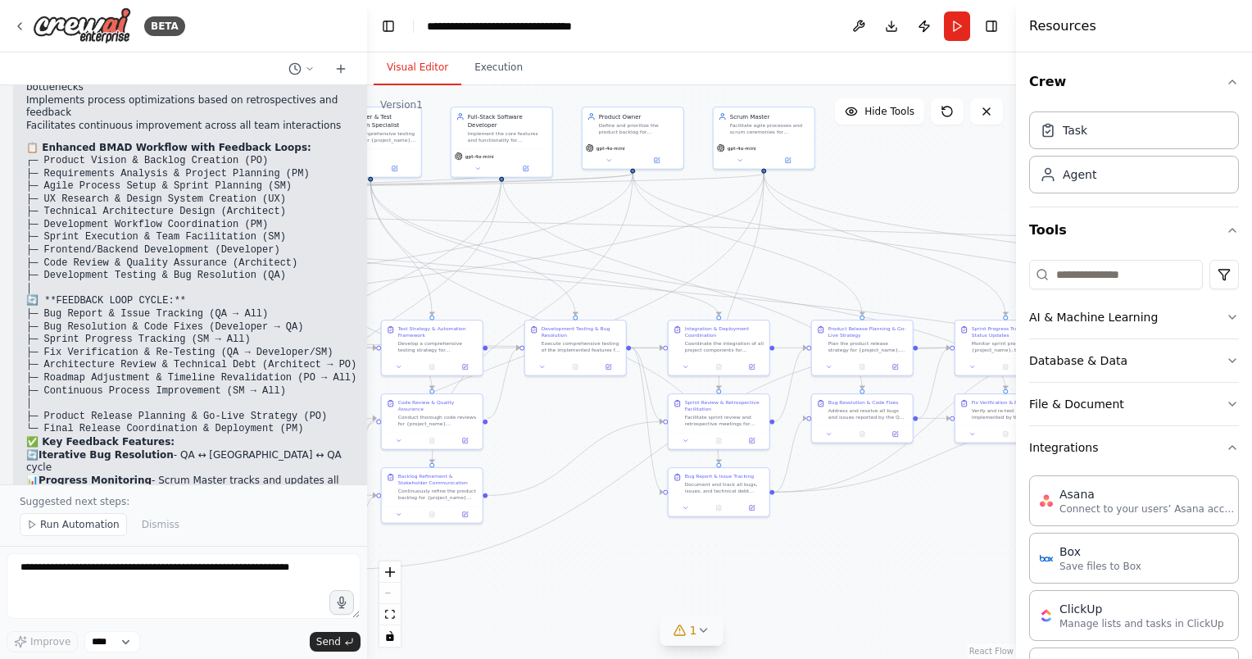
scroll to position [8015, 0]
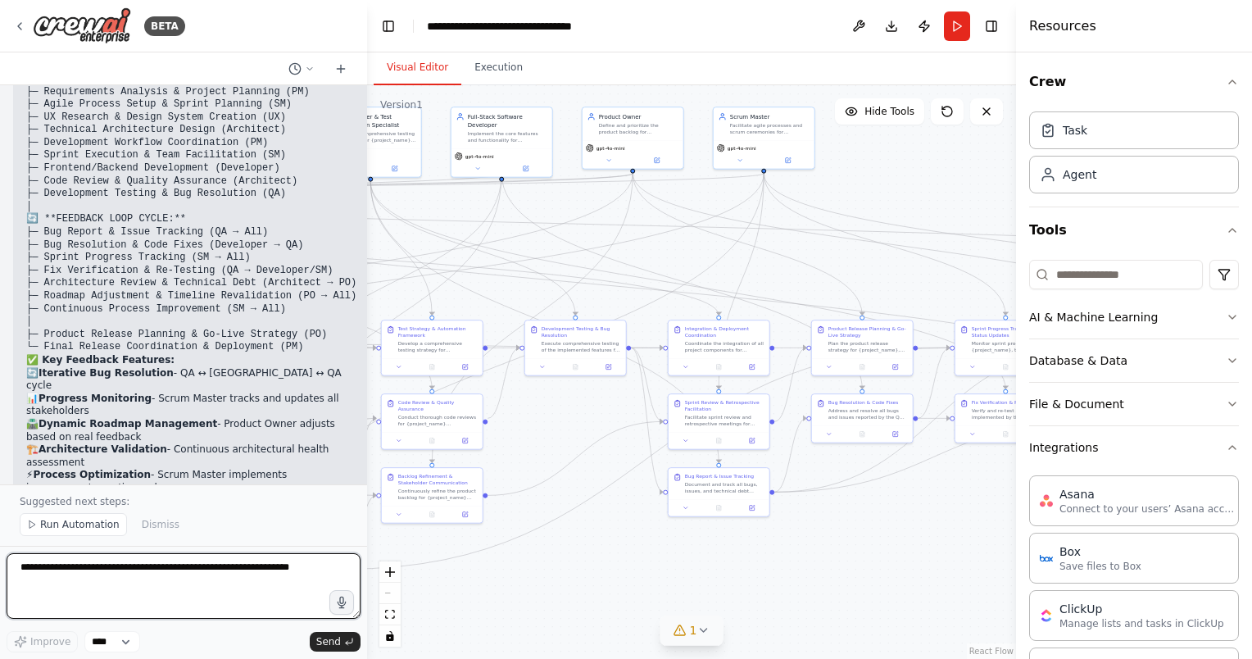
click at [187, 568] on textarea at bounding box center [184, 586] width 354 height 66
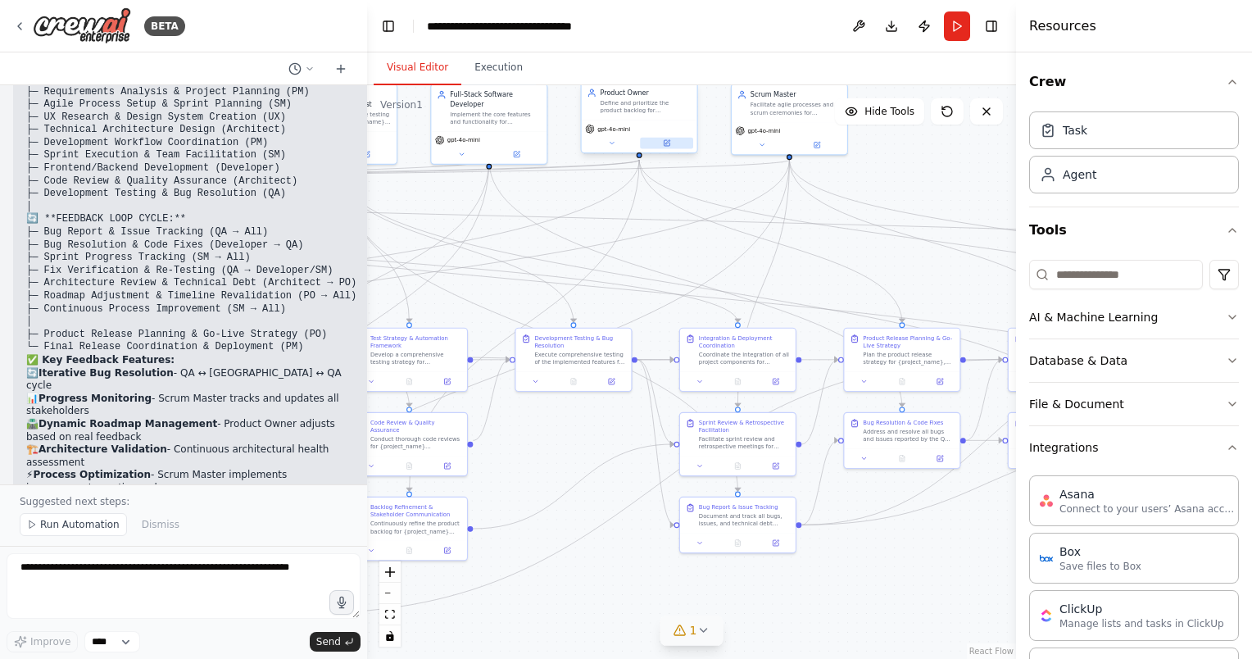
click at [672, 143] on button at bounding box center [666, 143] width 53 height 11
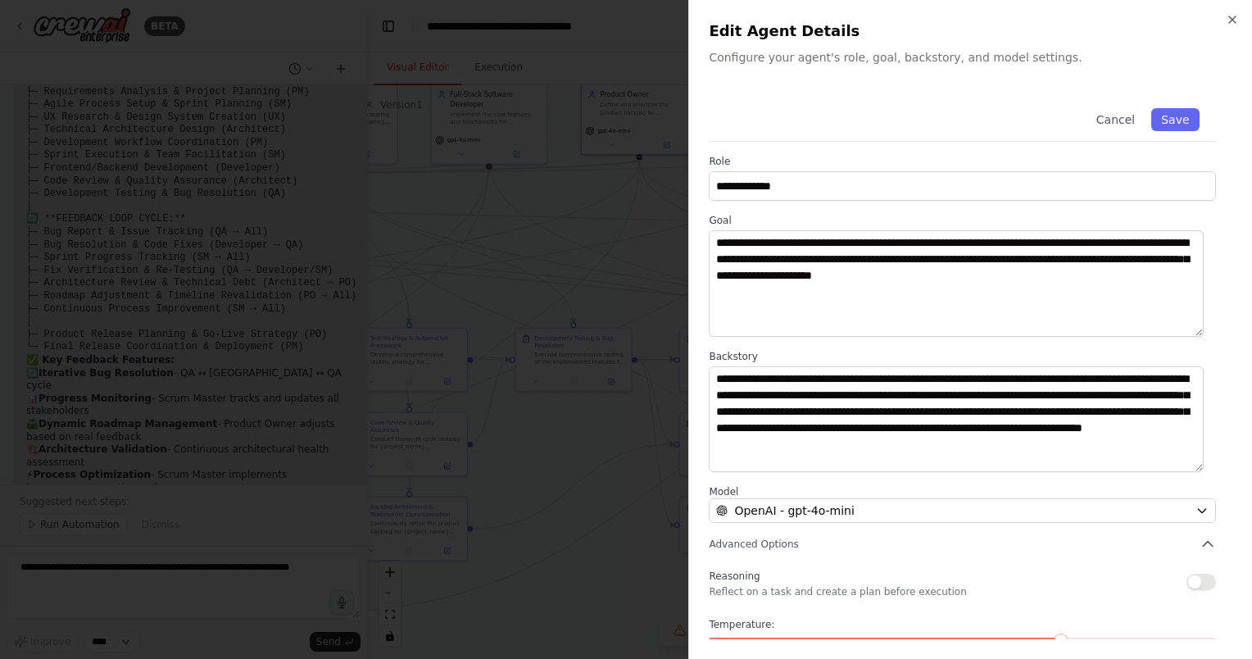
scroll to position [82, 0]
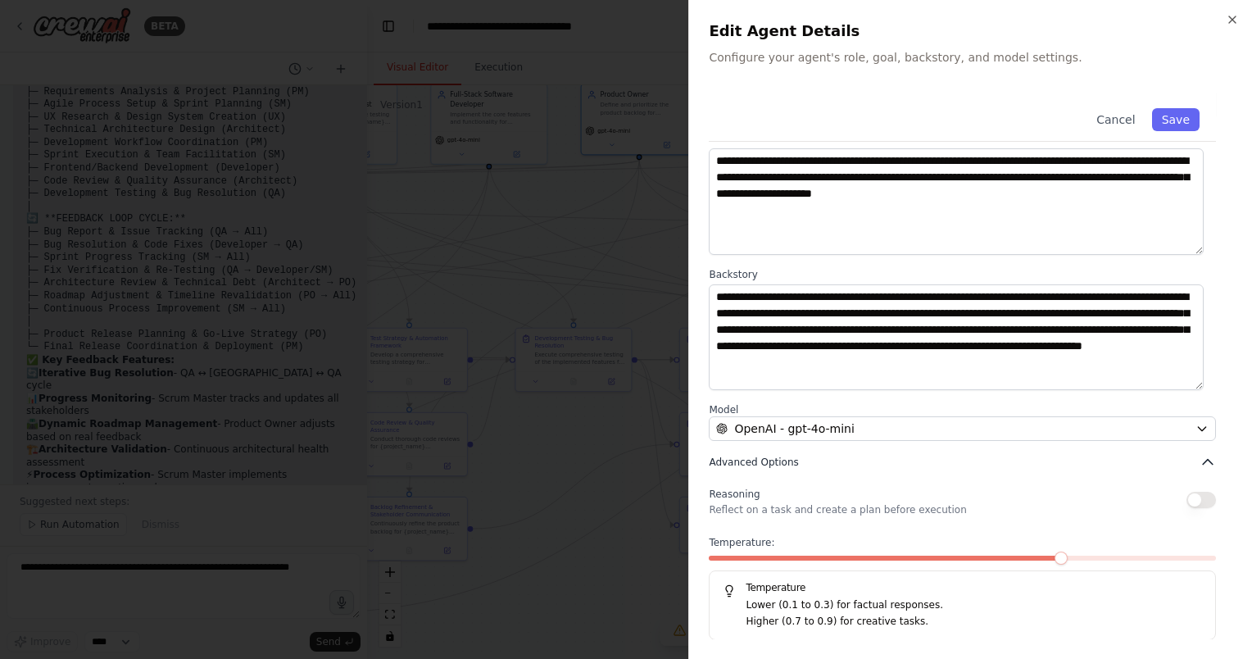
click at [1199, 459] on icon "button" at bounding box center [1207, 462] width 16 height 16
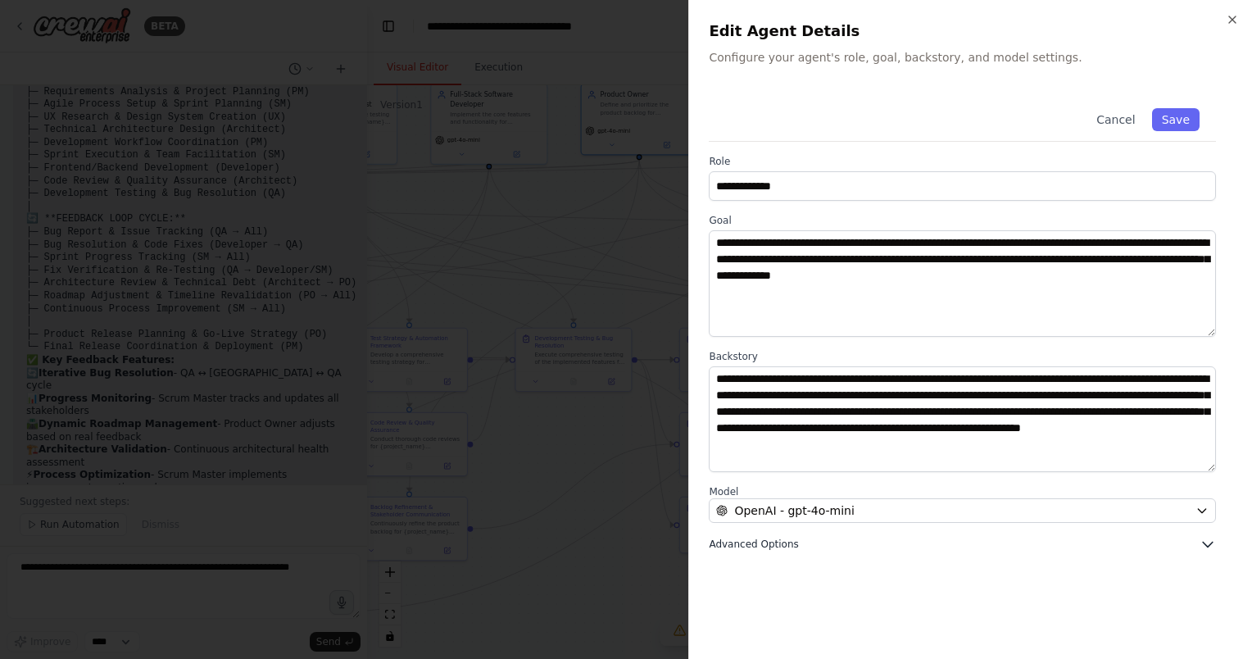
scroll to position [0, 0]
click at [1204, 538] on icon "button" at bounding box center [1207, 544] width 16 height 16
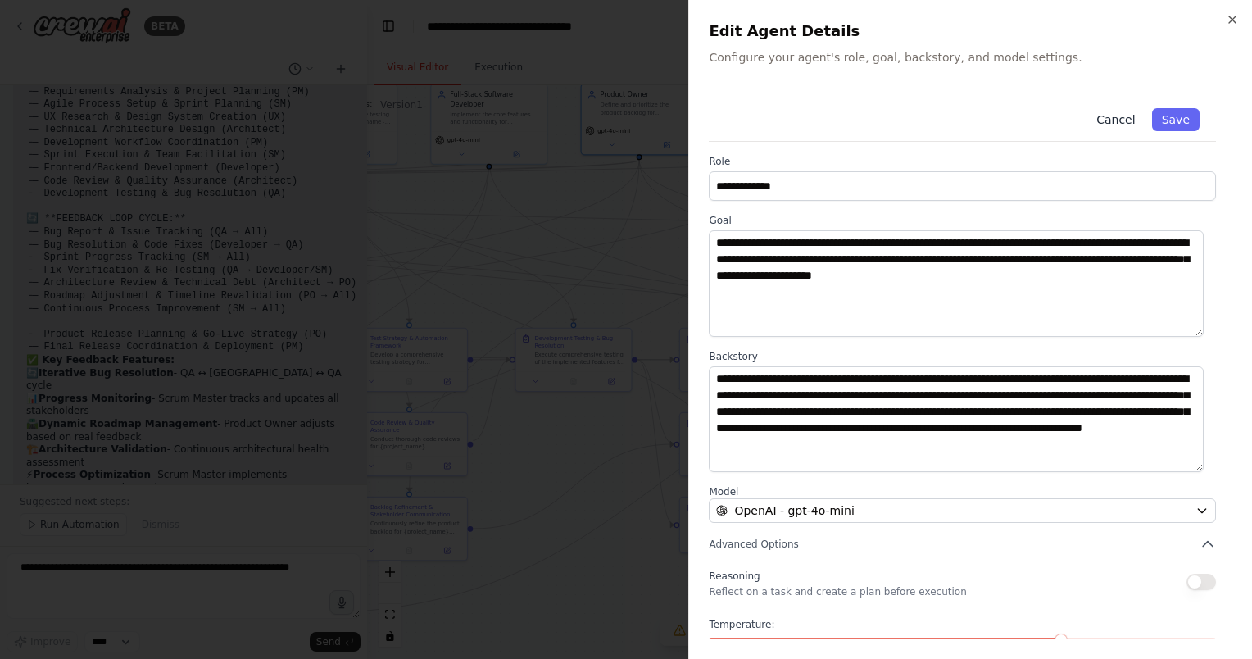
click at [1106, 119] on button "Cancel" at bounding box center [1115, 119] width 58 height 23
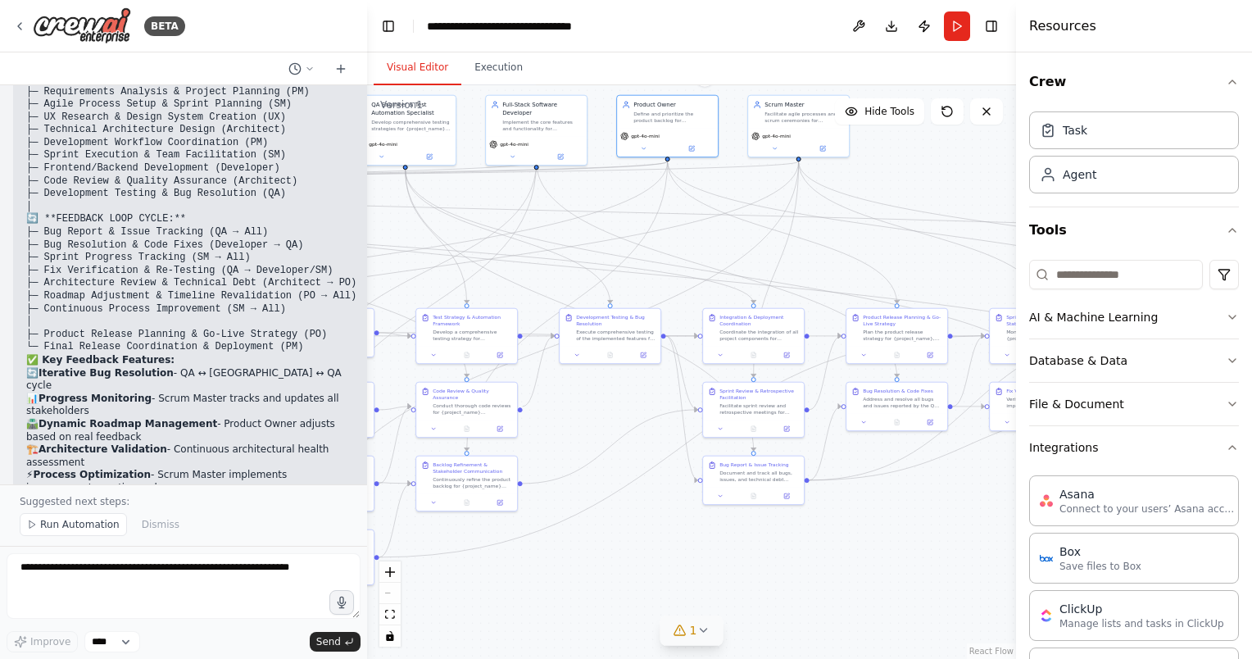
click at [662, 568] on div ".deletable-edge-delete-btn { width: 20px; height: 20px; border: 0px solid #ffff…" at bounding box center [691, 371] width 649 height 573
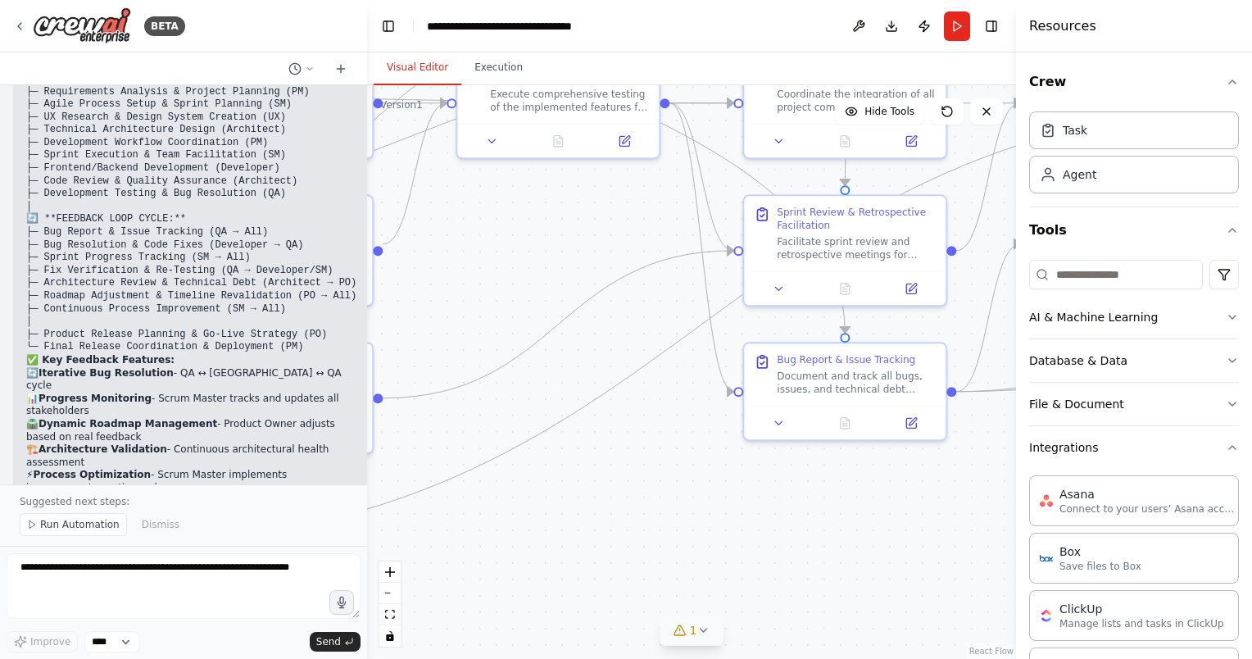
click at [662, 568] on div ".deletable-edge-delete-btn { width: 20px; height: 20px; border: 0px solid #ffff…" at bounding box center [691, 371] width 649 height 573
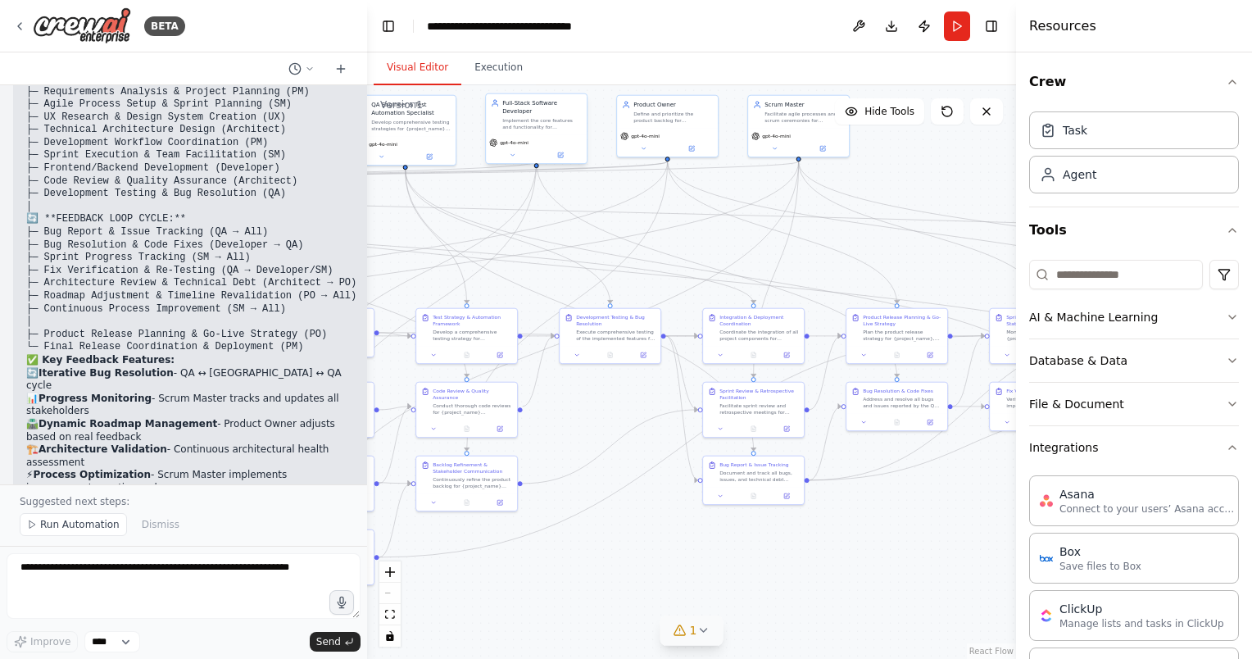
click at [549, 138] on div "gpt-4o-mini" at bounding box center [536, 142] width 94 height 8
click at [514, 152] on icon at bounding box center [512, 155] width 7 height 7
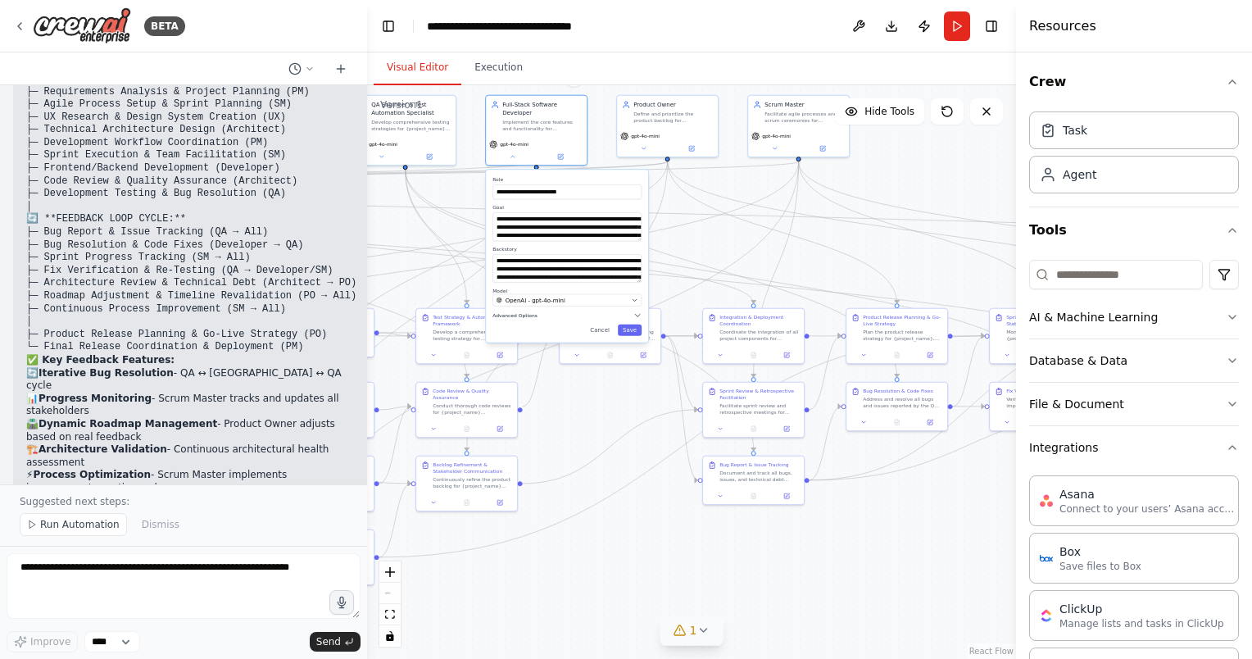
click at [519, 312] on span "Advanced Options" at bounding box center [514, 315] width 45 height 7
click at [390, 20] on button "Toggle Left Sidebar" at bounding box center [388, 26] width 23 height 23
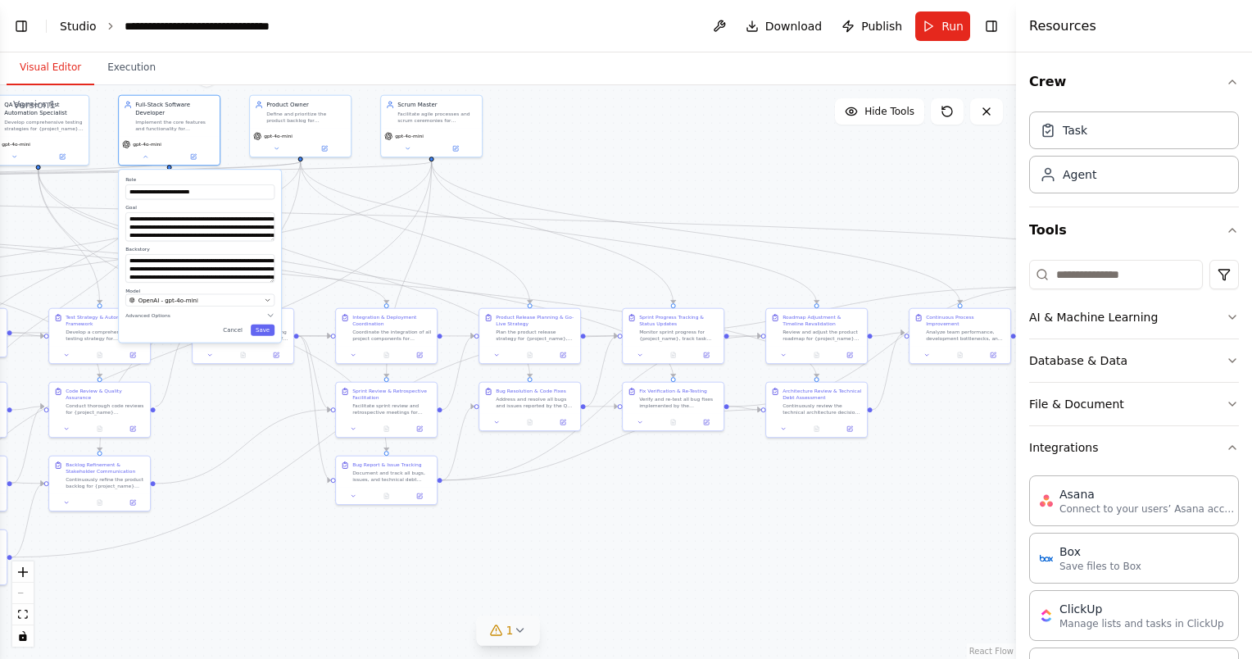
click at [75, 31] on link "Studio" at bounding box center [78, 26] width 37 height 13
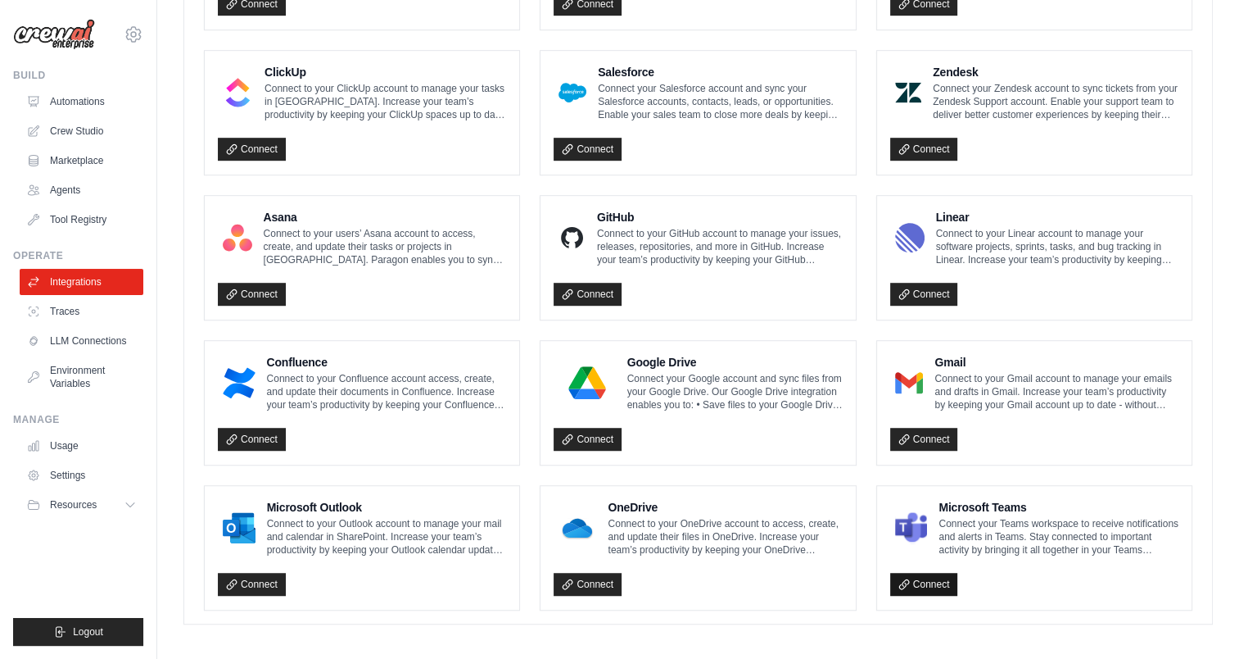
click at [931, 586] on link "Connect" at bounding box center [924, 584] width 68 height 23
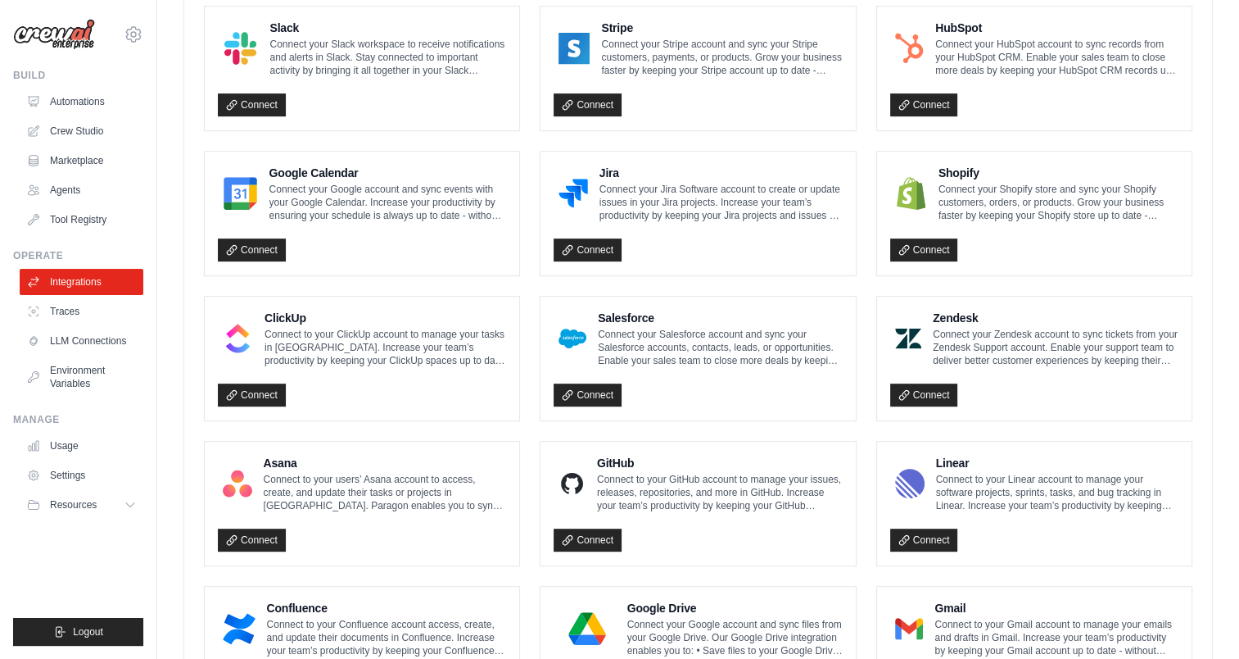
scroll to position [630, 0]
click at [606, 521] on div "Connect" at bounding box center [698, 535] width 288 height 34
click at [609, 532] on link "Connect" at bounding box center [588, 539] width 68 height 23
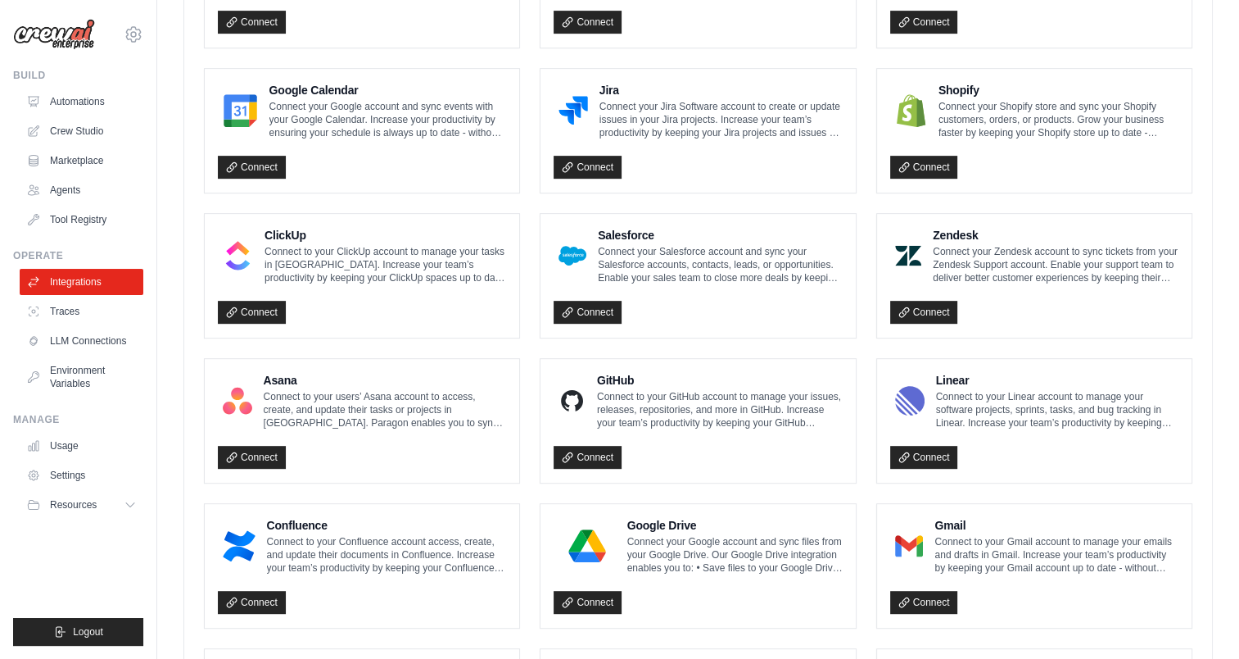
scroll to position [794, 0]
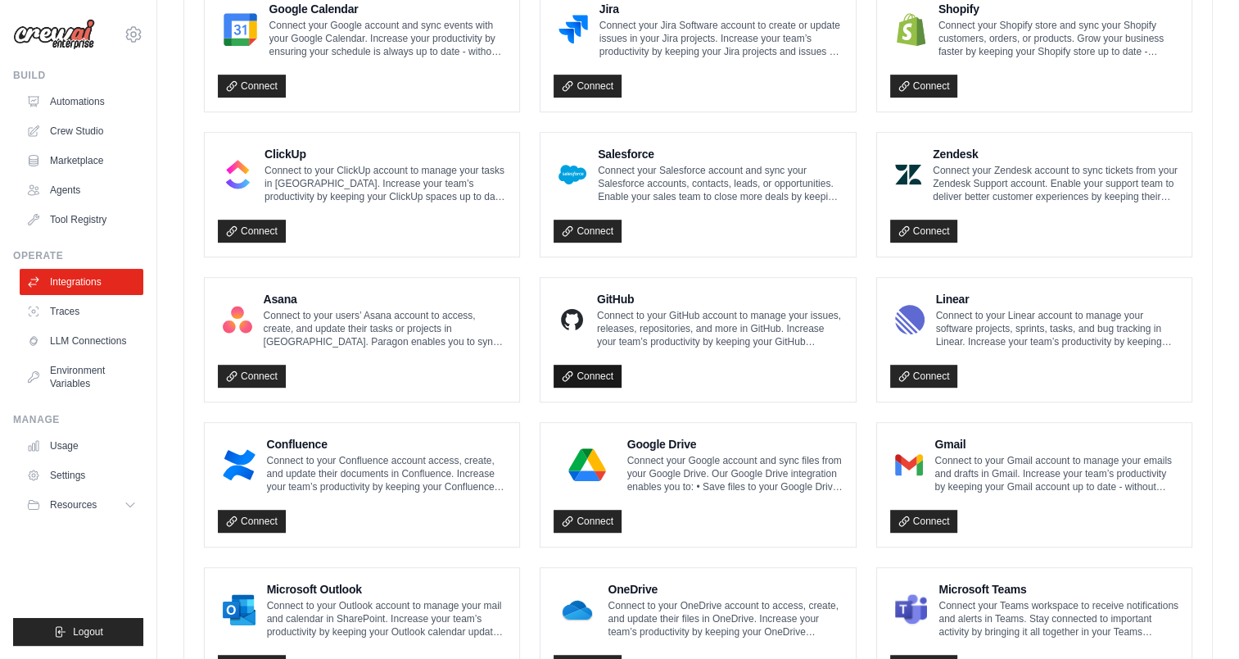
click at [591, 366] on link "Connect" at bounding box center [588, 375] width 68 height 23
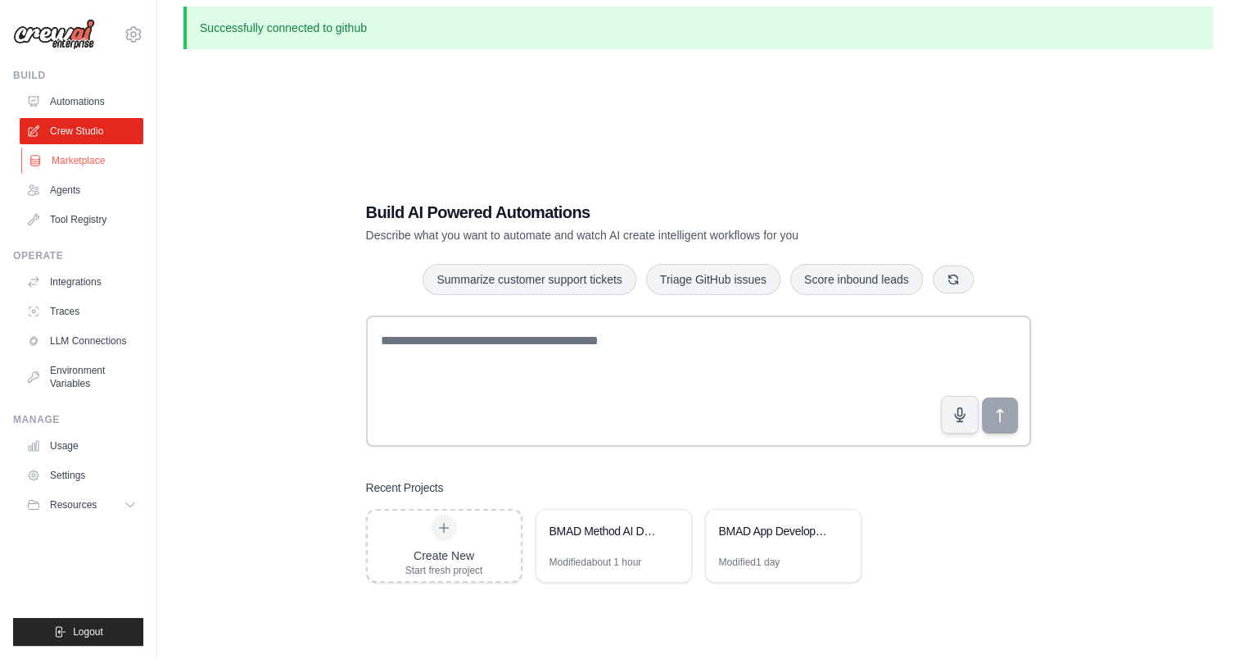
scroll to position [11, 0]
click at [65, 105] on link "Automations" at bounding box center [83, 101] width 124 height 26
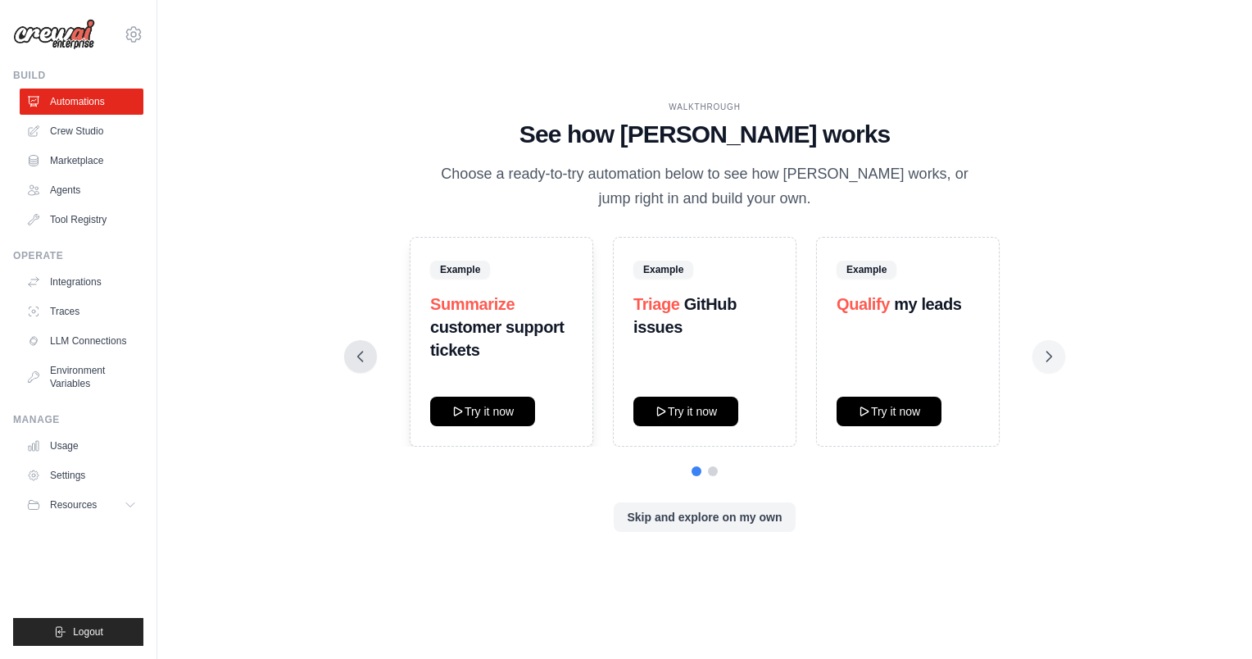
click at [364, 351] on icon at bounding box center [360, 356] width 16 height 16
click at [1050, 346] on button at bounding box center [1048, 356] width 33 height 33
click at [1052, 353] on icon at bounding box center [1048, 356] width 16 height 16
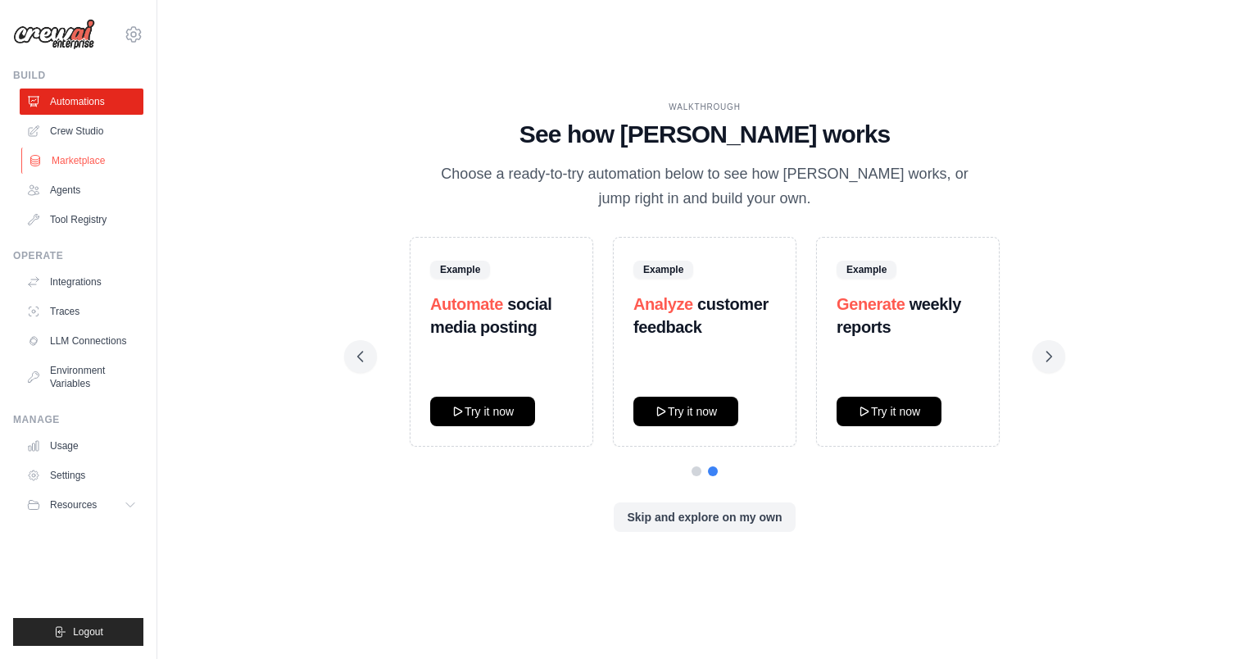
click at [89, 150] on link "Marketplace" at bounding box center [83, 160] width 124 height 26
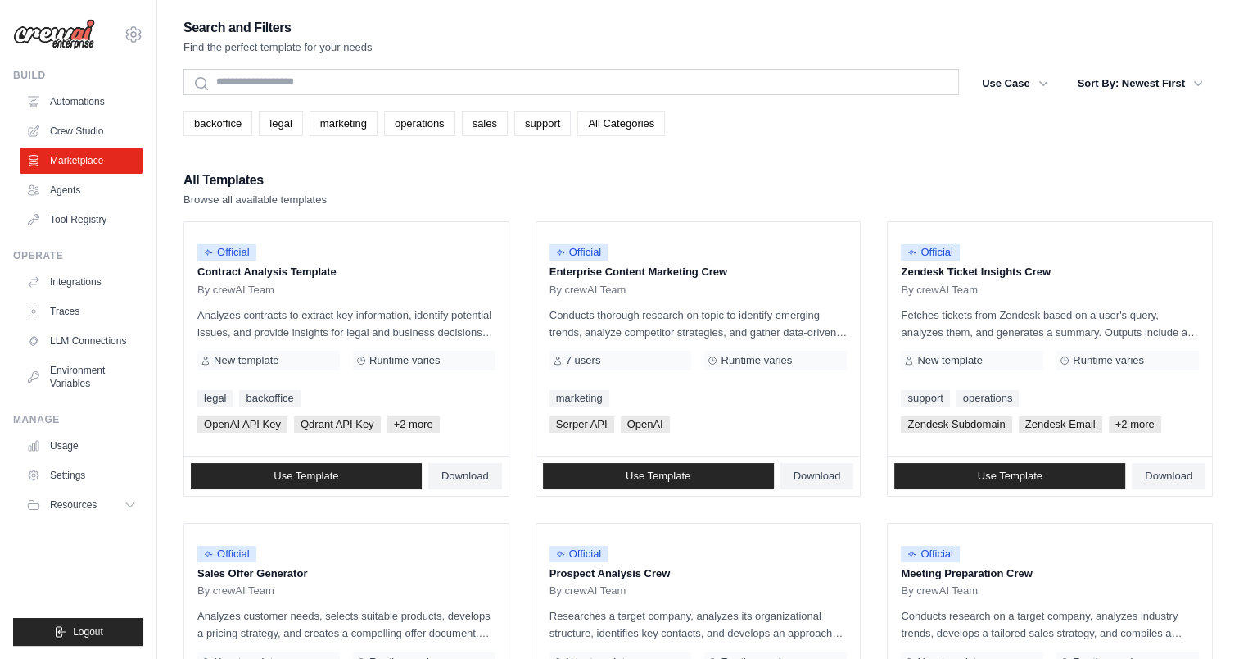
click at [603, 121] on link "All Categories" at bounding box center [621, 123] width 88 height 25
click at [233, 120] on link "backoffice" at bounding box center [217, 123] width 69 height 25
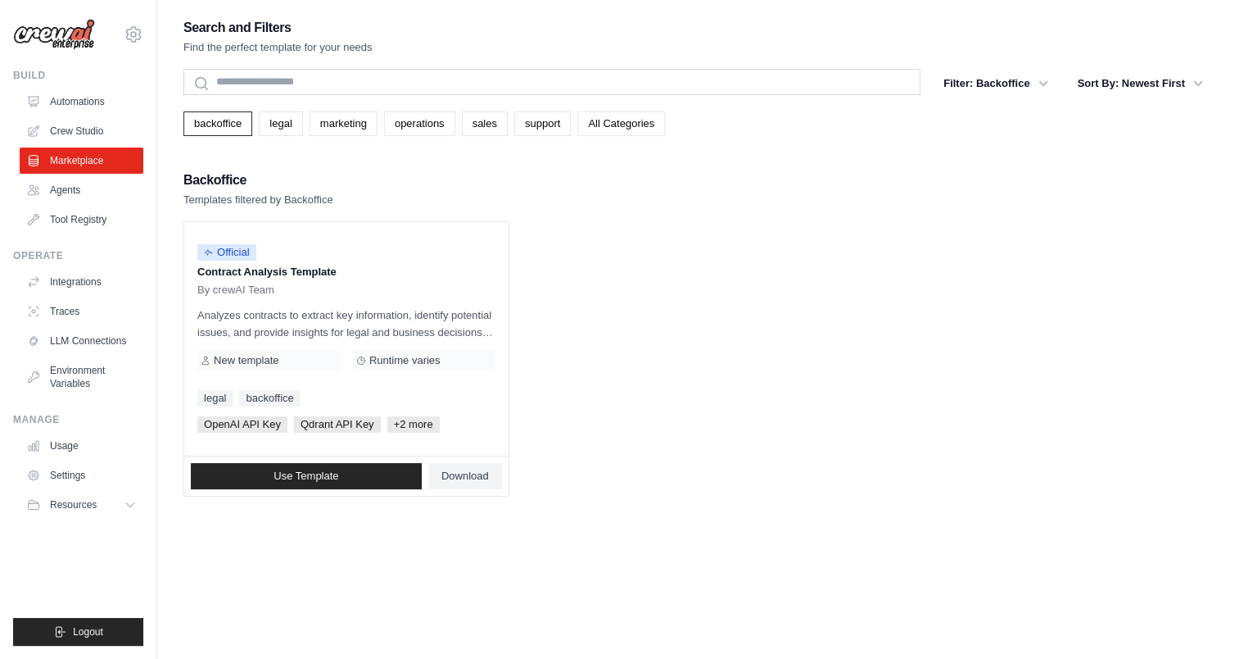
click at [589, 120] on link "All Categories" at bounding box center [621, 123] width 88 height 25
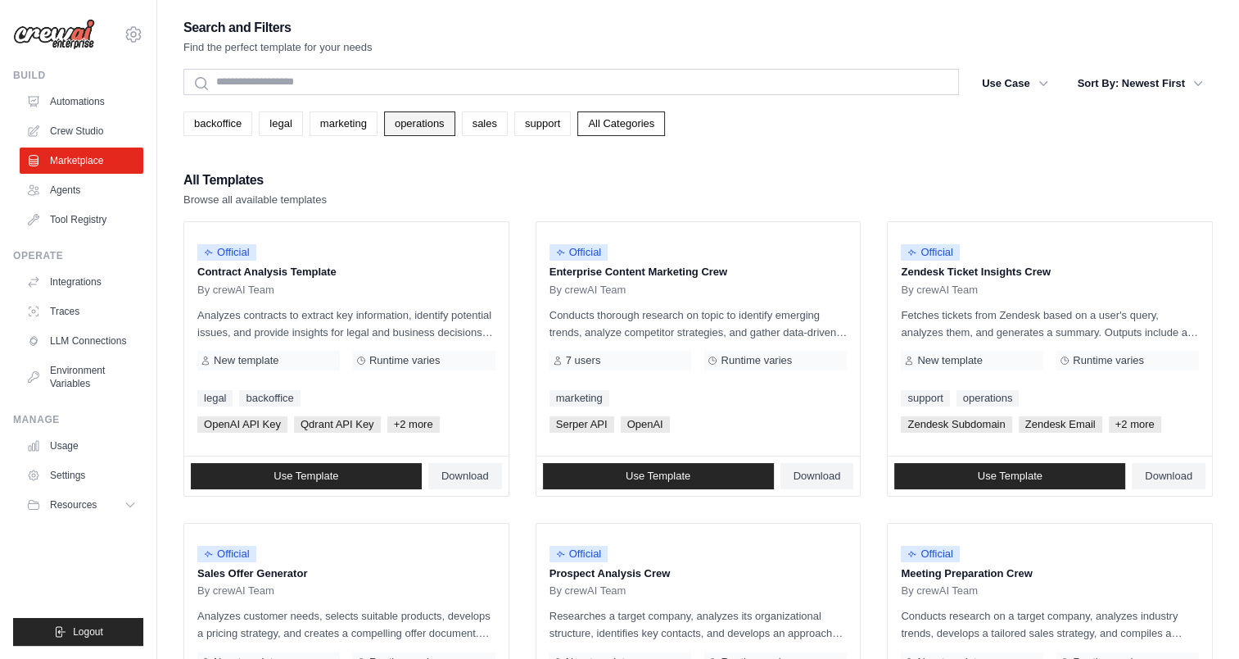
click at [437, 122] on link "operations" at bounding box center [419, 123] width 71 height 25
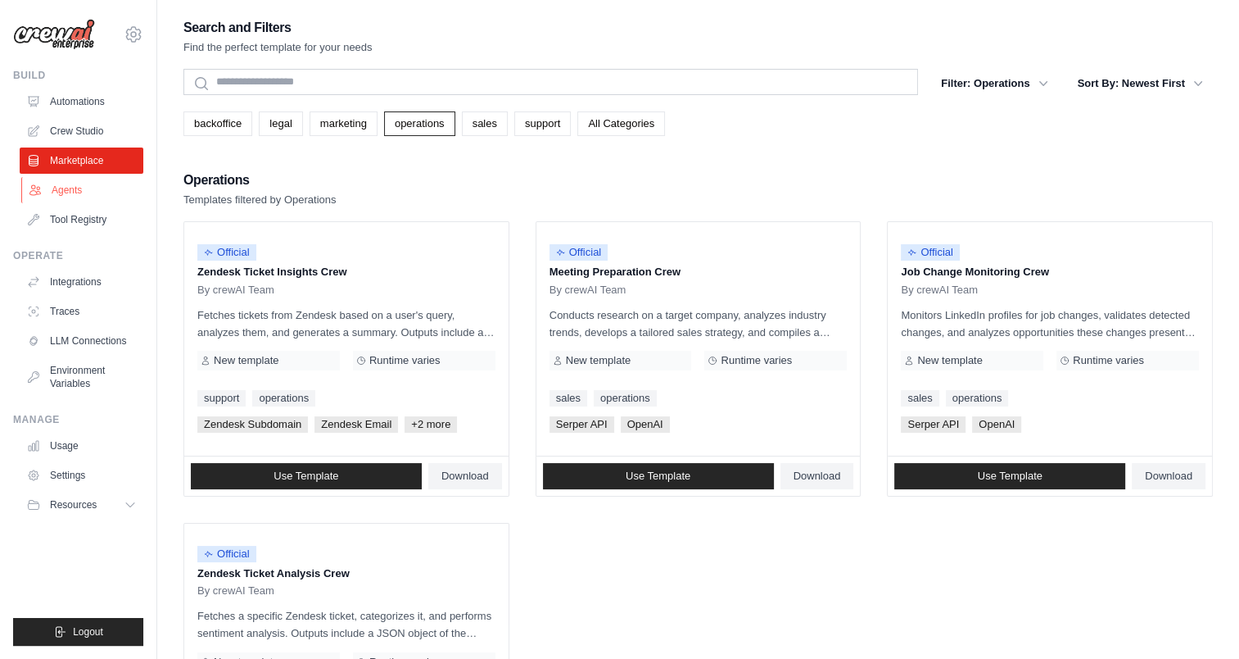
click at [61, 190] on link "Agents" at bounding box center [83, 190] width 124 height 26
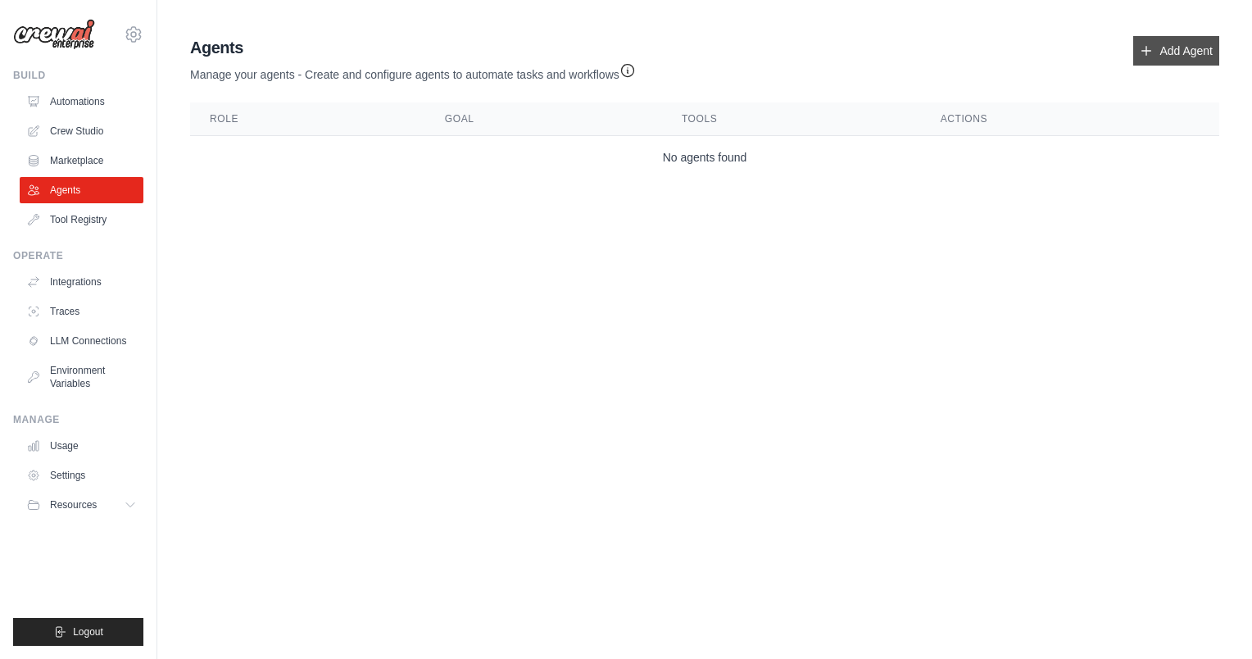
drag, startPoint x: 1167, startPoint y: 66, endPoint x: 1158, endPoint y: 52, distance: 16.6
click at [1158, 52] on div "Agents Manage your agents - Create and configure agents to automate tasks and w…" at bounding box center [704, 59] width 1029 height 47
click at [1164, 59] on link "Add Agent" at bounding box center [1176, 50] width 86 height 29
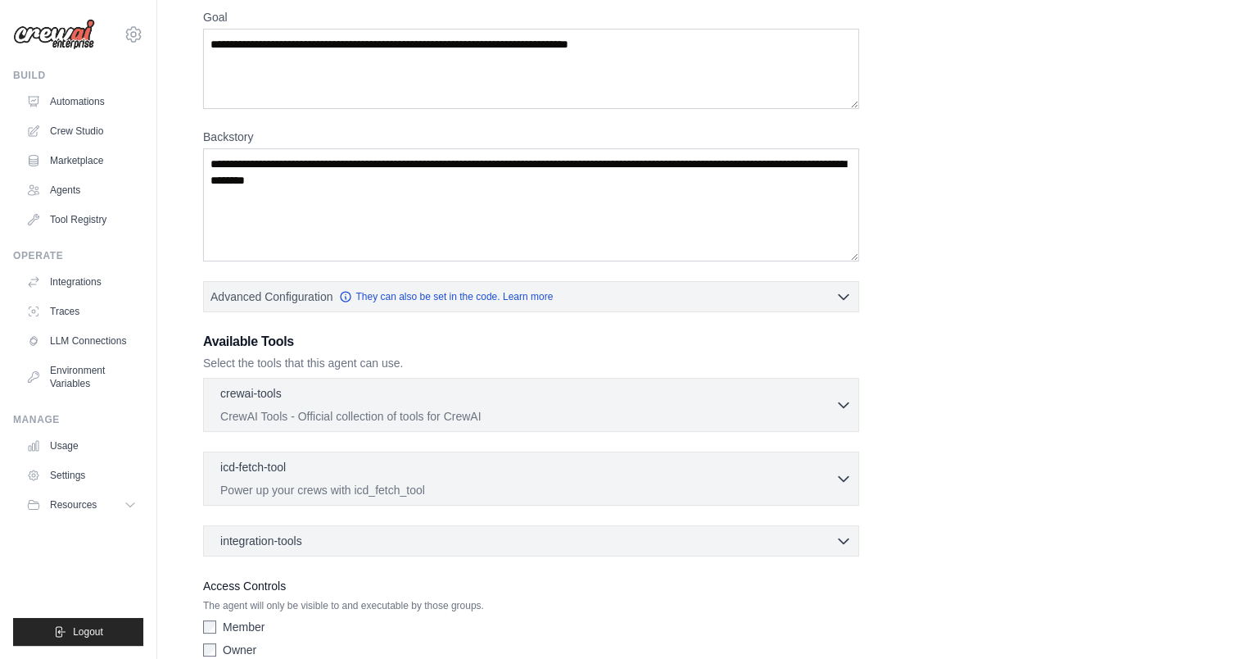
scroll to position [217, 0]
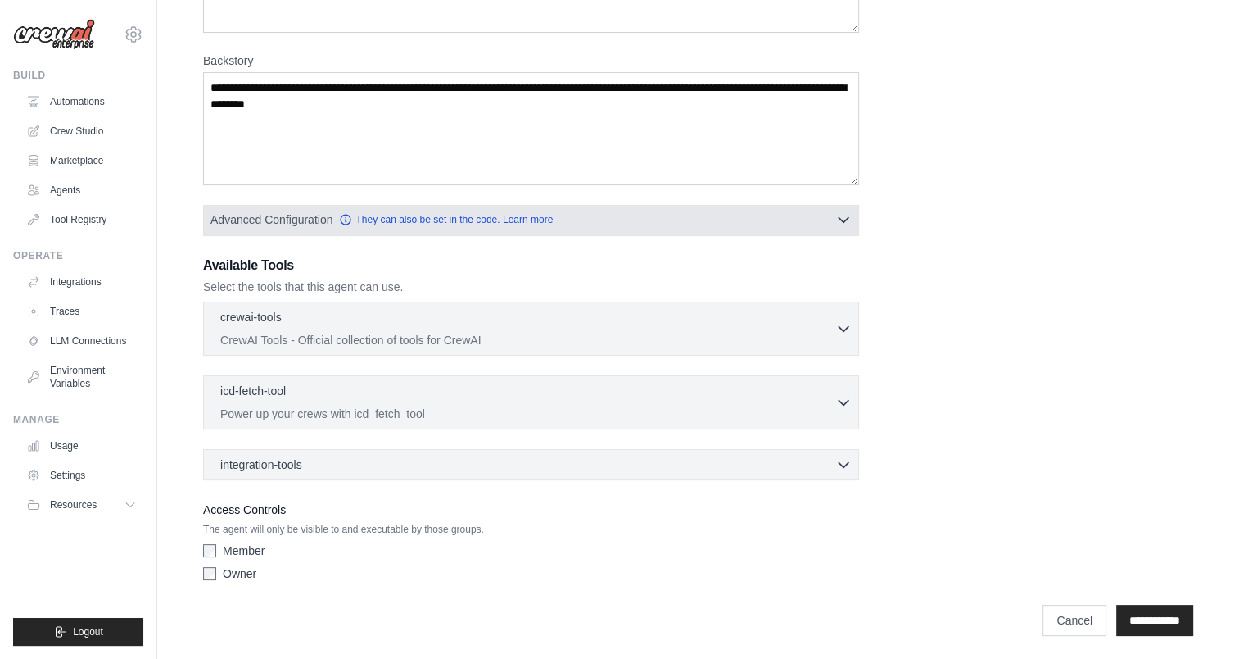
click at [837, 218] on icon "button" at bounding box center [843, 219] width 16 height 16
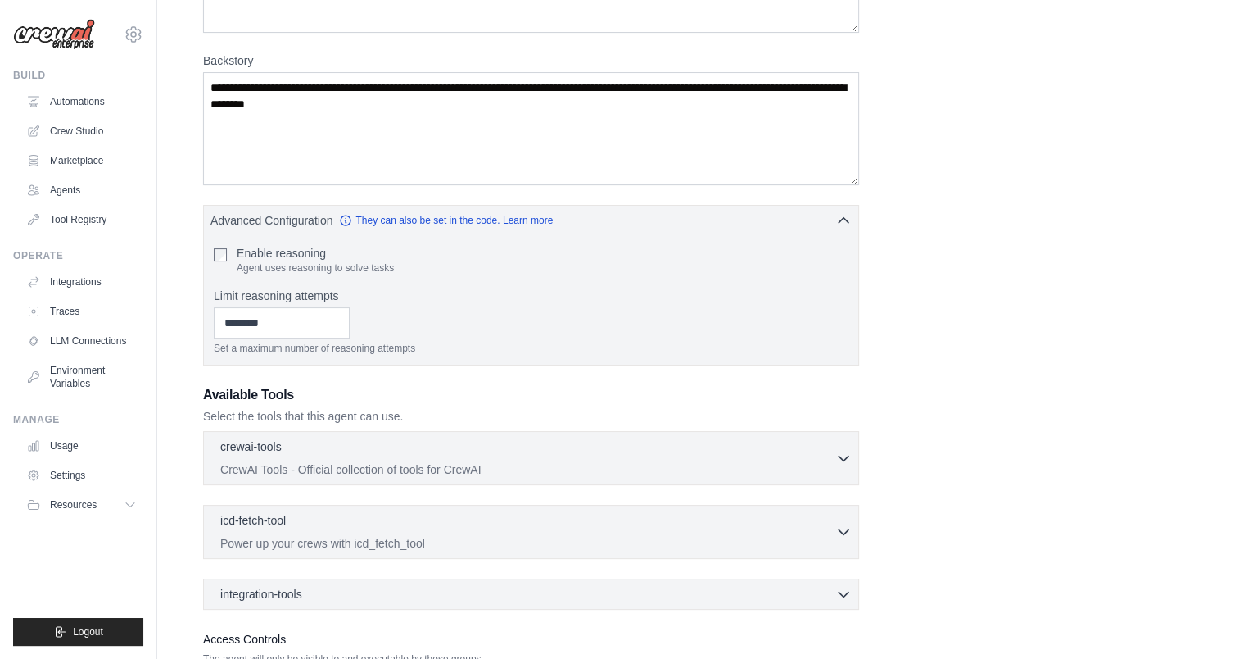
click at [907, 380] on div "Role Goal Backstory Advanced Configuration They can also be set in the code. Le…" at bounding box center [698, 289] width 990 height 855
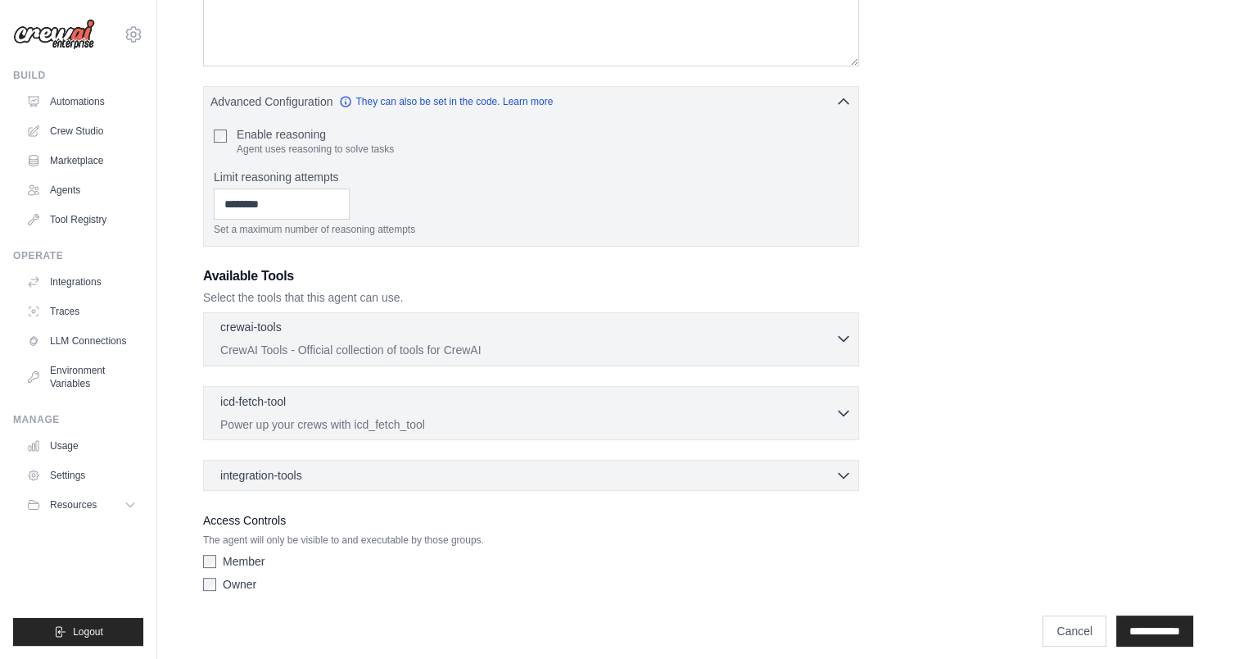
scroll to position [339, 0]
click at [623, 367] on div "crewai-tools 0 selected CrewAI Tools - Official collection of tools for CrewAI" at bounding box center [531, 398] width 656 height 179
click at [637, 342] on p "CrewAI Tools - Official collection of tools for CrewAI" at bounding box center [527, 346] width 615 height 16
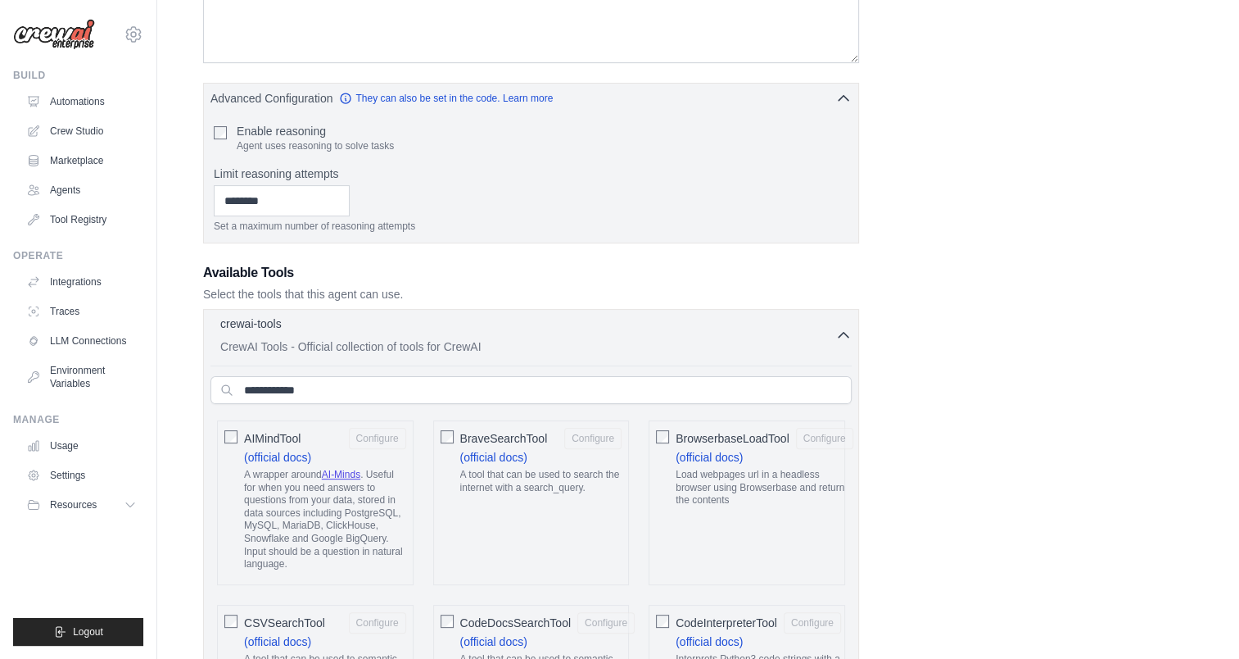
click at [637, 342] on p "CrewAI Tools - Official collection of tools for CrewAI" at bounding box center [527, 346] width 615 height 16
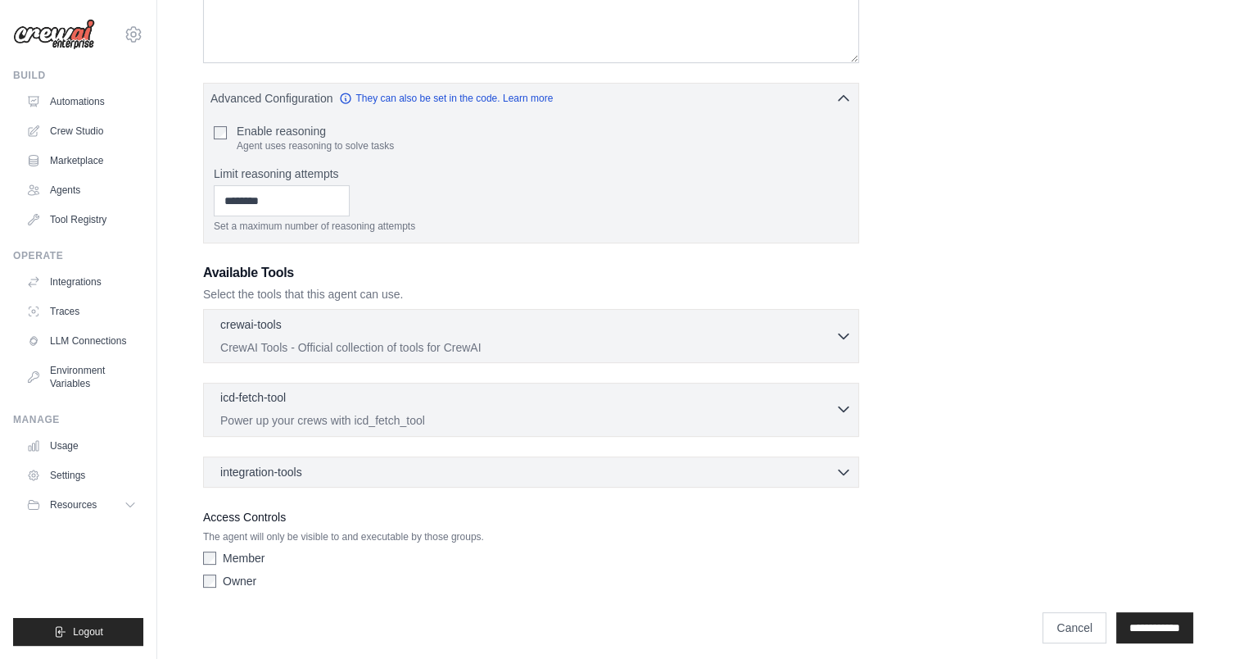
click at [634, 398] on div "icd-fetch-tool 0 selected" at bounding box center [527, 399] width 615 height 20
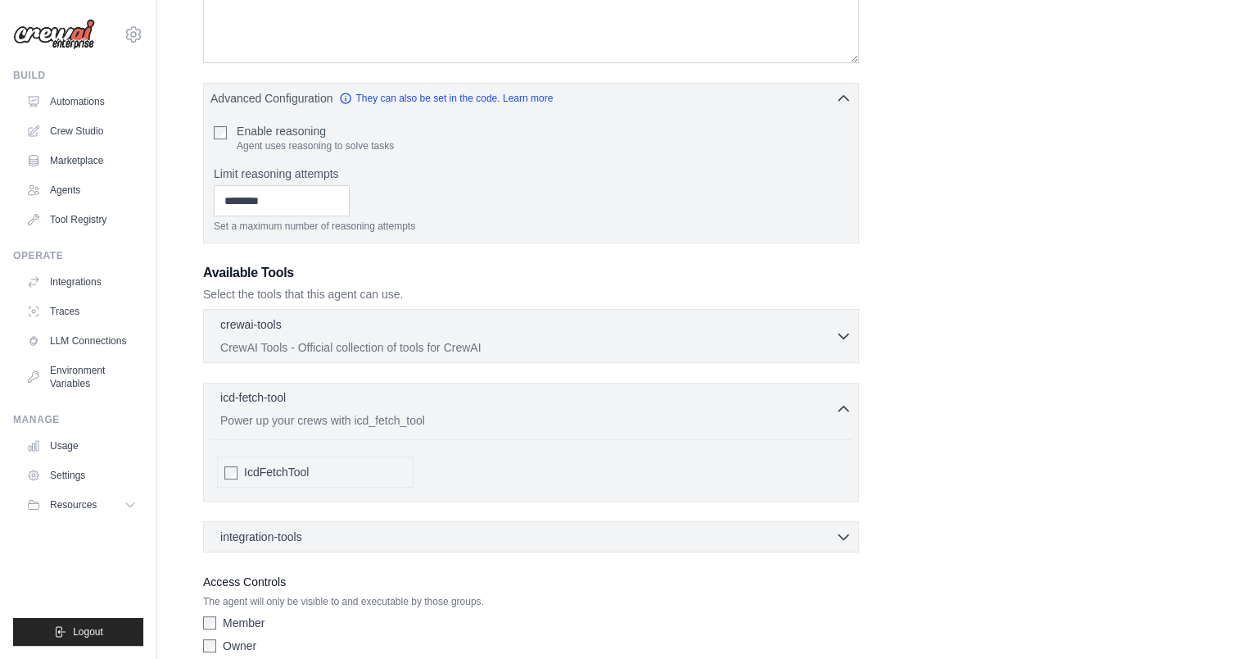
click at [634, 398] on div "icd-fetch-tool 0 selected" at bounding box center [527, 399] width 615 height 20
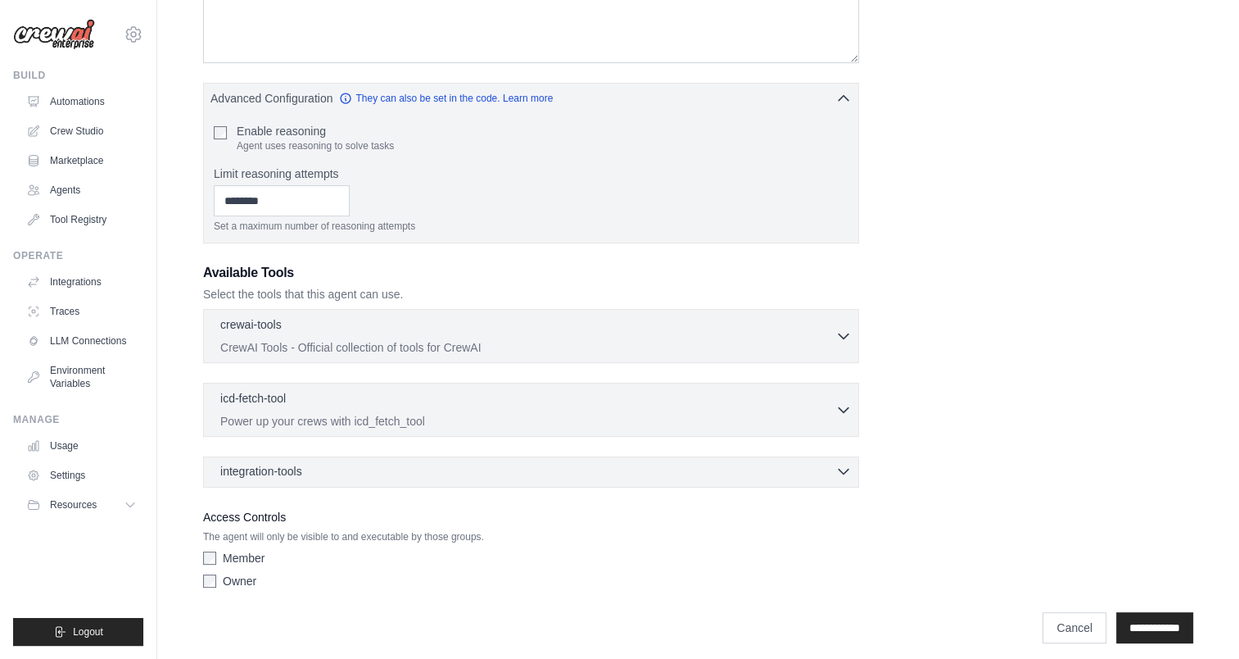
click at [665, 472] on div "integration-tools 0 selected" at bounding box center [536, 471] width 632 height 16
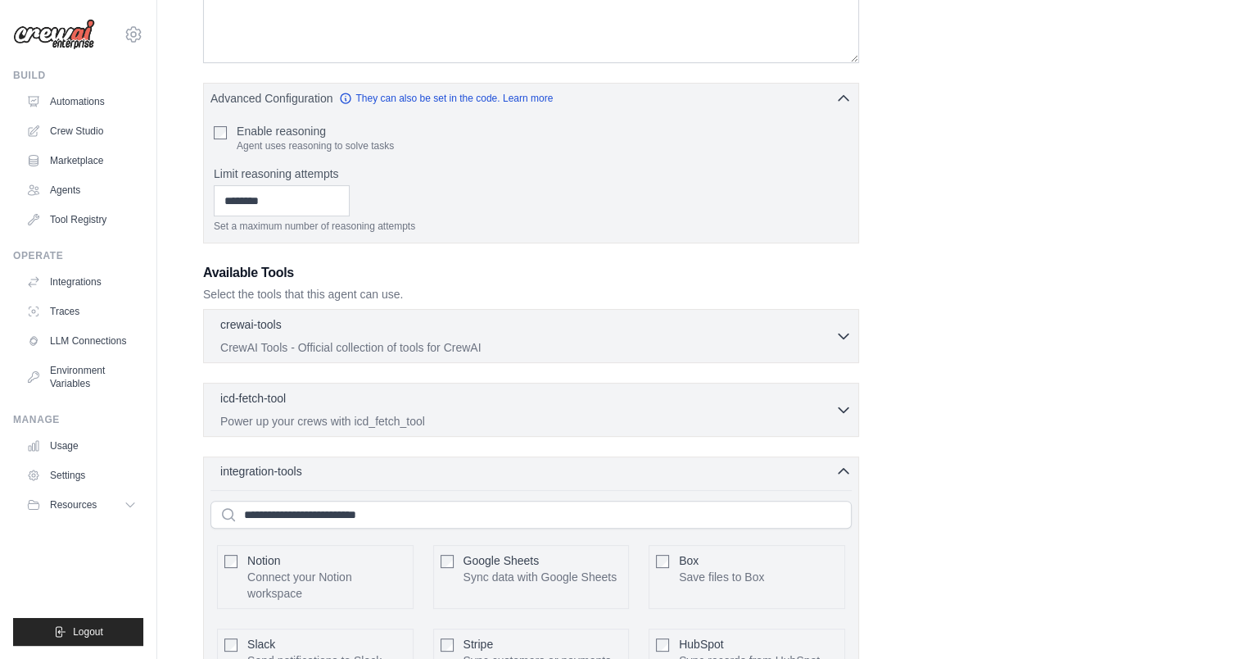
click at [665, 472] on div "integration-tools 0 selected" at bounding box center [536, 471] width 632 height 16
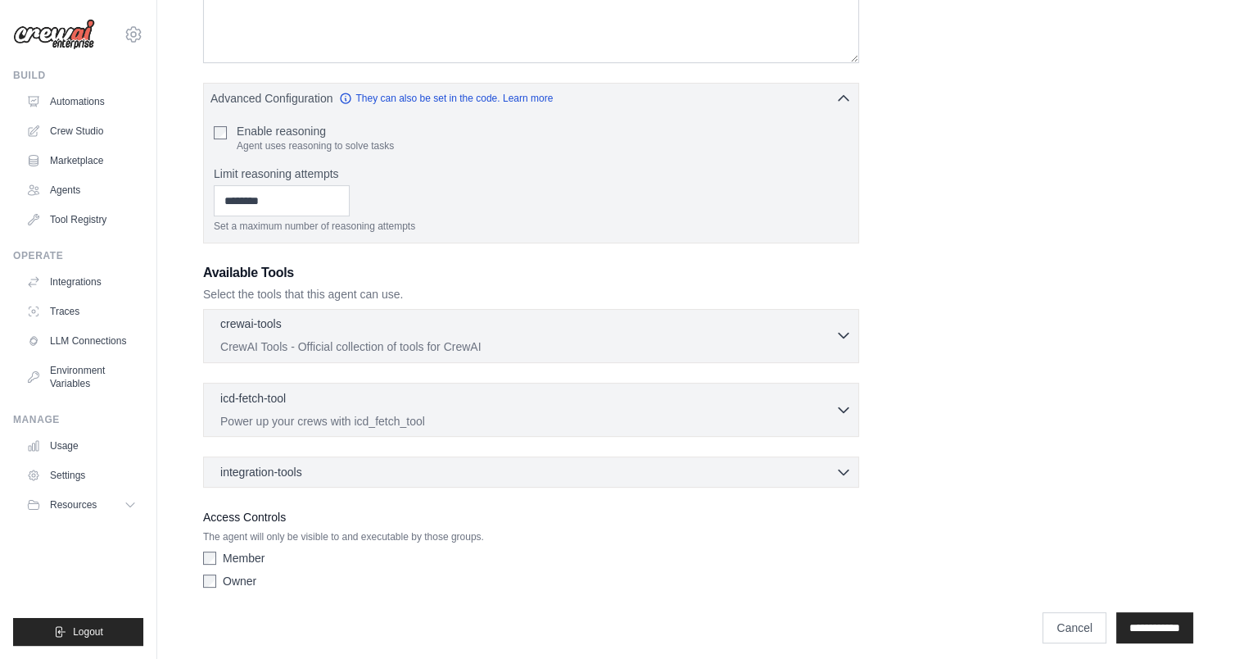
click at [636, 343] on p "CrewAI Tools - Official collection of tools for CrewAI" at bounding box center [527, 346] width 615 height 16
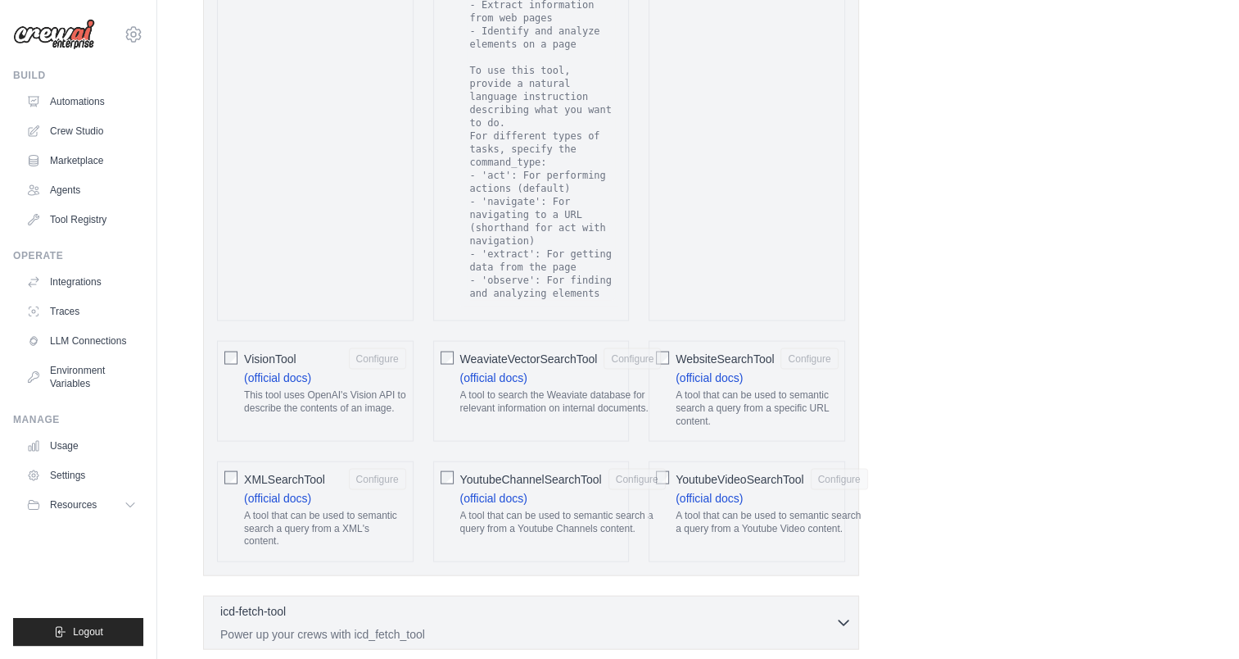
scroll to position [3425, 0]
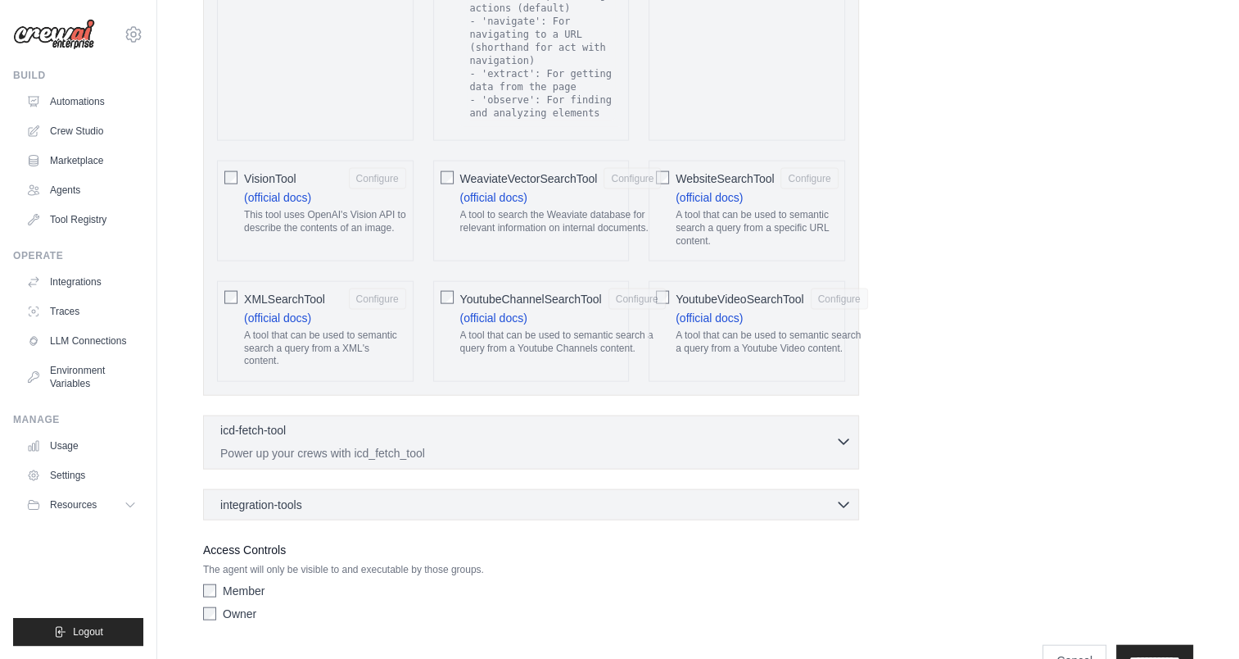
click at [527, 422] on div "icd-fetch-tool 0 selected" at bounding box center [527, 432] width 615 height 20
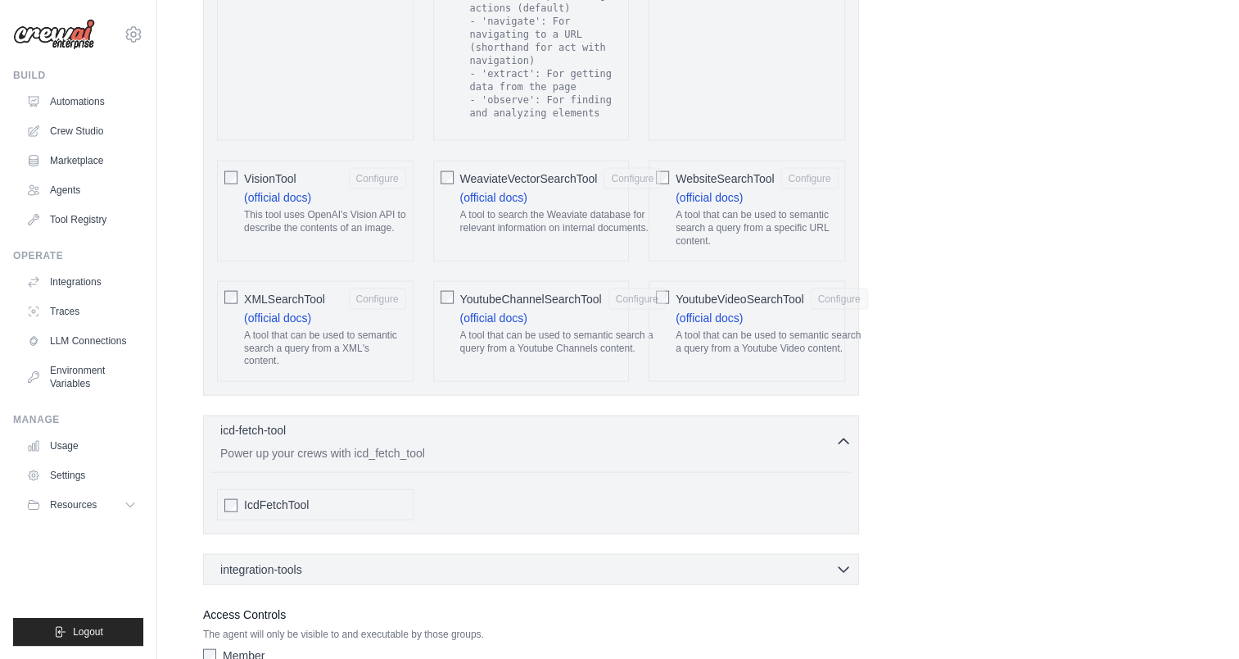
click at [527, 422] on div "icd-fetch-tool 0 selected" at bounding box center [527, 432] width 615 height 20
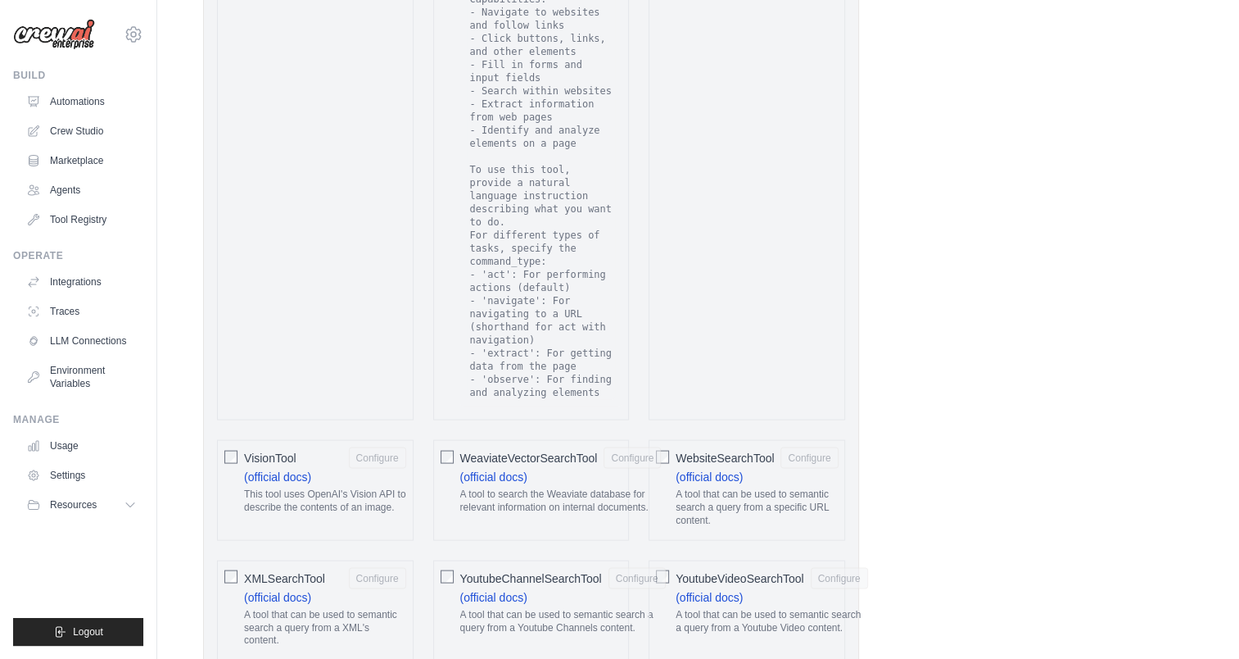
scroll to position [3140, 0]
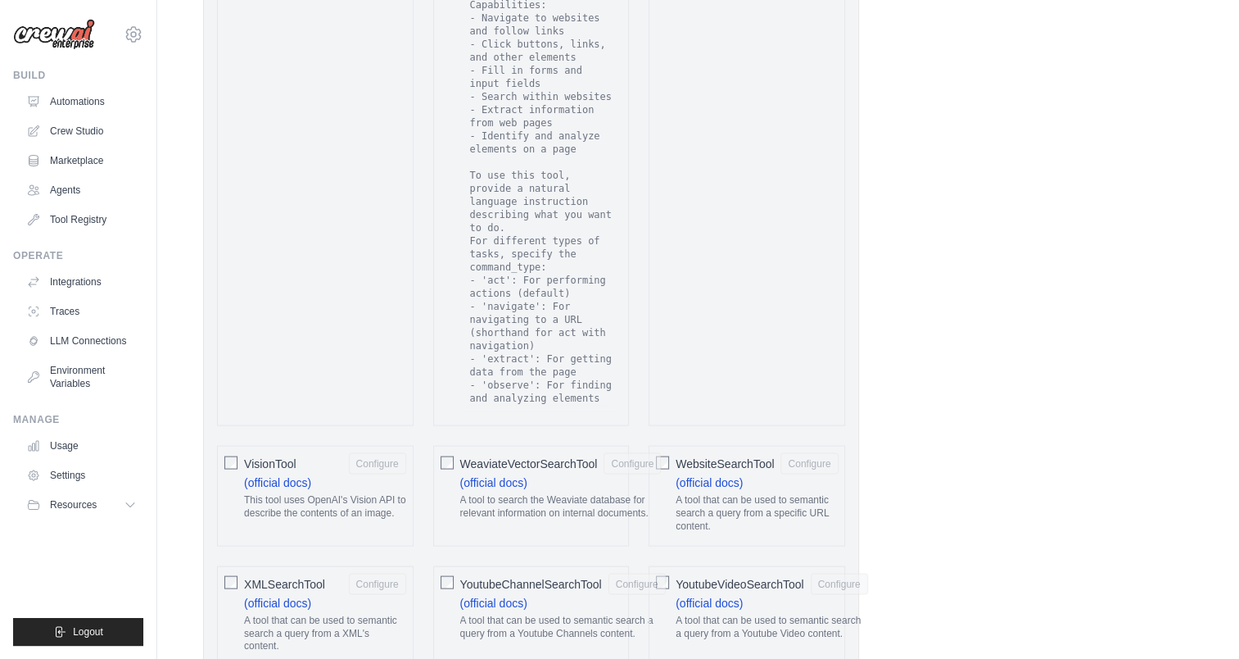
click at [103, 206] on ul "Automations Crew Studio Marketplace Agents Tool Registry" at bounding box center [82, 160] width 124 height 144
click at [87, 227] on link "Tool Registry" at bounding box center [83, 219] width 124 height 26
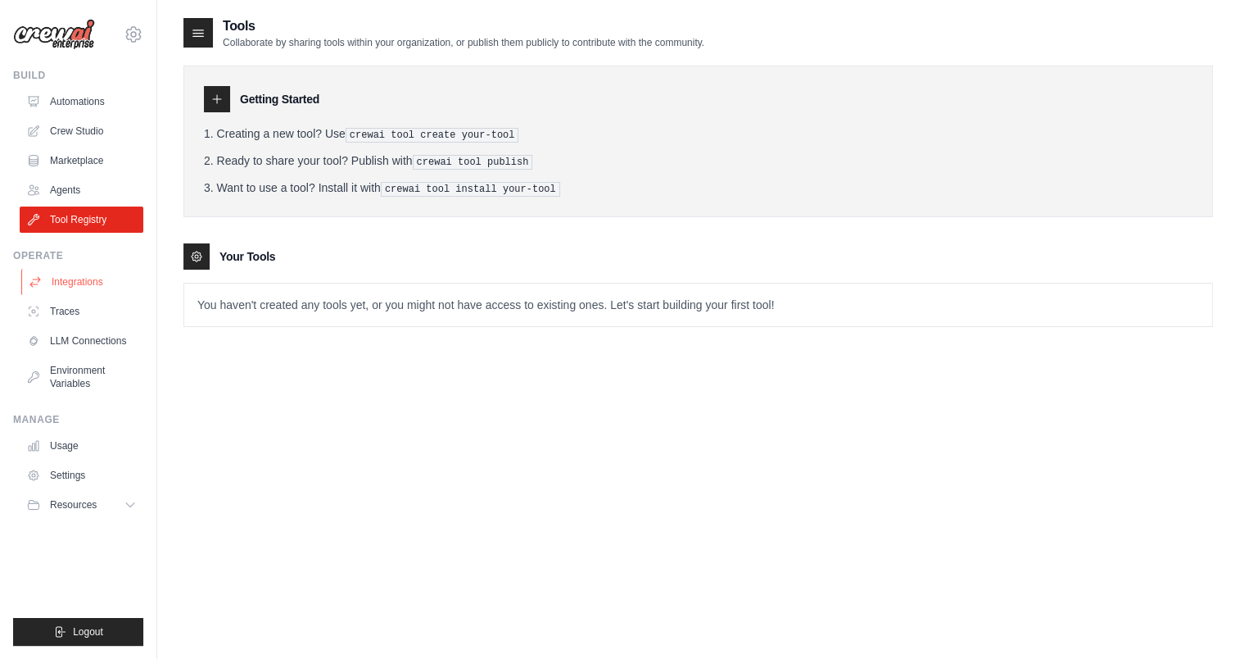
click at [59, 279] on link "Integrations" at bounding box center [83, 282] width 124 height 26
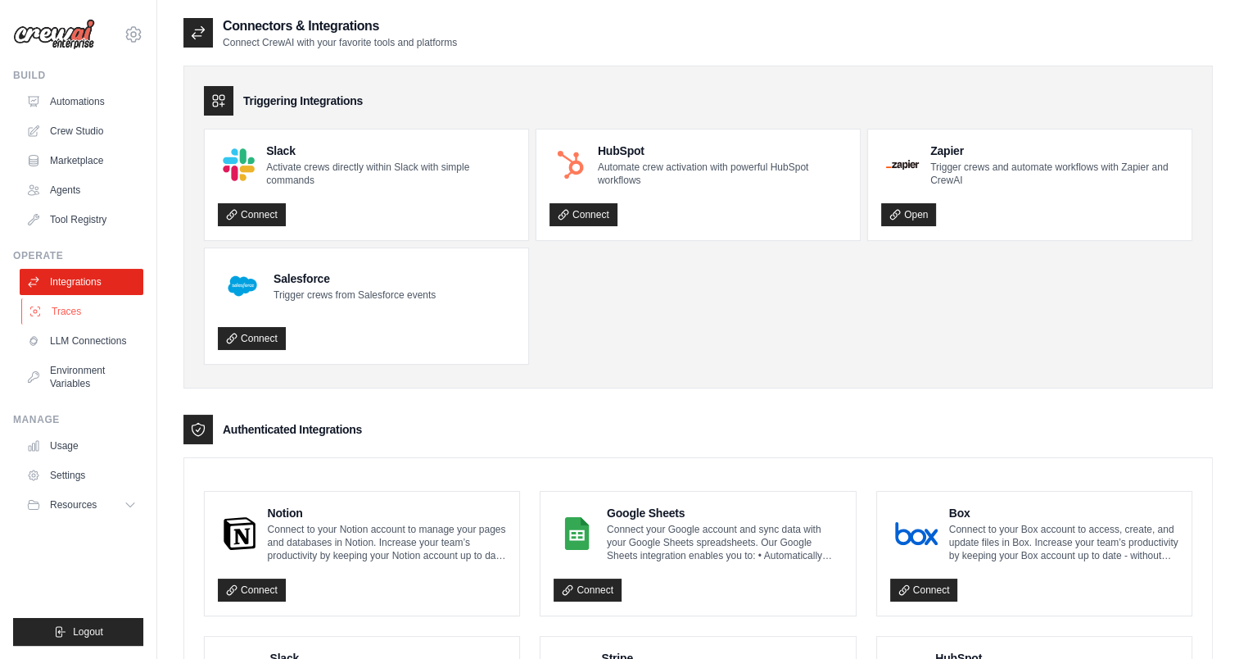
click at [66, 319] on link "Traces" at bounding box center [83, 311] width 124 height 26
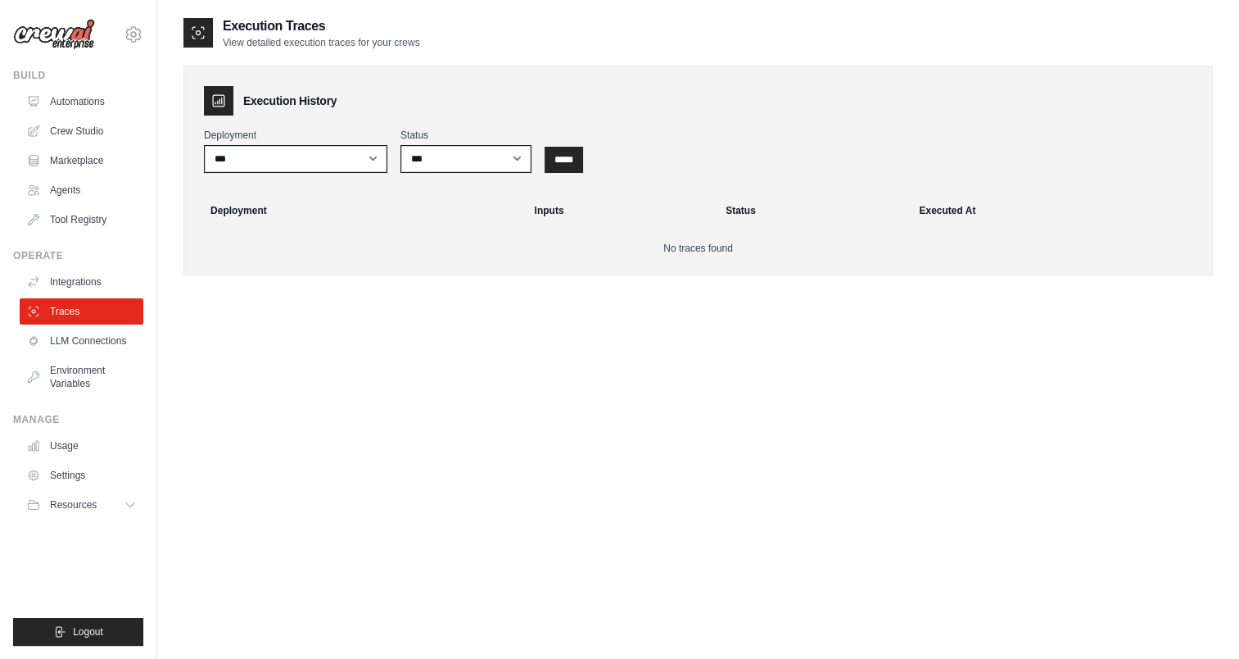
drag, startPoint x: 573, startPoint y: 165, endPoint x: 429, endPoint y: 298, distance: 196.5
click at [429, 298] on div "Execution Traces View detailed execution traces for your crews Execution Histor…" at bounding box center [698, 158] width 1030 height 285
click at [108, 345] on link "LLM Connections" at bounding box center [83, 341] width 124 height 26
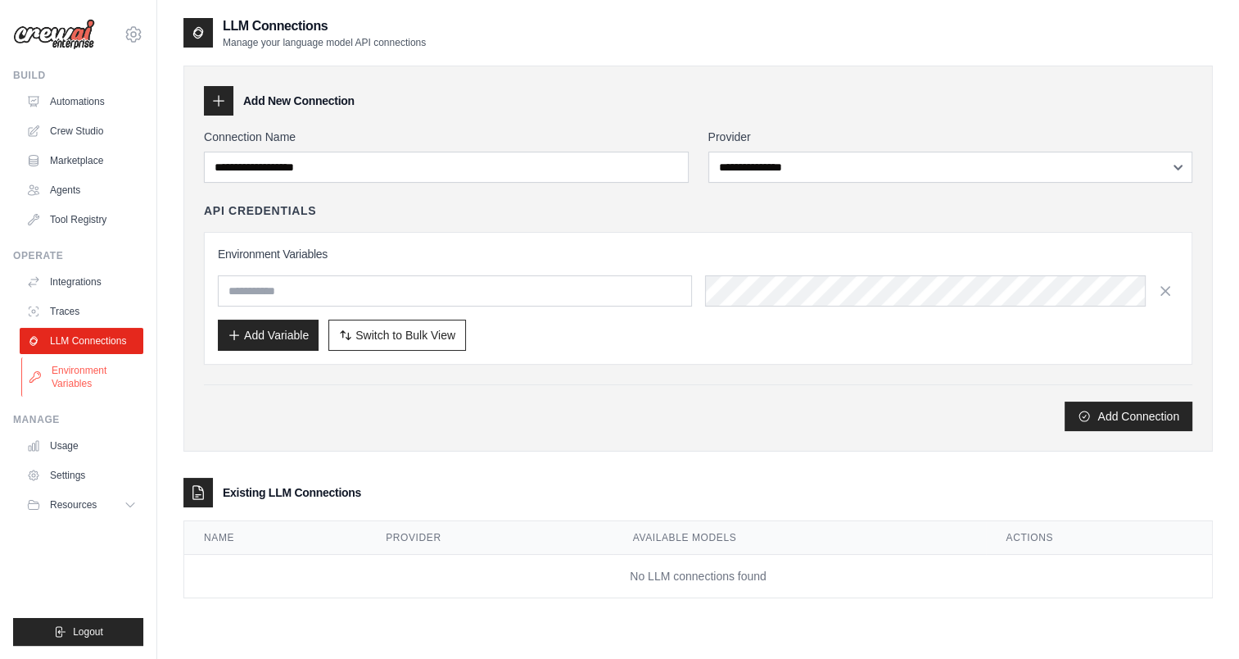
click at [72, 375] on link "Environment Variables" at bounding box center [83, 376] width 124 height 39
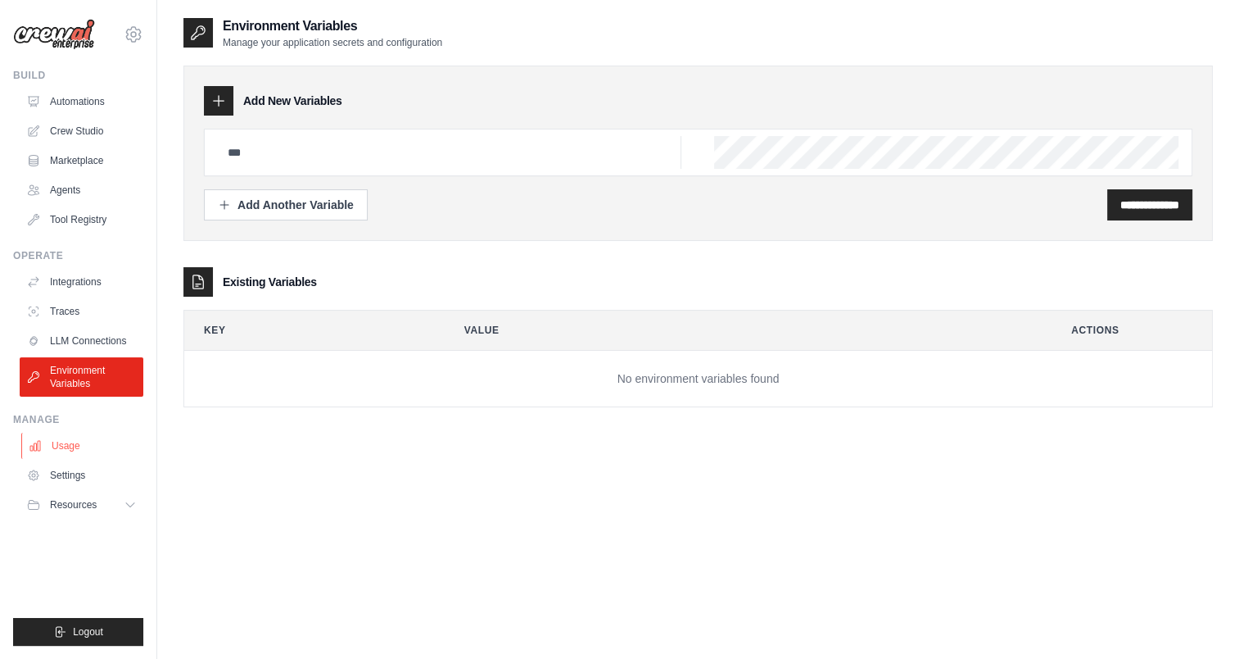
click at [81, 435] on link "Usage" at bounding box center [83, 445] width 124 height 26
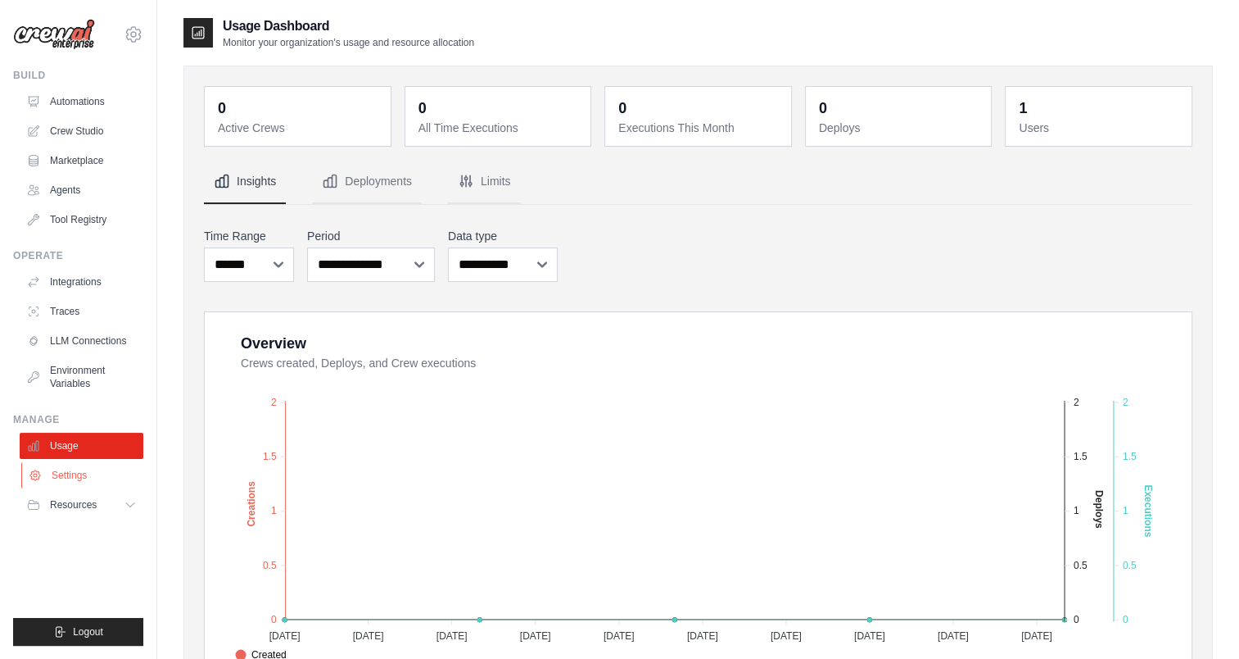
click at [96, 472] on link "Settings" at bounding box center [83, 475] width 124 height 26
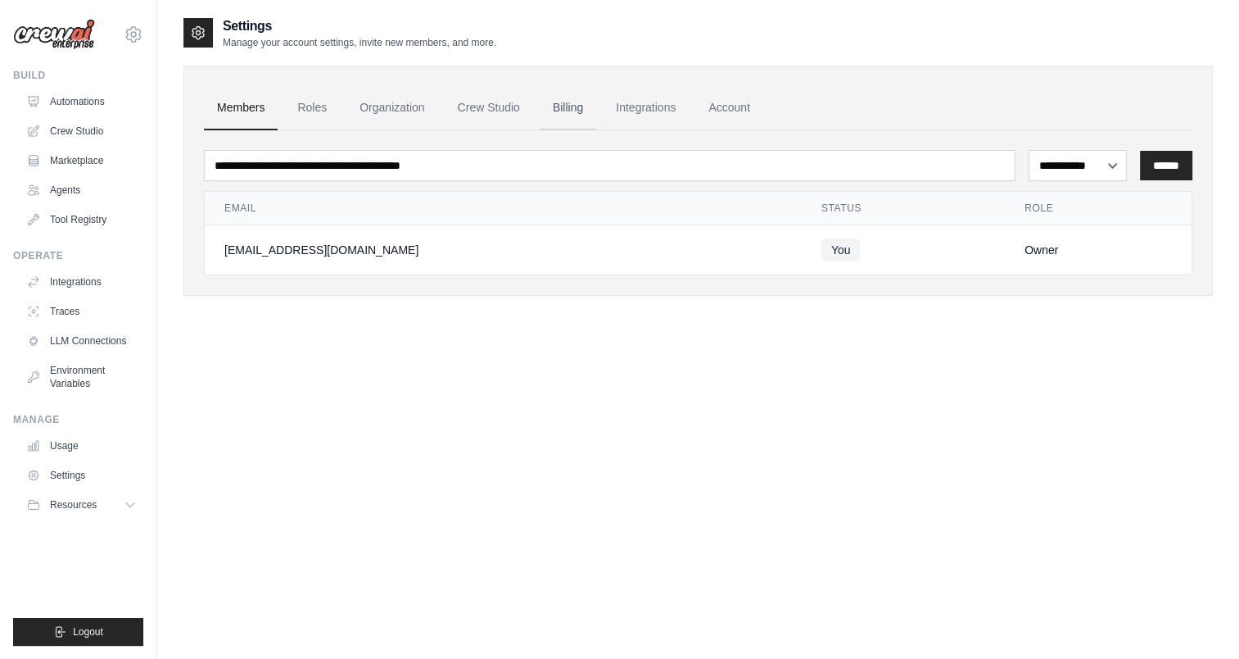
click at [568, 115] on link "Billing" at bounding box center [568, 108] width 57 height 44
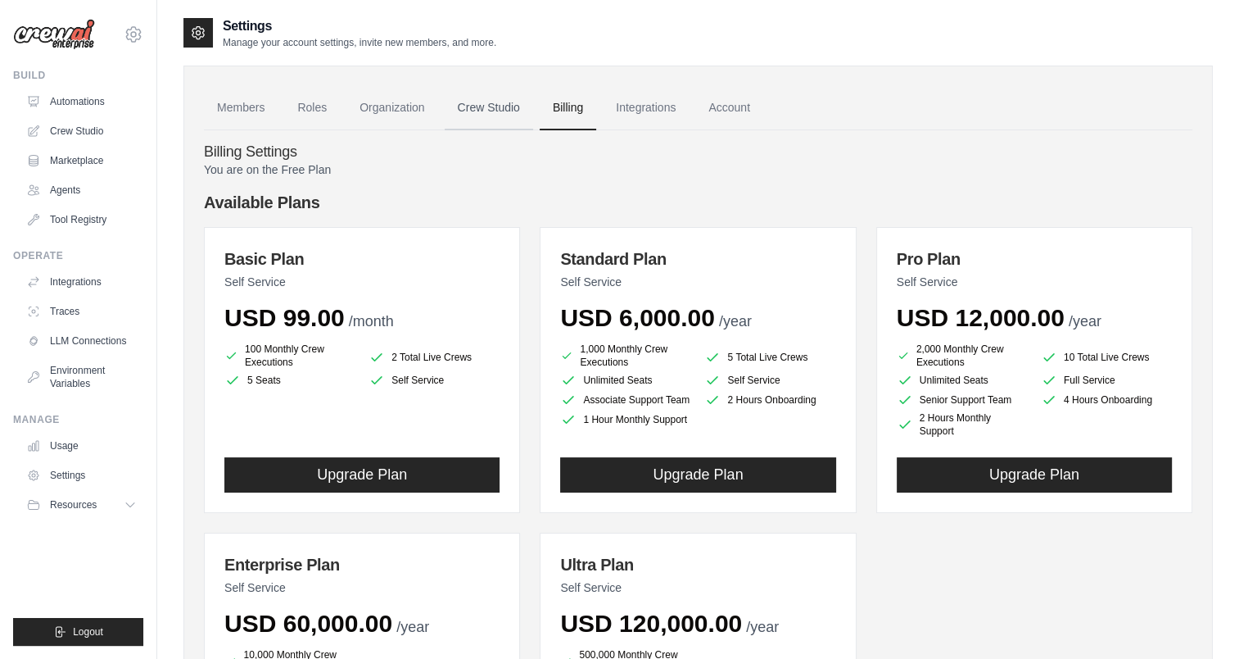
click at [479, 105] on link "Crew Studio" at bounding box center [489, 108] width 88 height 44
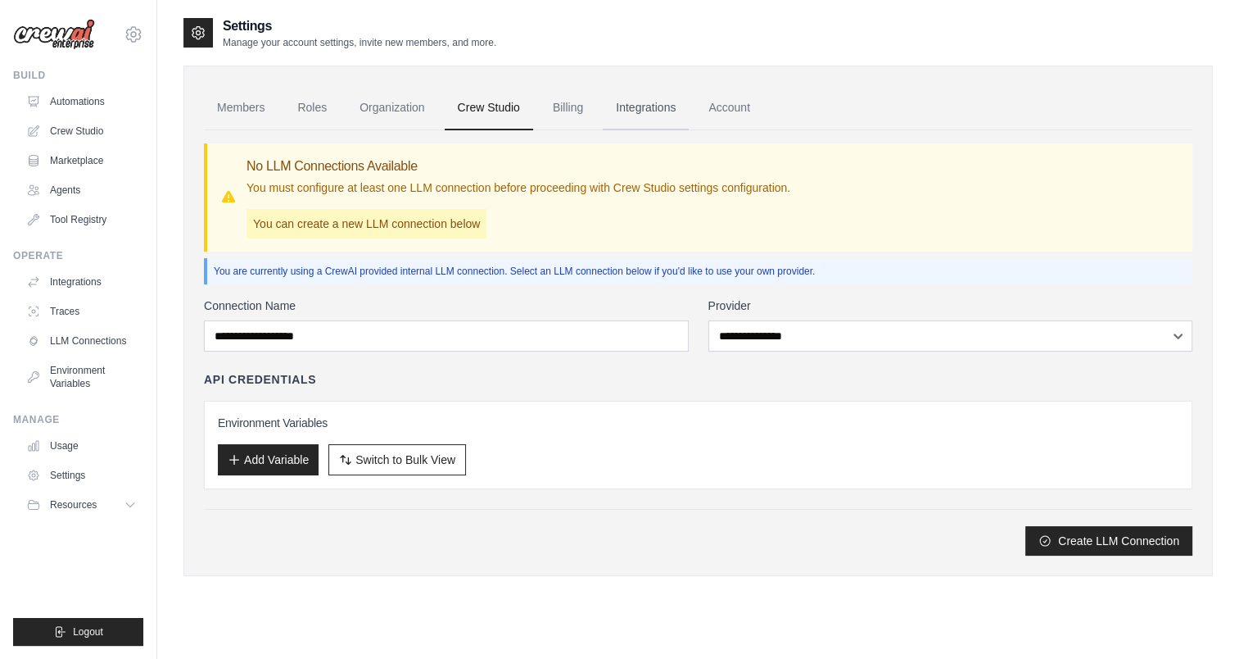
click at [658, 102] on link "Integrations" at bounding box center [646, 108] width 86 height 44
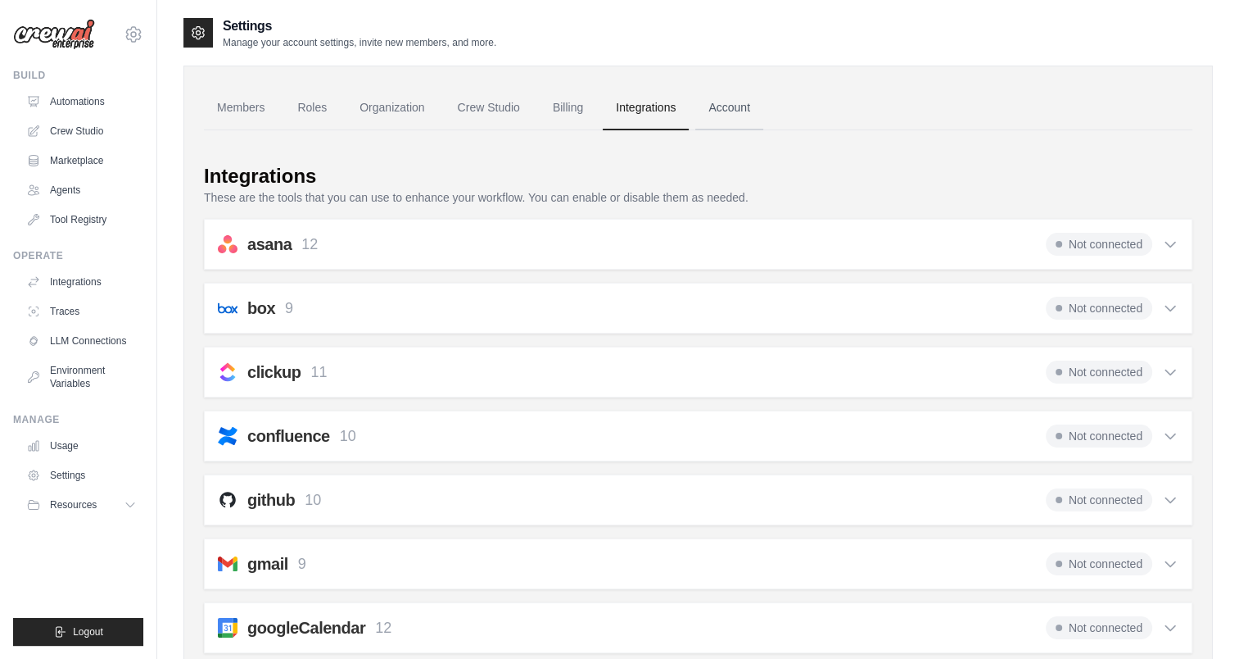
click at [722, 111] on link "Account" at bounding box center [729, 108] width 68 height 44
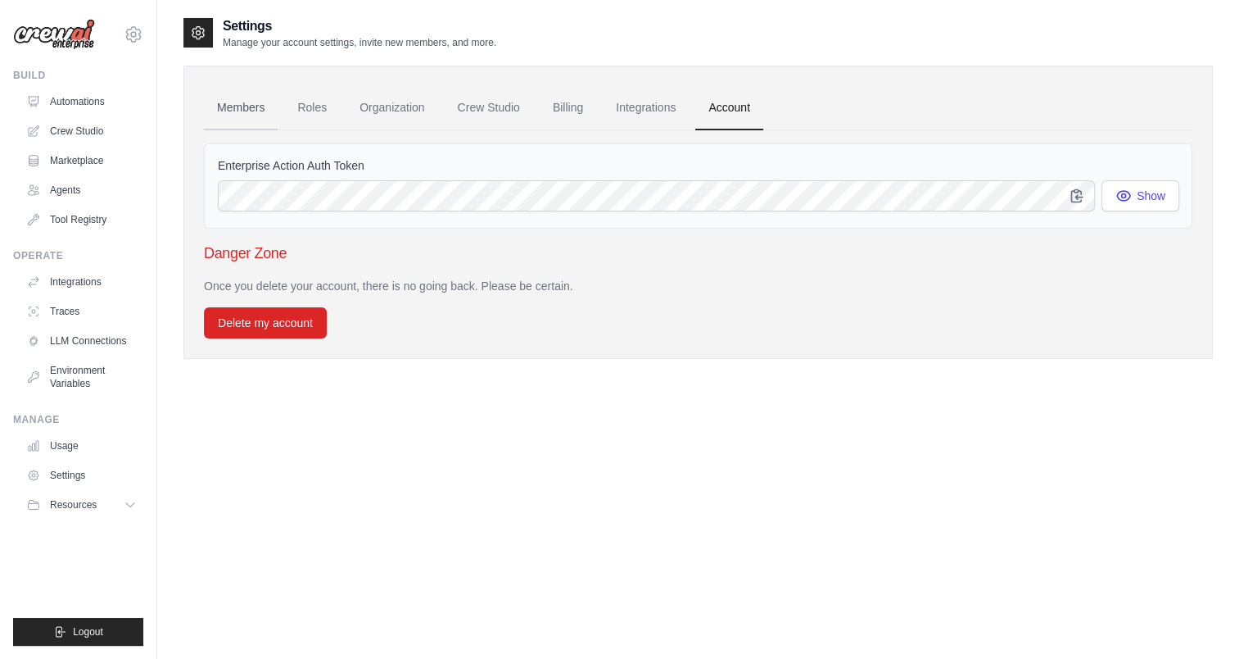
click at [242, 110] on link "Members" at bounding box center [241, 108] width 74 height 44
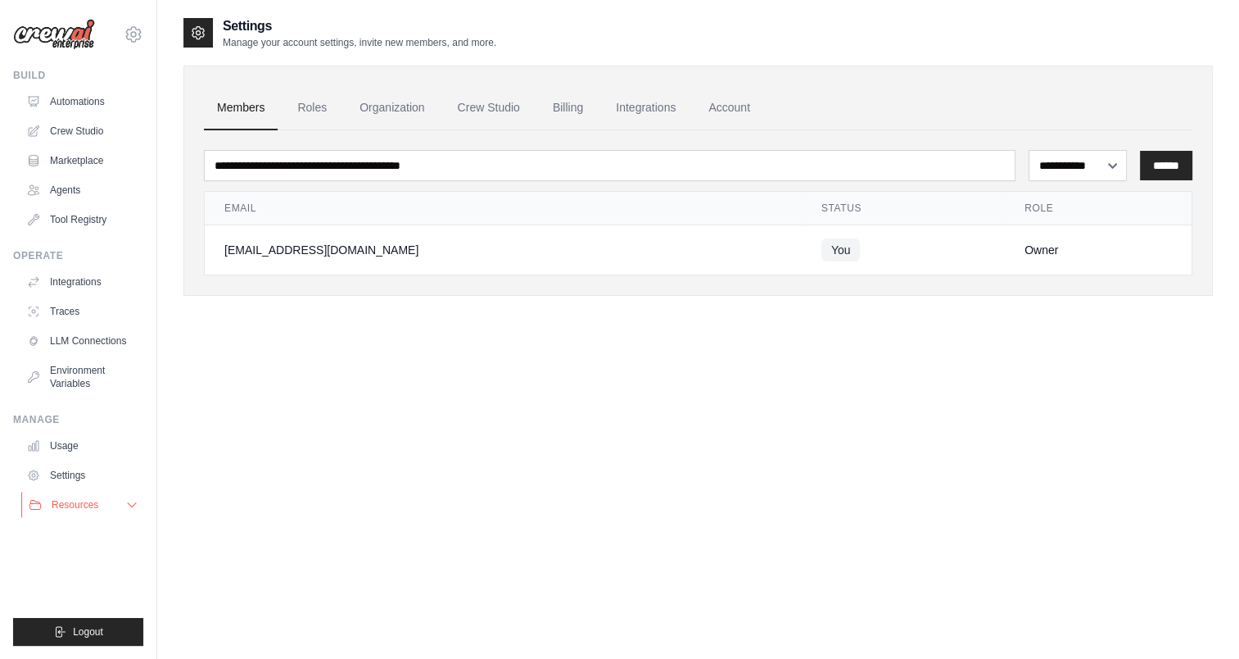
click at [116, 499] on button "Resources" at bounding box center [83, 504] width 124 height 26
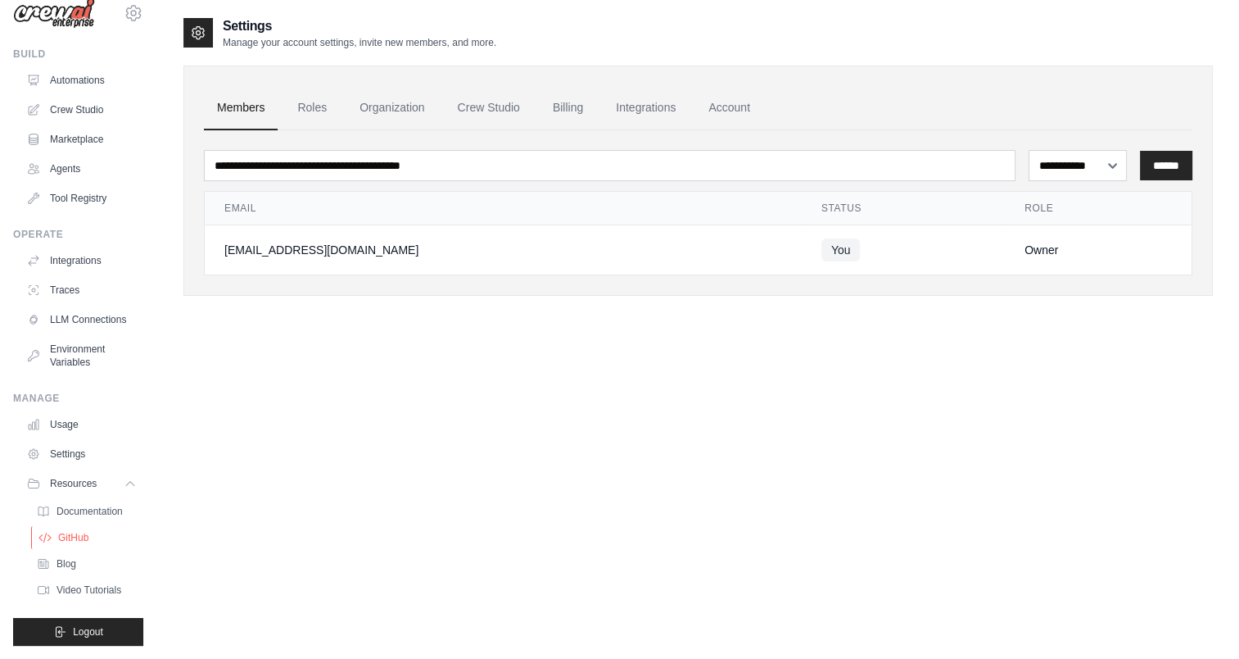
click at [71, 538] on span "GitHub" at bounding box center [73, 537] width 30 height 13
